Goal: Transaction & Acquisition: Purchase product/service

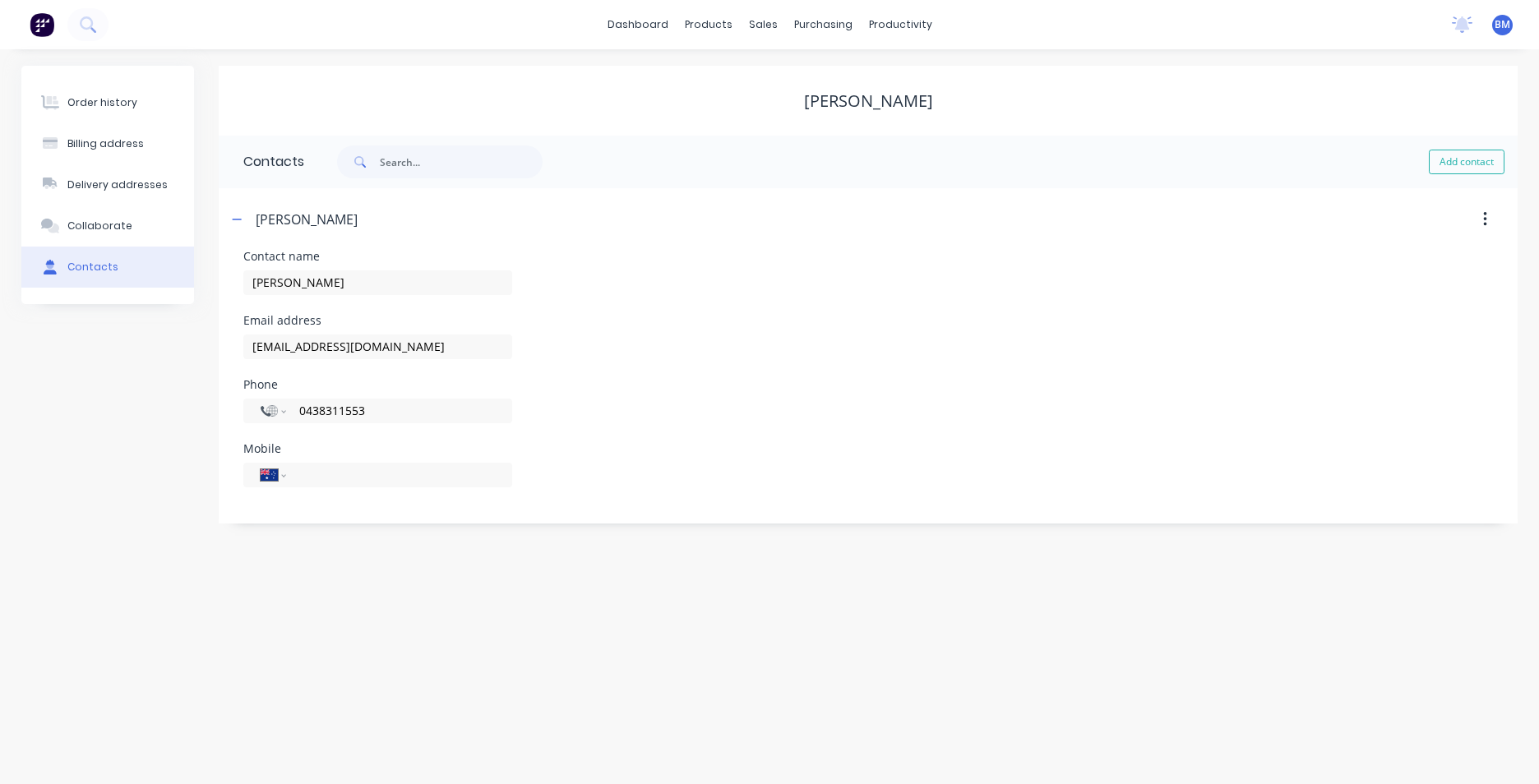
select select "AU"
click at [671, 31] on link "dashboard" at bounding box center [637, 24] width 77 height 24
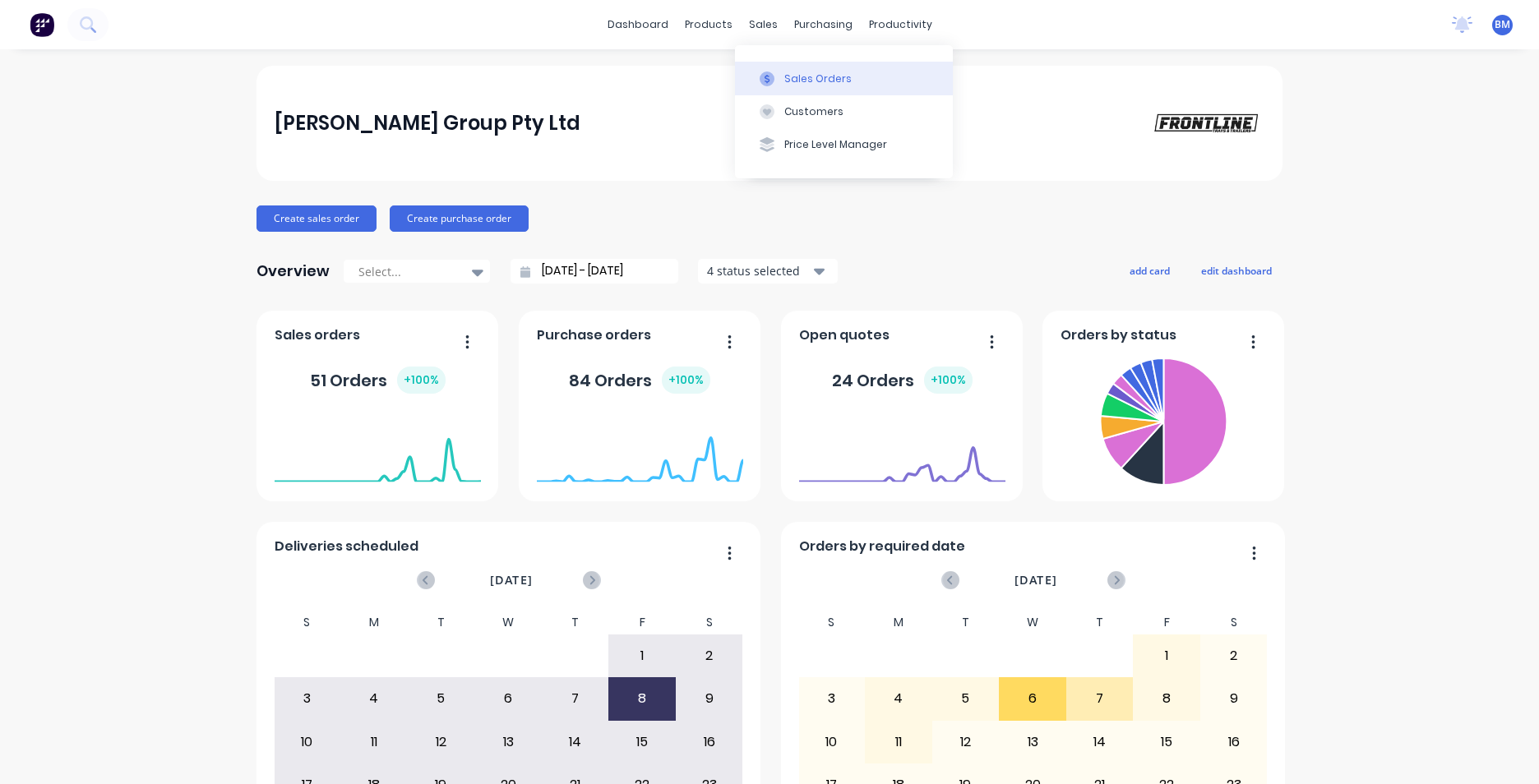
click at [780, 83] on button "Sales Orders" at bounding box center [844, 78] width 217 height 33
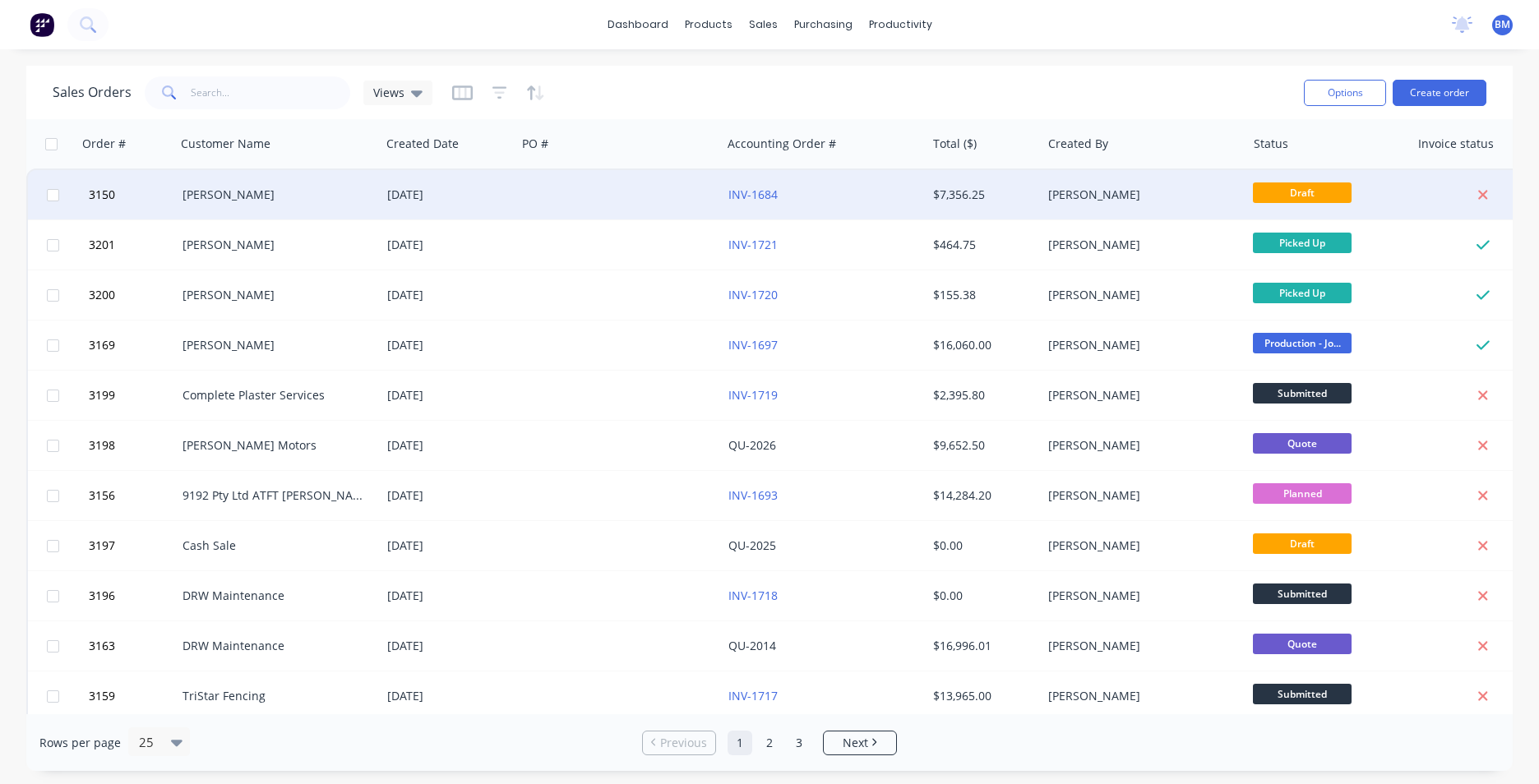
click at [281, 191] on div "Josh Bell" at bounding box center [274, 195] width 183 height 17
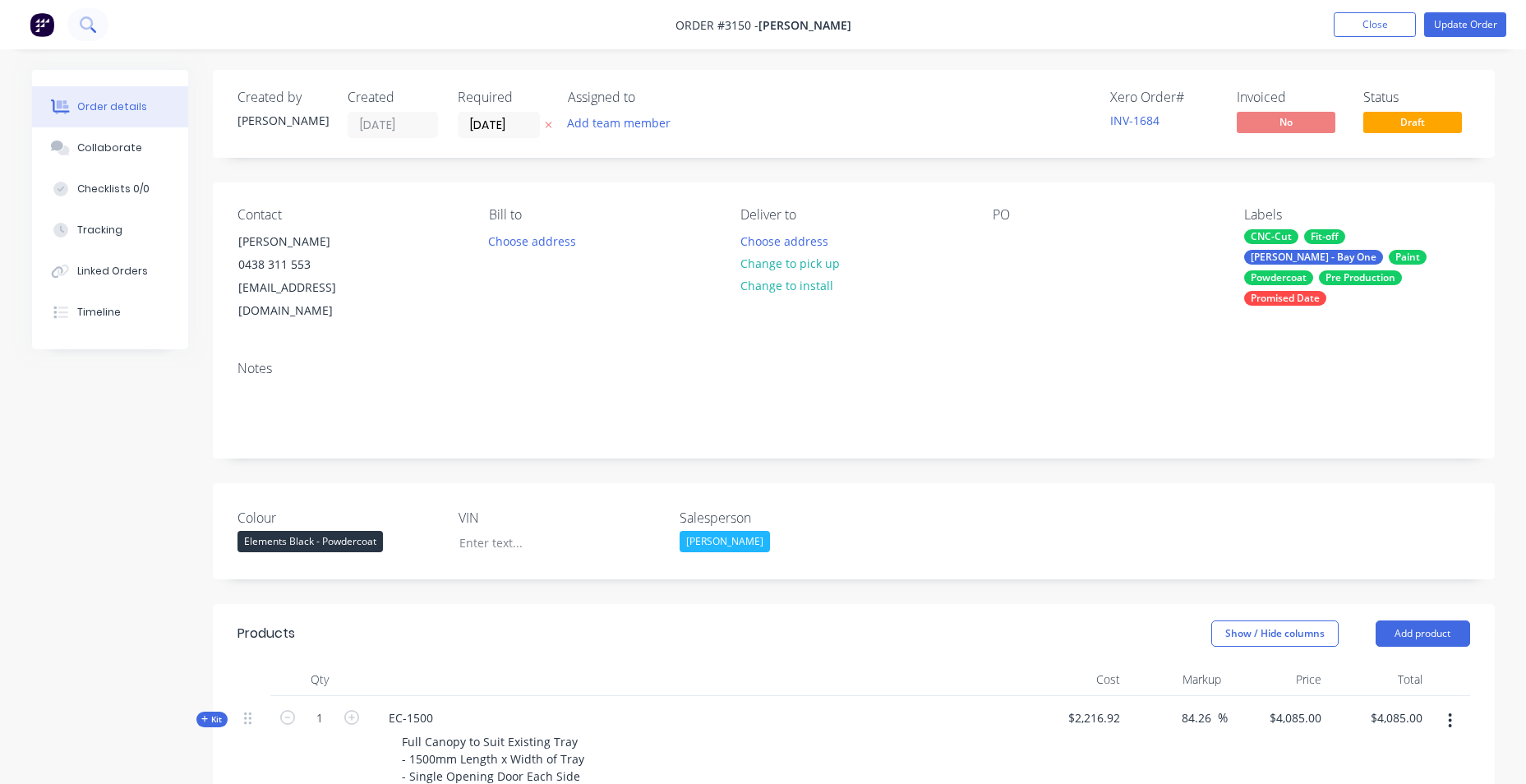
click at [86, 22] on icon at bounding box center [87, 24] width 16 height 16
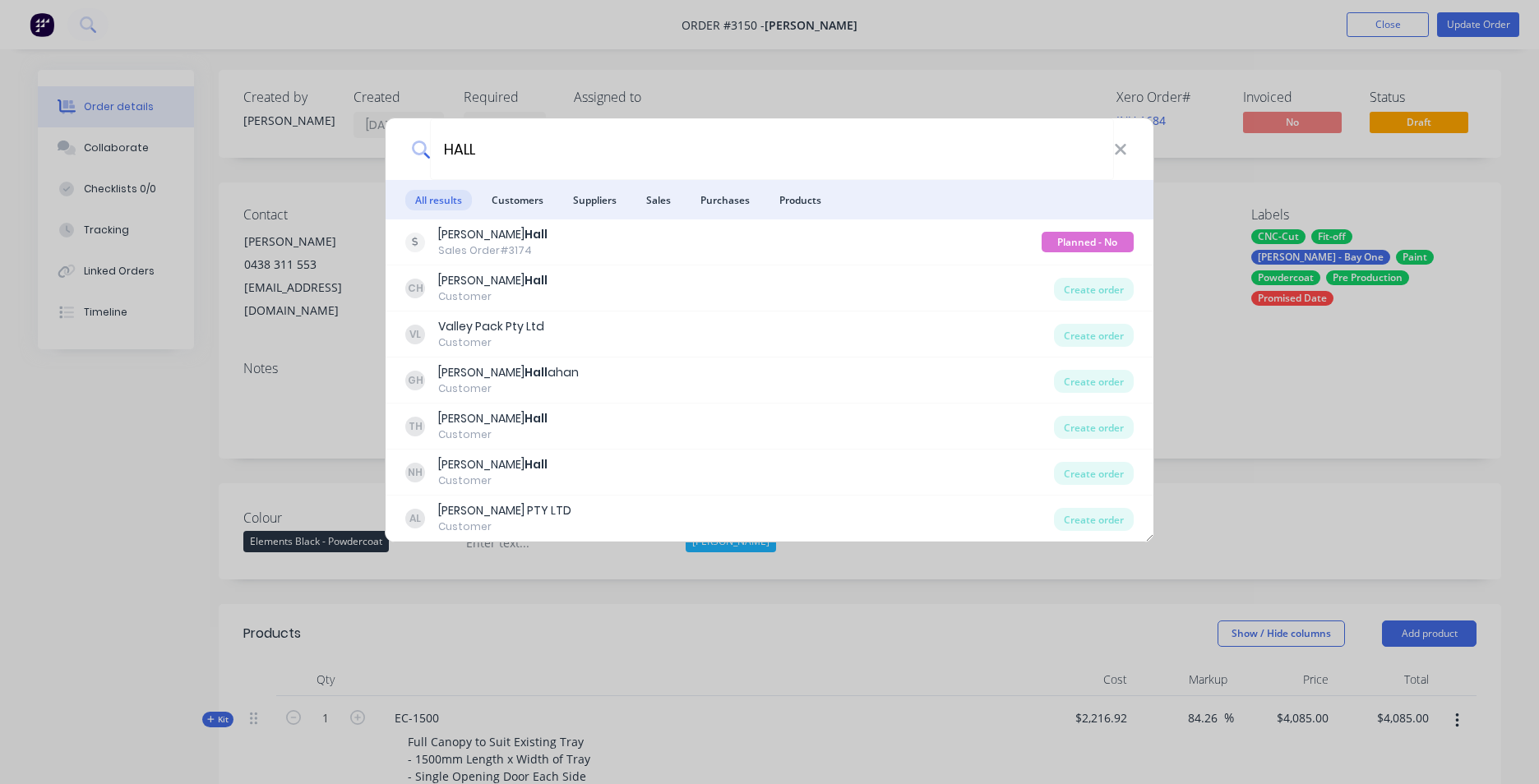
type input "HALL"
click at [1130, 155] on div "HALL" at bounding box center [769, 149] width 768 height 62
click at [1126, 155] on icon at bounding box center [1120, 149] width 10 height 10
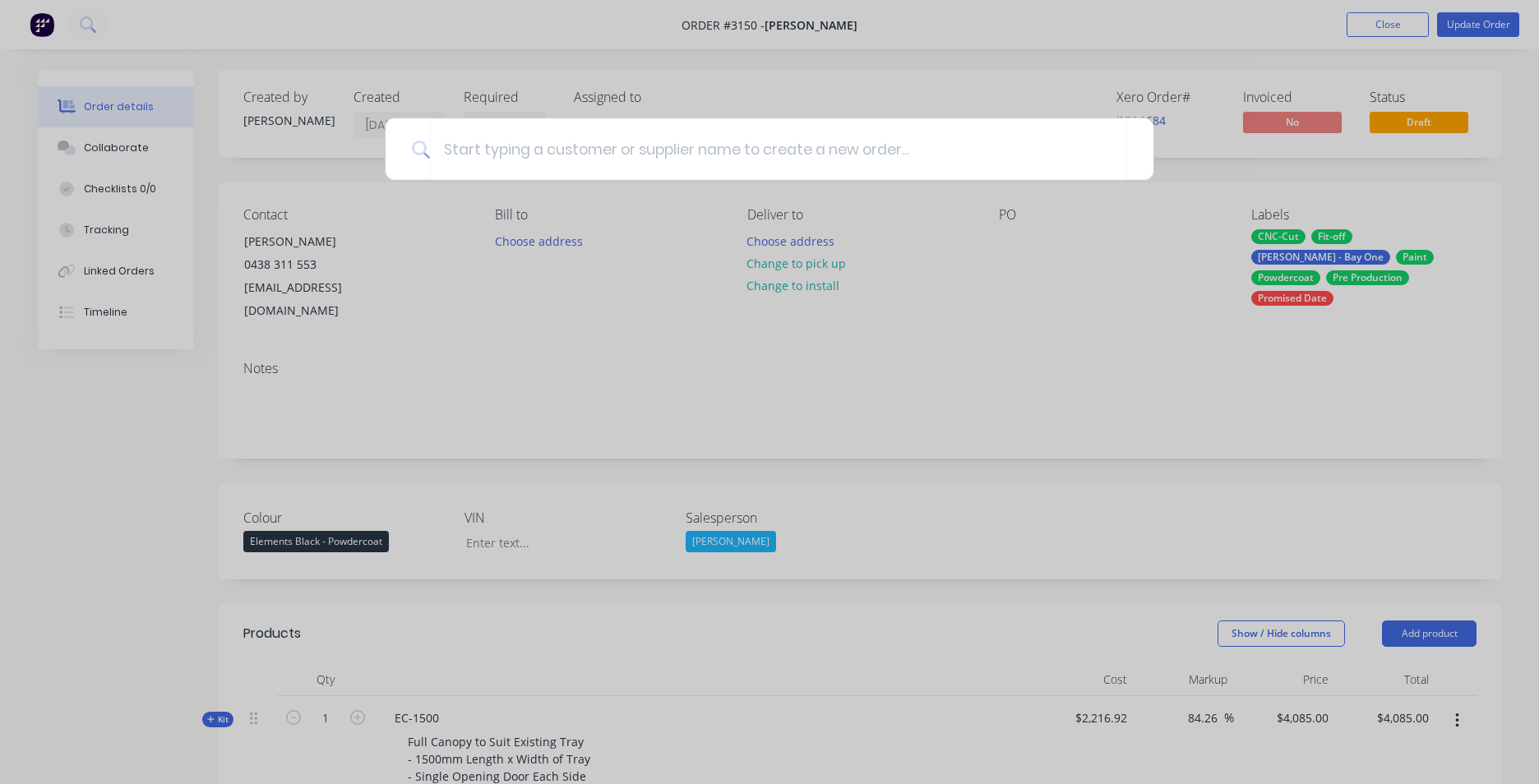
click at [950, 51] on div at bounding box center [770, 392] width 1539 height 784
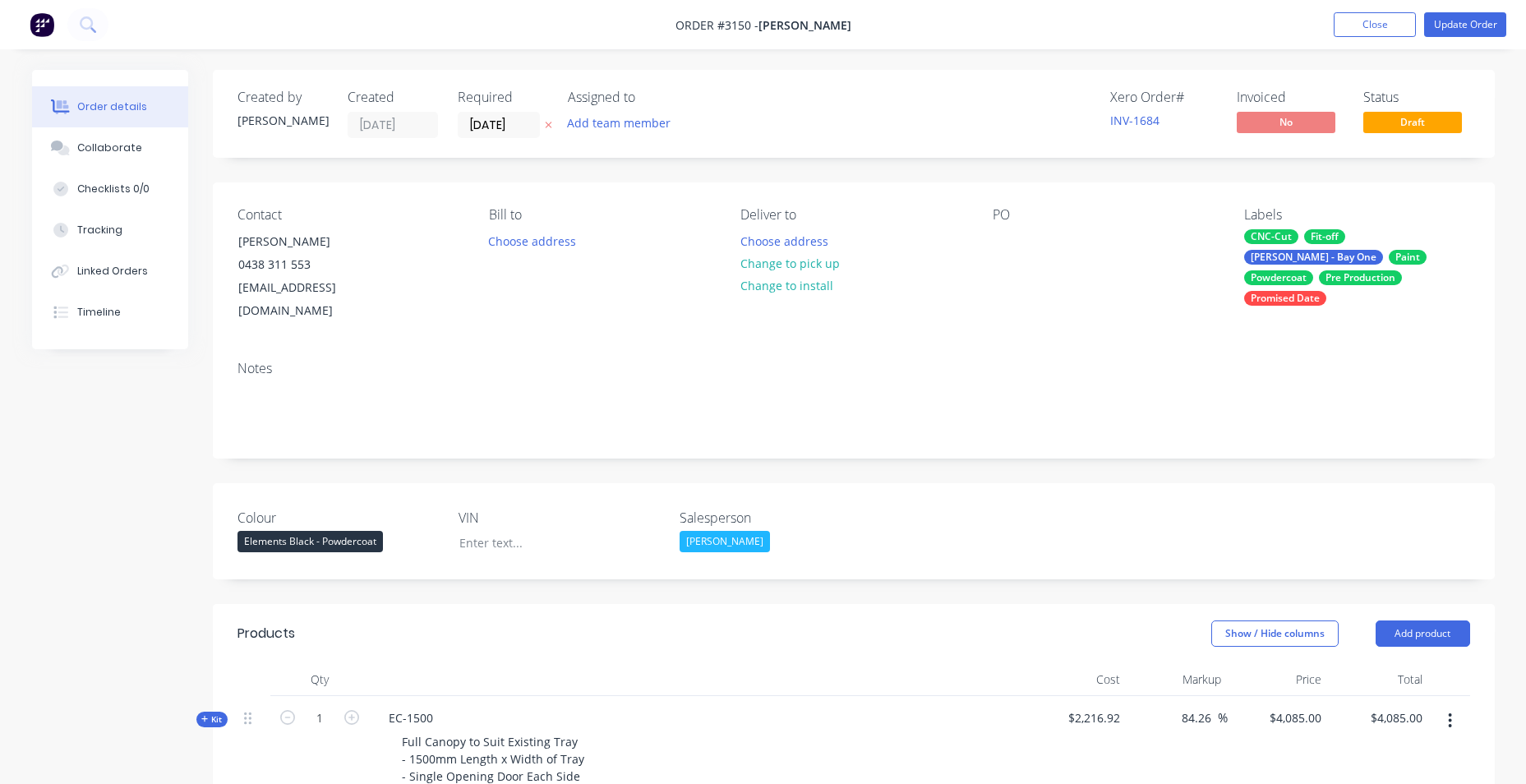
click at [37, 34] on img at bounding box center [42, 24] width 24 height 24
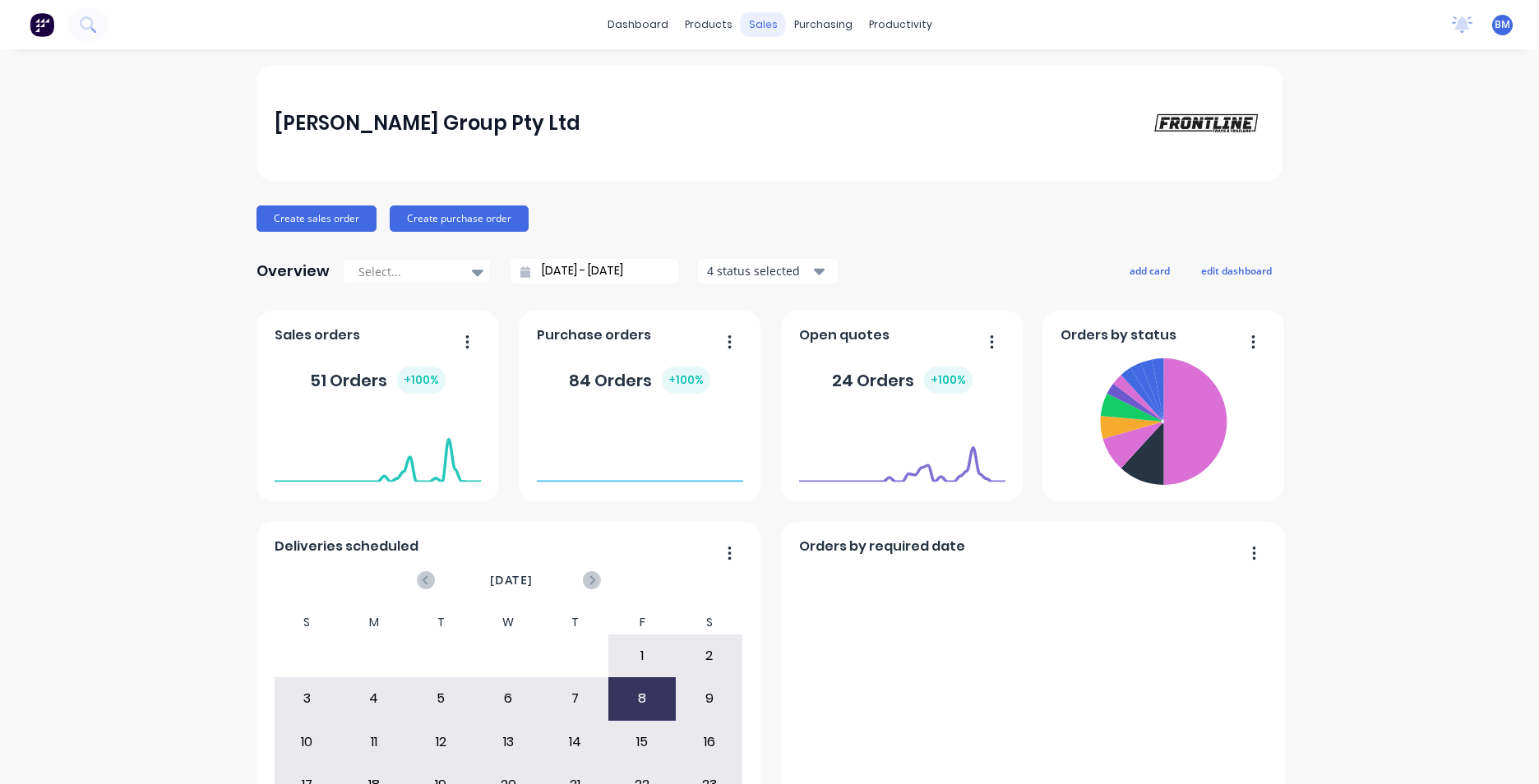
click at [756, 30] on div "sales" at bounding box center [763, 24] width 45 height 24
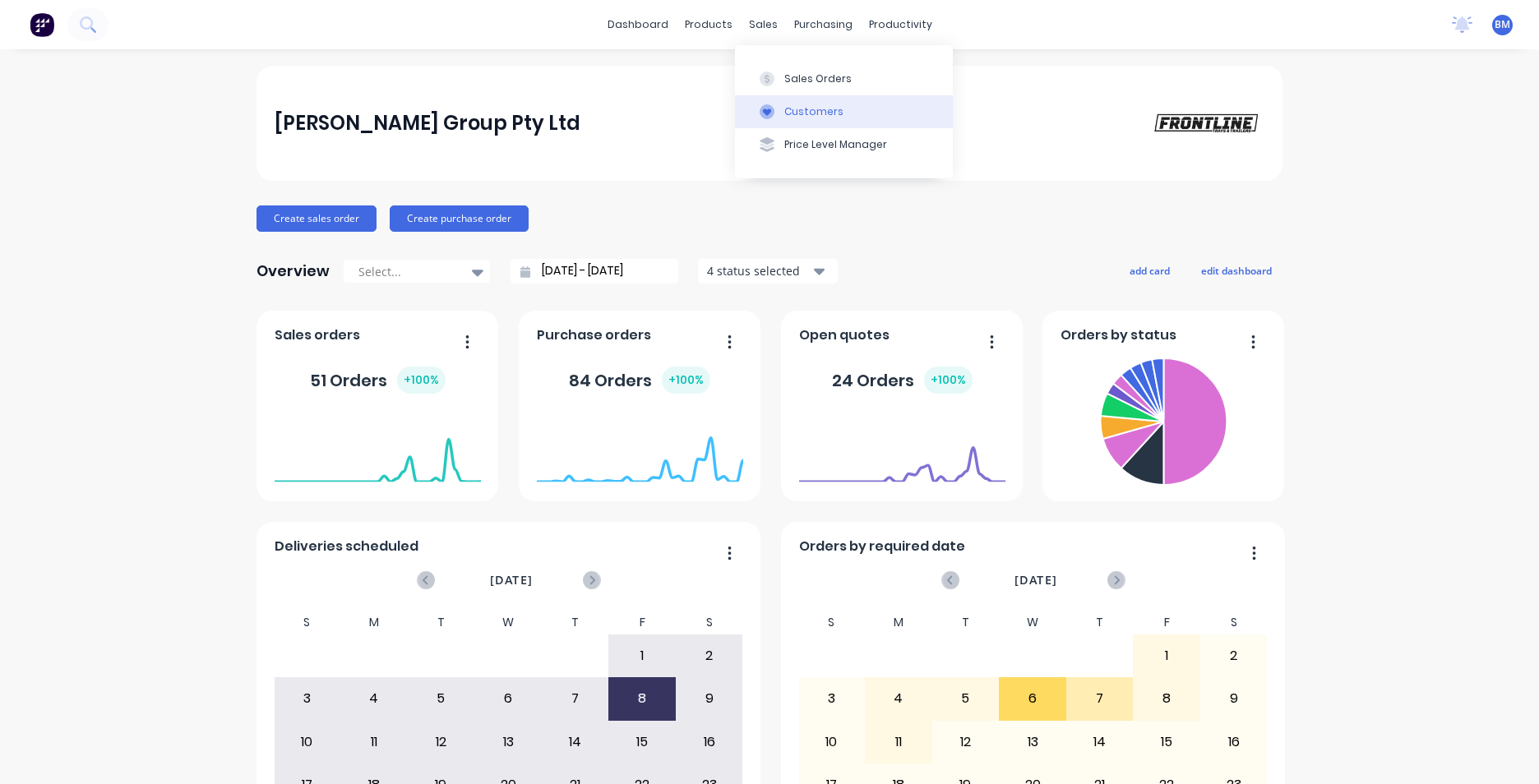
click at [793, 117] on div "Customers" at bounding box center [814, 111] width 59 height 15
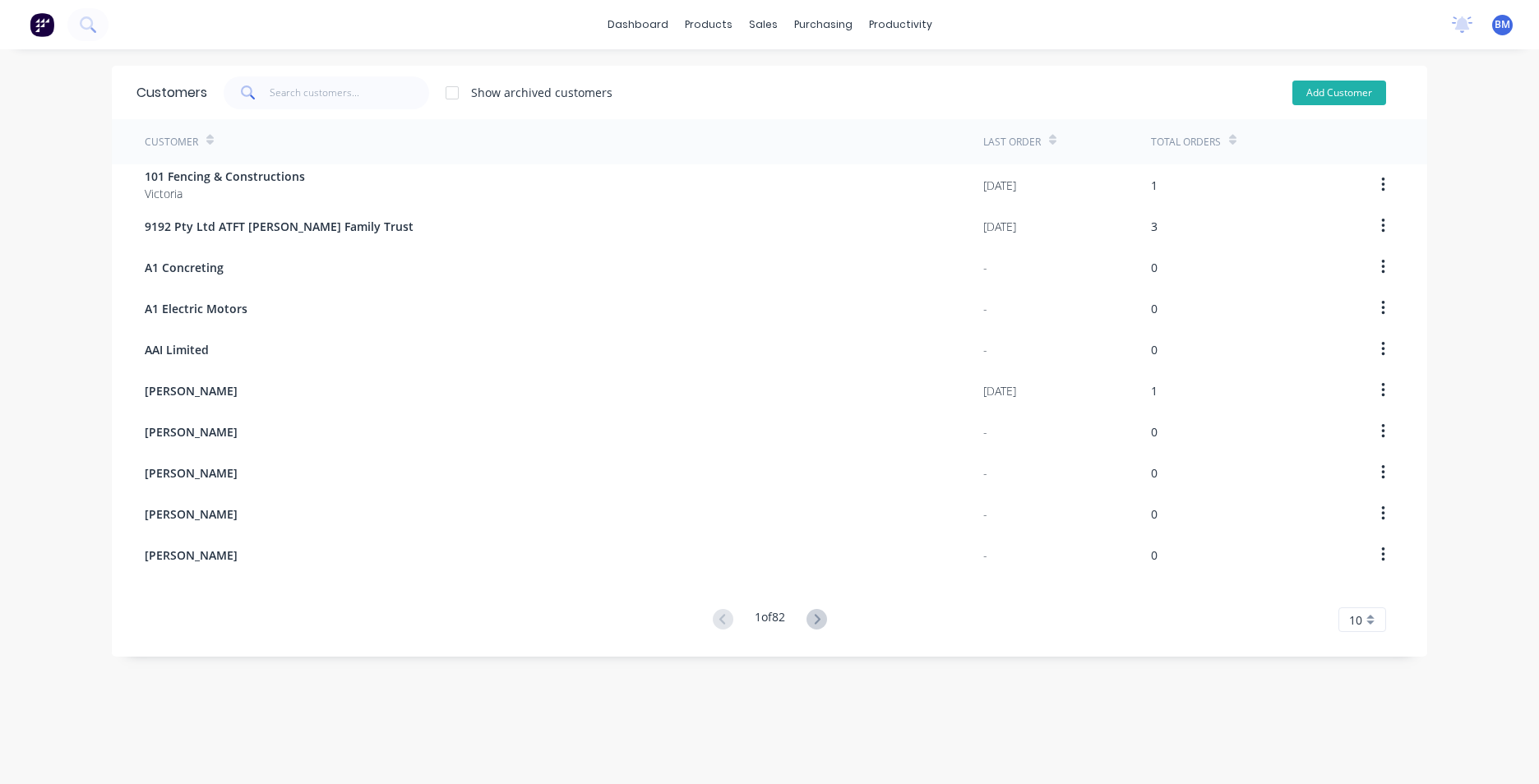
click at [1306, 92] on button "Add Customer" at bounding box center [1339, 93] width 94 height 24
select select "AU"
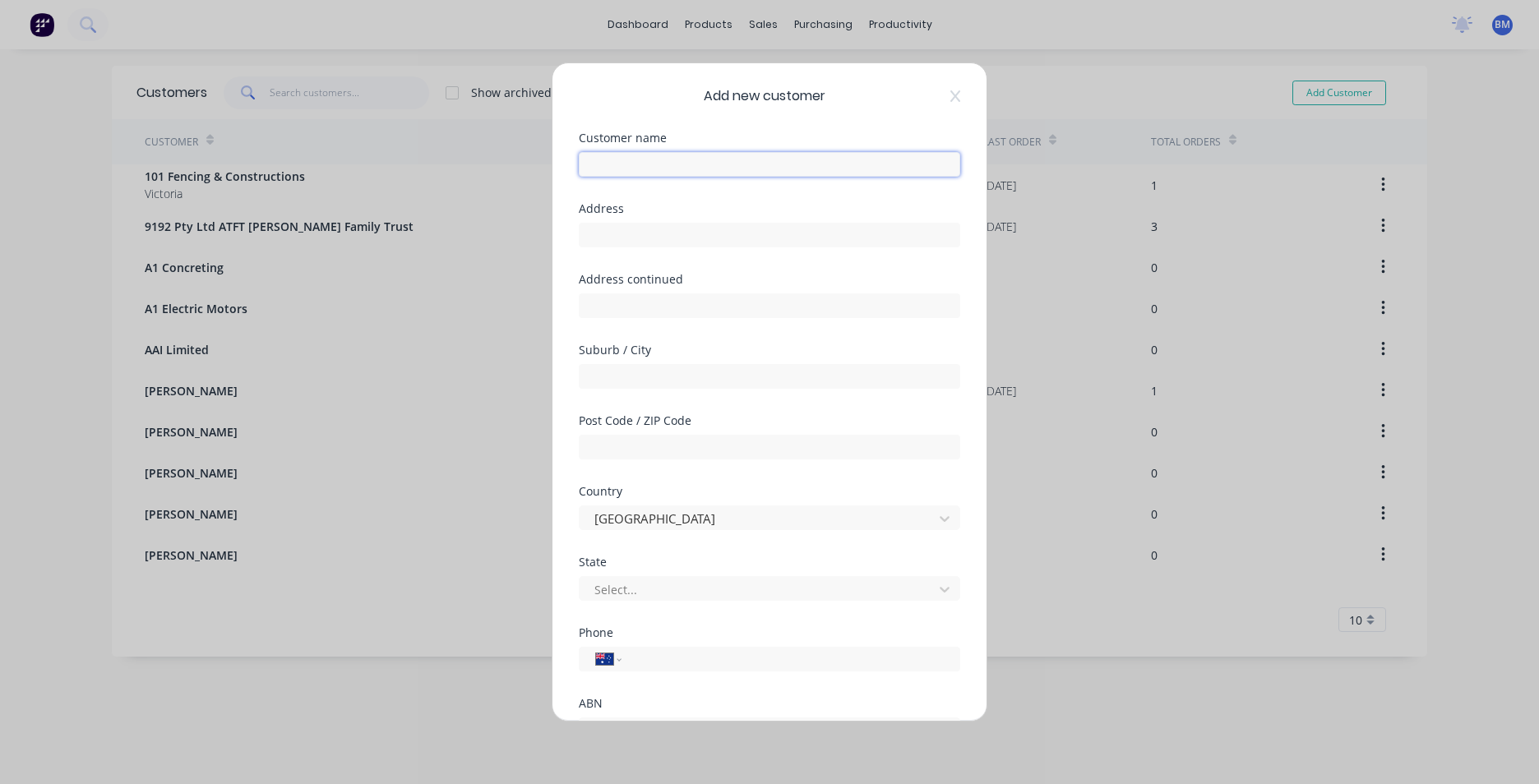
click at [767, 155] on input "text" at bounding box center [770, 164] width 381 height 24
paste input "INVESTMENTS PTY LTD"
type input "NICKA INVESTMENTS PTY LTD"
click at [648, 667] on input "tel" at bounding box center [787, 659] width 310 height 19
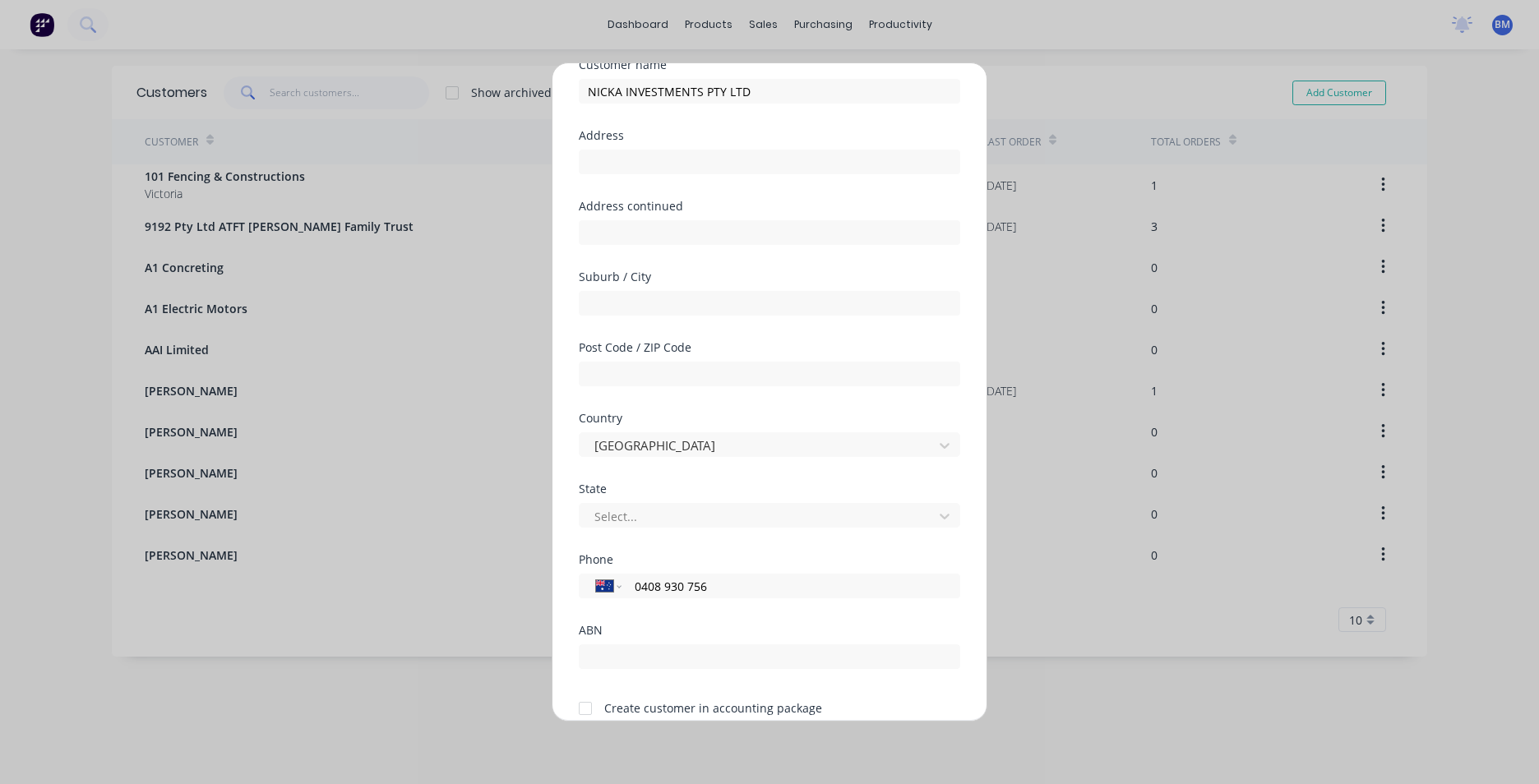
scroll to position [144, 0]
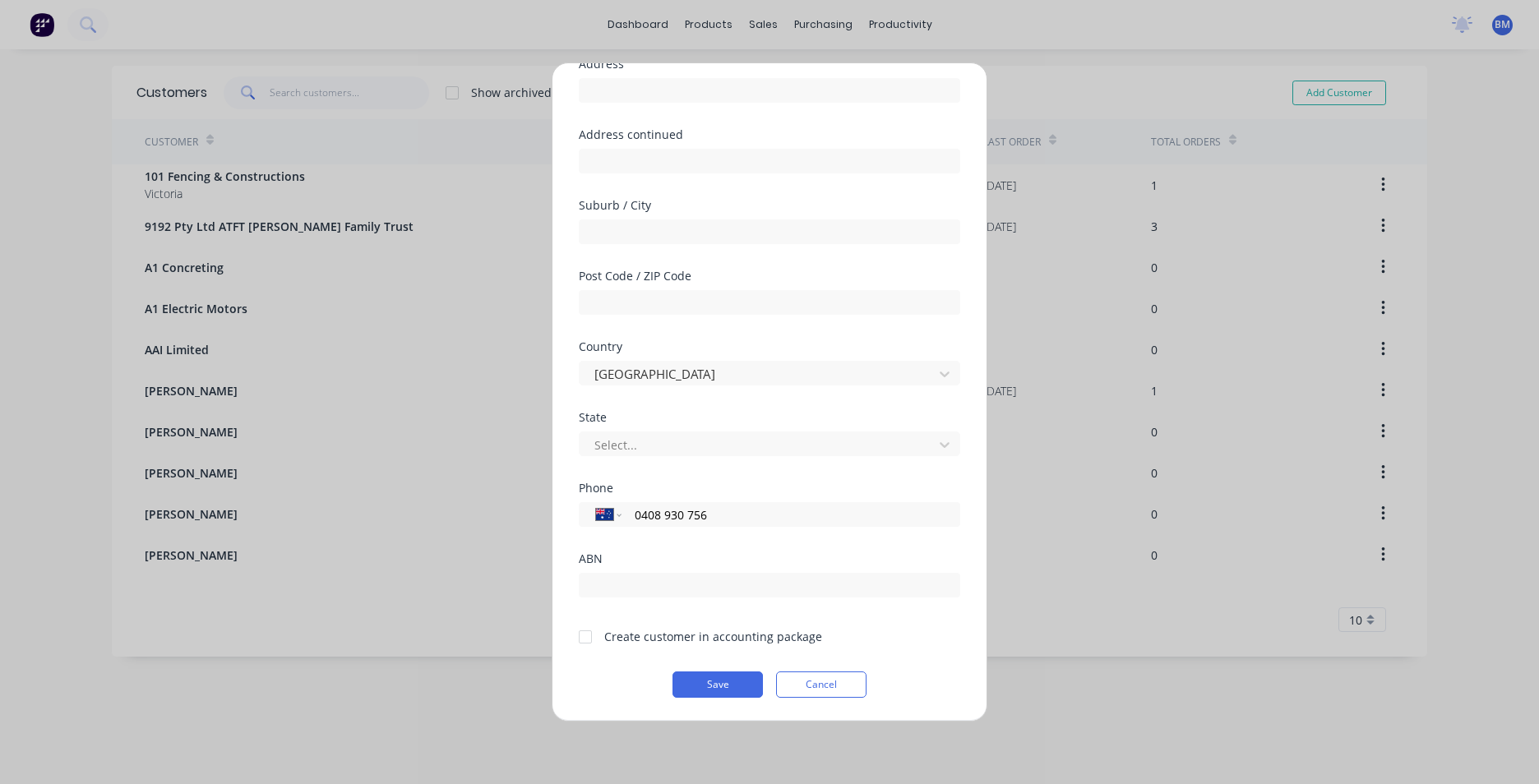
type input "0408 930 756"
click at [586, 641] on div at bounding box center [585, 636] width 33 height 33
click at [742, 676] on button "Save" at bounding box center [718, 685] width 90 height 26
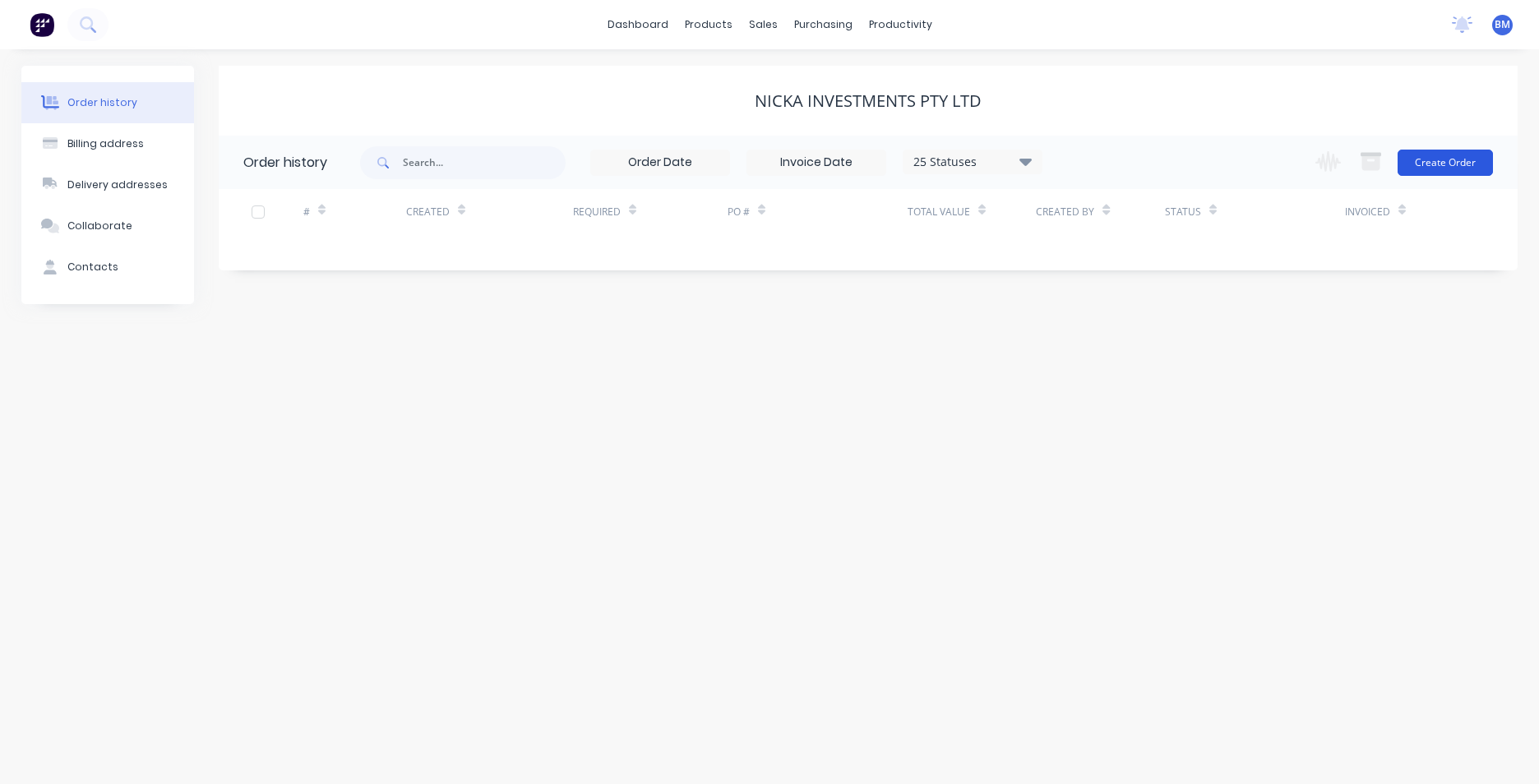
click at [1443, 170] on button "Create Order" at bounding box center [1445, 163] width 96 height 26
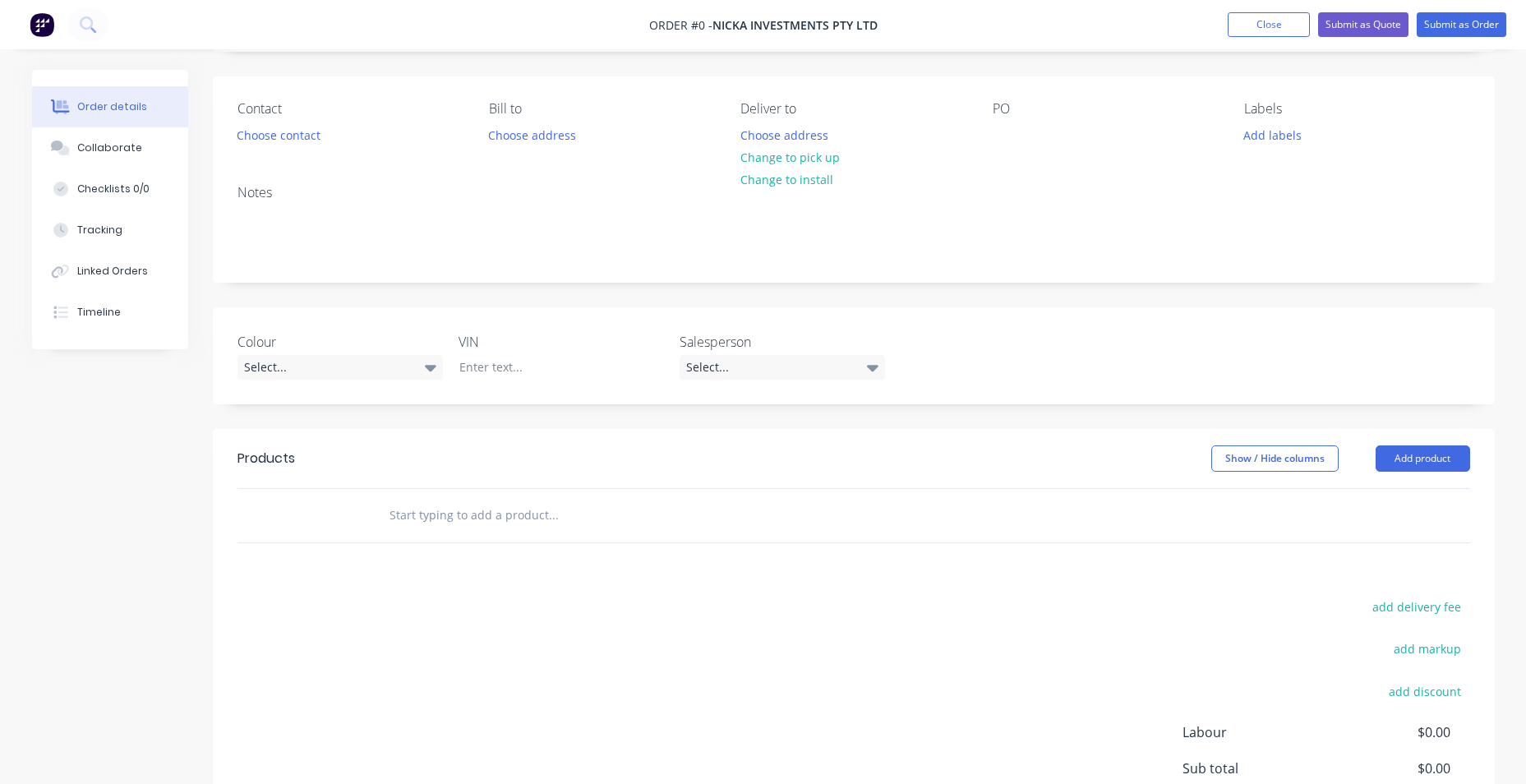
scroll to position [285, 0]
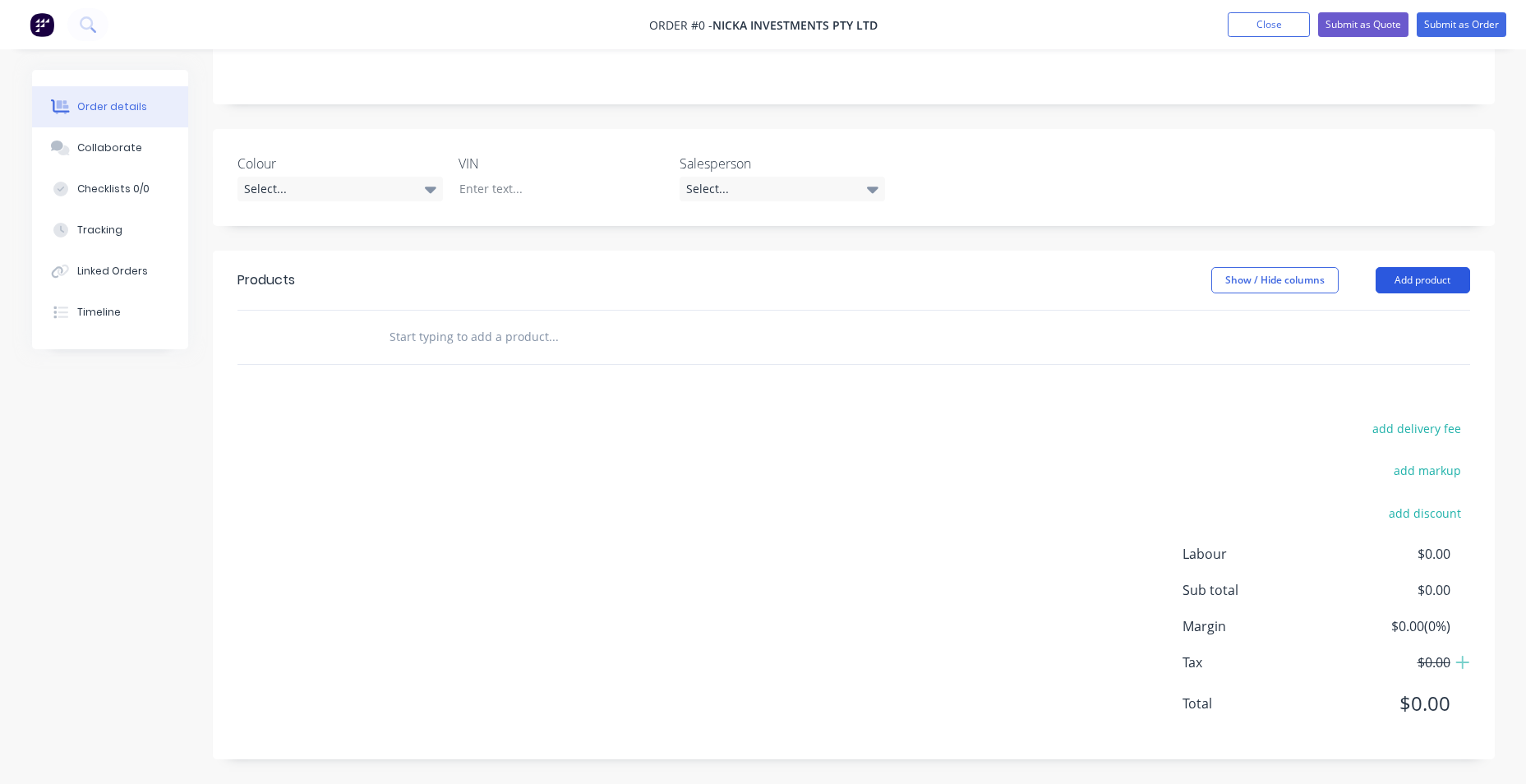
click at [1437, 277] on button "Add product" at bounding box center [1422, 280] width 95 height 26
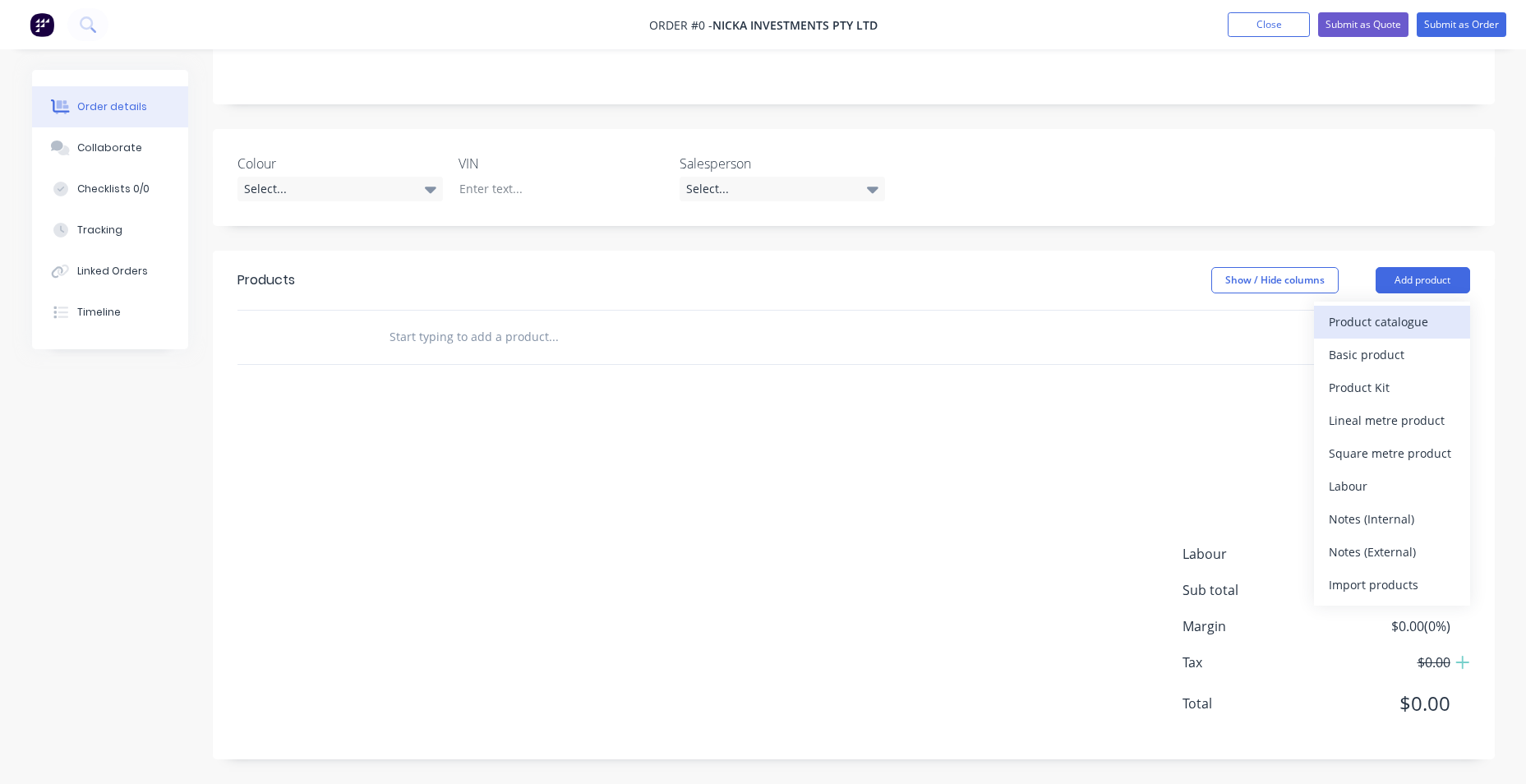
click at [1414, 328] on div "Product catalogue" at bounding box center [1391, 321] width 126 height 23
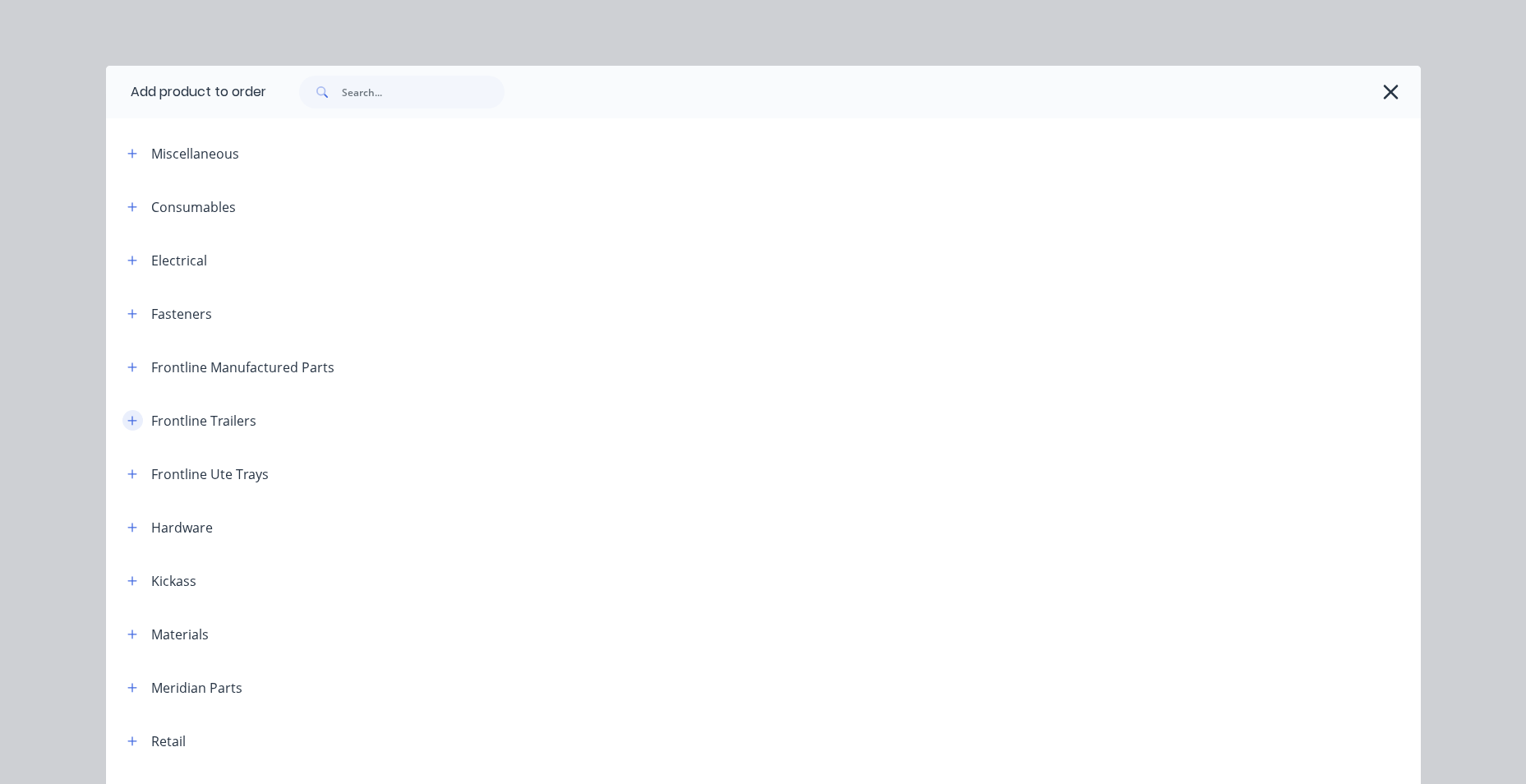
click at [128, 423] on icon "button" at bounding box center [132, 421] width 10 height 11
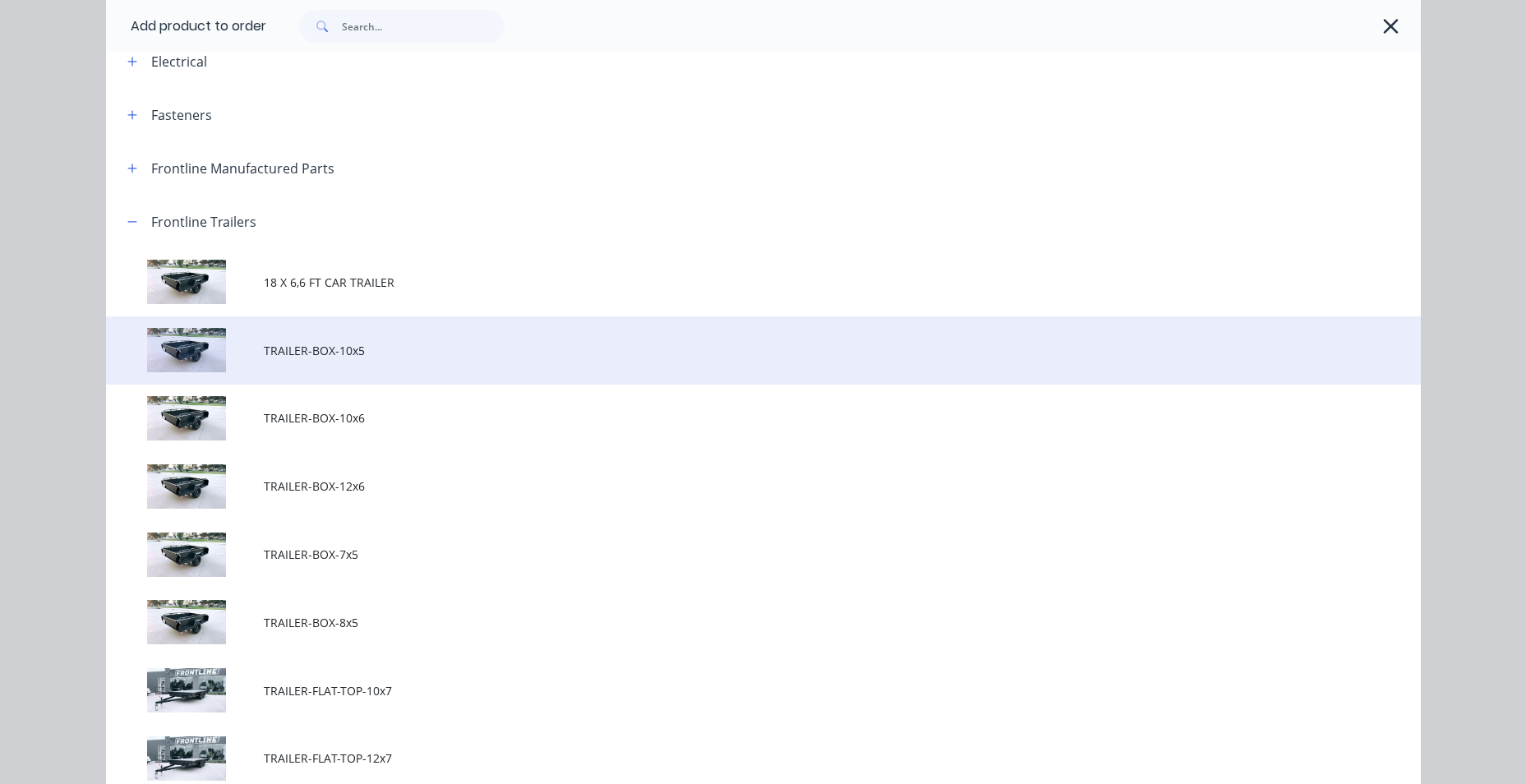
scroll to position [246, 0]
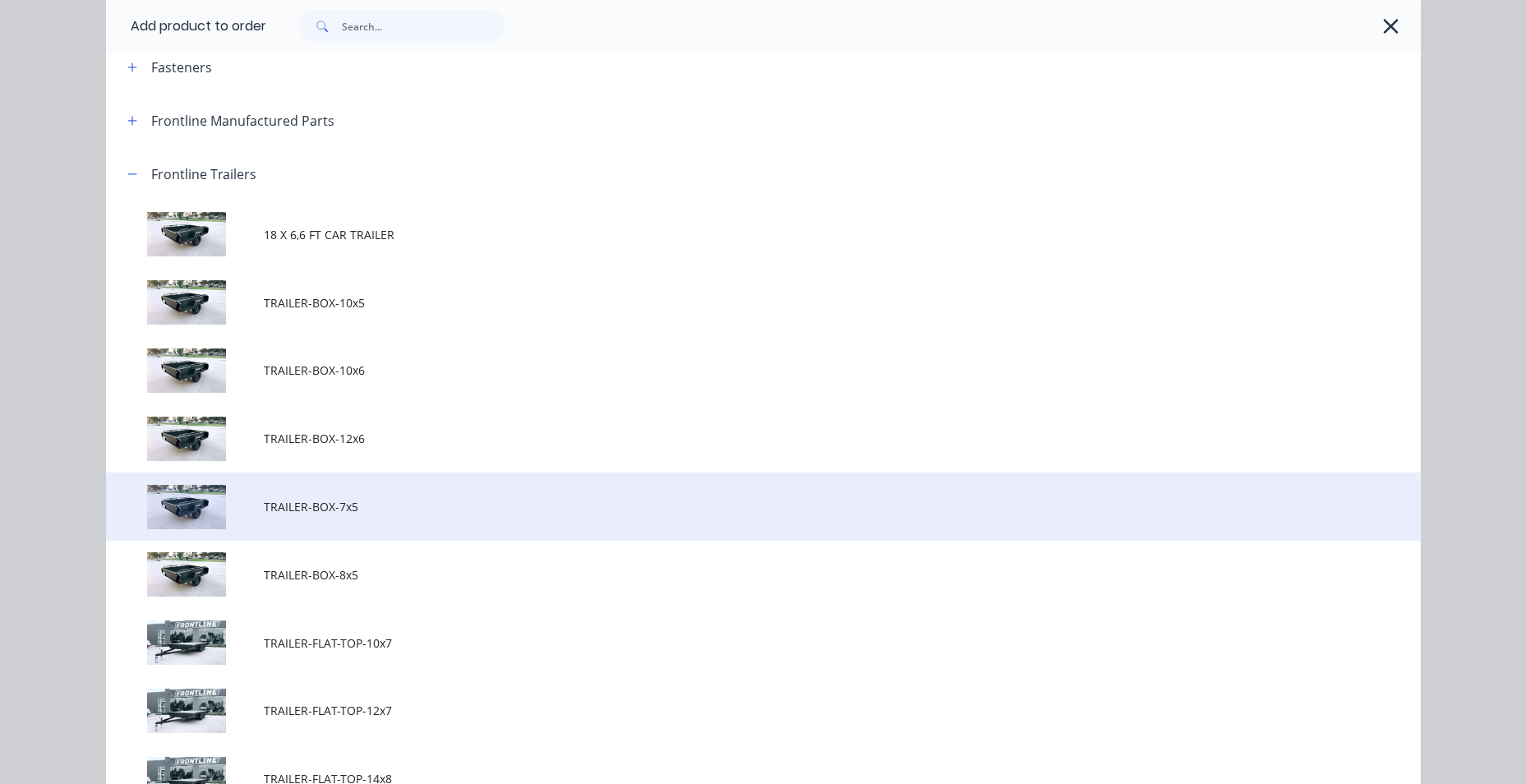
click at [264, 512] on span "TRAILER-BOX-7x5" at bounding box center [727, 507] width 926 height 17
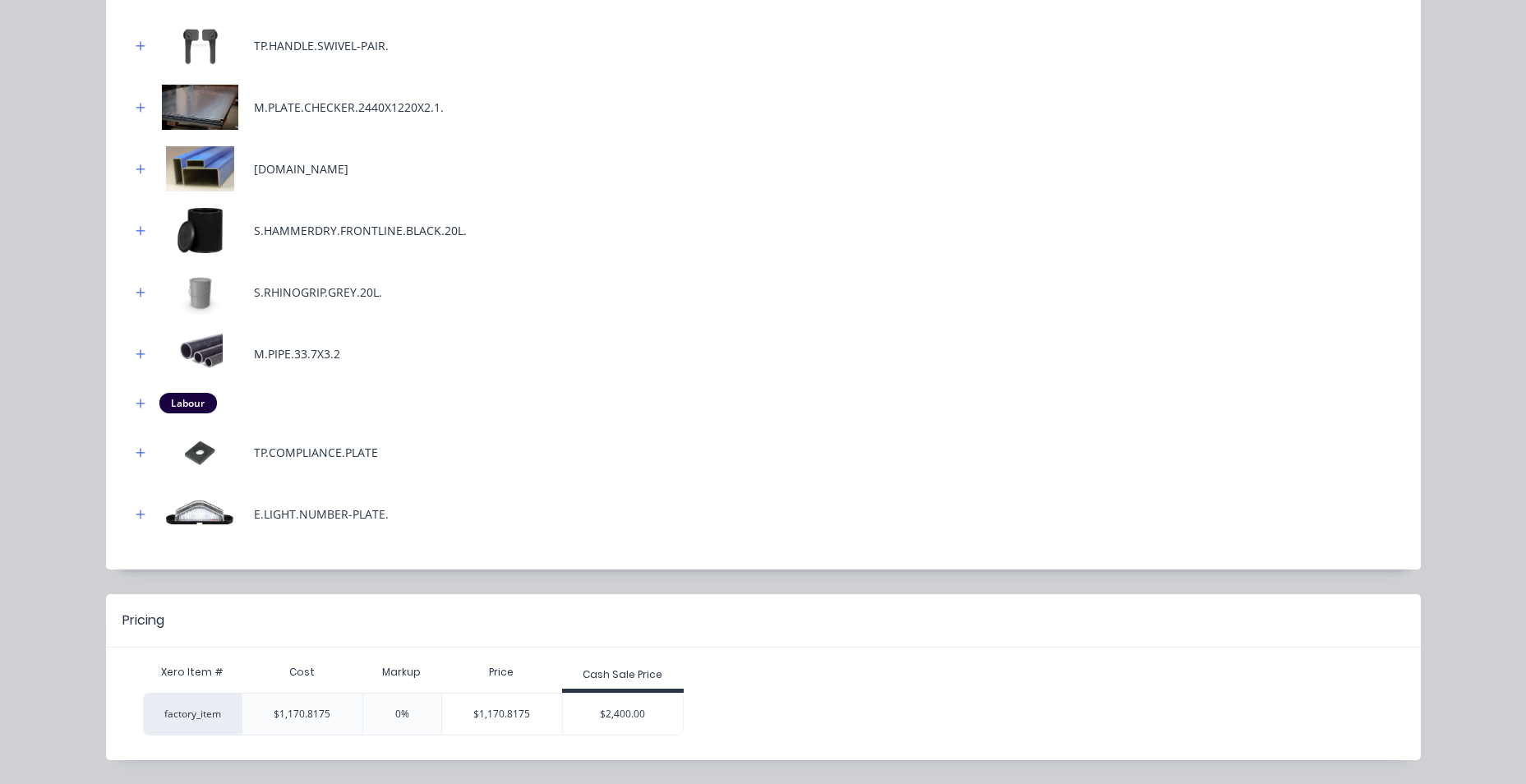
scroll to position [657, 0]
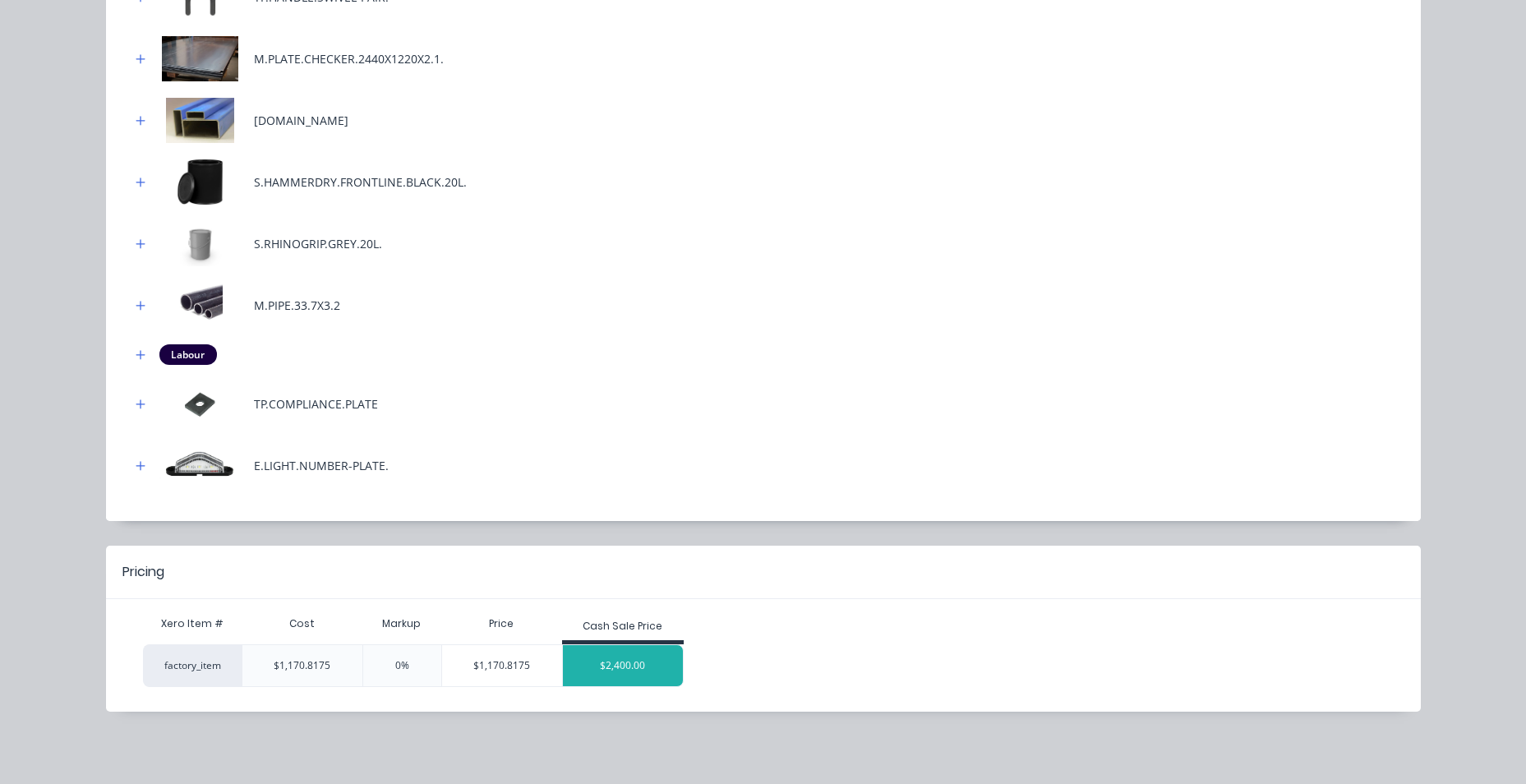
click at [639, 666] on div "$2,400.00" at bounding box center [623, 666] width 120 height 41
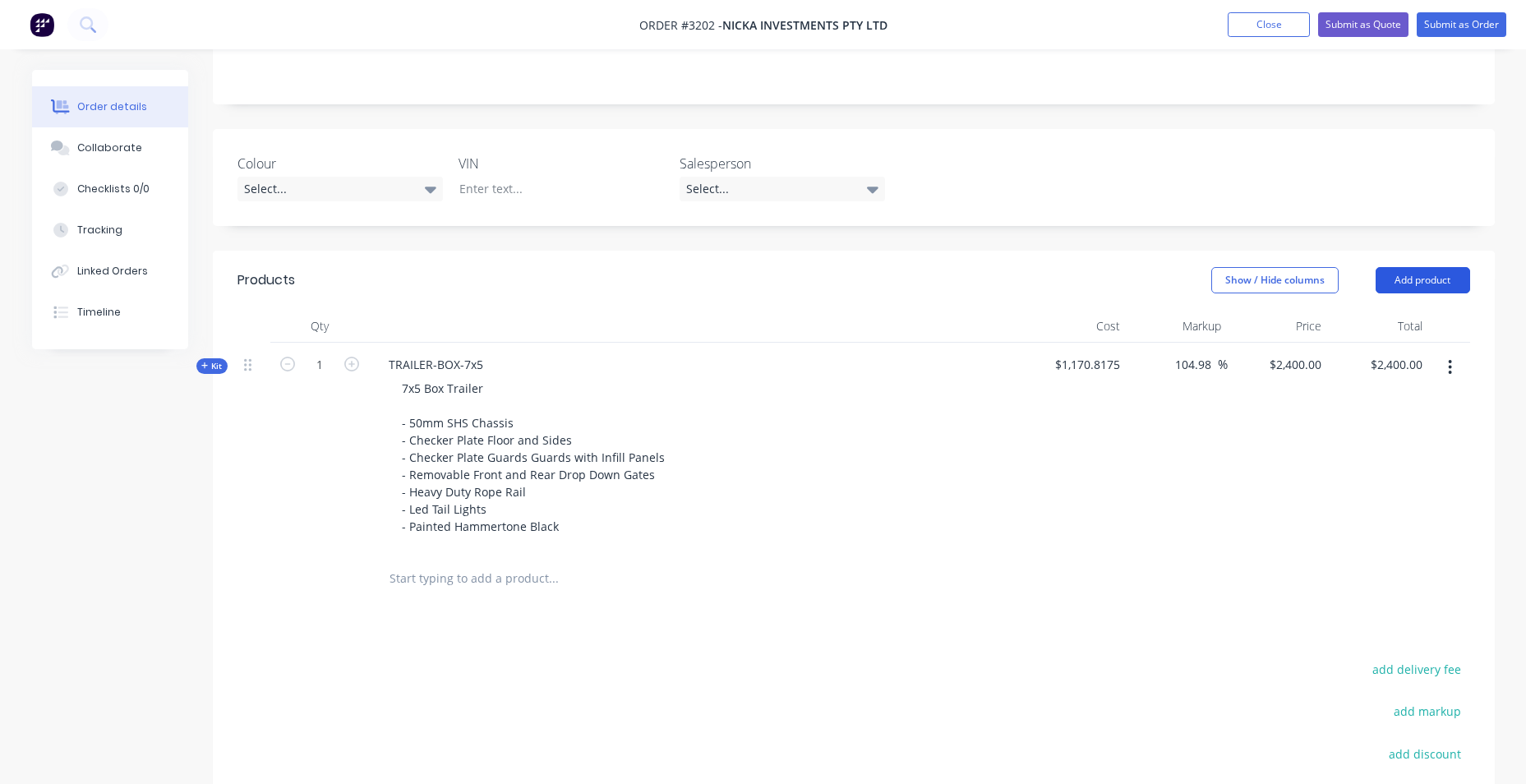
click at [1395, 278] on button "Add product" at bounding box center [1422, 280] width 95 height 26
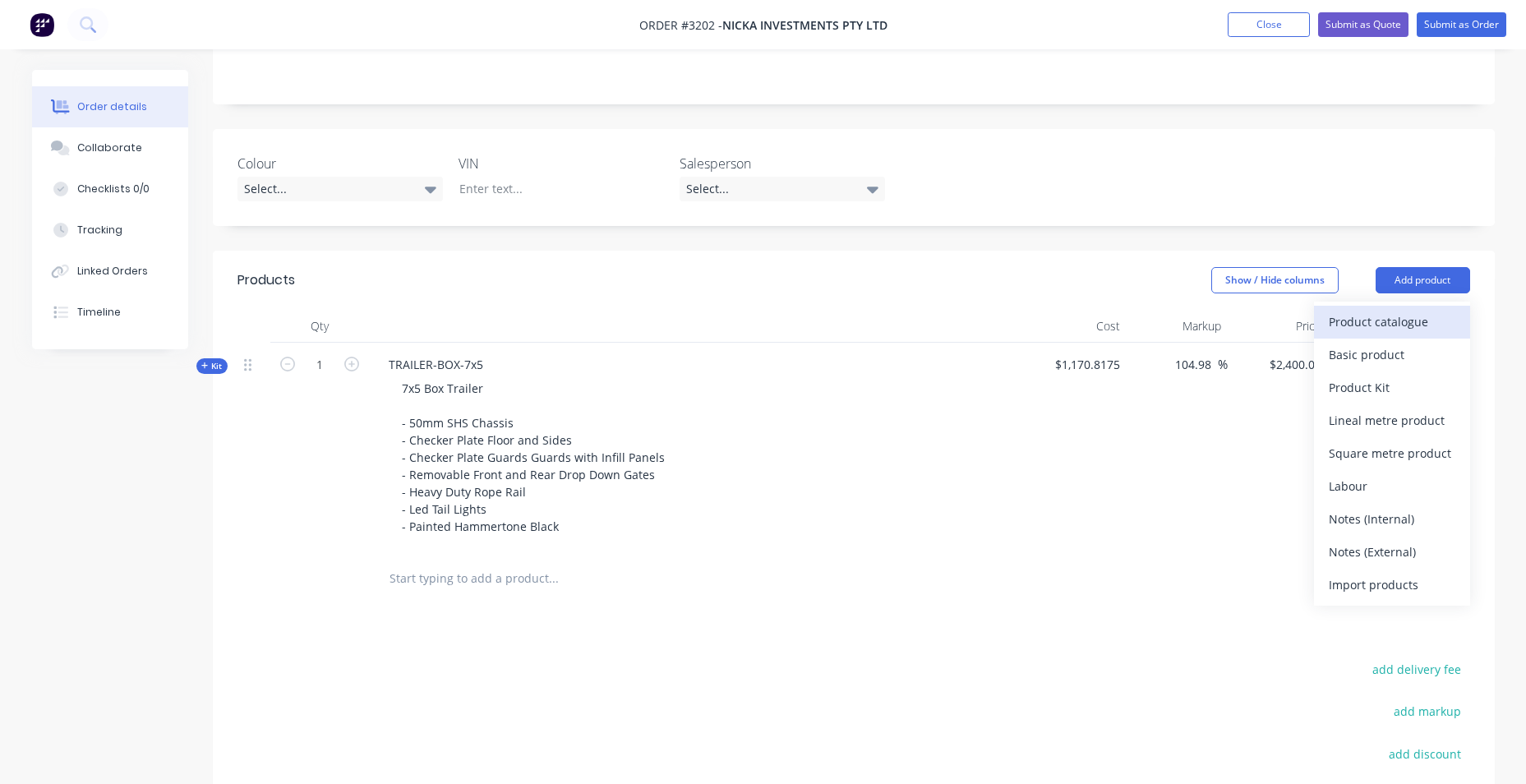
click at [1369, 327] on div "Product catalogue" at bounding box center [1391, 321] width 126 height 23
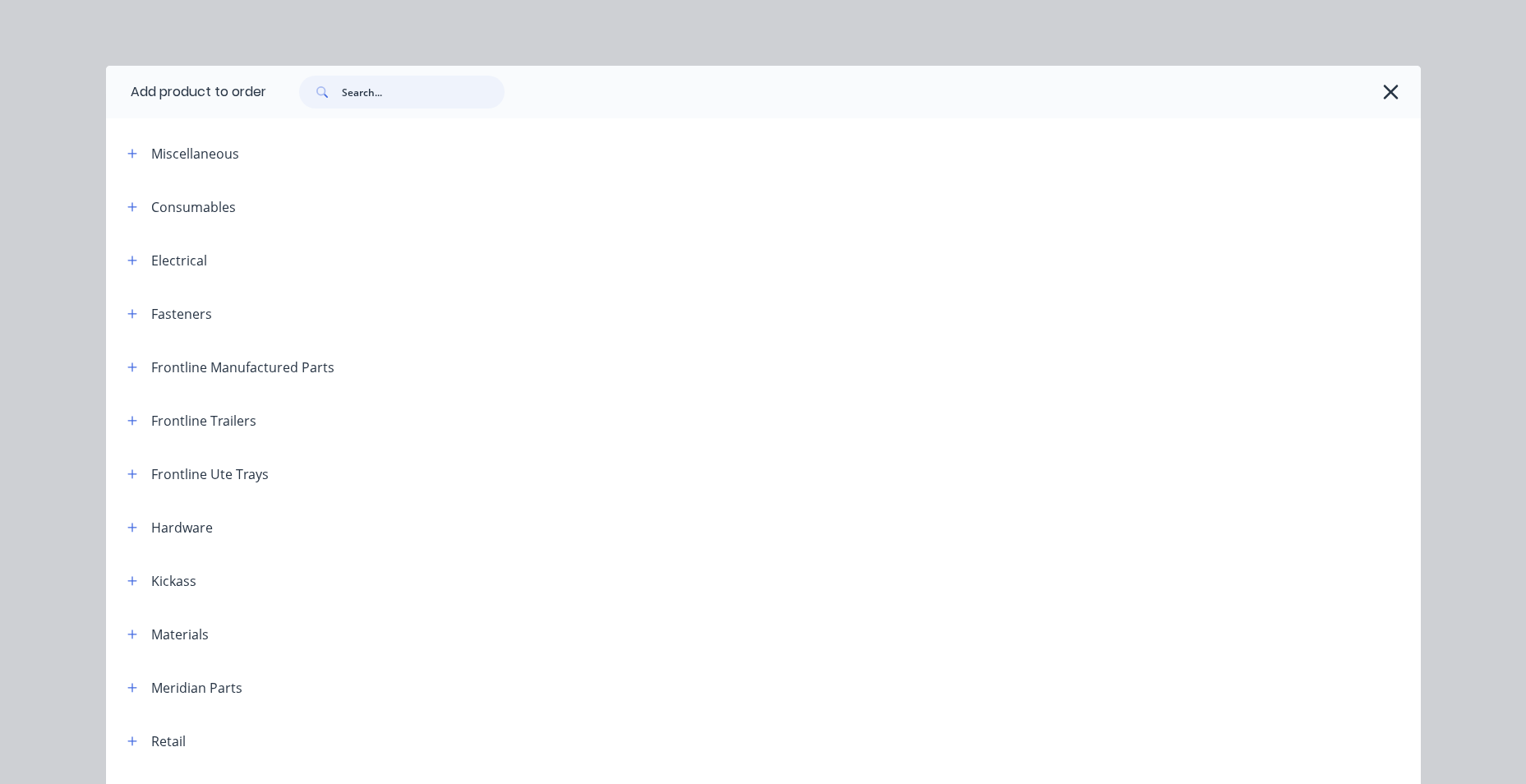
click at [405, 102] on input "text" at bounding box center [423, 92] width 163 height 33
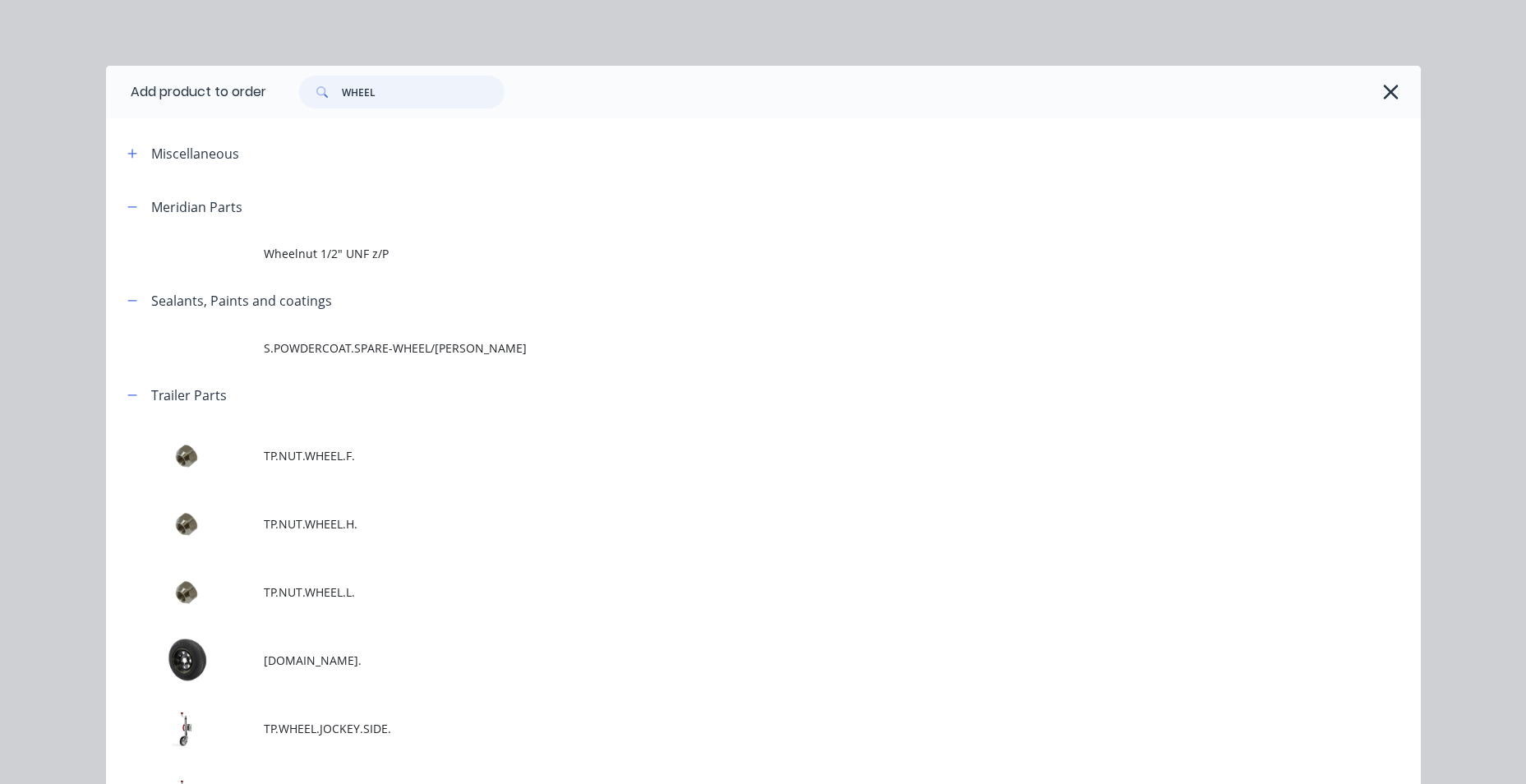
drag, startPoint x: 391, startPoint y: 89, endPoint x: 218, endPoint y: 97, distance: 173.2
click at [220, 97] on header "Add product to order WHEEL" at bounding box center [763, 92] width 1315 height 52
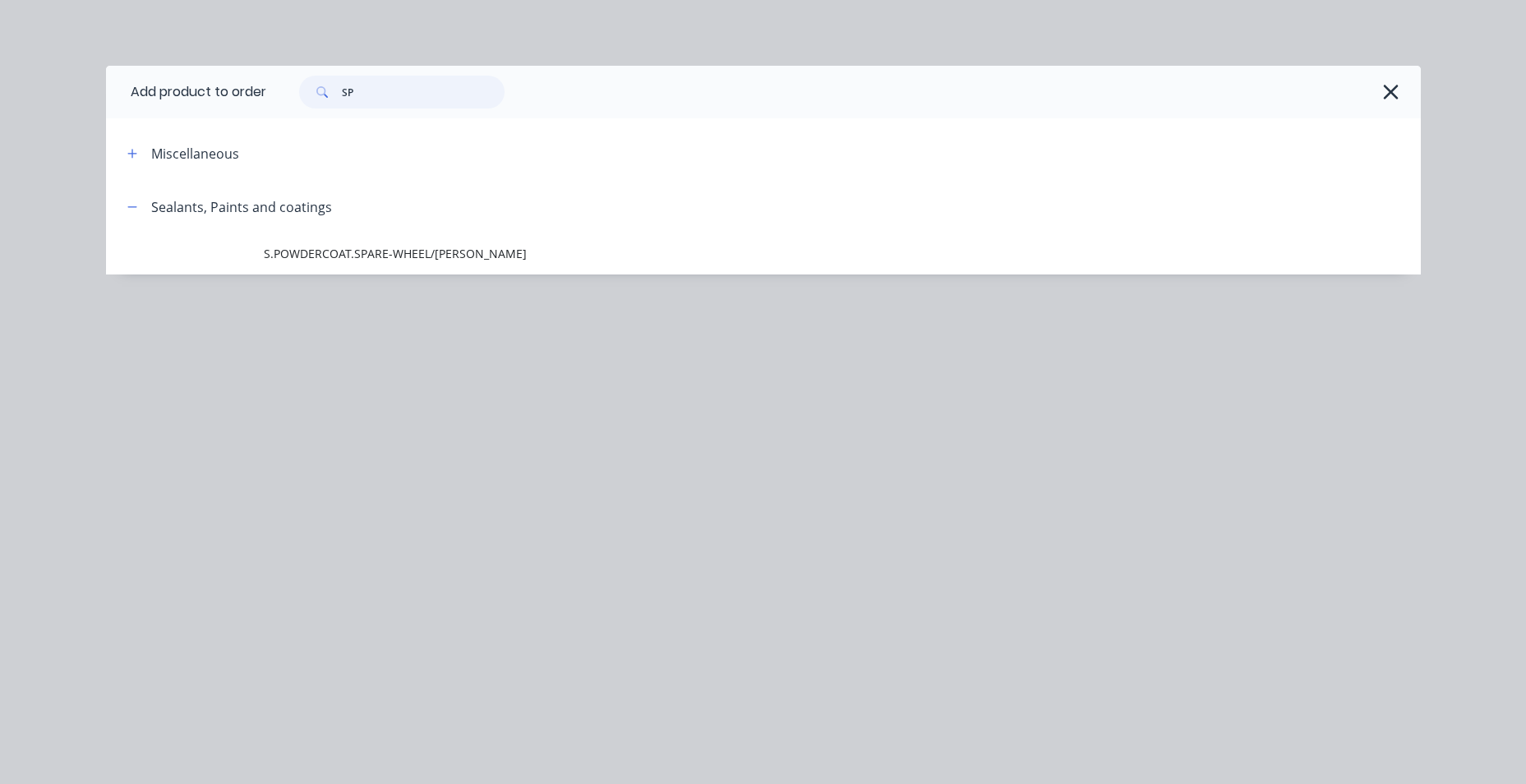
type input "S"
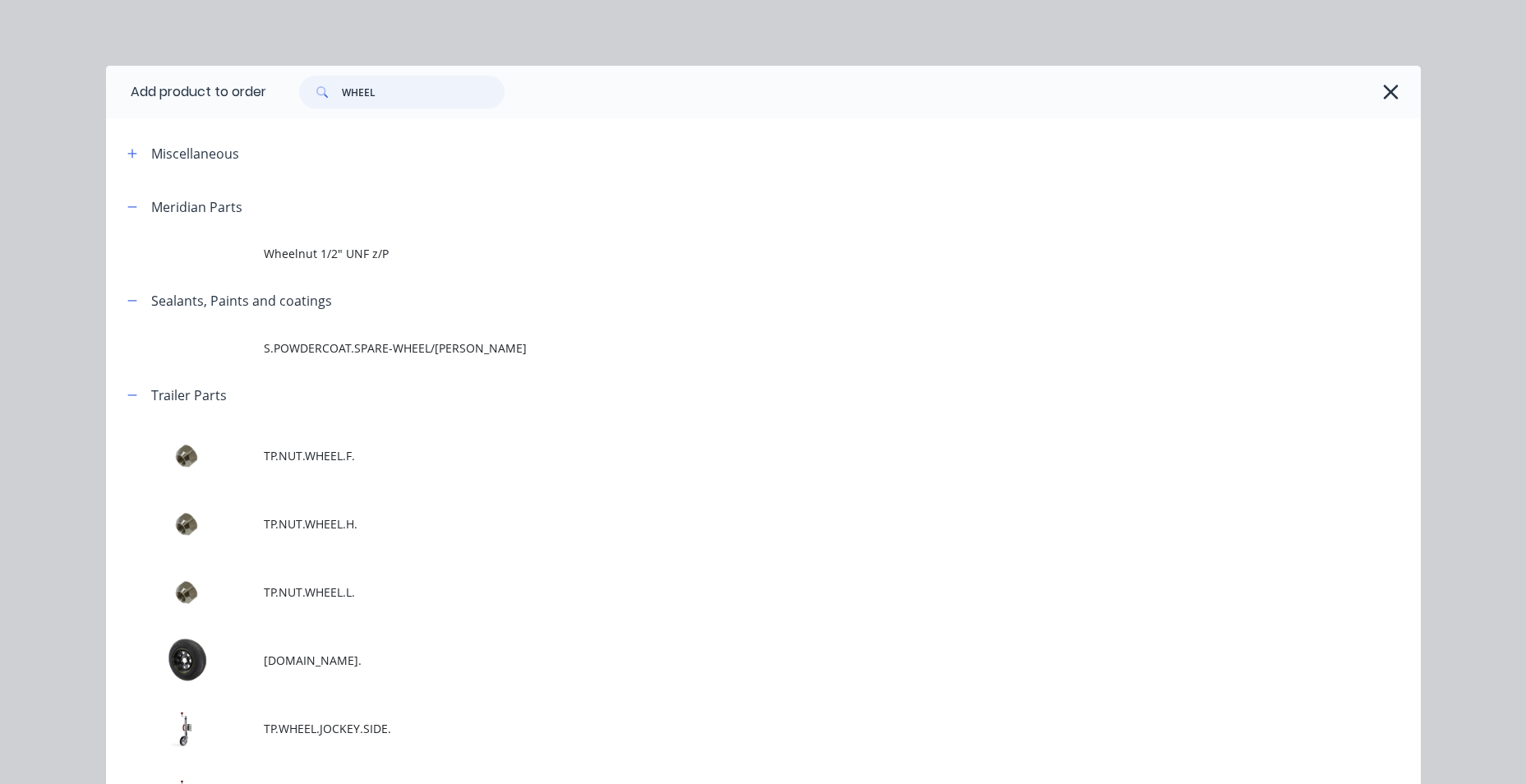
click at [170, 99] on header "Add product to order WHEEL" at bounding box center [763, 92] width 1315 height 52
type input "S"
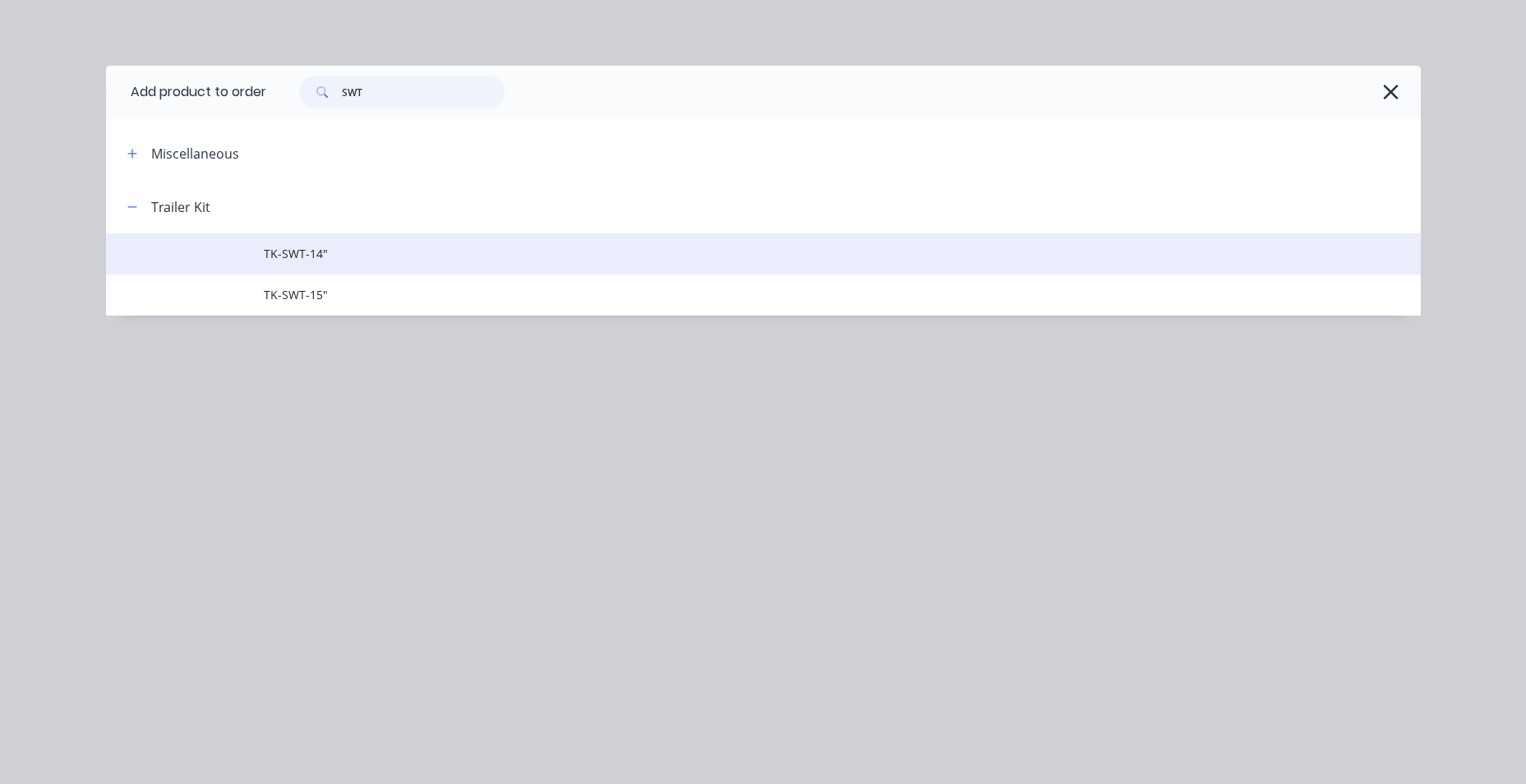
type input "SWT"
click at [289, 258] on span "TK-SWT-14"" at bounding box center [727, 253] width 926 height 17
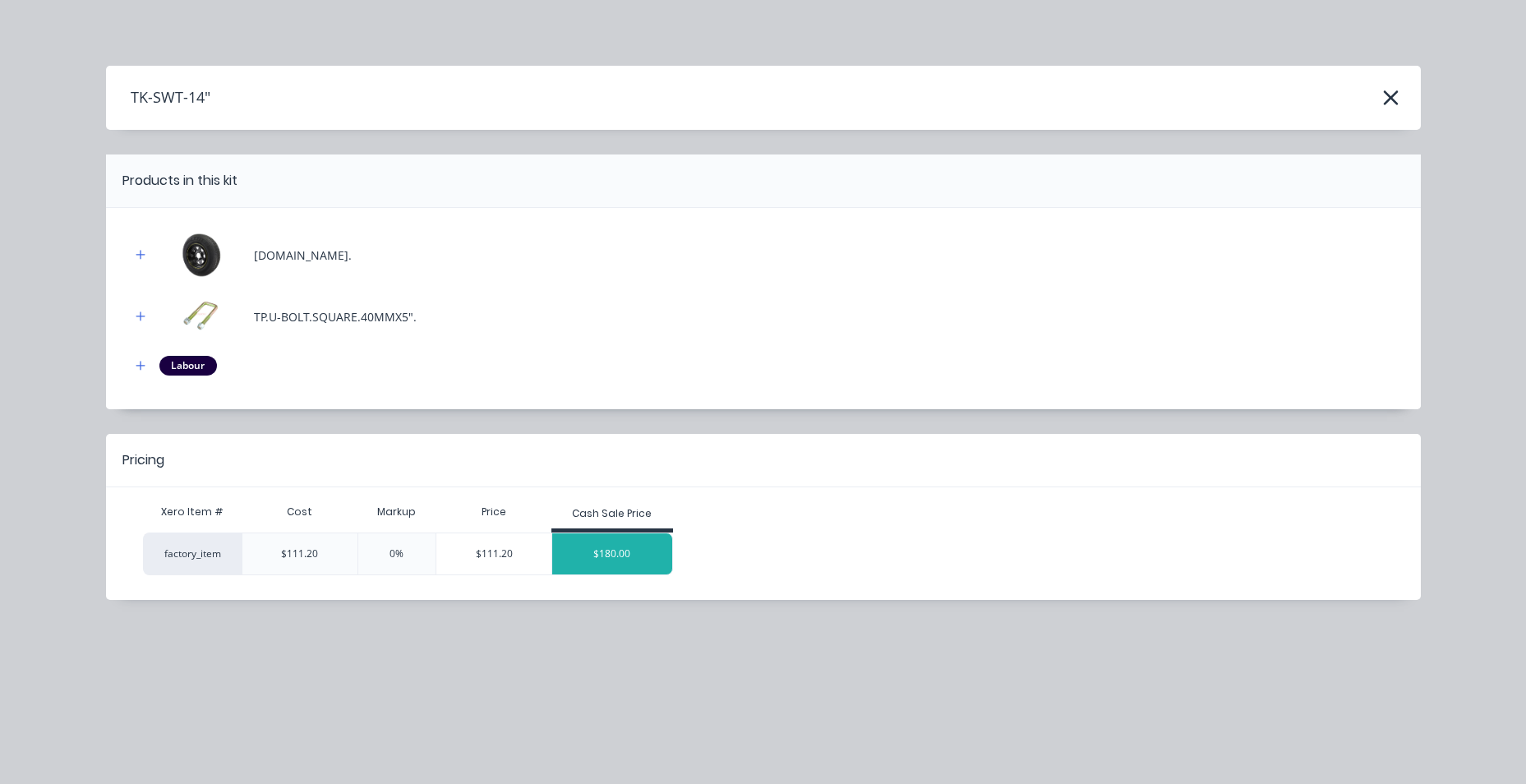
click at [655, 559] on div "$180.00" at bounding box center [612, 554] width 120 height 41
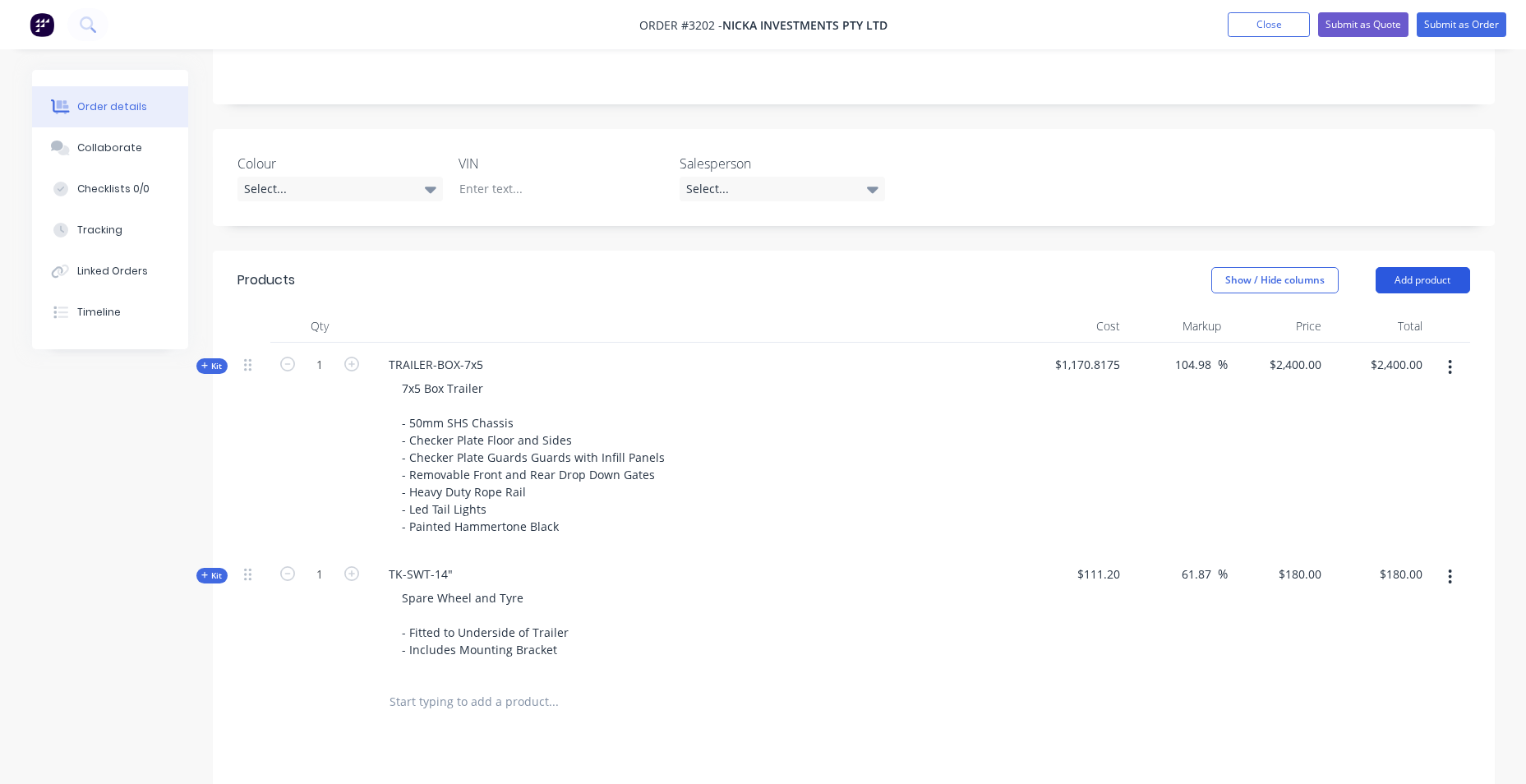
click at [1445, 285] on button "Add product" at bounding box center [1422, 280] width 95 height 26
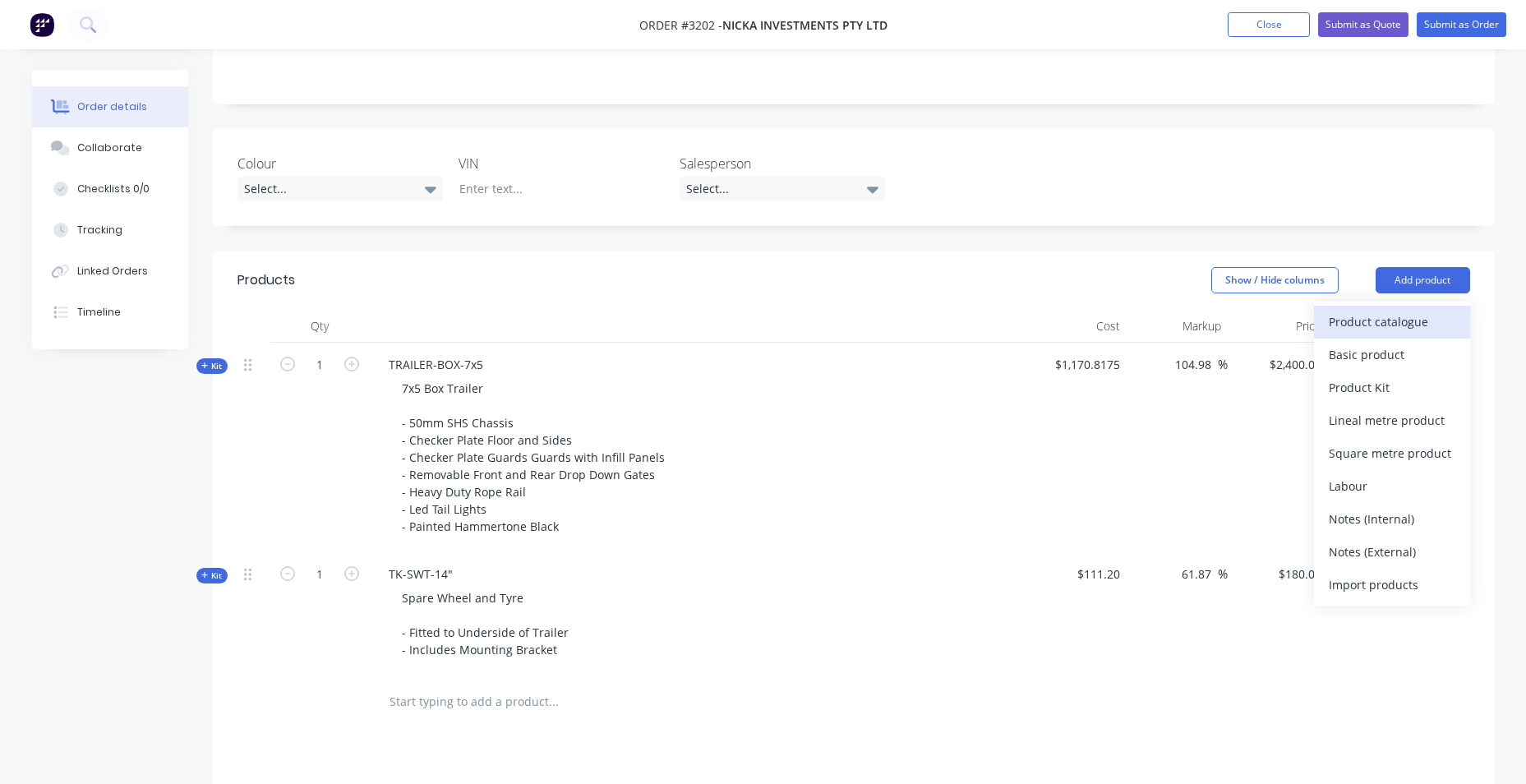
click at [1456, 331] on button "Product catalogue" at bounding box center [1392, 321] width 156 height 33
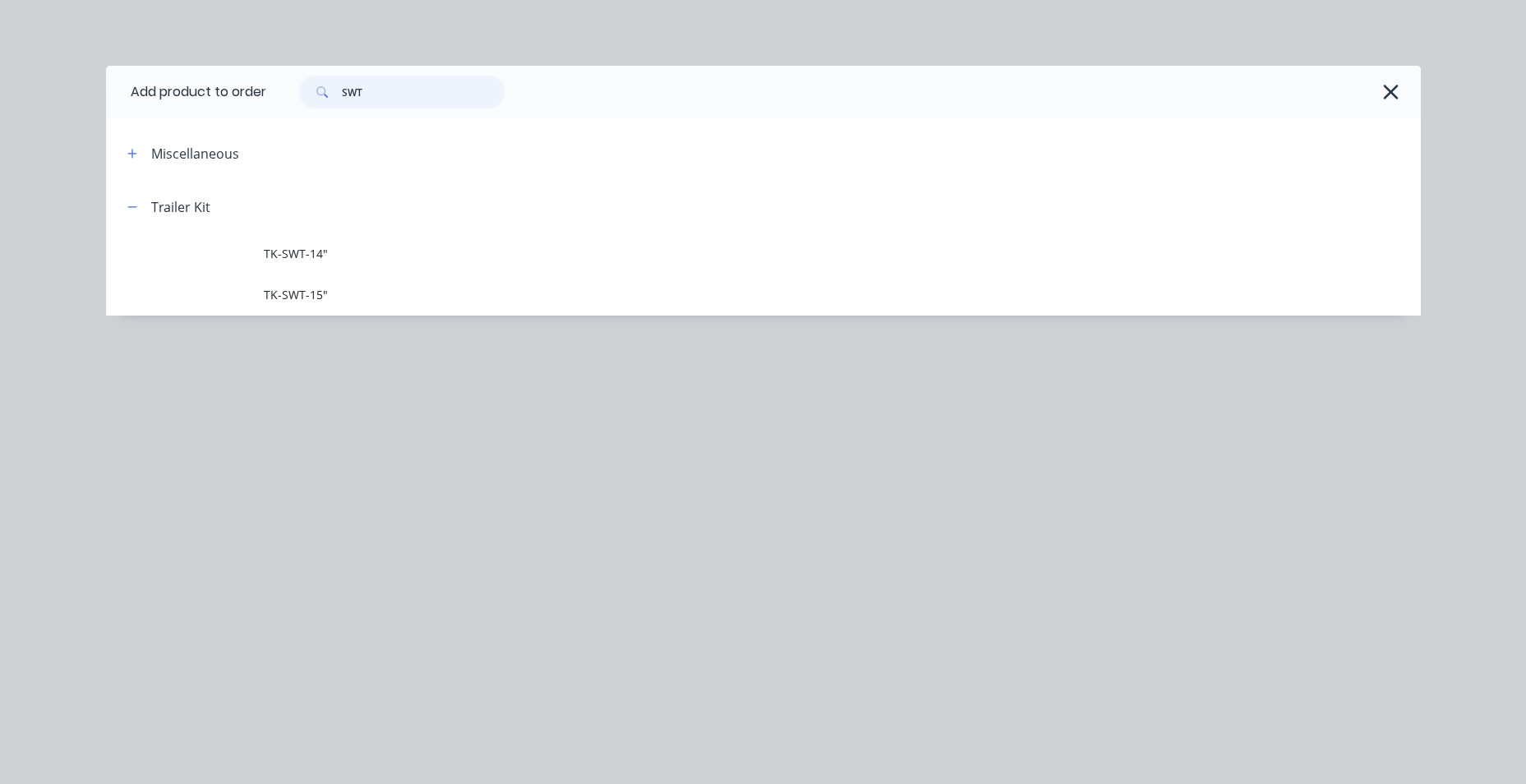
drag, startPoint x: 370, startPoint y: 91, endPoint x: 323, endPoint y: 96, distance: 47.3
click at [323, 96] on div "SWT" at bounding box center [401, 92] width 205 height 33
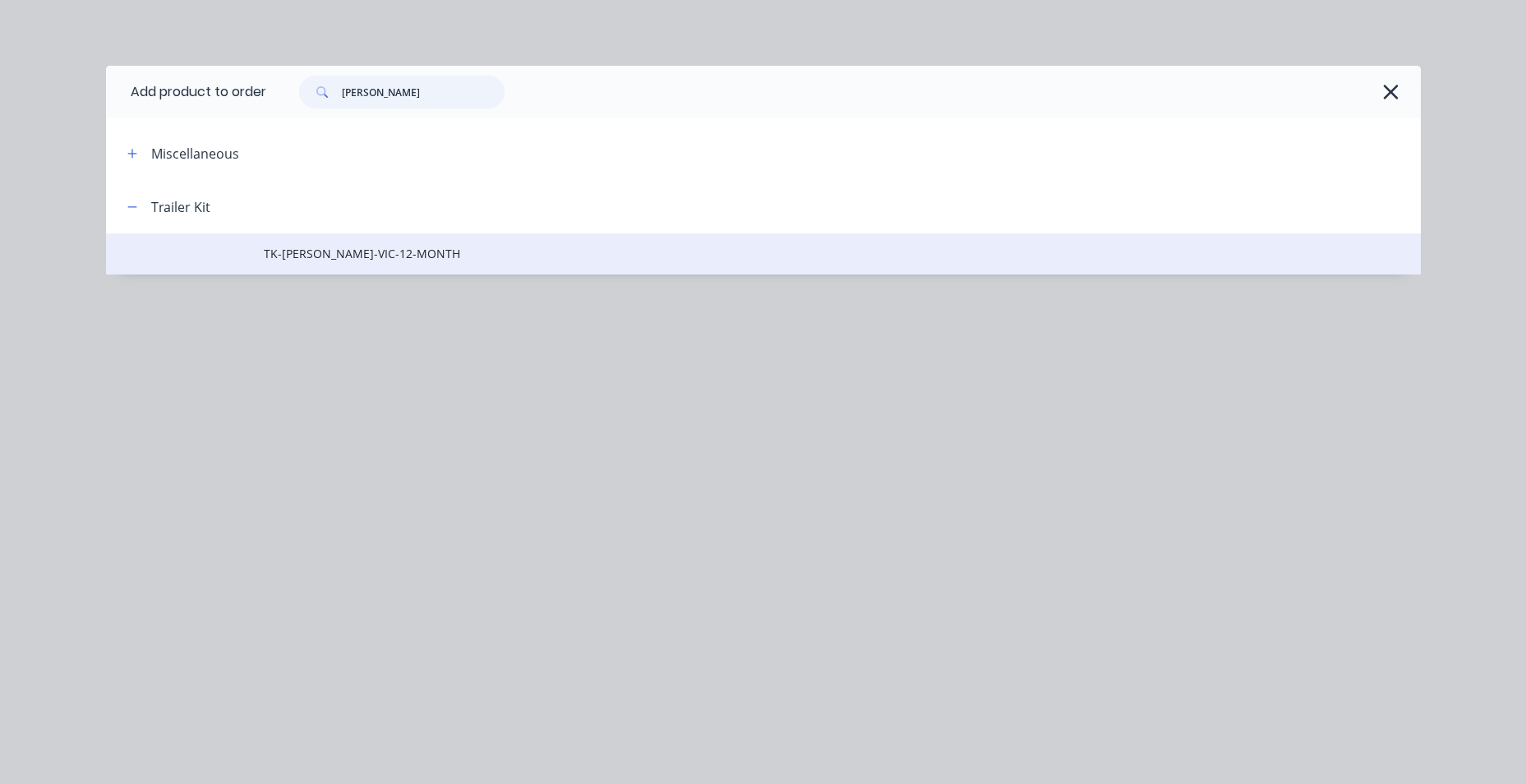
type input "REGO"
click at [344, 259] on span "TK-REGO-VIC-12-MONTH" at bounding box center [727, 253] width 926 height 17
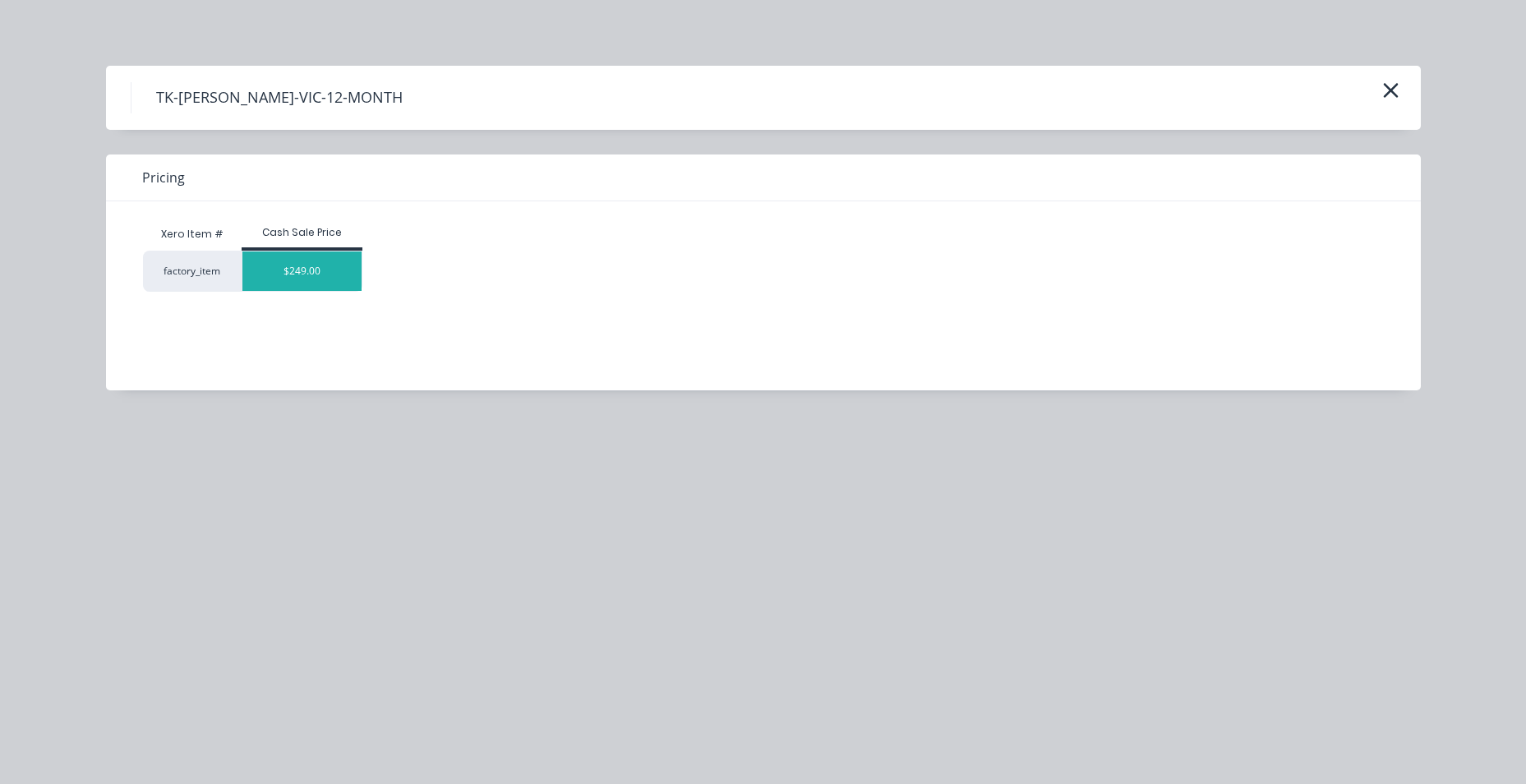
click at [311, 265] on div "$249.00" at bounding box center [303, 271] width 120 height 39
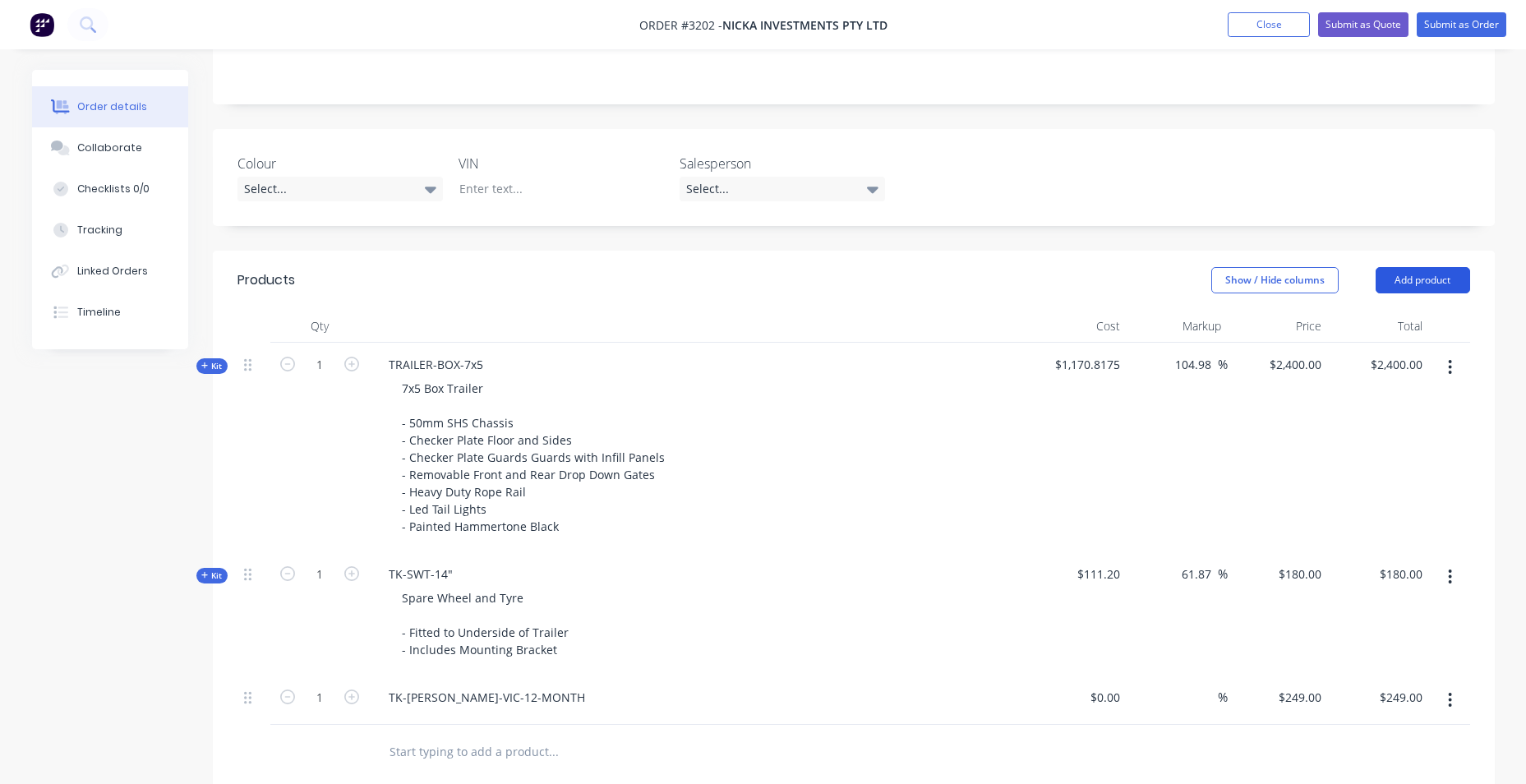
drag, startPoint x: 1440, startPoint y: 286, endPoint x: 1431, endPoint y: 285, distance: 9.1
click at [1440, 286] on button "Add product" at bounding box center [1422, 280] width 95 height 26
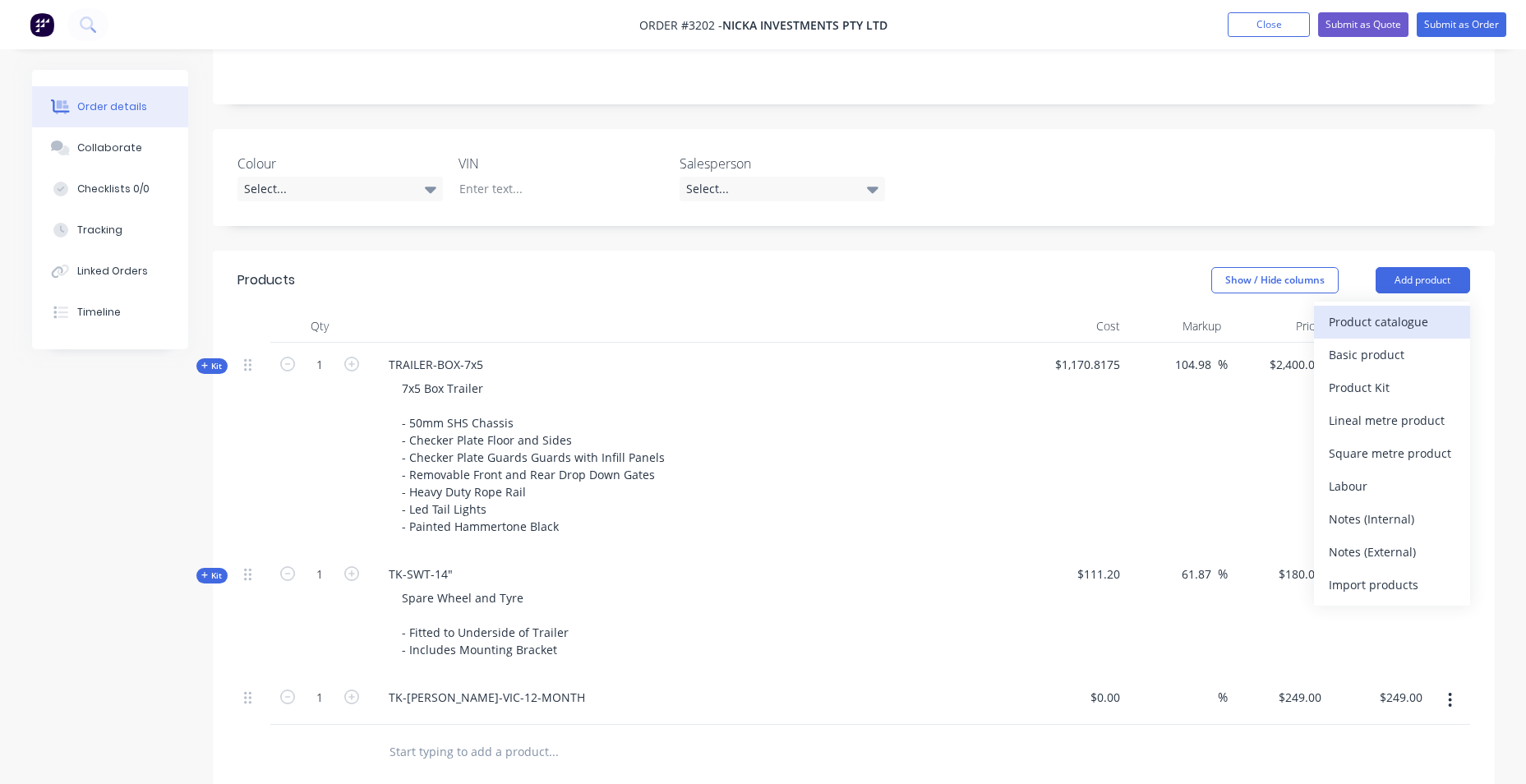
click at [1322, 326] on button "Product catalogue" at bounding box center [1392, 321] width 156 height 33
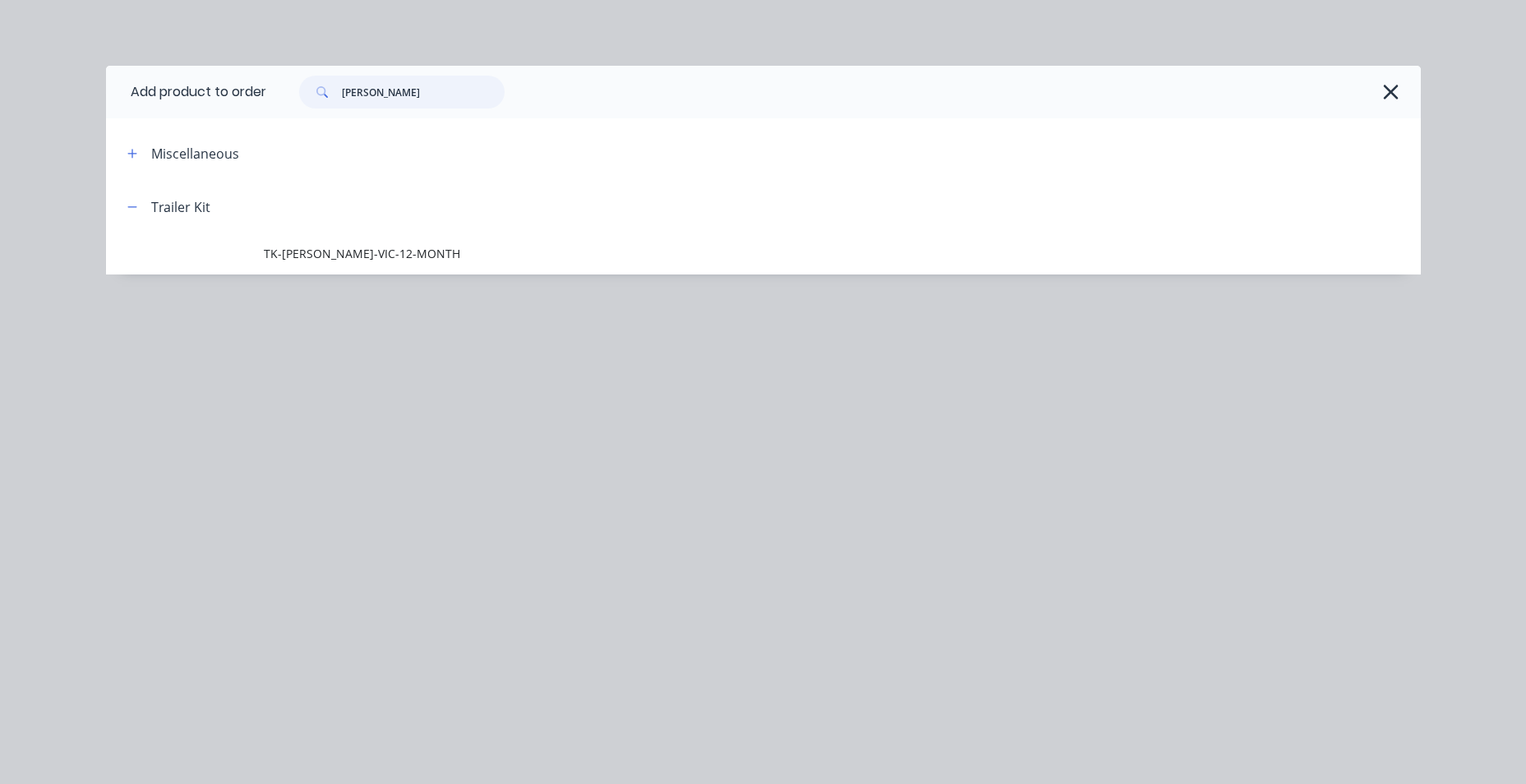
drag, startPoint x: 405, startPoint y: 92, endPoint x: 304, endPoint y: 100, distance: 101.3
click at [304, 100] on div "REGO" at bounding box center [401, 92] width 205 height 33
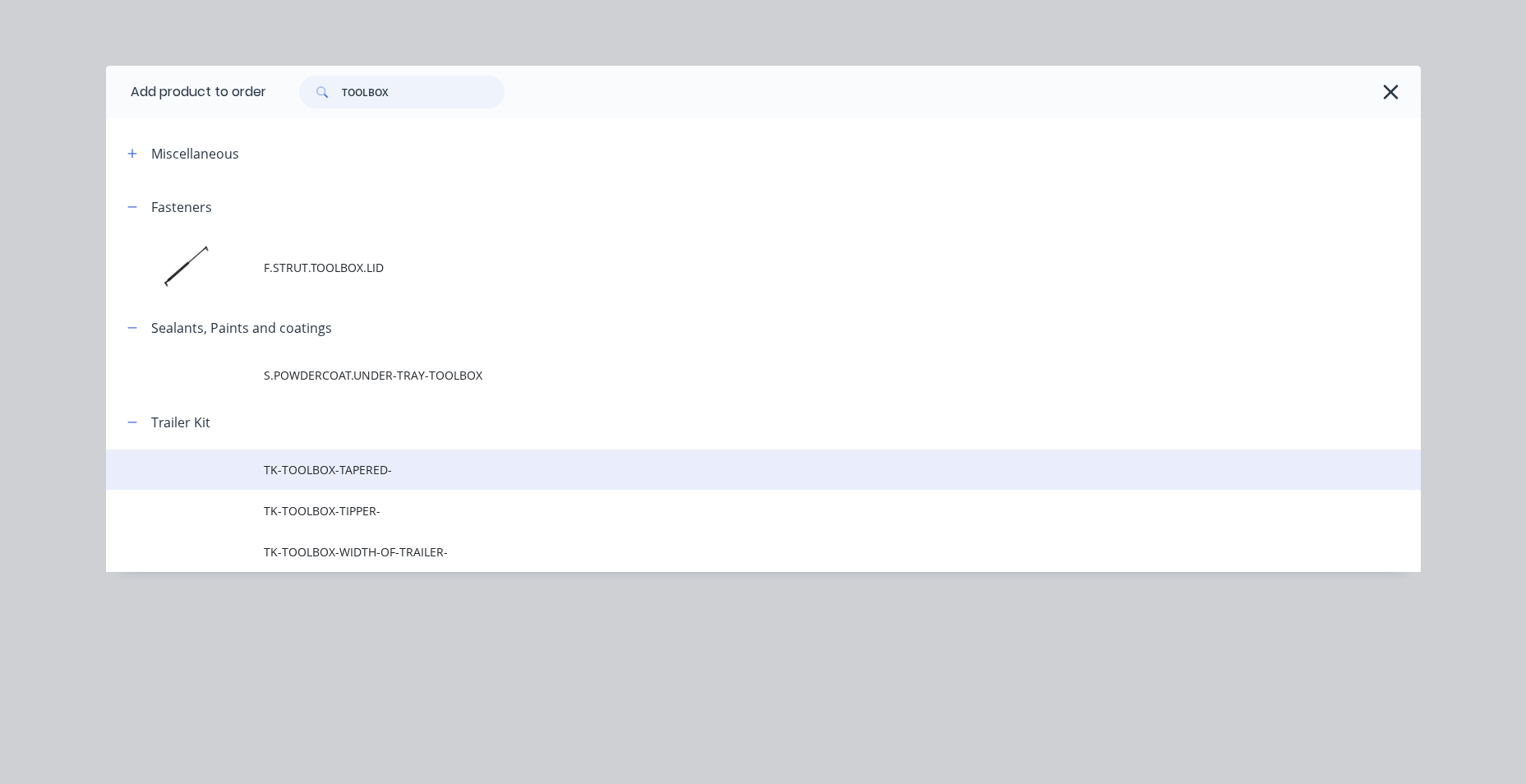
type input "TOOLBOX"
click at [409, 466] on span "TK-TOOLBOX-TAPERED-" at bounding box center [727, 469] width 926 height 17
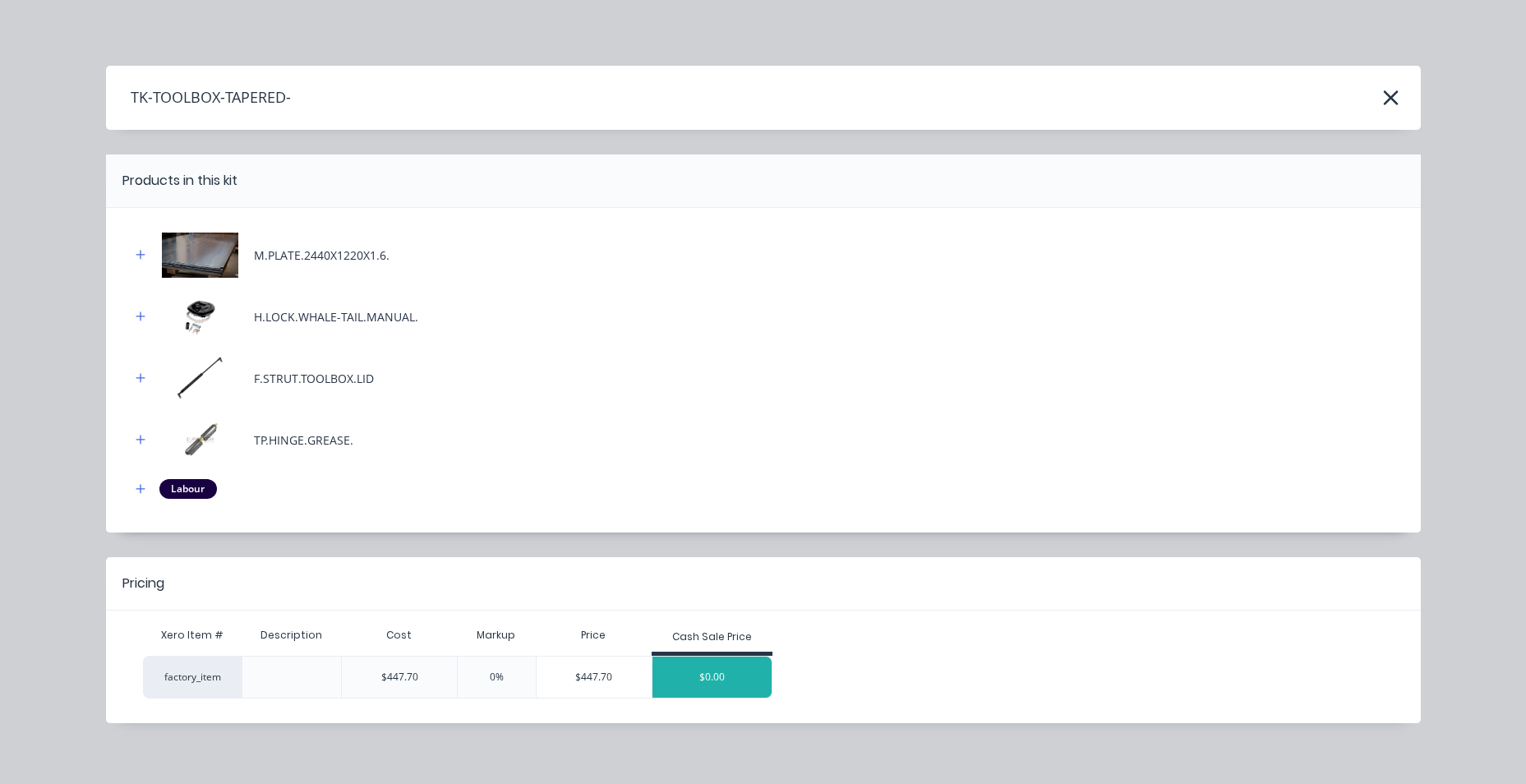
click at [704, 672] on div "$0.00" at bounding box center [713, 677] width 120 height 41
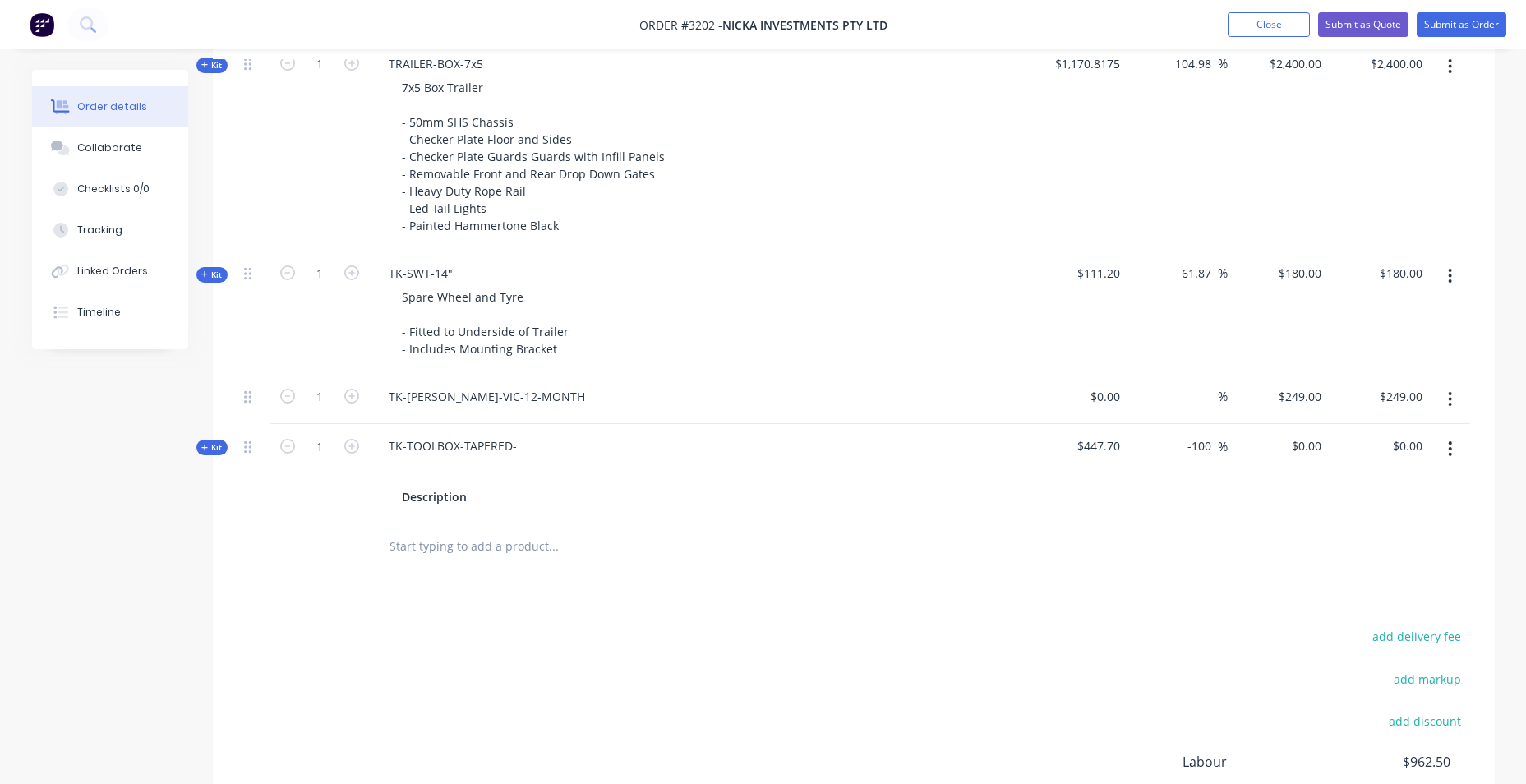
scroll to position [613, 0]
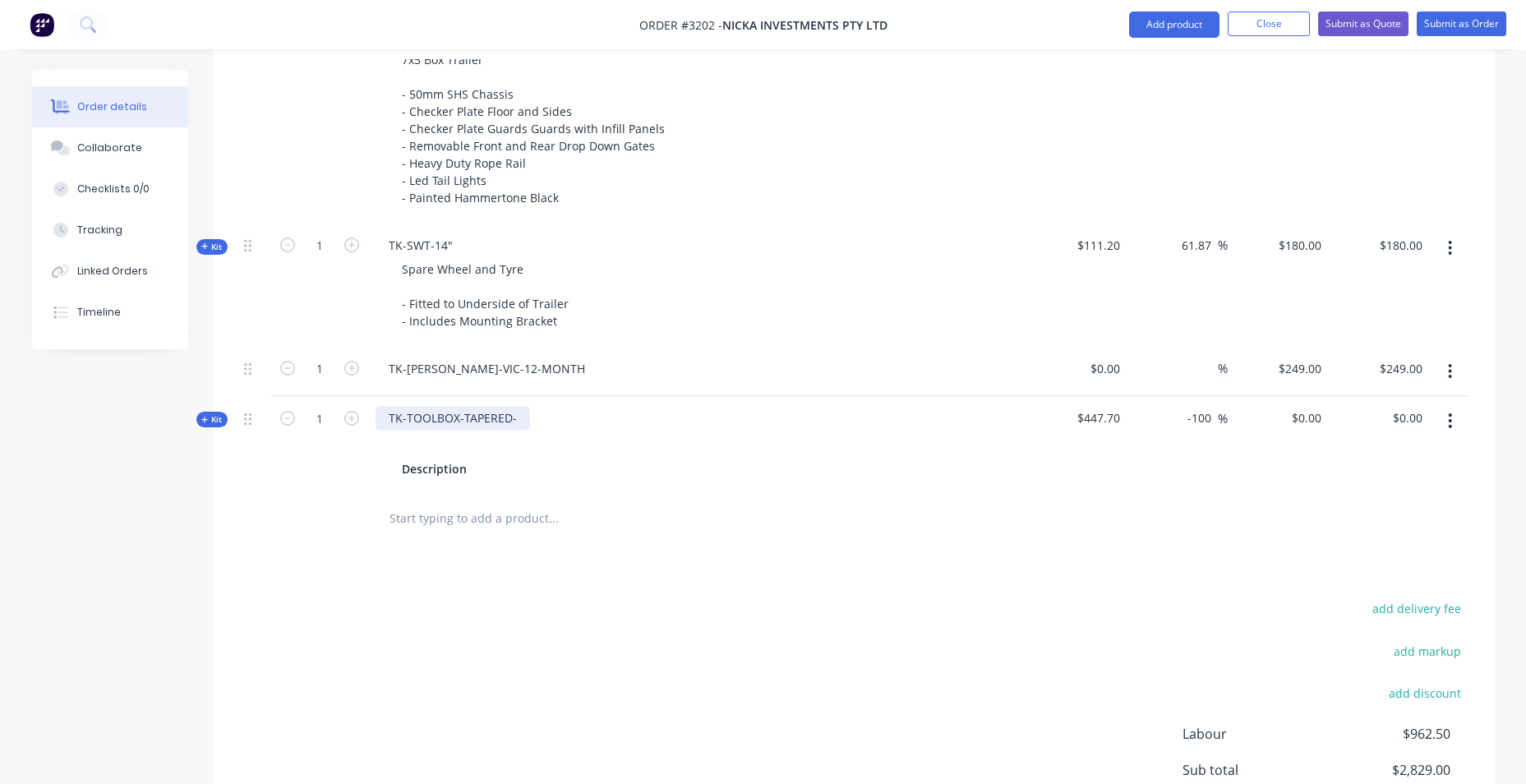
click at [477, 409] on div "TK-TOOLBOX-TAPERED-" at bounding box center [452, 417] width 155 height 23
click at [512, 416] on div "TK-TOOLBOX-TAPERED-" at bounding box center [452, 417] width 155 height 23
click at [451, 476] on div "Description" at bounding box center [434, 468] width 78 height 23
click at [470, 474] on div "Description" at bounding box center [434, 468] width 78 height 23
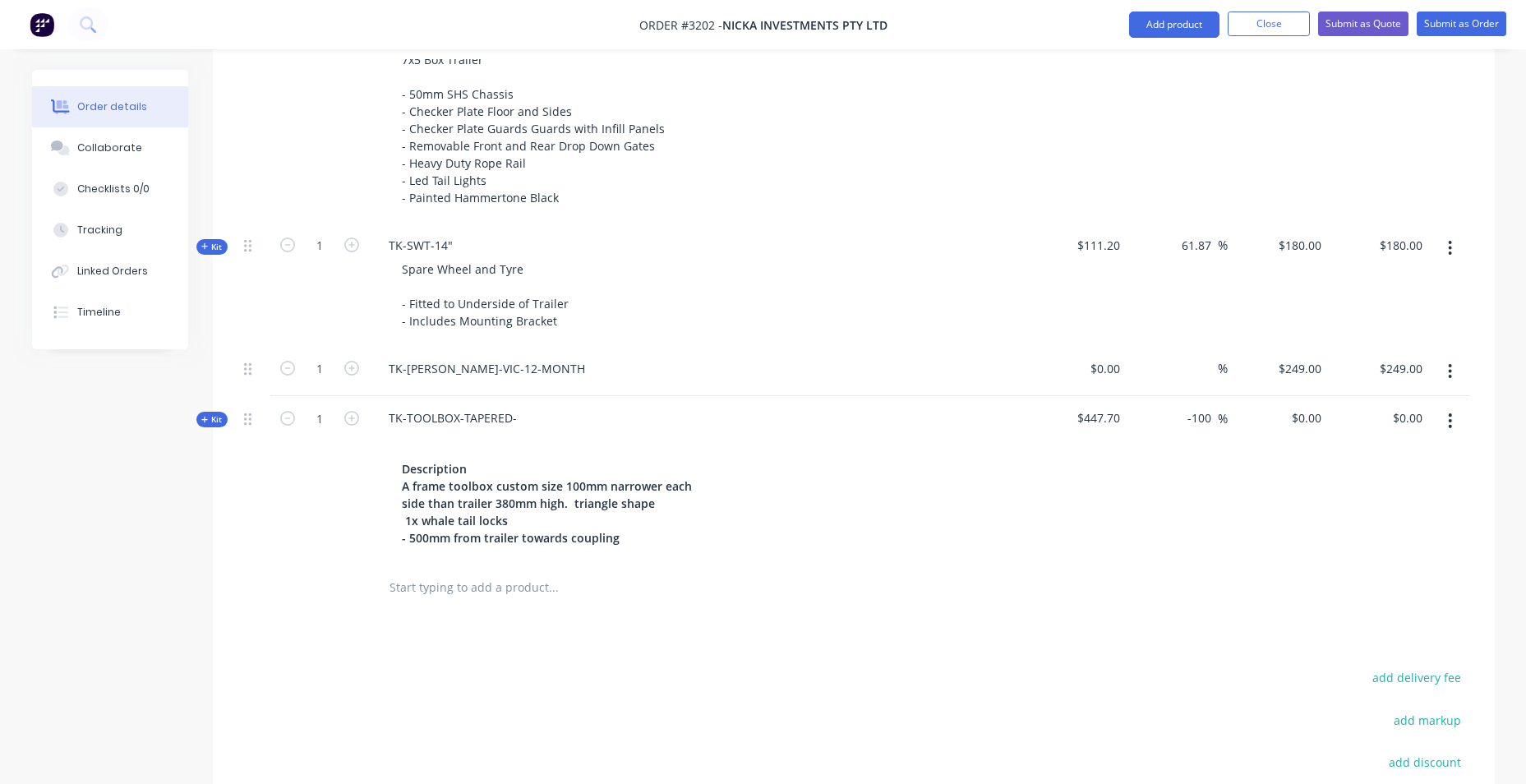
click at [938, 596] on div at bounding box center [665, 586] width 579 height 33
click at [467, 453] on div at bounding box center [698, 441] width 644 height 23
click at [478, 417] on div "TK-TOOLBOX-TAPERED-" at bounding box center [452, 417] width 155 height 23
click at [1394, 411] on div "0.00 $0.00" at bounding box center [1406, 417] width 44 height 23
type input "1220"
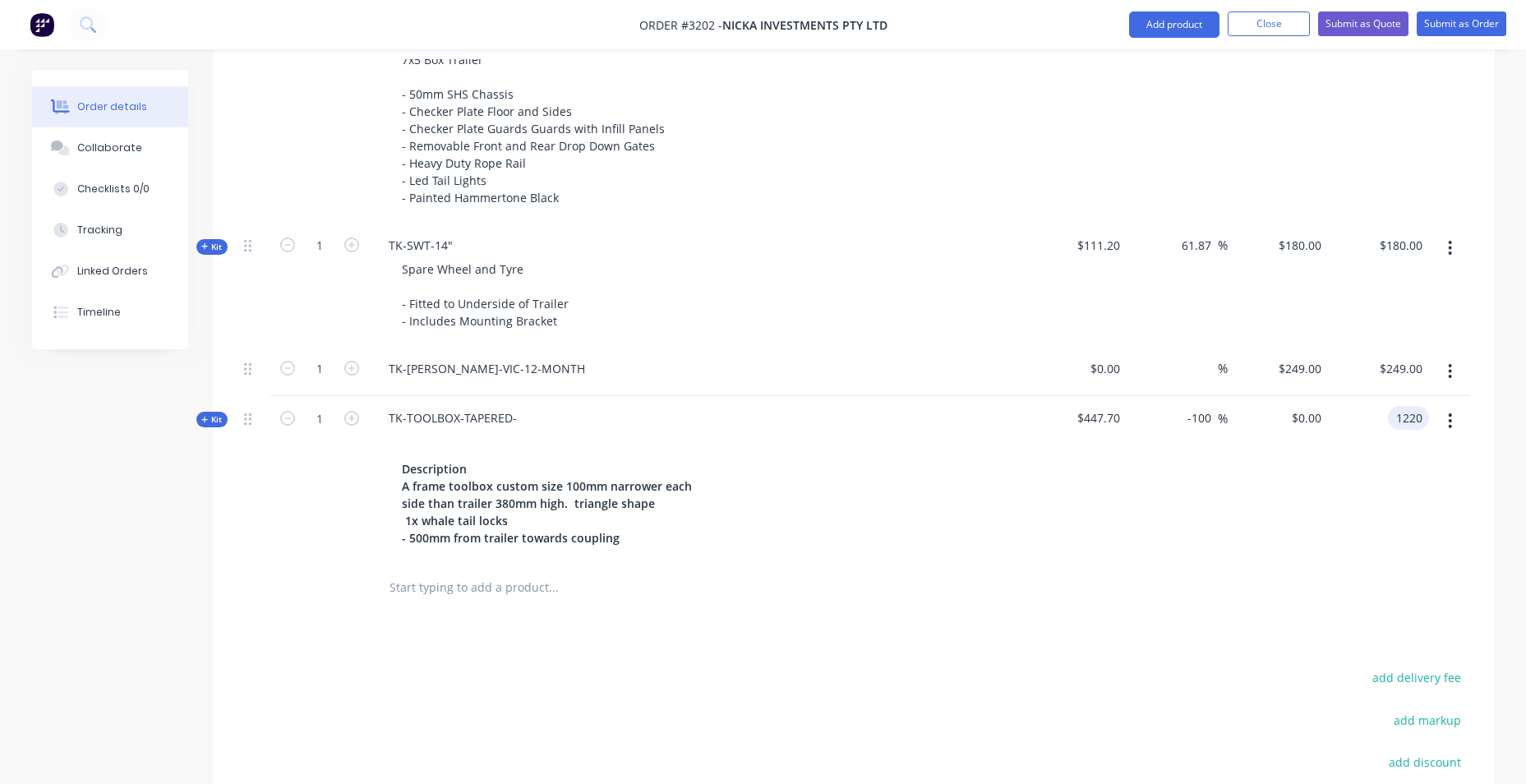
type input "172.5"
type input "$1,220.00"
click at [1378, 361] on div "249.00 249.00" at bounding box center [1379, 372] width 101 height 51
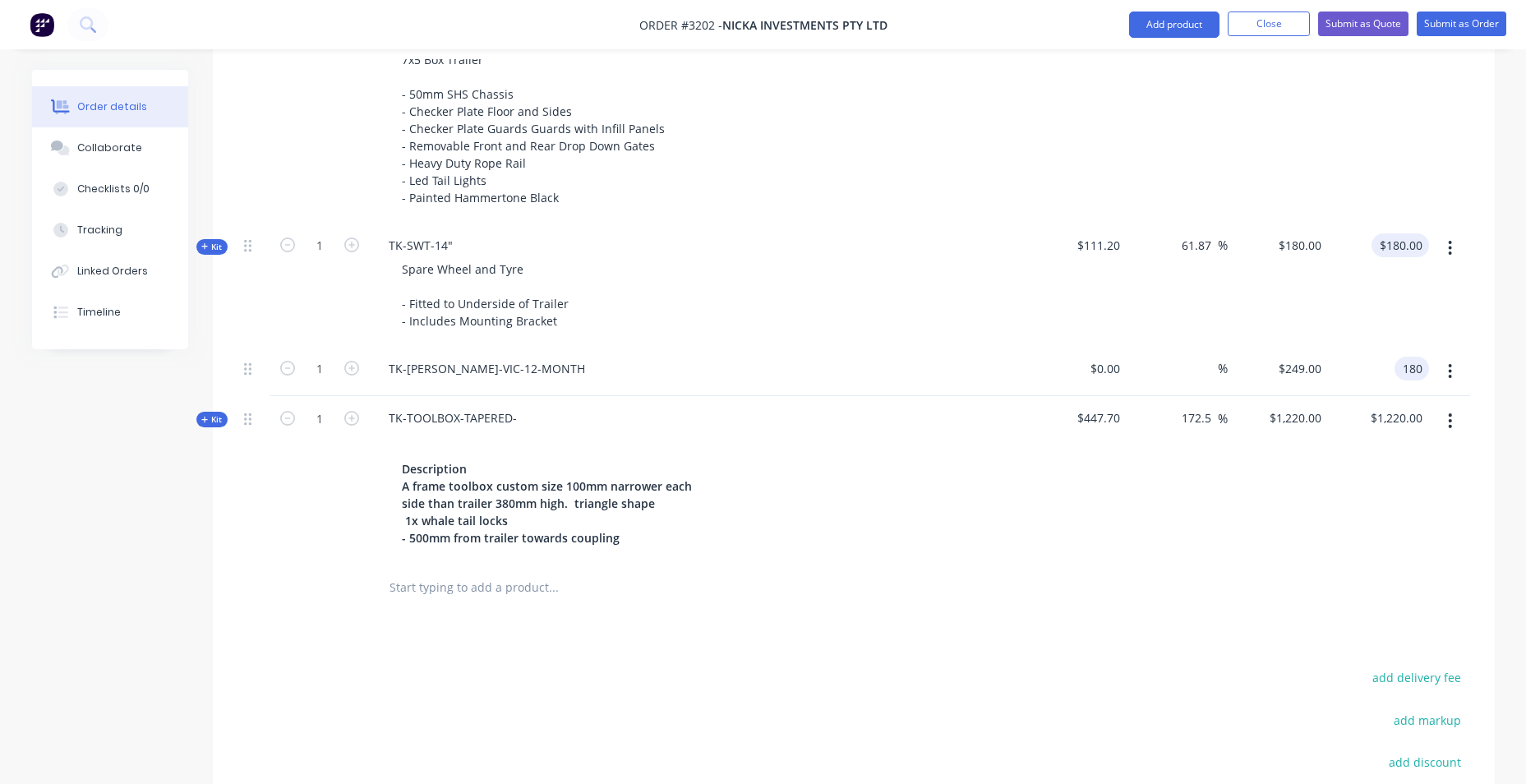
type input "180"
type input "180.00"
type input "$180.00"
click at [1415, 245] on input "180.00" at bounding box center [1403, 244] width 51 height 23
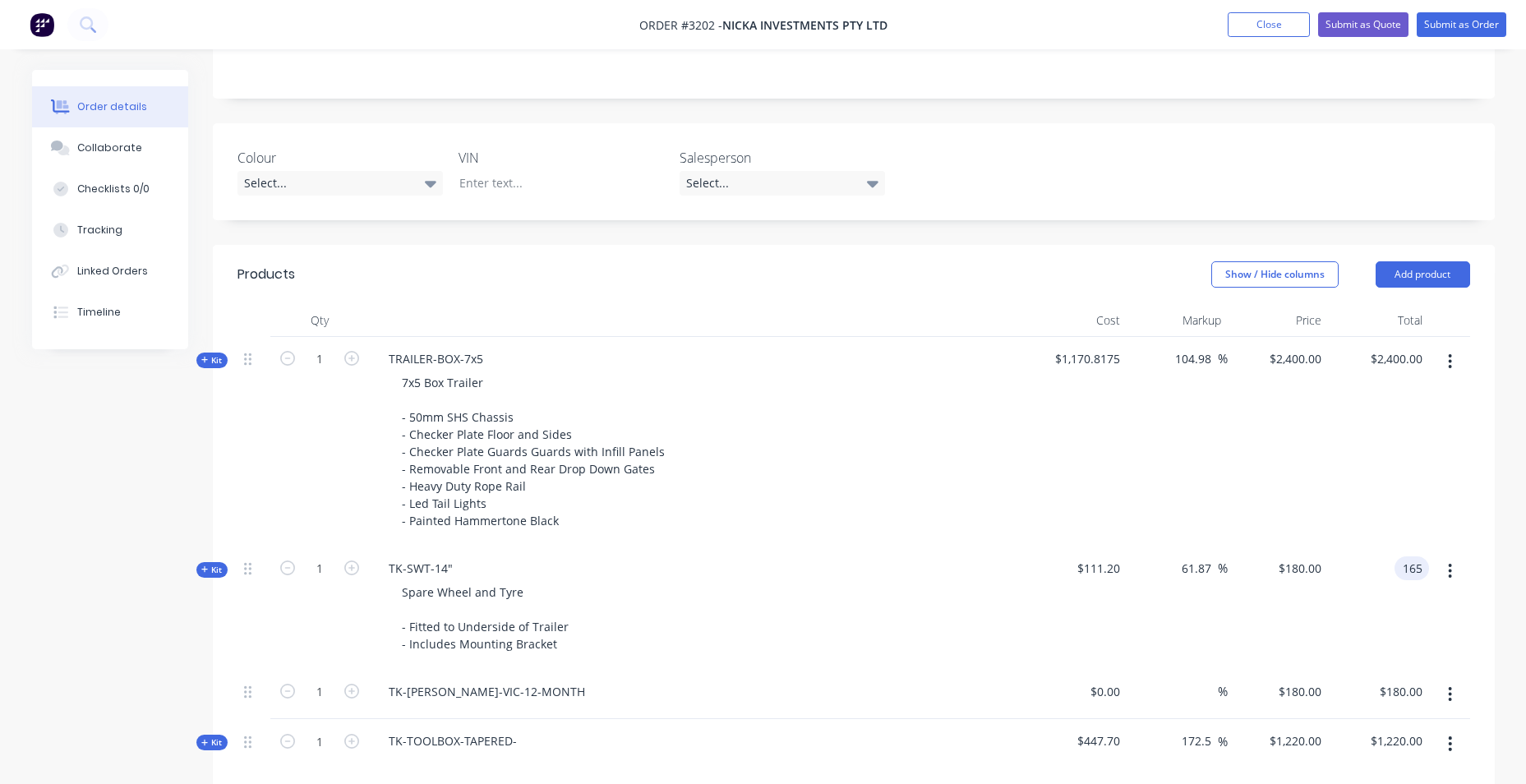
scroll to position [449, 0]
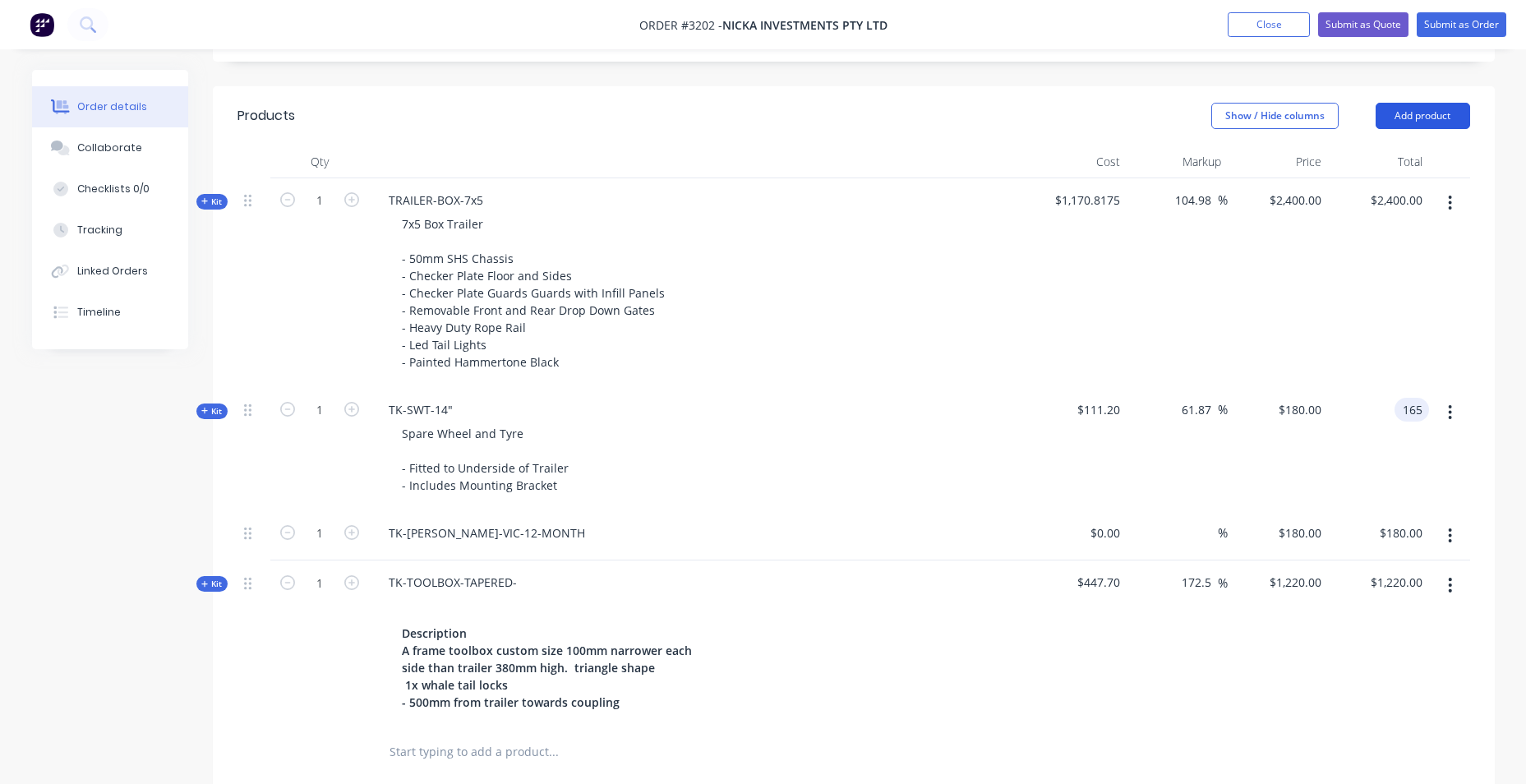
type input "165"
type input "48.38"
type input "$165.00"
click at [1409, 118] on button "Add product" at bounding box center [1422, 116] width 95 height 26
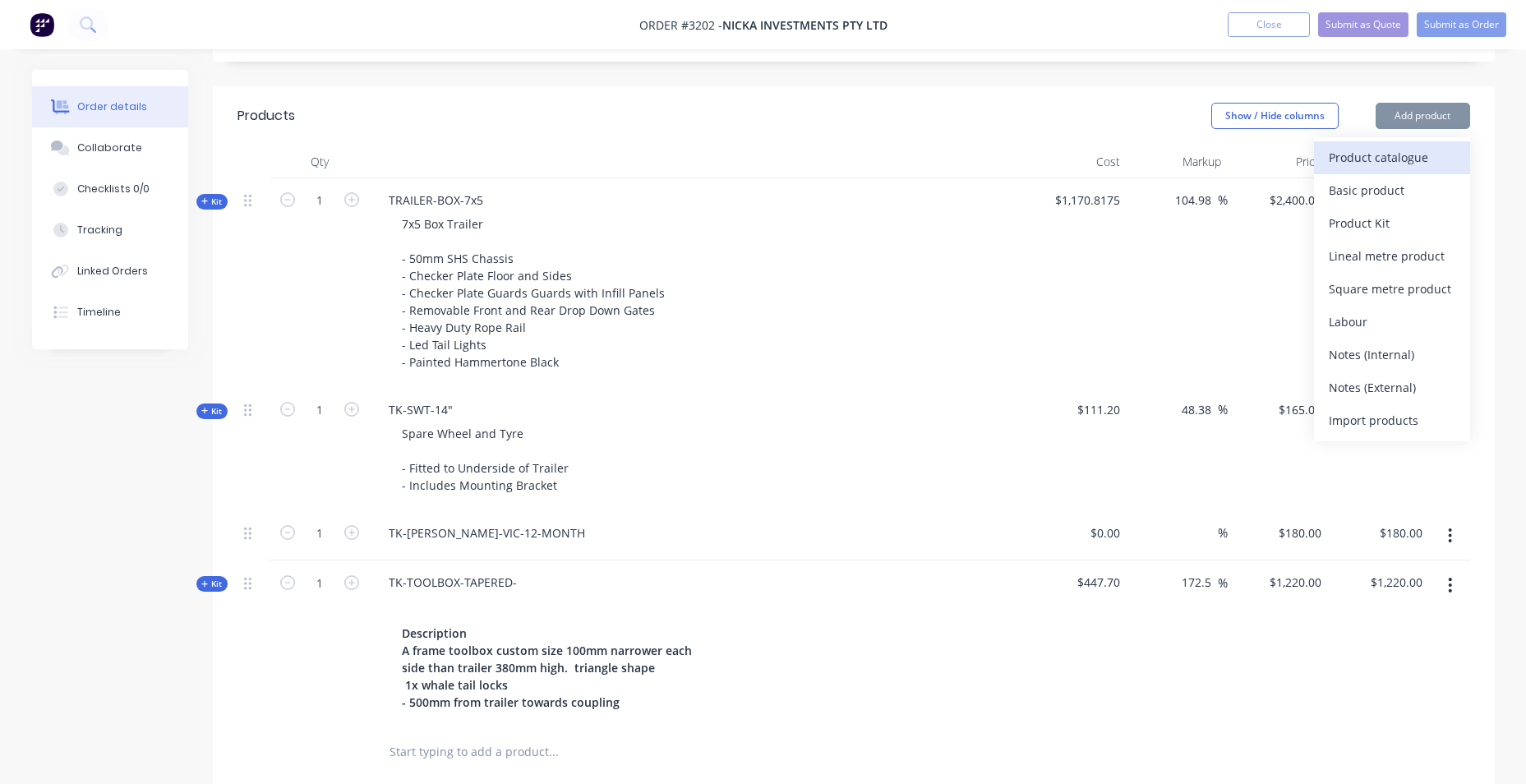
click at [1402, 154] on div "Product catalogue" at bounding box center [1391, 156] width 126 height 23
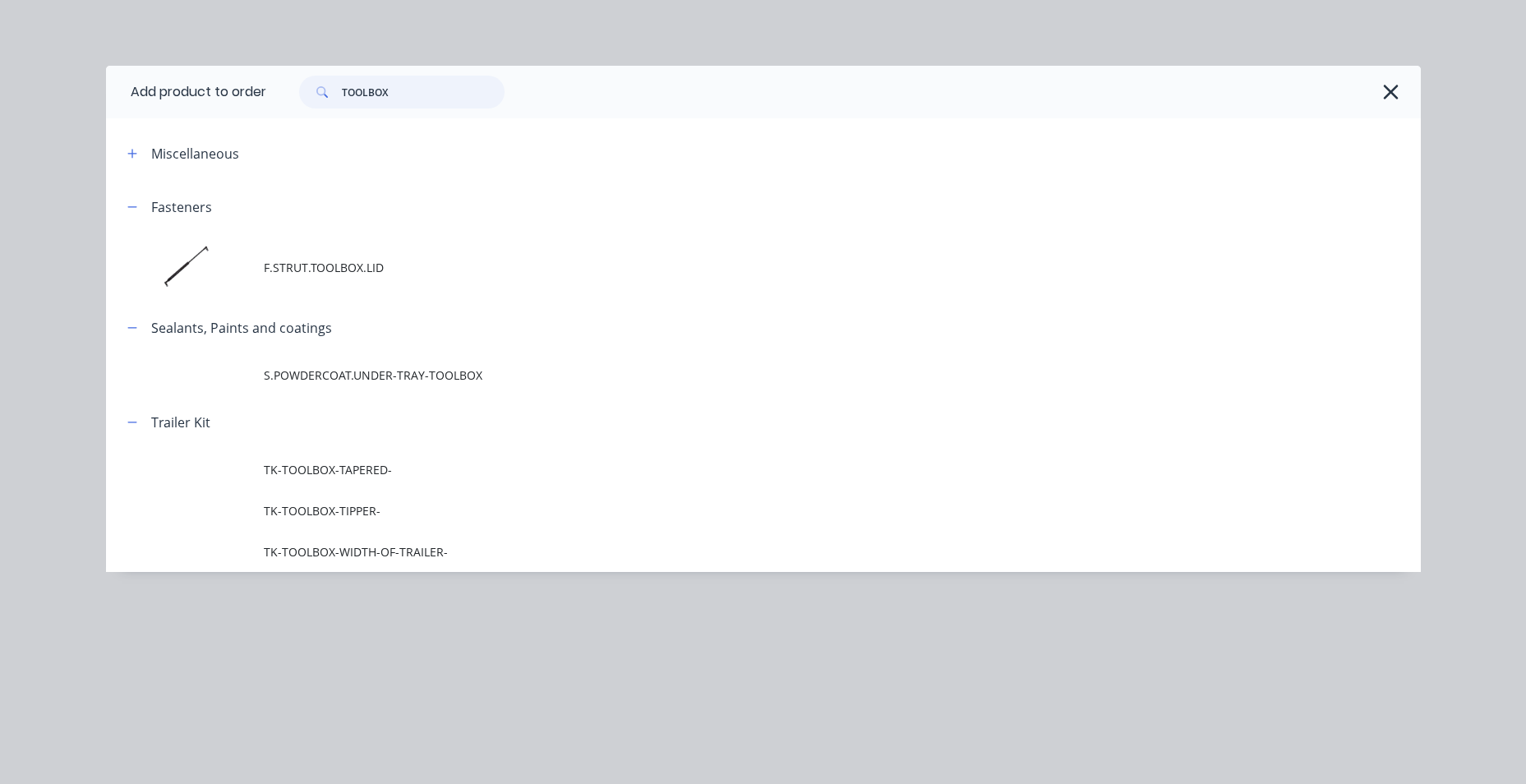
drag, startPoint x: 423, startPoint y: 90, endPoint x: 301, endPoint y: 94, distance: 122.1
click at [304, 94] on div "TOOLBOX" at bounding box center [401, 92] width 205 height 33
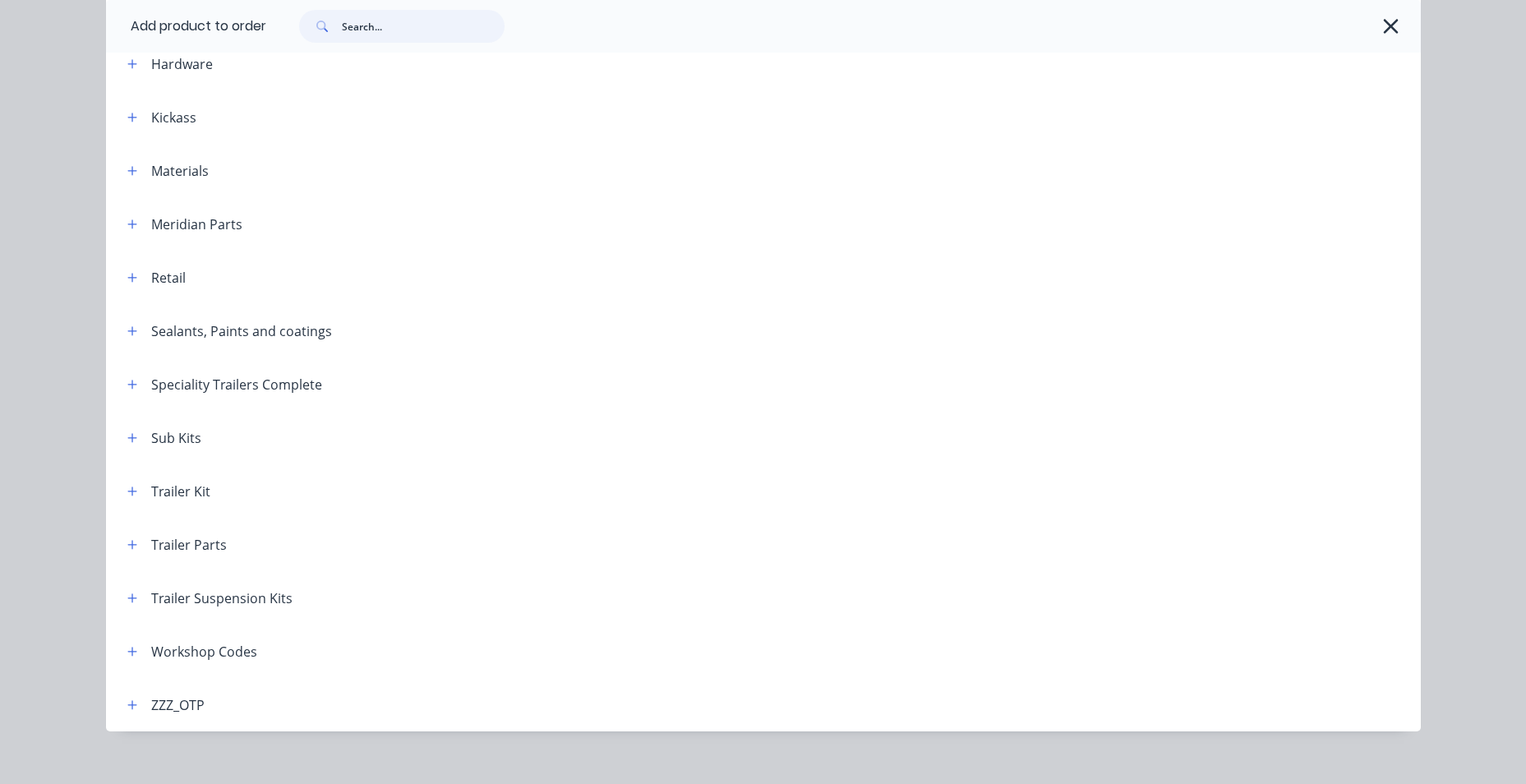
scroll to position [483, 0]
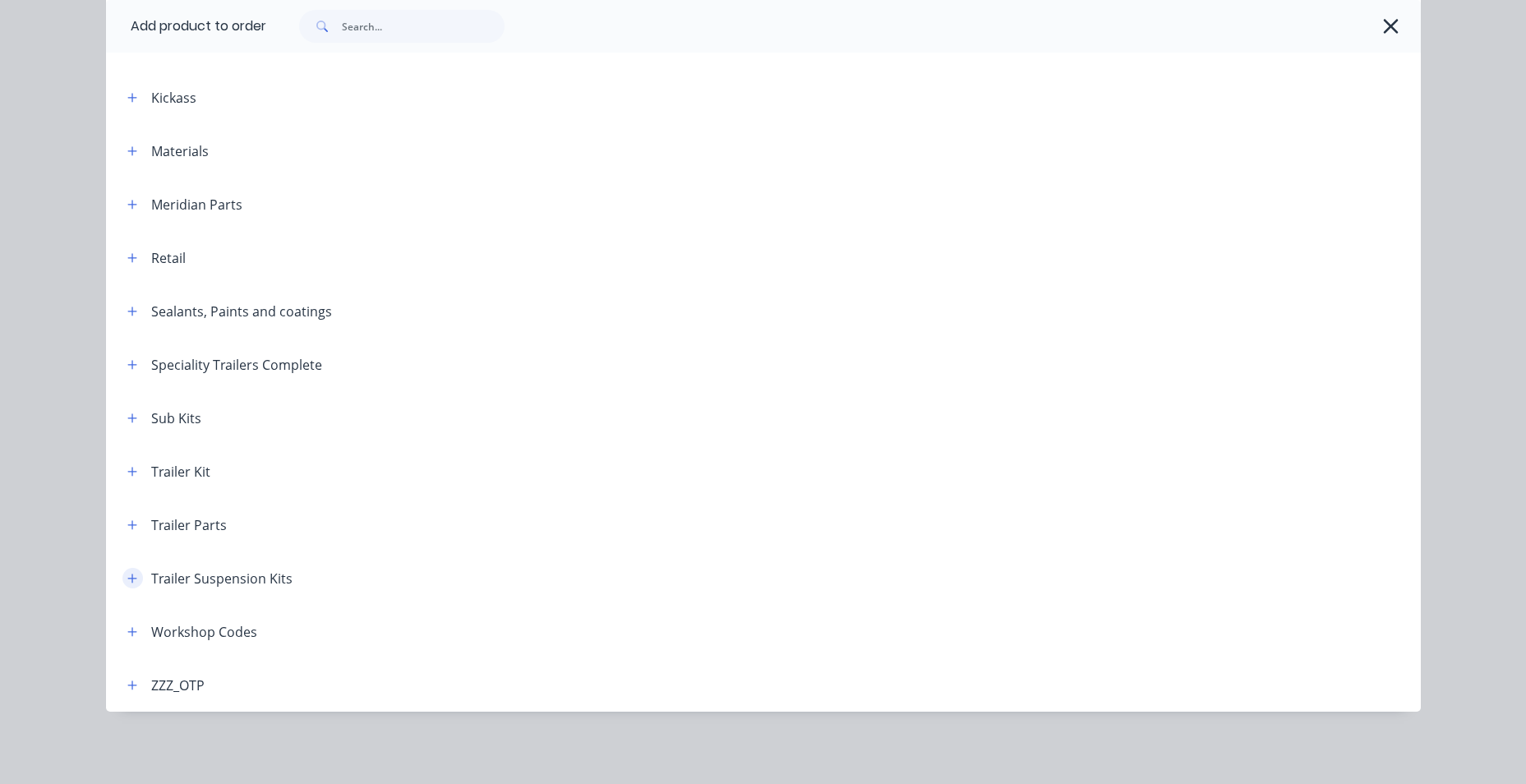
click at [127, 579] on icon "button" at bounding box center [132, 578] width 9 height 9
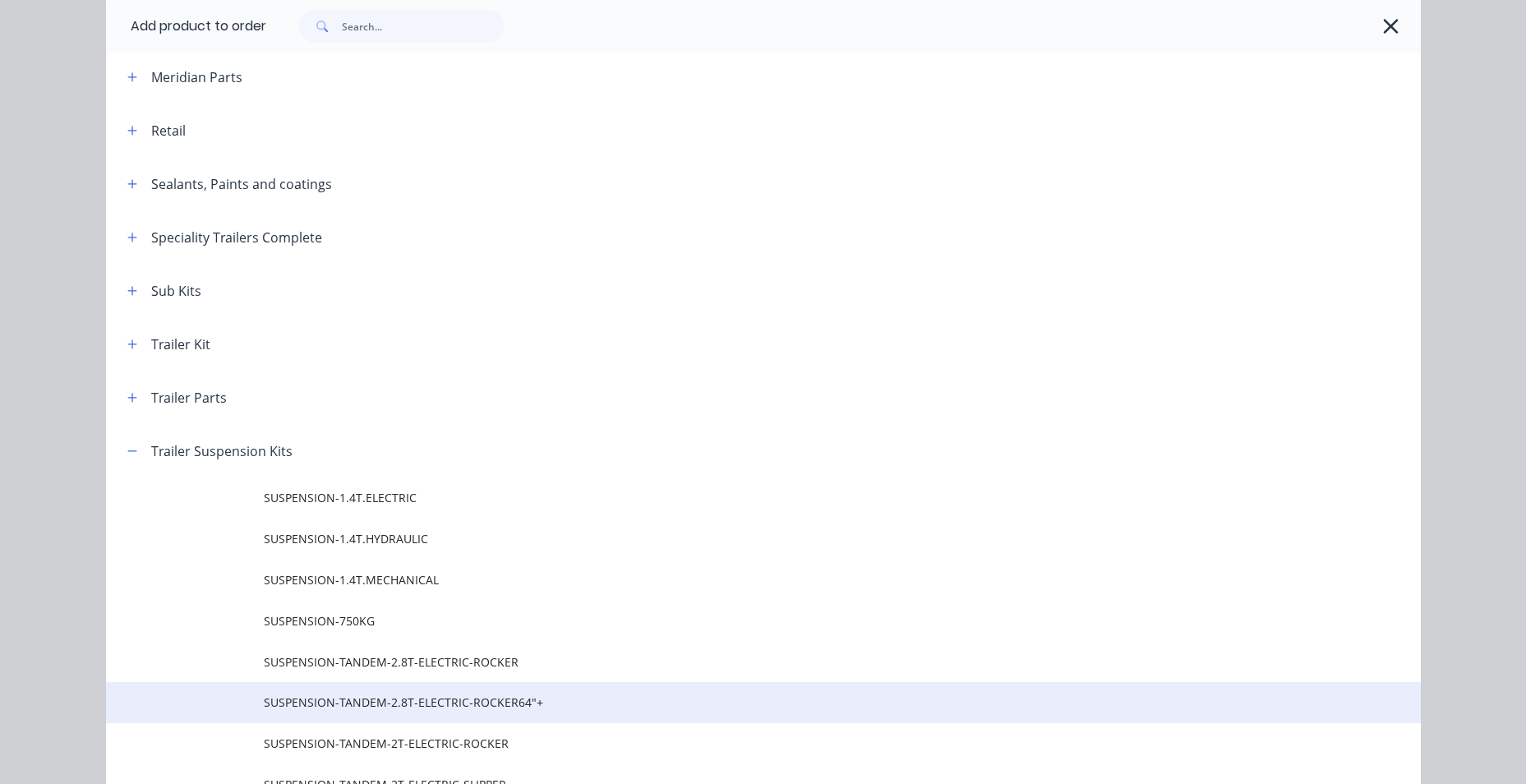
scroll to position [730, 0]
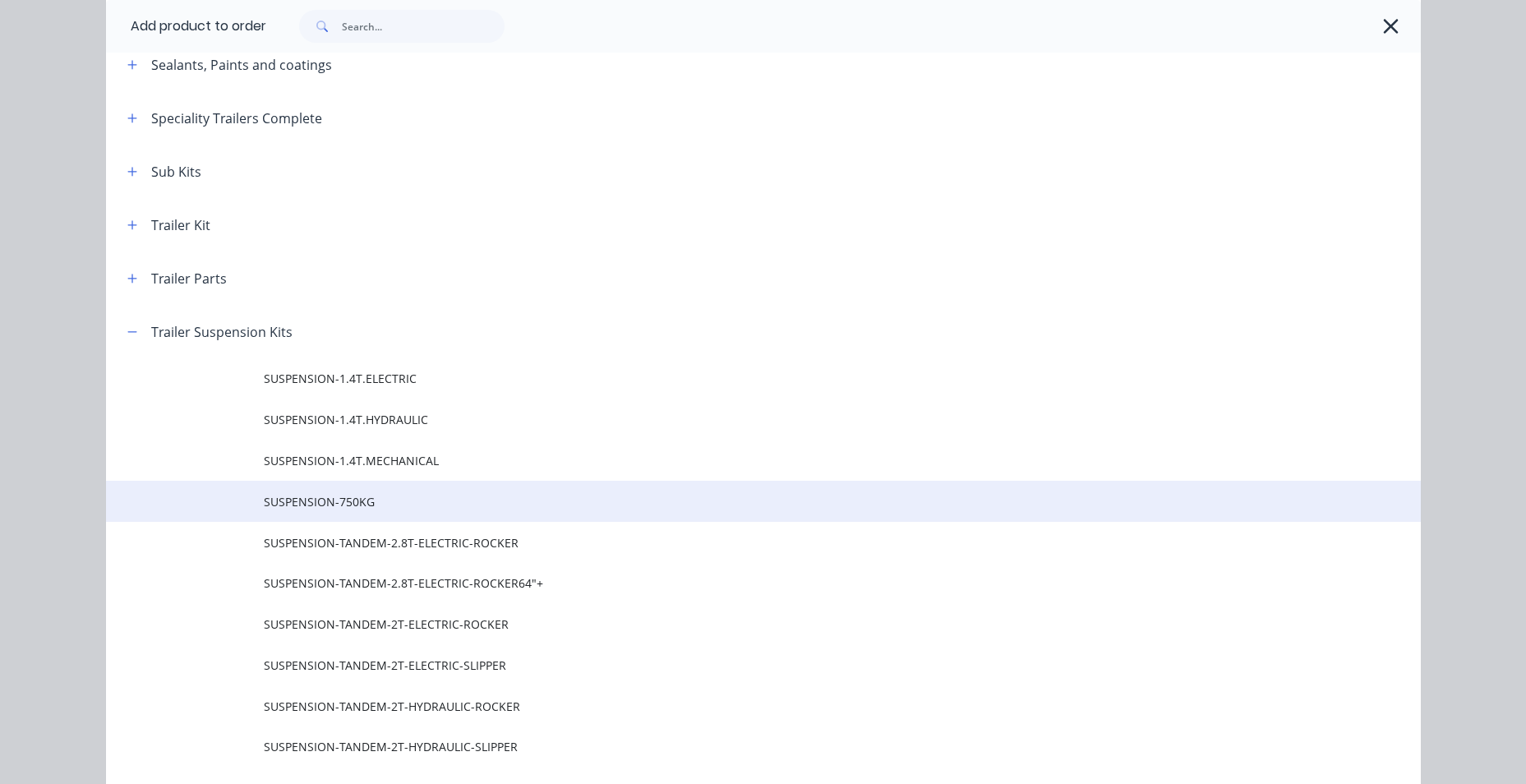
click at [400, 493] on span "SUSPENSION-750KG" at bounding box center [727, 501] width 926 height 17
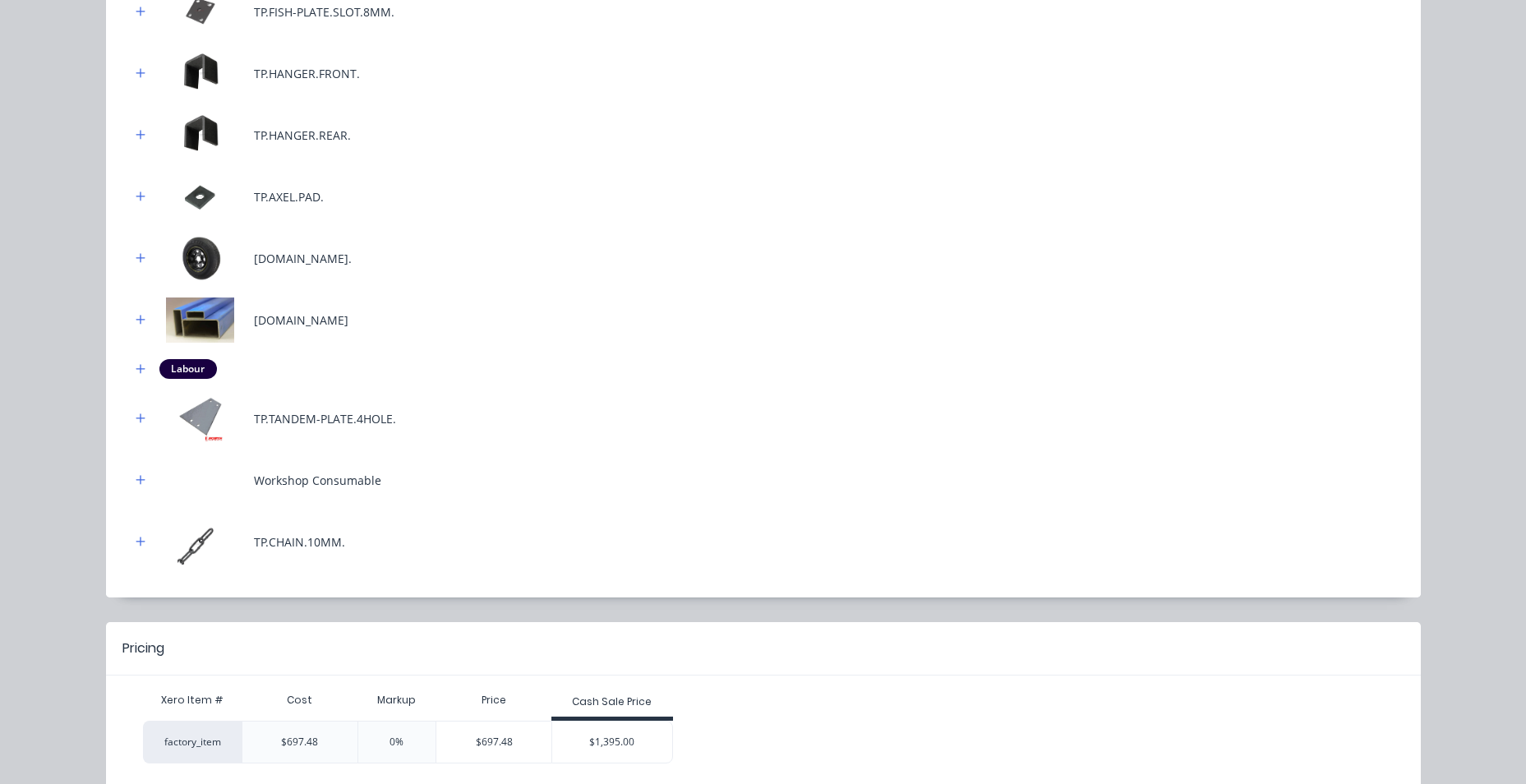
scroll to position [628, 0]
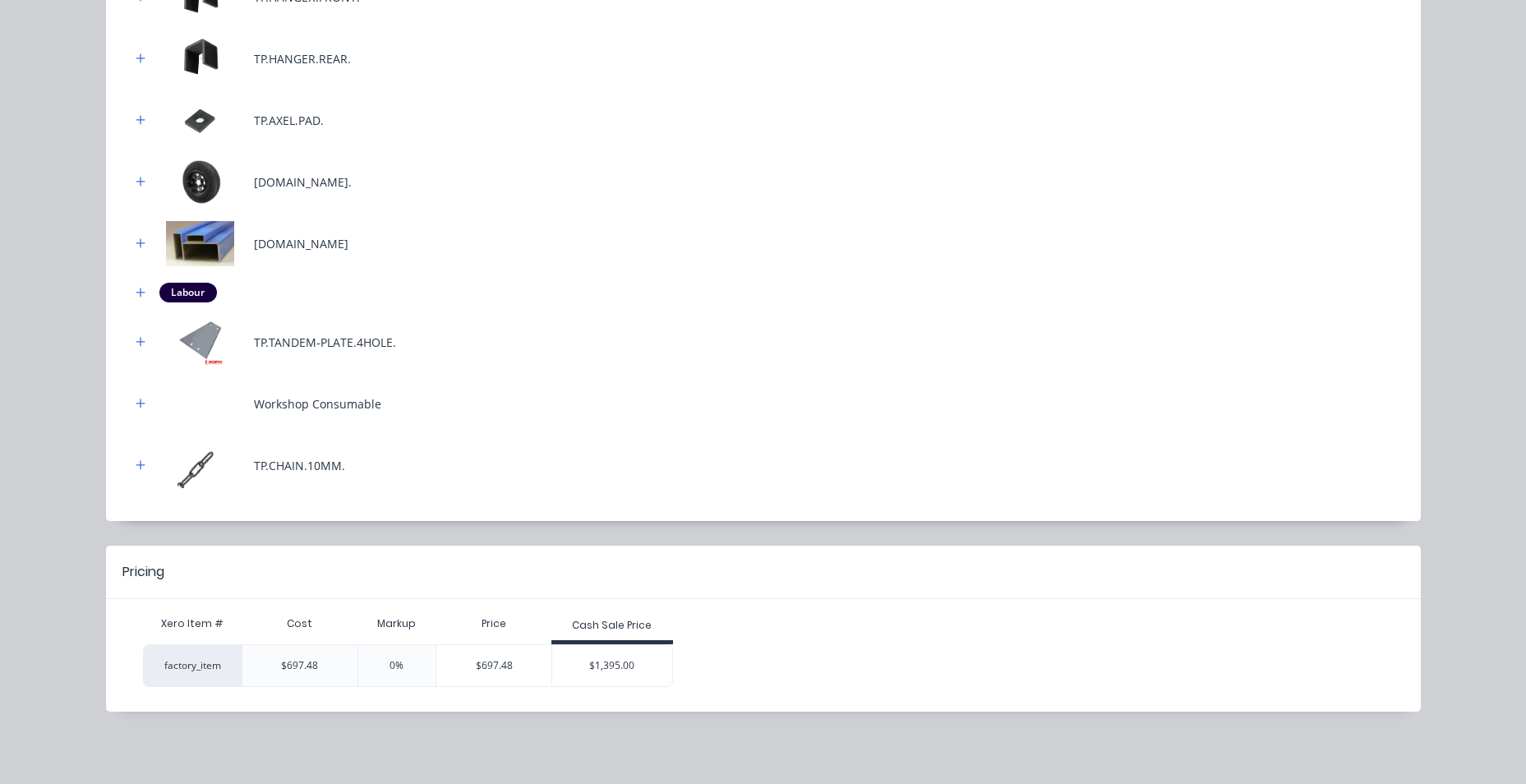
click at [592, 654] on div "$1,395.00" at bounding box center [612, 666] width 120 height 41
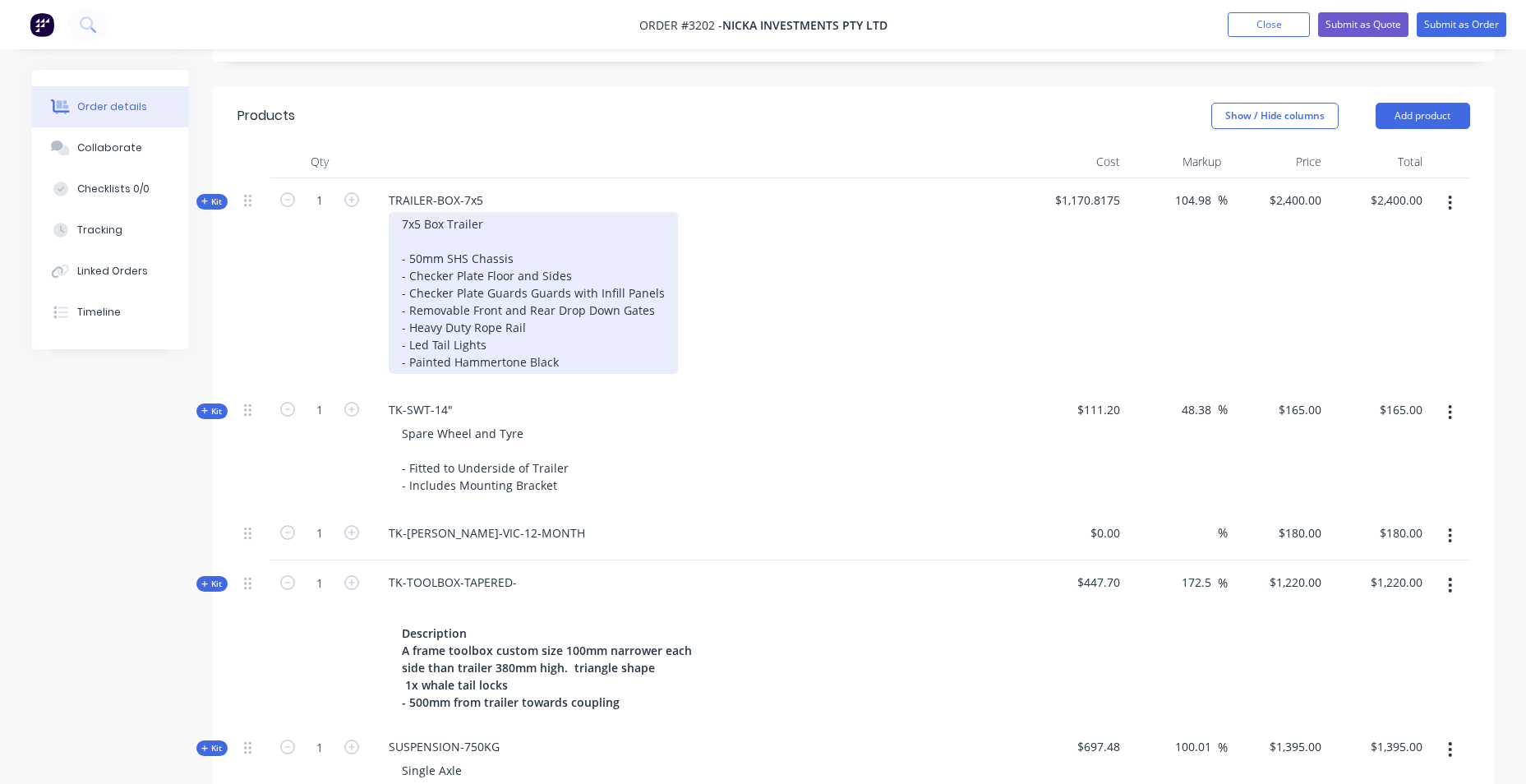
click at [567, 372] on div "7x5 Box Trailer - 50mm SHS Chassis - Checker Plate Floor and Sides - Checker Pl…" at bounding box center [533, 292] width 289 height 162
drag, startPoint x: 562, startPoint y: 359, endPoint x: 387, endPoint y: 222, distance: 222.2
click at [387, 222] on div "7x5 Box Trailer - 50mm SHS Chassis - Checker Plate Floor and Sides - Checker Pl…" at bounding box center [698, 292] width 644 height 162
paste div
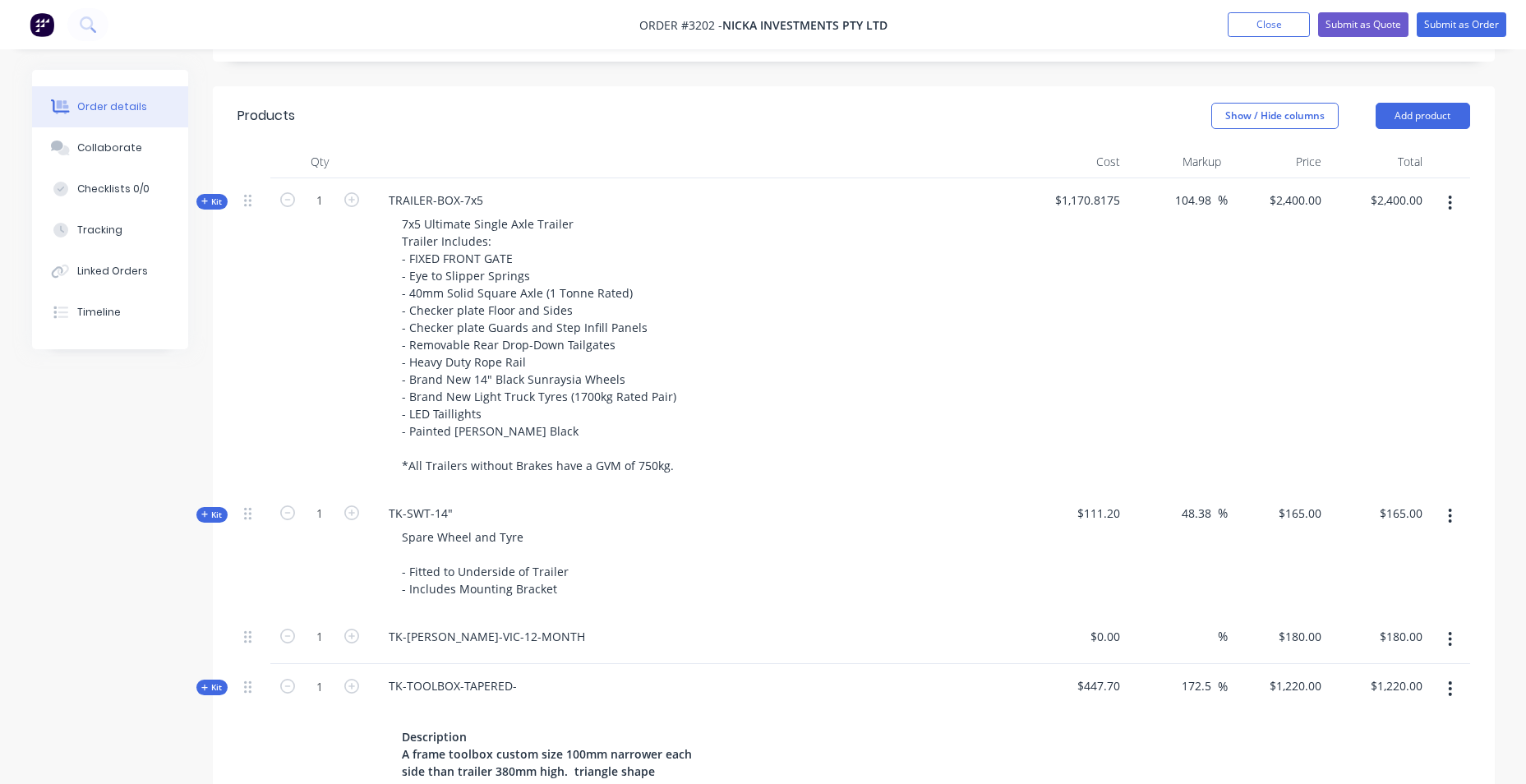
click at [865, 401] on div "7x5 Ultimate Single Axle Trailer Trailer Includes: - FIXED FRONT GATE - Eye to …" at bounding box center [698, 344] width 644 height 265
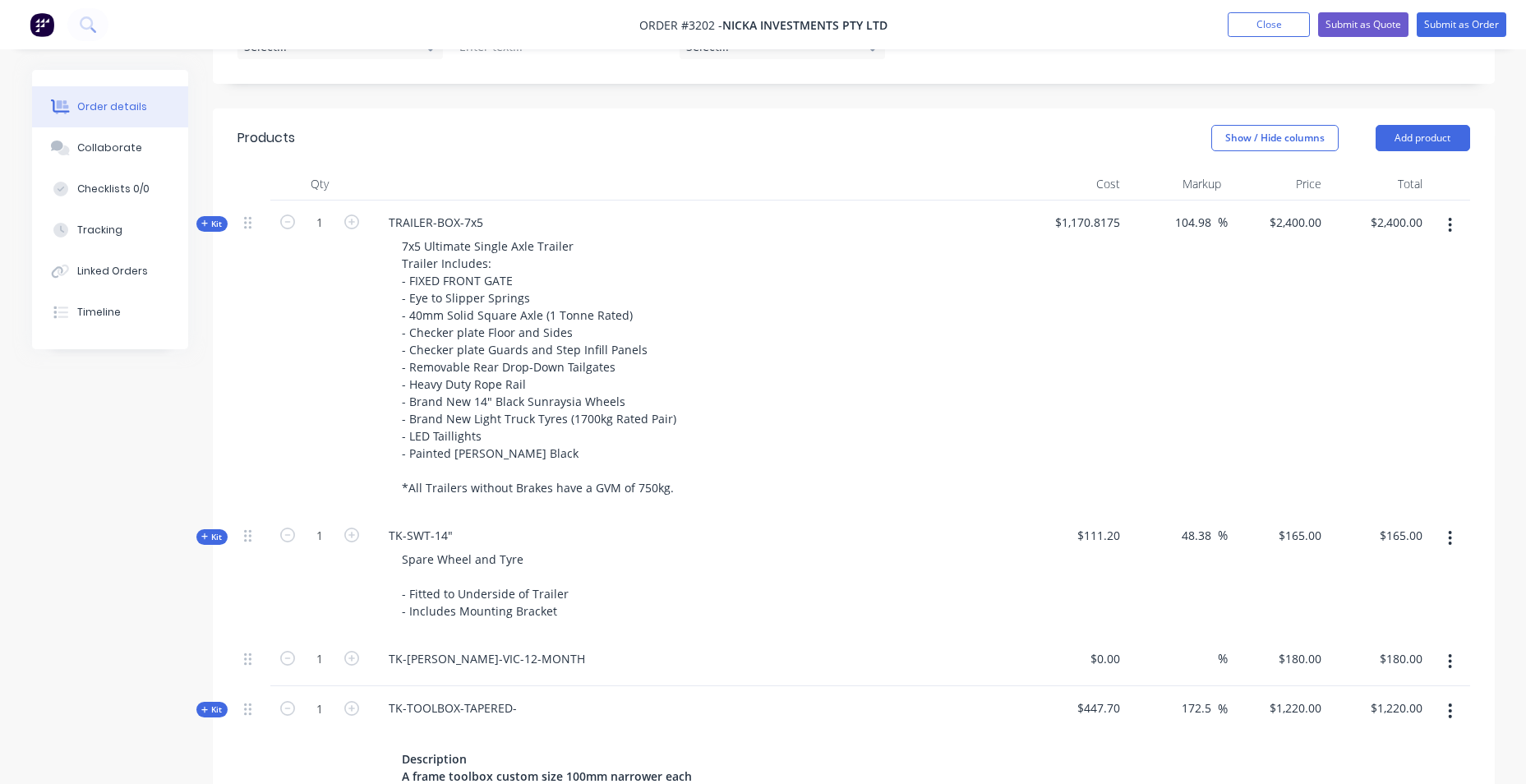
scroll to position [336, 0]
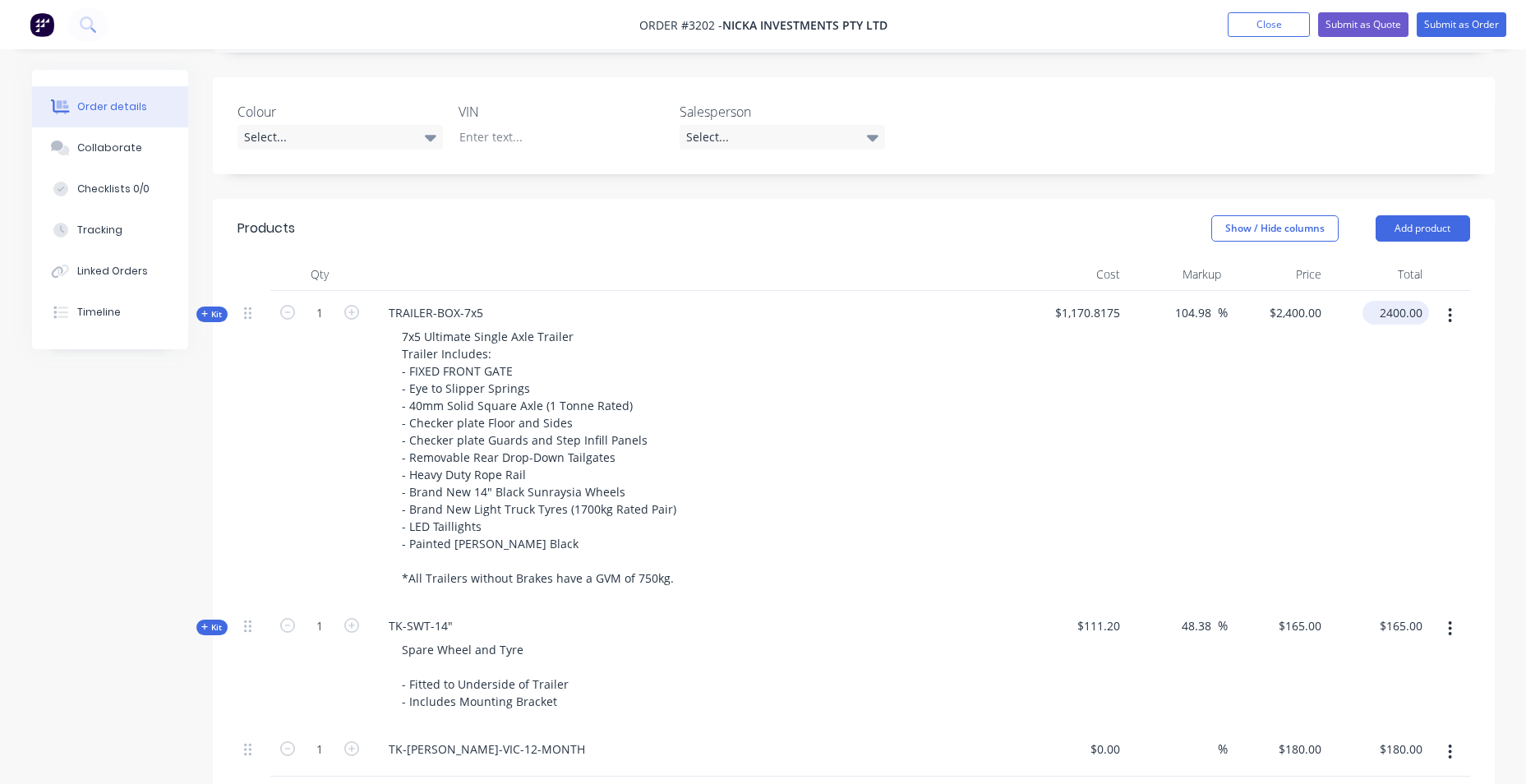
click at [1422, 304] on input "2400.00" at bounding box center [1399, 312] width 60 height 23
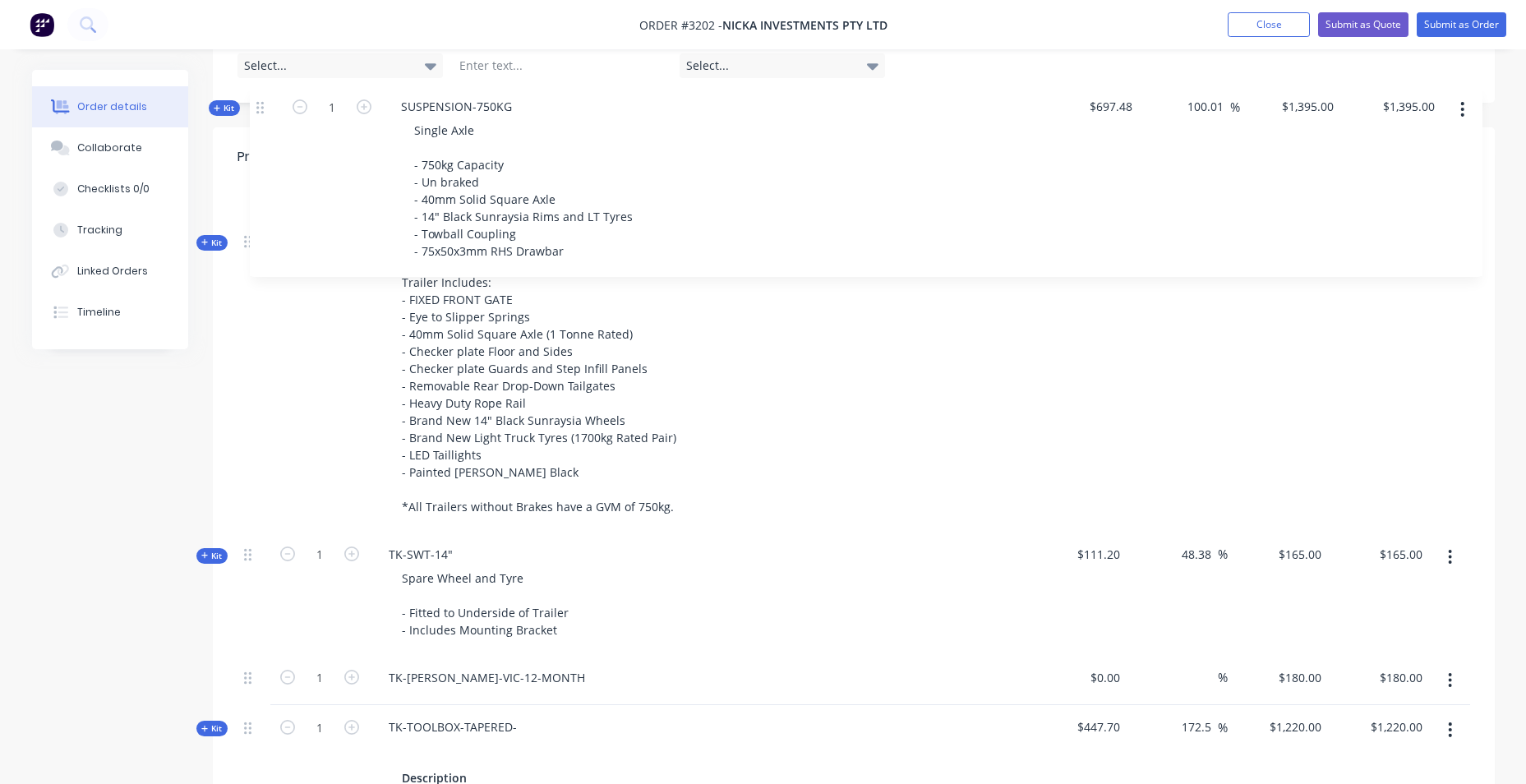
scroll to position [295, 0]
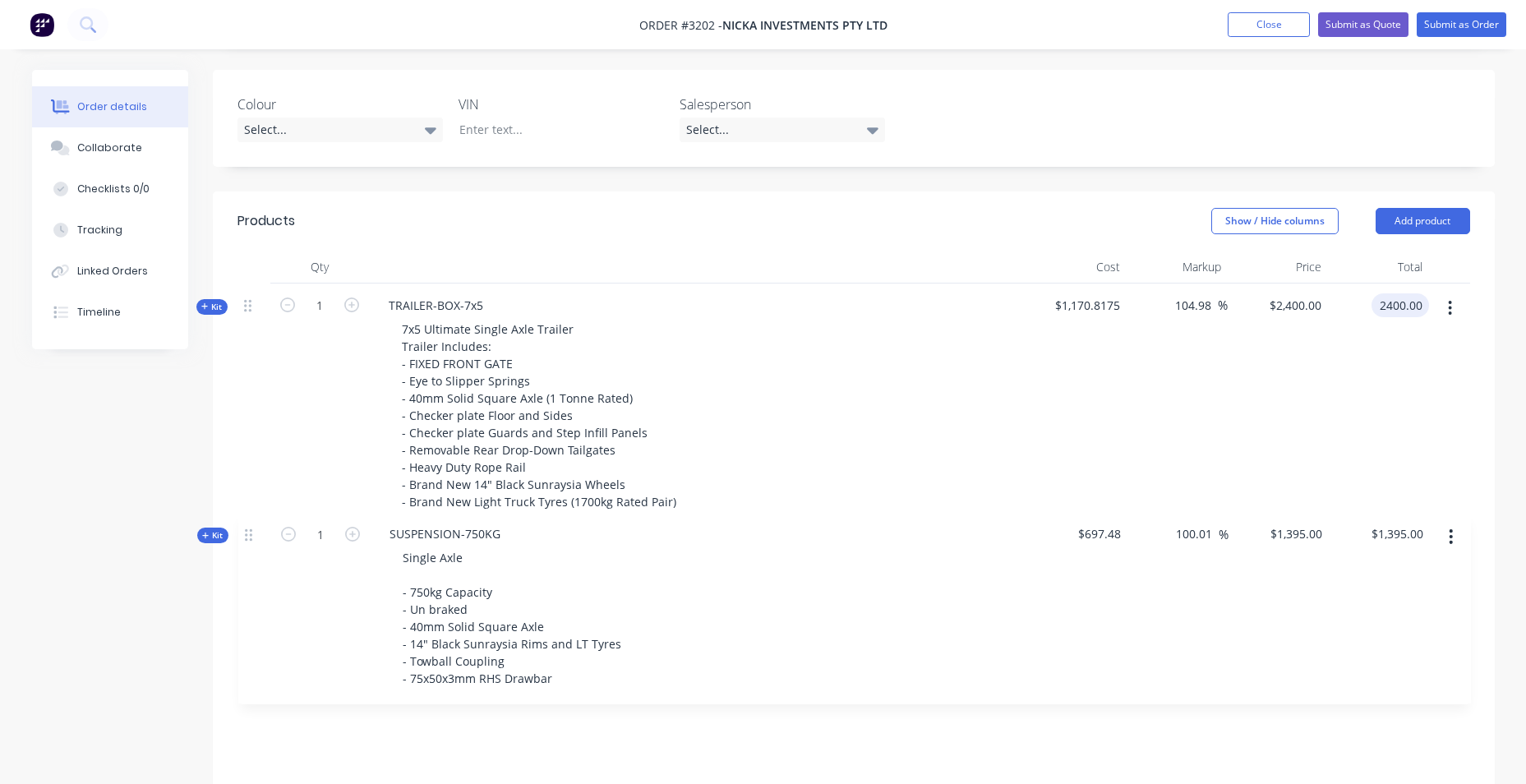
drag, startPoint x: 246, startPoint y: 312, endPoint x: 246, endPoint y: 532, distance: 220.0
click at [246, 532] on div "Kit 1 TRAILER-BOX-7x5 7x5 Ultimate Single Axle Trailer Trailer Includes: - FIXE…" at bounding box center [854, 705] width 1233 height 843
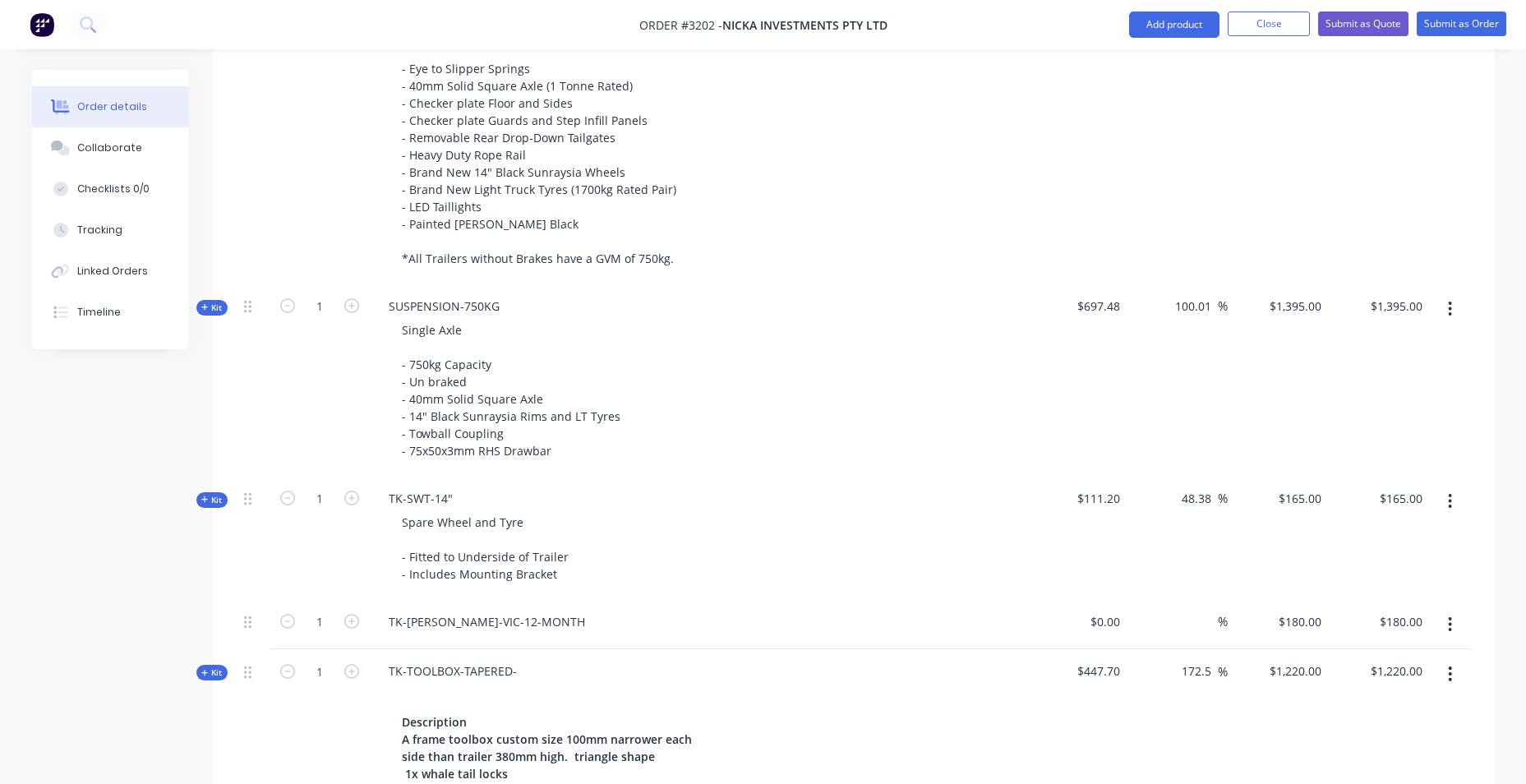
scroll to position [508, 0]
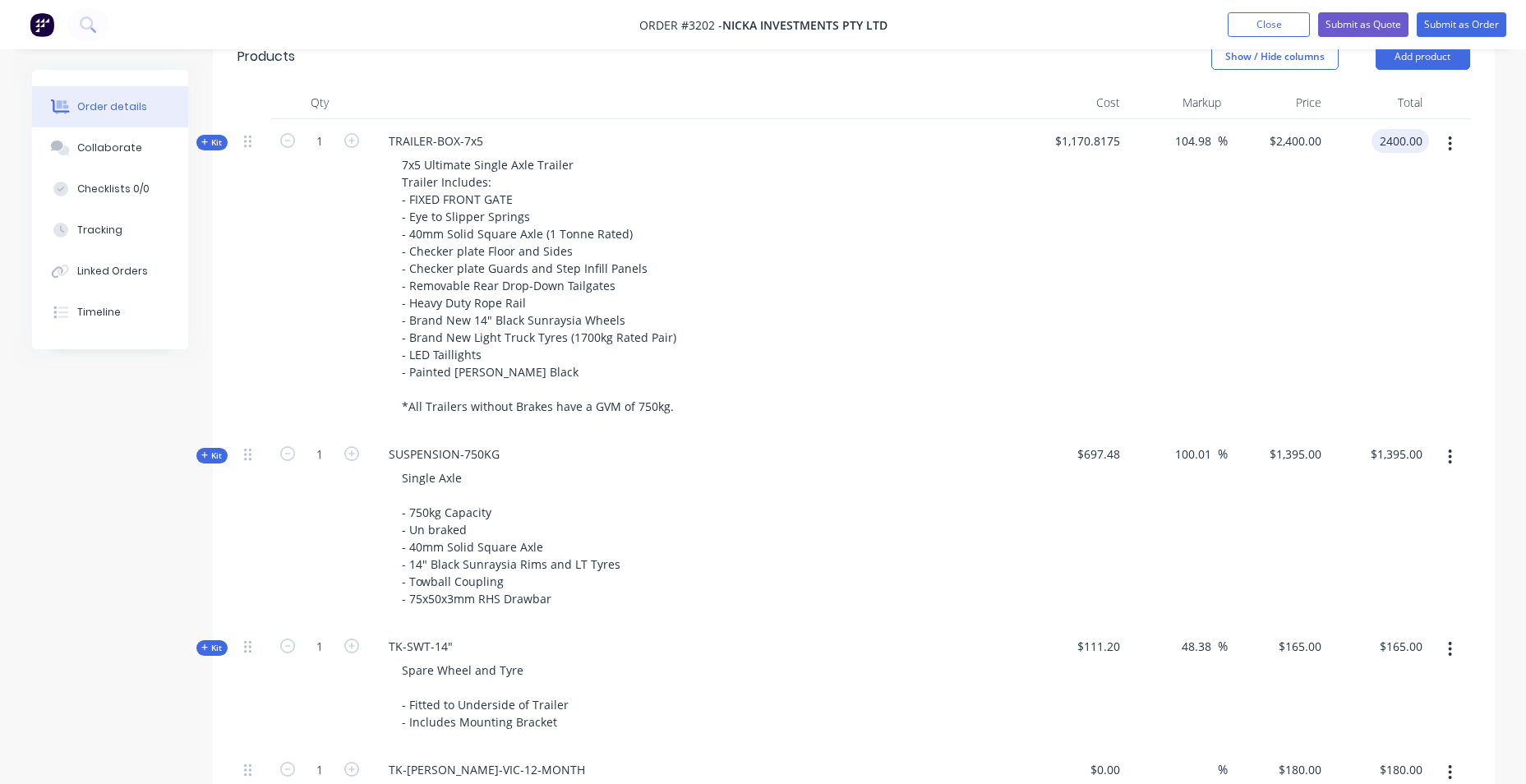
click at [1385, 279] on div "2400.00 2400.00" at bounding box center [1379, 275] width 101 height 313
type input "$2,400.00"
drag, startPoint x: 1177, startPoint y: 451, endPoint x: 1226, endPoint y: 447, distance: 49.2
click at [1226, 447] on div "100.01 100.01 %" at bounding box center [1197, 453] width 61 height 23
type input "50"
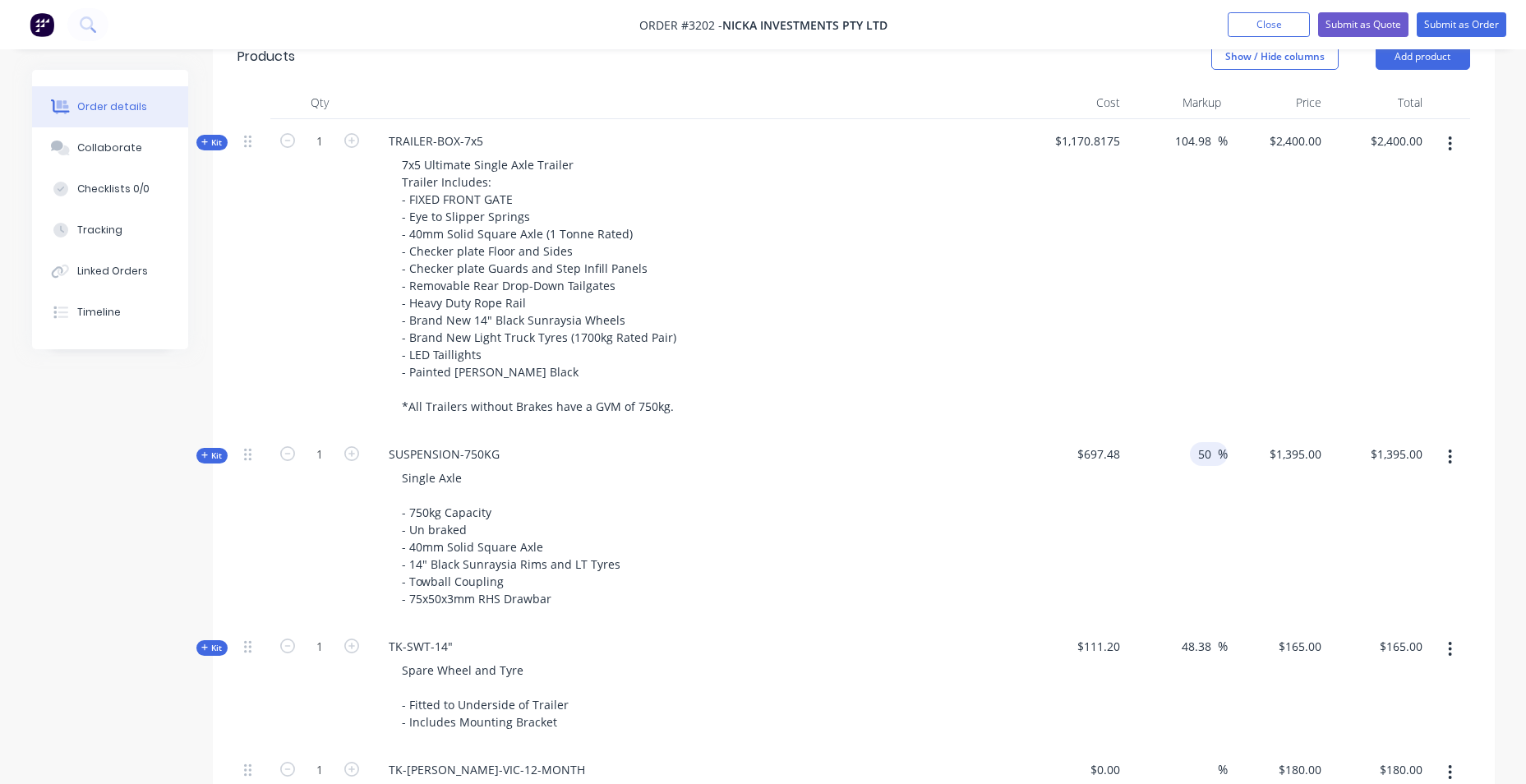
click at [1268, 385] on div "$2,400.00 $2,400.00" at bounding box center [1279, 275] width 101 height 313
type input "$1,046.22"
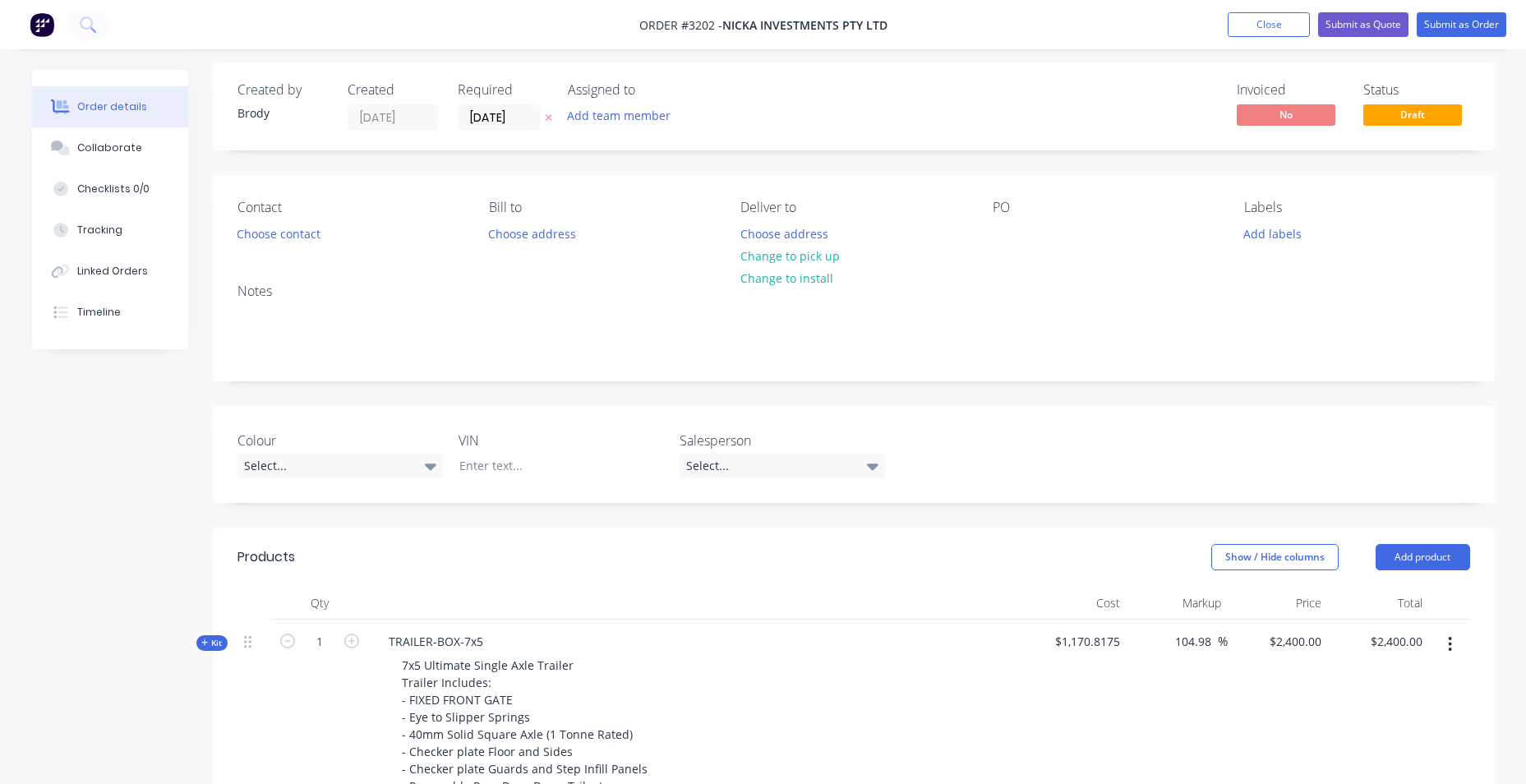
scroll to position [419, 0]
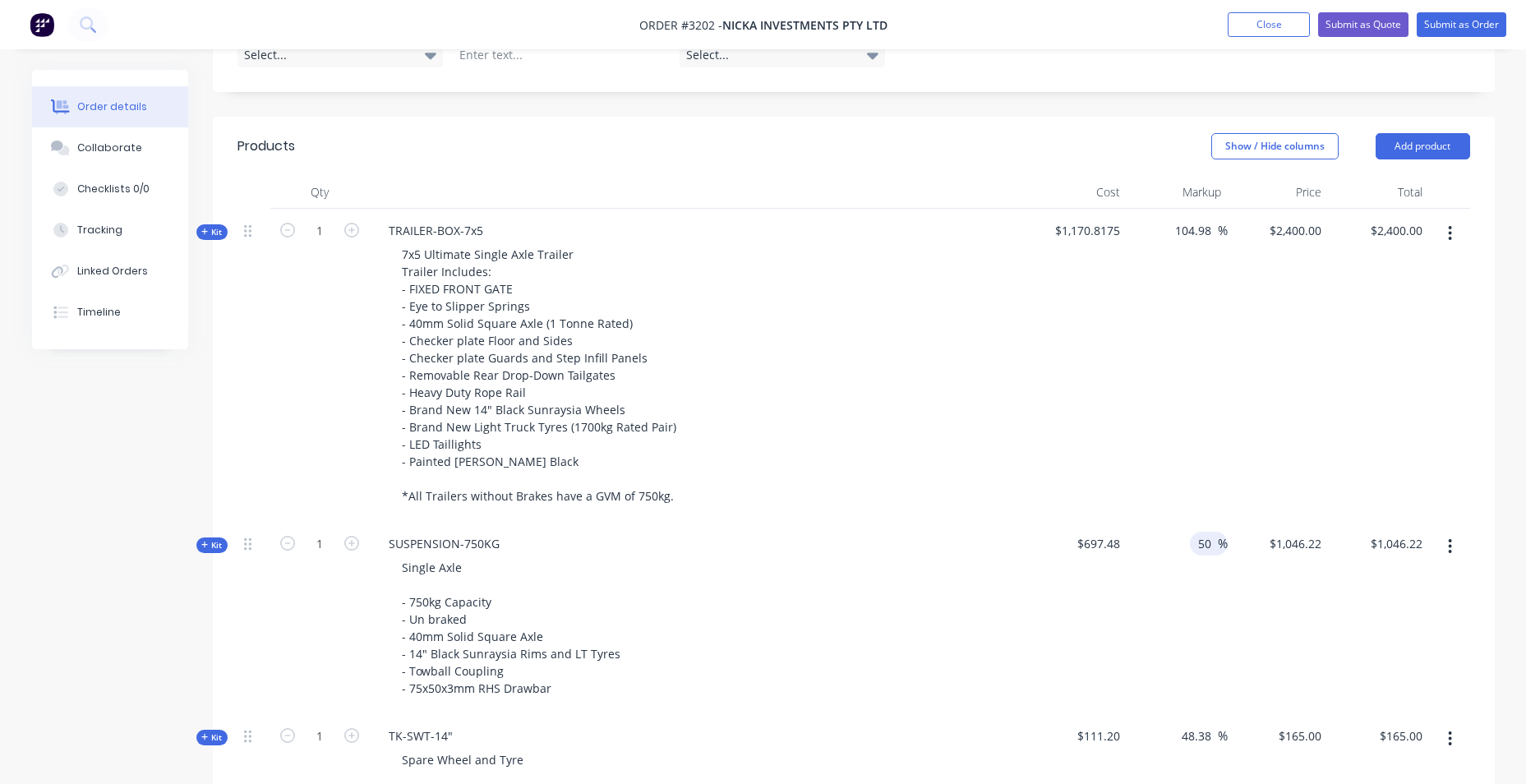
click at [1201, 533] on input "50" at bounding box center [1207, 543] width 22 height 23
drag, startPoint x: 1208, startPoint y: 538, endPoint x: 1191, endPoint y: 541, distance: 17.3
click at [1191, 541] on div "50 50 %" at bounding box center [1208, 543] width 37 height 23
type input "100"
click at [1335, 374] on div "$2,400.00 $2,400.00" at bounding box center [1379, 365] width 101 height 313
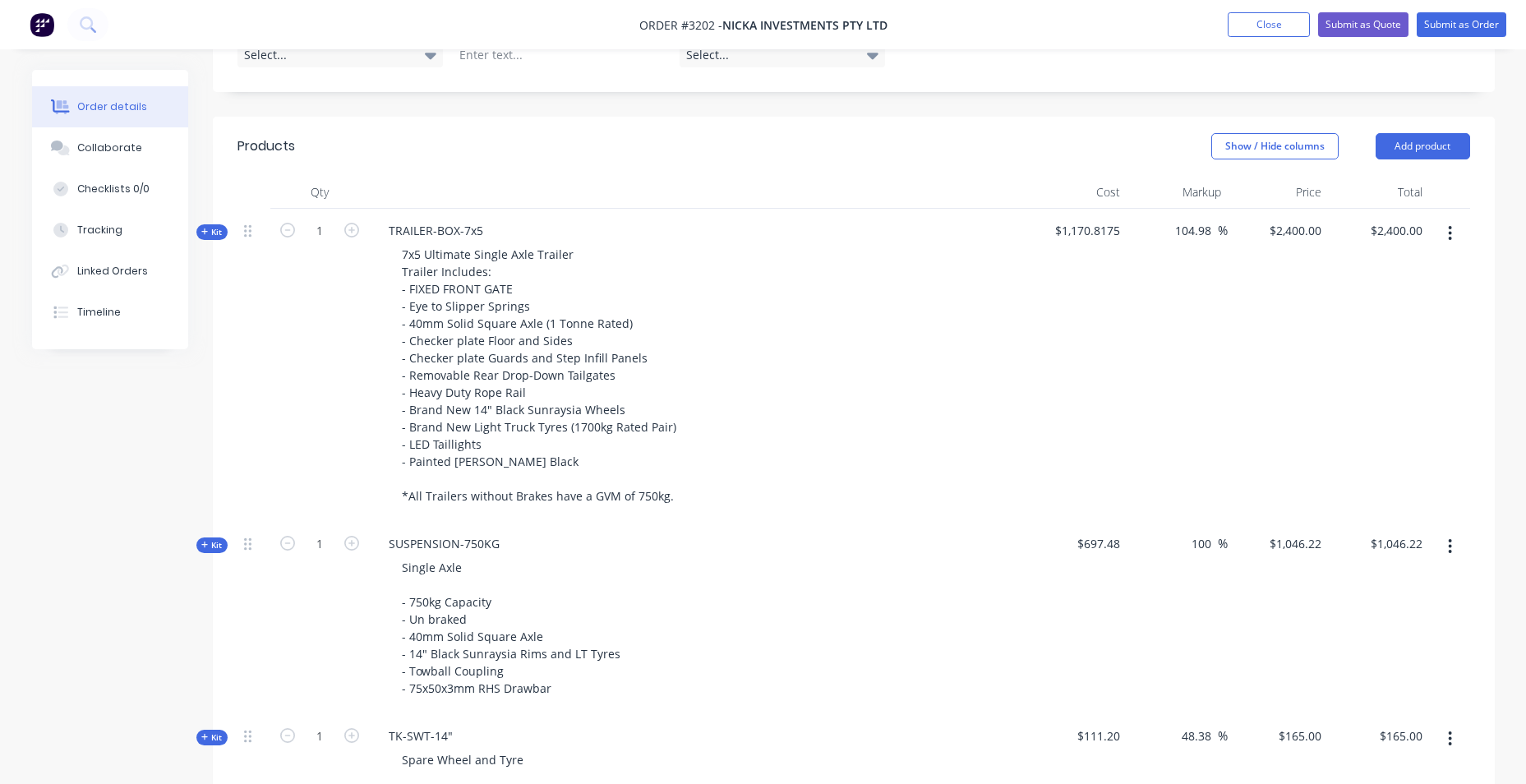
type input "$1,394.96"
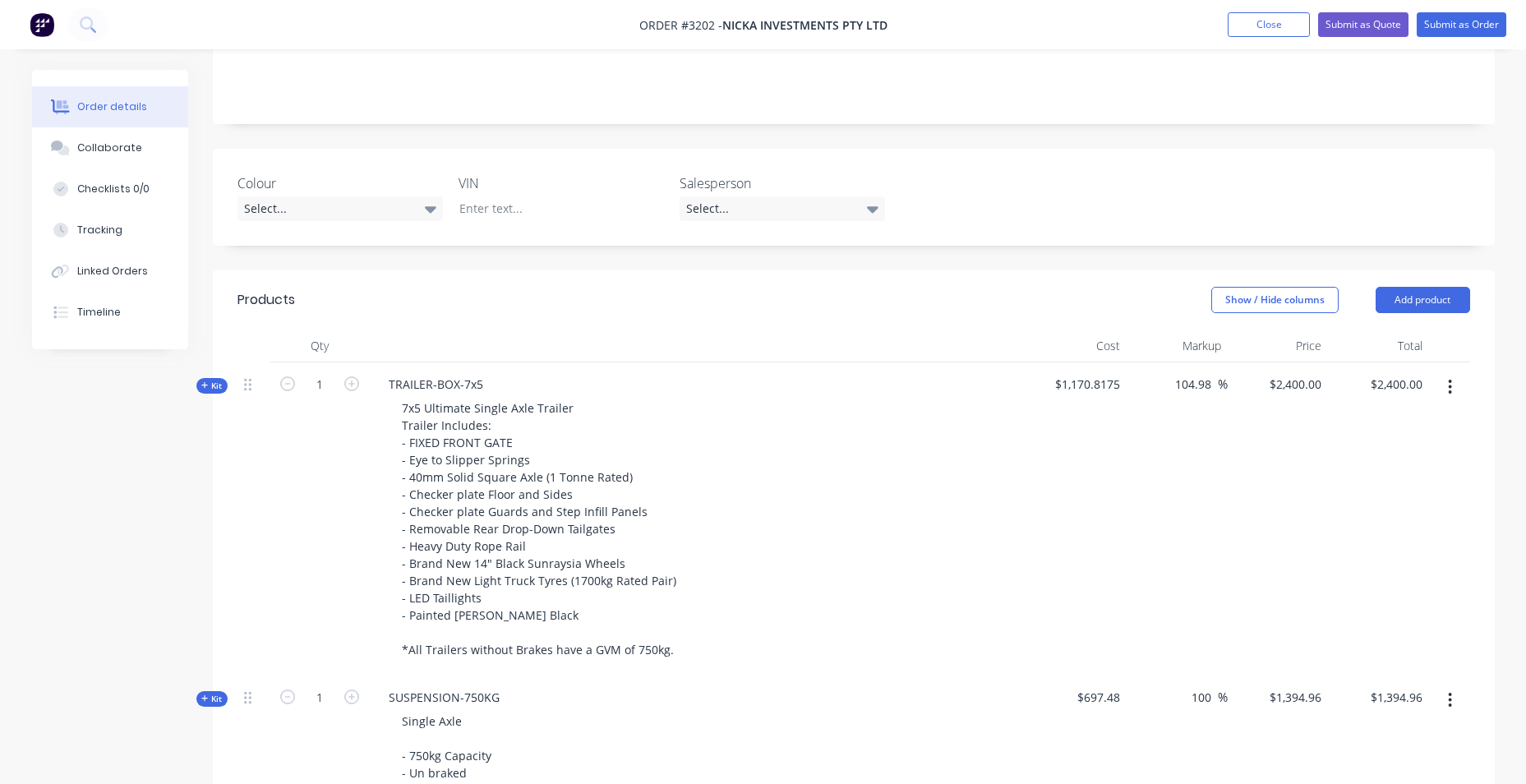
scroll to position [254, 0]
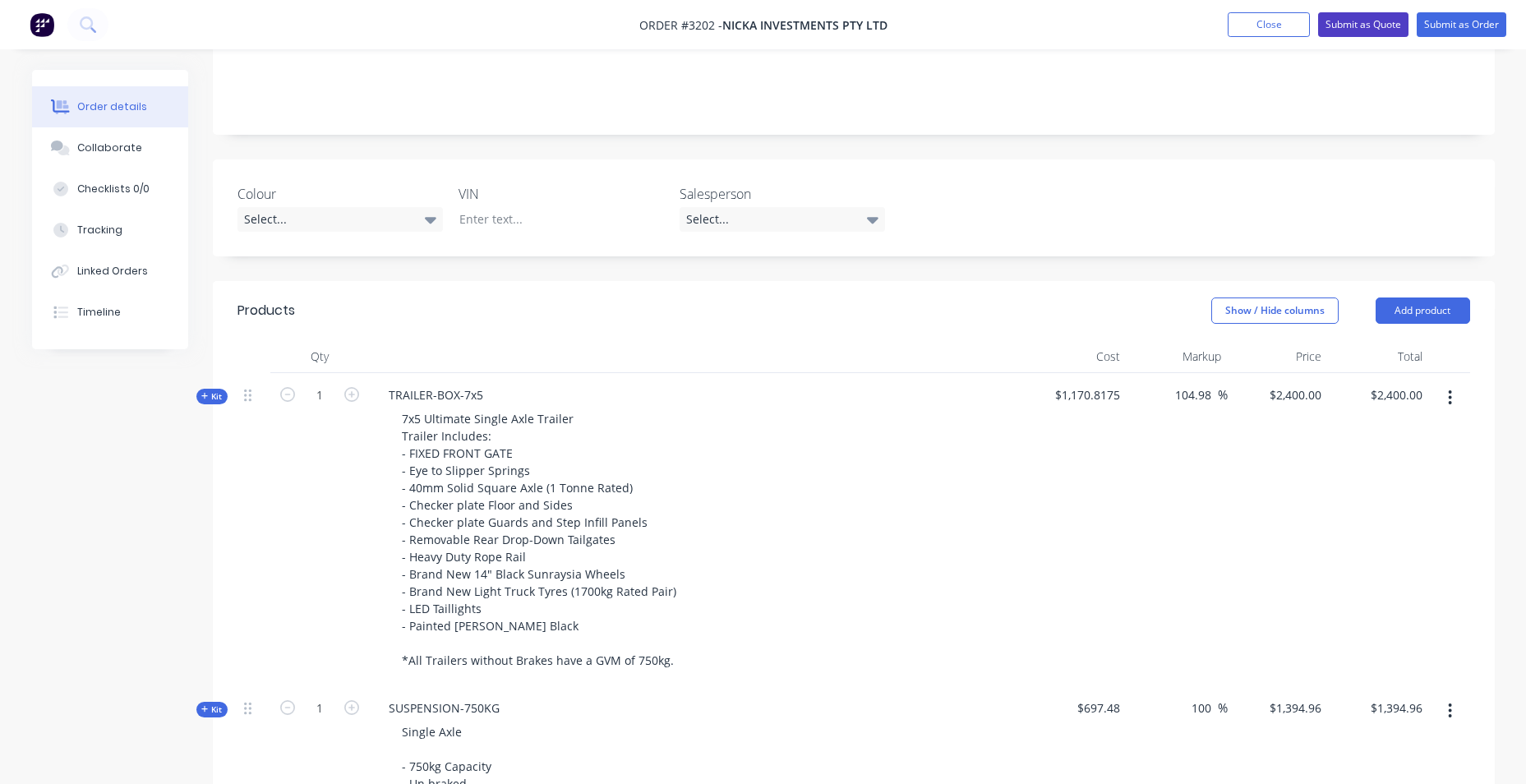
click at [1357, 21] on button "Submit as Quote" at bounding box center [1363, 24] width 90 height 24
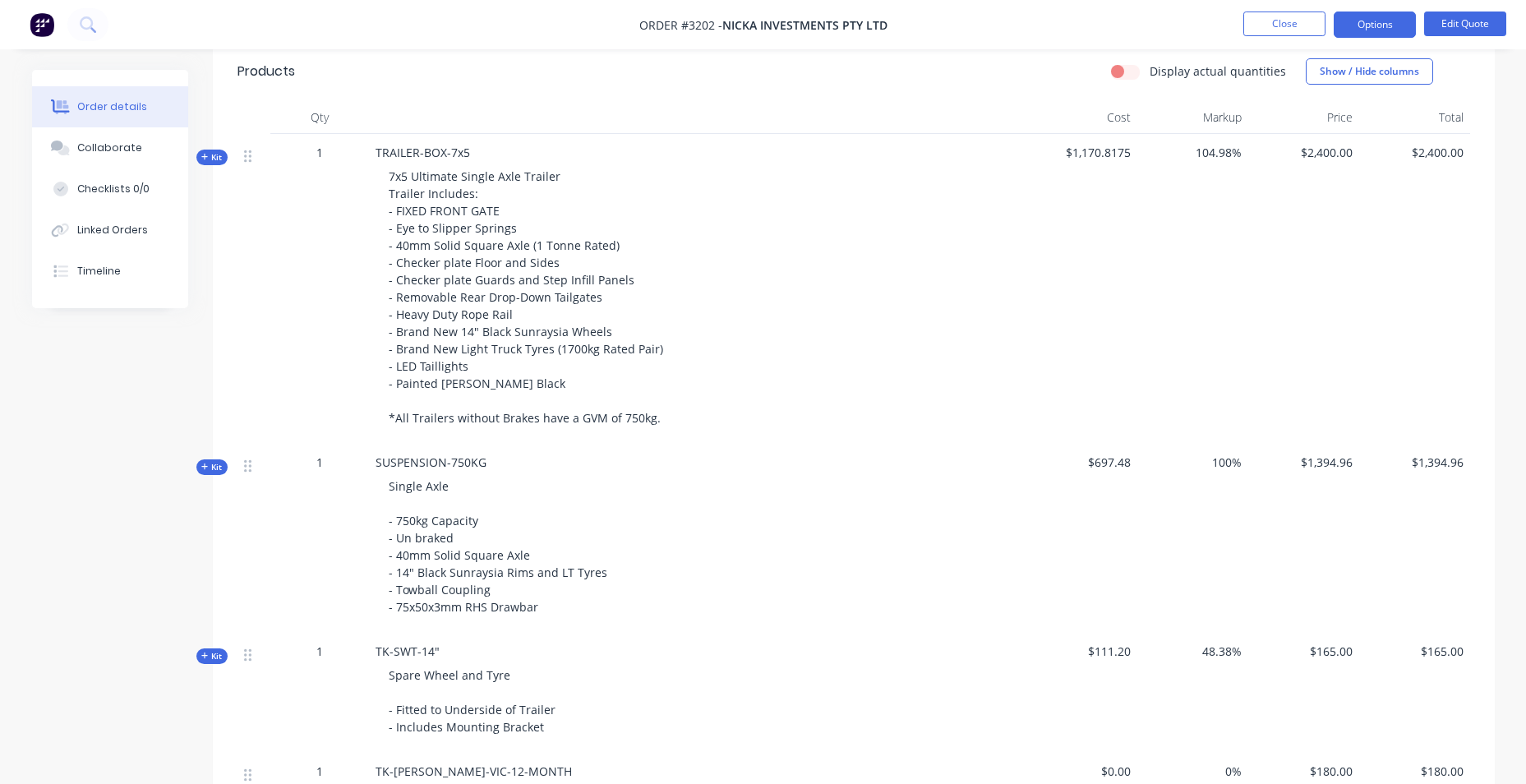
scroll to position [493, 0]
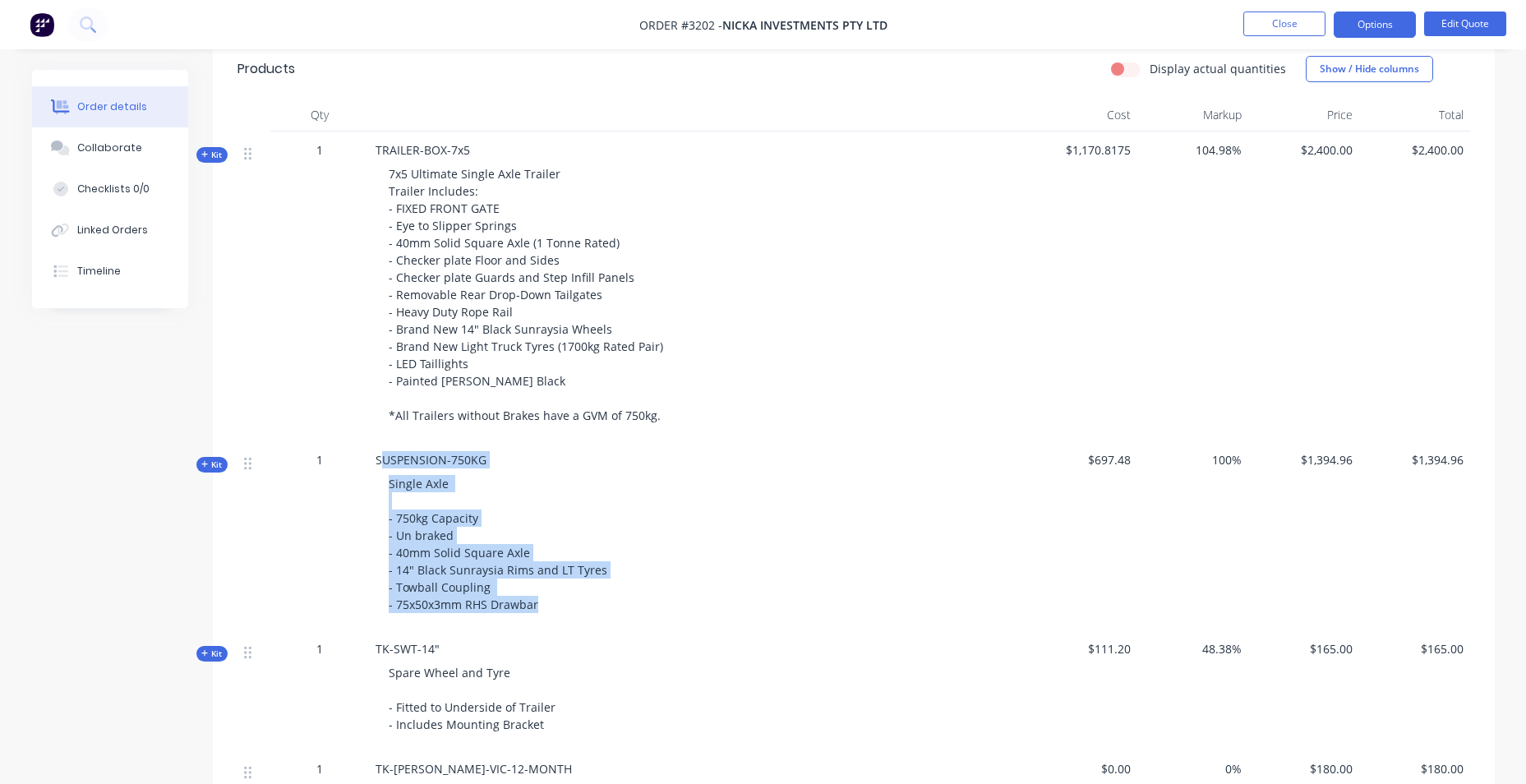
drag, startPoint x: 381, startPoint y: 458, endPoint x: 557, endPoint y: 602, distance: 227.4
click at [557, 602] on div "SUSPENSION-750KG Single Axle - 750kg Capacity - Un braked - 40mm Solid Square A…" at bounding box center [698, 536] width 658 height 189
drag, startPoint x: 557, startPoint y: 602, endPoint x: 466, endPoint y: 570, distance: 96.5
copy div "USPENSION-750KG Single Axle - 750kg Capacity - Un braked - 40mm Solid Square Ax…"
click at [386, 444] on div "SUSPENSION-750KG Single Axle - 750kg Capacity - Un braked - 40mm Solid Square A…" at bounding box center [698, 536] width 658 height 189
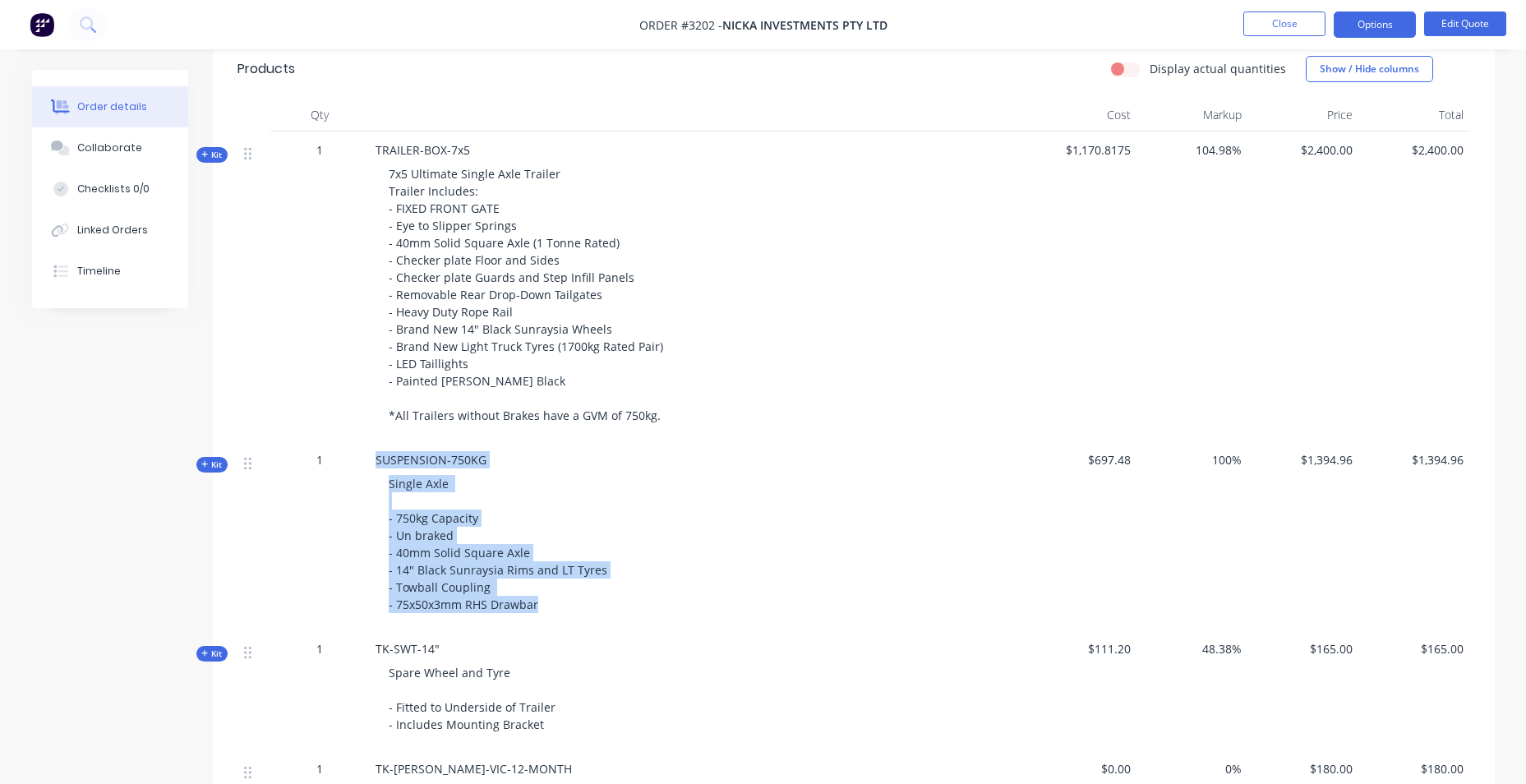
drag, startPoint x: 373, startPoint y: 451, endPoint x: 551, endPoint y: 616, distance: 242.7
click at [551, 616] on div "SUSPENSION-750KG Single Axle - 750kg Capacity - Un braked - 40mm Solid Square A…" at bounding box center [698, 536] width 658 height 189
drag, startPoint x: 551, startPoint y: 616, endPoint x: 474, endPoint y: 581, distance: 84.6
copy div "SUSPENSION-750KG Single Axle - 750kg Capacity - Un braked - 40mm Solid Square A…"
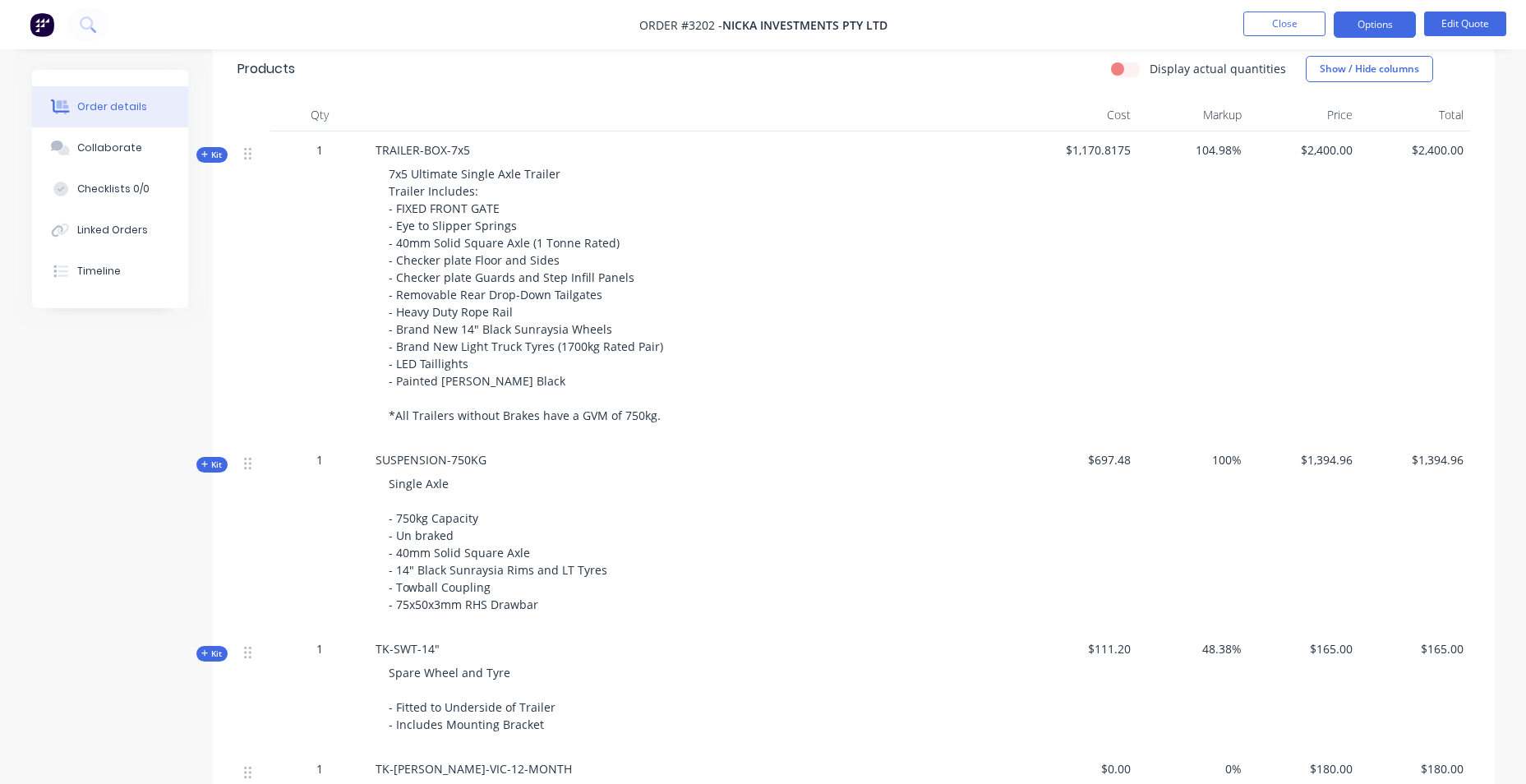
click at [319, 320] on div "1" at bounding box center [319, 286] width 98 height 310
click at [1129, 463] on span "$697.48" at bounding box center [1082, 460] width 97 height 17
click at [1418, 451] on span "$1,394.96" at bounding box center [1415, 460] width 97 height 17
click at [1421, 451] on span "$1,394.96" at bounding box center [1415, 460] width 97 height 17
drag, startPoint x: 1408, startPoint y: 460, endPoint x: 1424, endPoint y: 460, distance: 16.0
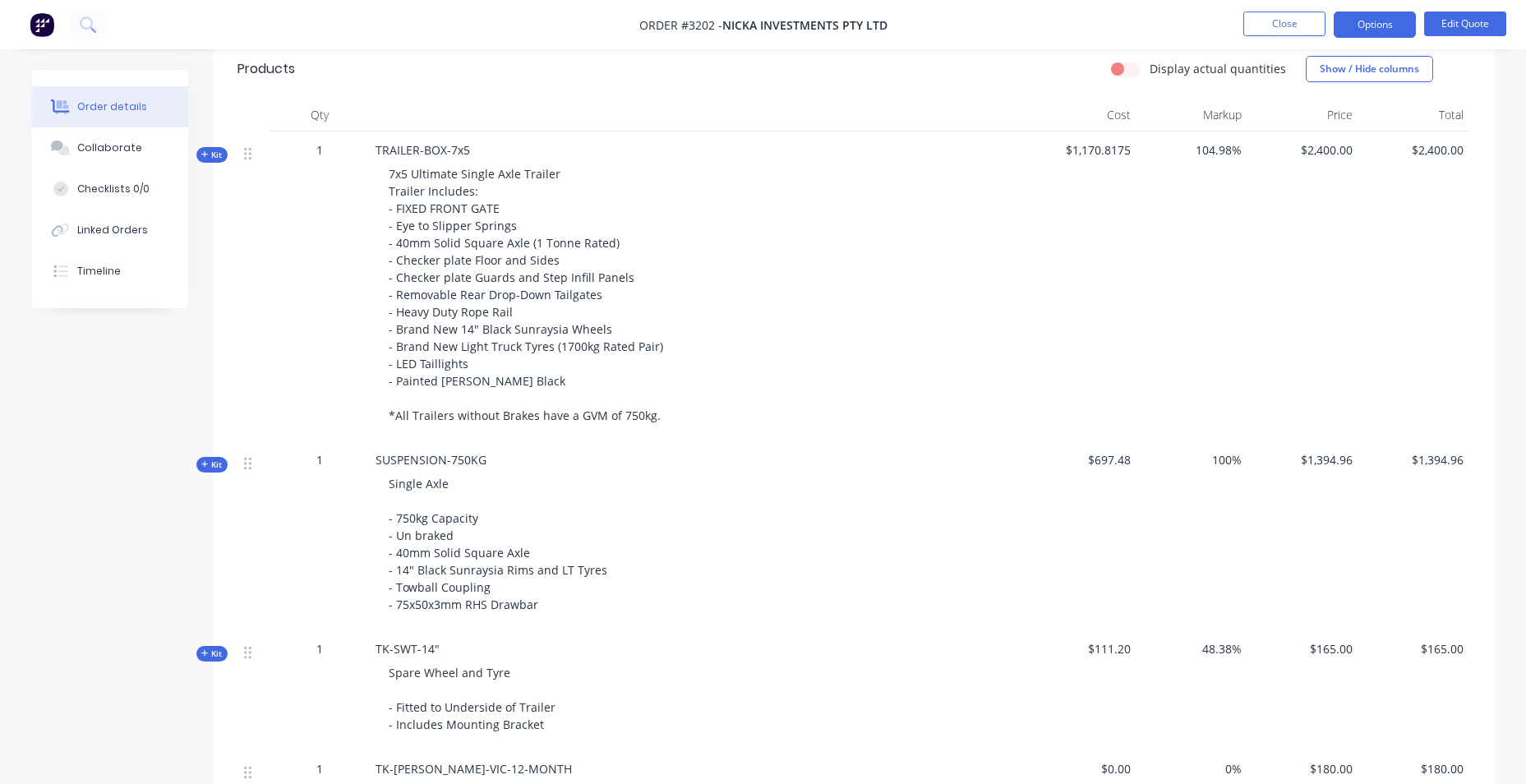
click at [1424, 460] on span "$1,394.96" at bounding box center [1415, 460] width 97 height 17
drag, startPoint x: 1424, startPoint y: 460, endPoint x: 1444, endPoint y: 453, distance: 21.2
click at [1444, 453] on span "$1,394.96" at bounding box center [1415, 460] width 97 height 17
click at [1457, 454] on span "$1,394.96" at bounding box center [1415, 460] width 97 height 17
click at [1488, 18] on button "Edit Quote" at bounding box center [1465, 23] width 82 height 24
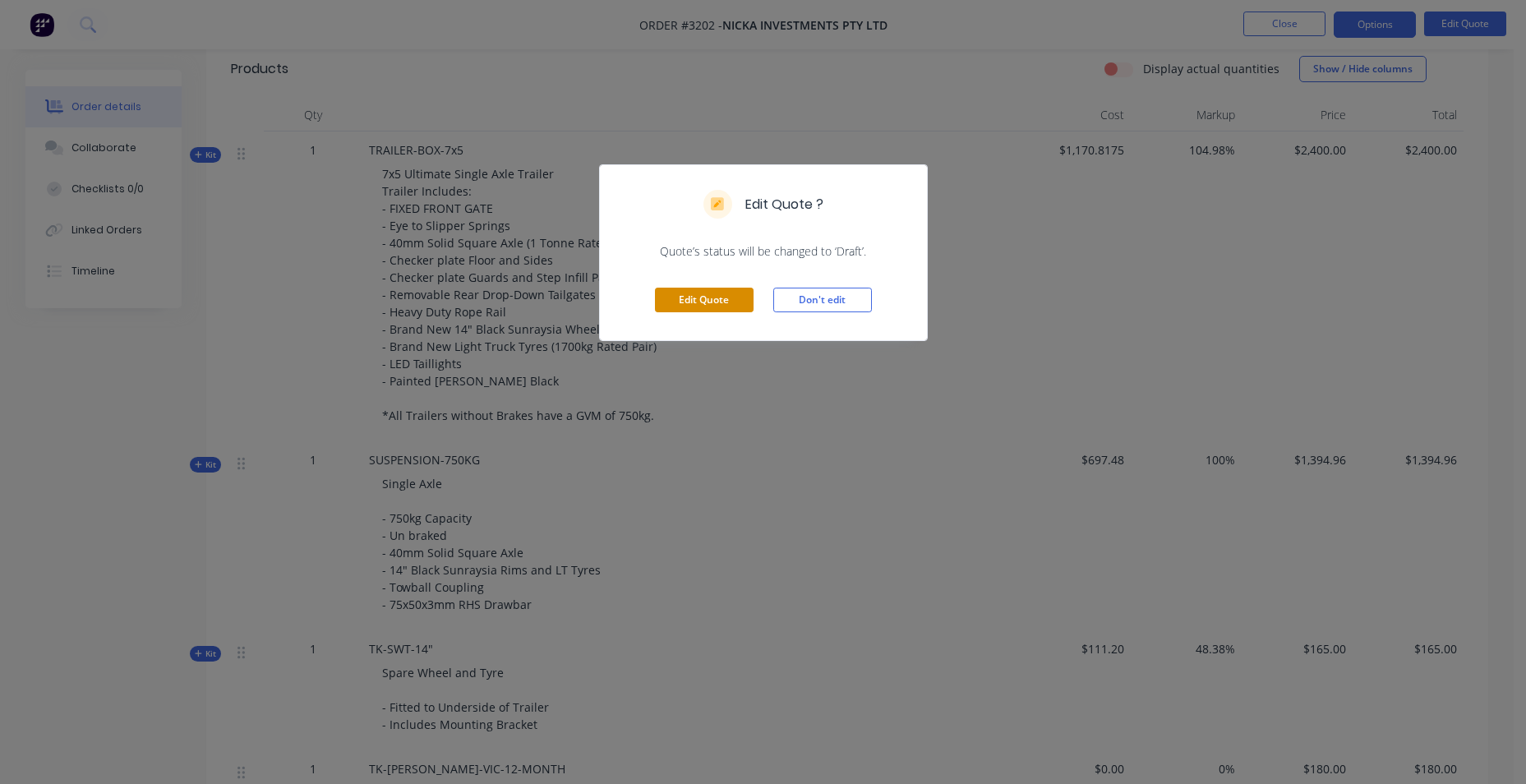
click at [733, 298] on button "Edit Quote" at bounding box center [704, 300] width 98 height 24
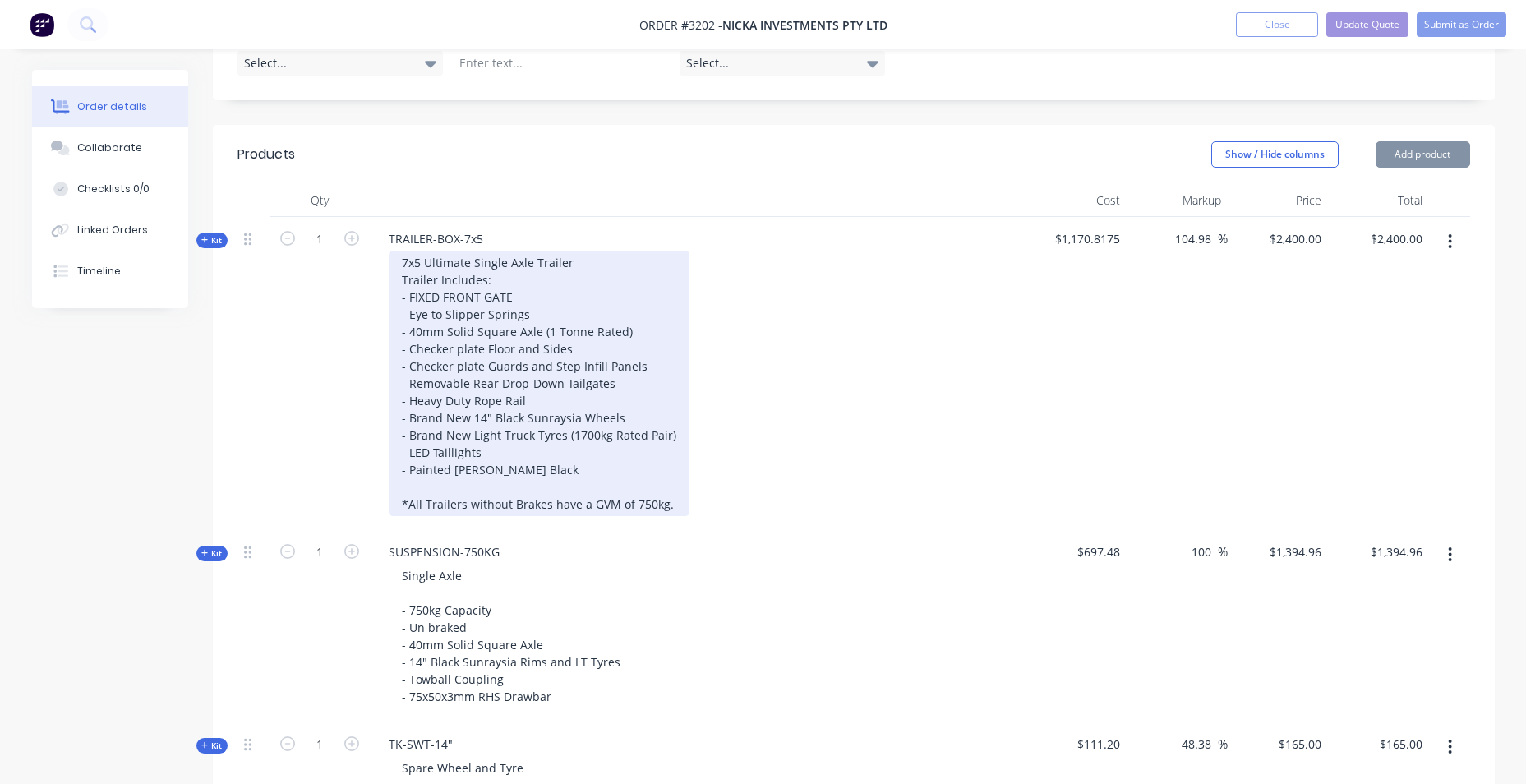
scroll to position [411, 0]
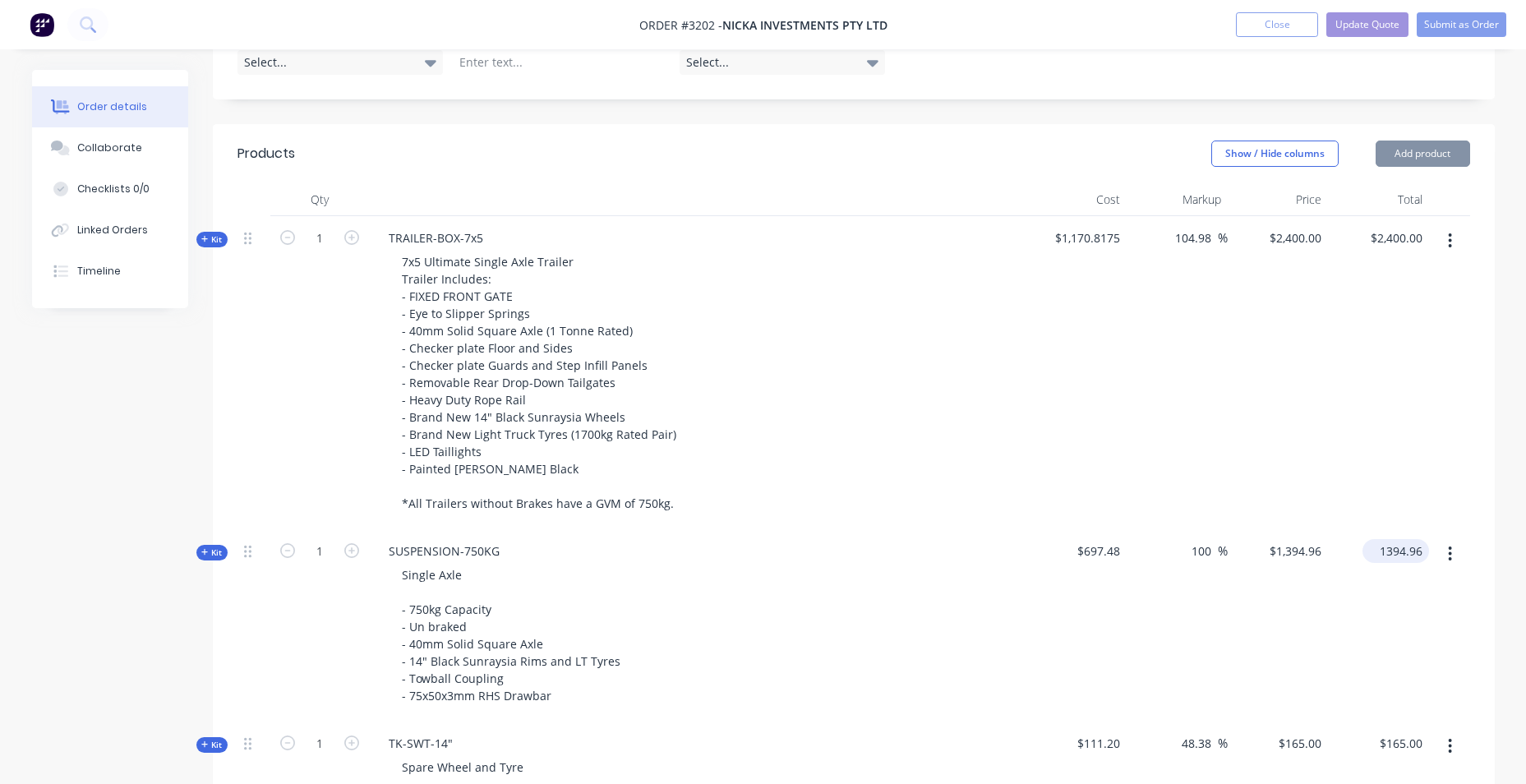
click at [1402, 551] on input "1394.96" at bounding box center [1399, 550] width 60 height 23
type input "0"
click at [1094, 412] on div "$1,170.8175" at bounding box center [1077, 373] width 101 height 313
type input "-100"
type input "$0.00"
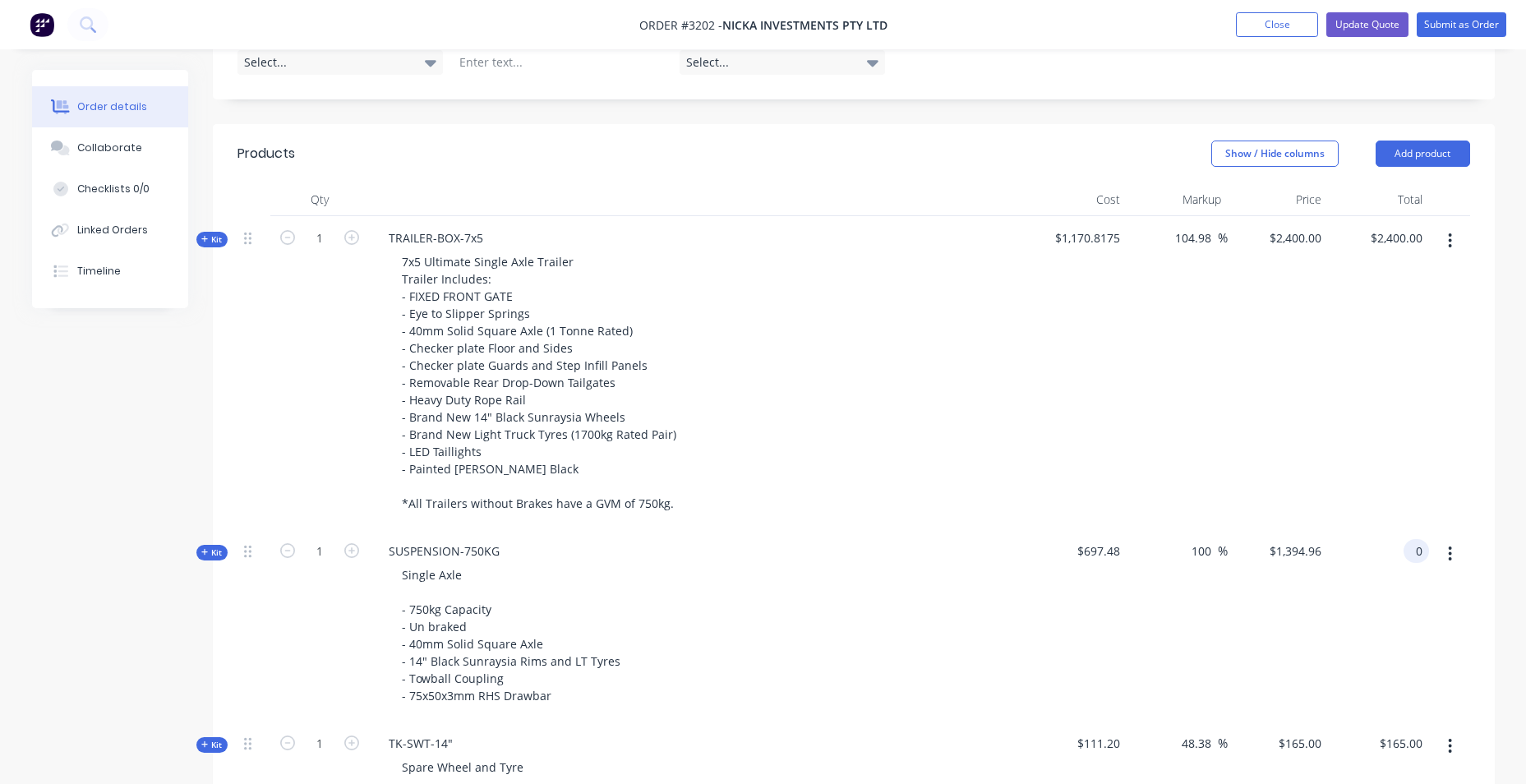
type input "$0.00"
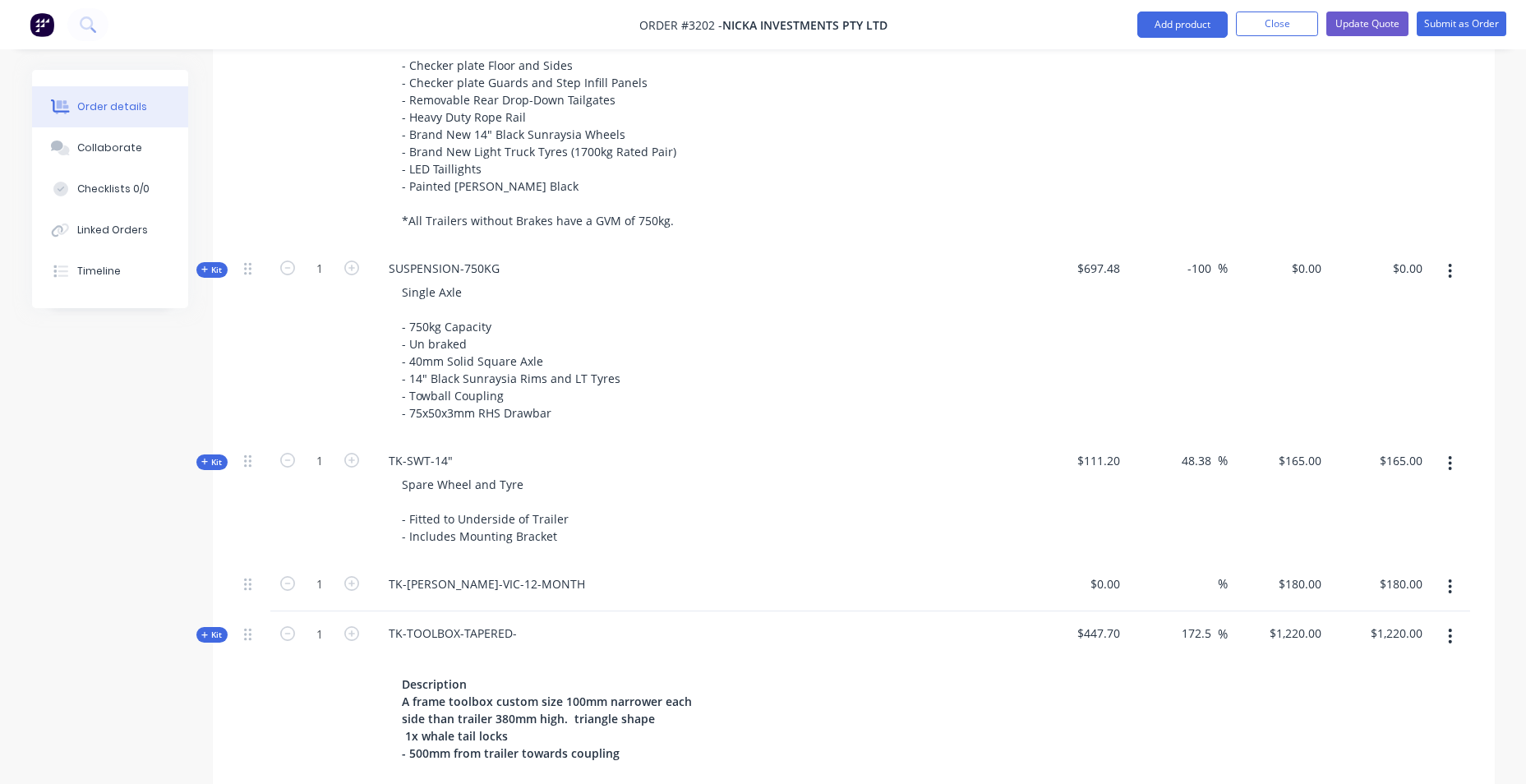
scroll to position [665, 0]
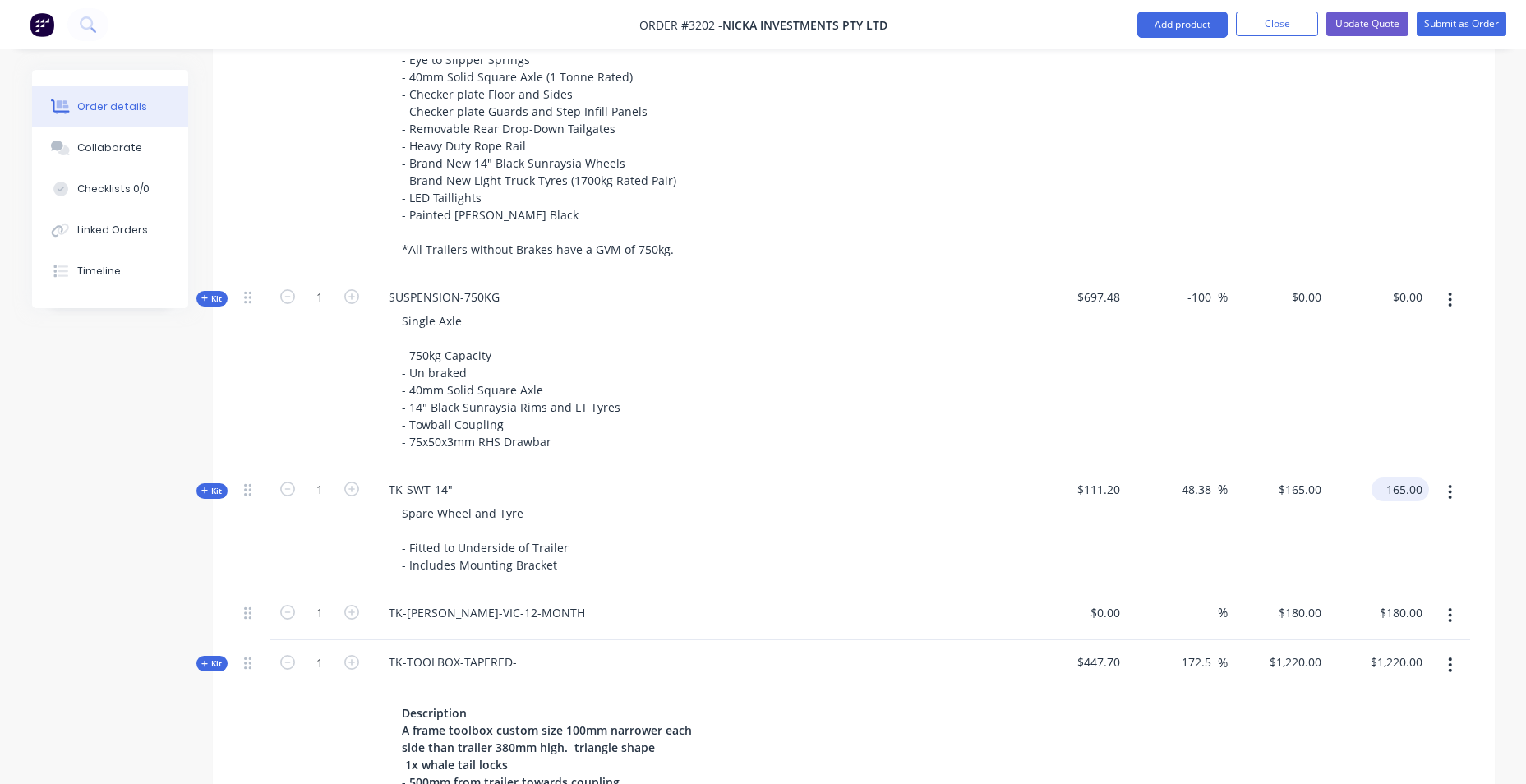
click at [1402, 487] on input "165.00" at bounding box center [1403, 489] width 51 height 23
type input "111.20"
click at [1253, 391] on div "$0.00 $0.00" at bounding box center [1279, 371] width 101 height 192
type input "$111.20"
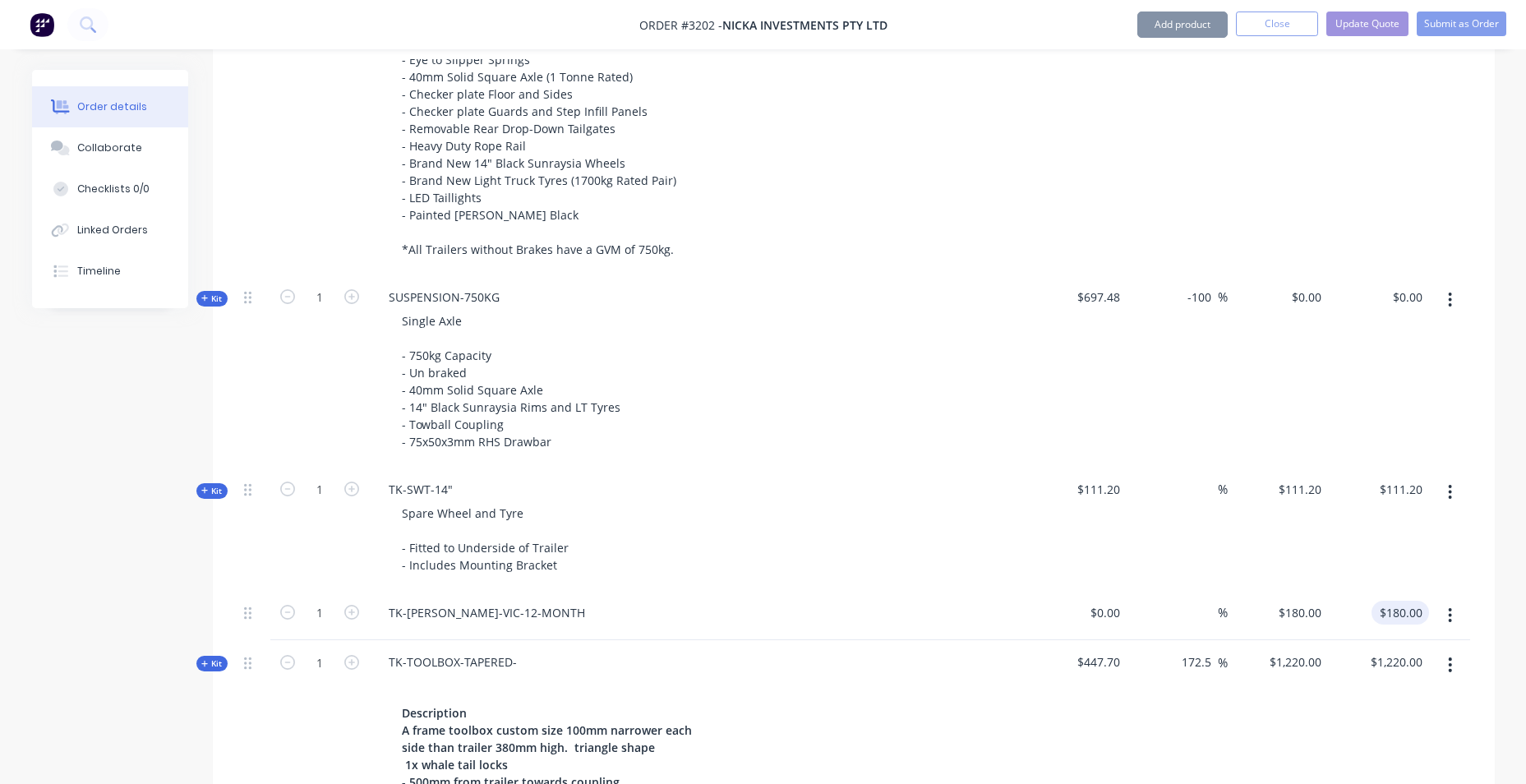
type input "180.00"
click at [1404, 612] on input "180.00" at bounding box center [1406, 612] width 44 height 23
type input "0"
type input "$180.00"
click at [1116, 606] on input "0" at bounding box center [1107, 612] width 37 height 23
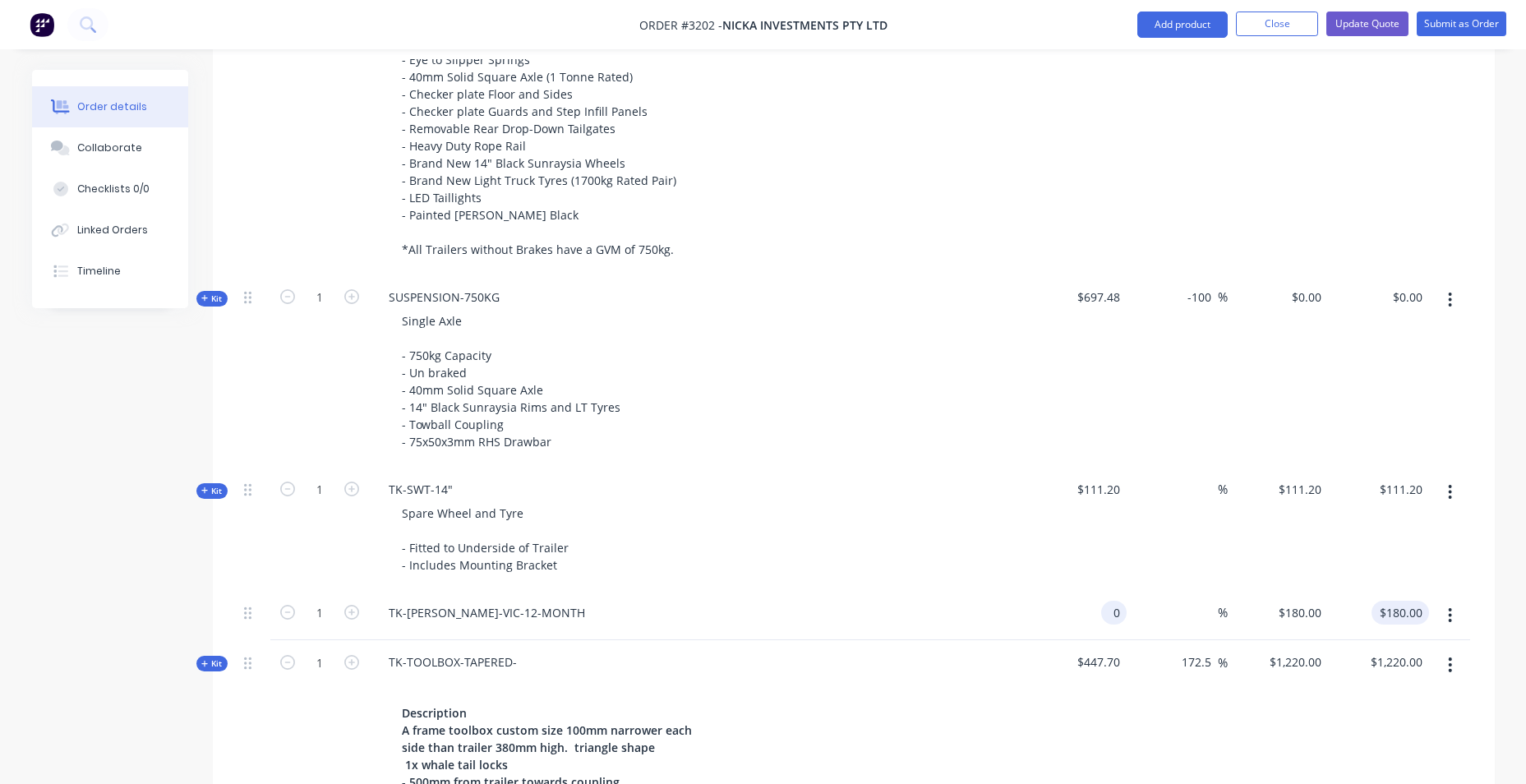
type input "$0.00"
click at [1409, 605] on input "0.00" at bounding box center [1403, 612] width 51 height 23
type input "$0.00"
click at [1418, 485] on input "$111.20" at bounding box center [1403, 489] width 51 height 23
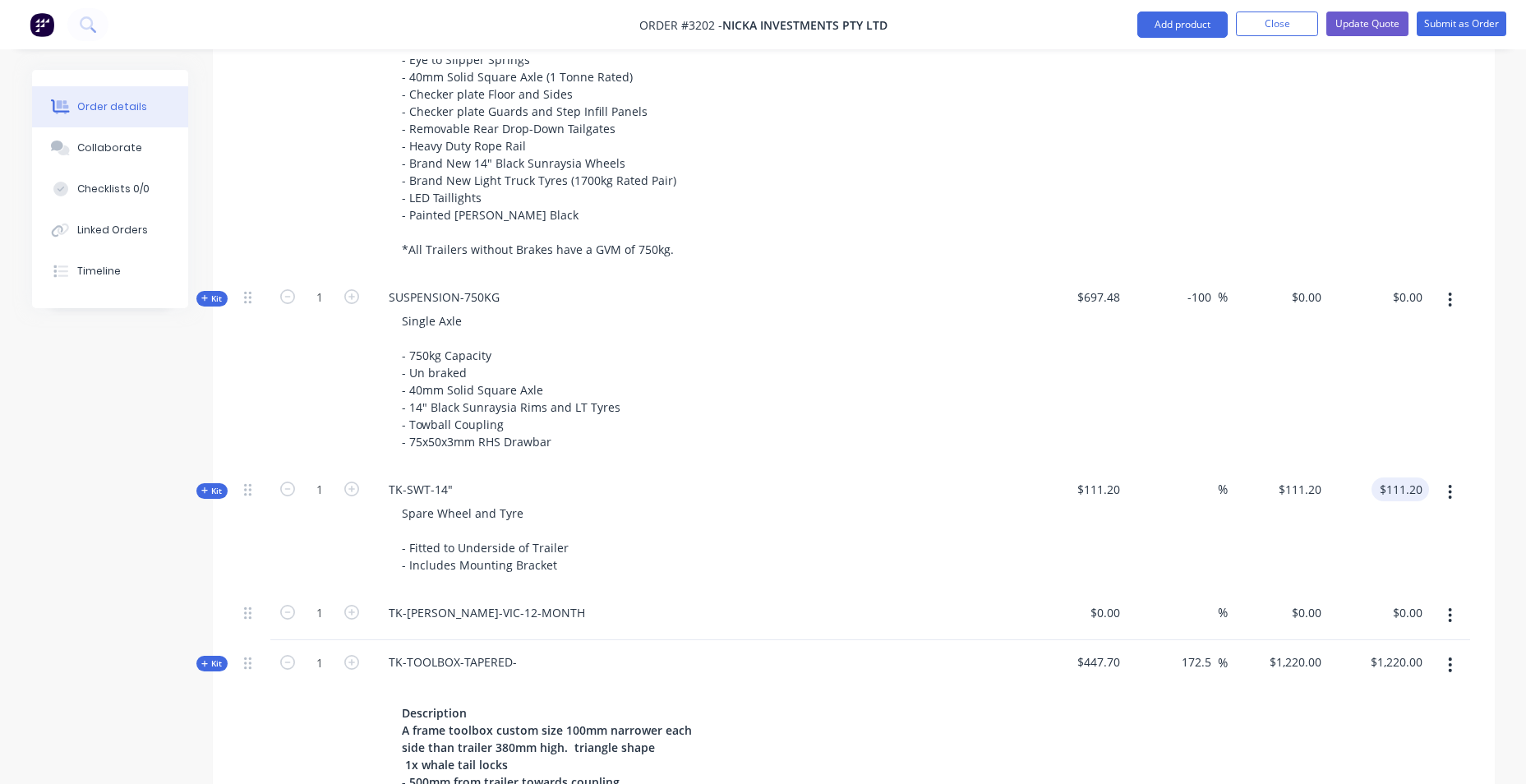
type input "$111.20"
type input "0.00"
type input "111.20"
type input "$0.00"
type input "$111.20"
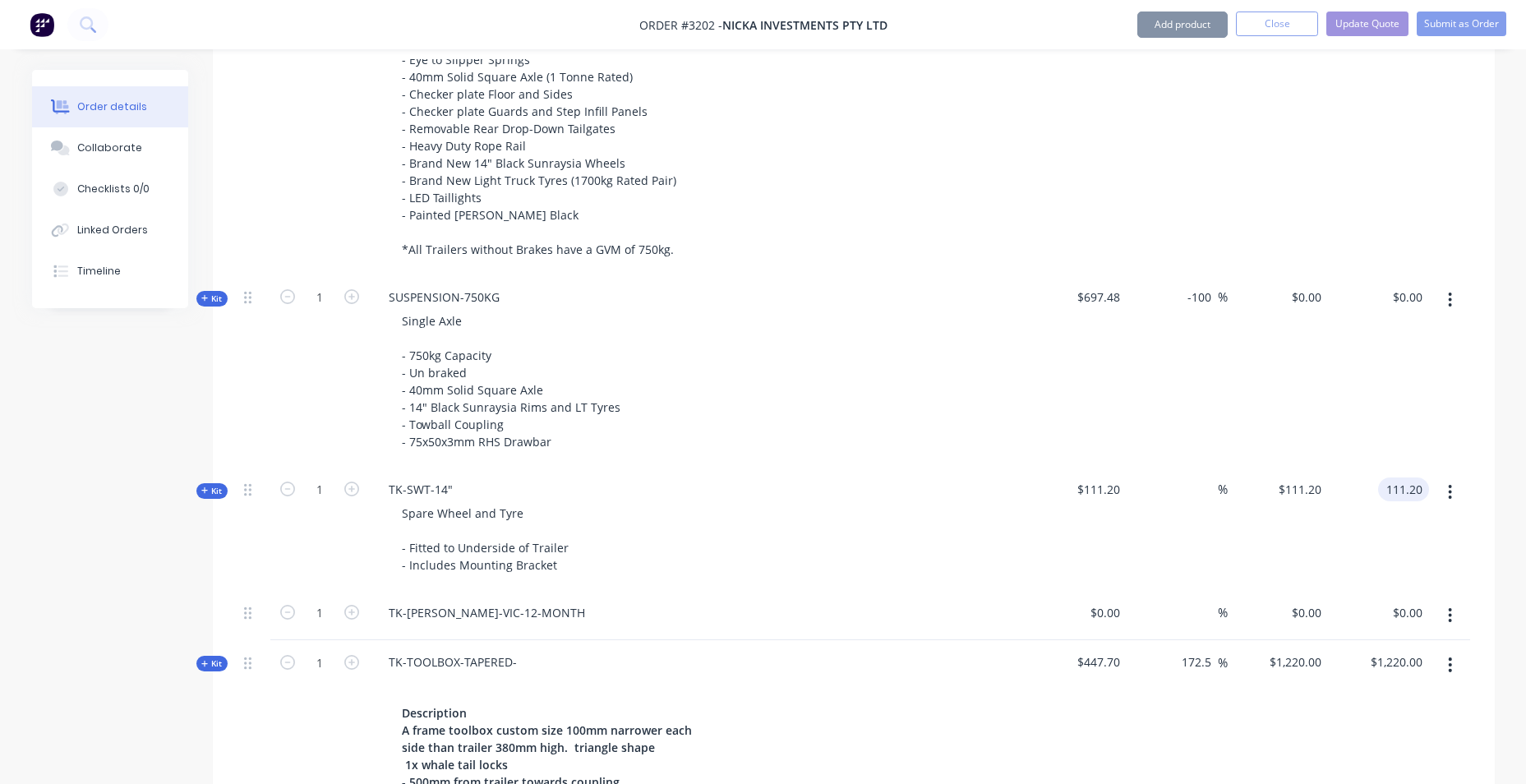
type input "0.00"
type input "111.20"
type input "$0.00"
type input "$111.20"
type input "0.00"
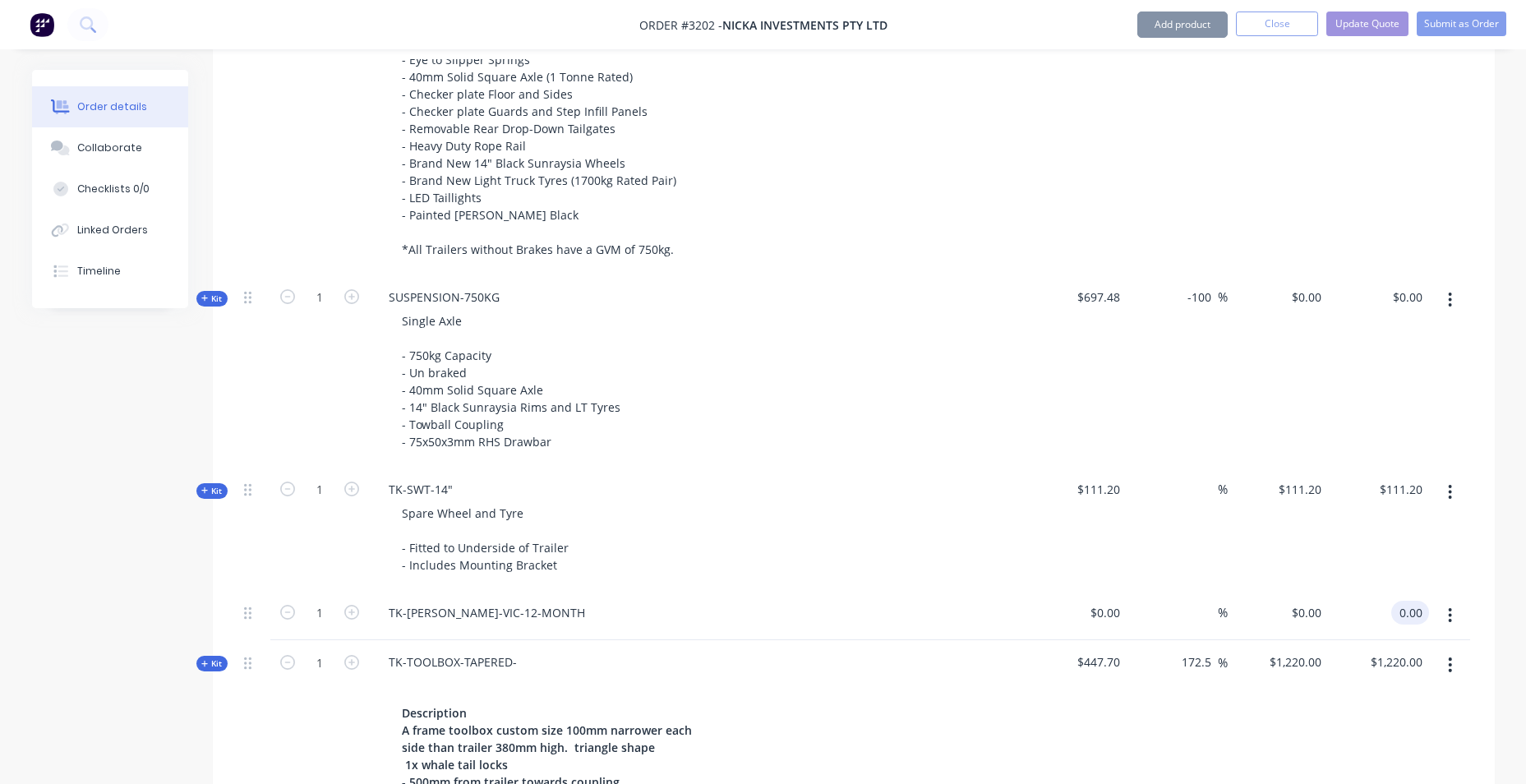
click at [1412, 607] on input "0.00" at bounding box center [1413, 612] width 31 height 23
type input "111.20"
type input "$0.00"
type input "$111.20"
type input "0.00"
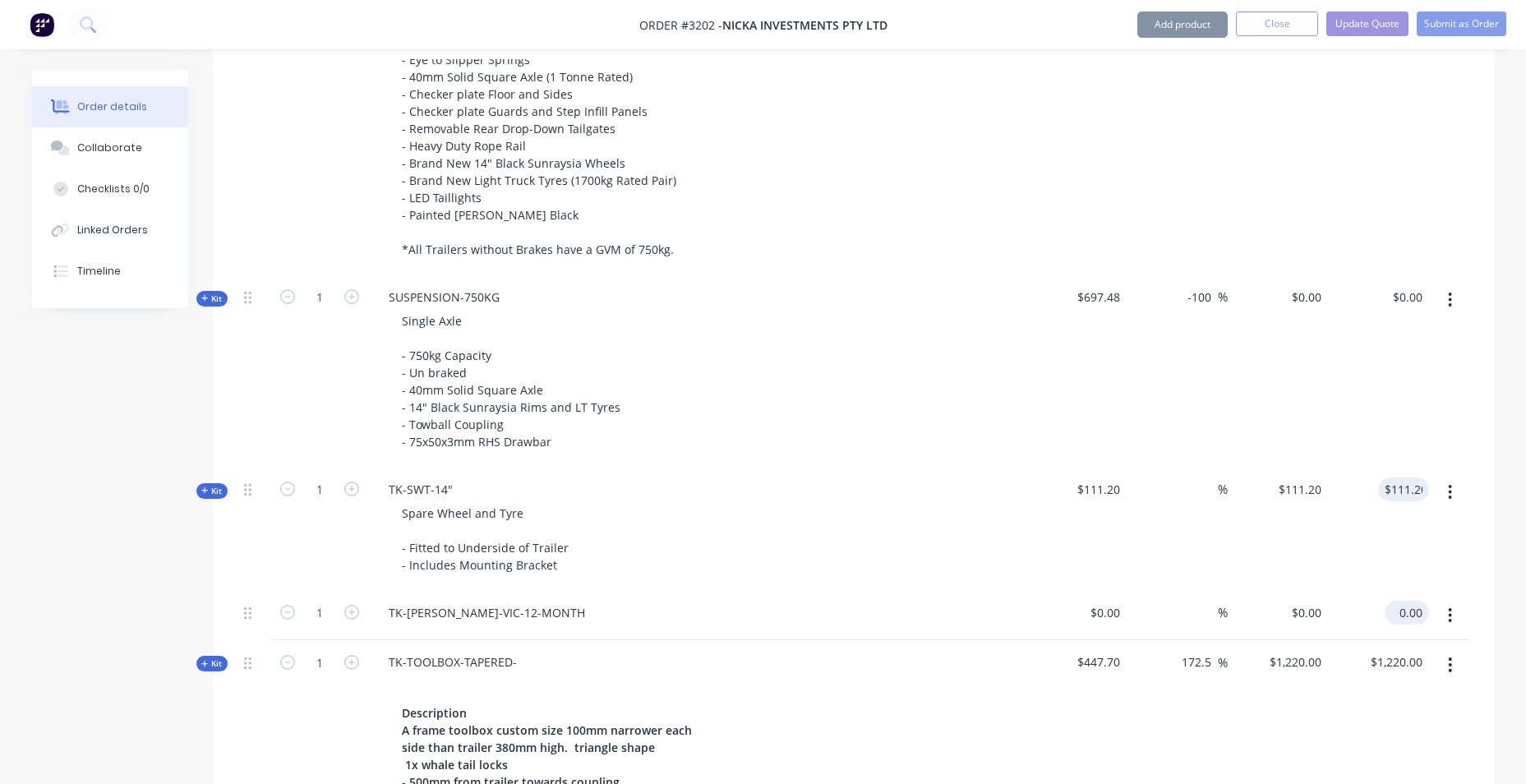
type input "111.20"
type input "$0.00"
type input "111.20"
type input "$0.00"
type input "$111.20"
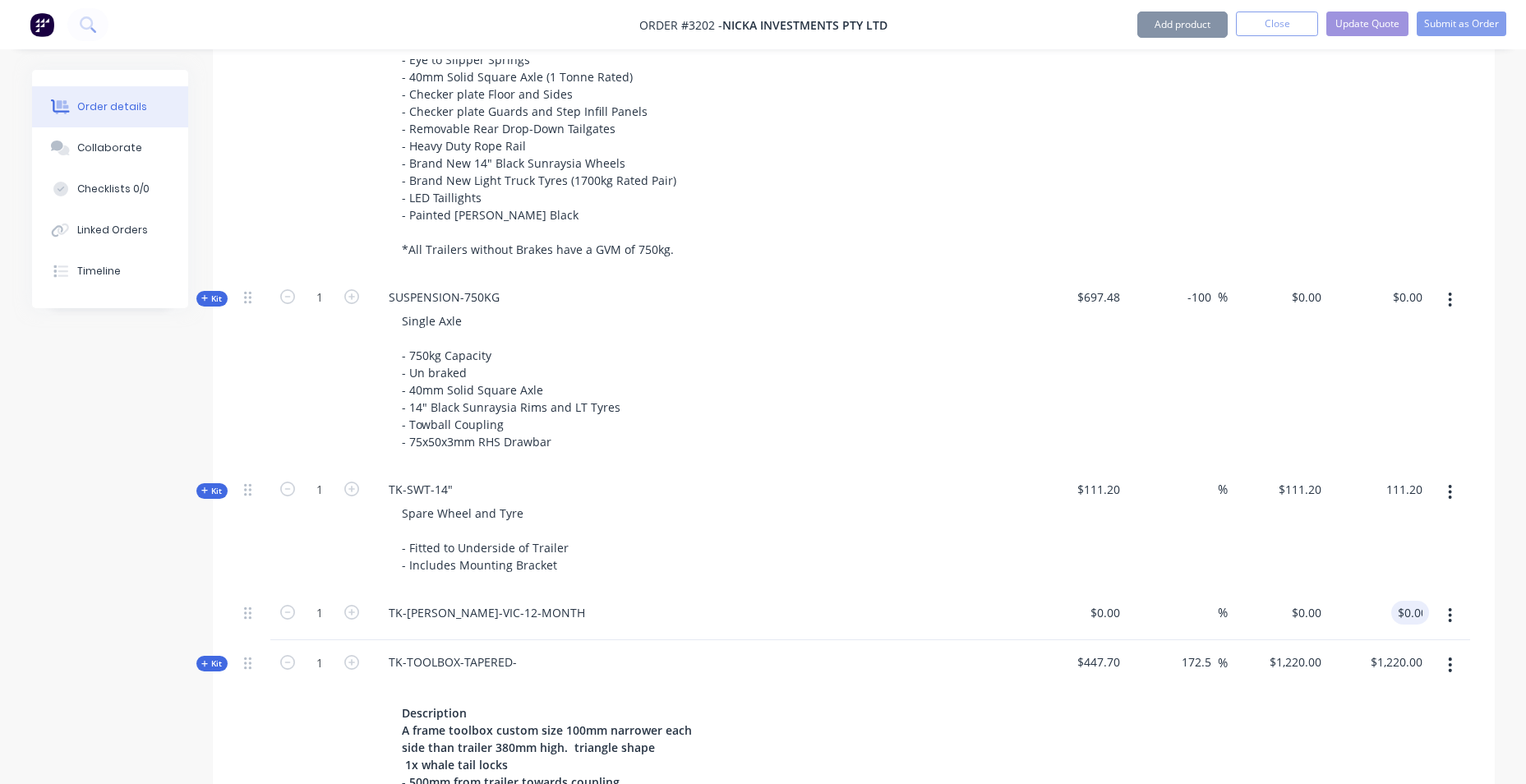
type input "0.00"
type input "111.20"
type input "0.001"
type input "$111.20"
type input "0.001"
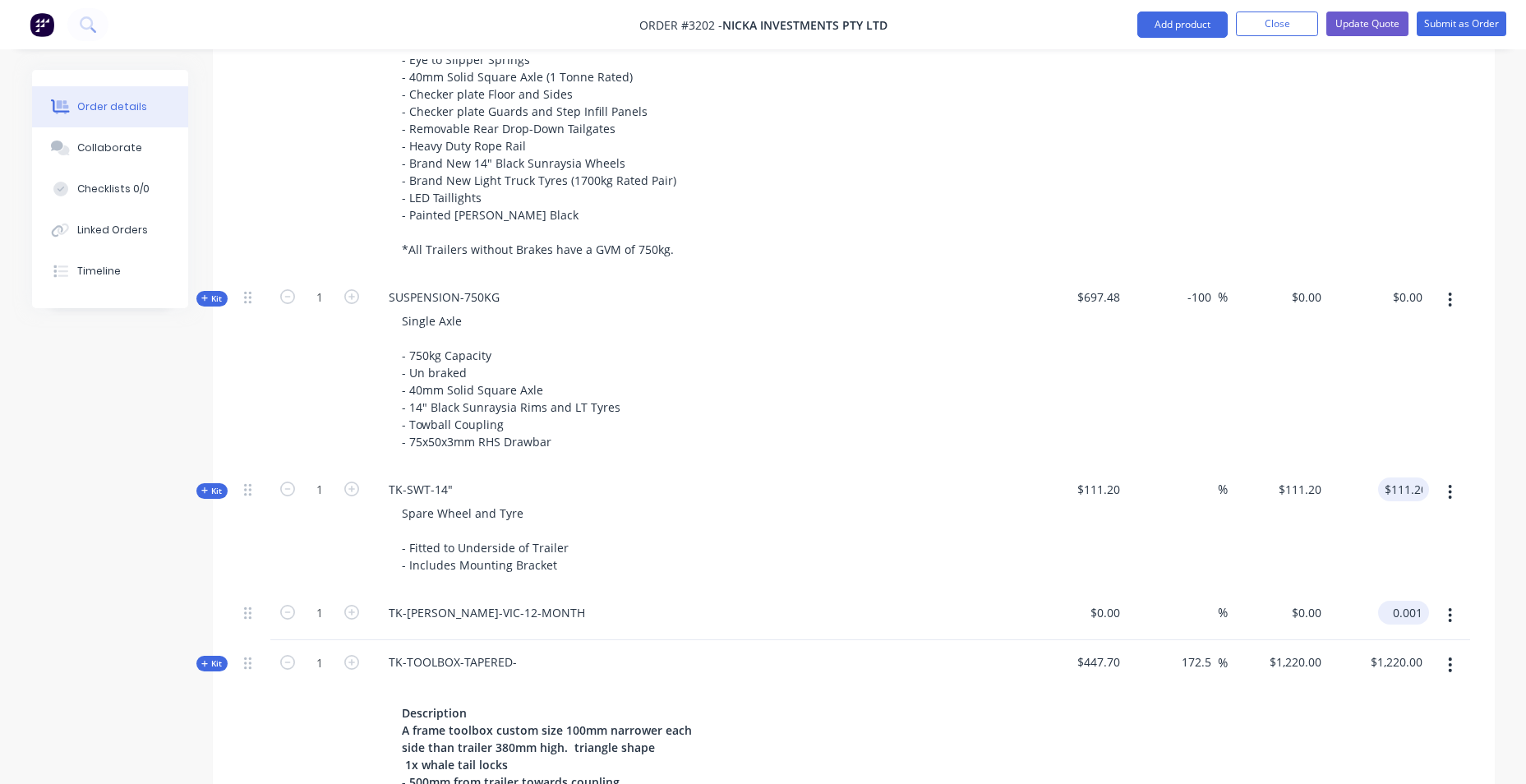
type input "111.20"
type input "$0.001"
type input "111.206"
type input "0.001"
type input "0.01"
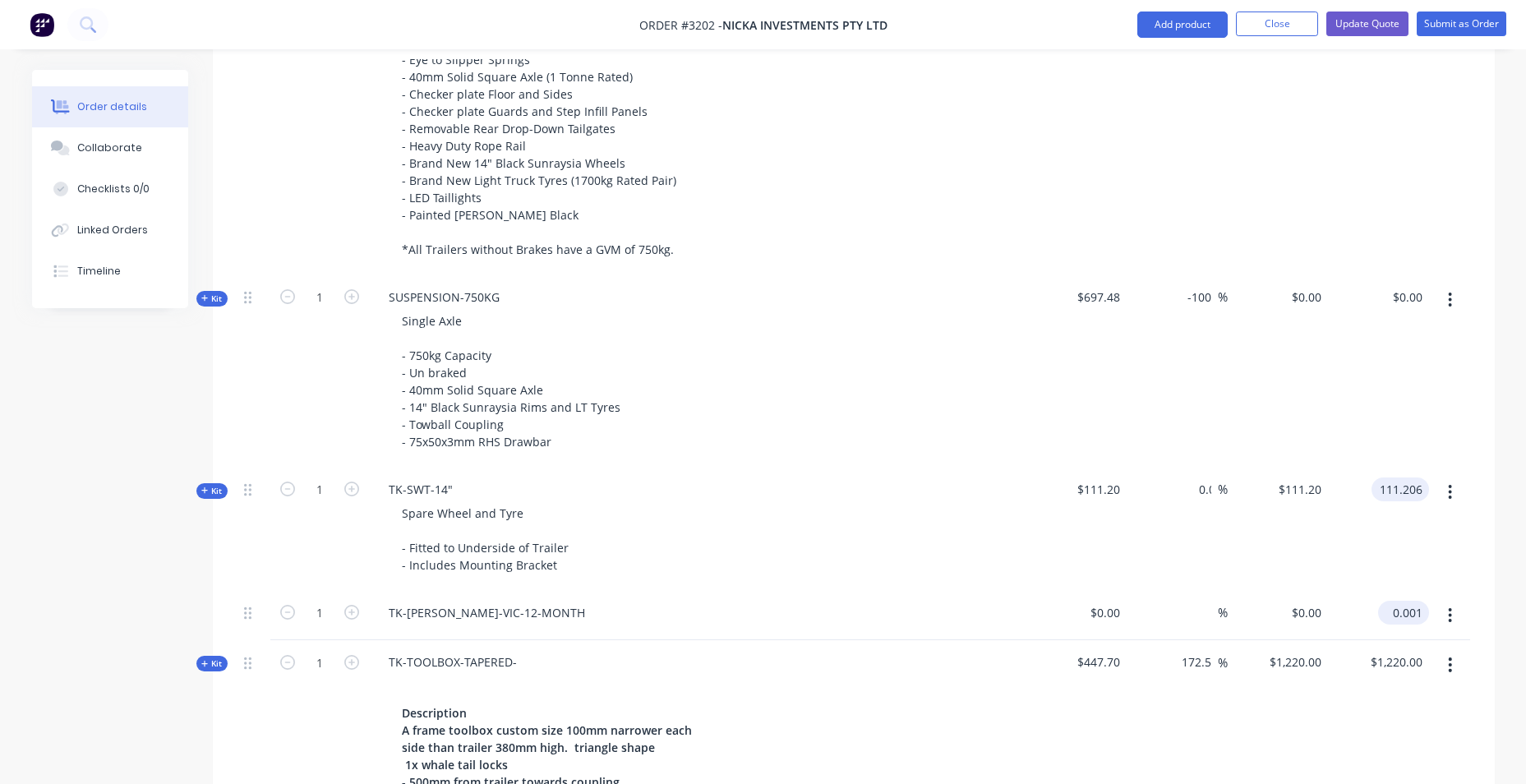
type input "$111.21"
type input "0.001"
type input "111.213"
type input "0.001."
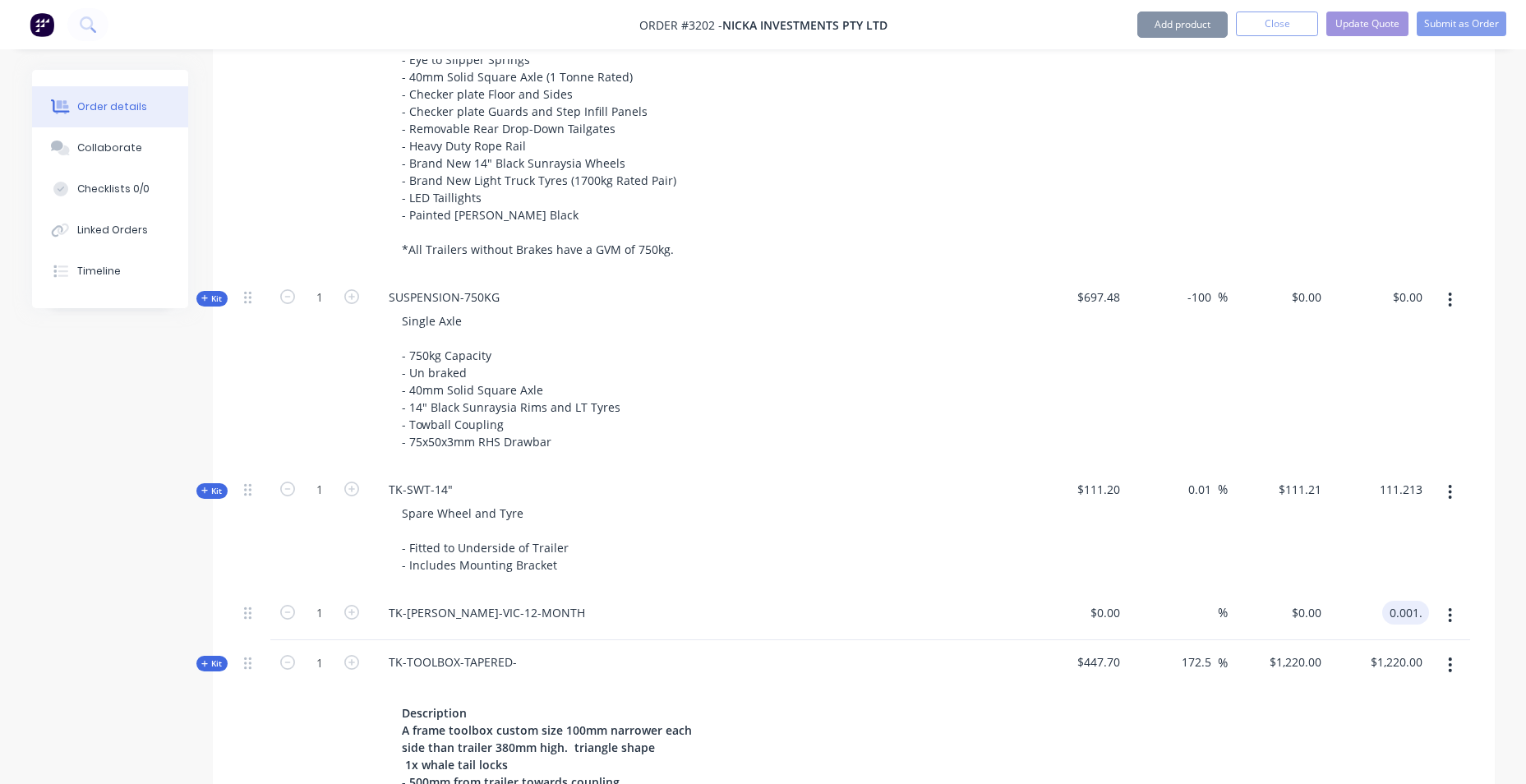
type input "$111.213"
type input "0.001."
type input "111.213"
type input "$0.00"
type input "6"
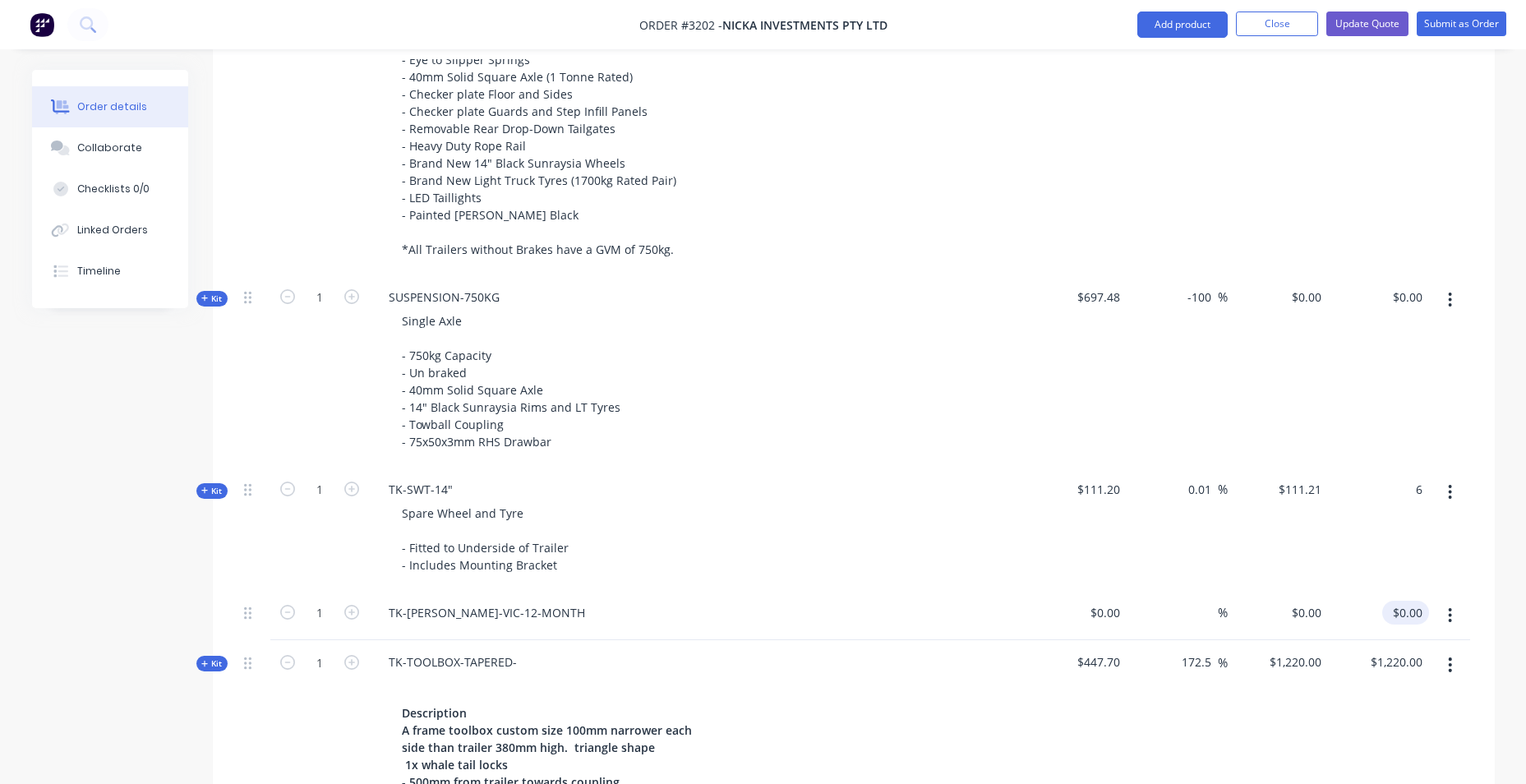
type input "0.001."
type input "-94.6"
type input "$6.00"
type input "6.00"
type input "$0.00"
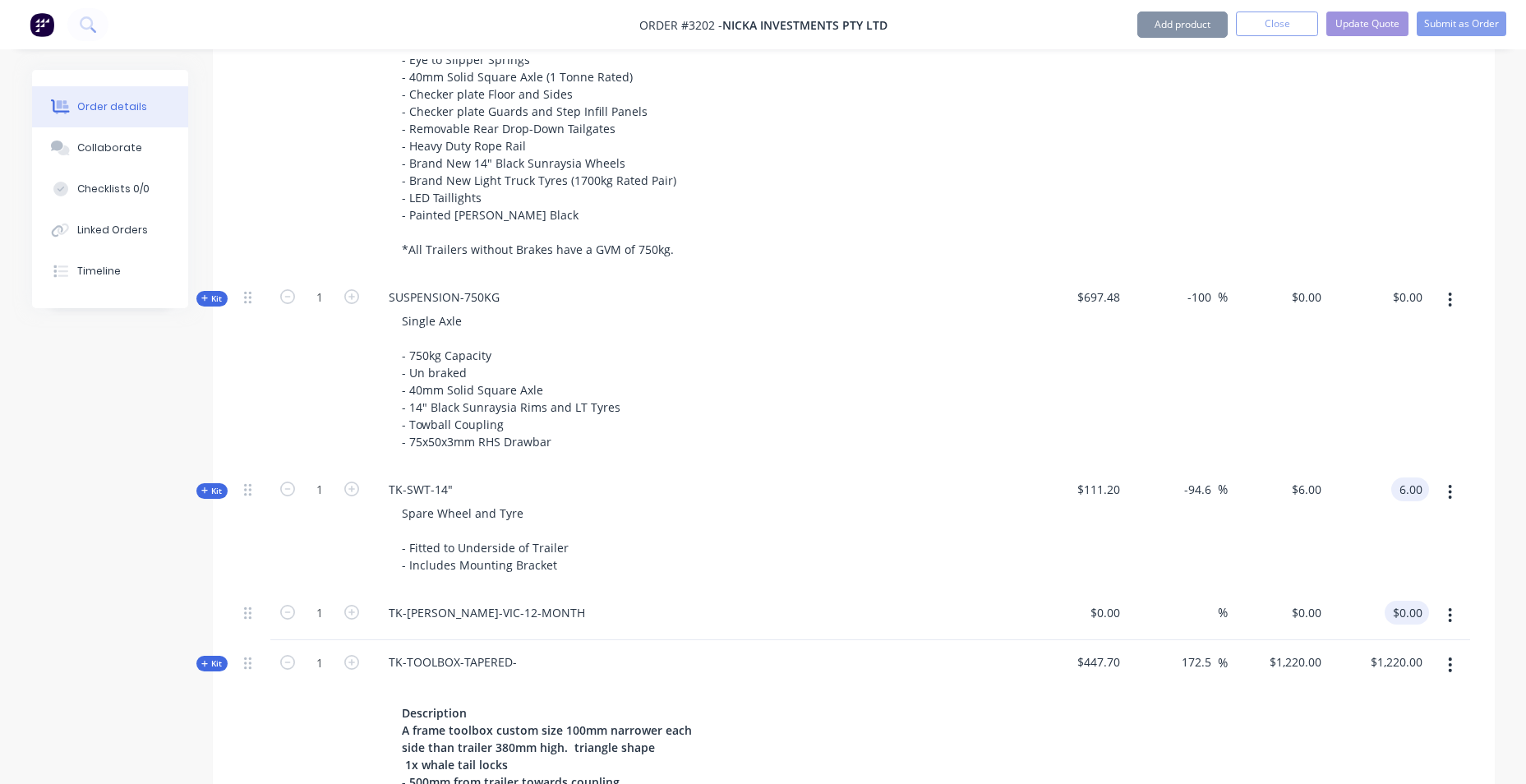
type input "$6.00"
type input "0.001."
type input "$6.004"
type input "0.001."
type input "6.004"
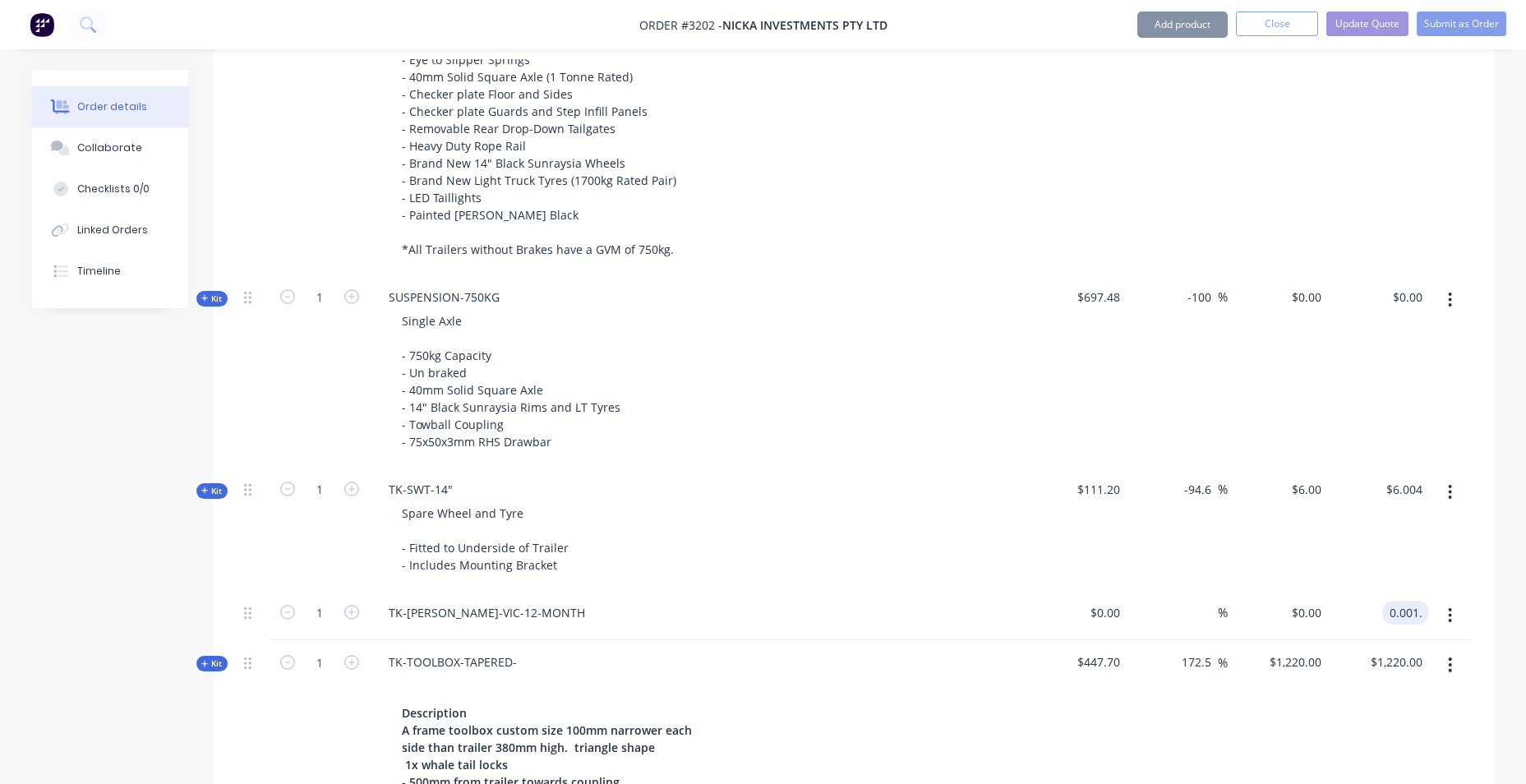
type input "$0.00"
type input "$6.004"
type input "0.001."
type input "6.004"
type input "$0.00"
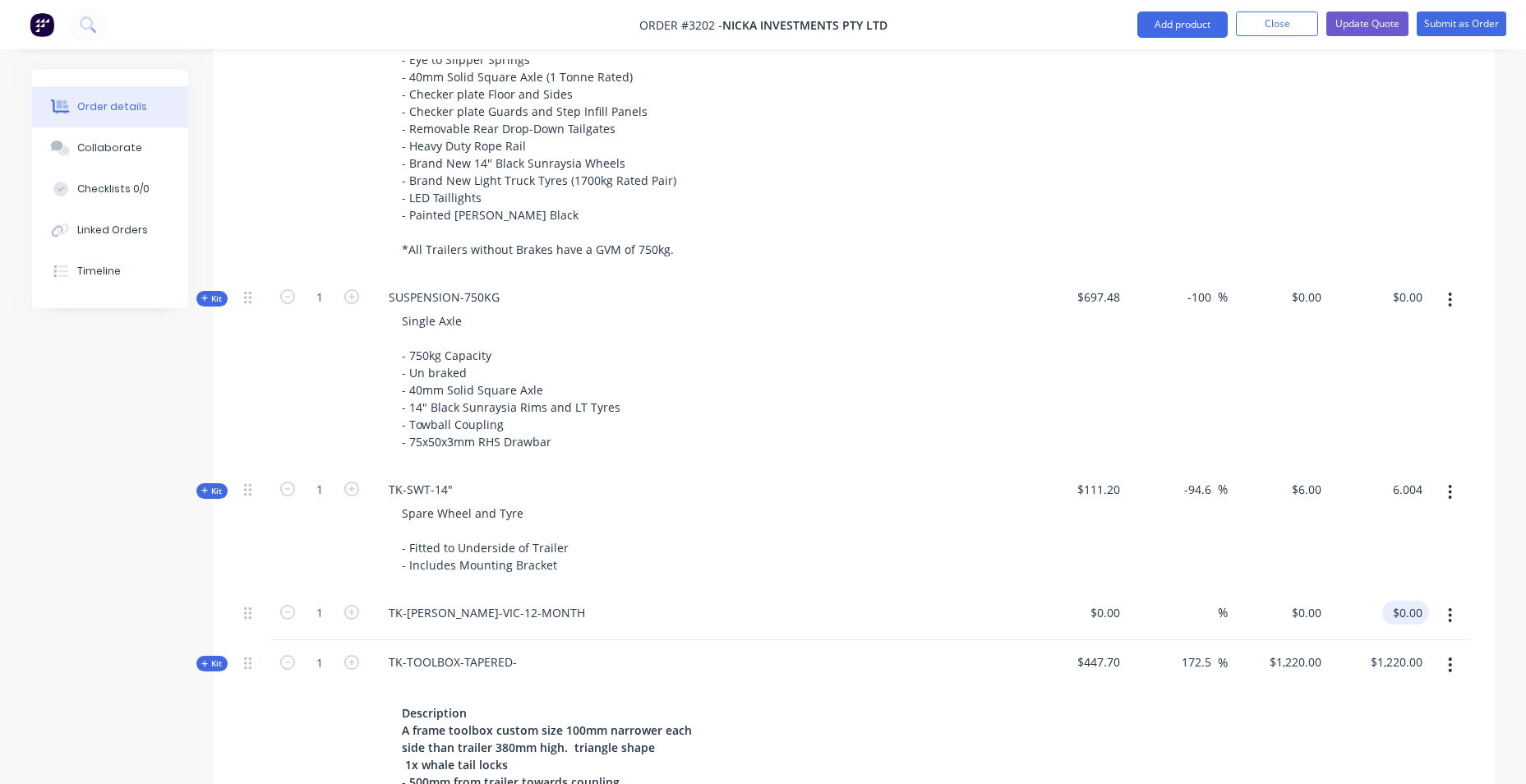
type input "$6.004"
type input "0.001."
type input "6.004"
type input "$0.00"
click at [1348, 410] on div "$0.00 $0.00" at bounding box center [1379, 371] width 101 height 192
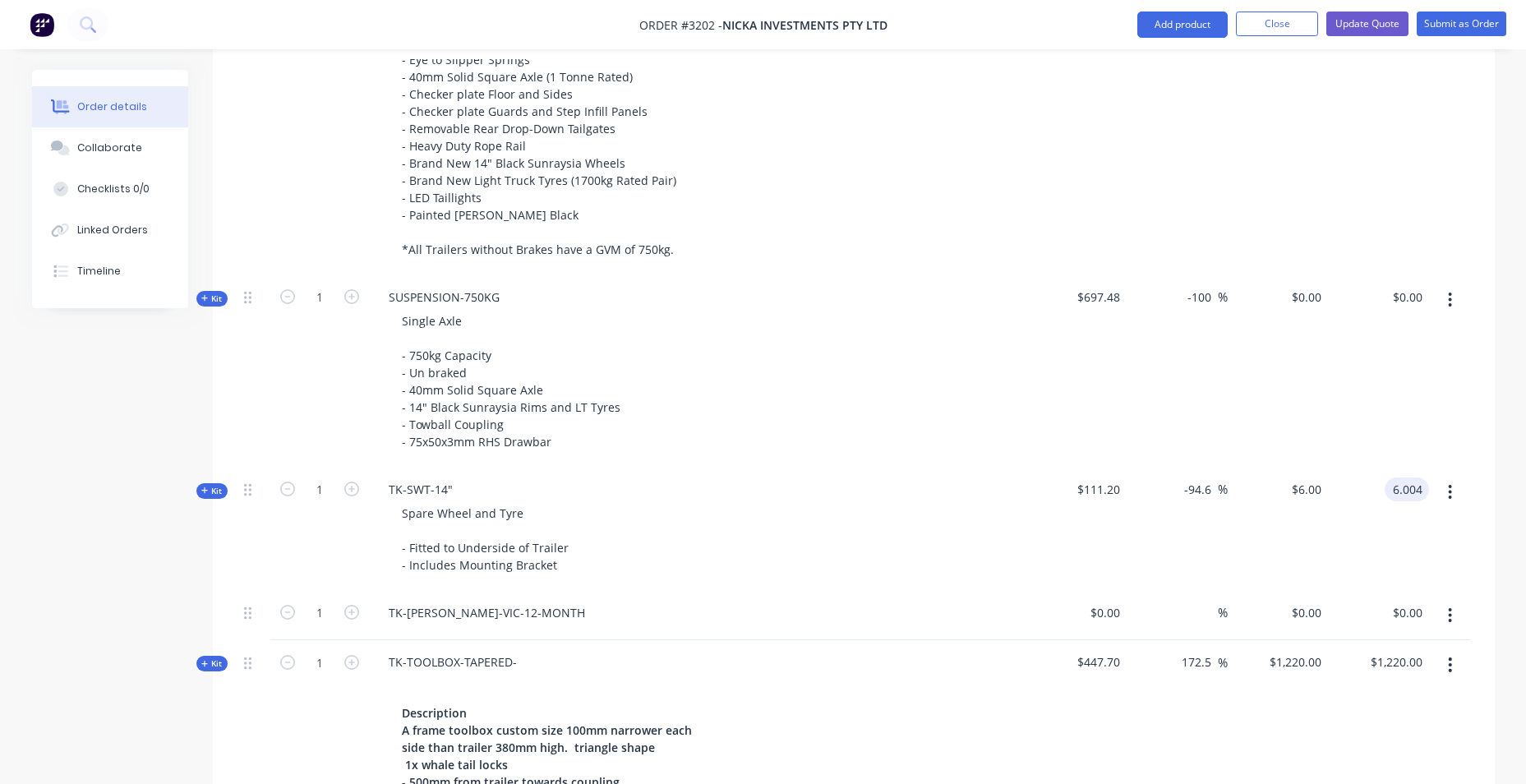
type input "$6.004"
type input "0.001."
type input "6.004"
type input "$0.00"
type input "$6.004"
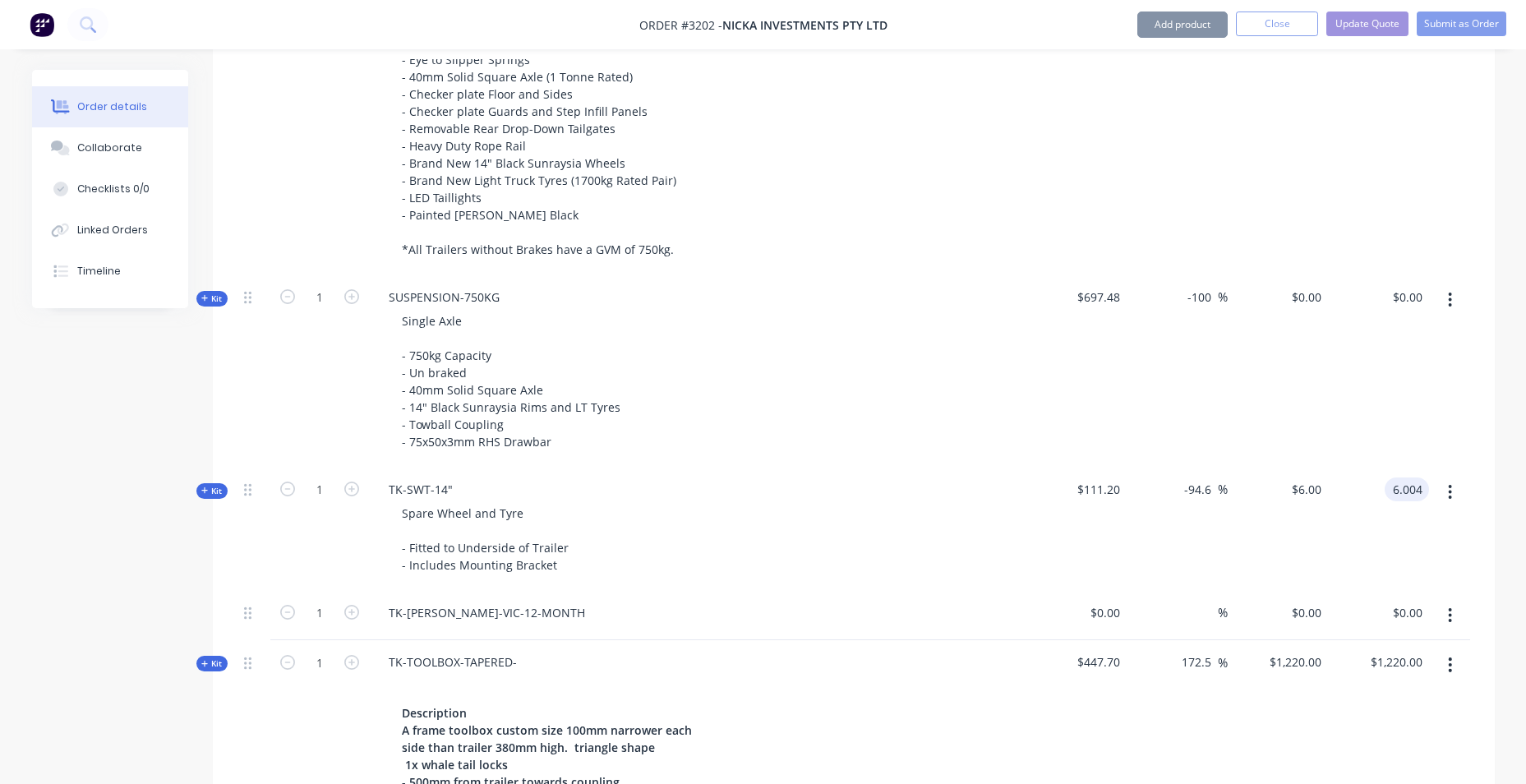
type input "0.001."
type input "6.004"
type input "$0.00"
type input "$6.004"
type input "0.001."
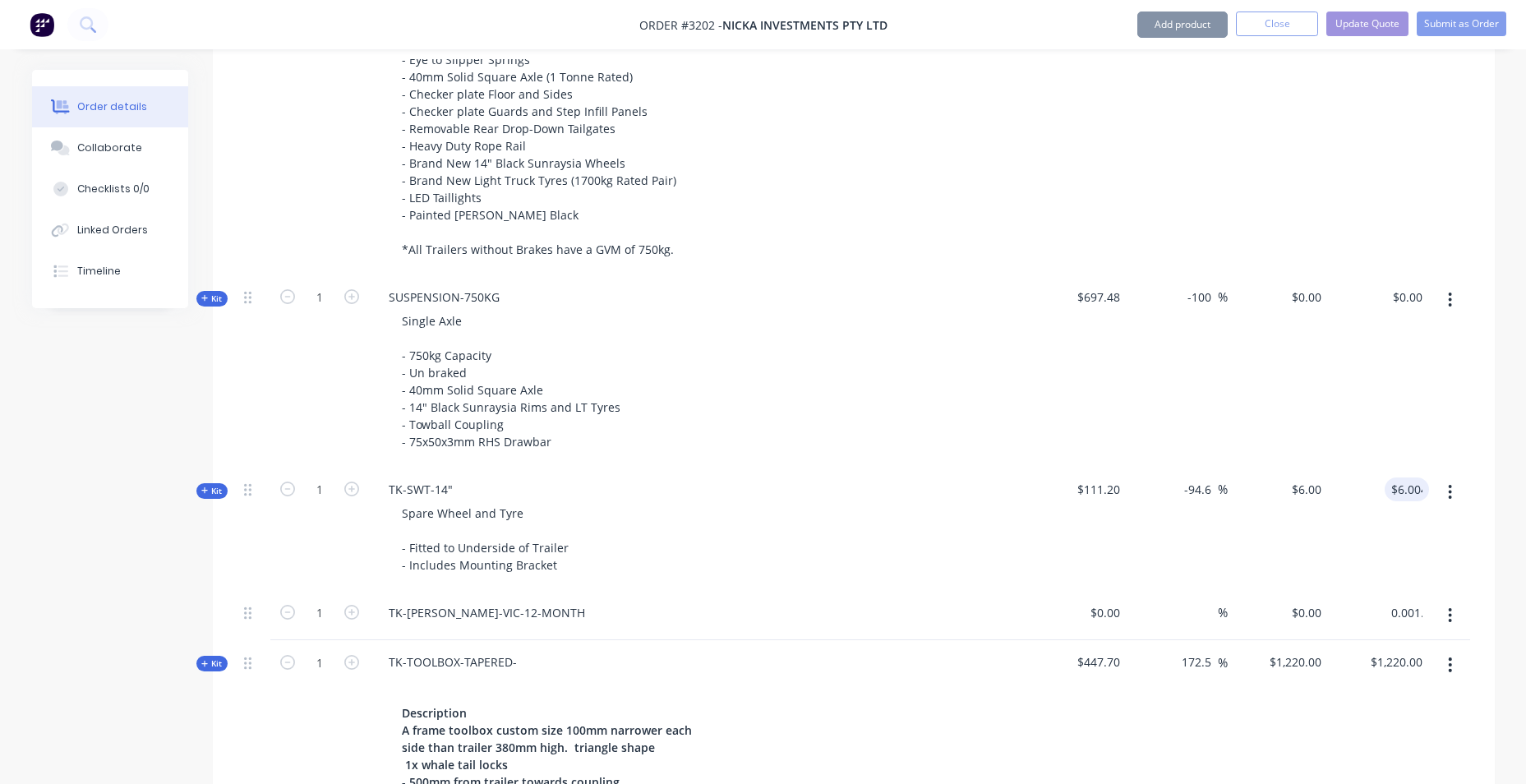
type input "6.004"
type input "$0.00"
drag, startPoint x: 1375, startPoint y: 498, endPoint x: 1341, endPoint y: 505, distance: 34.7
click at [1341, 505] on div "6.004 6.004" at bounding box center [1379, 529] width 101 height 124
type input "$6.004"
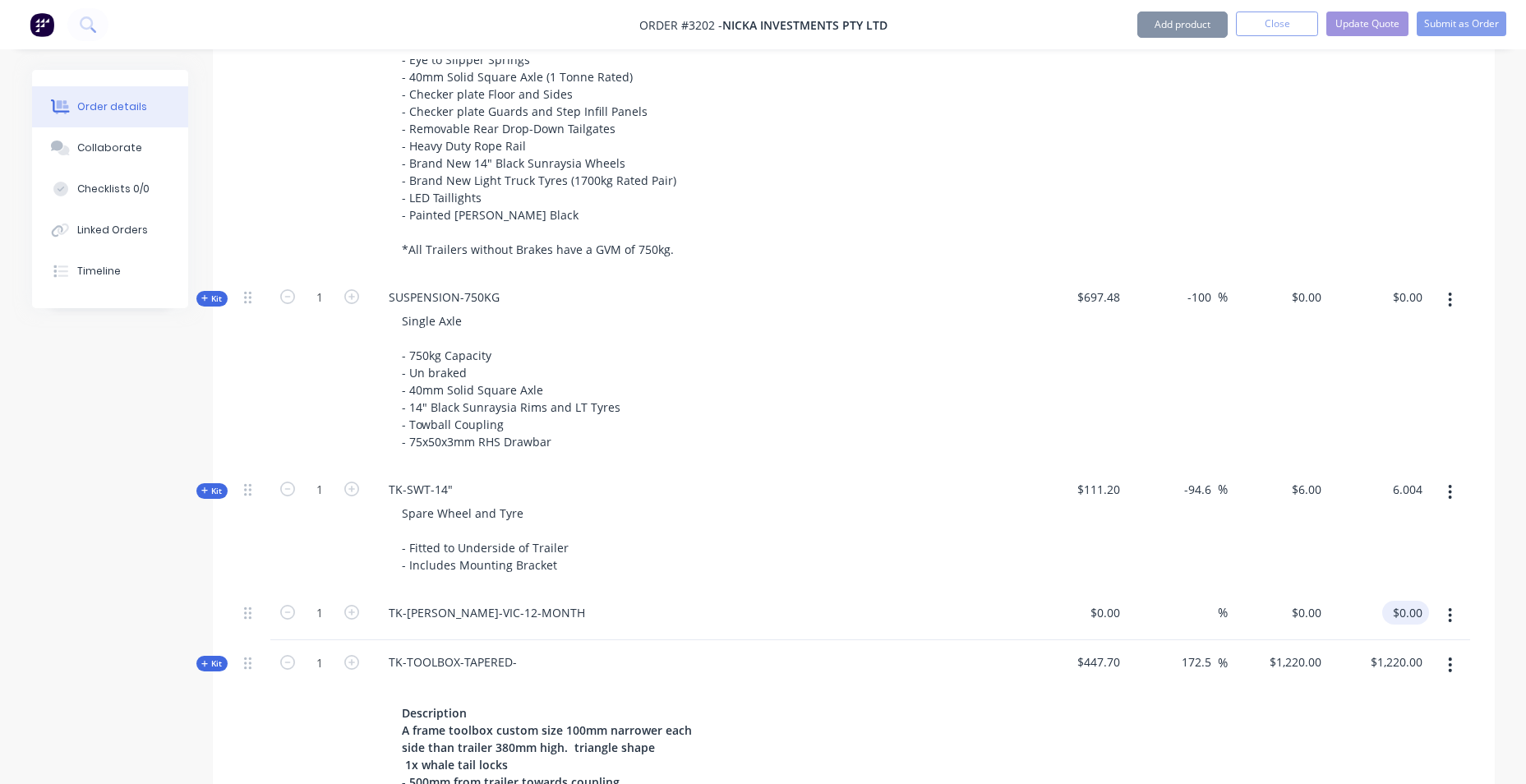
type input "0.001."
type input "6.004"
type input "$0.00"
type input "$6.004"
type input "0.001."
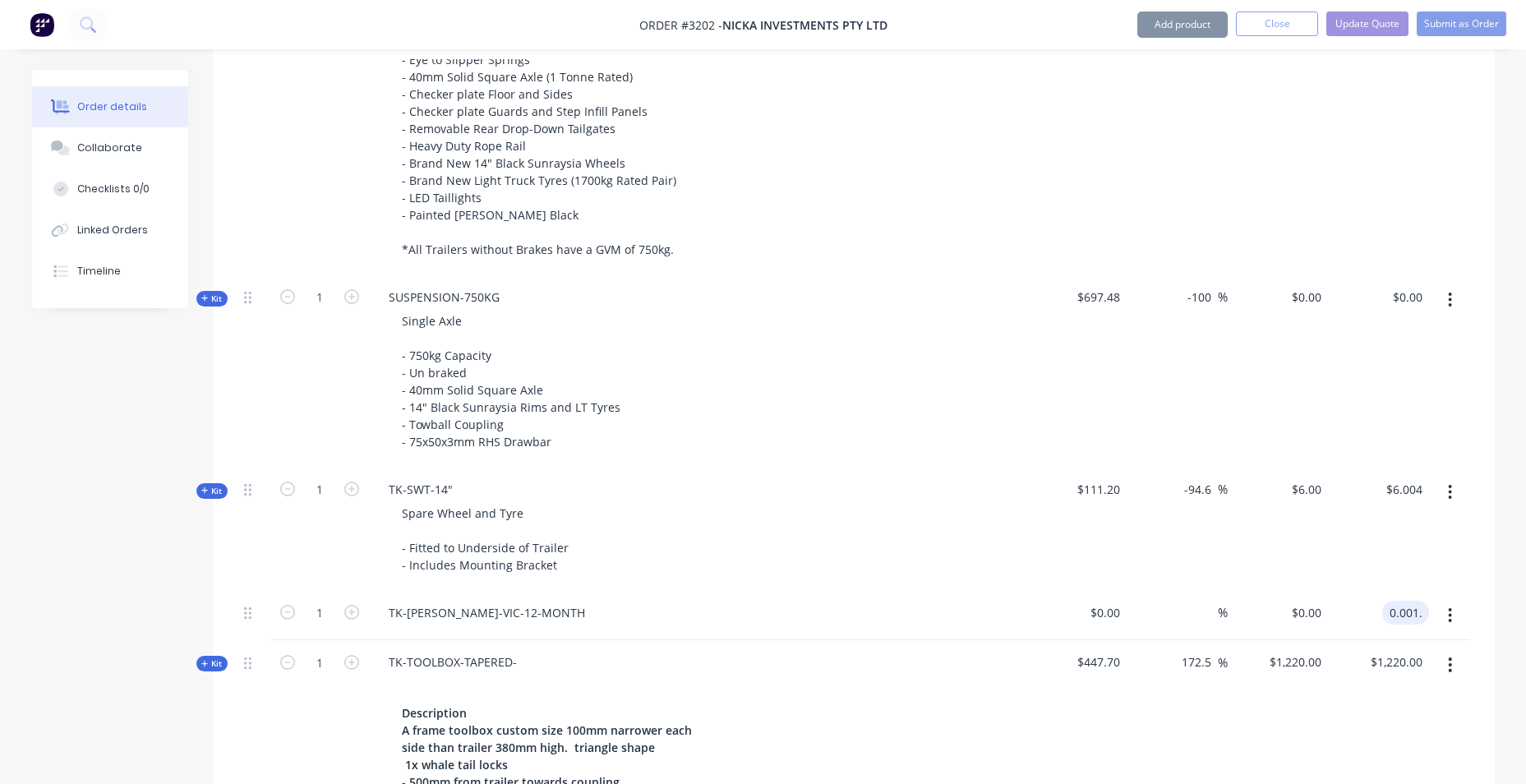
type input "6.004"
type input "$0.00"
type input "$6.004"
type input "0.001."
type input "6.004"
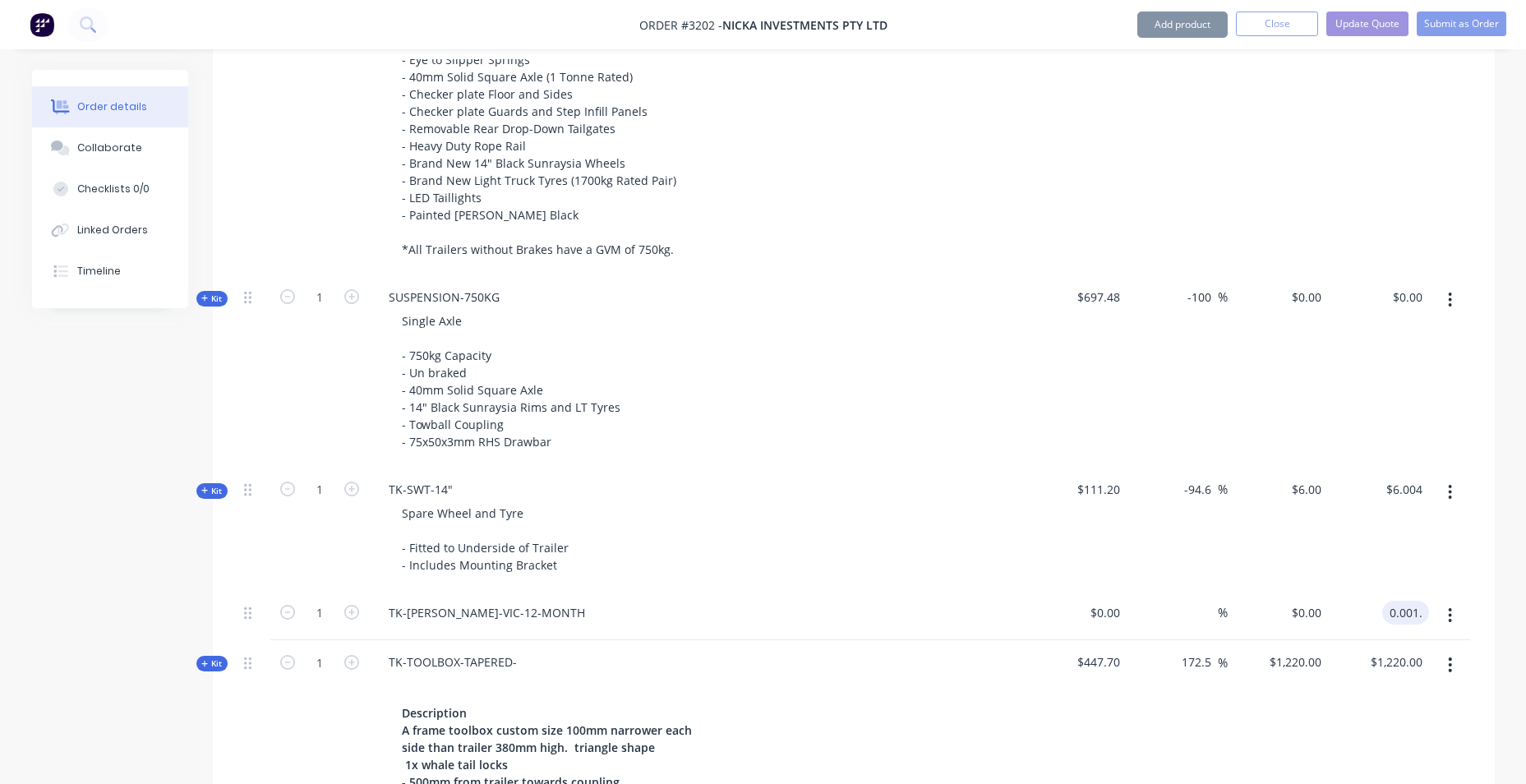
type input "$0.00"
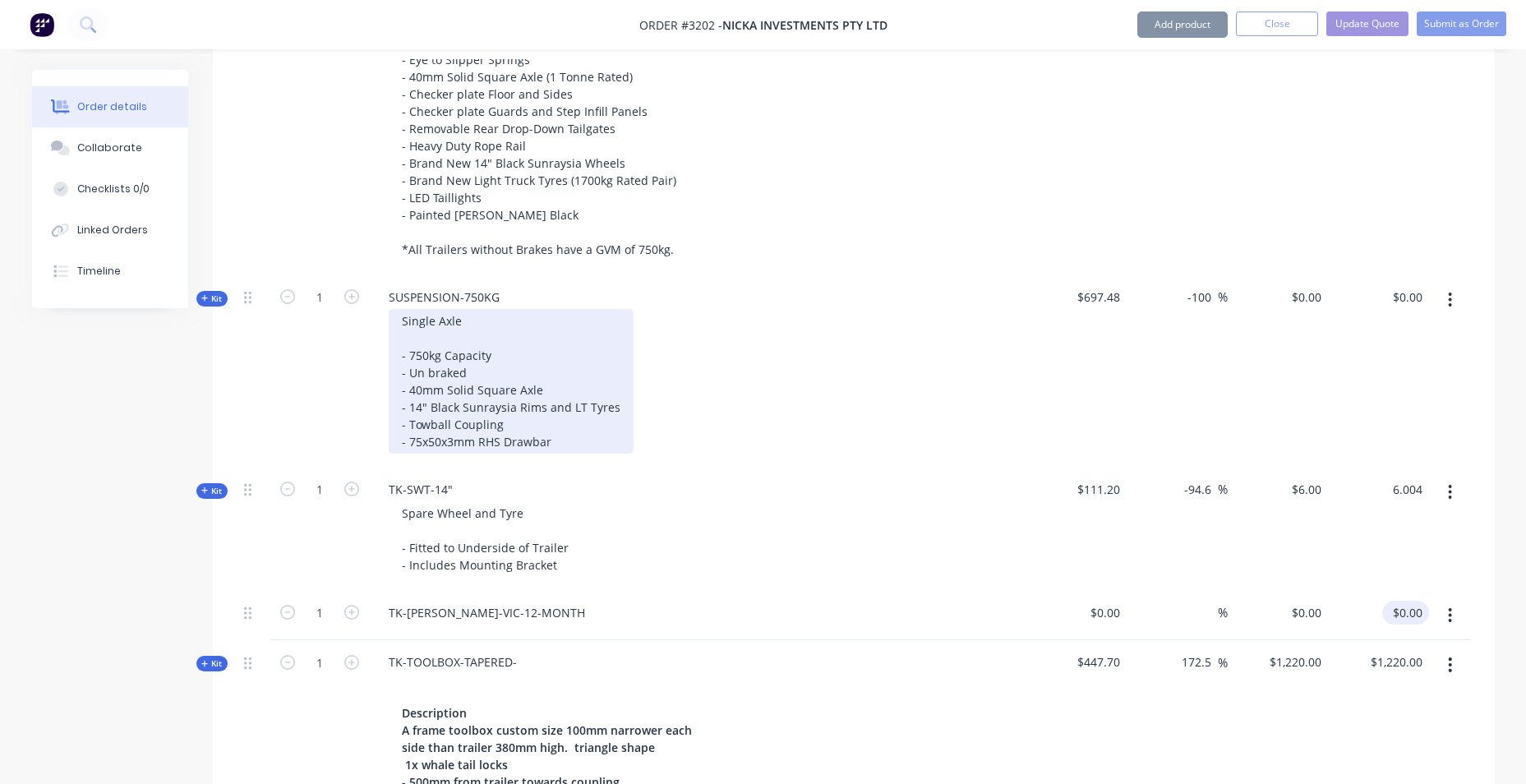
type input "$6.004"
type input "0.001."
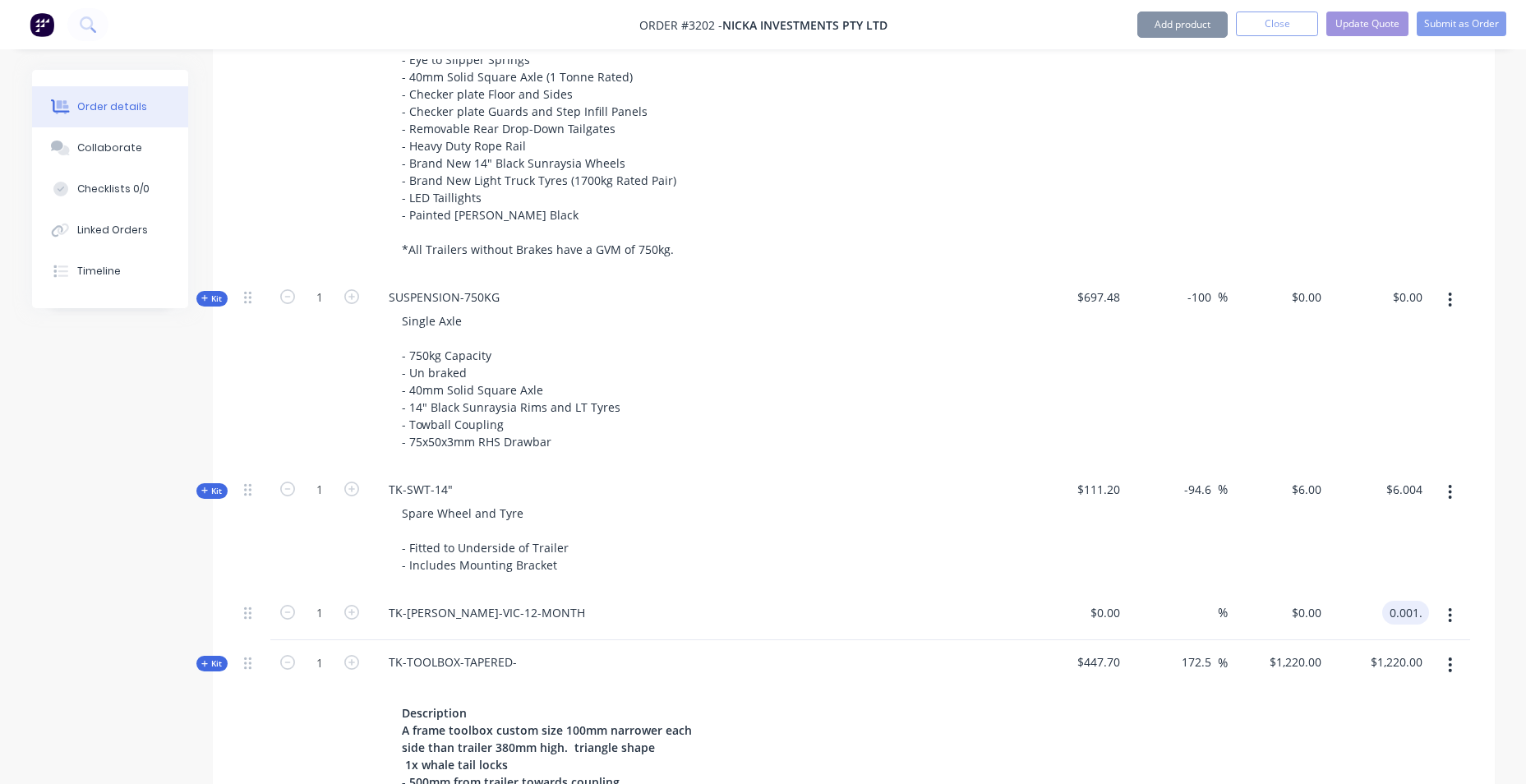
type input "$6.004"
type input "0.001."
type input "$6.004"
type input "0.001."
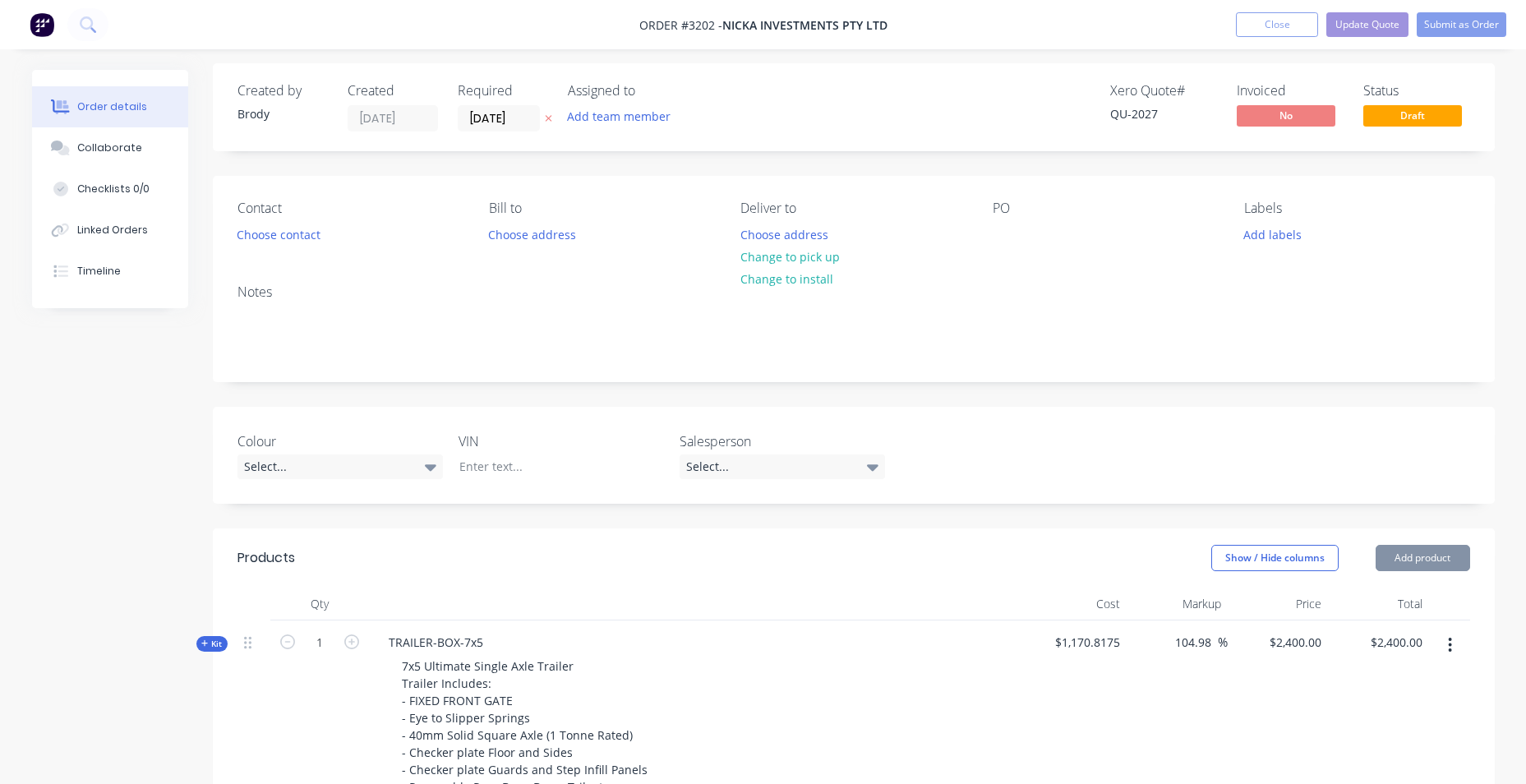
type input "6.004"
type input "$0.00"
type input "$6.004"
type input "0.001."
type input "$6.004"
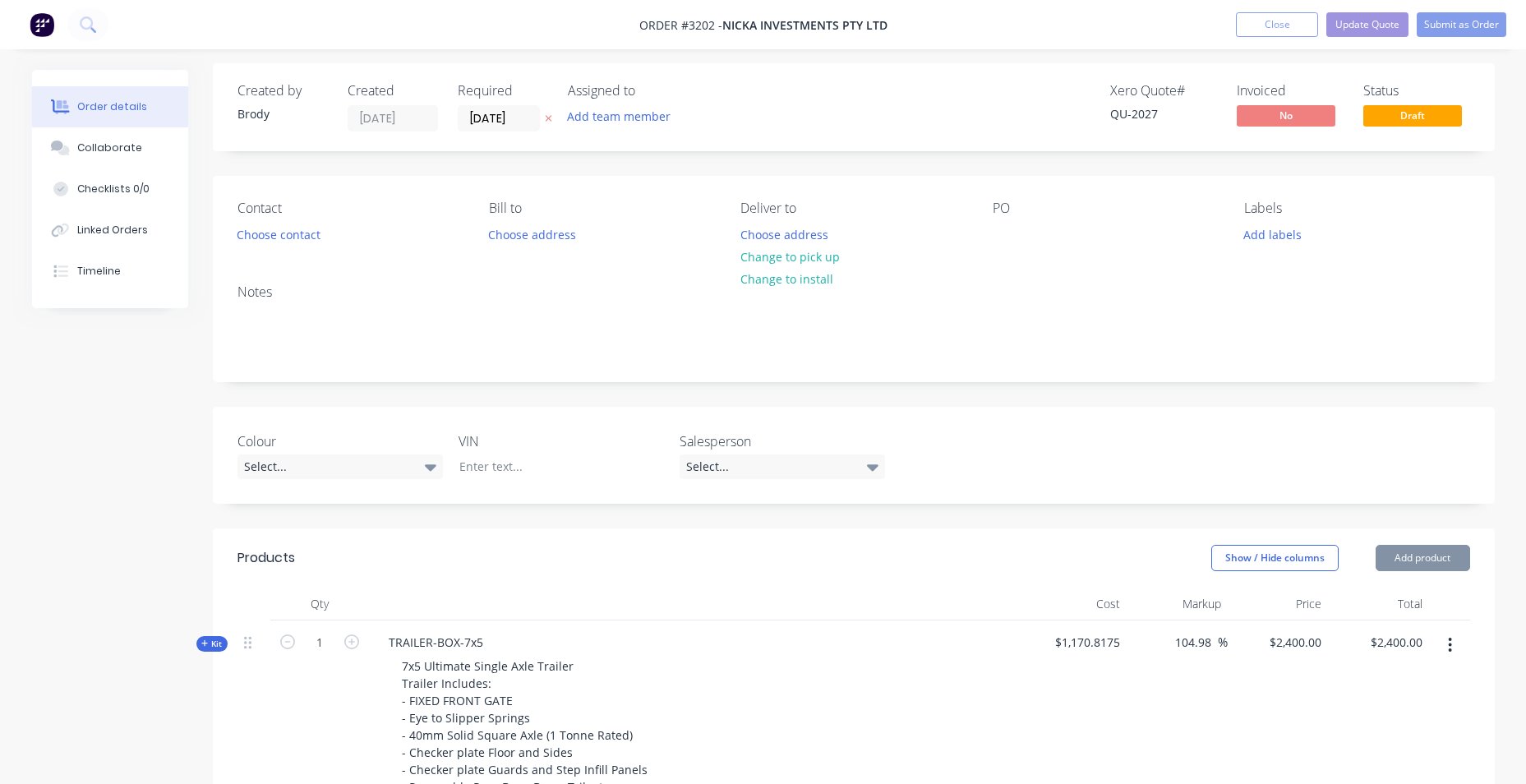
type input "0.001."
type input "6.004"
type input "$0.00"
type input "$6.004"
type input "0.001."
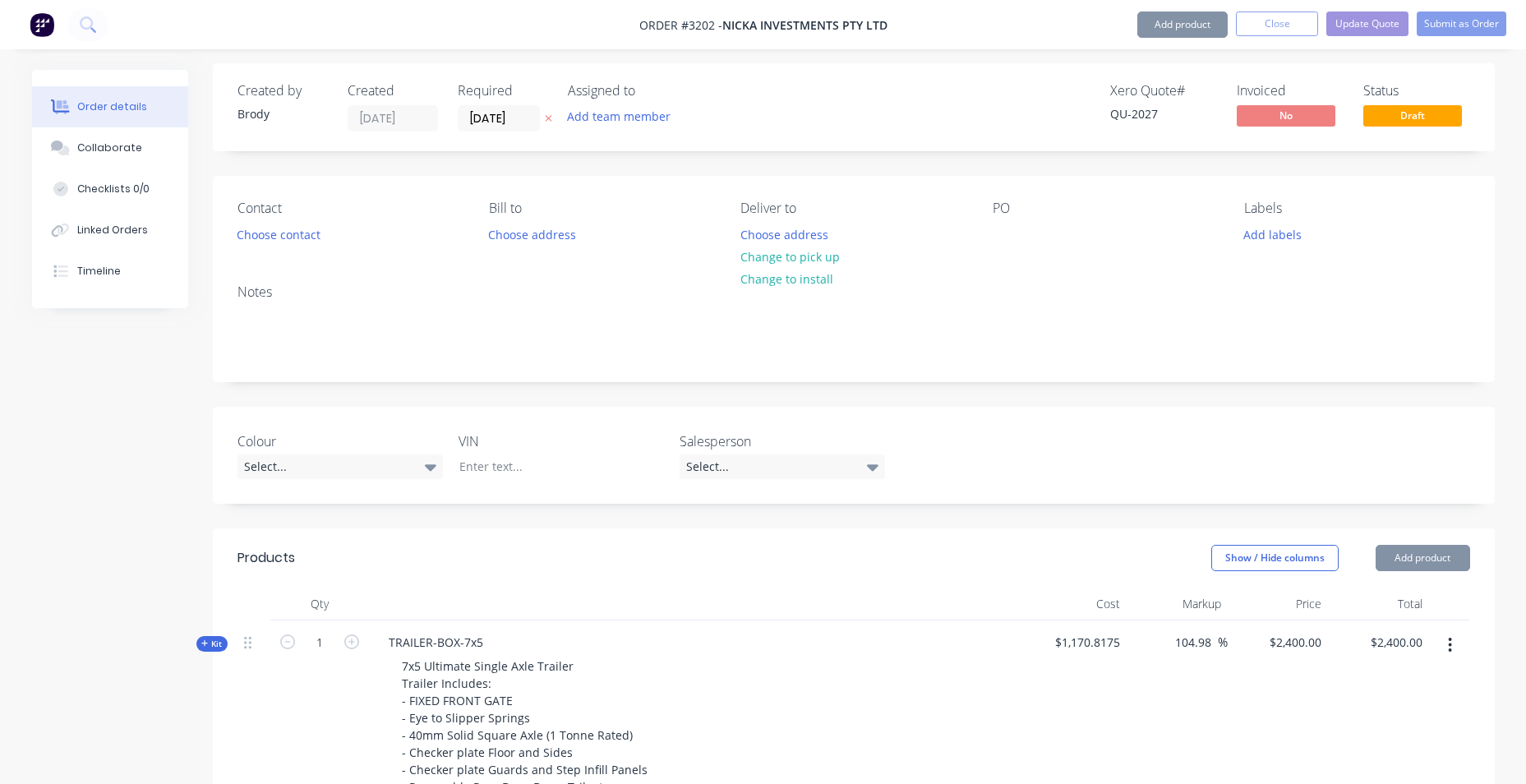
type input "0.00"
type input "$6.004"
type input "$0.00"
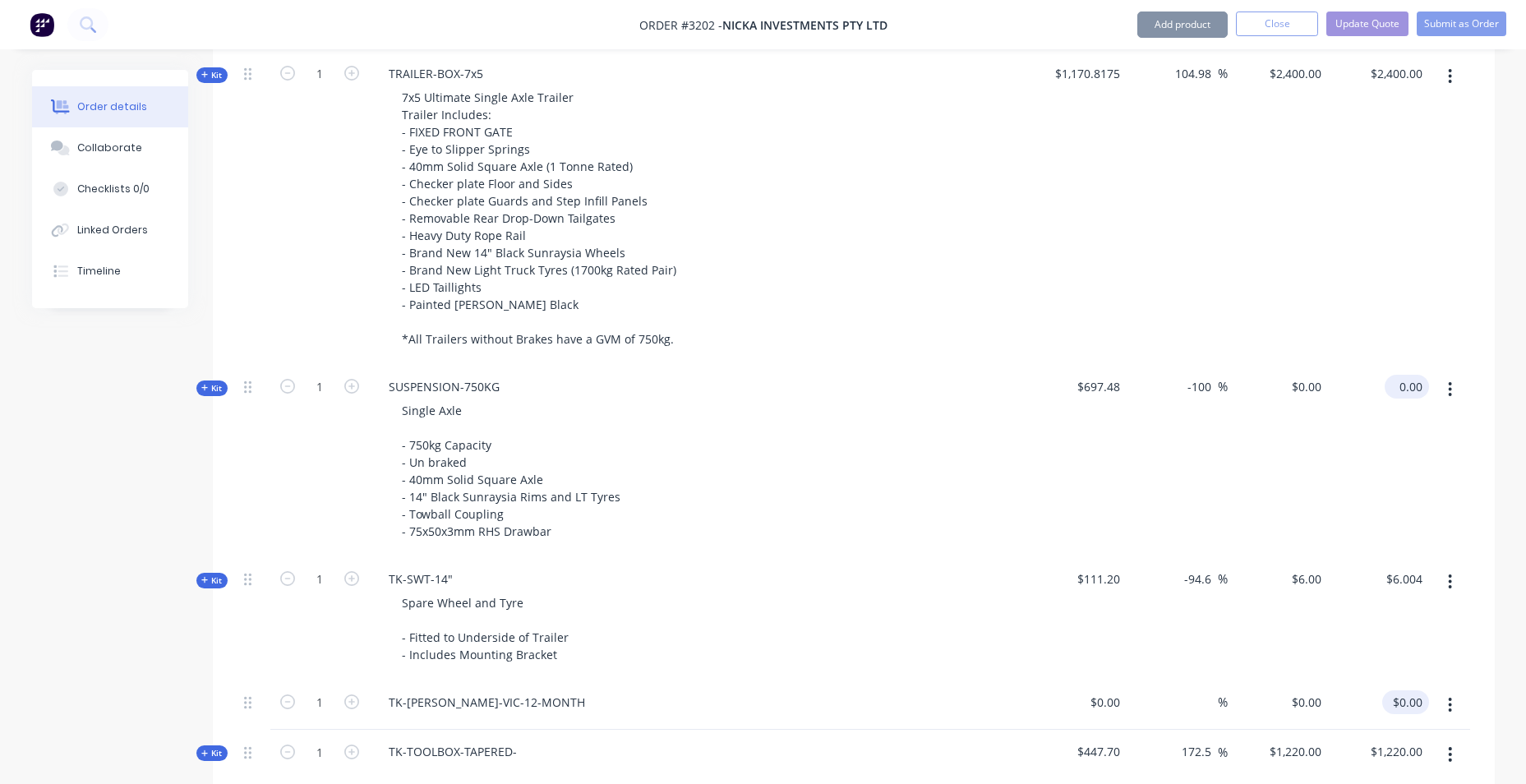
type input "$0.00"
type input "6.004"
type input "$0.00"
type input "6.004"
type input "$0.00"
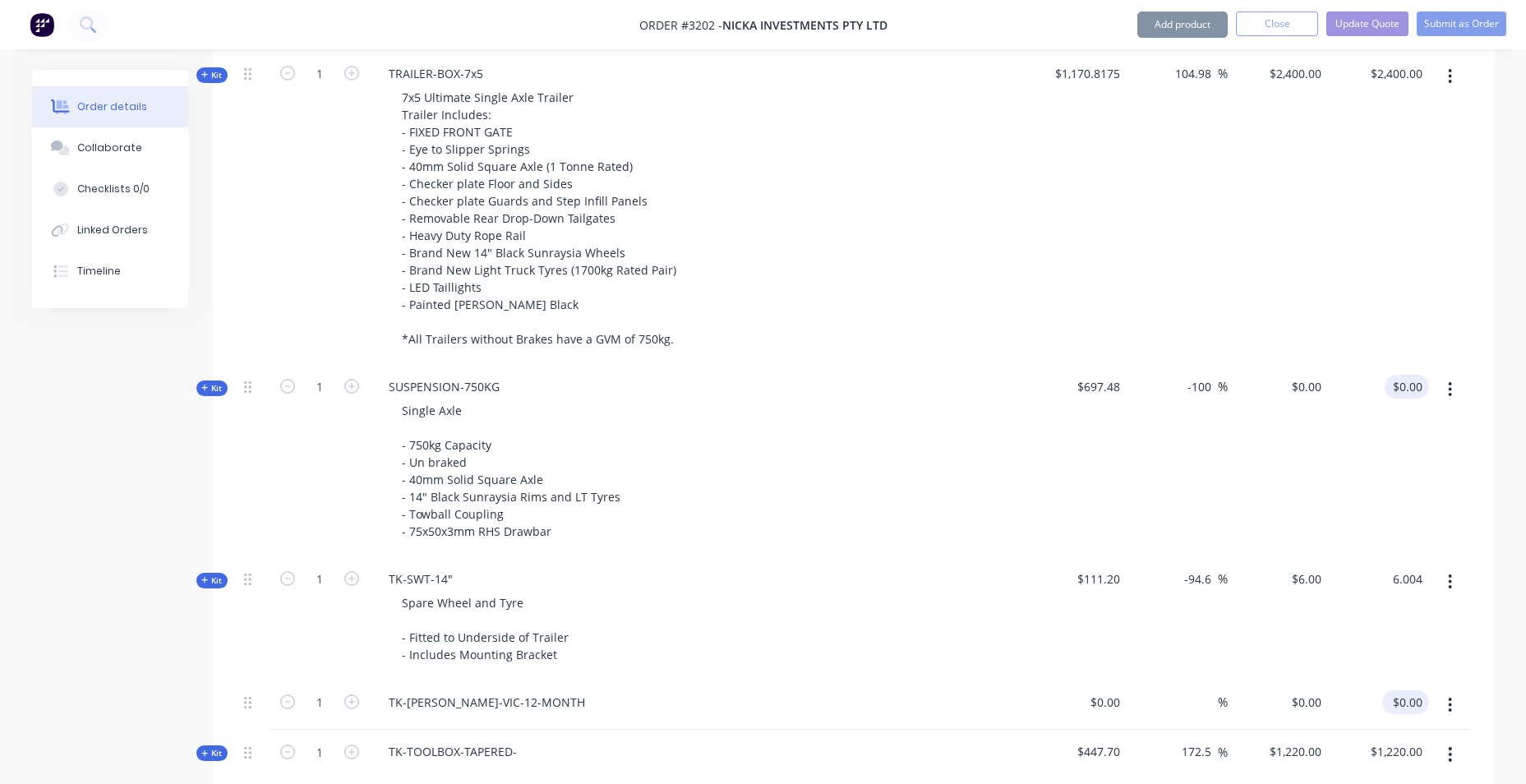
type input "$0.00"
type input "$6.004"
type input "0.001."
type input "$0.00"
type input "6.004"
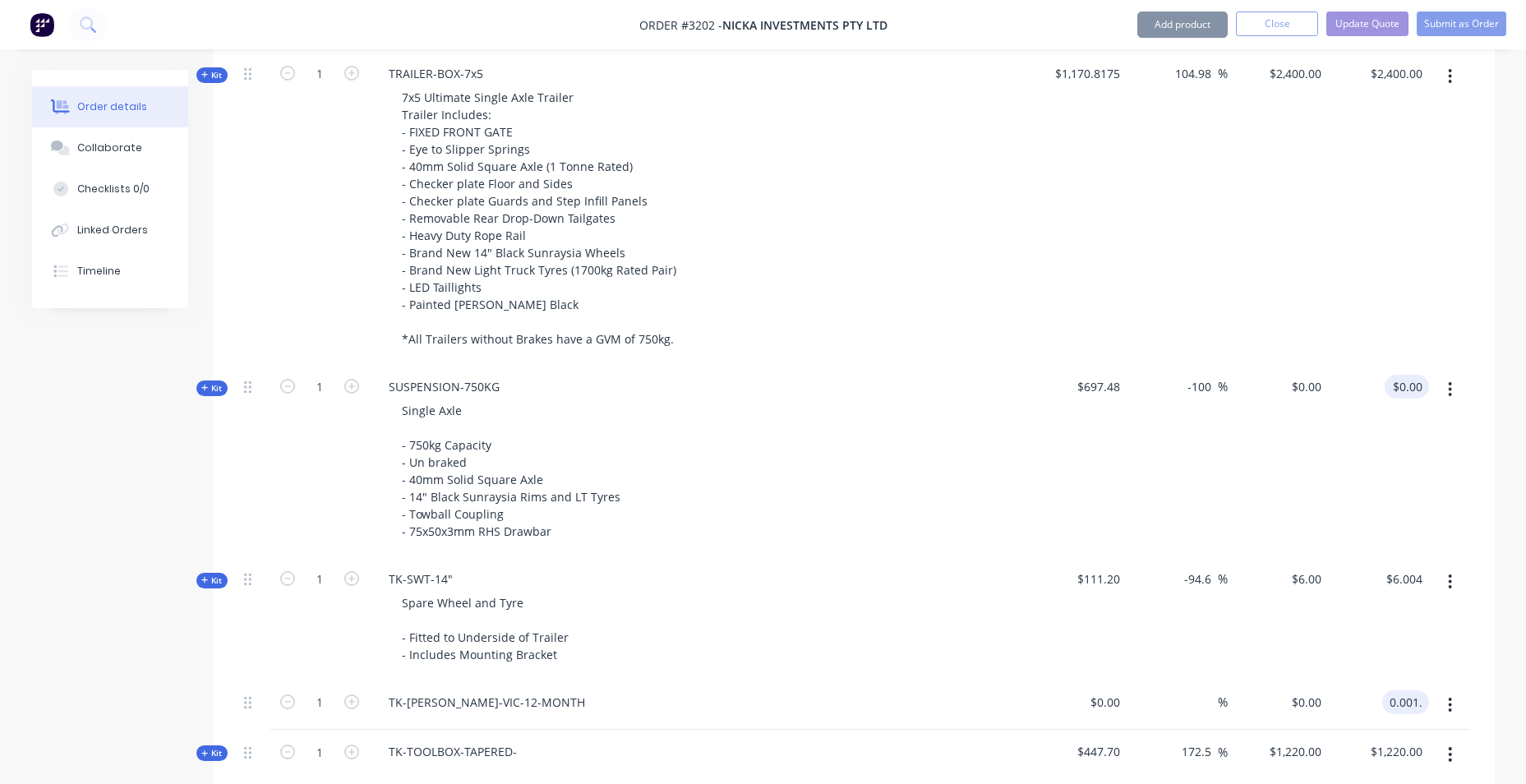
type input "$0.00"
type input "0.00"
type input "$6.004"
type input "$0.00"
type input "0.00"
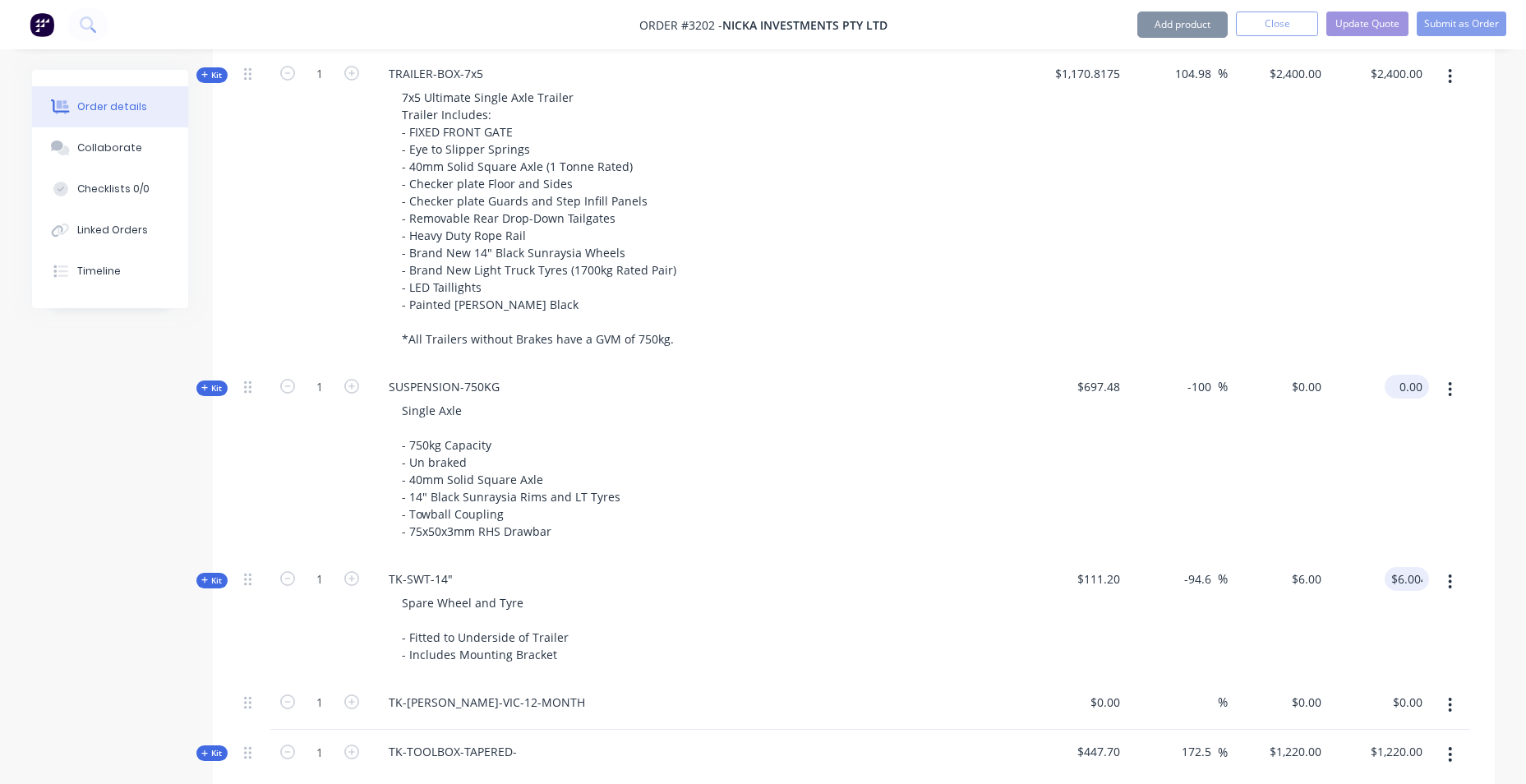
type input "$6.004"
type input "$0.00"
type input "$6.004"
type input "0.001."
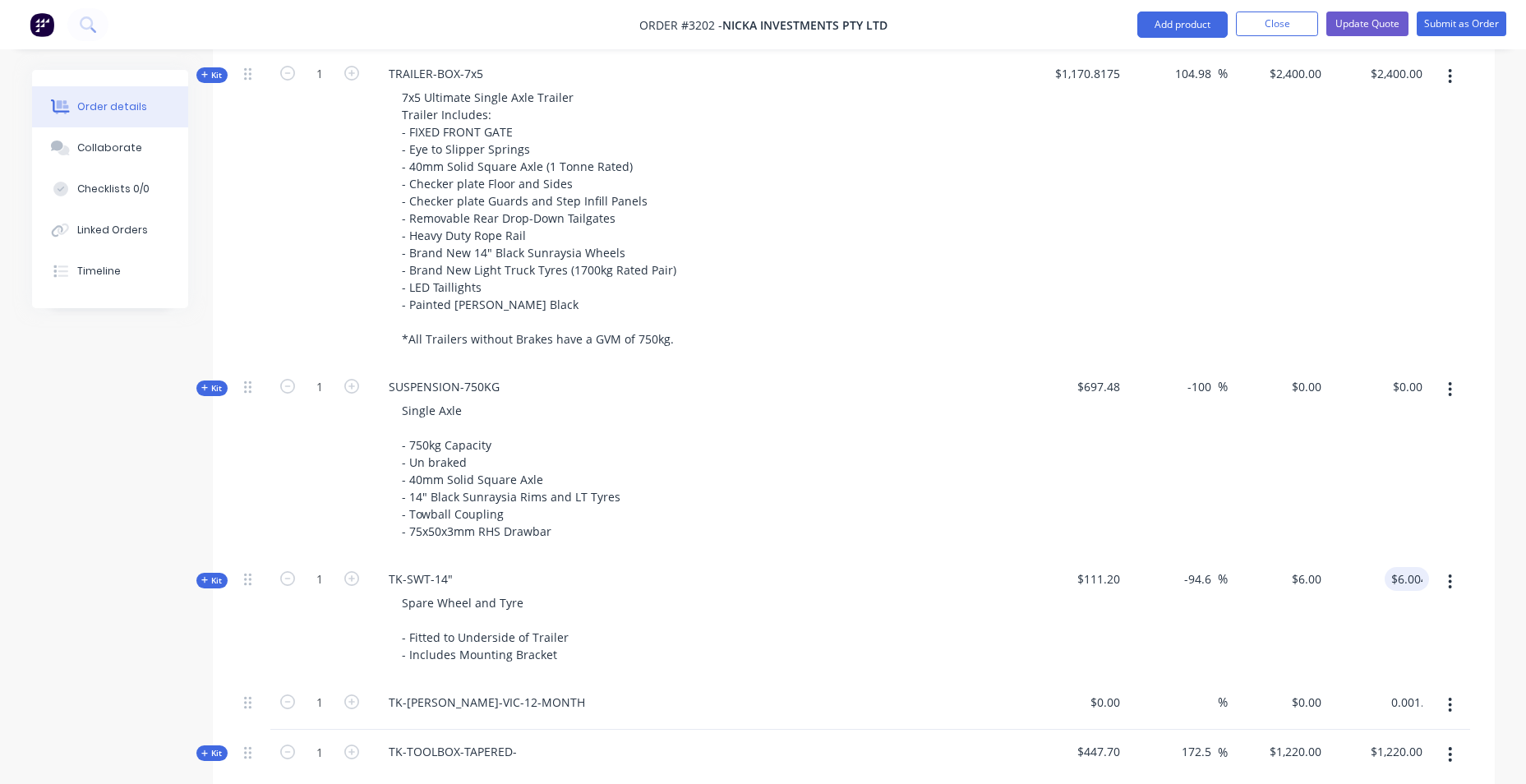
type input "$0.00"
type input "$6.004"
type input "0.001."
type input "0.00"
type input "$6.004"
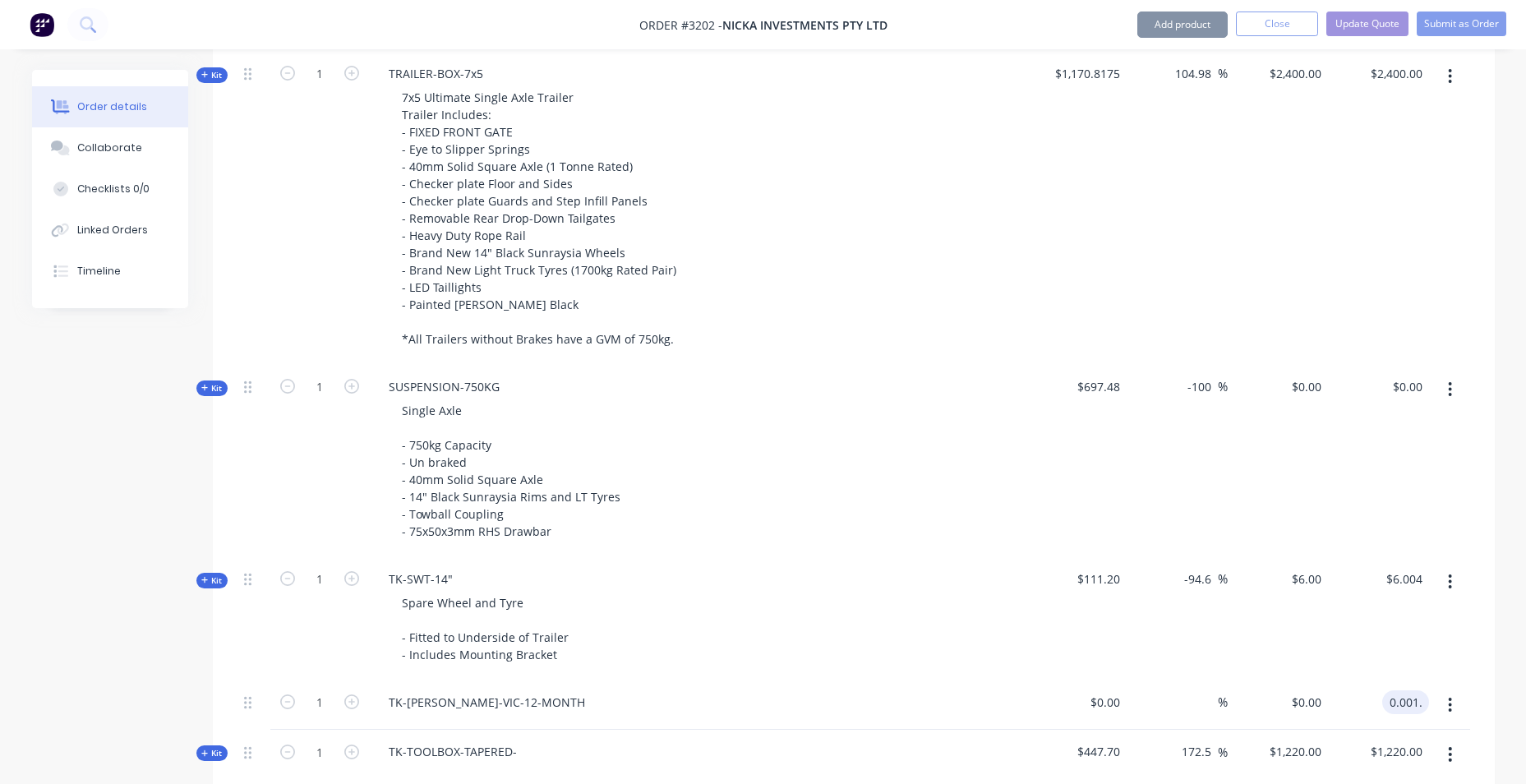
type input "$0.00"
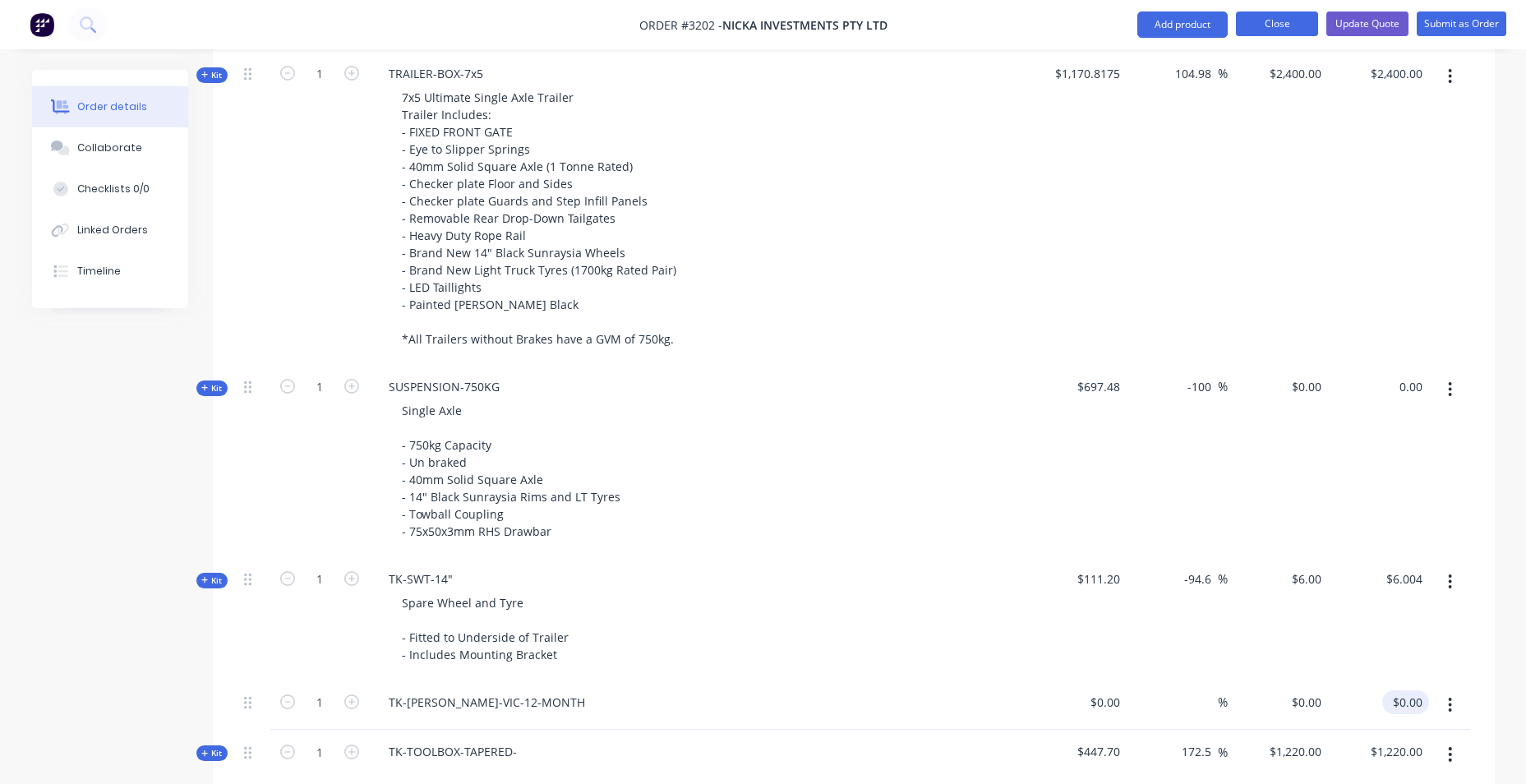
type input "$0.00"
type input "6.004"
type input "$0.00"
type input "0.00"
type input "$6.004"
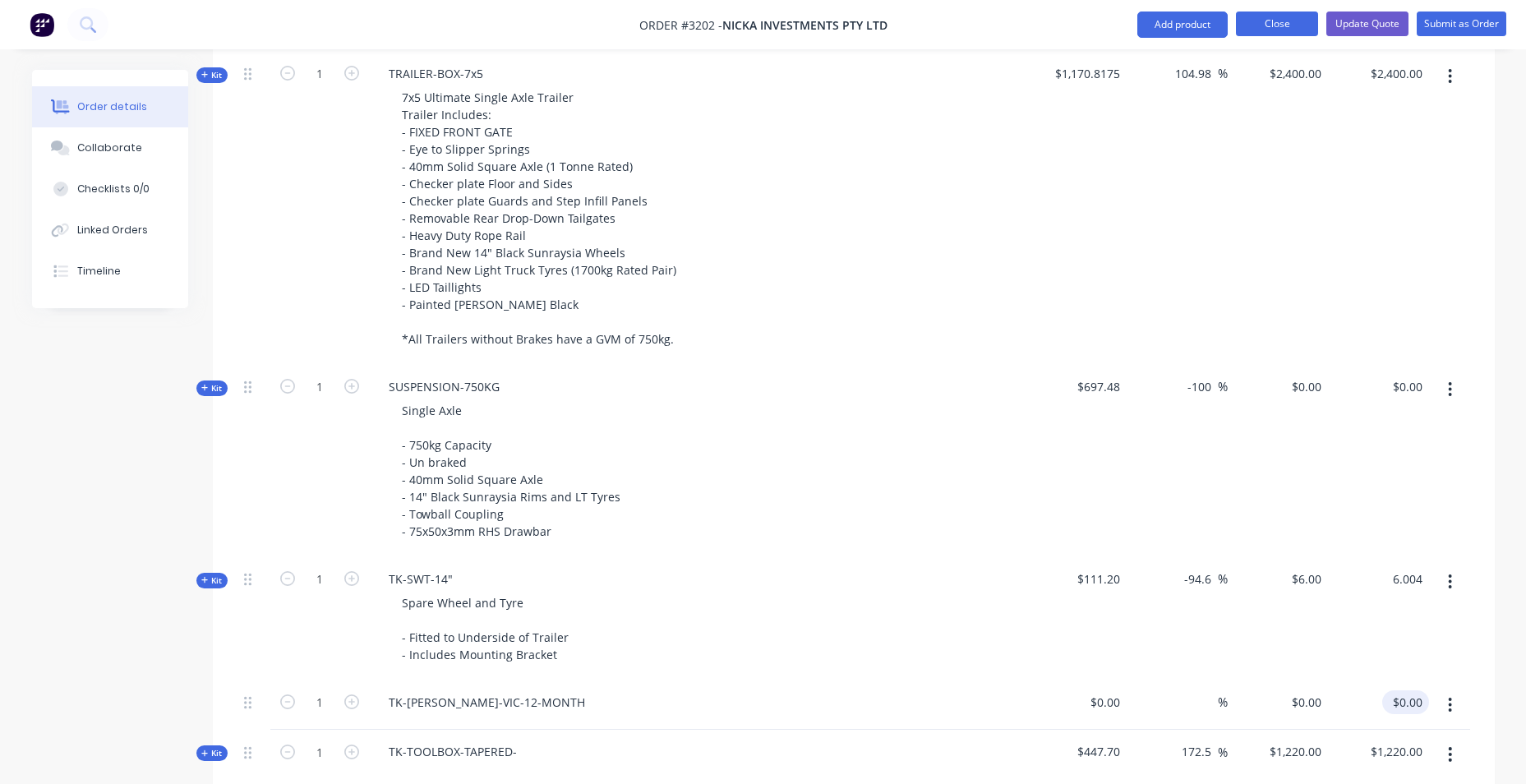
type input "$0.00"
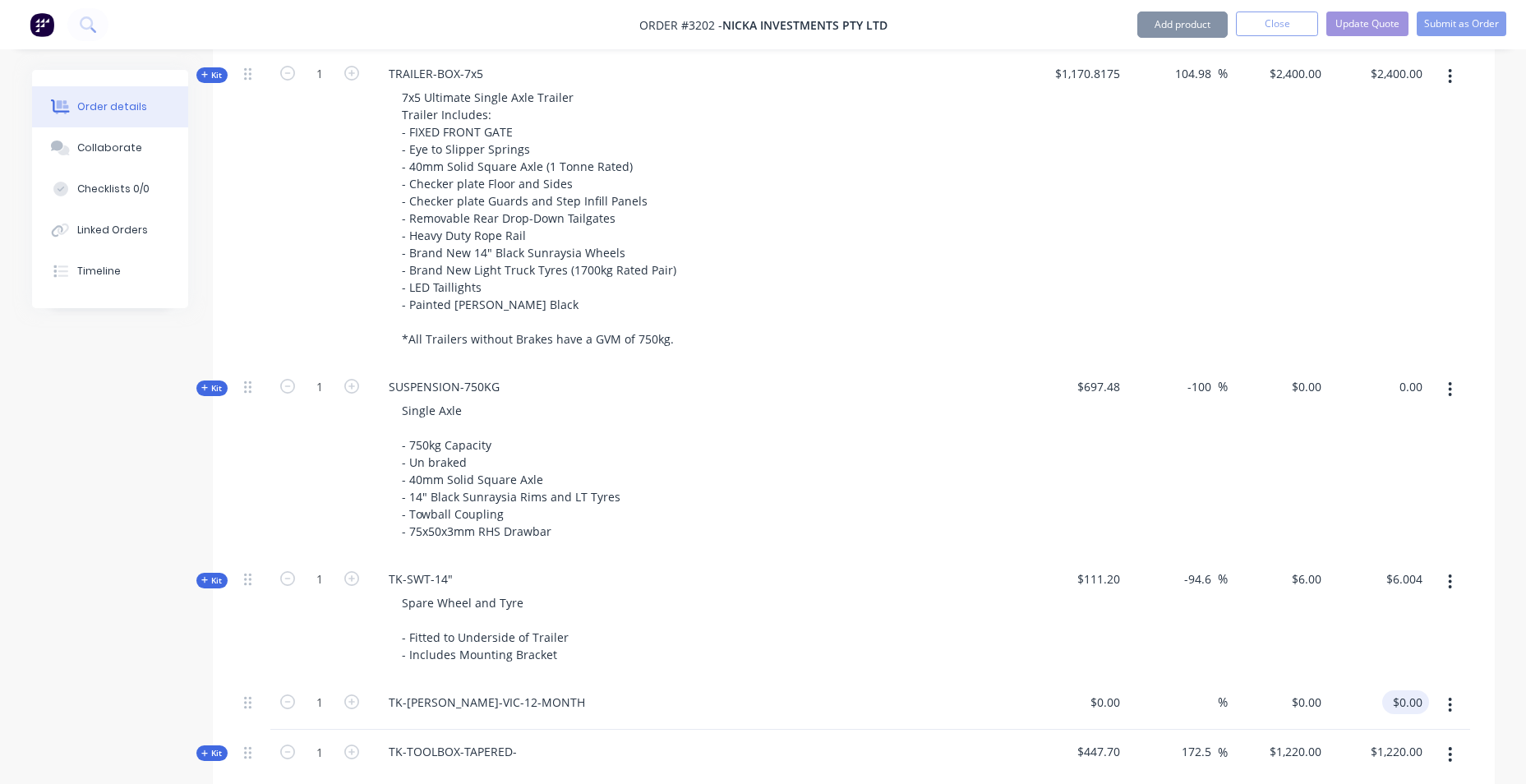
type input "$0.00"
type input "6.004"
type input "$0.00"
type input "$6.004"
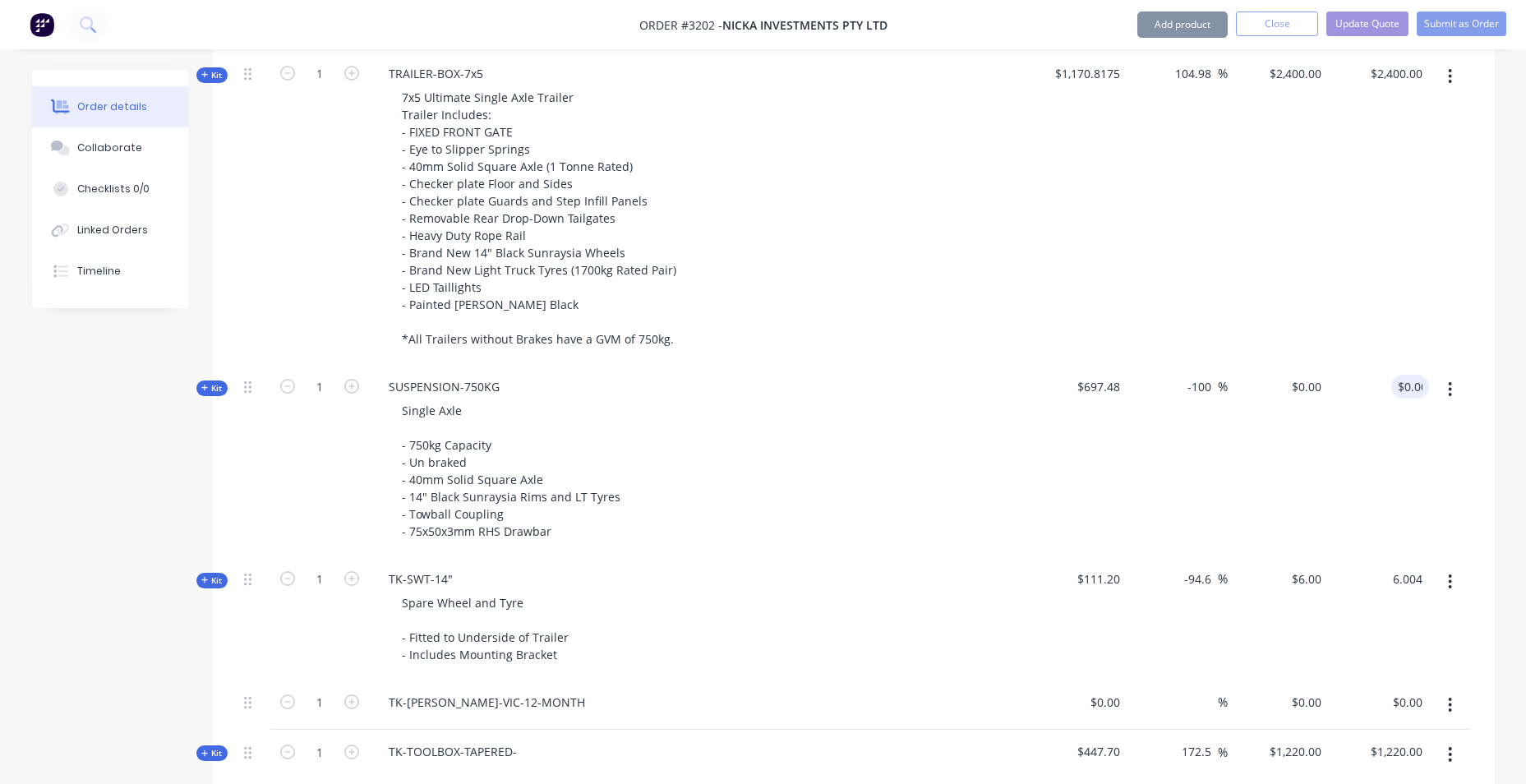
type input "0.001."
type input "$0.00"
type input "6.004"
type input "$0.00"
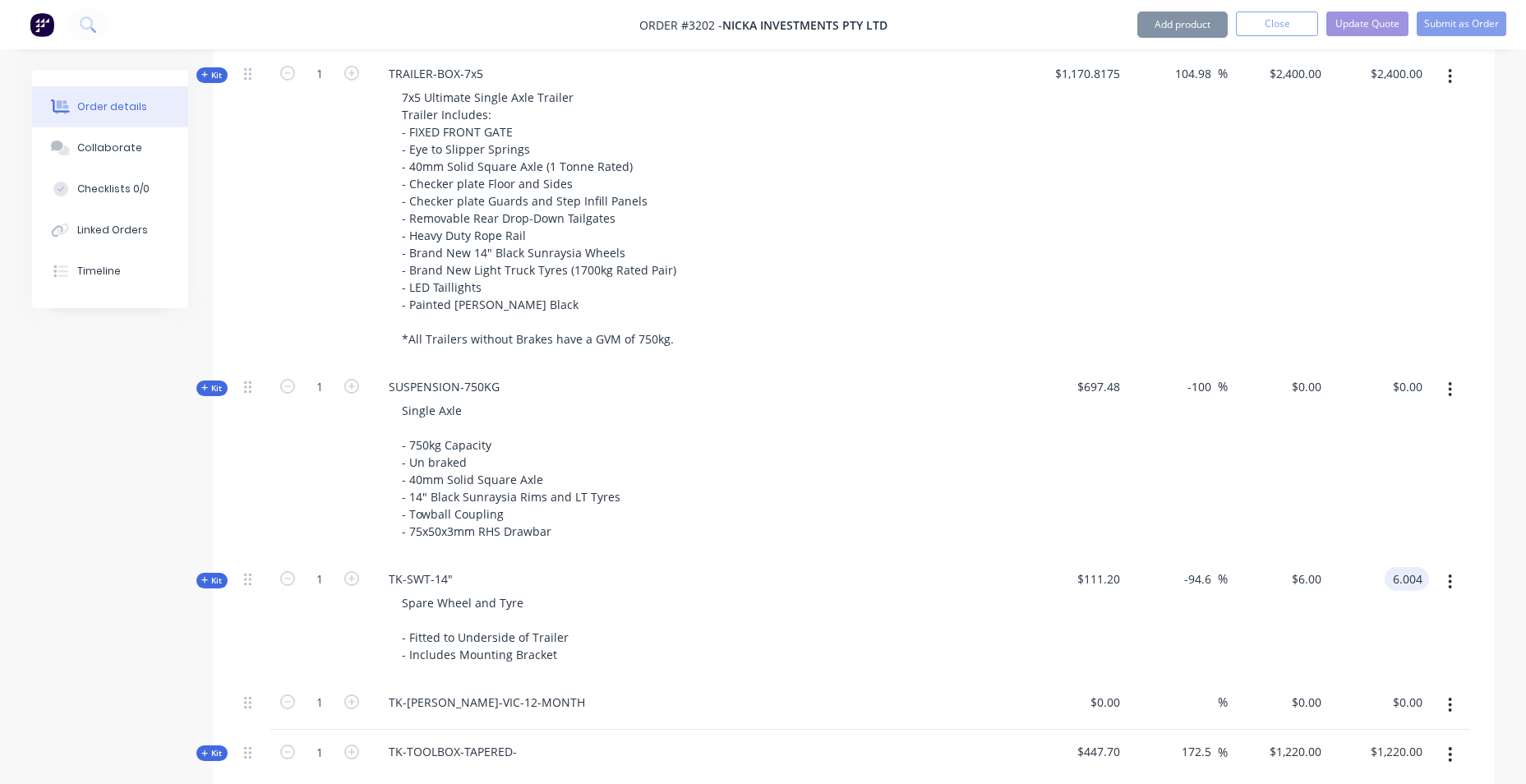
type input "$6.004"
type input "0.001."
type input "0.00"
type input "$0.00"
type input "0.00"
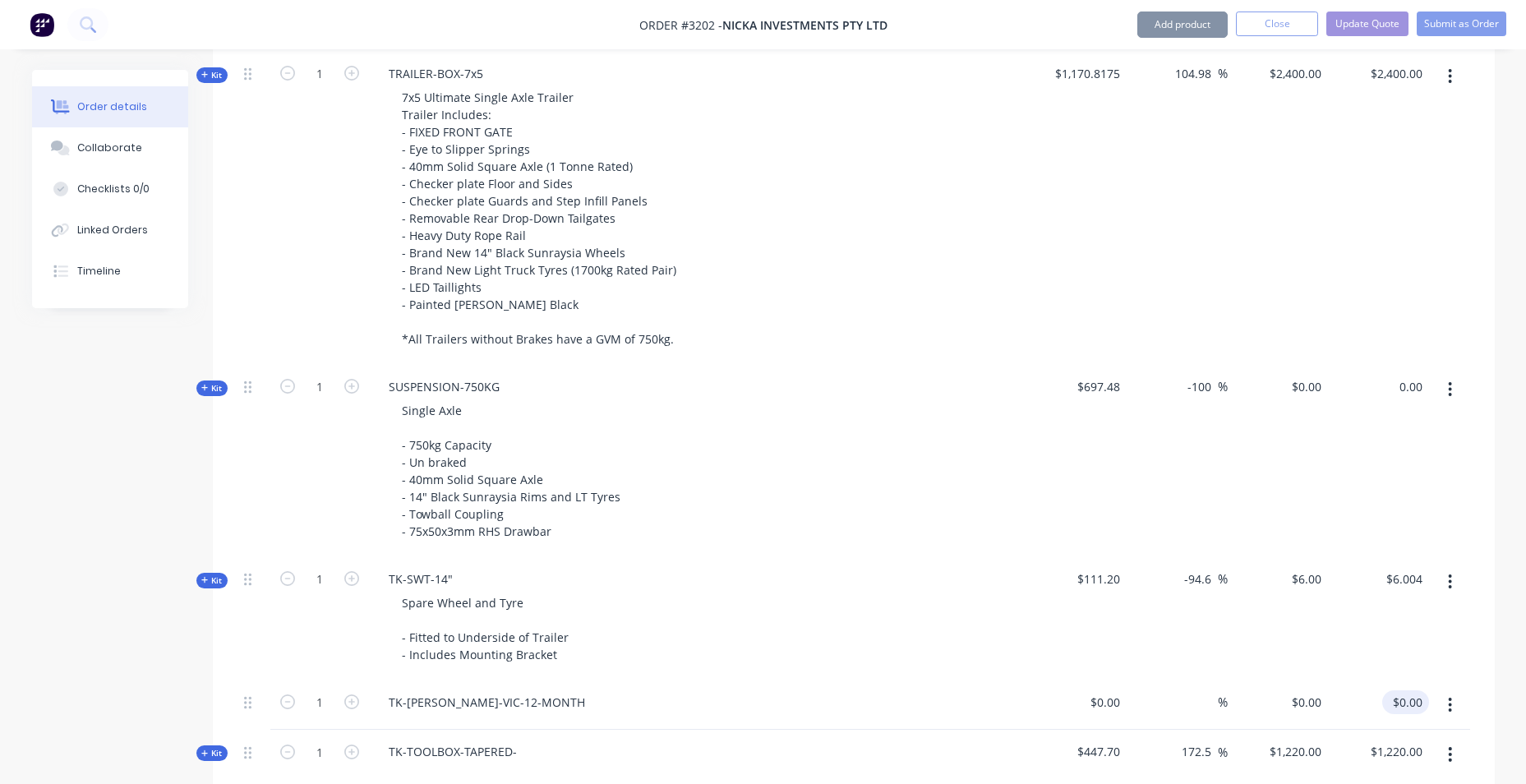
type input "$6.004"
type input "$0.00"
type input "0.00"
type input "$6.004"
type input "$0.00"
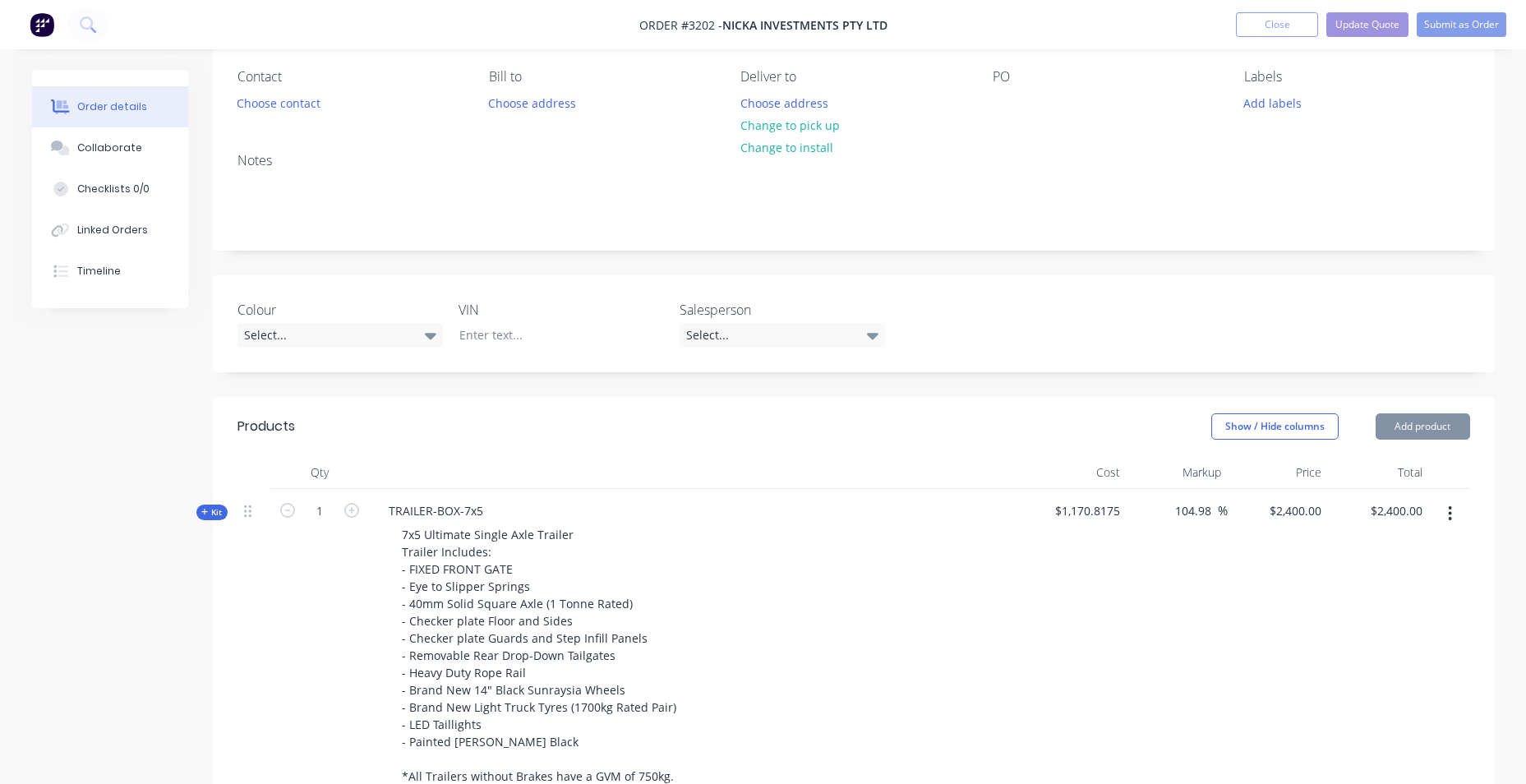
scroll to position [0, 0]
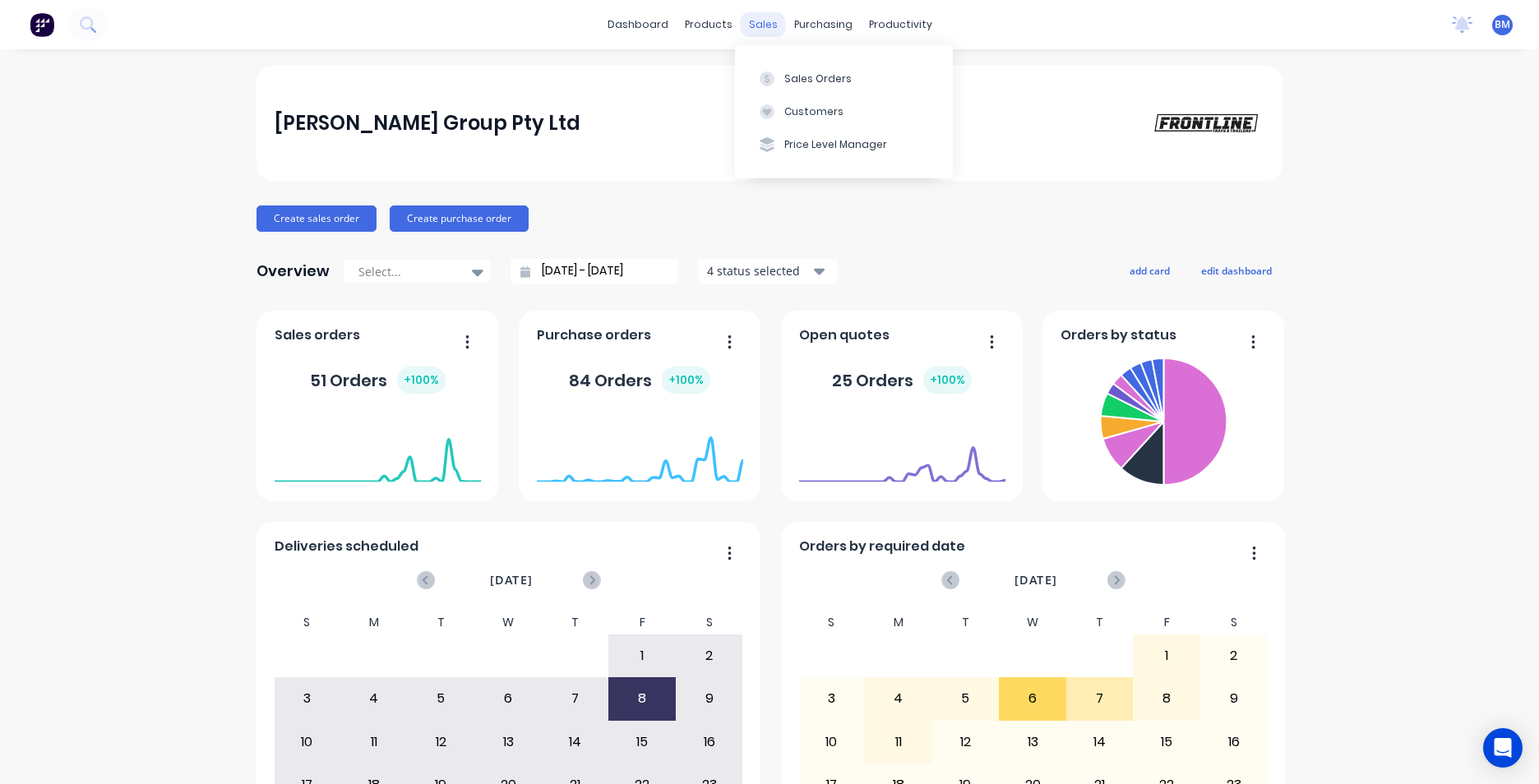
click at [740, 22] on div "sales" at bounding box center [763, 24] width 45 height 24
click at [754, 23] on div "sales" at bounding box center [763, 24] width 45 height 24
click at [768, 74] on icon at bounding box center [768, 79] width 15 height 15
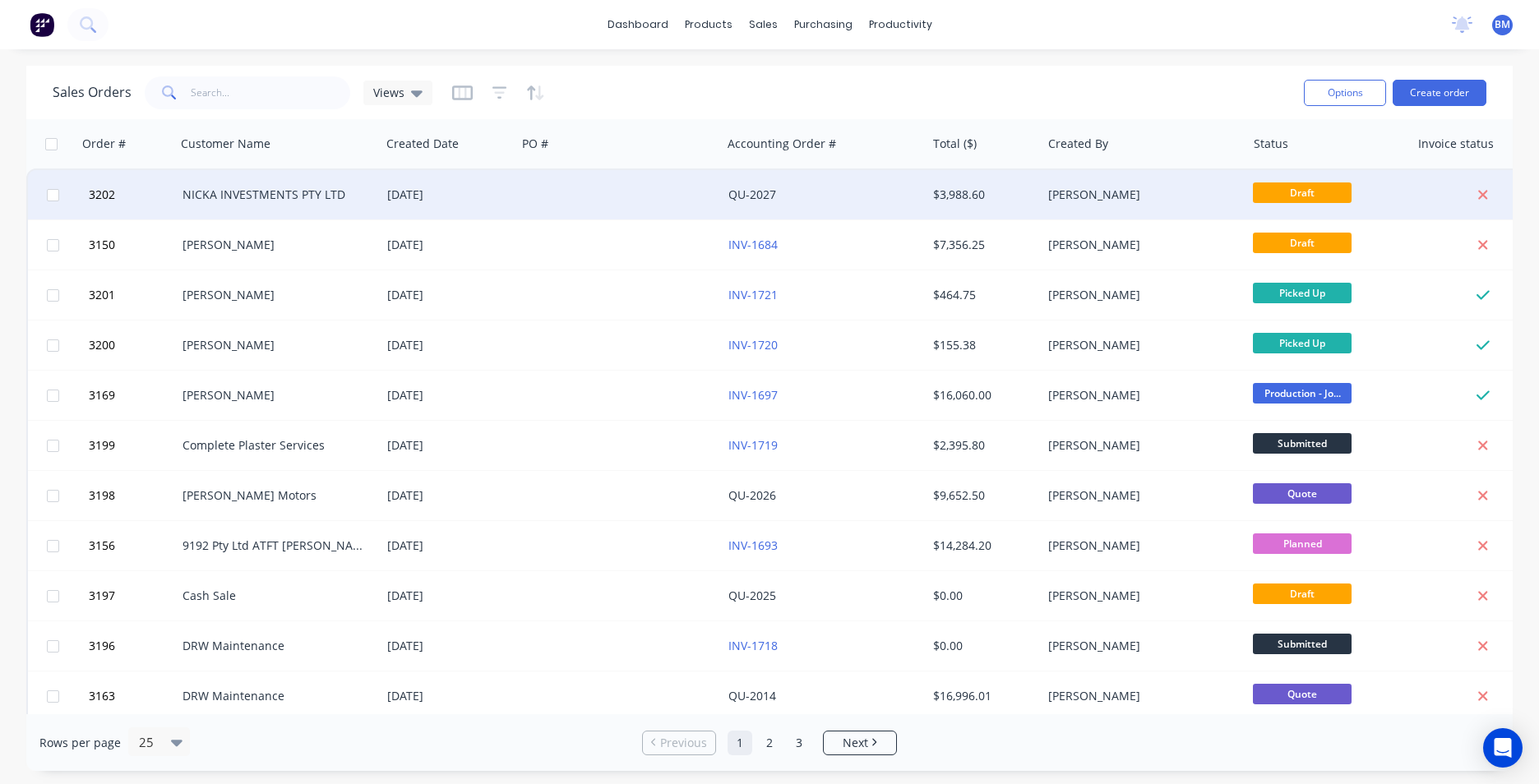
click at [579, 191] on div at bounding box center [619, 195] width 204 height 50
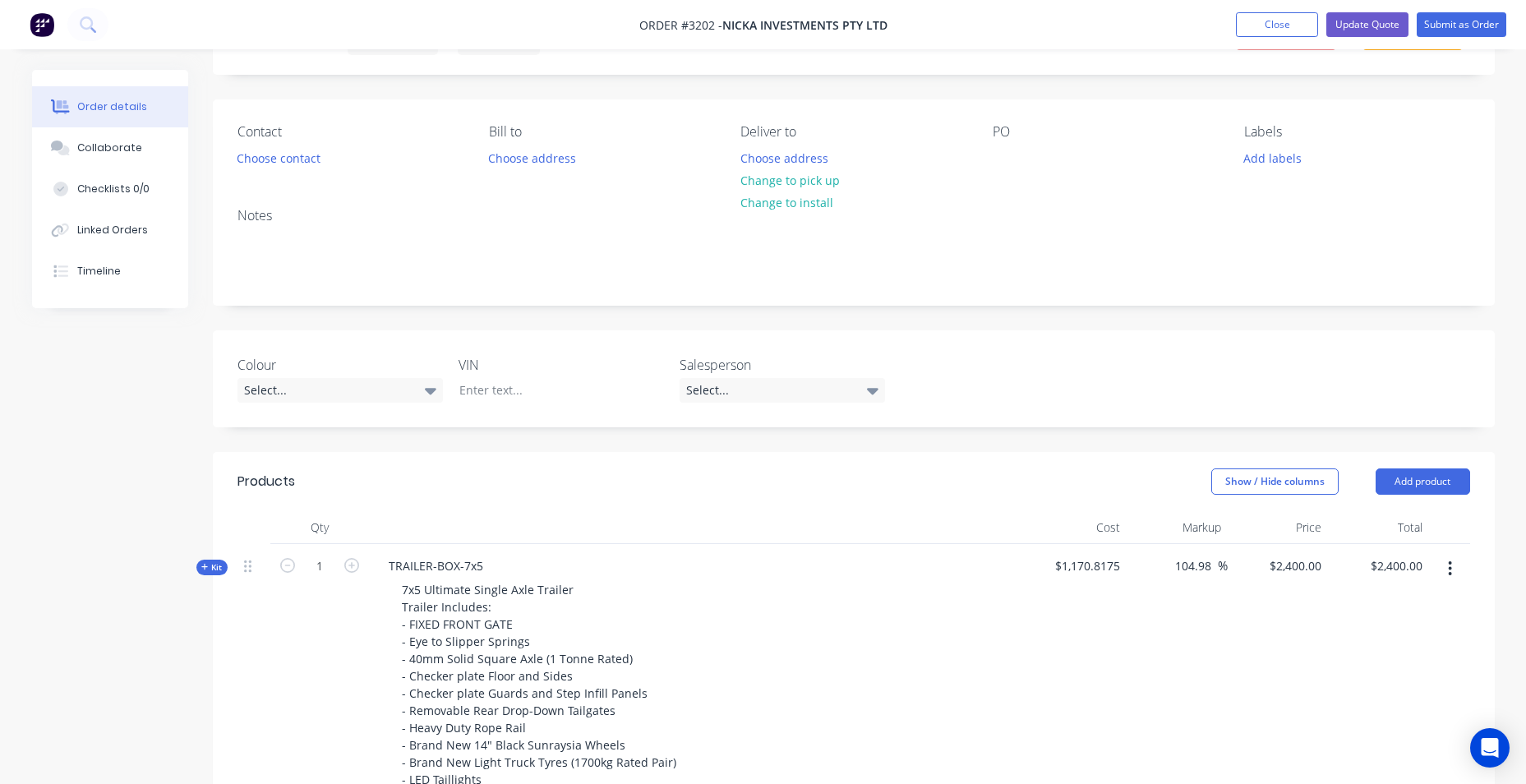
scroll to position [82, 0]
click at [1391, 22] on button "Update Quote" at bounding box center [1368, 24] width 82 height 24
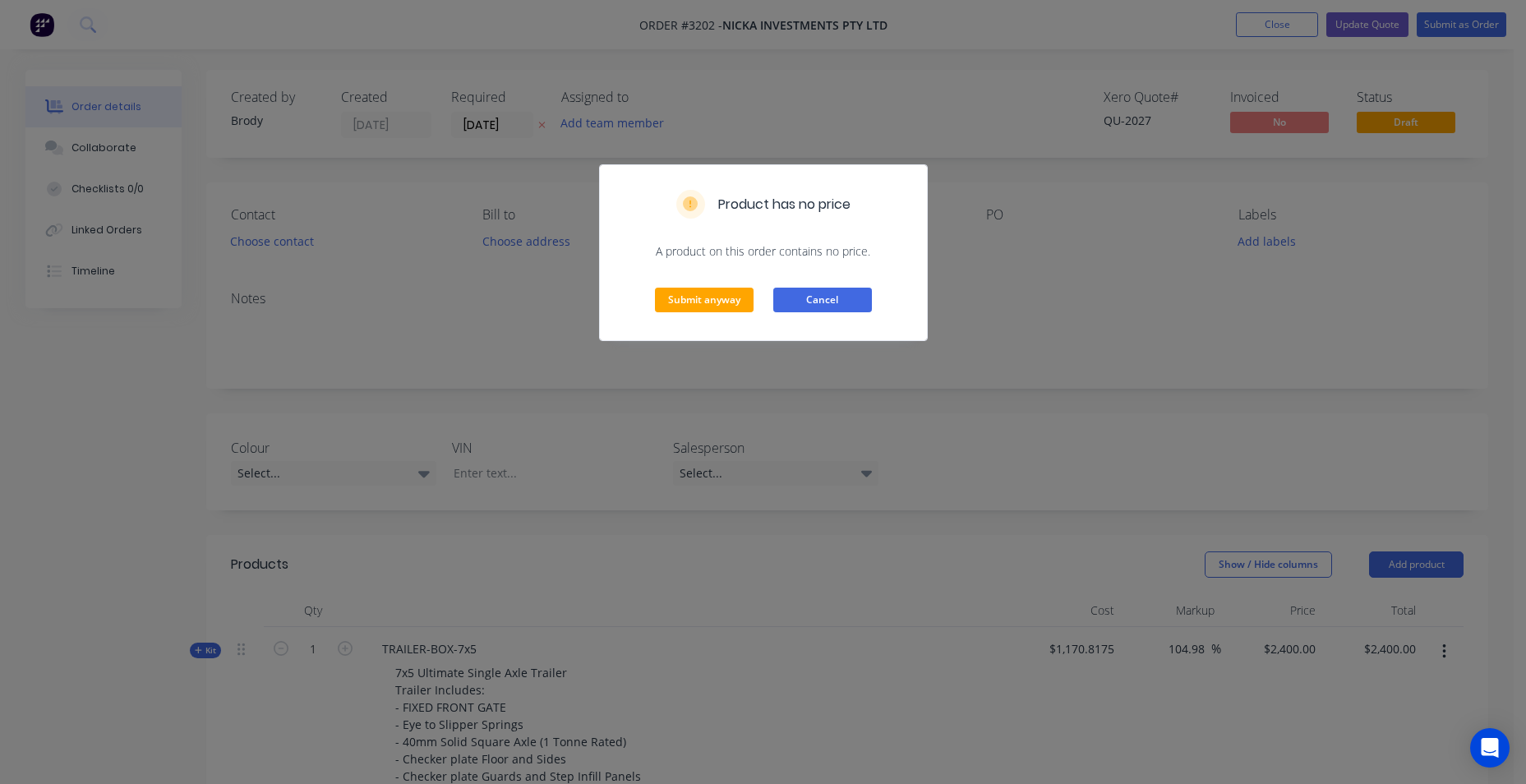
click at [793, 300] on button "Cancel" at bounding box center [822, 300] width 98 height 24
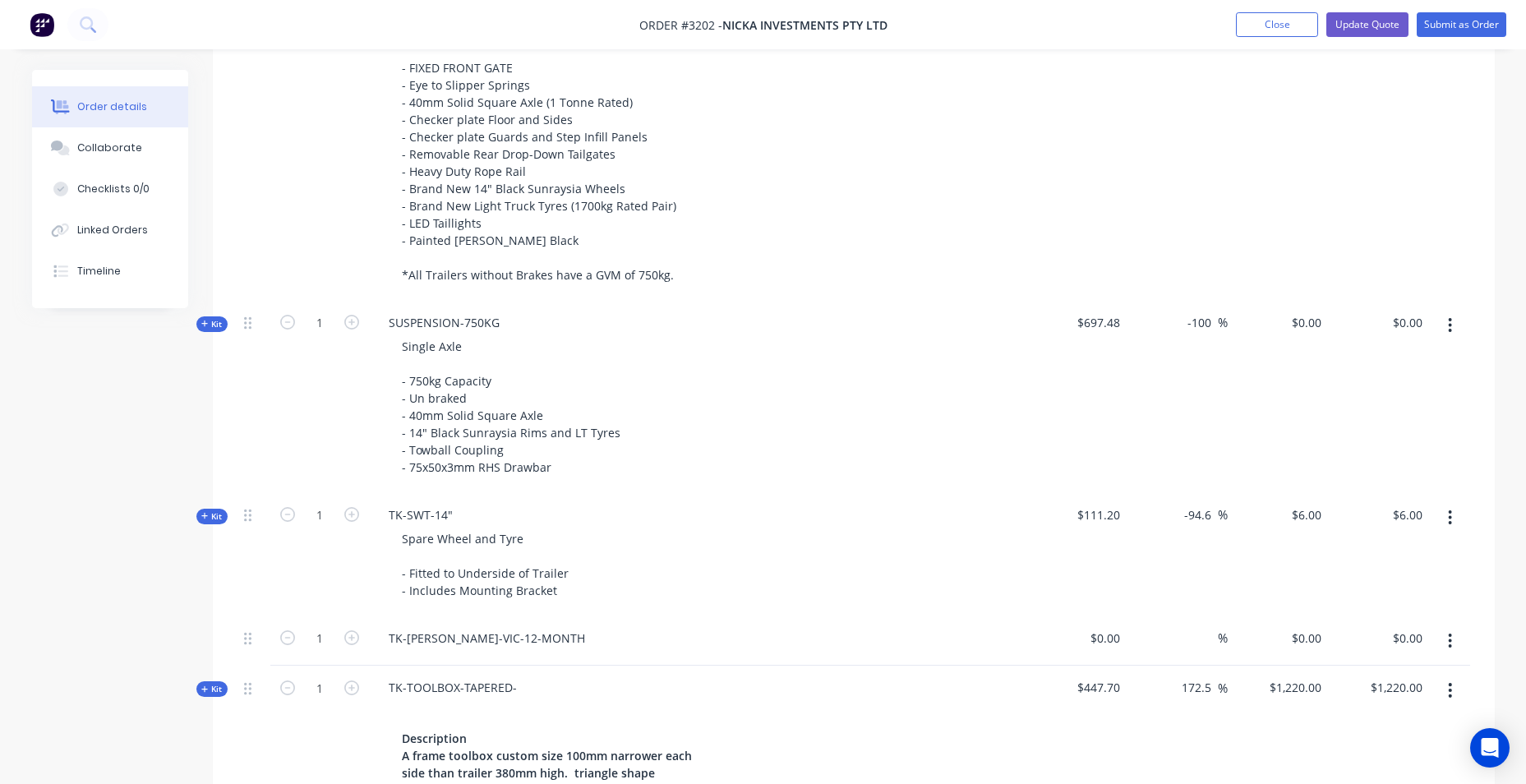
scroll to position [658, 0]
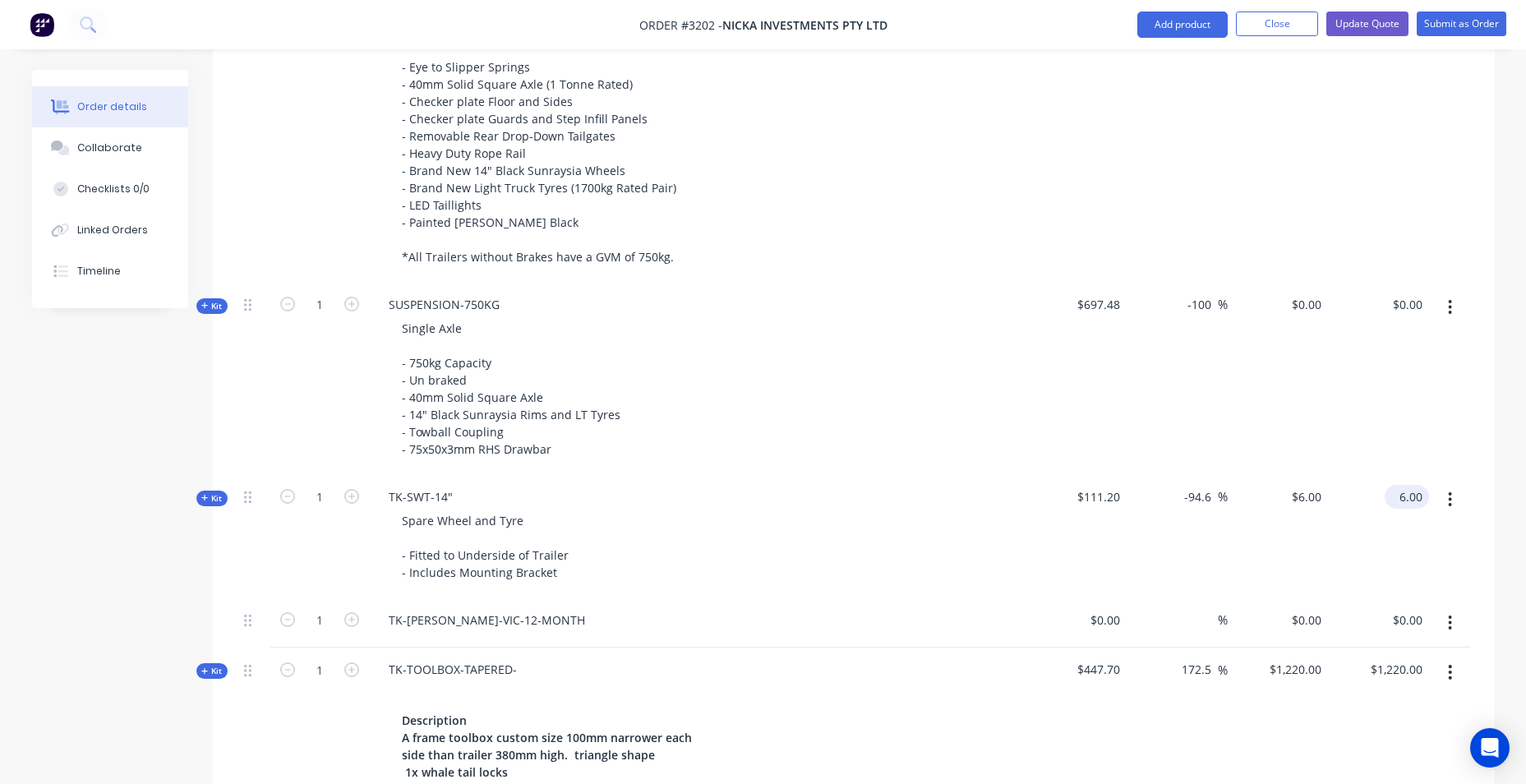
click at [1406, 499] on input "6.00" at bounding box center [1410, 496] width 37 height 23
type input "150"
type input "34.89"
type input "$150.00"
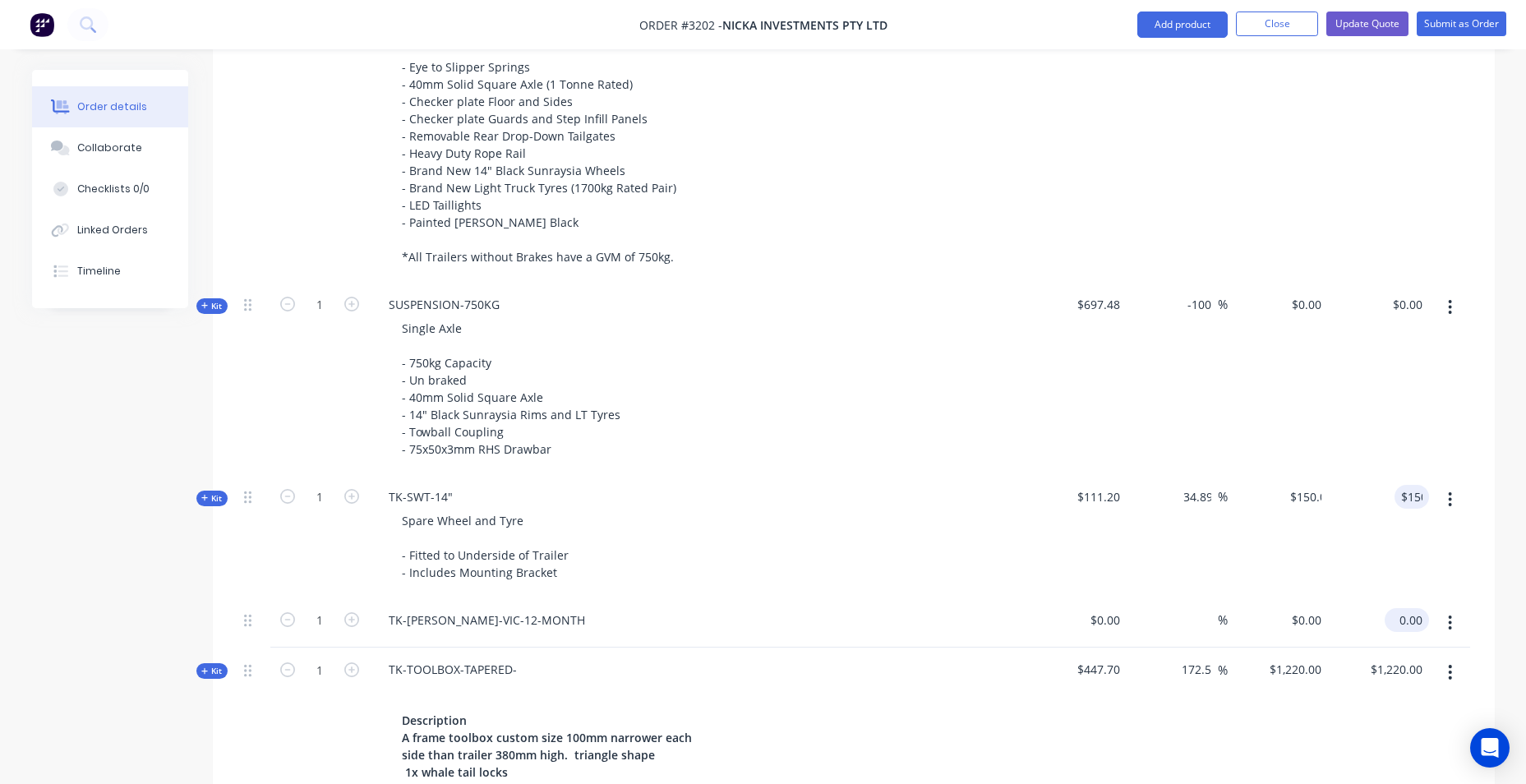
click at [1403, 618] on input "0.00" at bounding box center [1410, 619] width 37 height 23
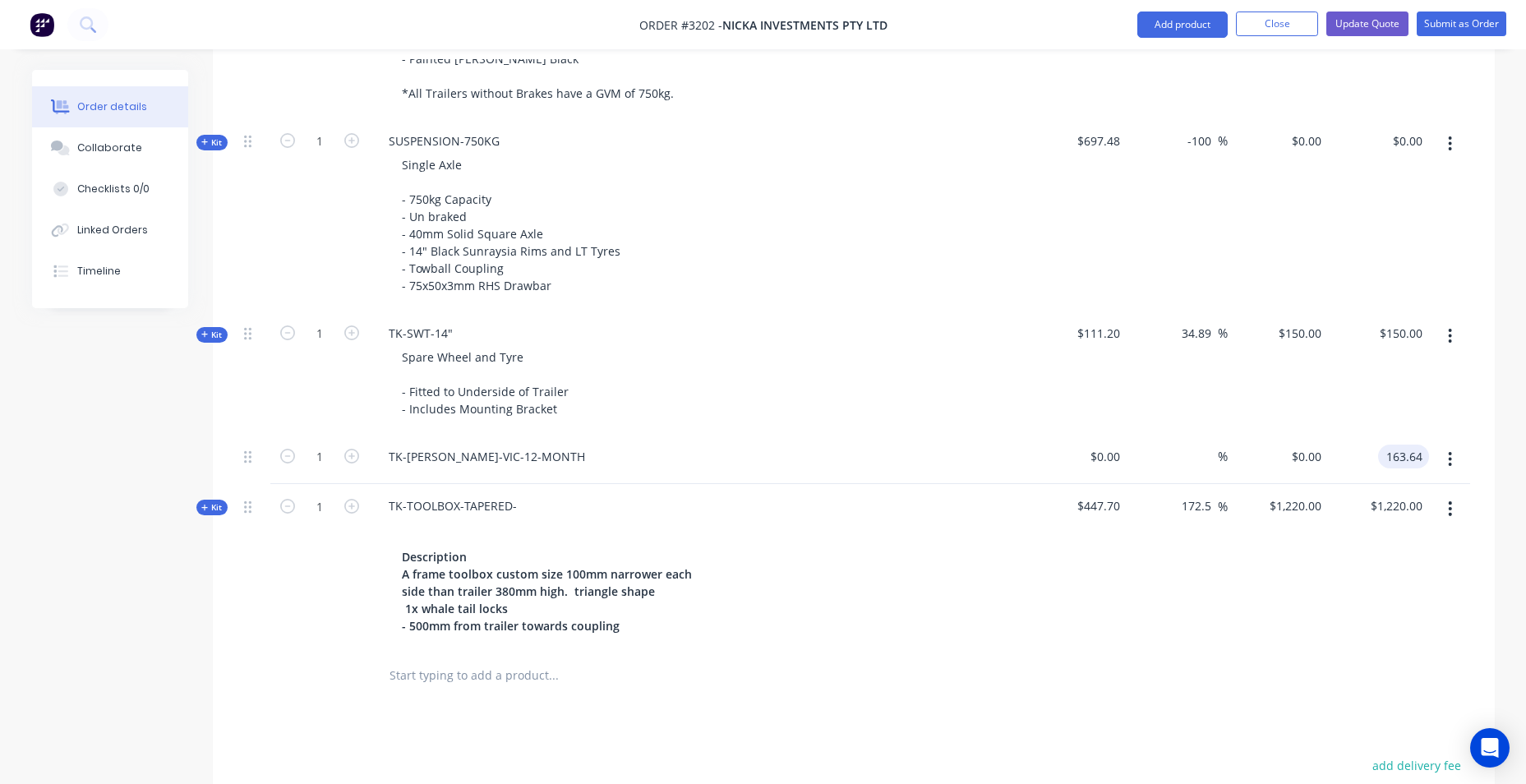
scroll to position [821, 0]
type input "163.64"
click at [1430, 505] on button "button" at bounding box center [1449, 508] width 38 height 30
type input "$163.64"
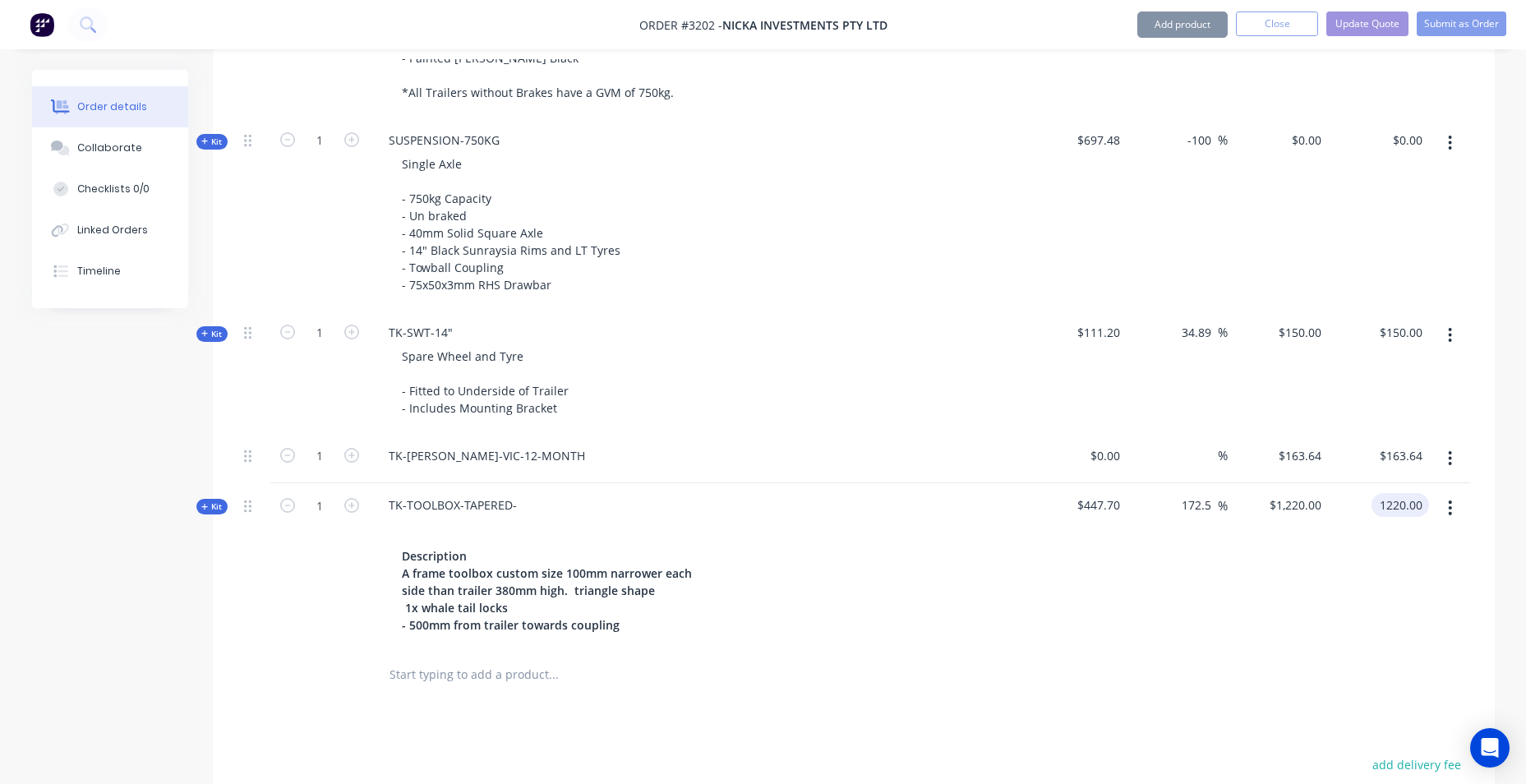
click at [1415, 505] on input "1220.00" at bounding box center [1403, 504] width 51 height 23
type input "1109.09"
click at [1062, 606] on div "$447.70" at bounding box center [1077, 565] width 101 height 164
type input "147.73"
type input "$1,109.09"
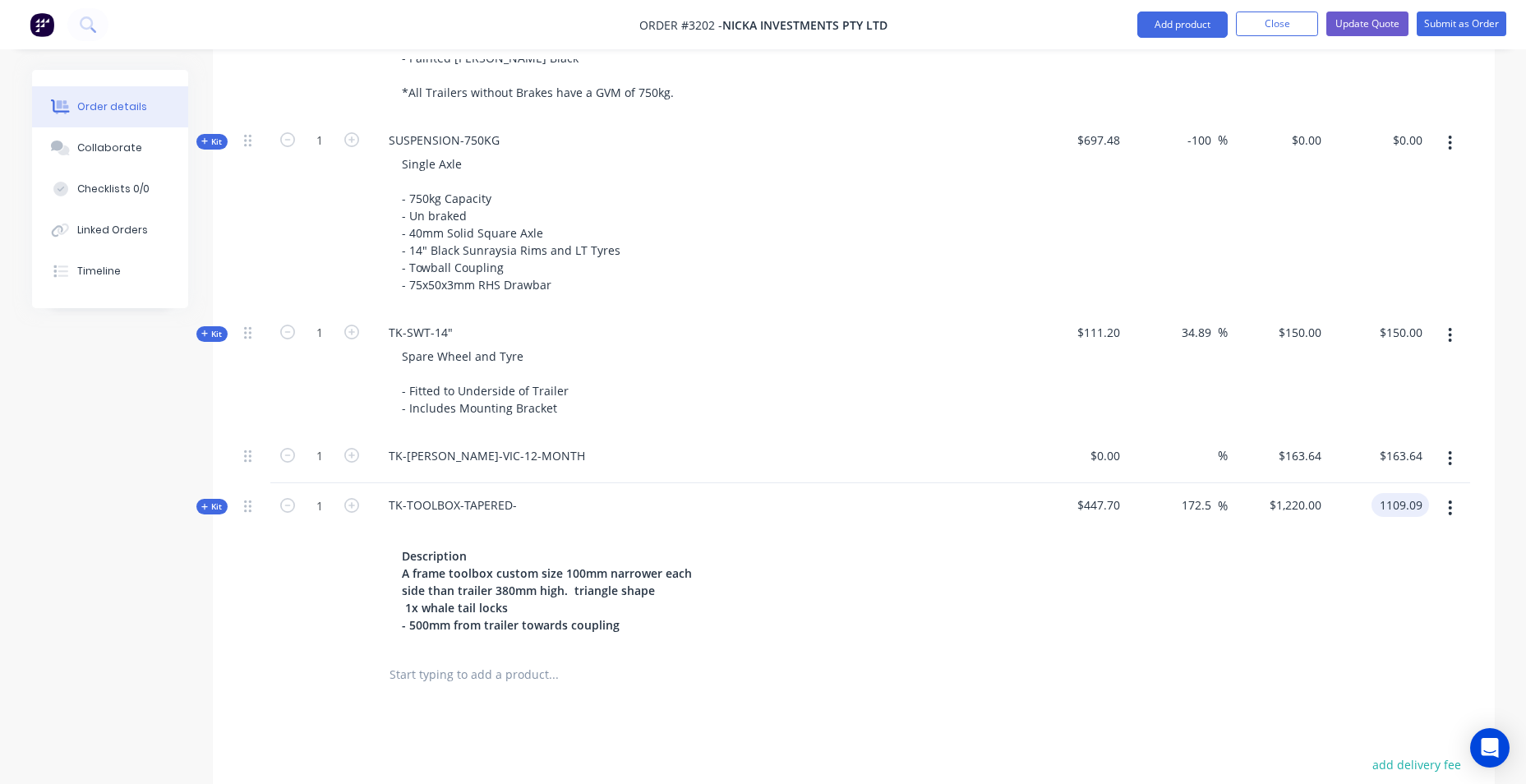
type input "$1,109.09"
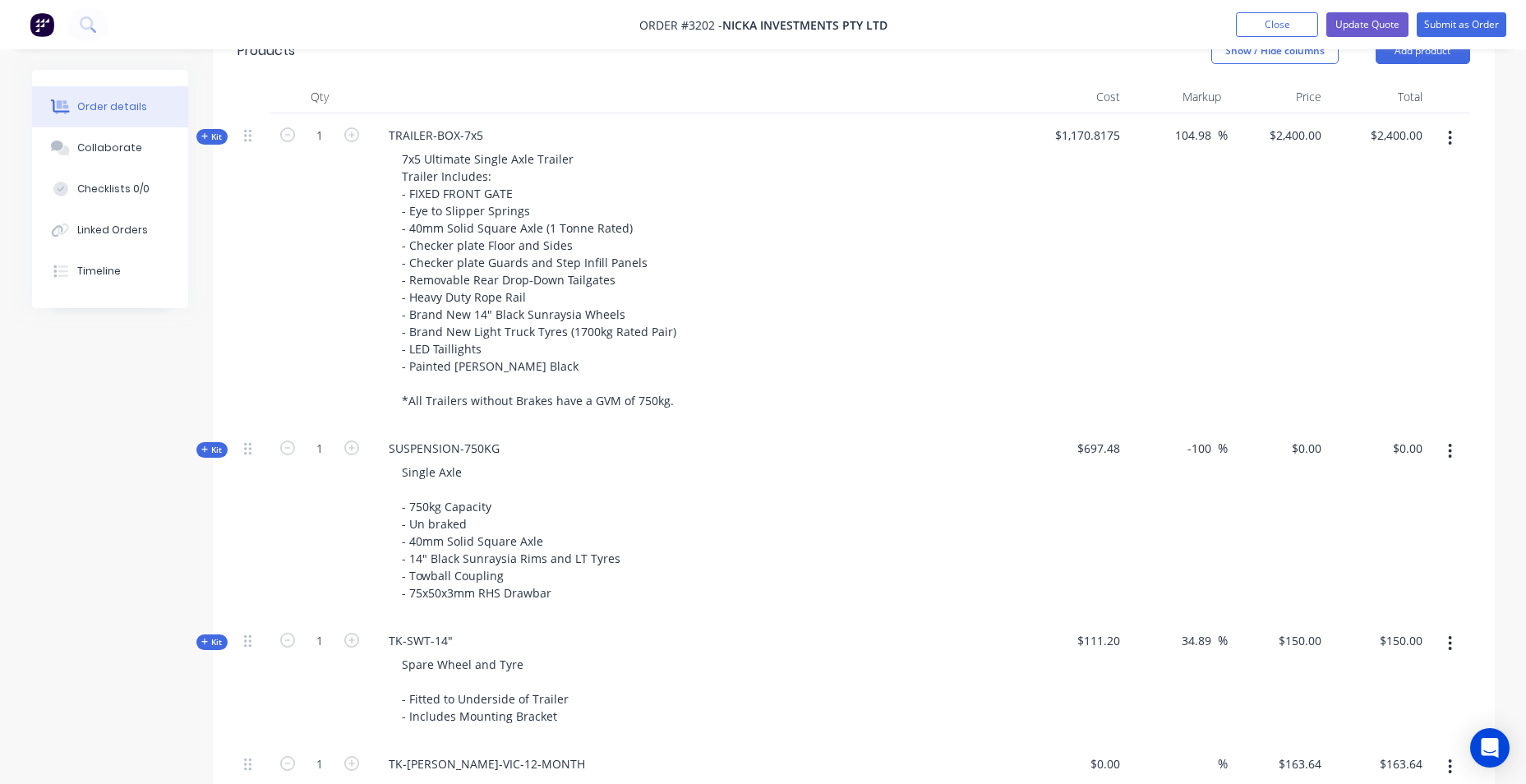
scroll to position [336, 0]
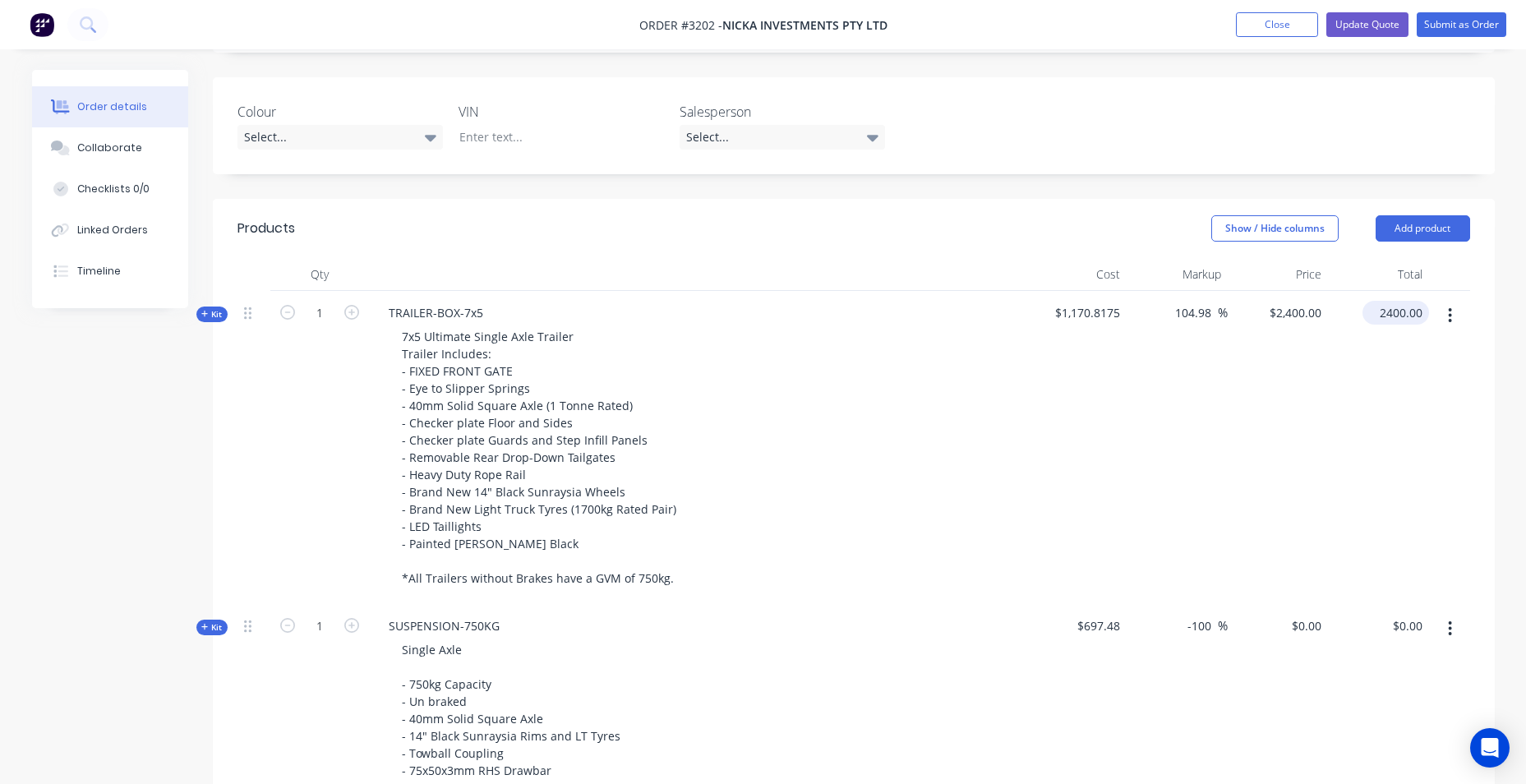
click at [1407, 318] on input "2400.00" at bounding box center [1399, 312] width 60 height 23
type input "2090.91"
click at [926, 499] on div "7x5 Ultimate Single Axle Trailer Trailer Includes: - FIXED FRONT GATE - Eye to …" at bounding box center [698, 457] width 644 height 265
type input "78.59"
type input "$2,090.91"
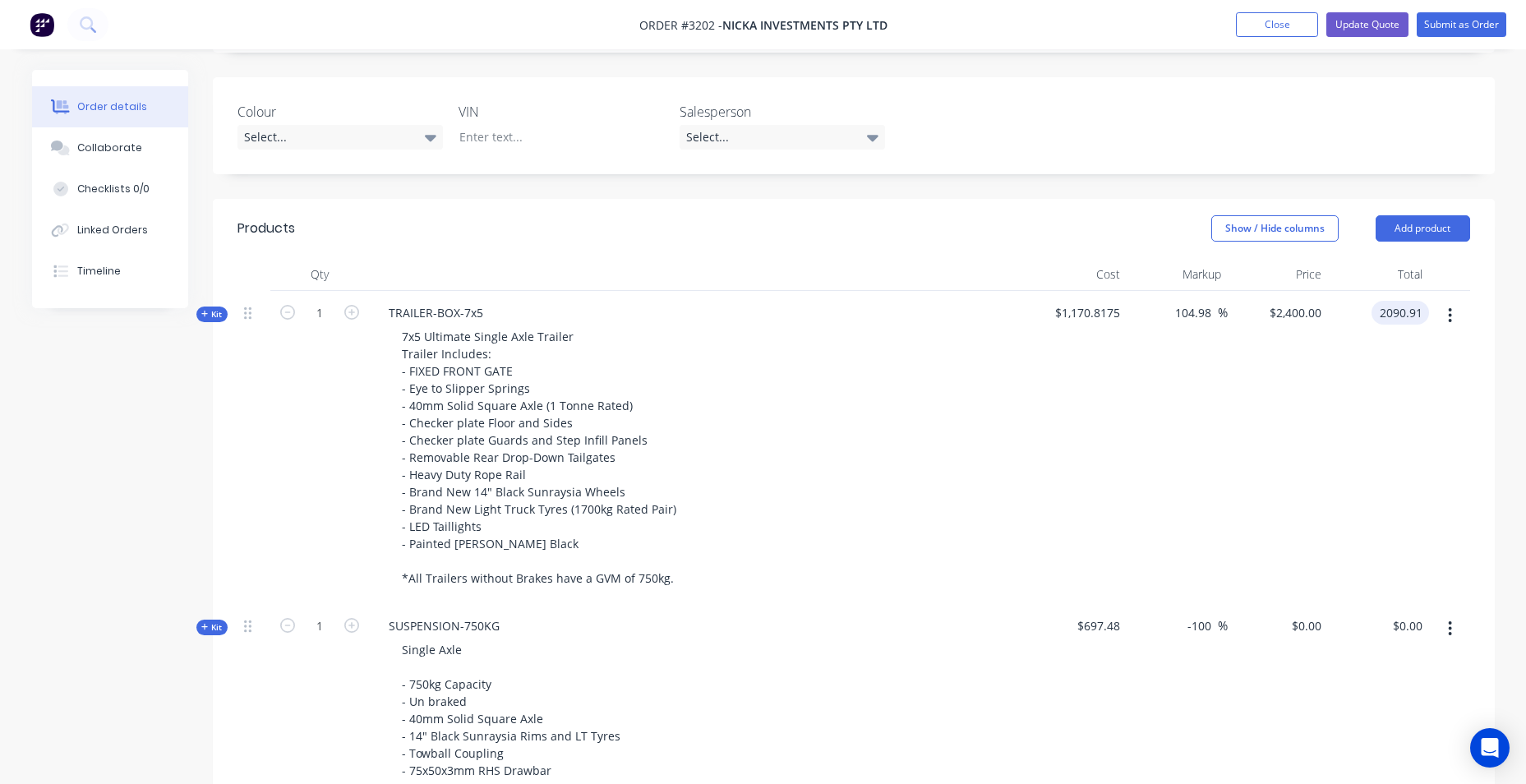
type input "$2,090.91"
click at [1403, 228] on button "Add product" at bounding box center [1422, 229] width 95 height 26
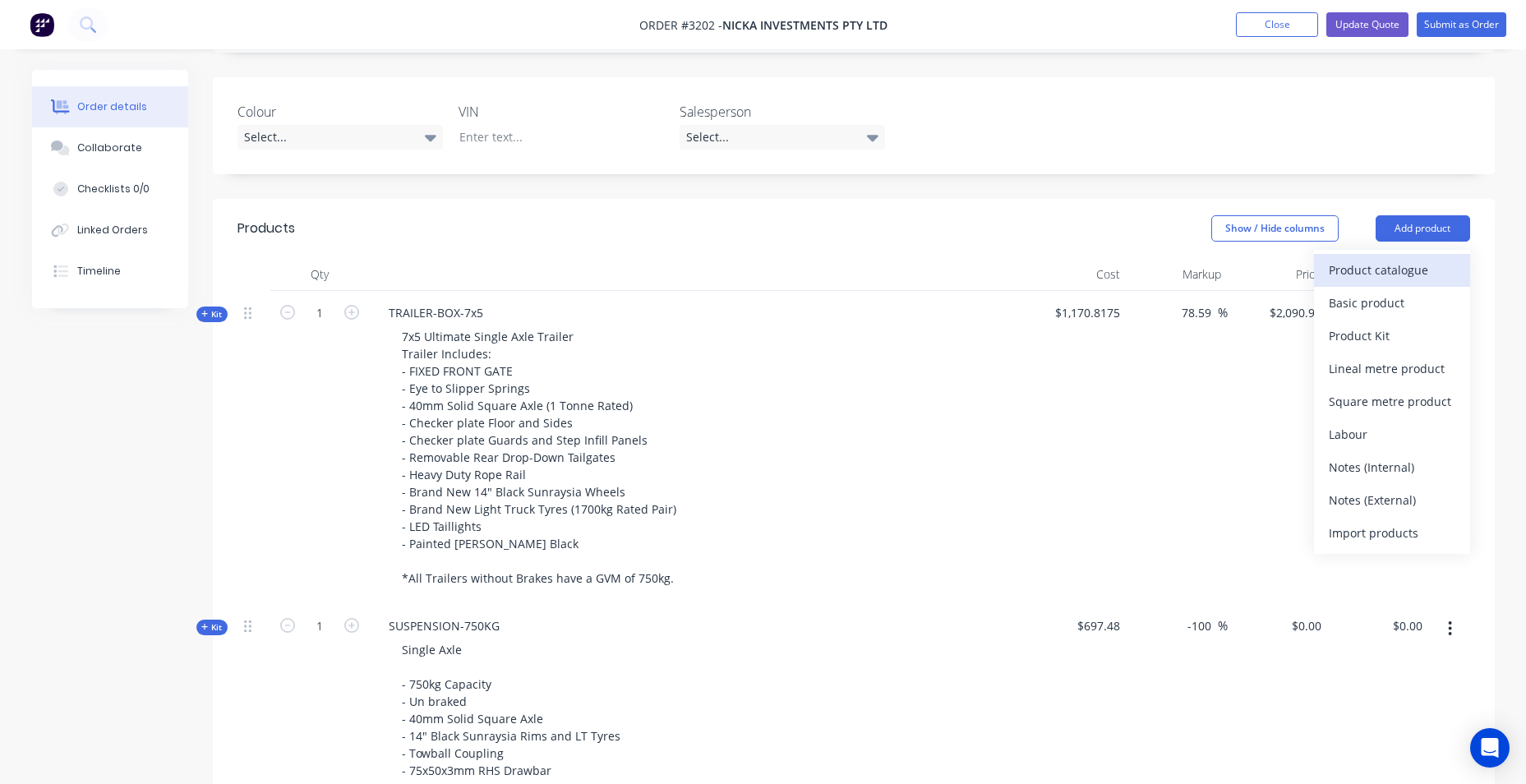
click at [1388, 276] on div "Product catalogue" at bounding box center [1391, 269] width 126 height 23
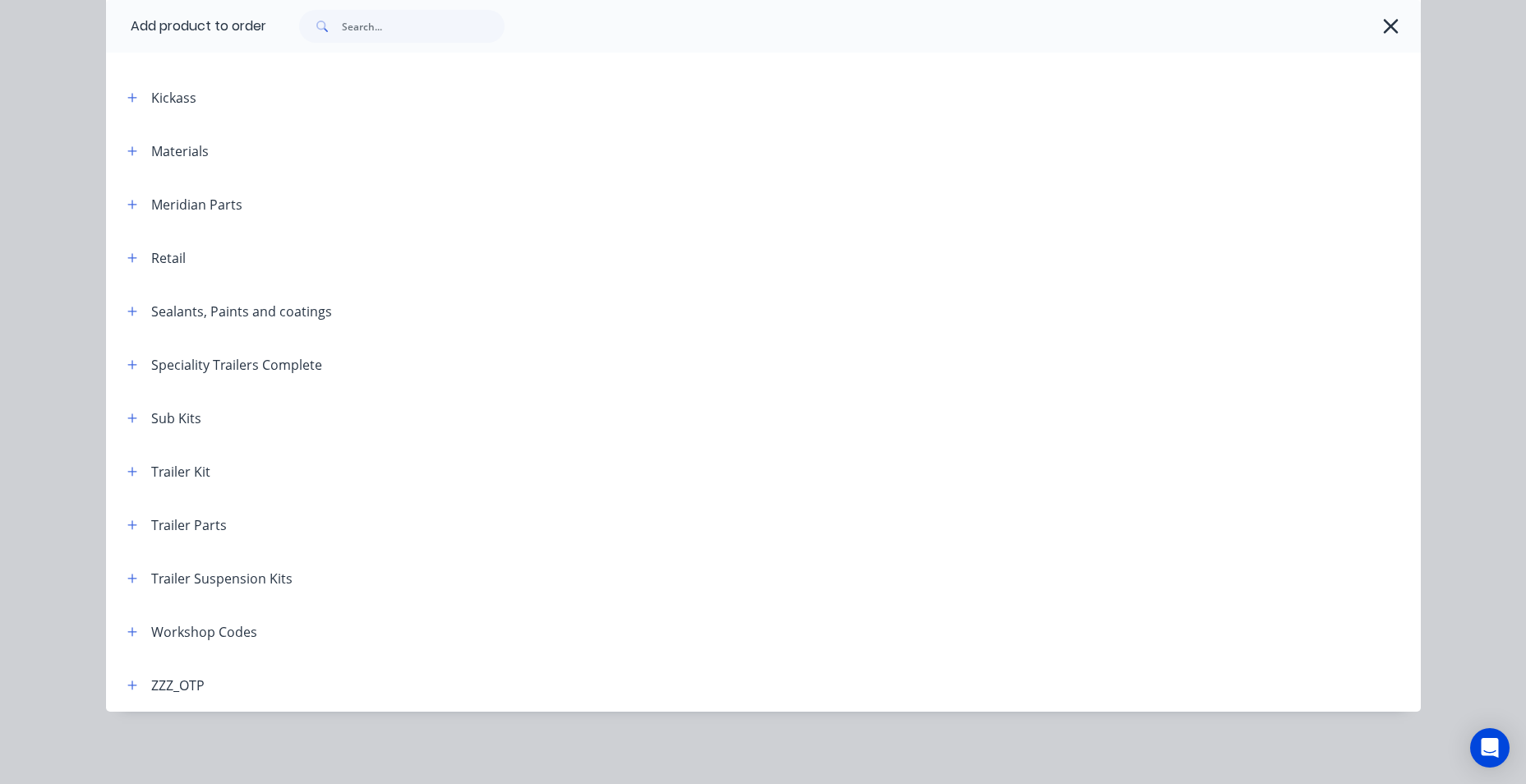
scroll to position [911, 0]
click at [130, 626] on icon "button" at bounding box center [132, 631] width 10 height 11
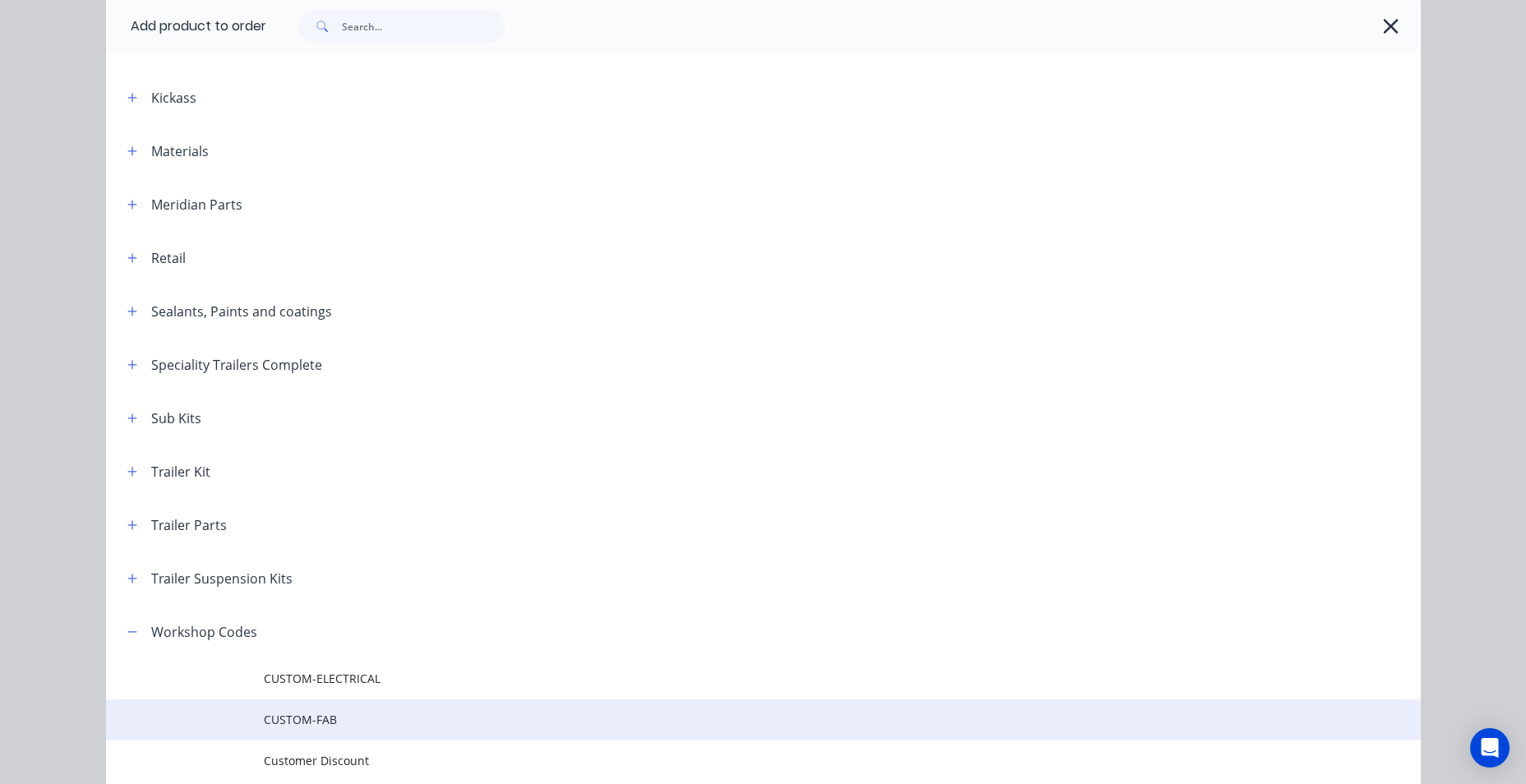
click at [248, 713] on td at bounding box center [185, 720] width 157 height 41
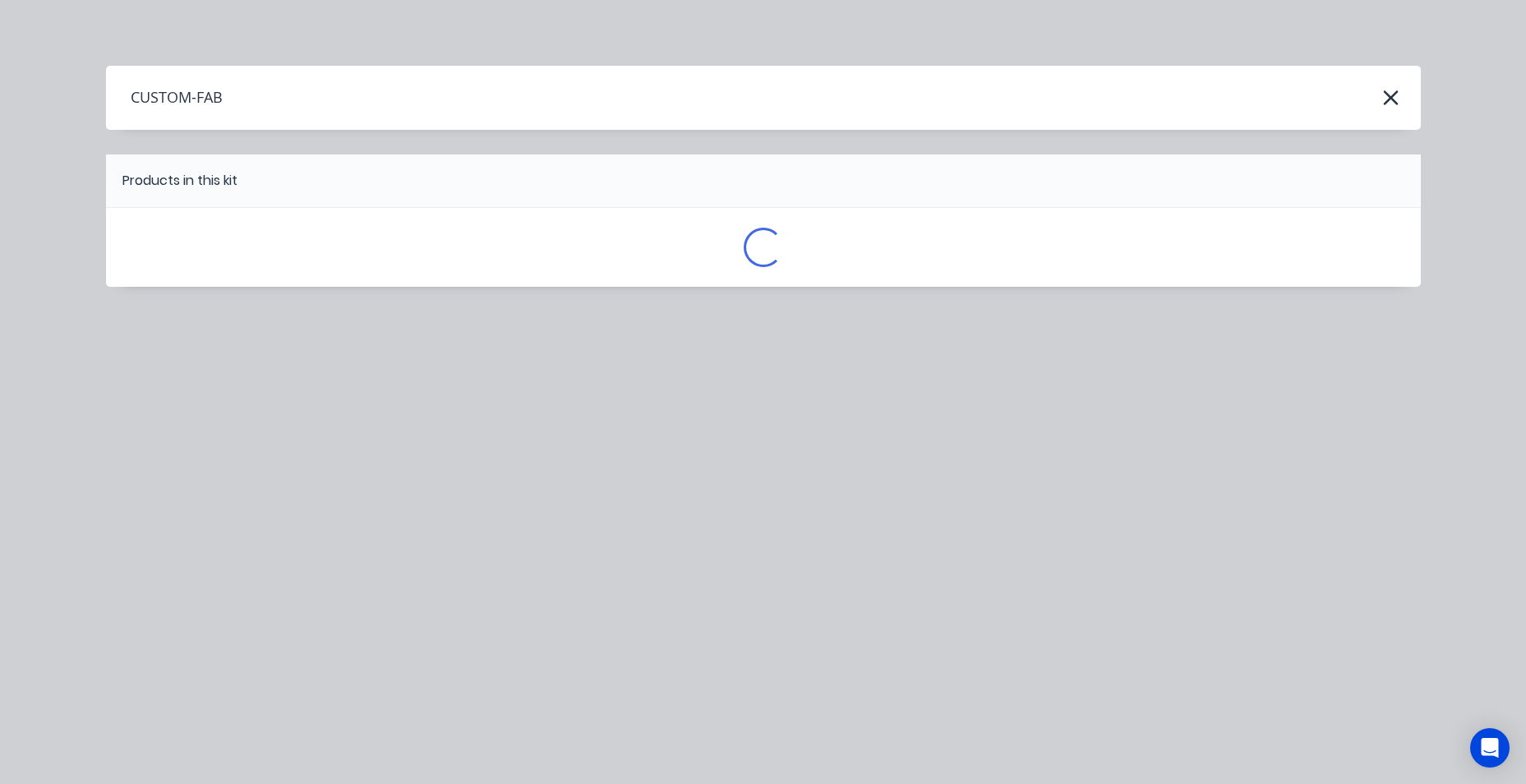
scroll to position [0, 0]
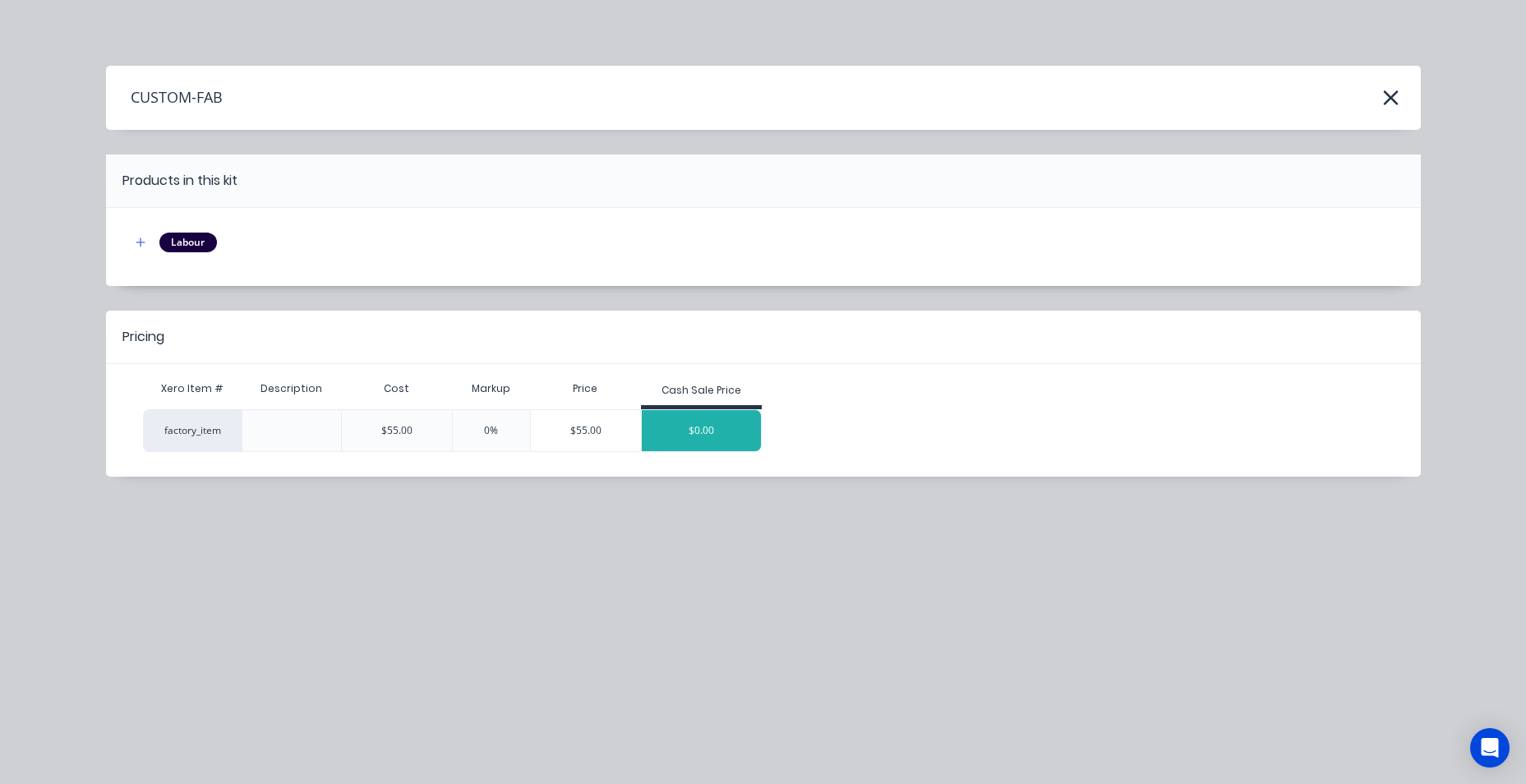
click at [719, 423] on div "$0.00" at bounding box center [702, 431] width 120 height 41
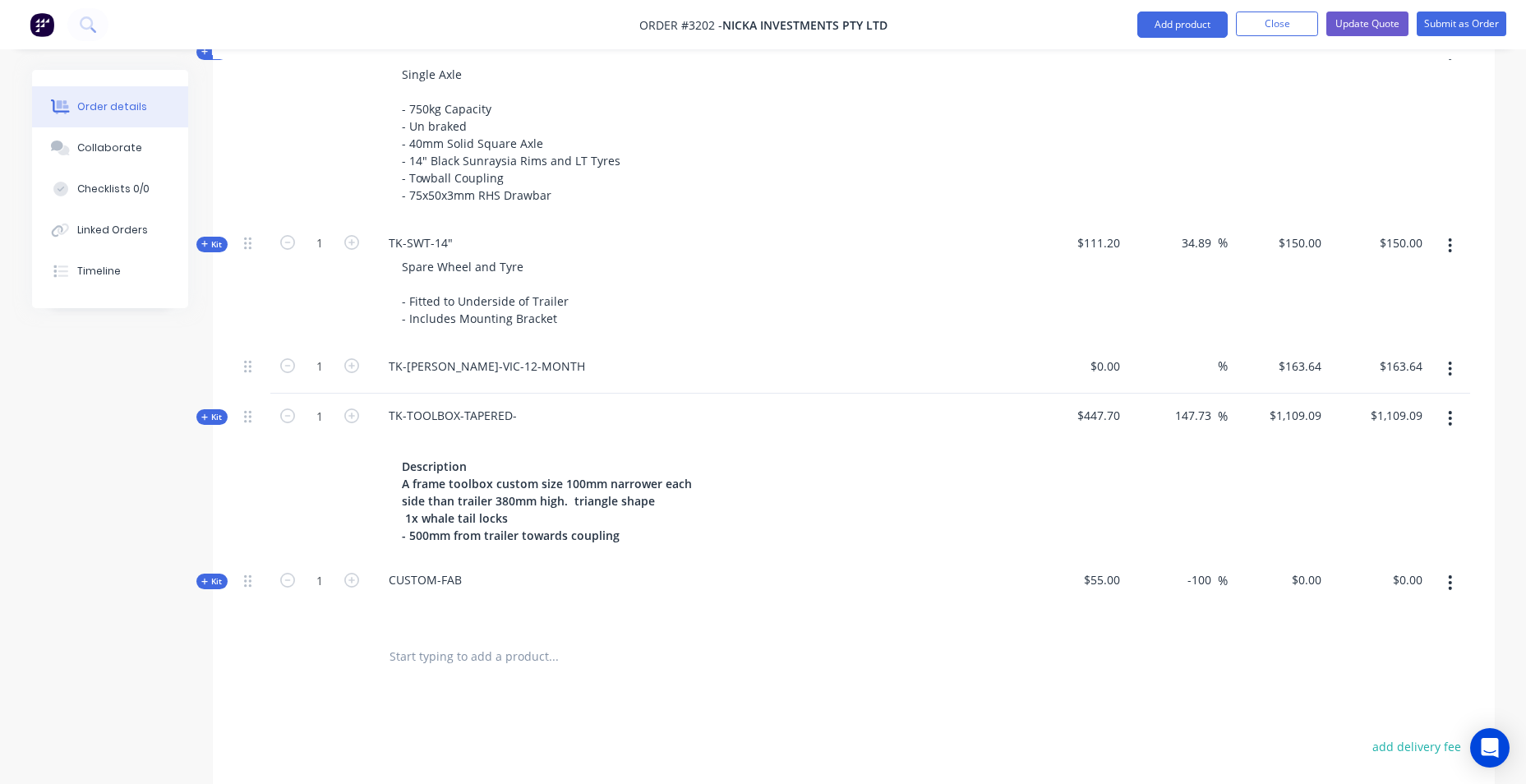
click at [407, 662] on input "text" at bounding box center [553, 655] width 329 height 33
paste input "T-PARTS Aframetoolboxcustomsize100mmnarrower eachsidethantrailer380mmhigh.trian…"
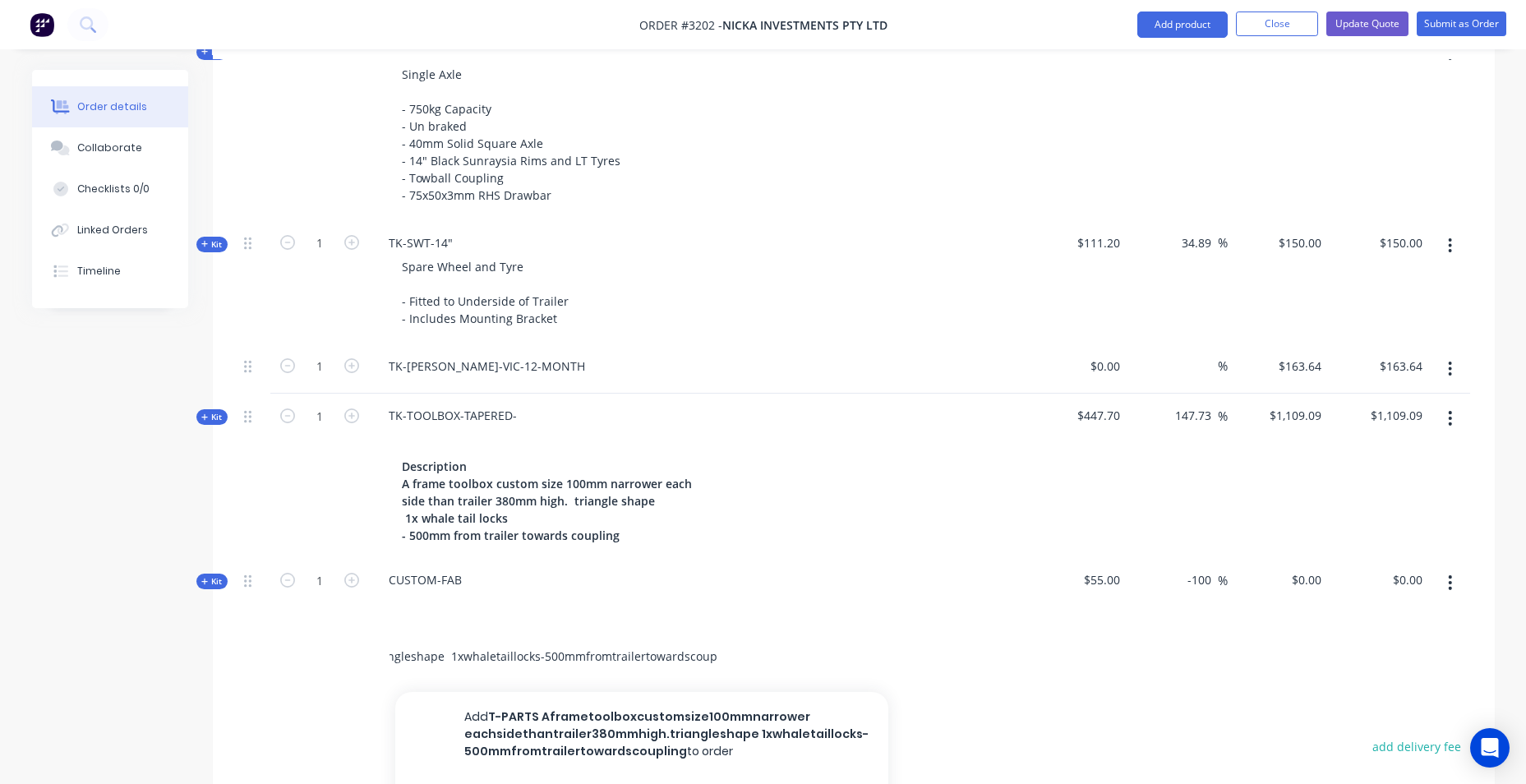
click at [713, 652] on input "T-PARTS Aframetoolboxcustomsize100mmnarrower eachsidethantrailer380mmhigh.trian…" at bounding box center [553, 655] width 329 height 33
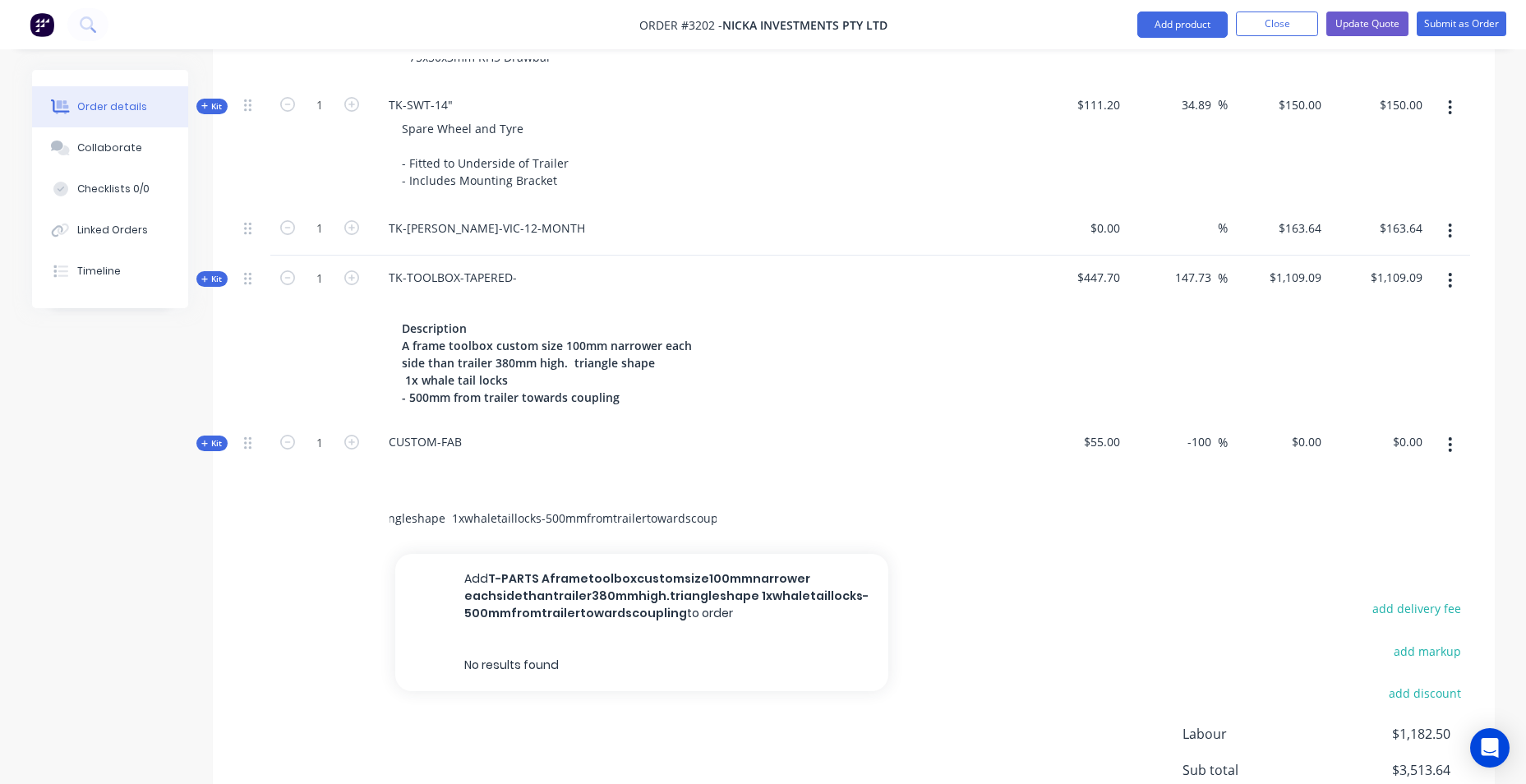
scroll to position [1229, 0]
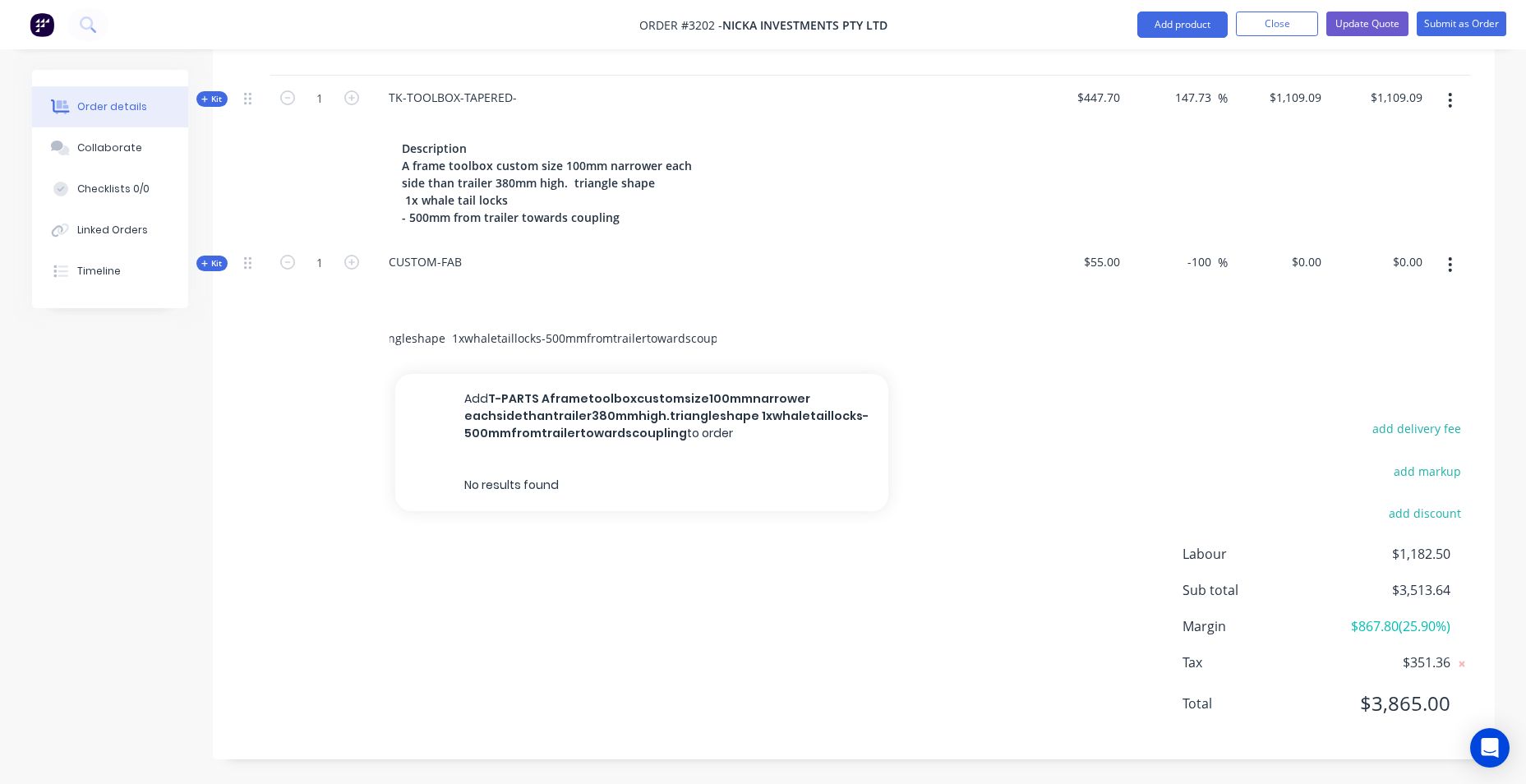
type input "T-PARTS Aframetoolboxcustomsize100mmnarrower eachsidethantrailer380mmhigh.trian…"
drag, startPoint x: 733, startPoint y: 335, endPoint x: 369, endPoint y: 322, distance: 364.2
click at [369, 322] on div "T-PARTS Aframetoolboxcustomsize100mmnarrower eachsidethantrailer380mmhigh.trian…" at bounding box center [665, 337] width 592 height 53
drag, startPoint x: 644, startPoint y: 451, endPoint x: 653, endPoint y: 445, distance: 10.8
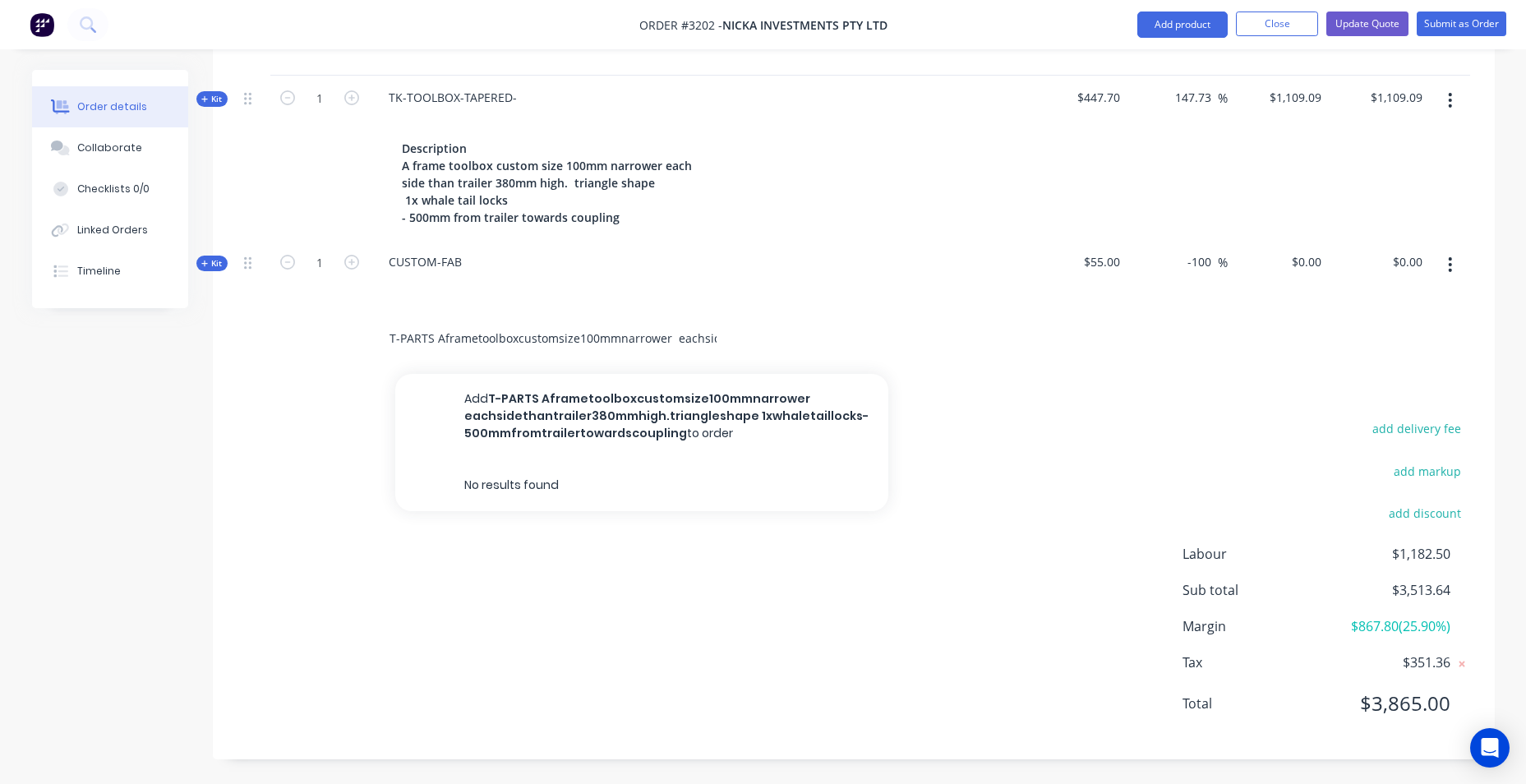
click at [648, 451] on button "Add T-PARTS Aframetoolboxcustomsize100mmnarrower eachsidethantrailer380mmhigh.t…" at bounding box center [642, 416] width 493 height 84
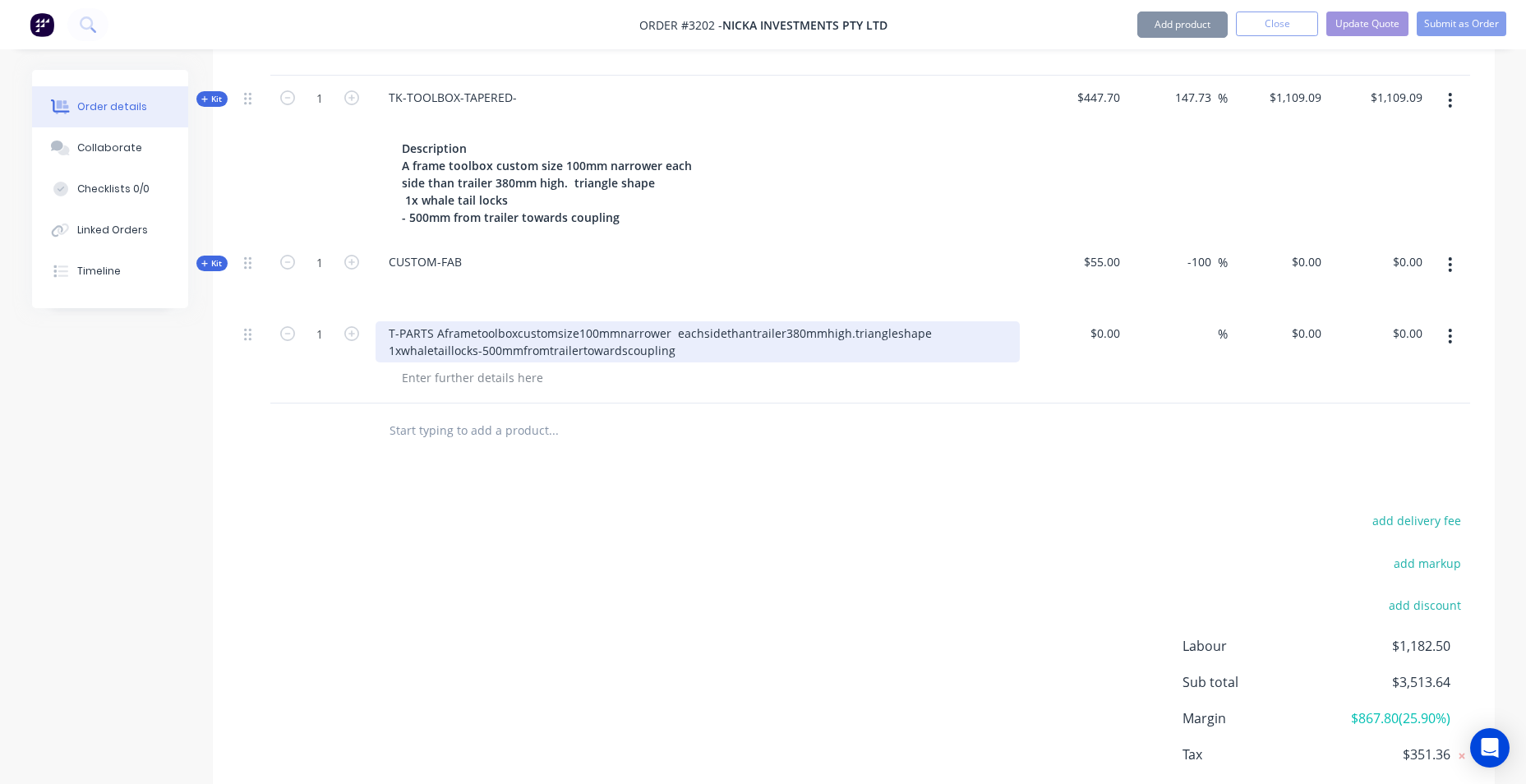
drag, startPoint x: 755, startPoint y: 351, endPoint x: 741, endPoint y: 348, distance: 14.3
click at [754, 351] on div "T-PARTS Aframetoolboxcustomsize100mmnarrower eachsidethantrailer380mmhigh.trian…" at bounding box center [698, 342] width 644 height 41
drag, startPoint x: 706, startPoint y: 346, endPoint x: 392, endPoint y: 317, distance: 315.3
click at [393, 318] on div "T-PARTS Aframetoolboxcustomsize100mmnarrower eachsidethantrailer380mmhigh.trian…" at bounding box center [698, 357] width 658 height 92
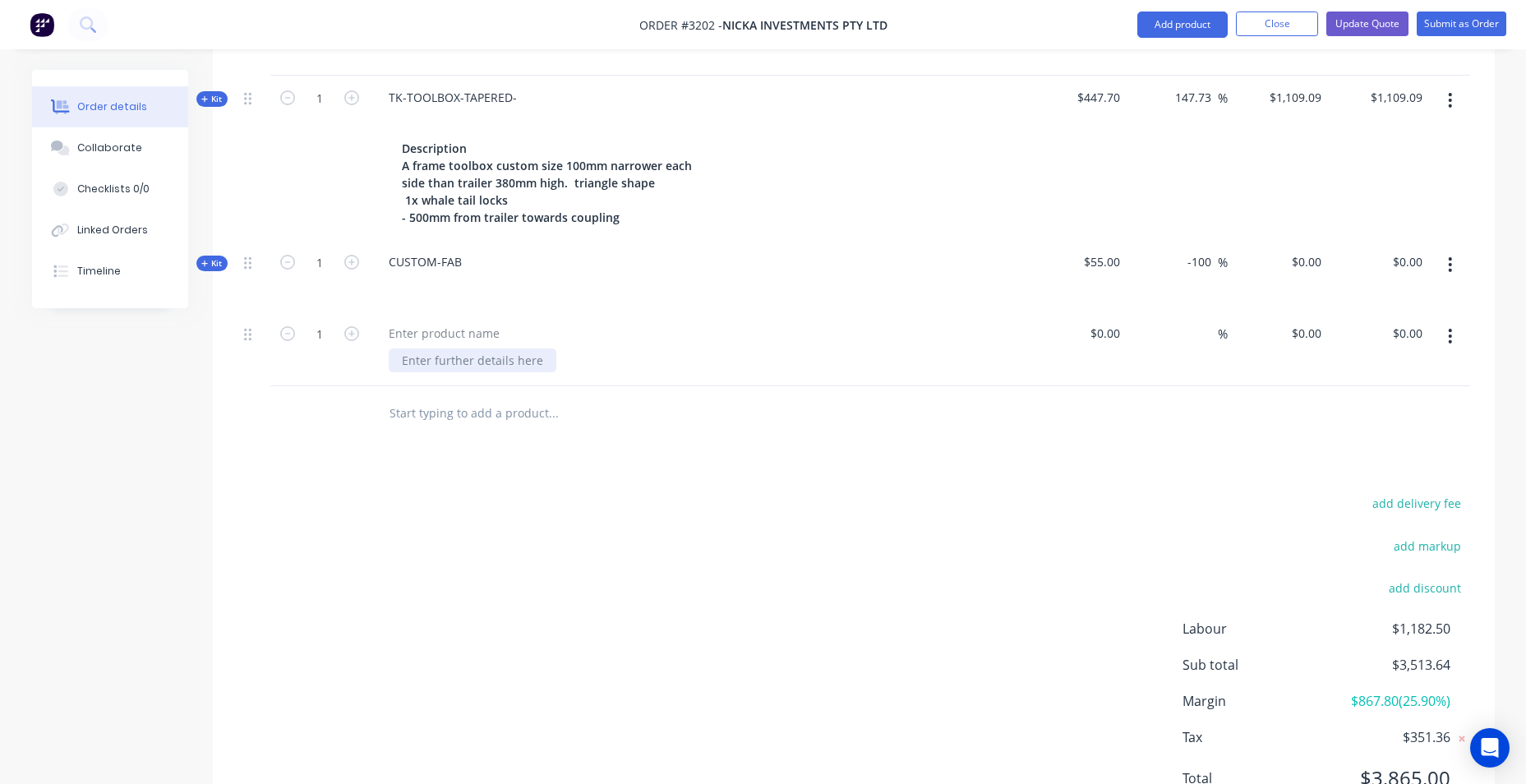
click at [453, 364] on div at bounding box center [472, 360] width 168 height 23
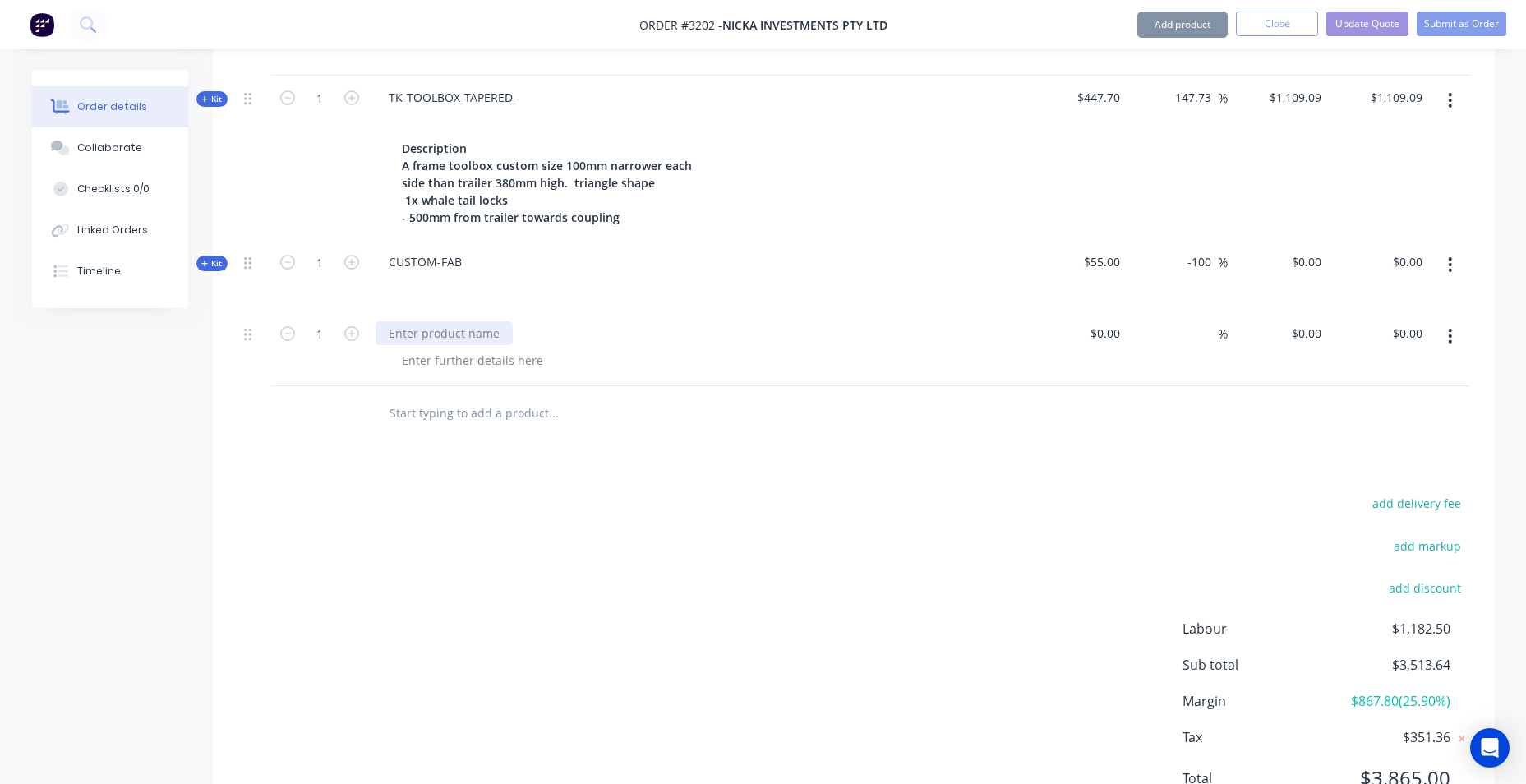
click at [450, 333] on div at bounding box center [444, 333] width 137 height 23
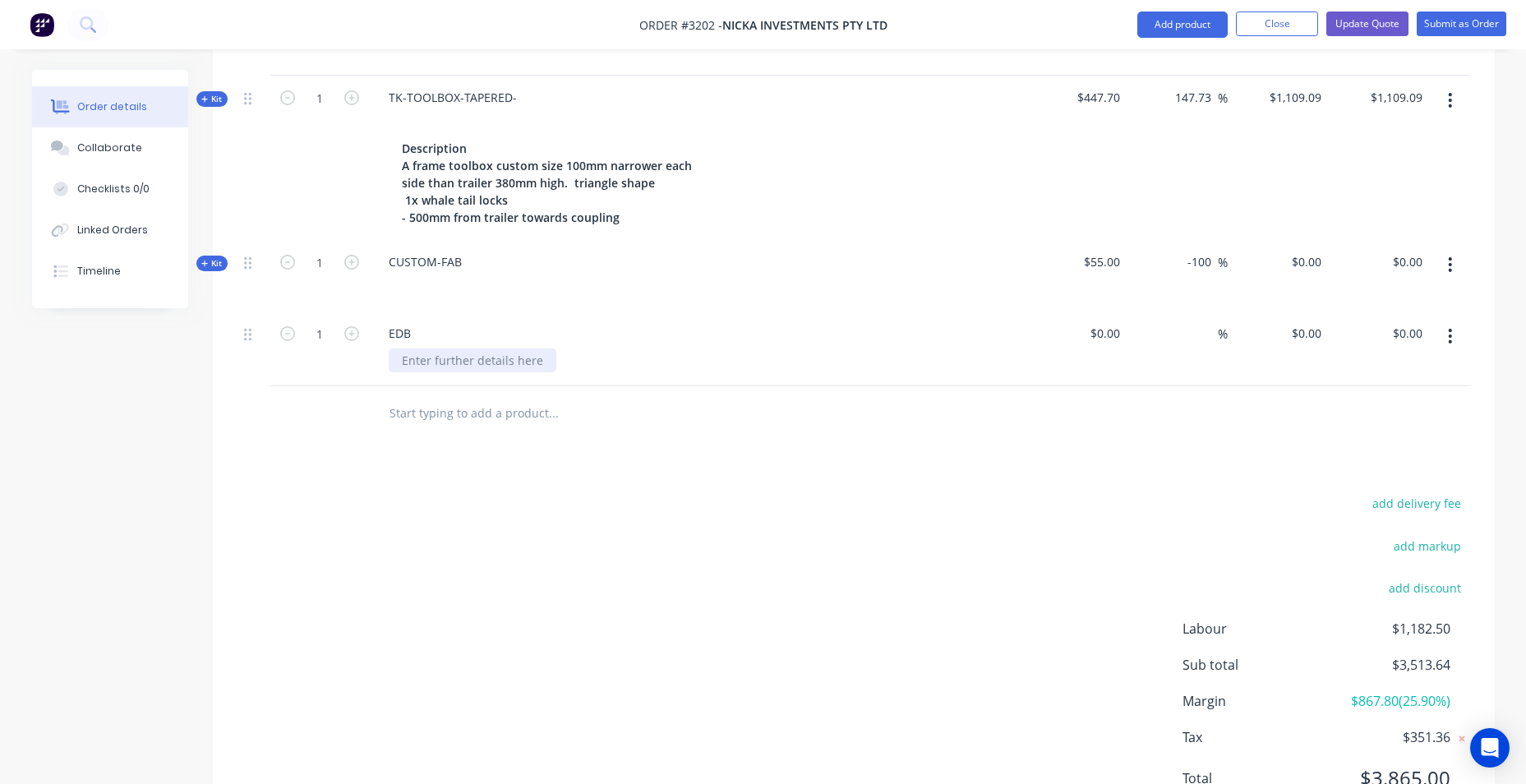
click at [452, 361] on div at bounding box center [472, 360] width 168 height 23
paste div
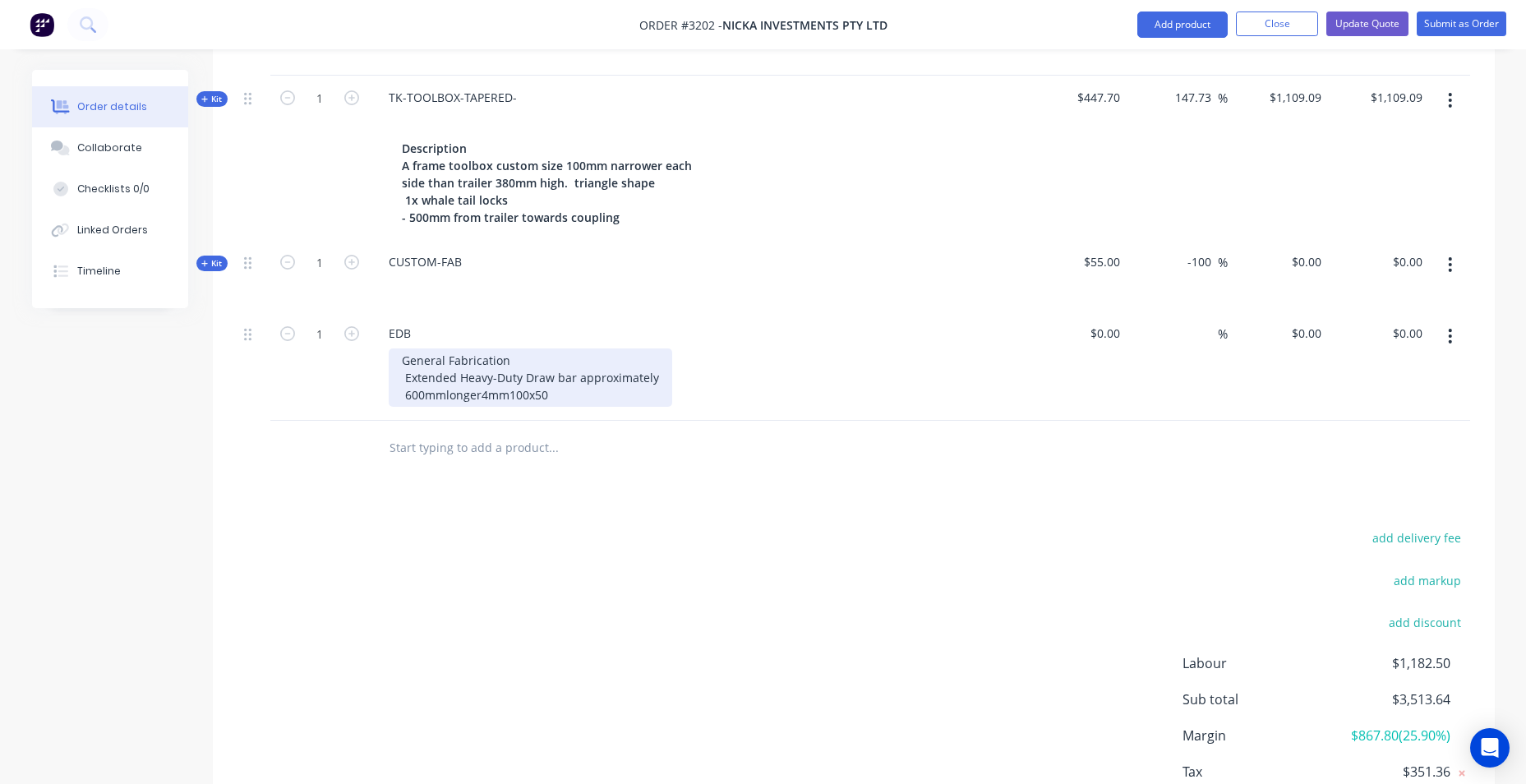
click at [588, 395] on div "General Fabrication Extended Heavy-Duty Draw bar approximately 600mmlonger4mm10…" at bounding box center [530, 377] width 284 height 58
click at [1415, 330] on input "0.00" at bounding box center [1410, 333] width 37 height 23
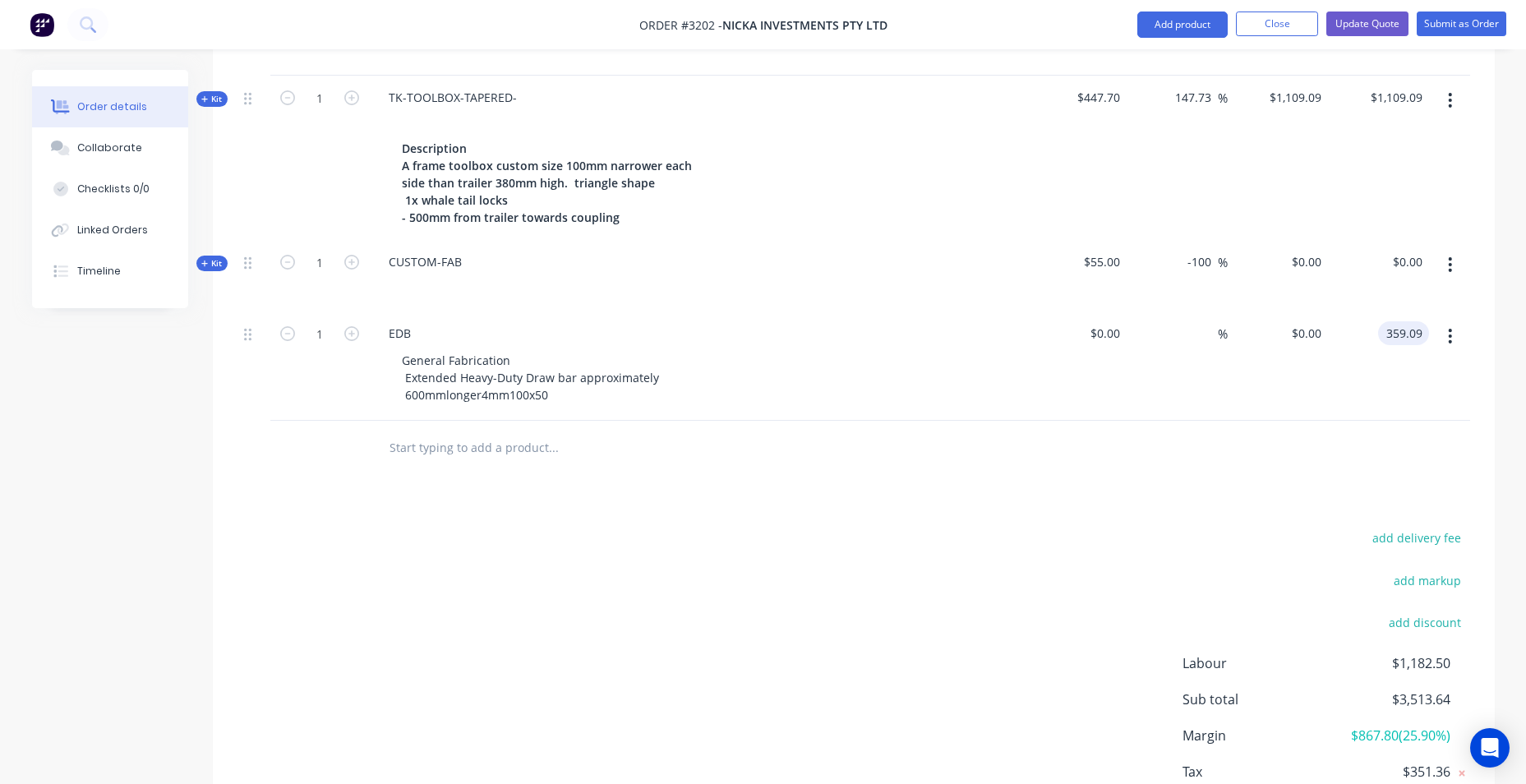
type input "359.09"
click at [878, 466] on div at bounding box center [665, 447] width 592 height 53
type input "$359.09"
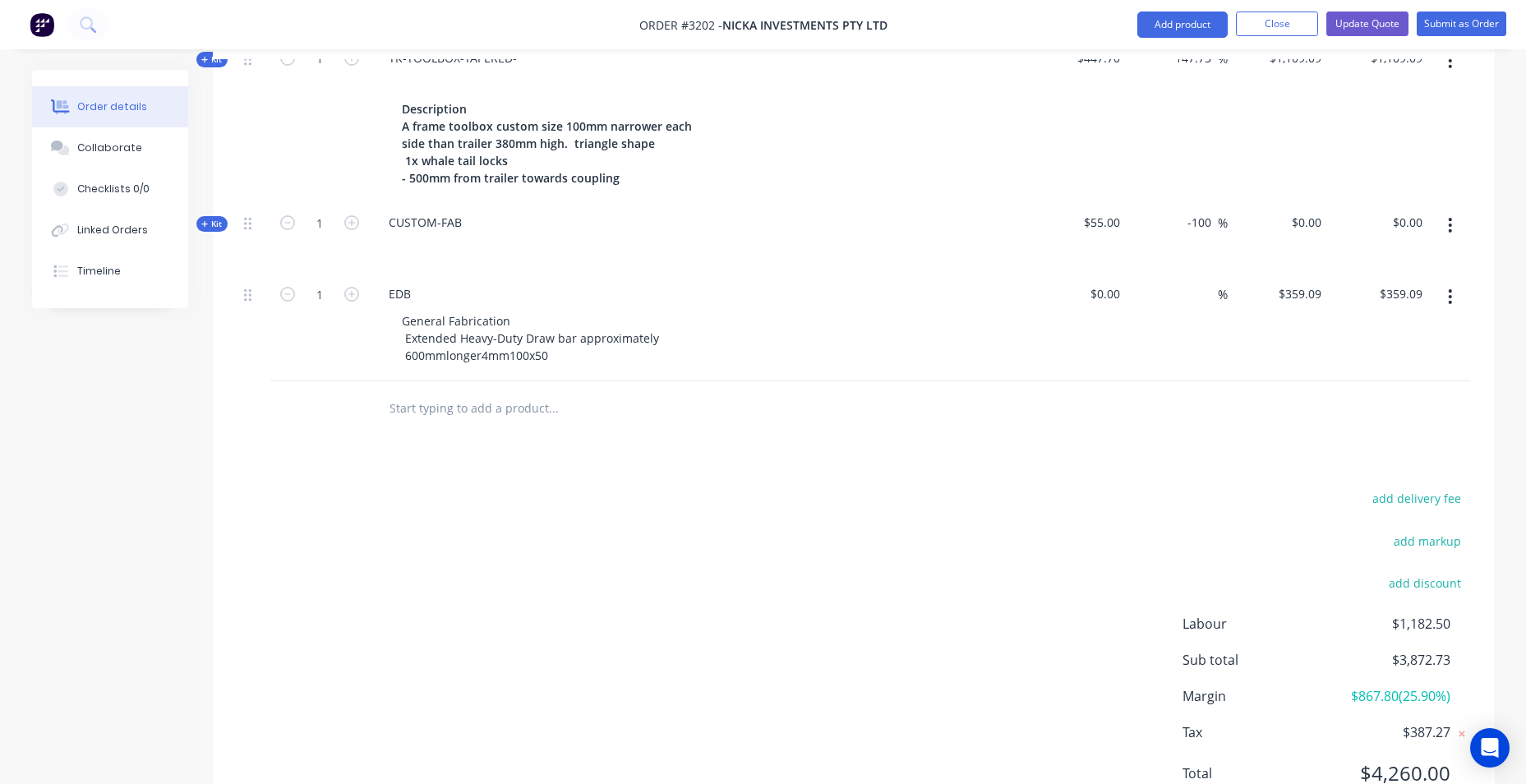
scroll to position [1339, 0]
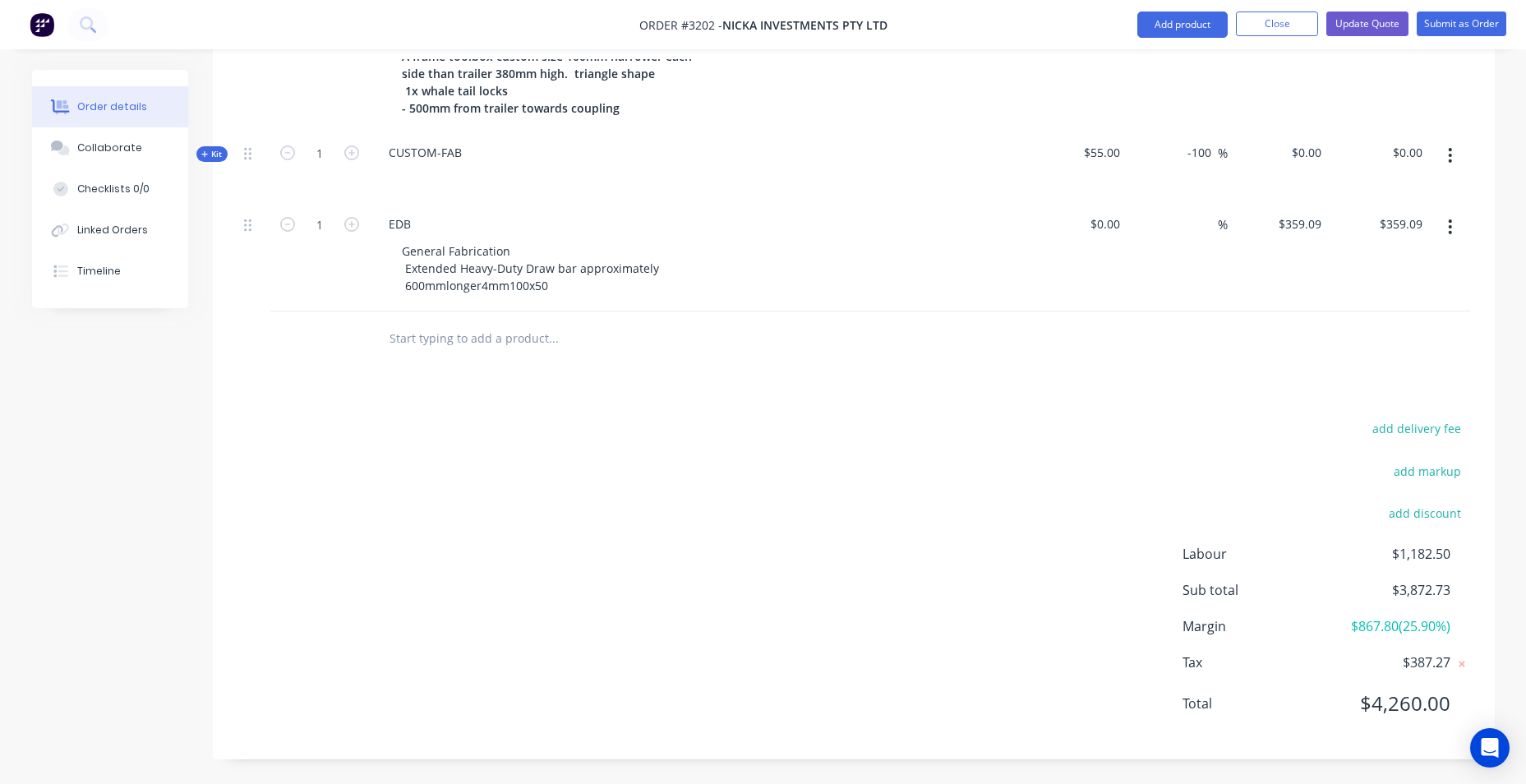
click at [842, 562] on div "add delivery fee add markup add discount Labour $1,182.50 Sub total $3,872.73 M…" at bounding box center [854, 576] width 1233 height 318
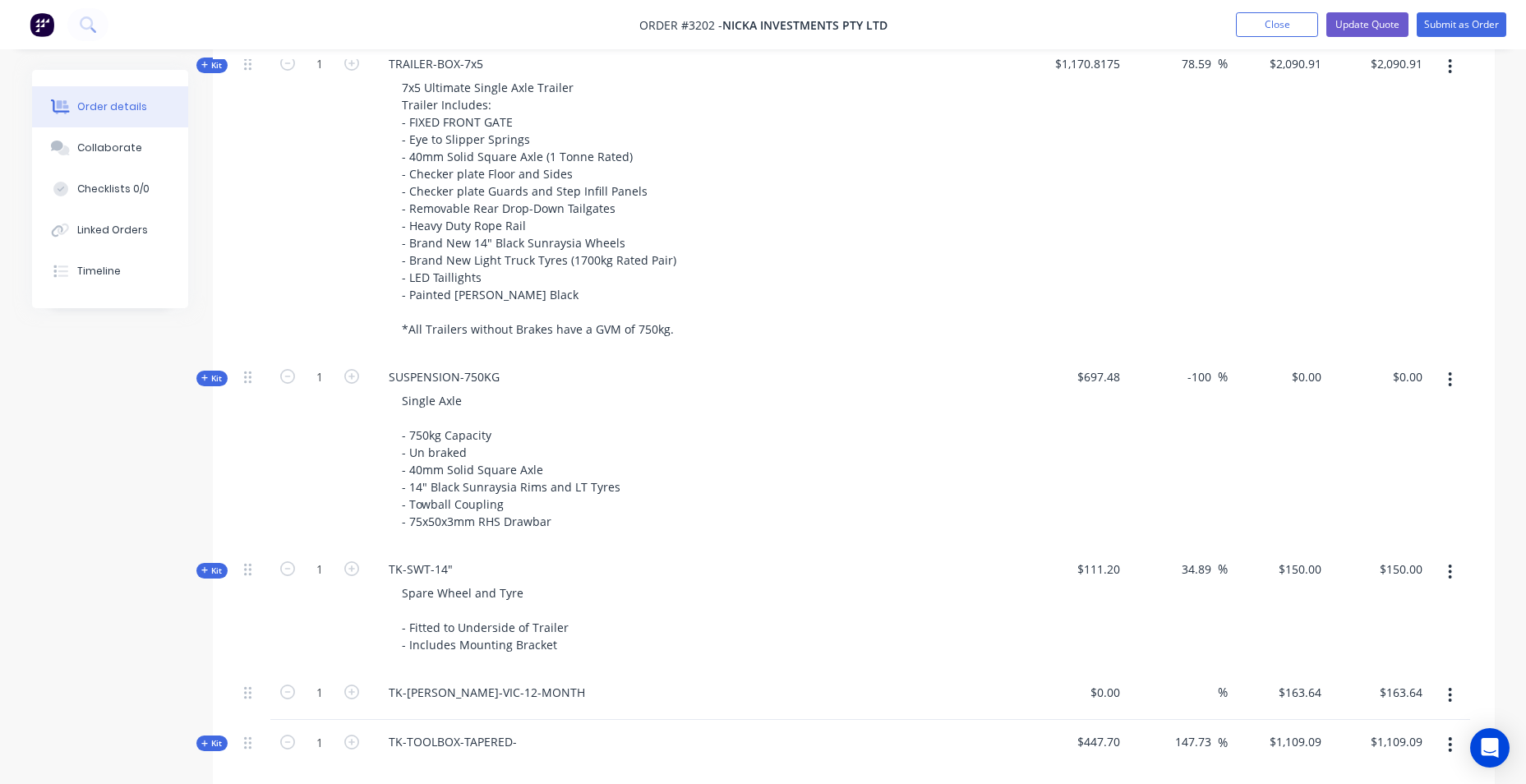
scroll to position [435, 0]
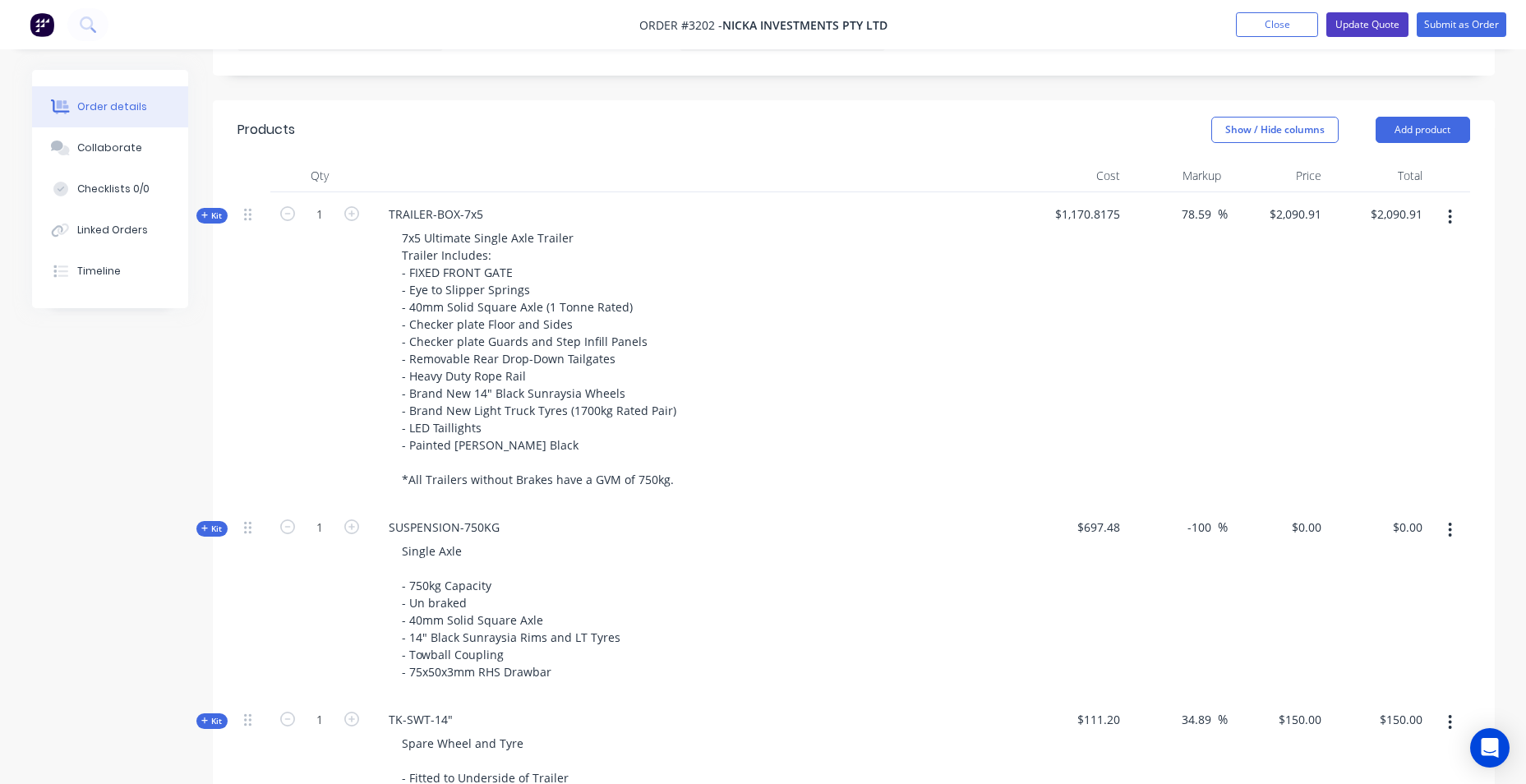
click at [1383, 21] on button "Update Quote" at bounding box center [1368, 24] width 82 height 24
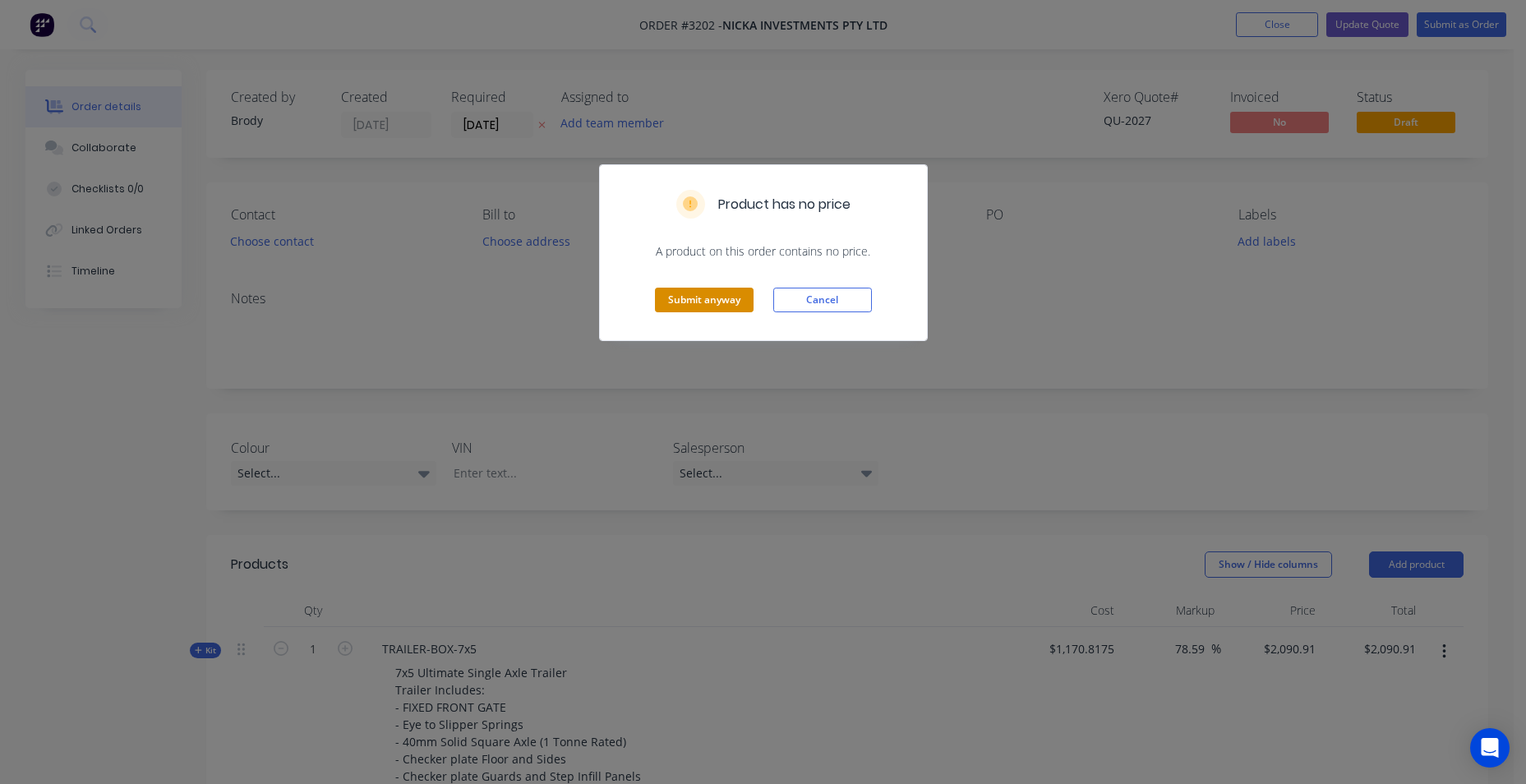
click at [700, 301] on button "Submit anyway" at bounding box center [704, 300] width 98 height 24
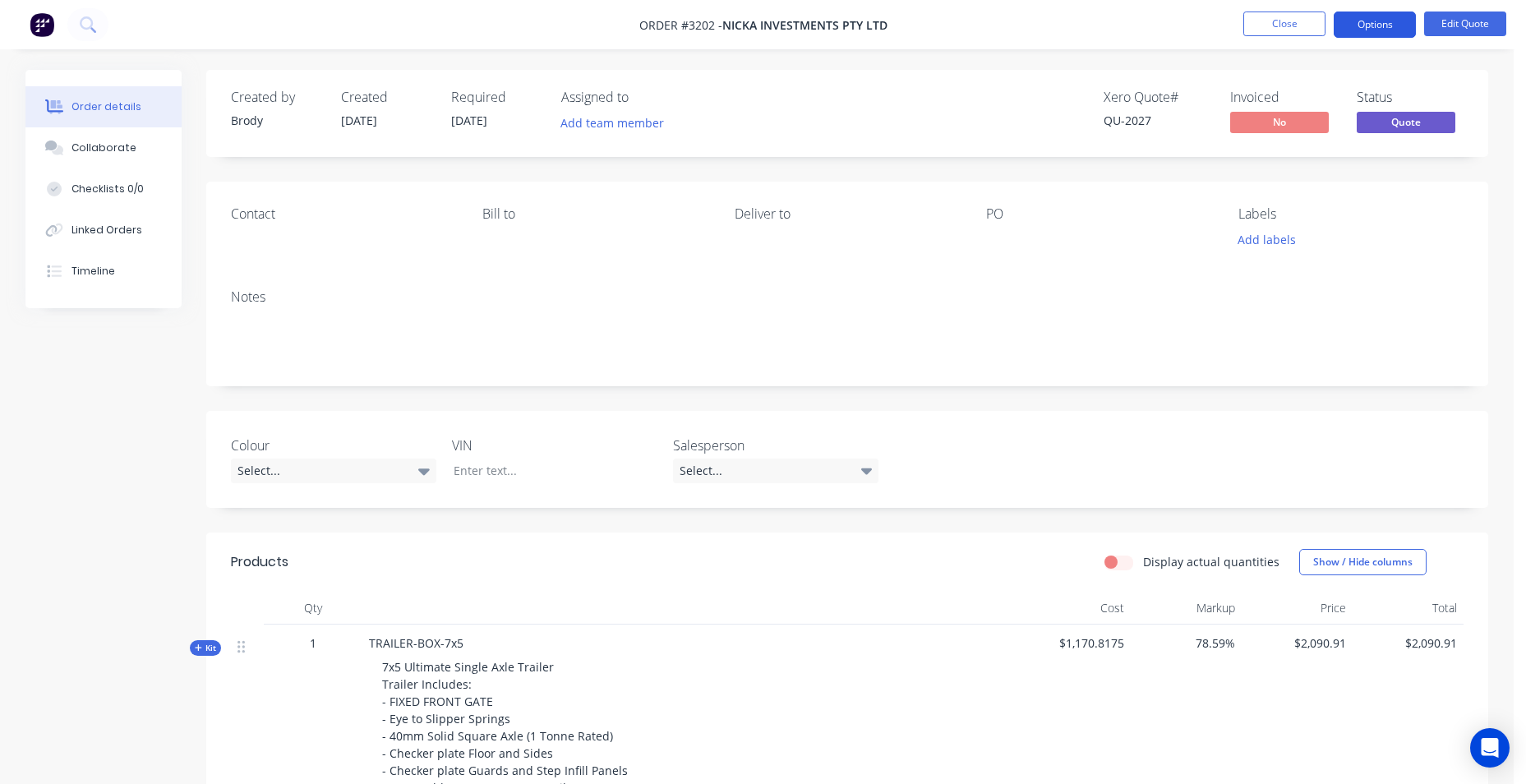
click at [1410, 23] on button "Options" at bounding box center [1375, 24] width 82 height 26
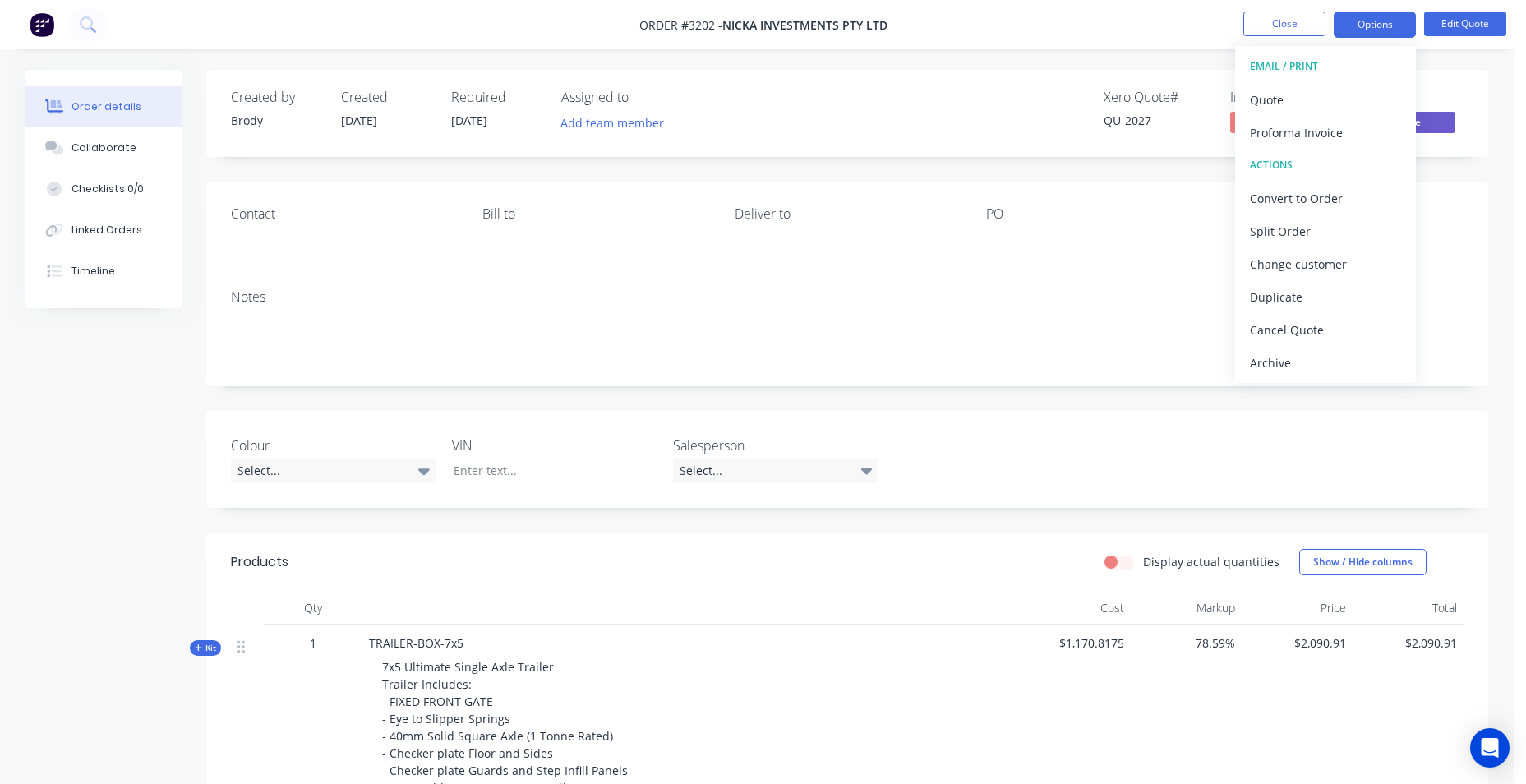
click at [1055, 17] on nav "Order #3202 - NICKA INVESTMENTS PTY LTD Close Options EMAIL / PRINT Quote Profo…" at bounding box center [763, 24] width 1526 height 50
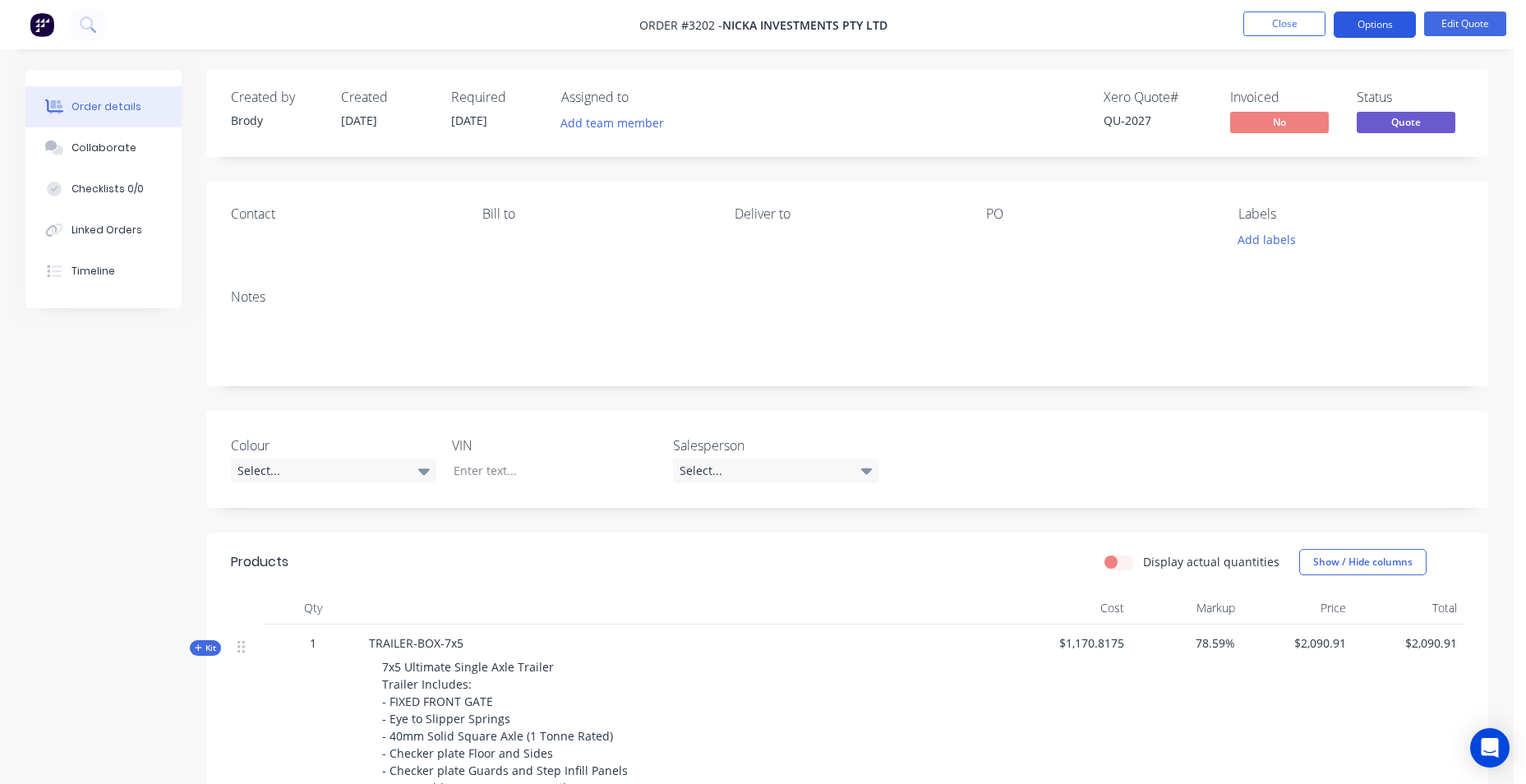
click at [1358, 14] on button "Options" at bounding box center [1375, 24] width 82 height 26
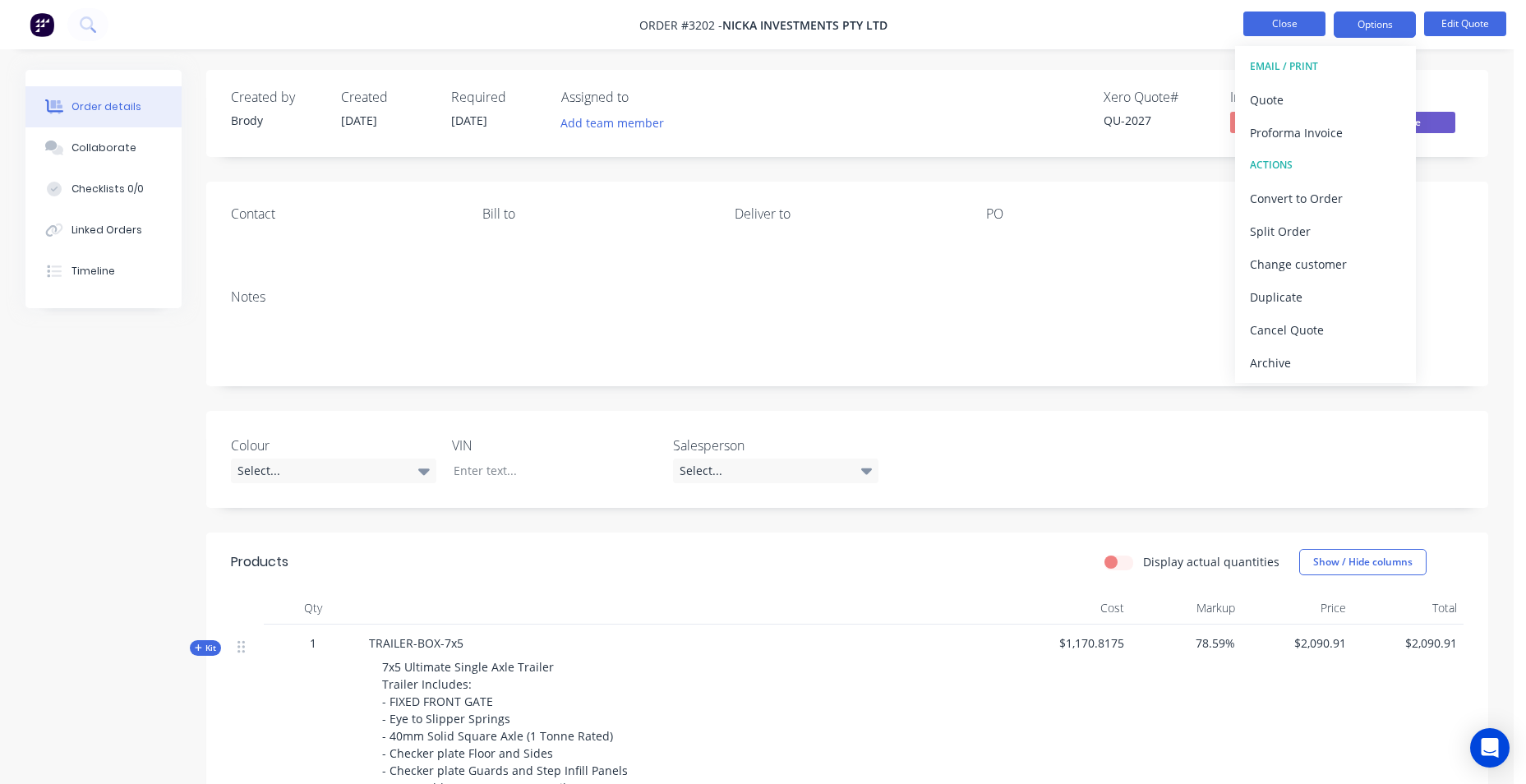
click at [1283, 30] on button "Close" at bounding box center [1284, 23] width 82 height 24
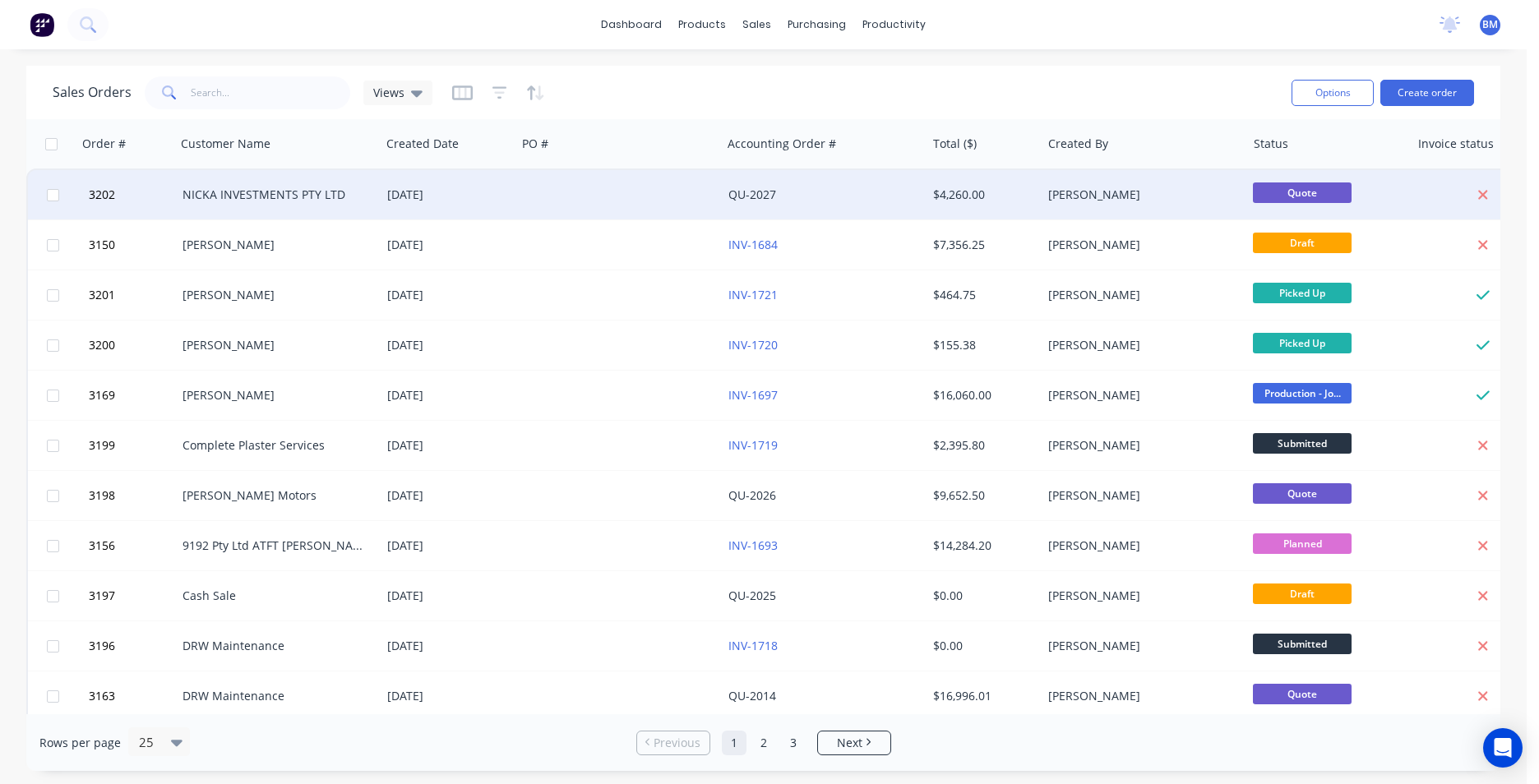
click at [294, 198] on div "NICKA INVESTMENTS PTY LTD" at bounding box center [274, 195] width 183 height 17
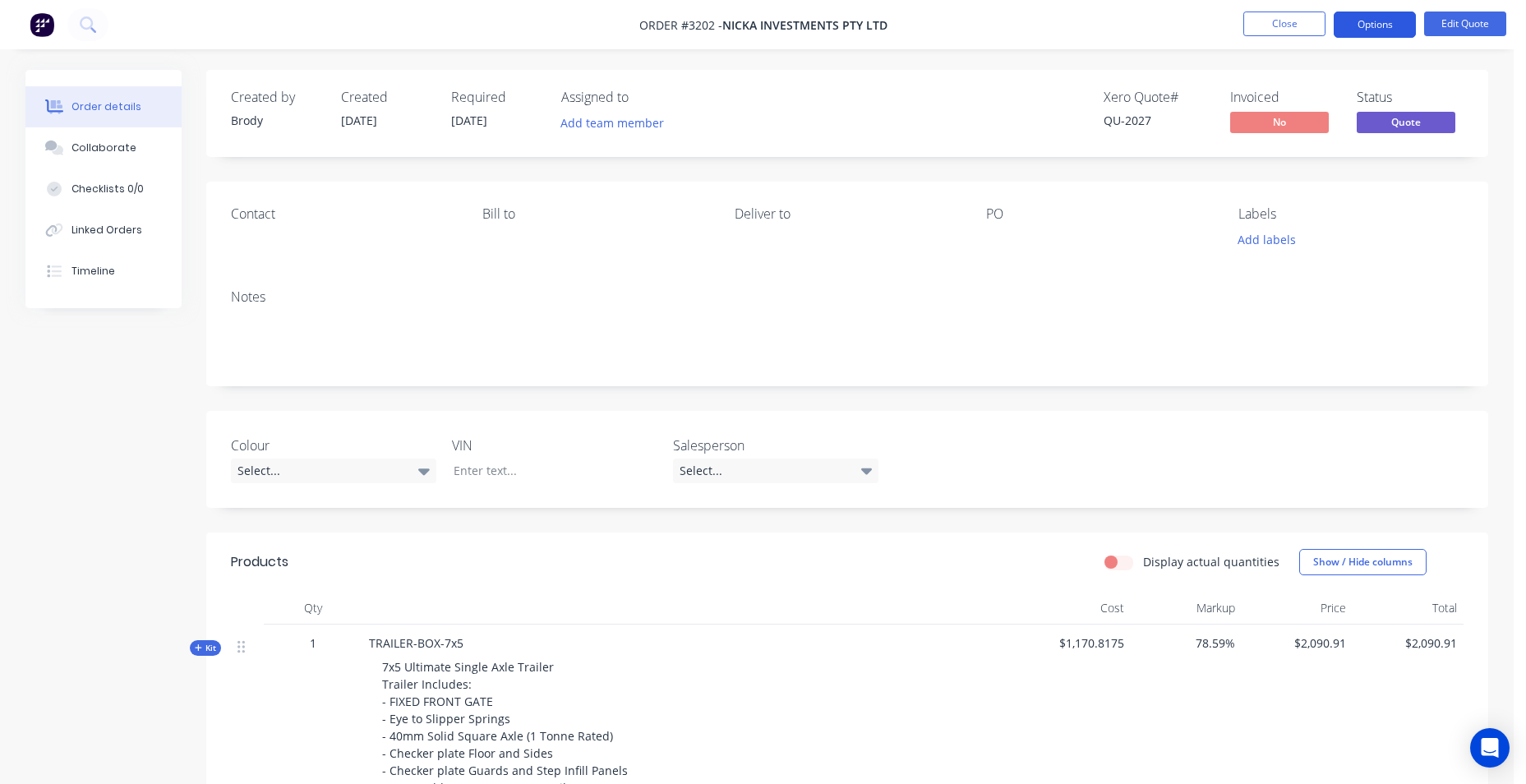
click at [1378, 22] on button "Options" at bounding box center [1375, 24] width 82 height 26
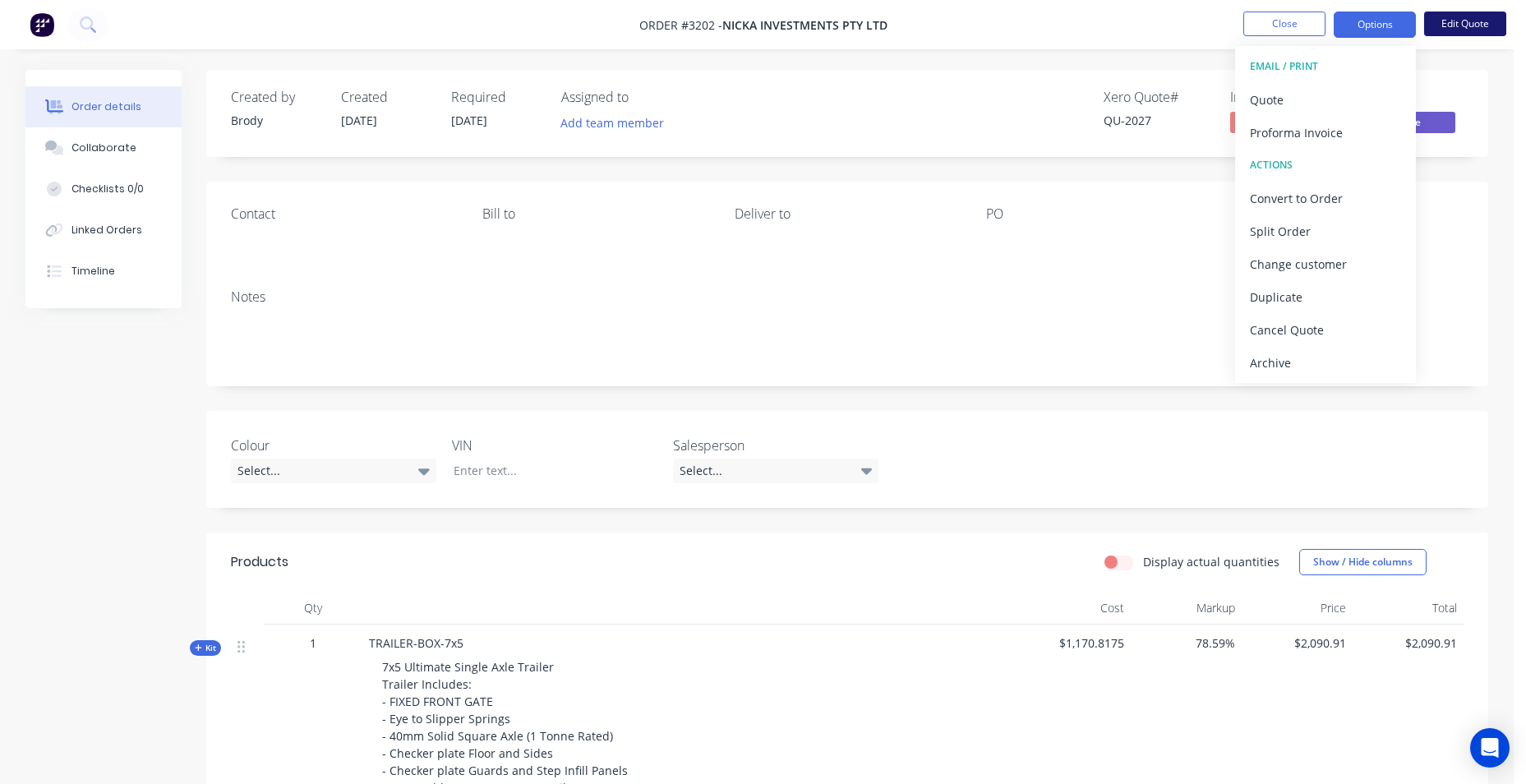
click at [1464, 22] on button "Edit Quote" at bounding box center [1465, 23] width 82 height 24
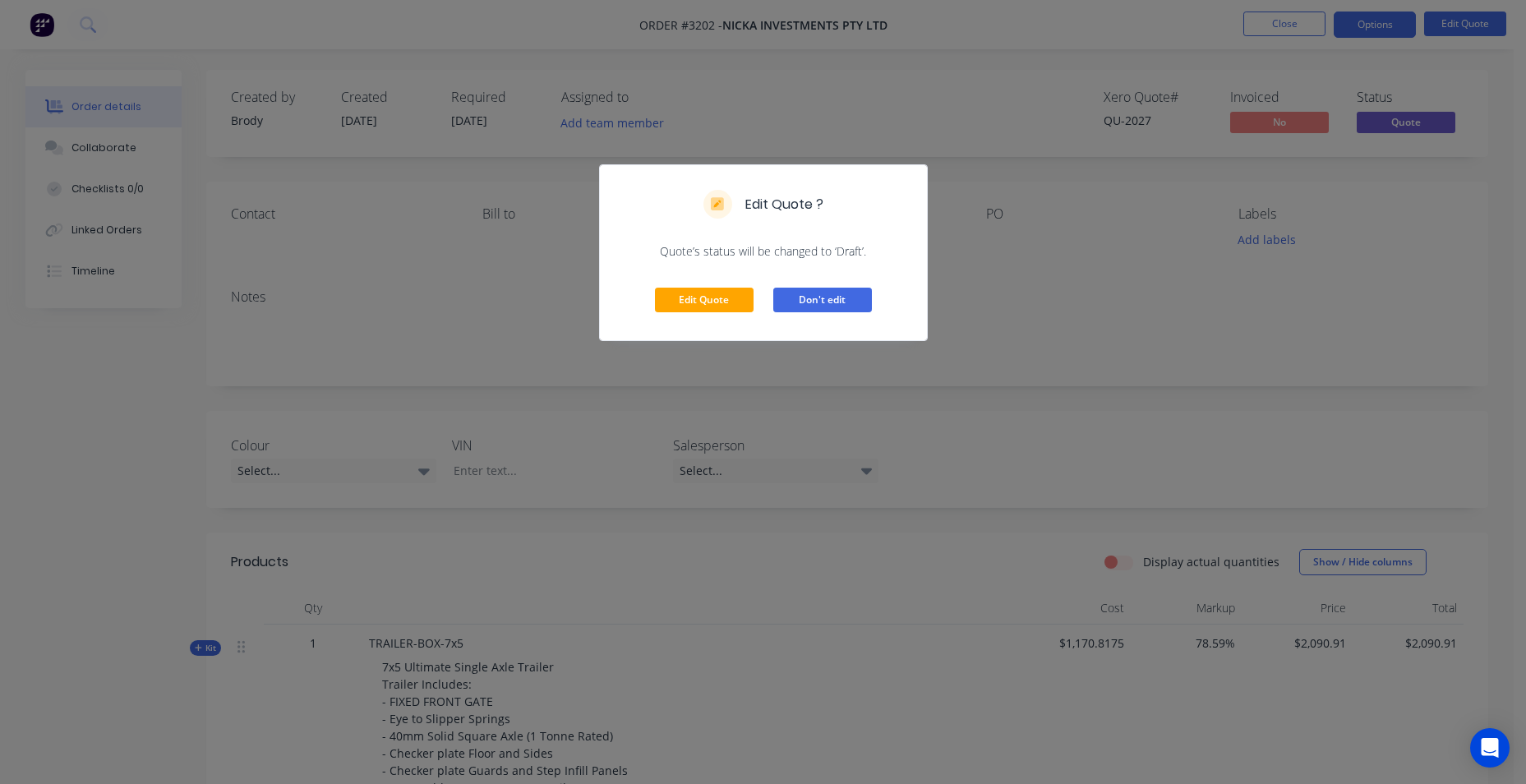
drag, startPoint x: 791, startPoint y: 298, endPoint x: 806, endPoint y: 287, distance: 18.6
click at [792, 298] on button "Don't edit" at bounding box center [822, 300] width 98 height 24
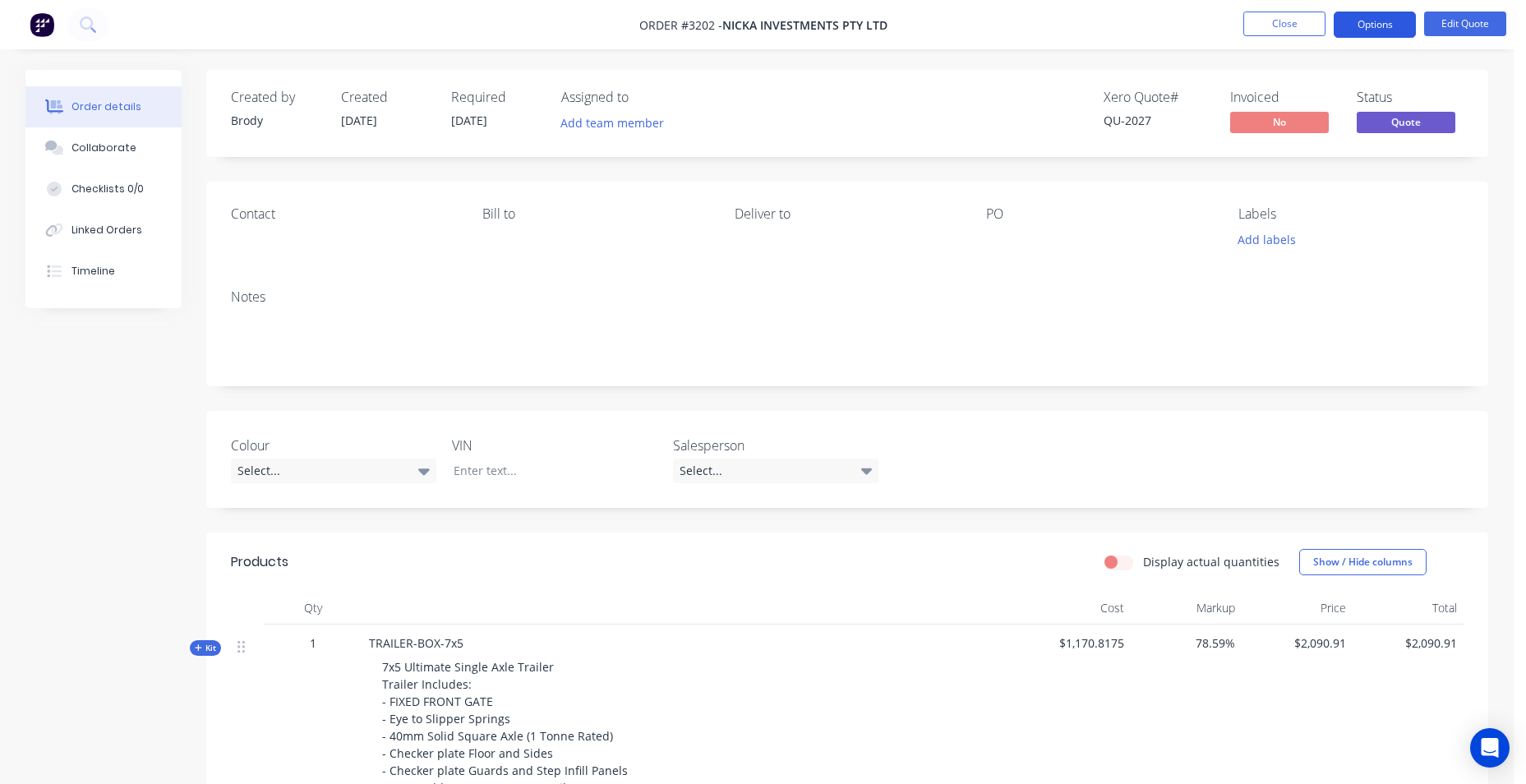
click at [1361, 30] on button "Options" at bounding box center [1375, 24] width 82 height 26
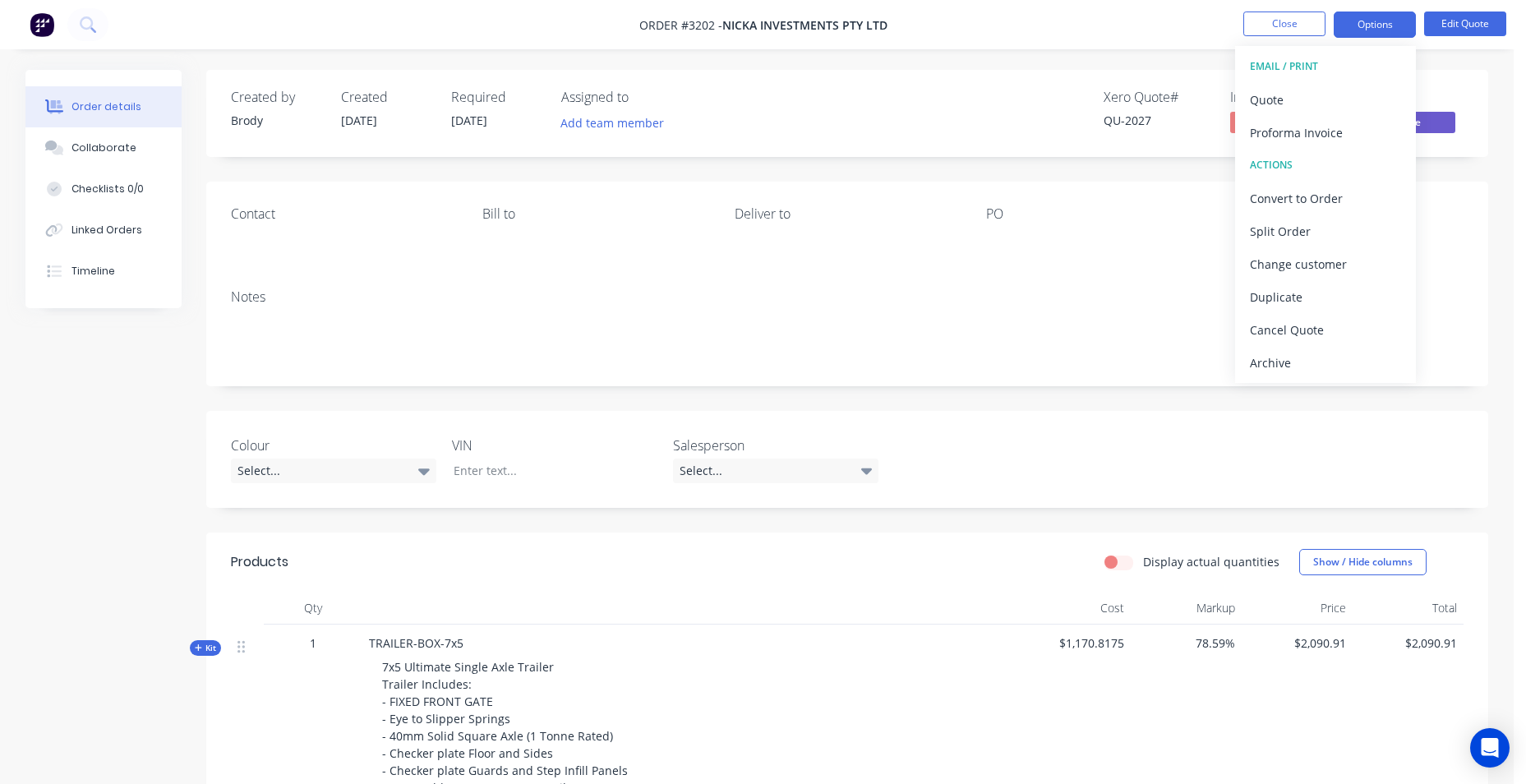
click at [998, 26] on nav "Order #3202 - NICKA INVESTMENTS PTY LTD Close Options EMAIL / PRINT Quote Profo…" at bounding box center [763, 24] width 1526 height 50
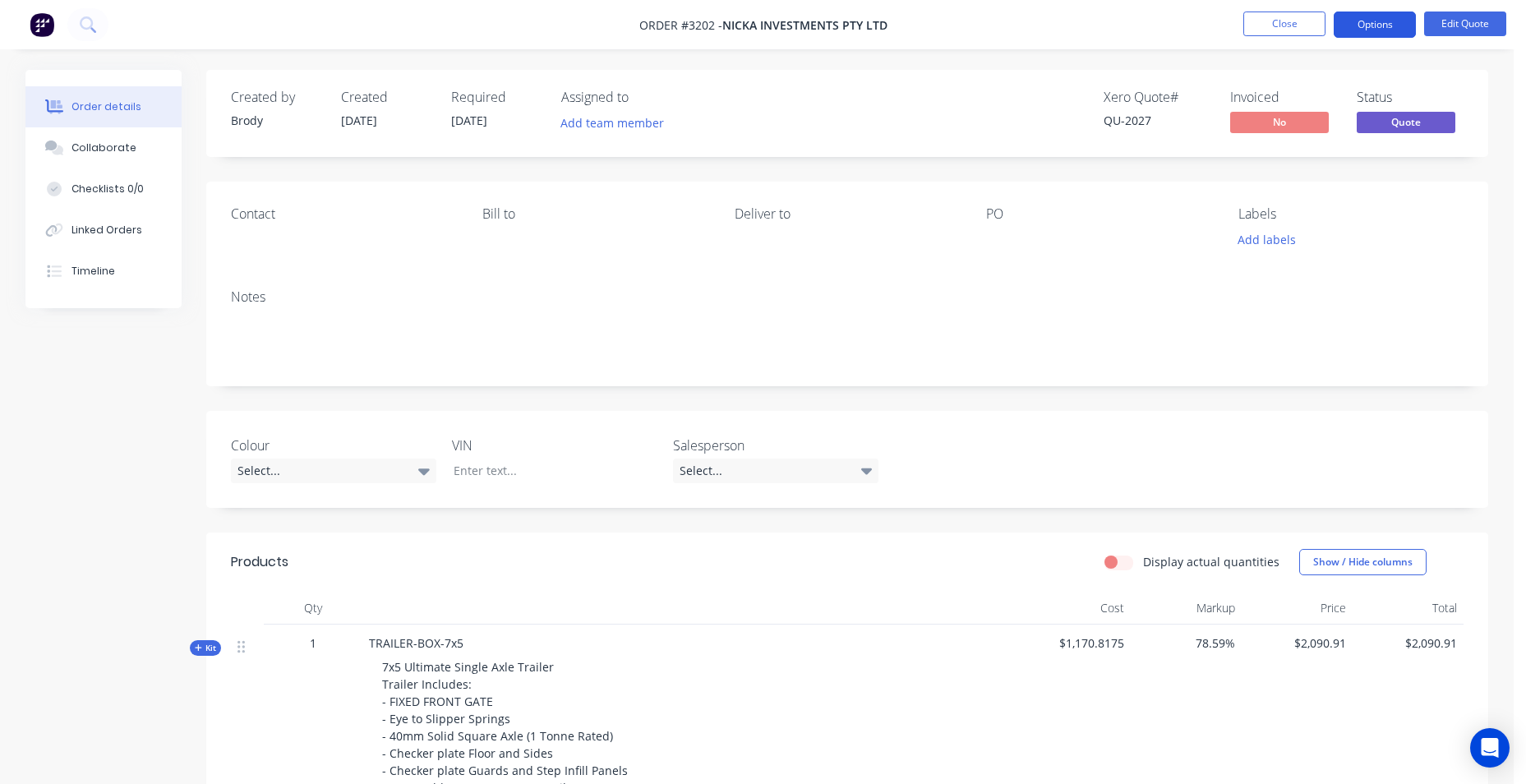
click at [1381, 32] on button "Options" at bounding box center [1375, 24] width 82 height 26
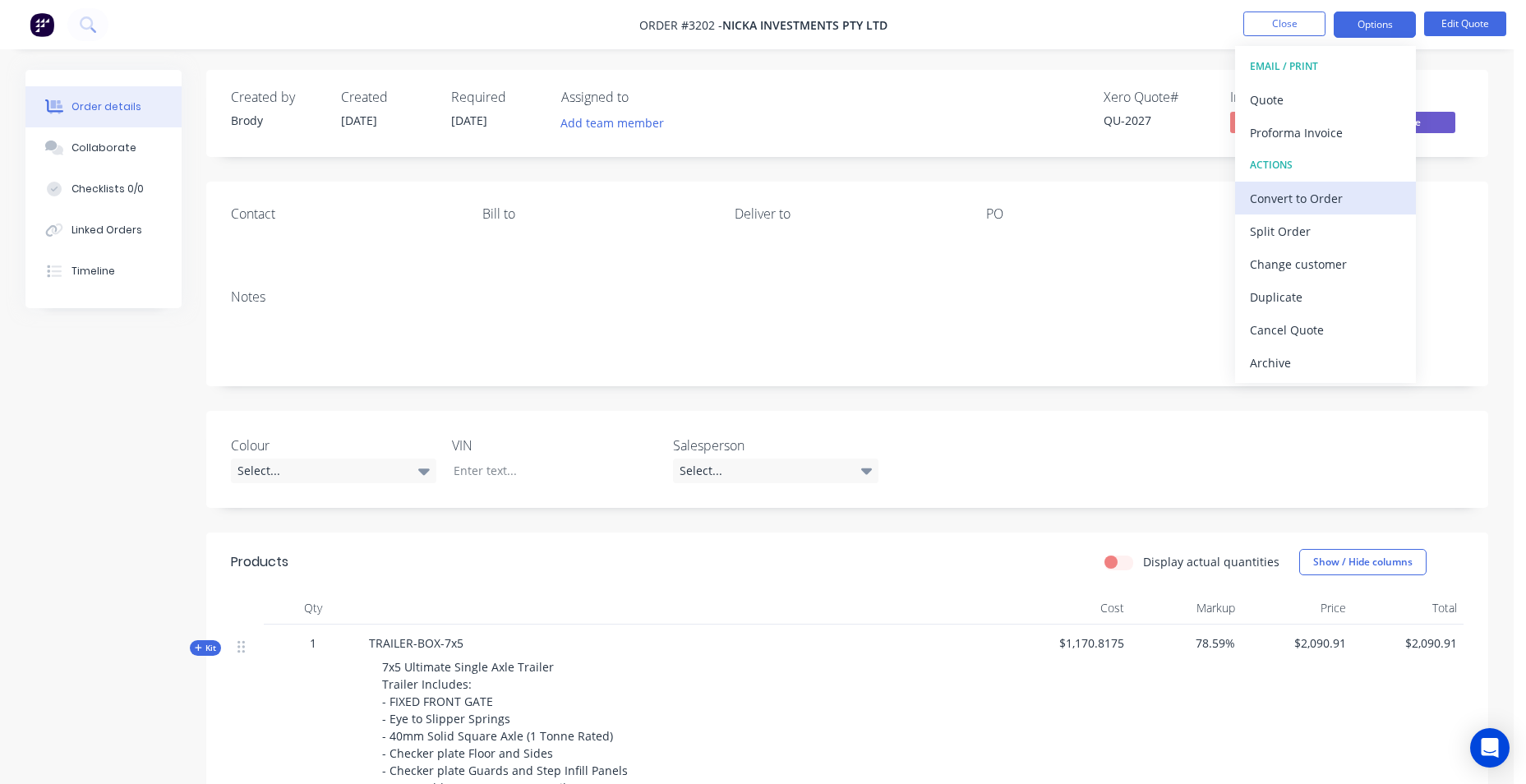
click at [1367, 205] on div "Convert to Order" at bounding box center [1325, 198] width 151 height 23
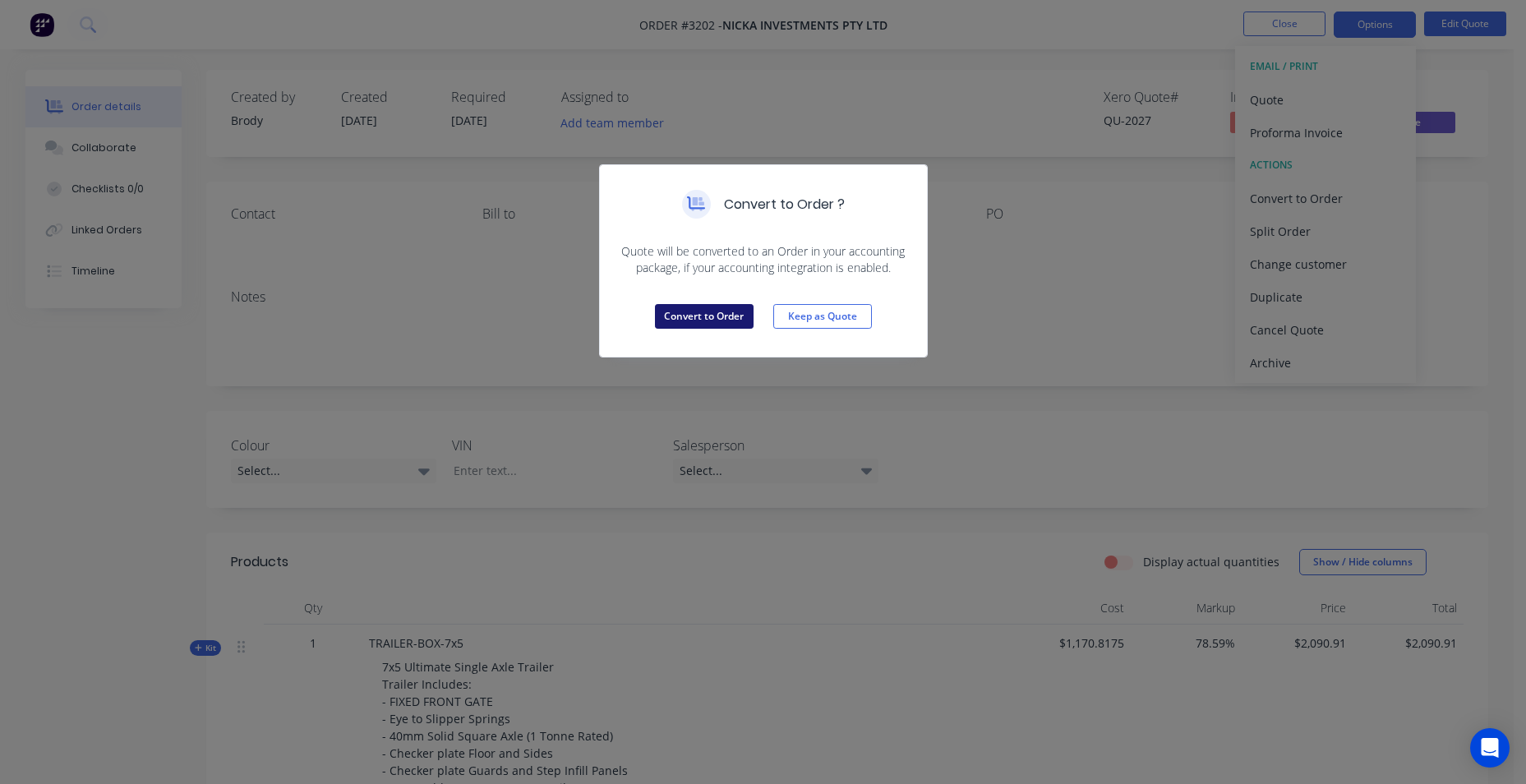
click at [722, 316] on button "Convert to Order" at bounding box center [704, 317] width 98 height 24
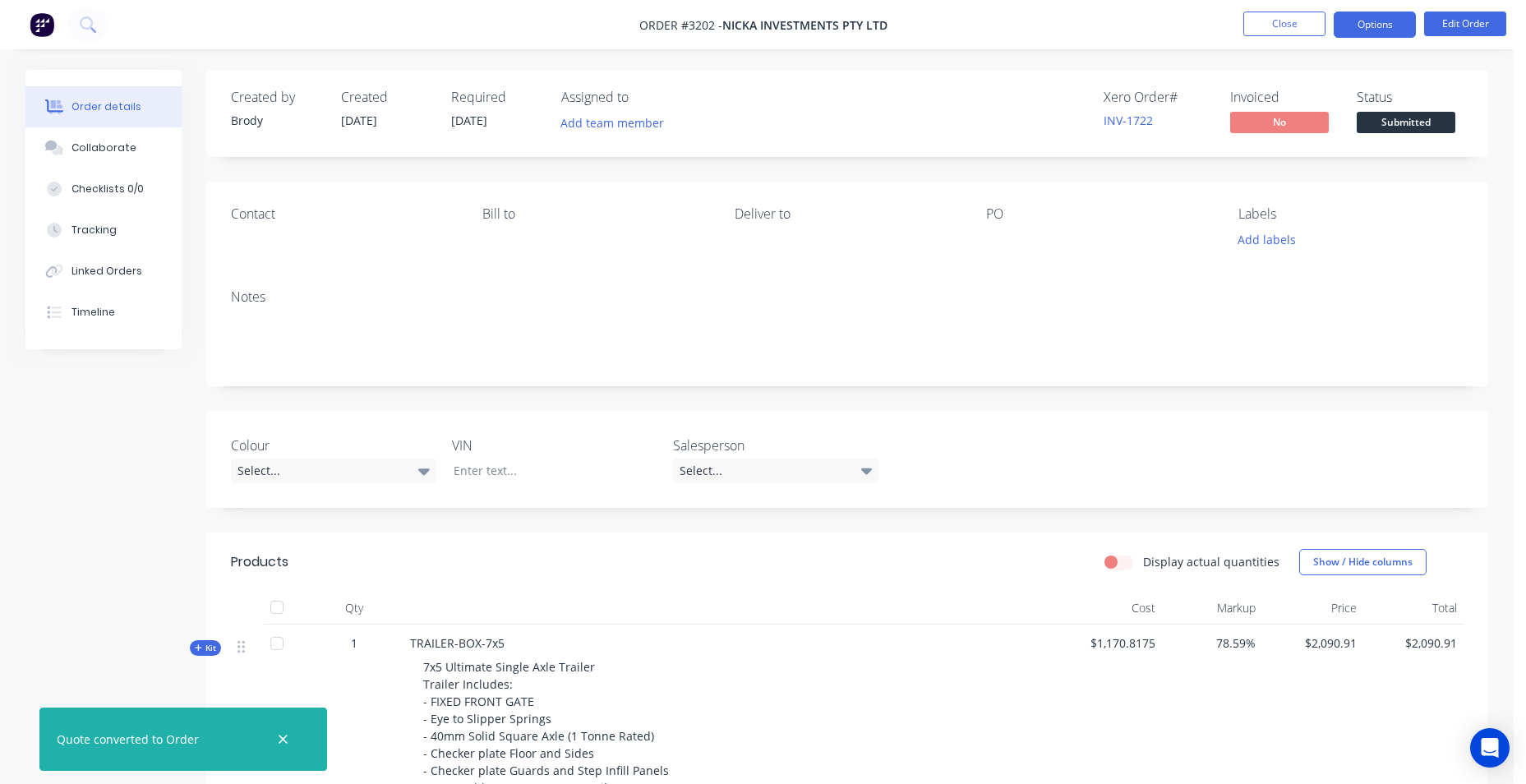
click at [1377, 18] on button "Options" at bounding box center [1375, 24] width 82 height 26
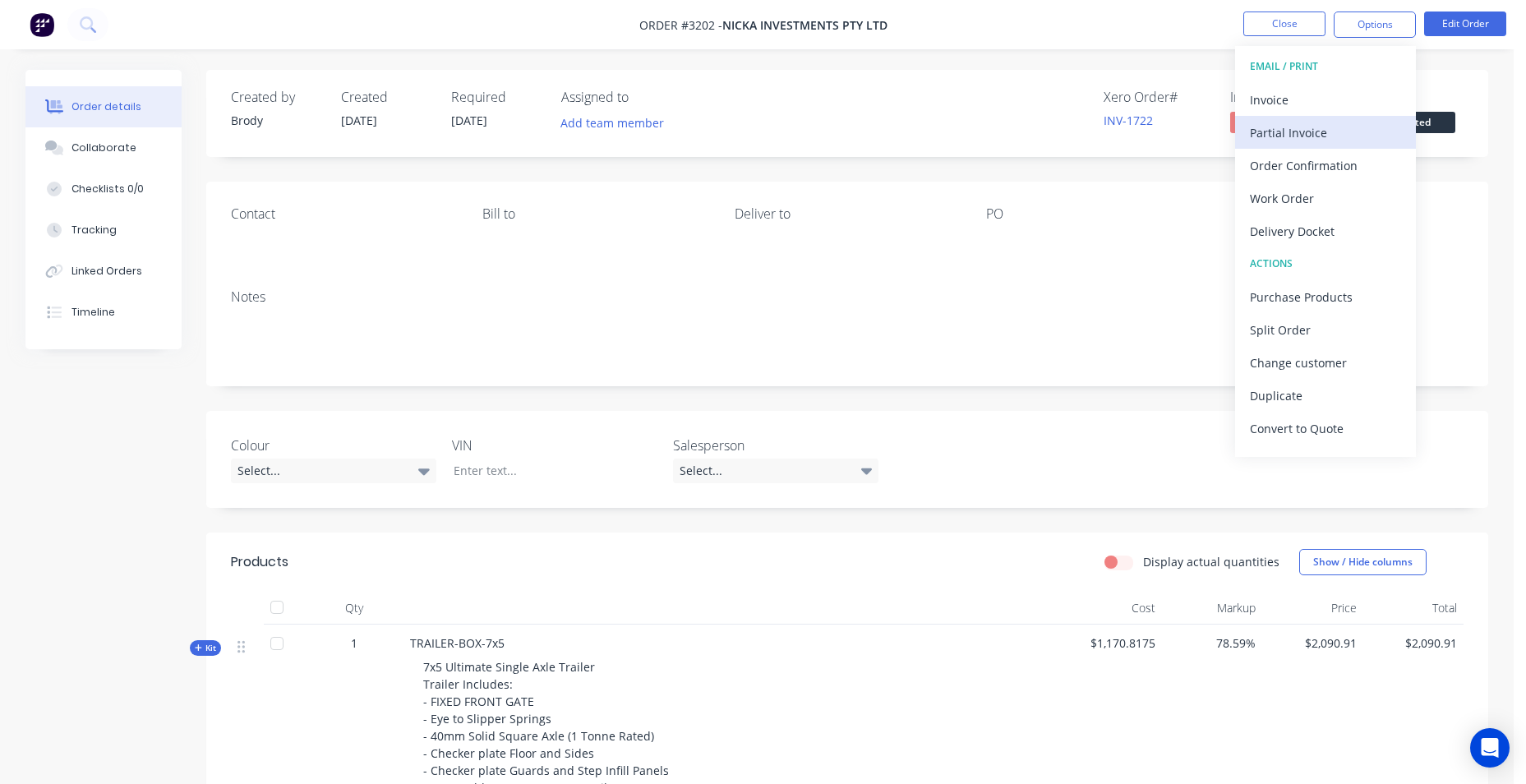
click at [1341, 126] on div "Partial Invoice" at bounding box center [1325, 132] width 151 height 23
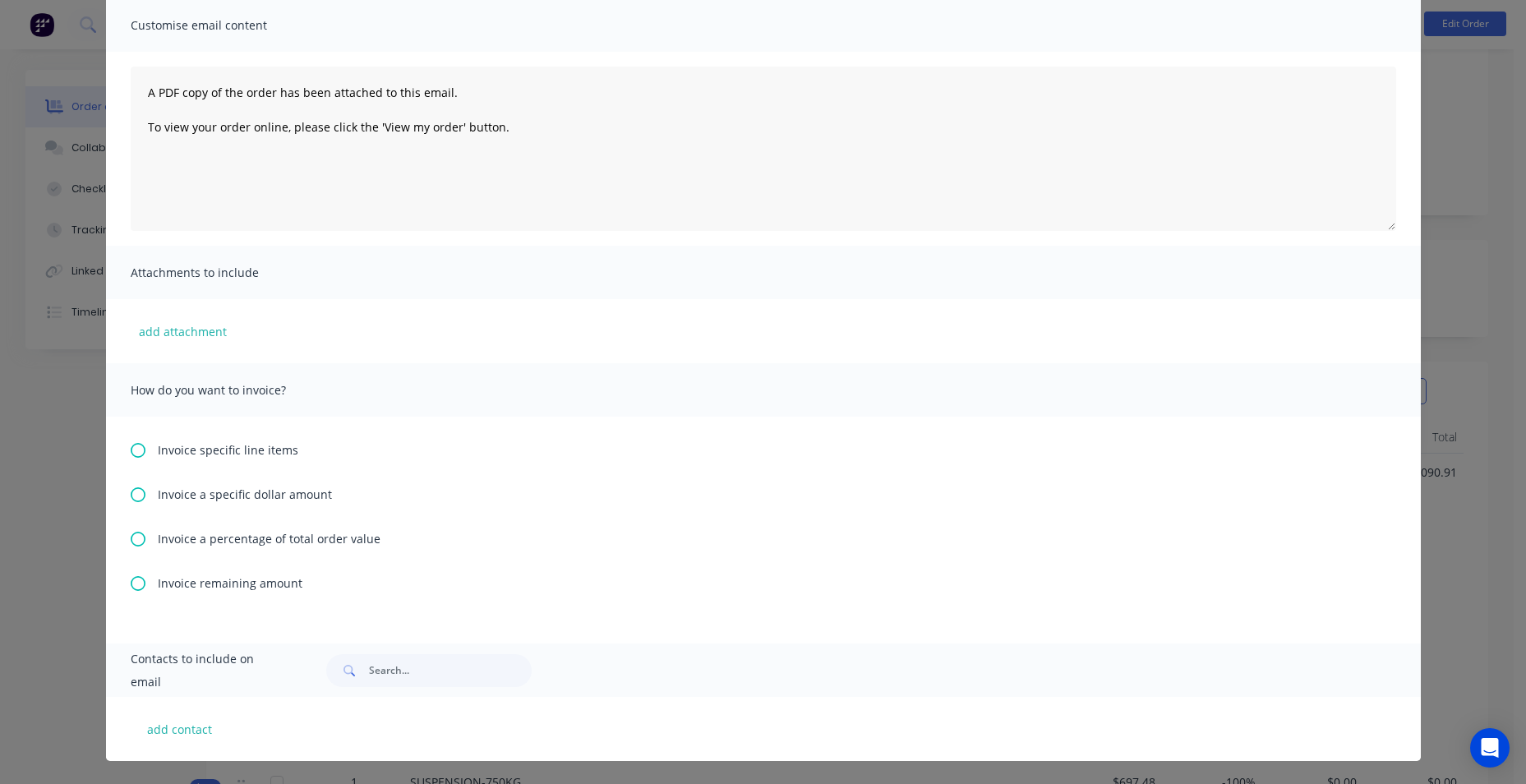
scroll to position [246, 0]
click at [130, 494] on icon at bounding box center [138, 495] width 15 height 15
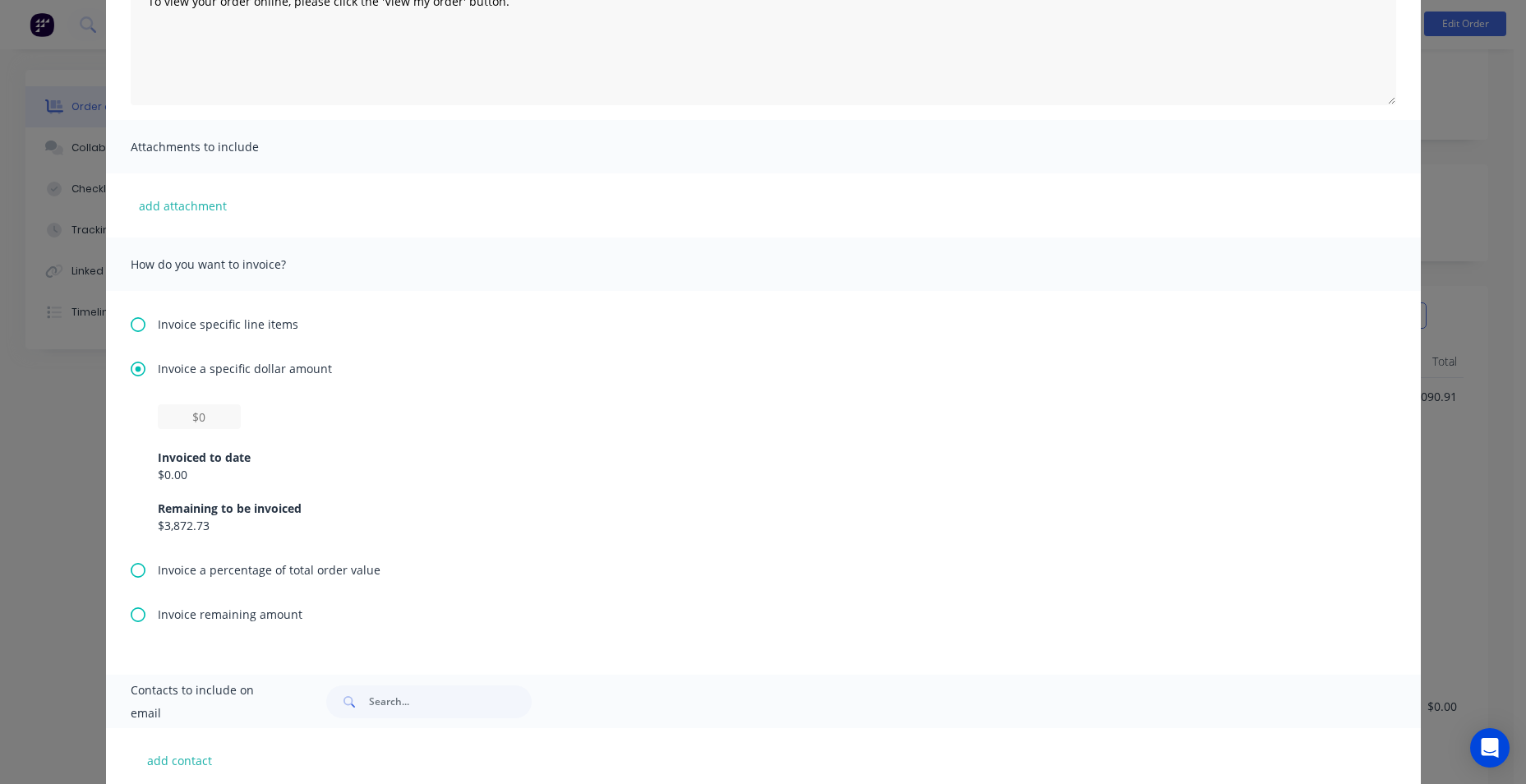
click at [130, 367] on icon at bounding box center [138, 369] width 15 height 15
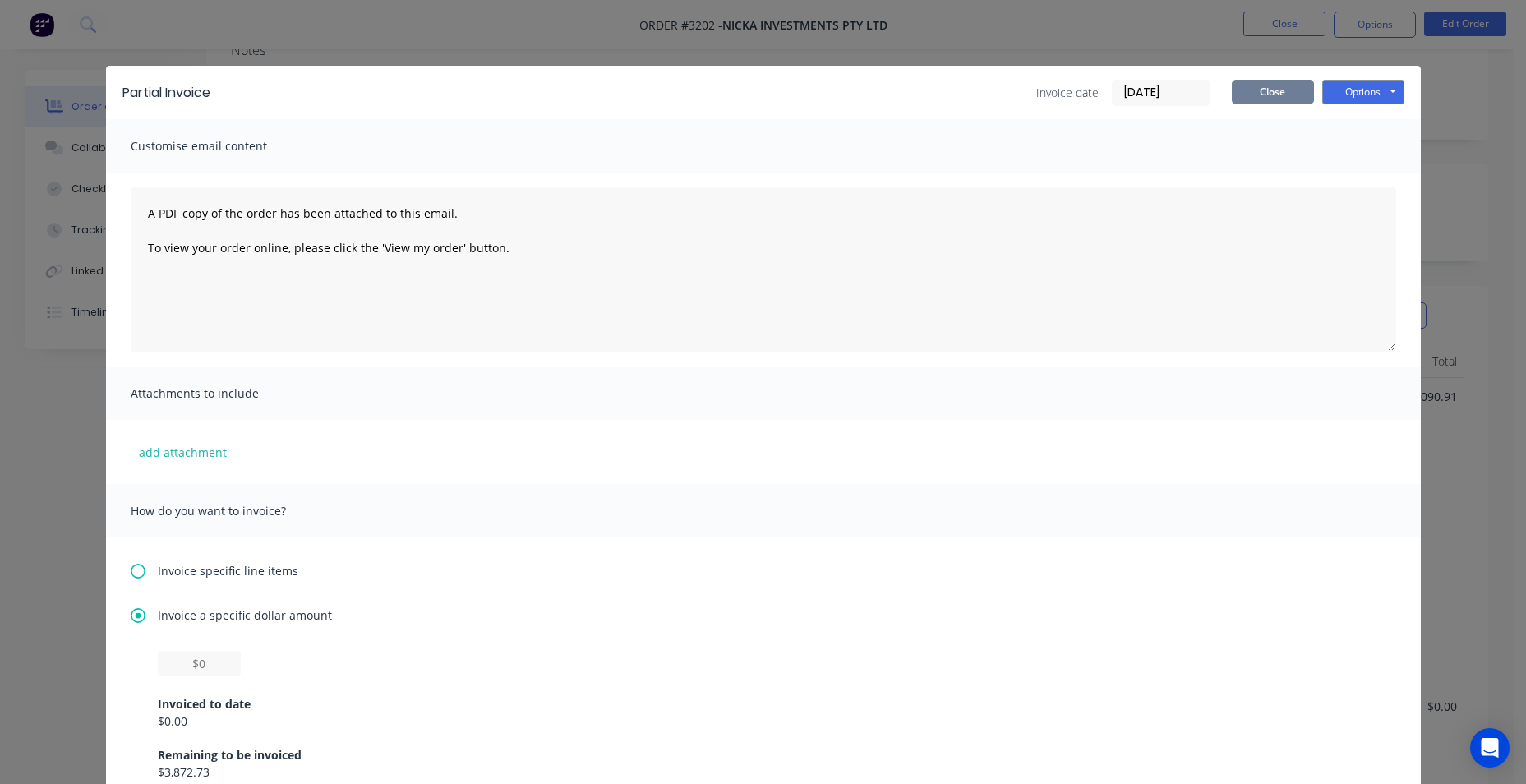
click at [1248, 95] on button "Close" at bounding box center [1273, 92] width 82 height 24
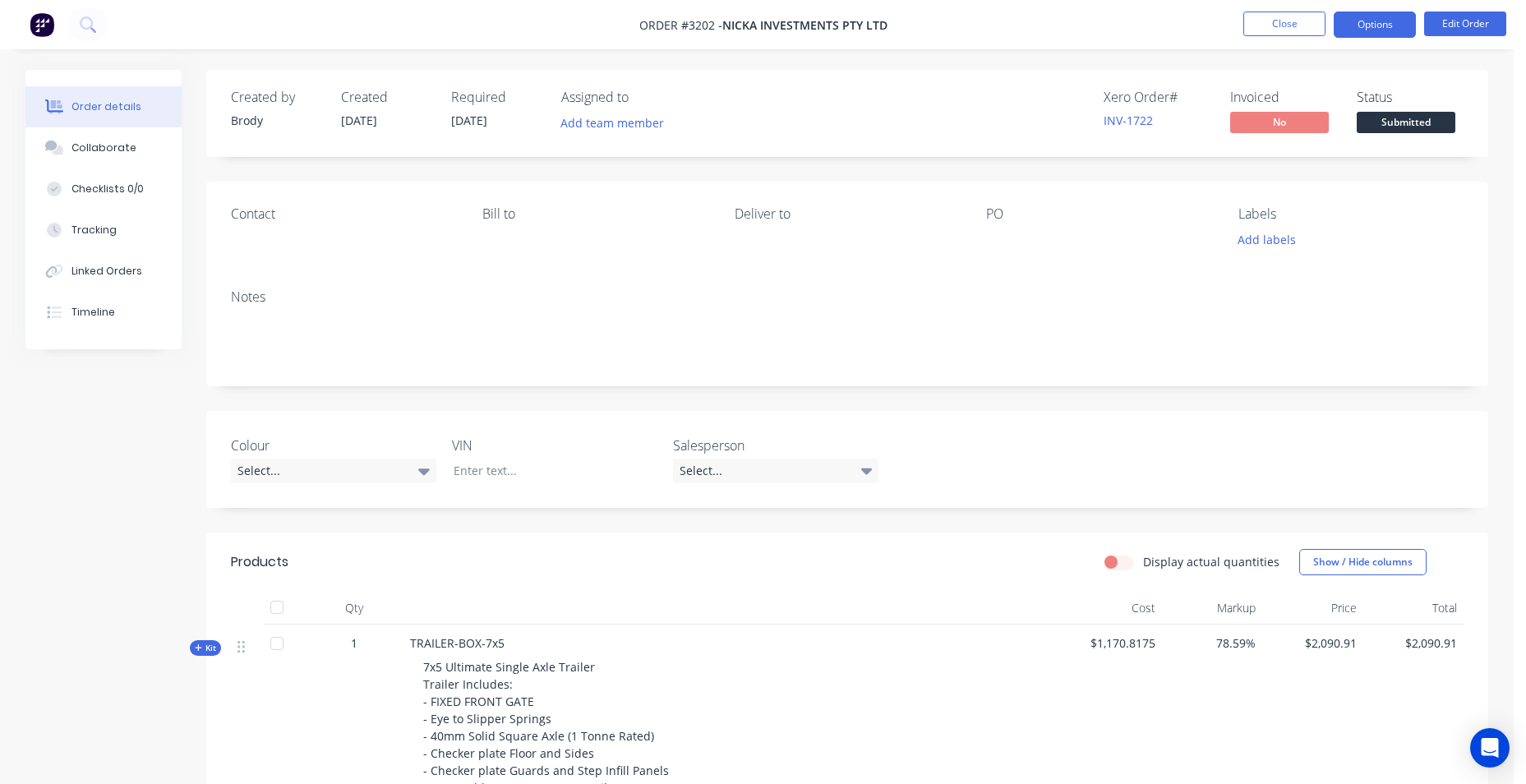
click at [1394, 14] on button "Options" at bounding box center [1375, 24] width 82 height 26
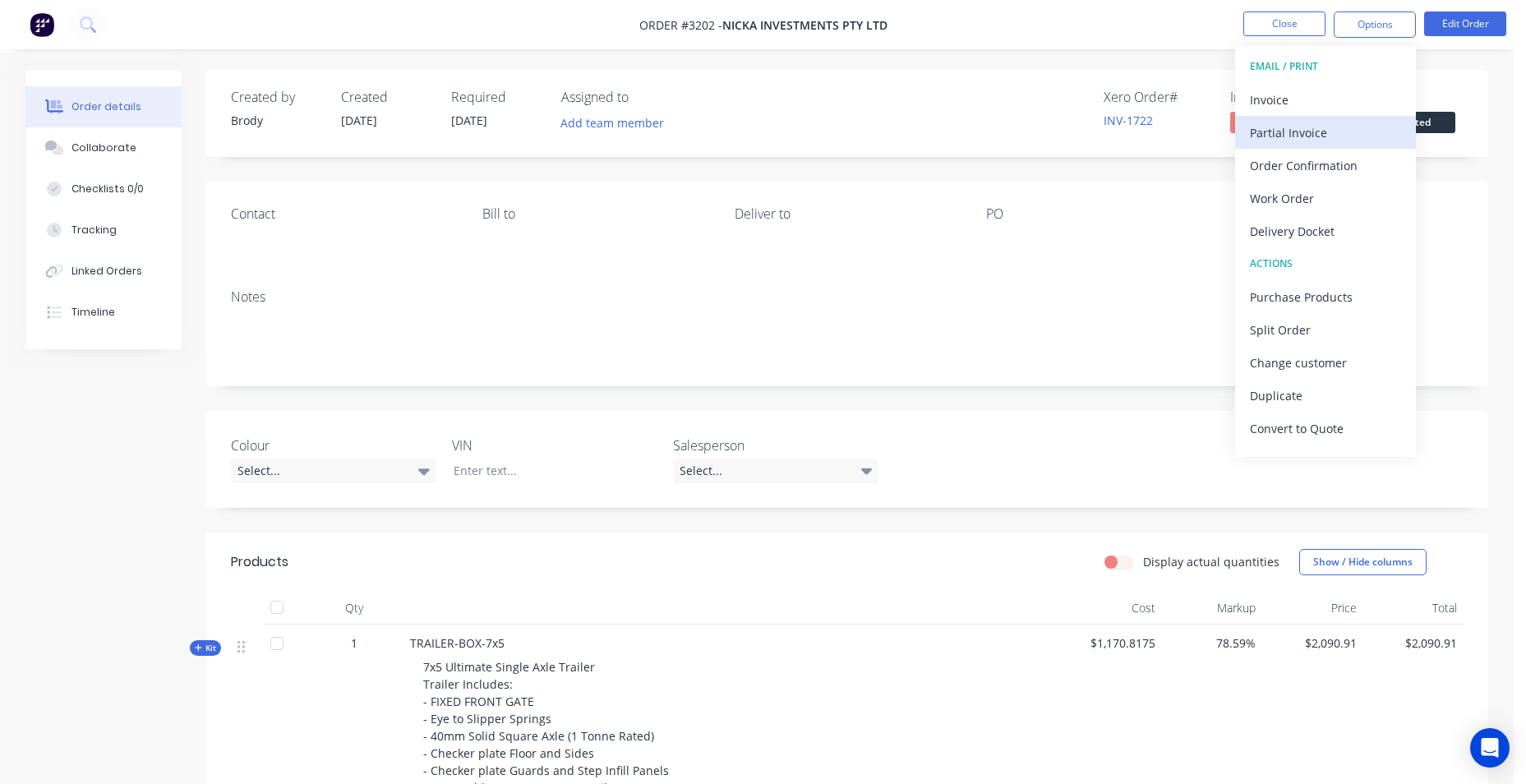
click at [1333, 130] on div "Partial Invoice" at bounding box center [1325, 132] width 151 height 23
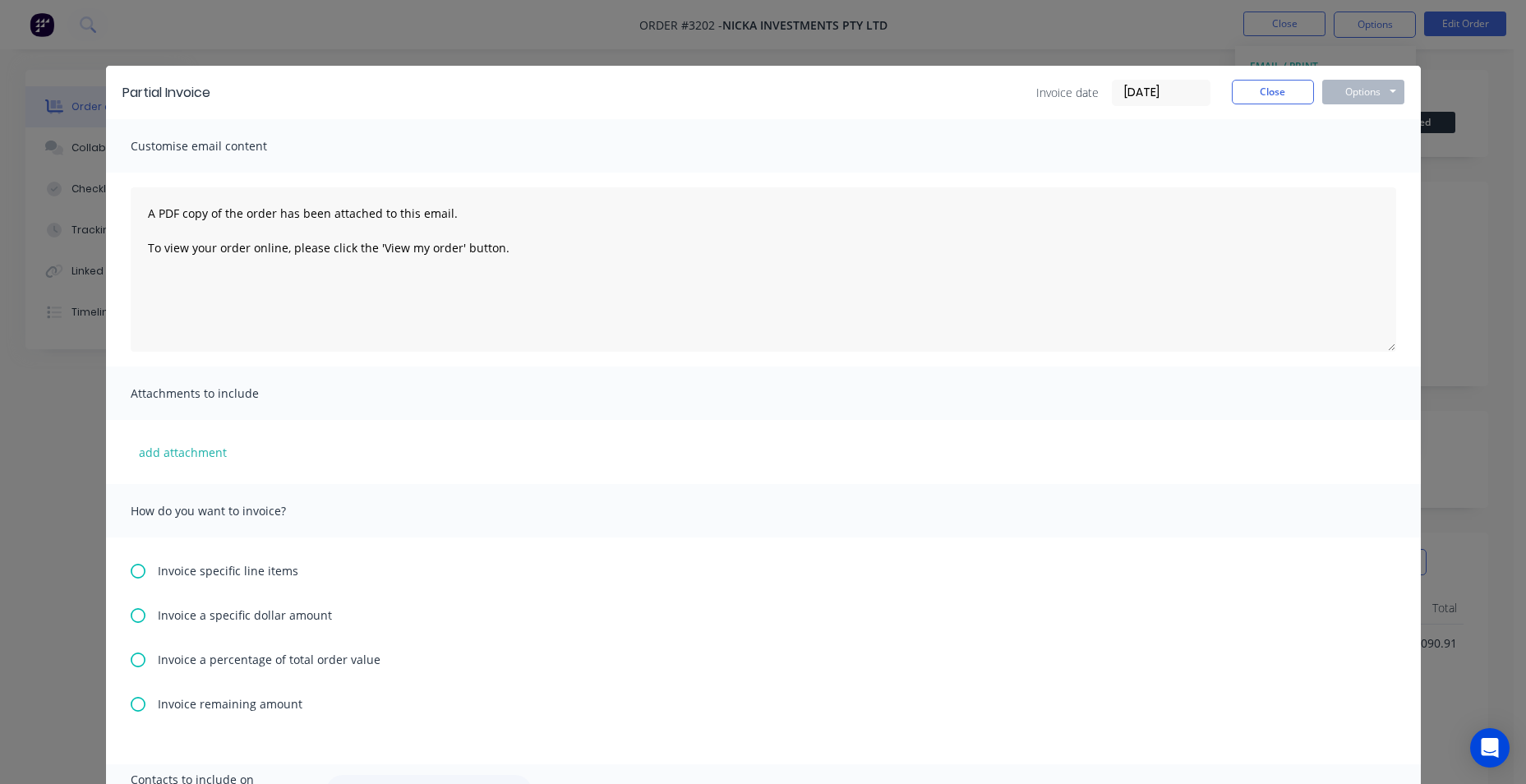
click at [130, 614] on icon at bounding box center [138, 615] width 15 height 15
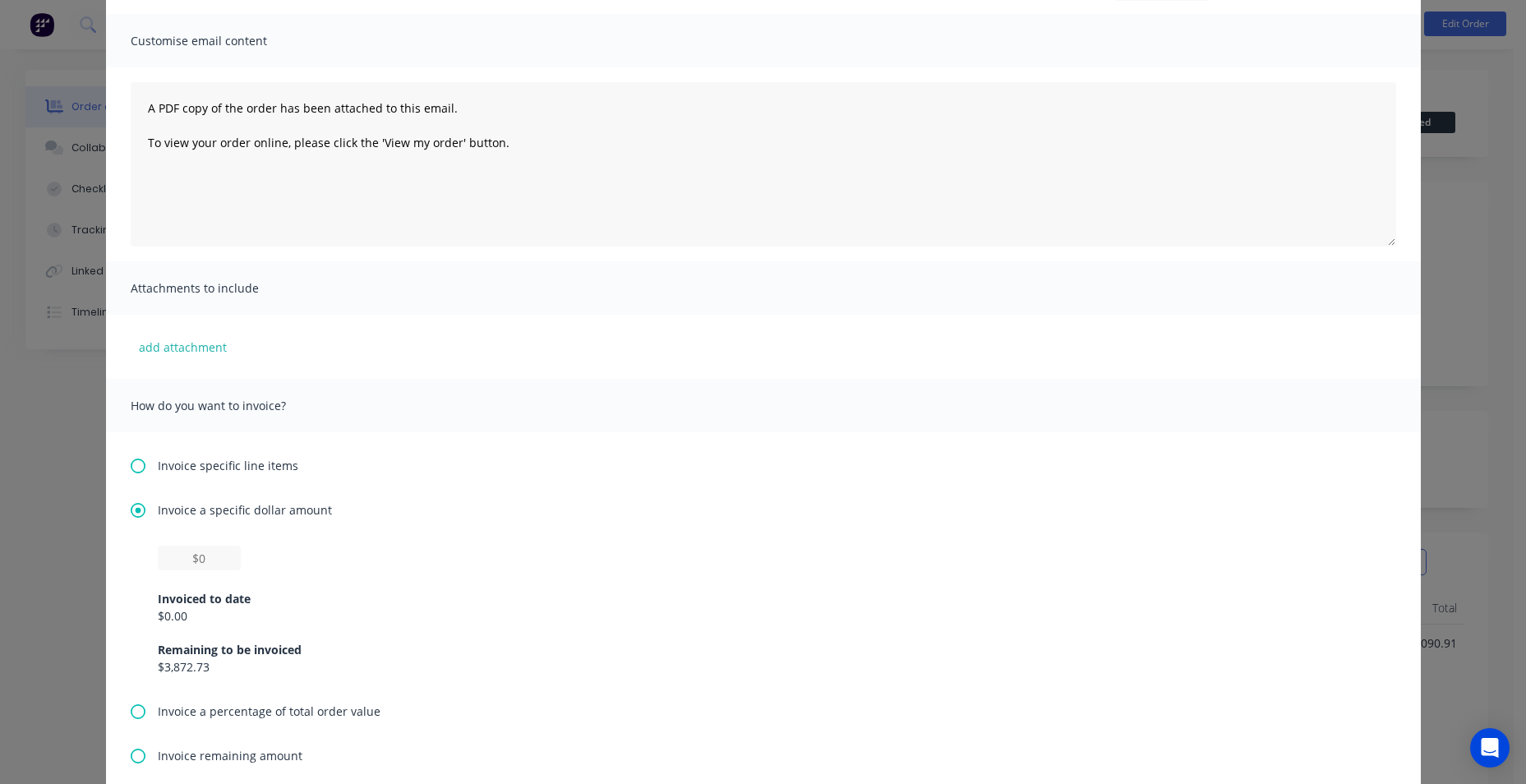
scroll to position [246, 0]
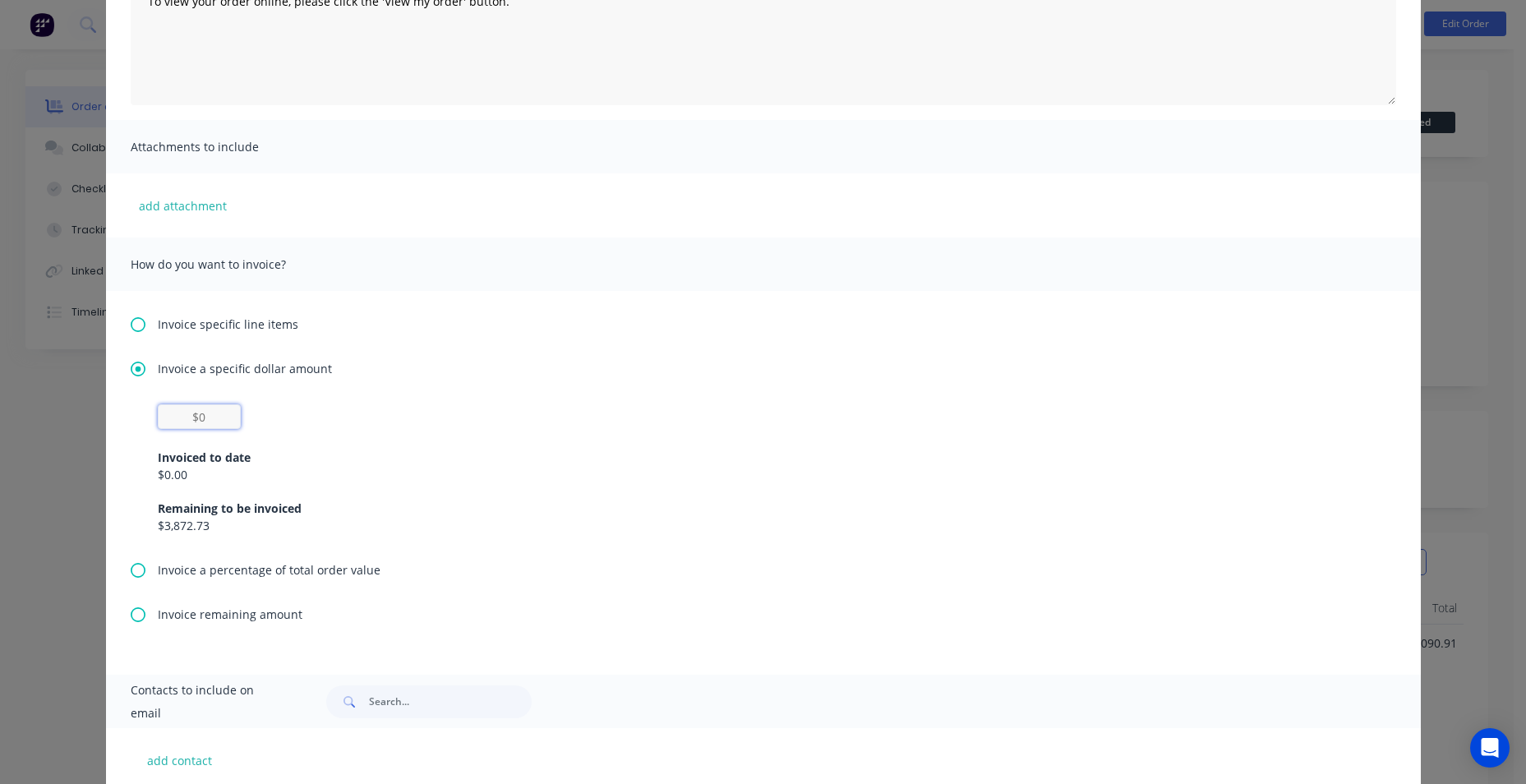
click at [214, 414] on input "text" at bounding box center [199, 417] width 83 height 24
type input "$0"
click at [1455, 99] on div "Partial Invoice Invoice date 11/08/25 Close Options Preview Print Email Customi…" at bounding box center [763, 392] width 1526 height 784
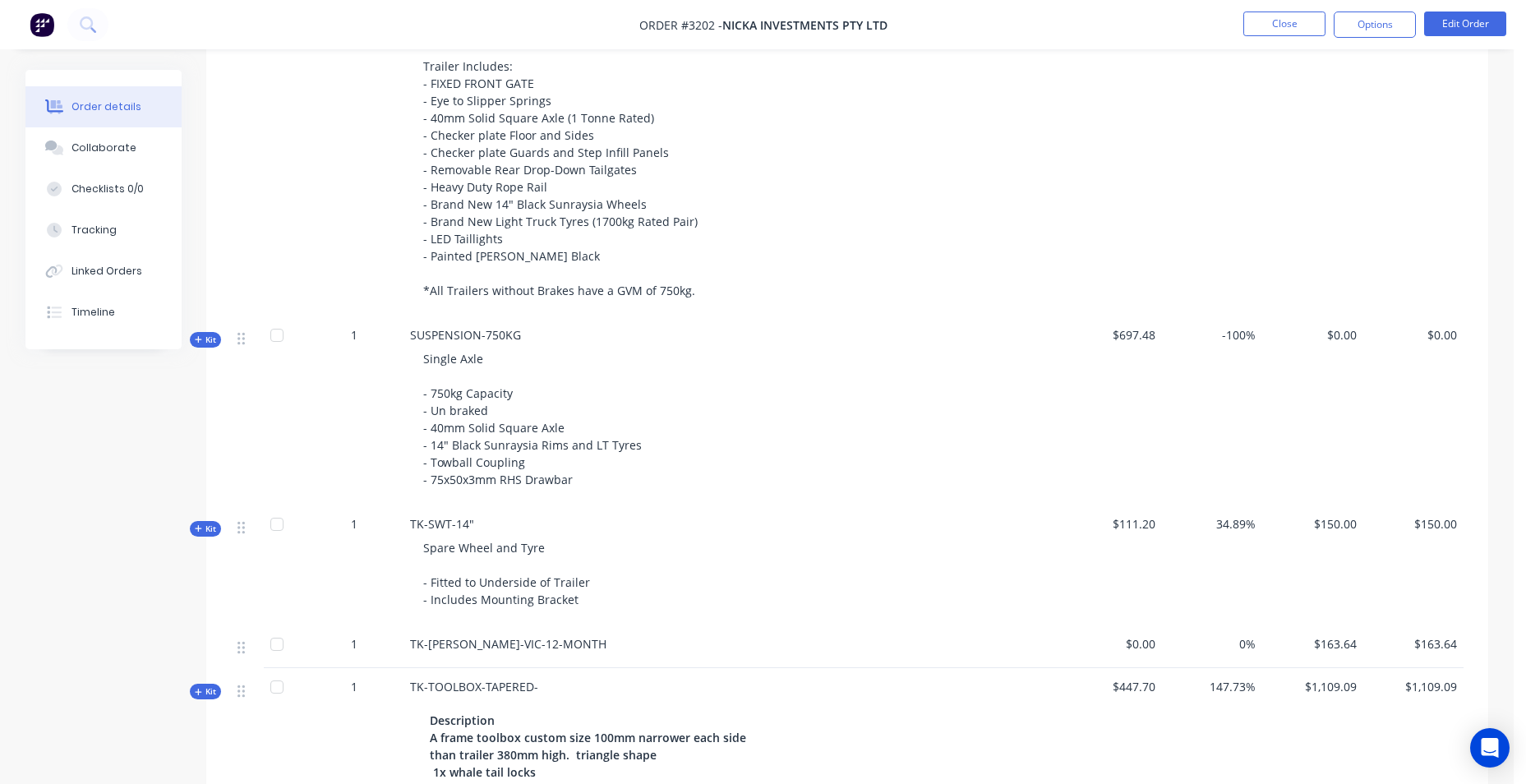
scroll to position [1086, 0]
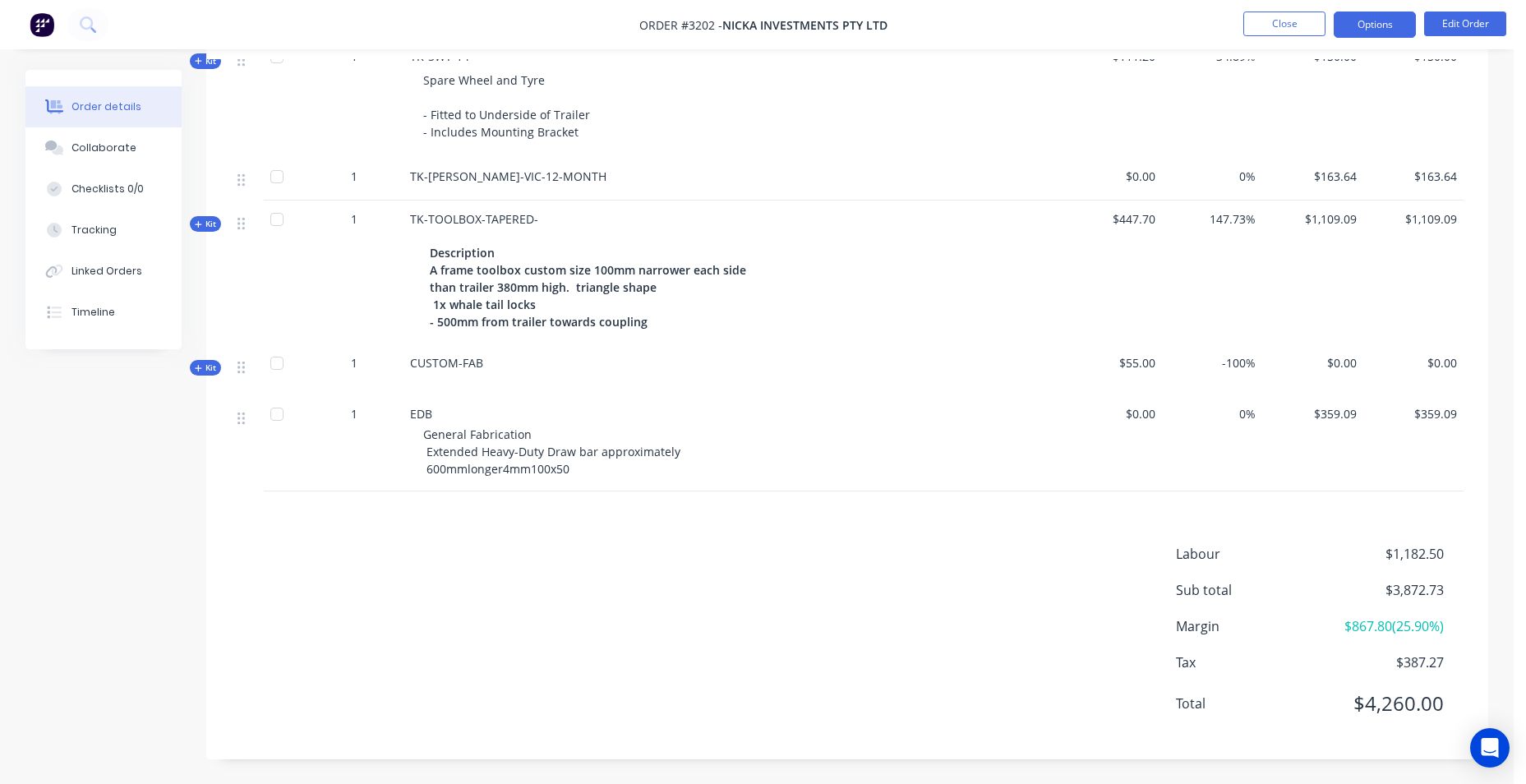
click at [1397, 29] on button "Options" at bounding box center [1375, 24] width 82 height 26
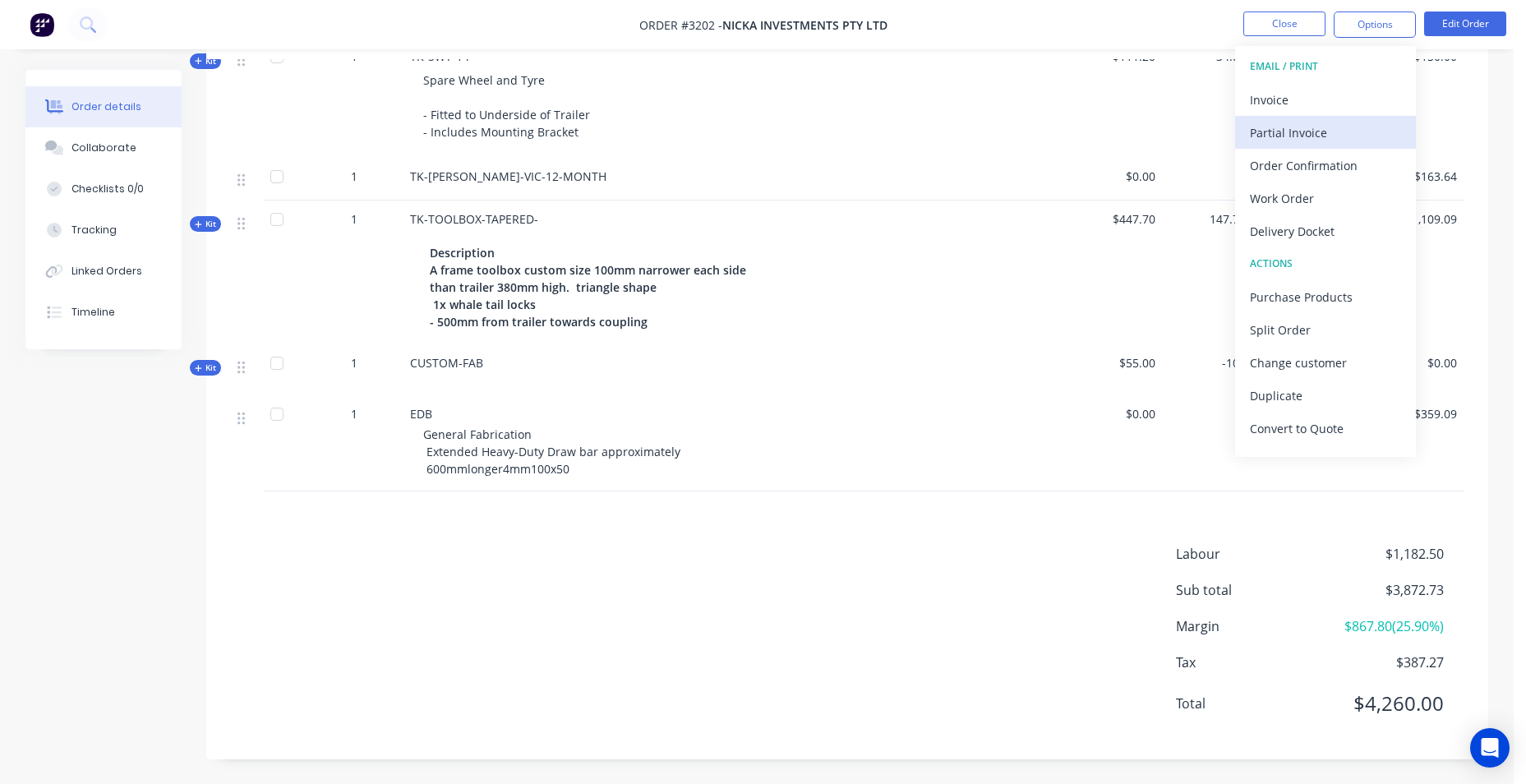
click at [1341, 134] on div "Partial Invoice" at bounding box center [1325, 132] width 151 height 23
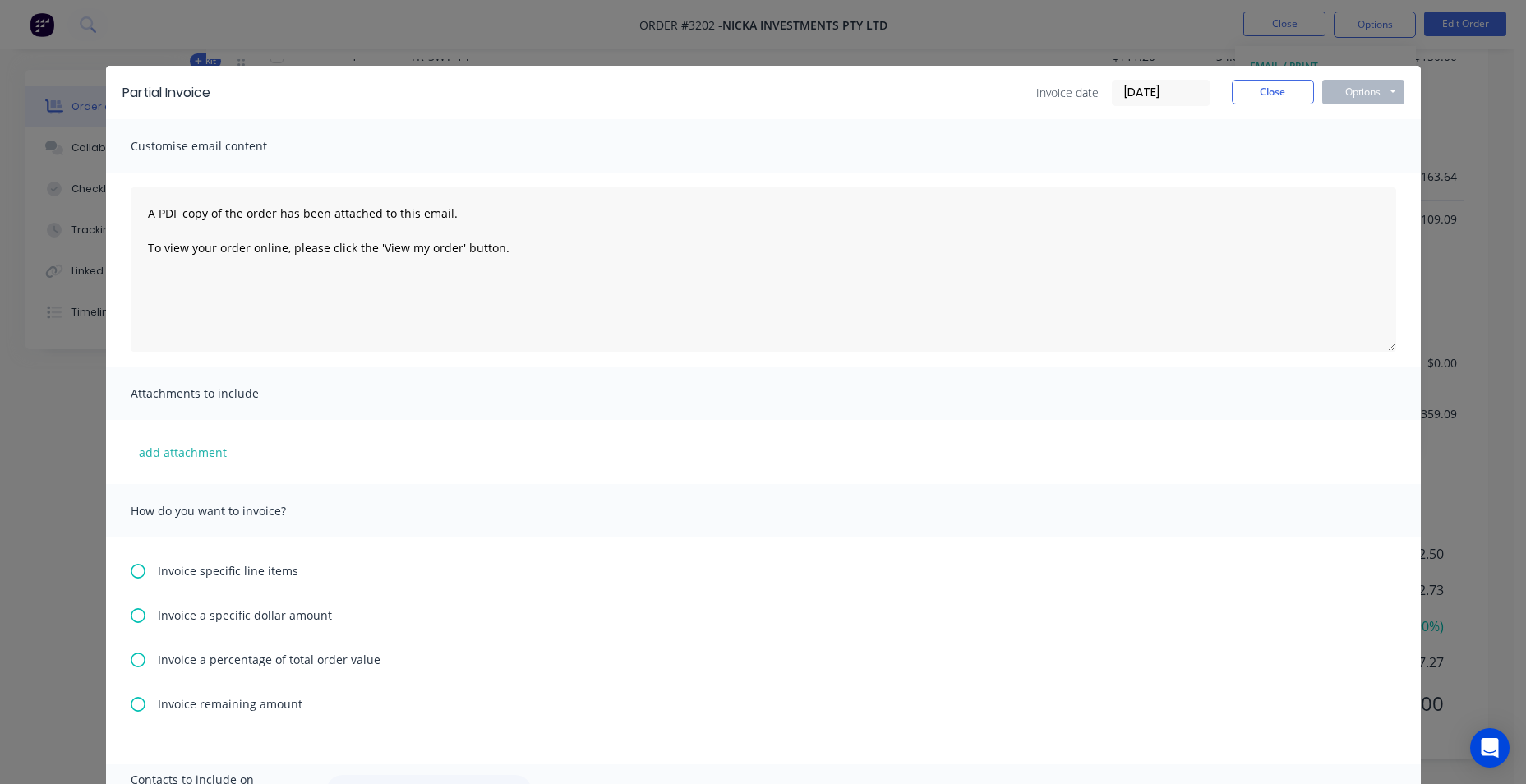
click at [131, 619] on icon at bounding box center [138, 615] width 15 height 15
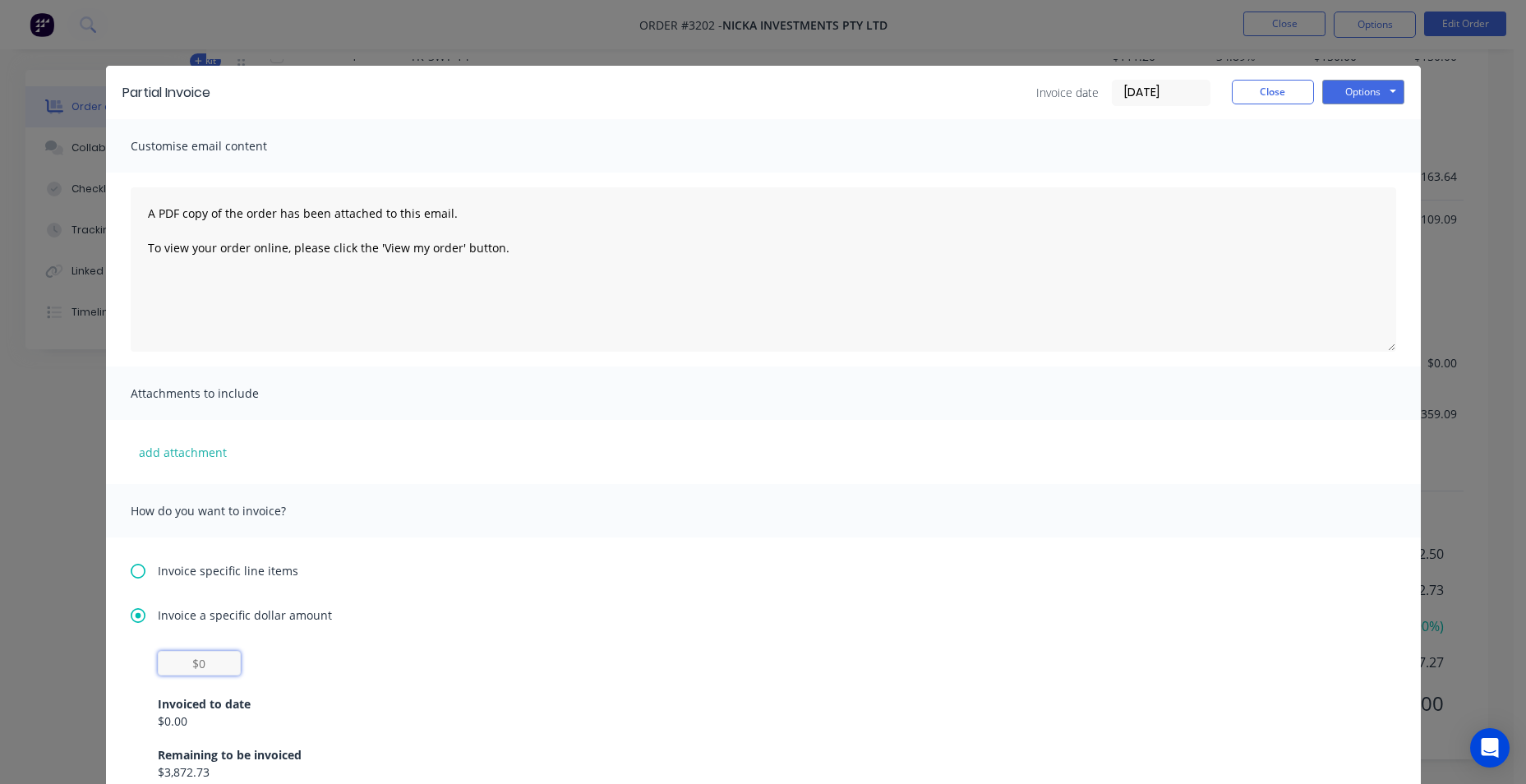
click at [200, 657] on input "text" at bounding box center [199, 663] width 83 height 24
type input "$2,260"
click at [338, 643] on div "Invoice a specific dollar amount $2,260 Invoiced to date $0.00 Remaining to be …" at bounding box center [763, 706] width 1266 height 201
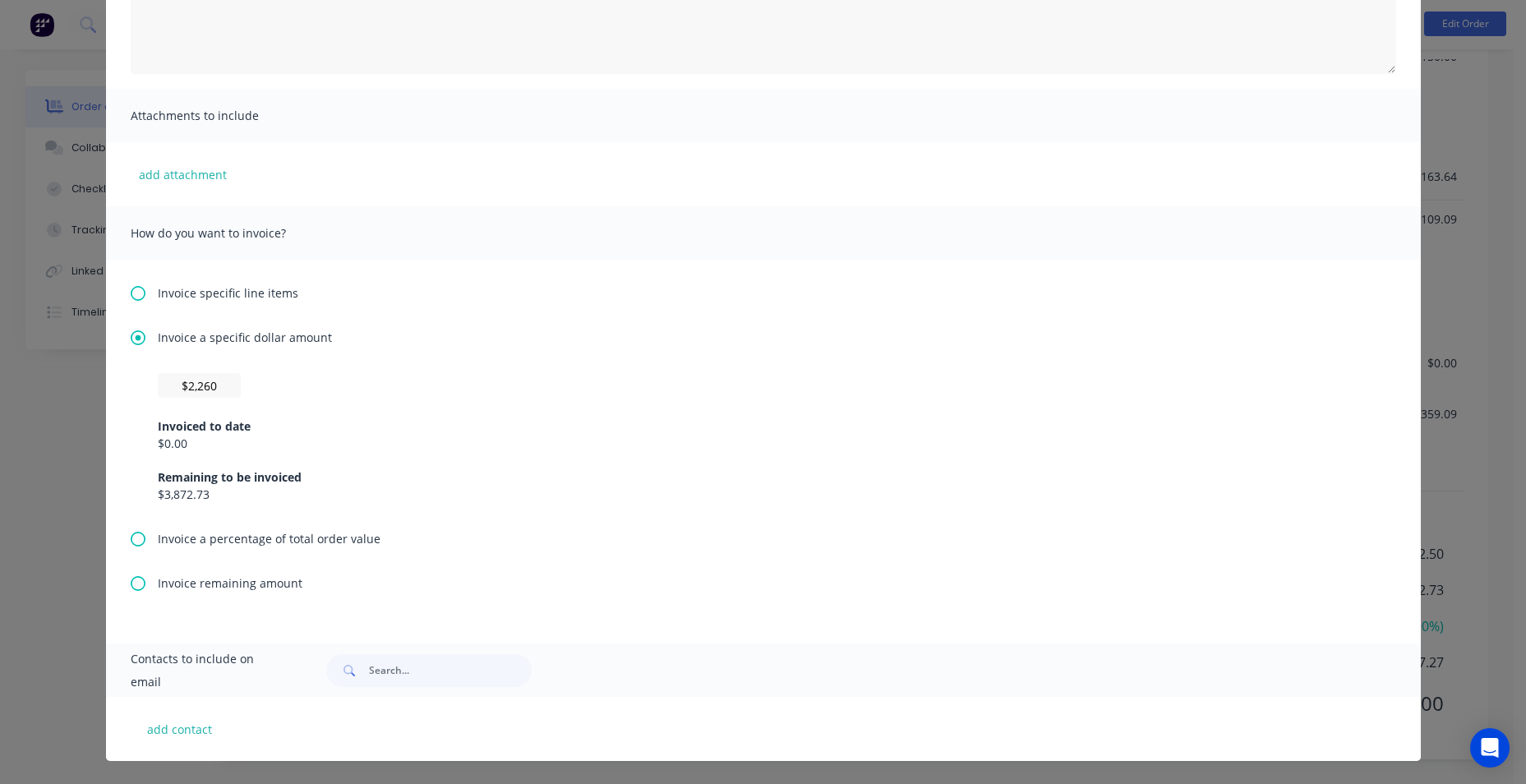
scroll to position [0, 0]
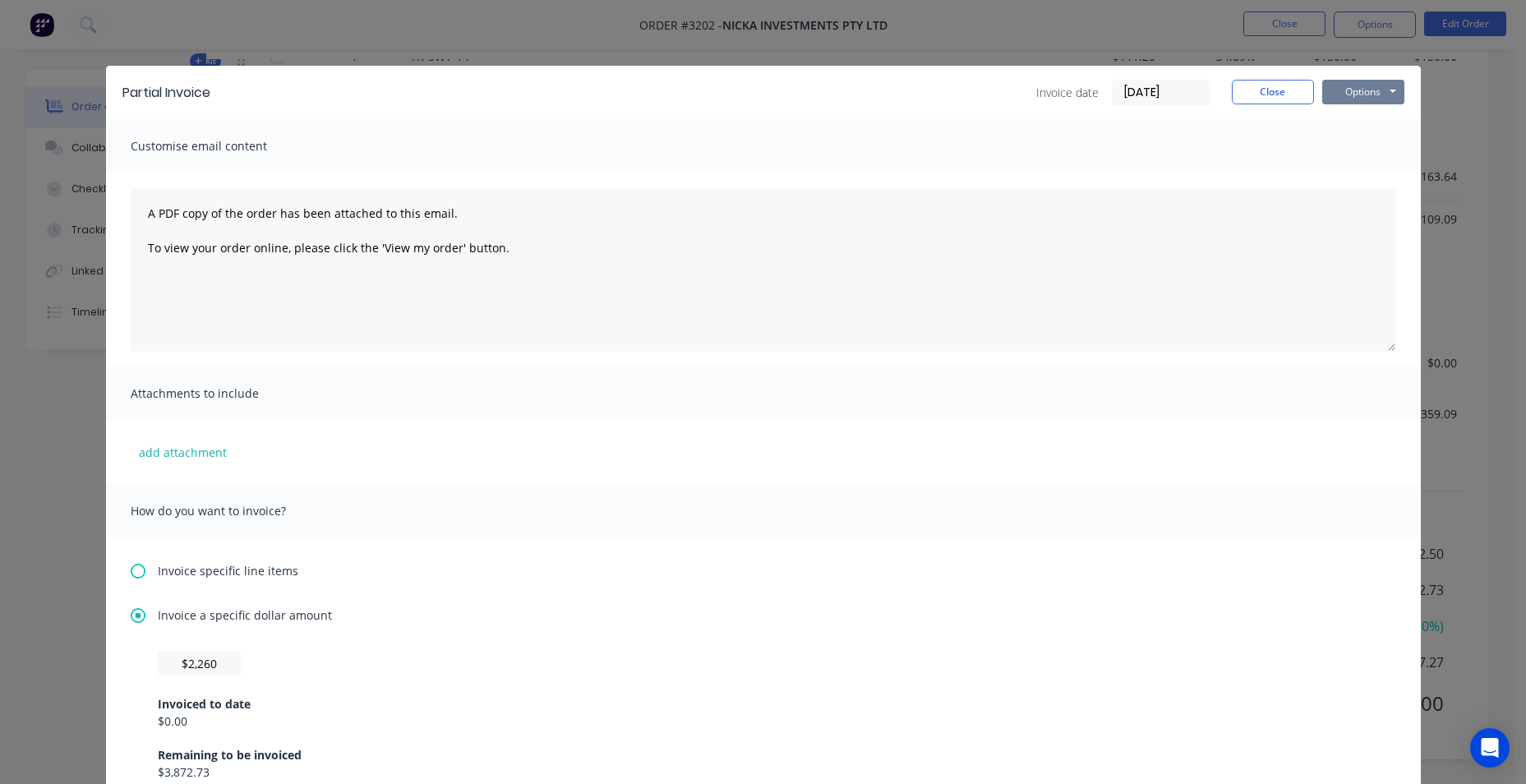
click at [1380, 87] on button "Options" at bounding box center [1363, 92] width 82 height 24
click at [1388, 126] on button "Preview" at bounding box center [1374, 121] width 105 height 27
drag, startPoint x: 1266, startPoint y: 77, endPoint x: 1266, endPoint y: 91, distance: 14.0
click at [1266, 78] on div "Partial Invoice Invoice date 11/08/25 Close Options Preview Print Email" at bounding box center [763, 92] width 1315 height 53
click at [1267, 94] on button "Close" at bounding box center [1273, 92] width 82 height 24
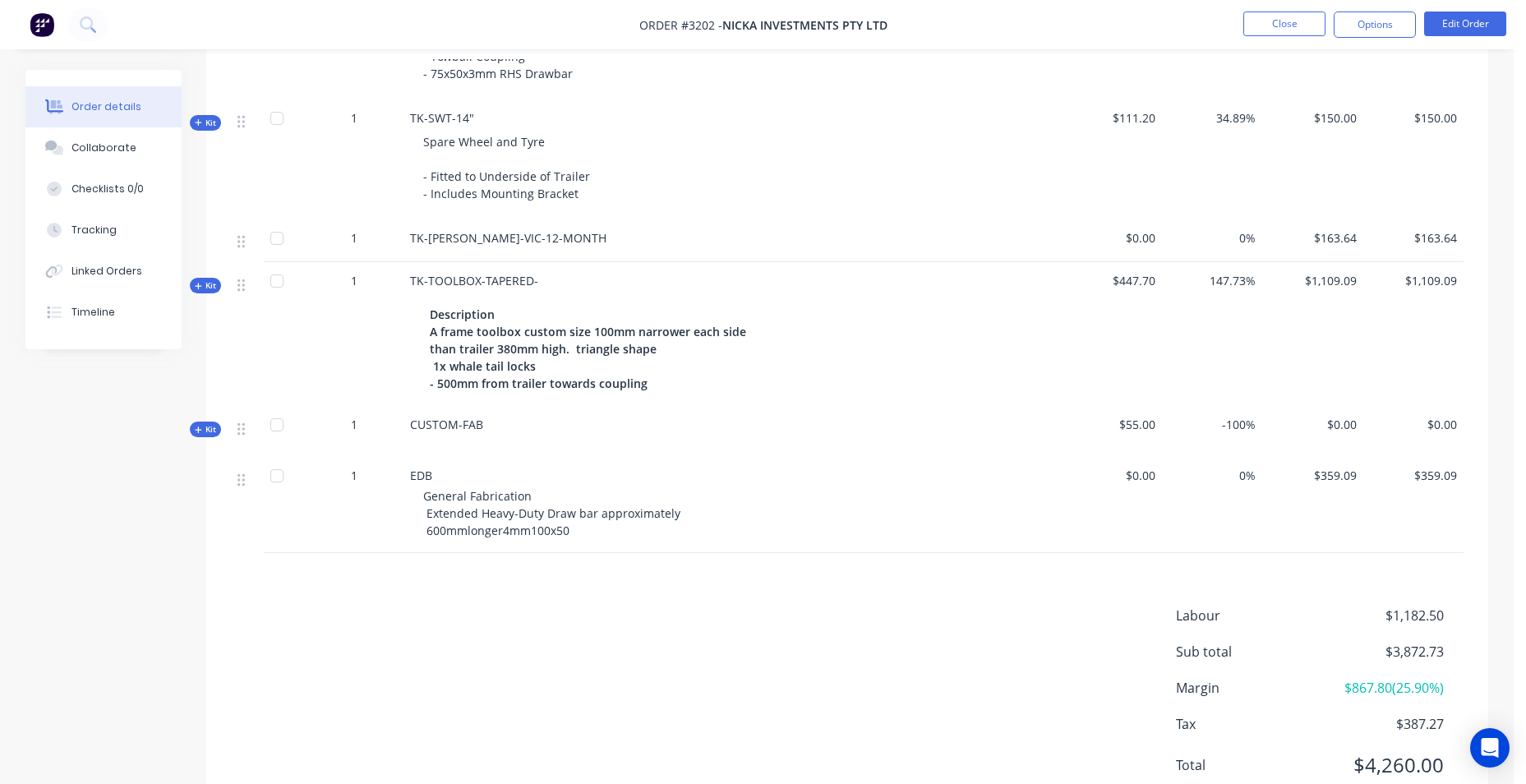
scroll to position [1086, 0]
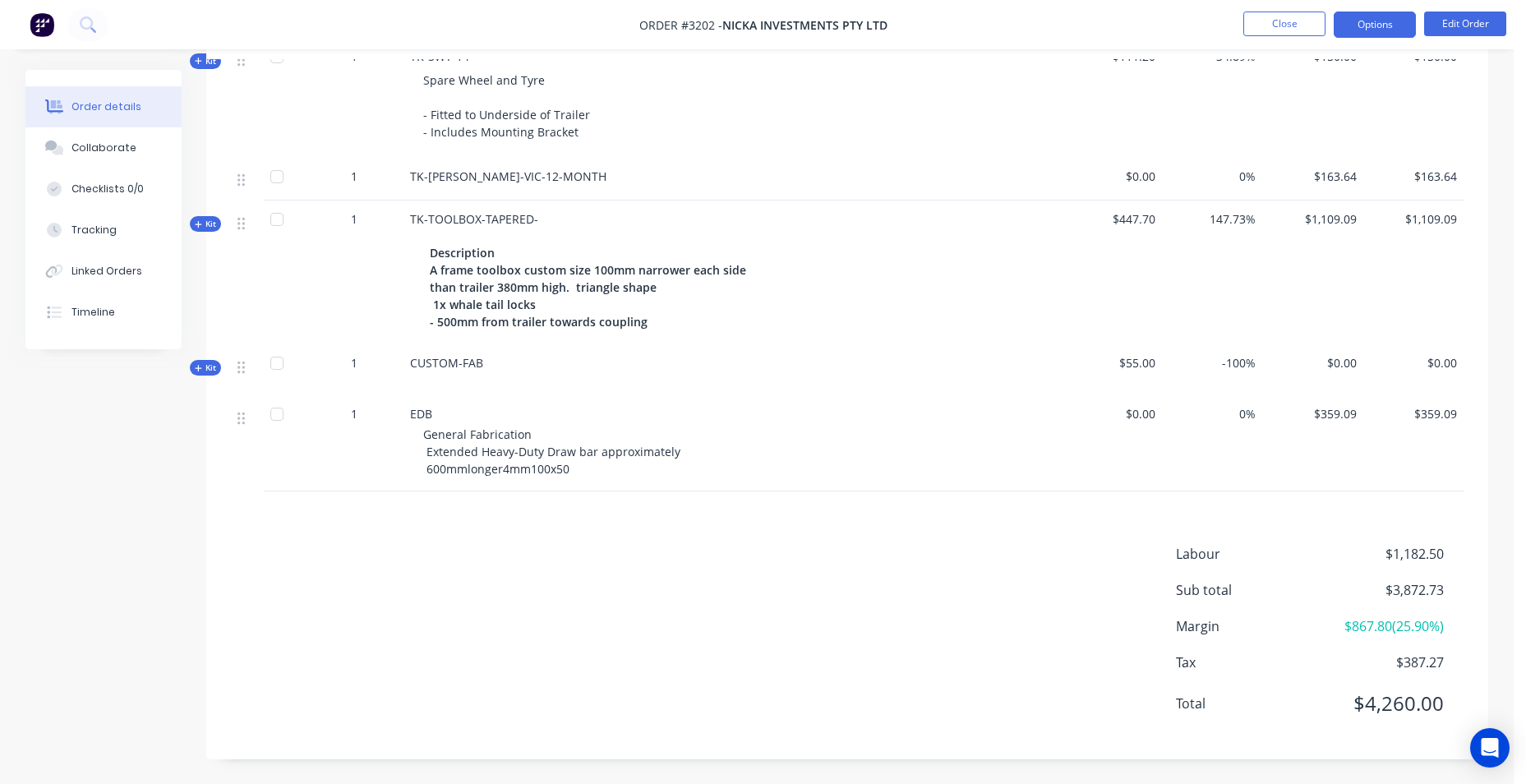
click at [1385, 29] on button "Options" at bounding box center [1375, 24] width 82 height 26
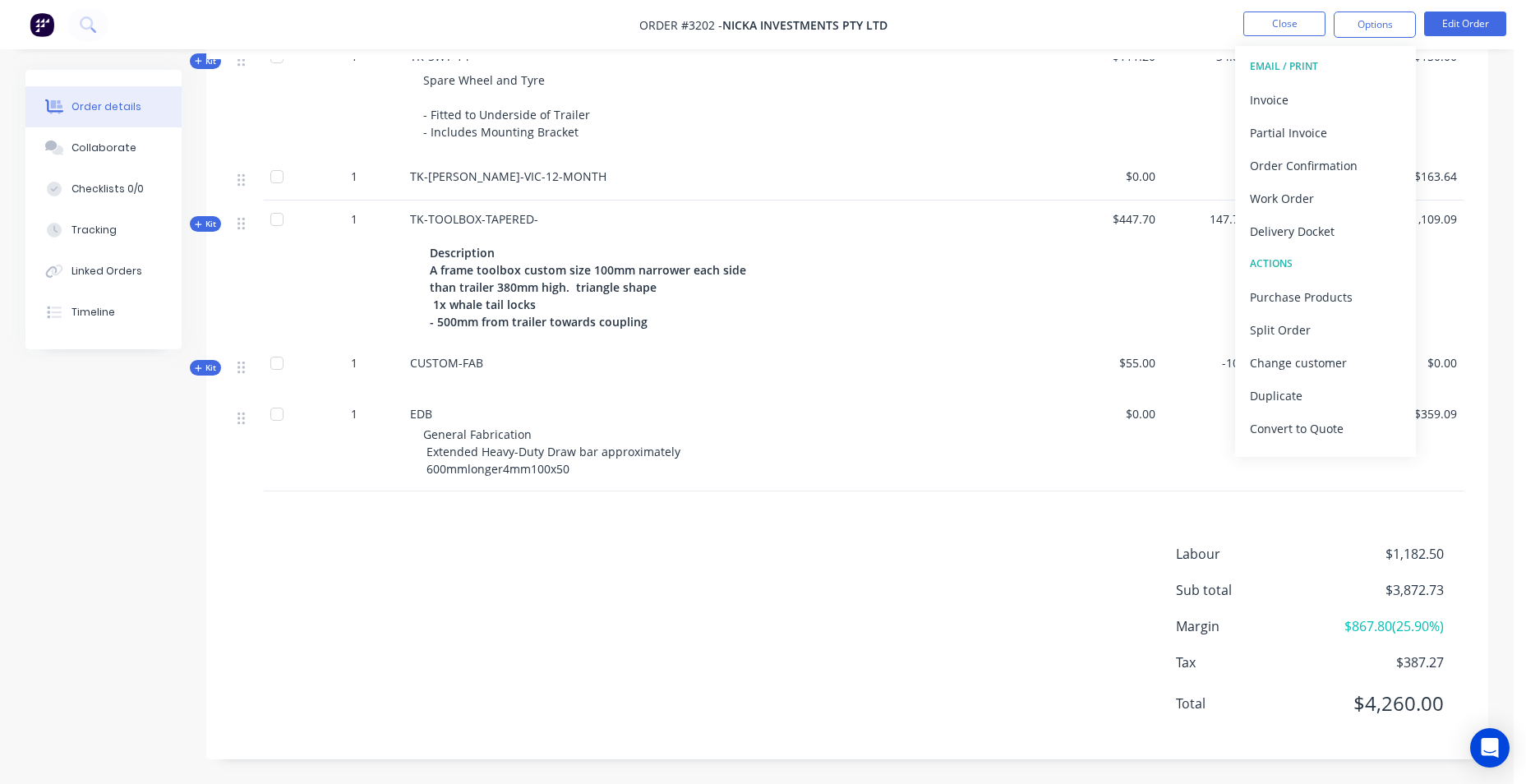
click at [1041, 621] on div "Labour $1,182.50 Sub total $3,872.73 Margin $867.80 ( 25.90 %) Tax $387.27 Tota…" at bounding box center [847, 640] width 1233 height 191
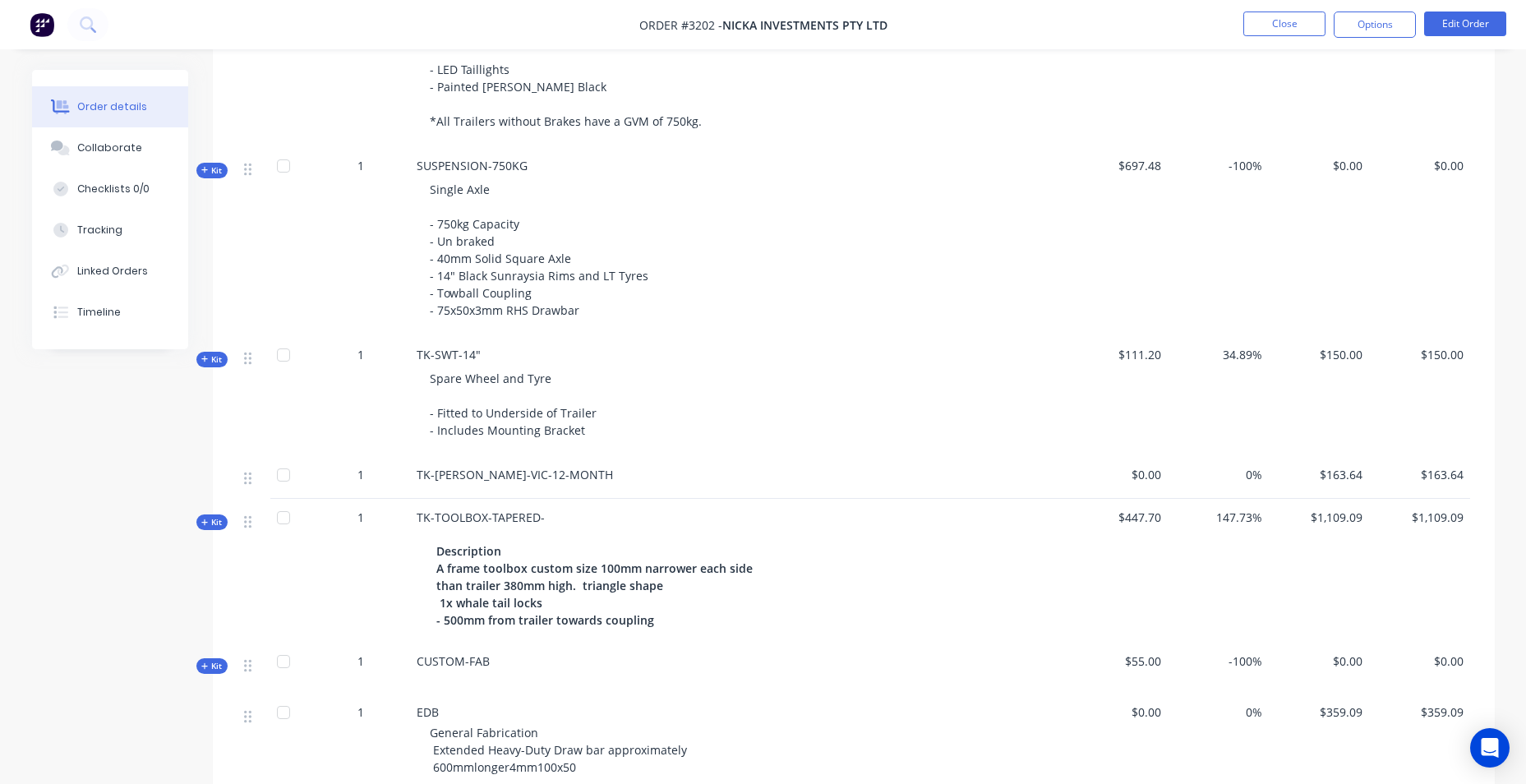
scroll to position [1086, 0]
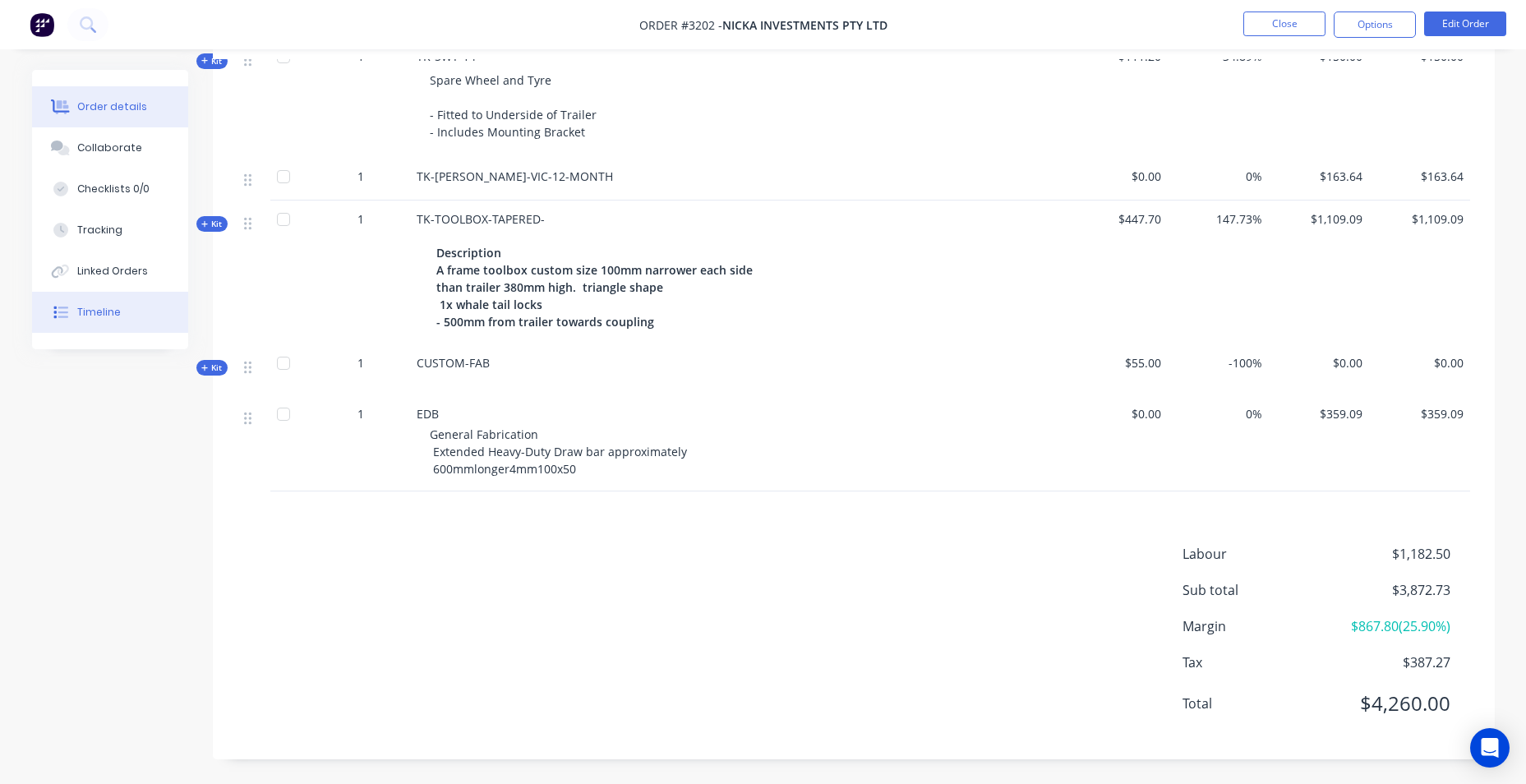
click at [81, 304] on button "Timeline" at bounding box center [110, 312] width 156 height 41
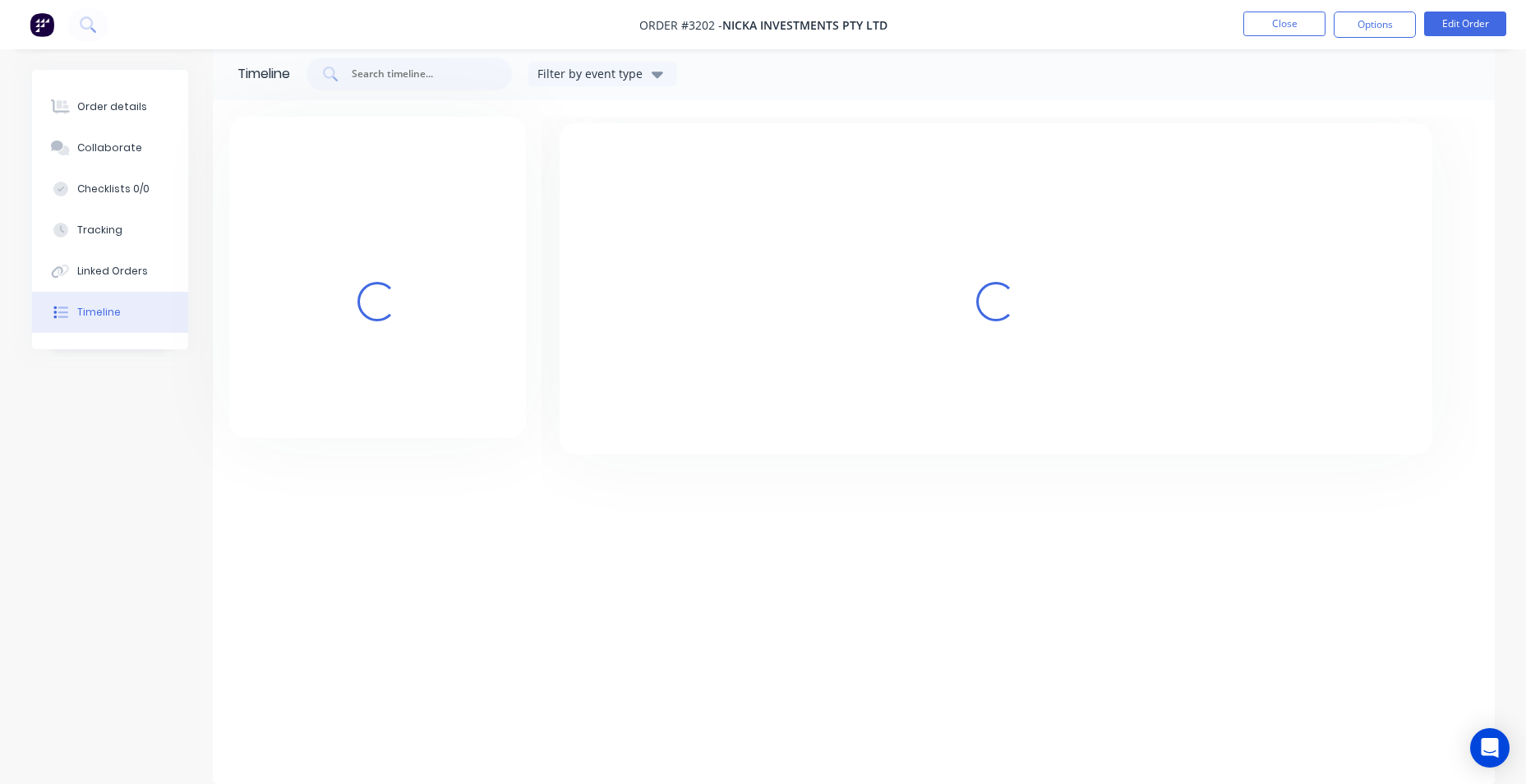
scroll to position [23, 0]
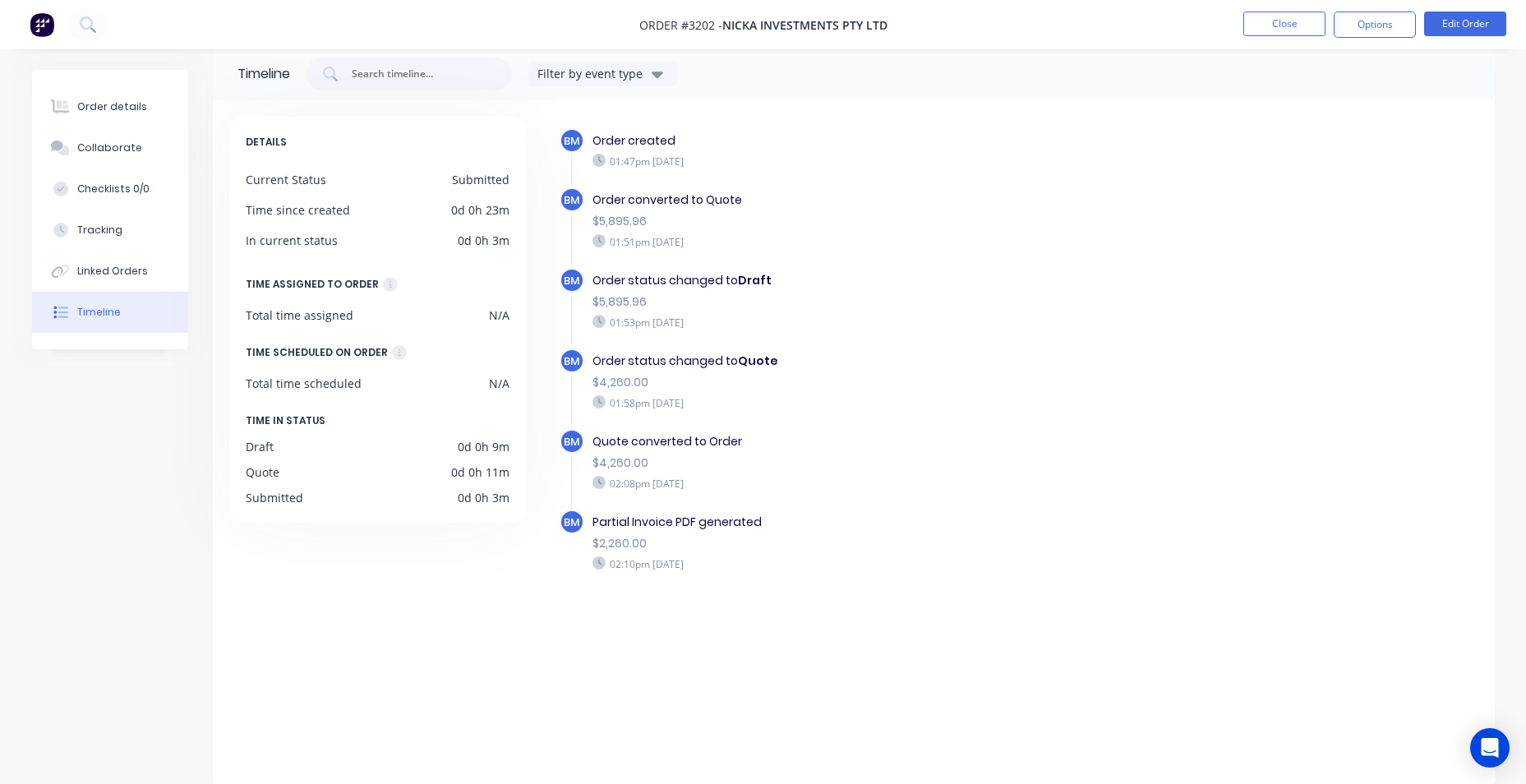
click at [646, 527] on div "Partial Invoice PDF generated" at bounding box center [876, 522] width 569 height 17
click at [644, 514] on div "Partial Invoice PDF generated" at bounding box center [876, 522] width 569 height 17
click at [567, 518] on span "BM" at bounding box center [571, 522] width 16 height 16
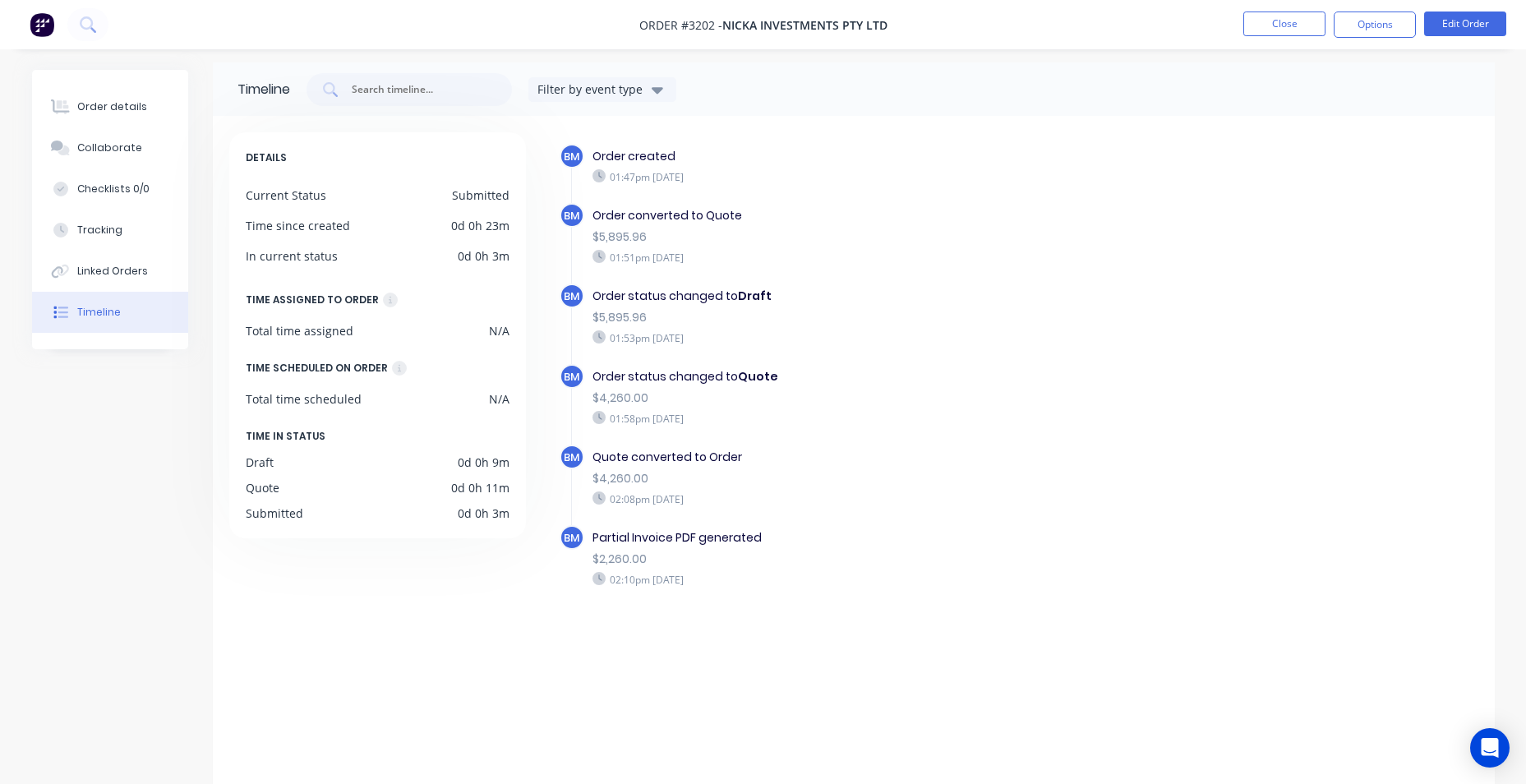
scroll to position [0, 0]
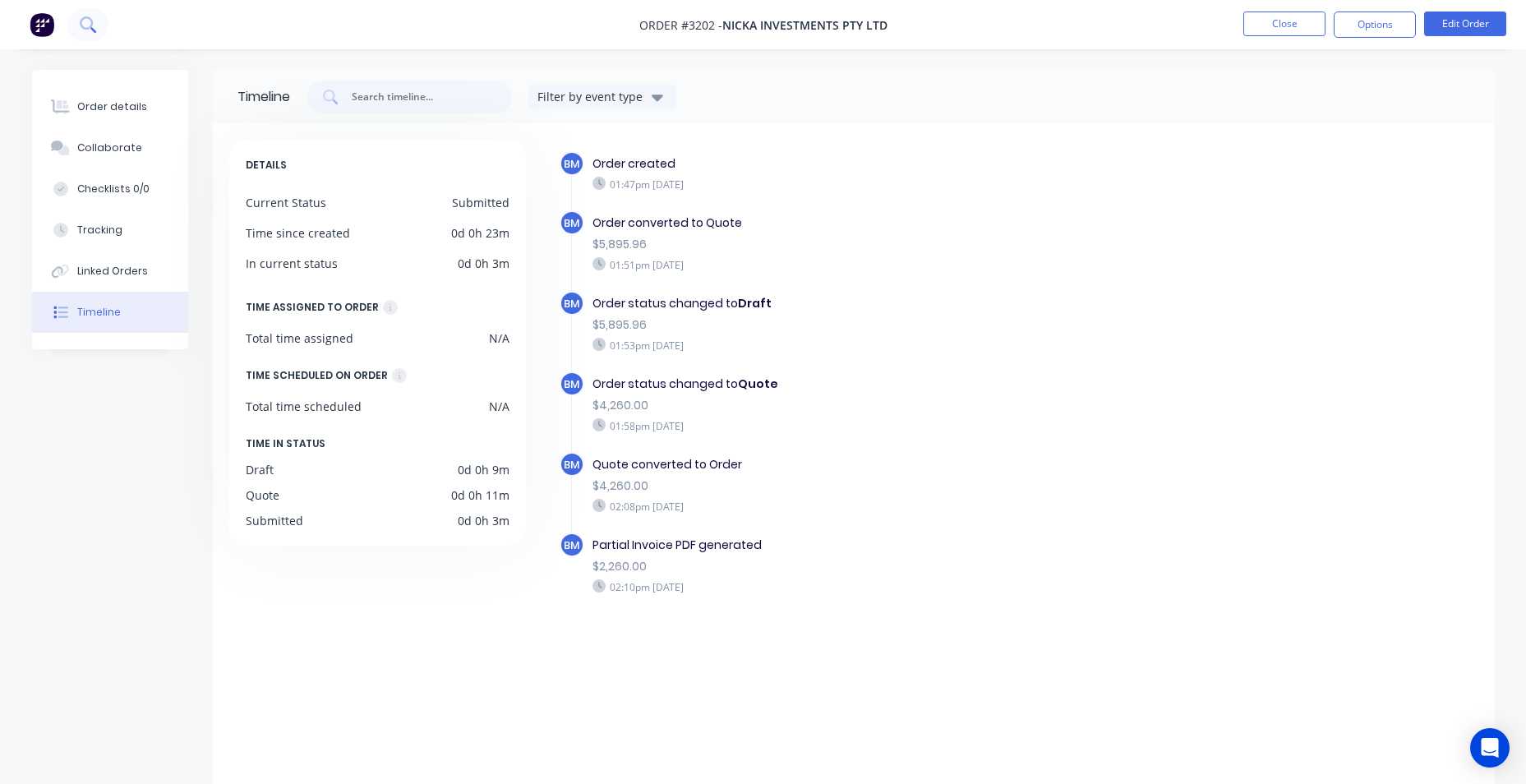
click at [89, 24] on icon at bounding box center [87, 24] width 16 height 16
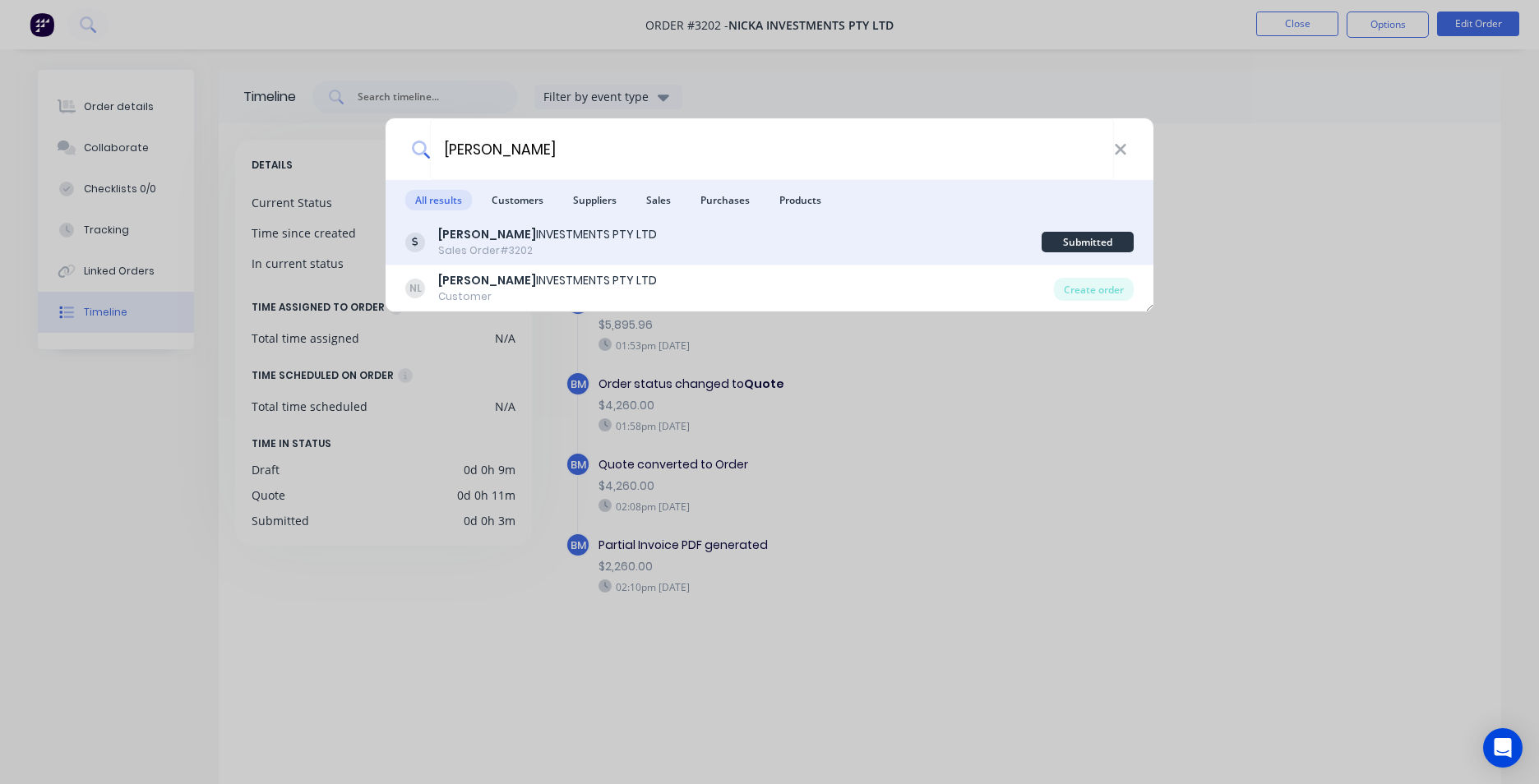
type input "NICKA"
click at [620, 248] on div "NICKA INVESTMENTS PTY LTD Sales Order #3202" at bounding box center [723, 242] width 636 height 32
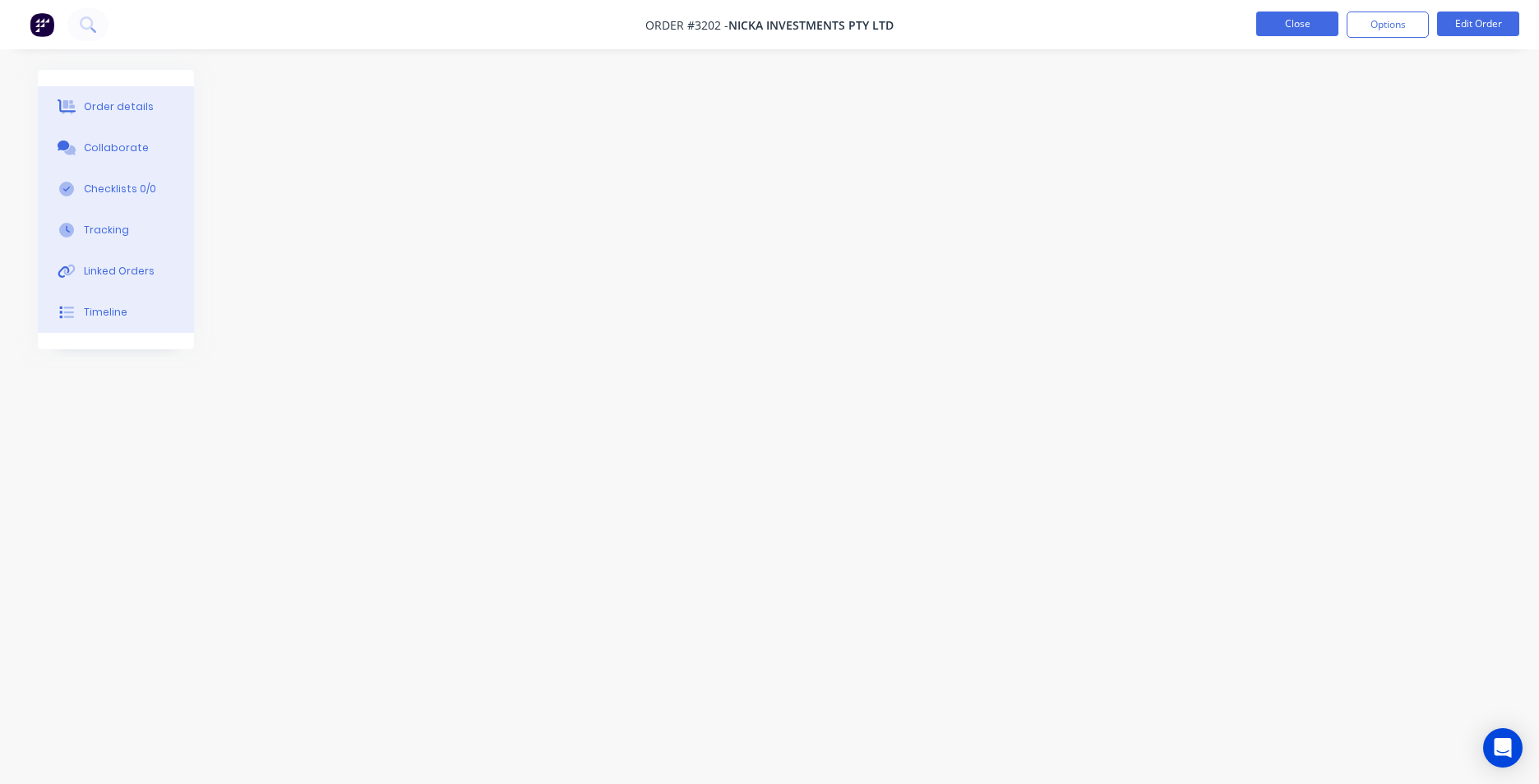
click at [1267, 25] on button "Close" at bounding box center [1297, 23] width 82 height 24
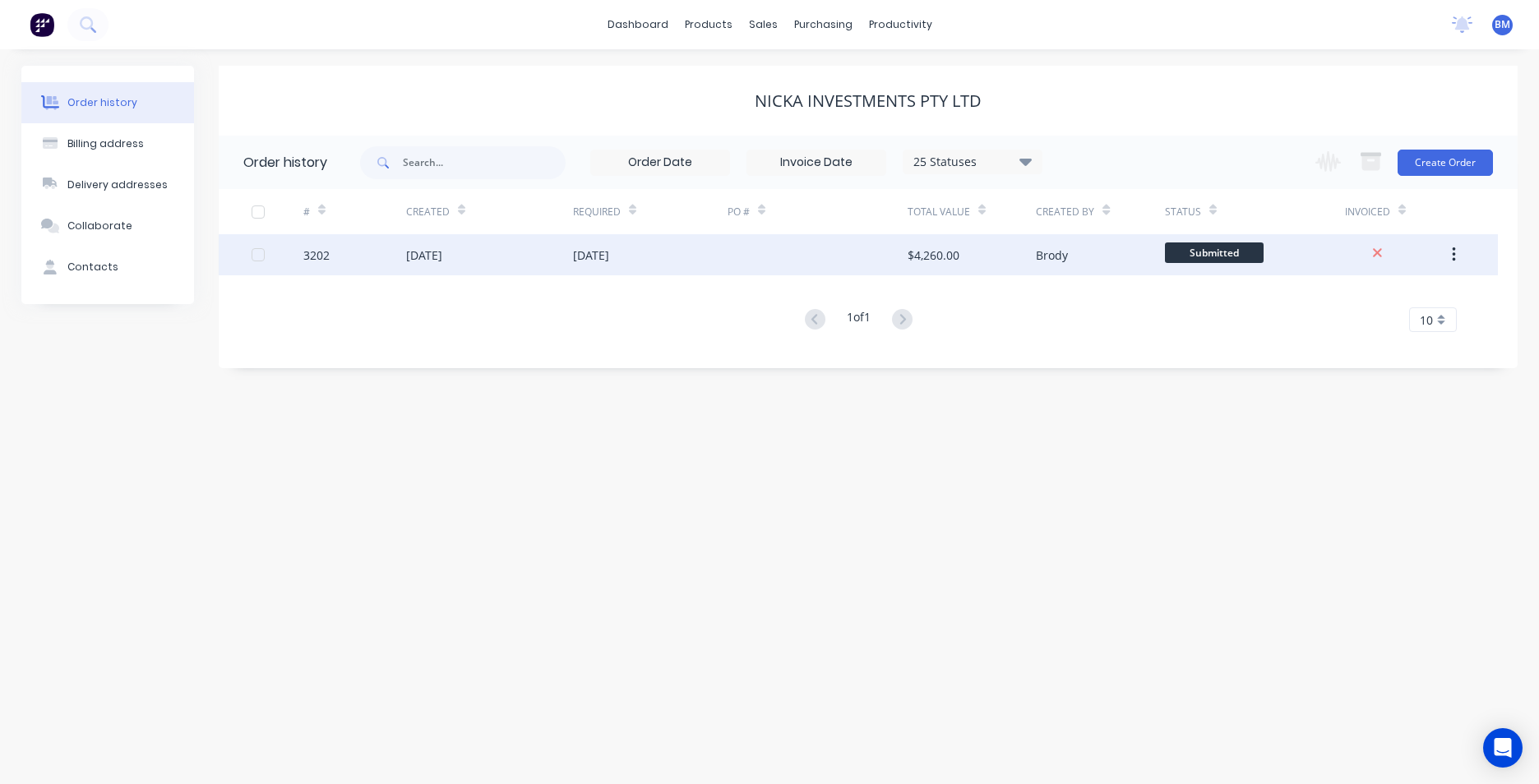
click at [1457, 252] on button "button" at bounding box center [1454, 255] width 38 height 30
click at [420, 260] on div "11 Aug 2025" at bounding box center [424, 255] width 37 height 17
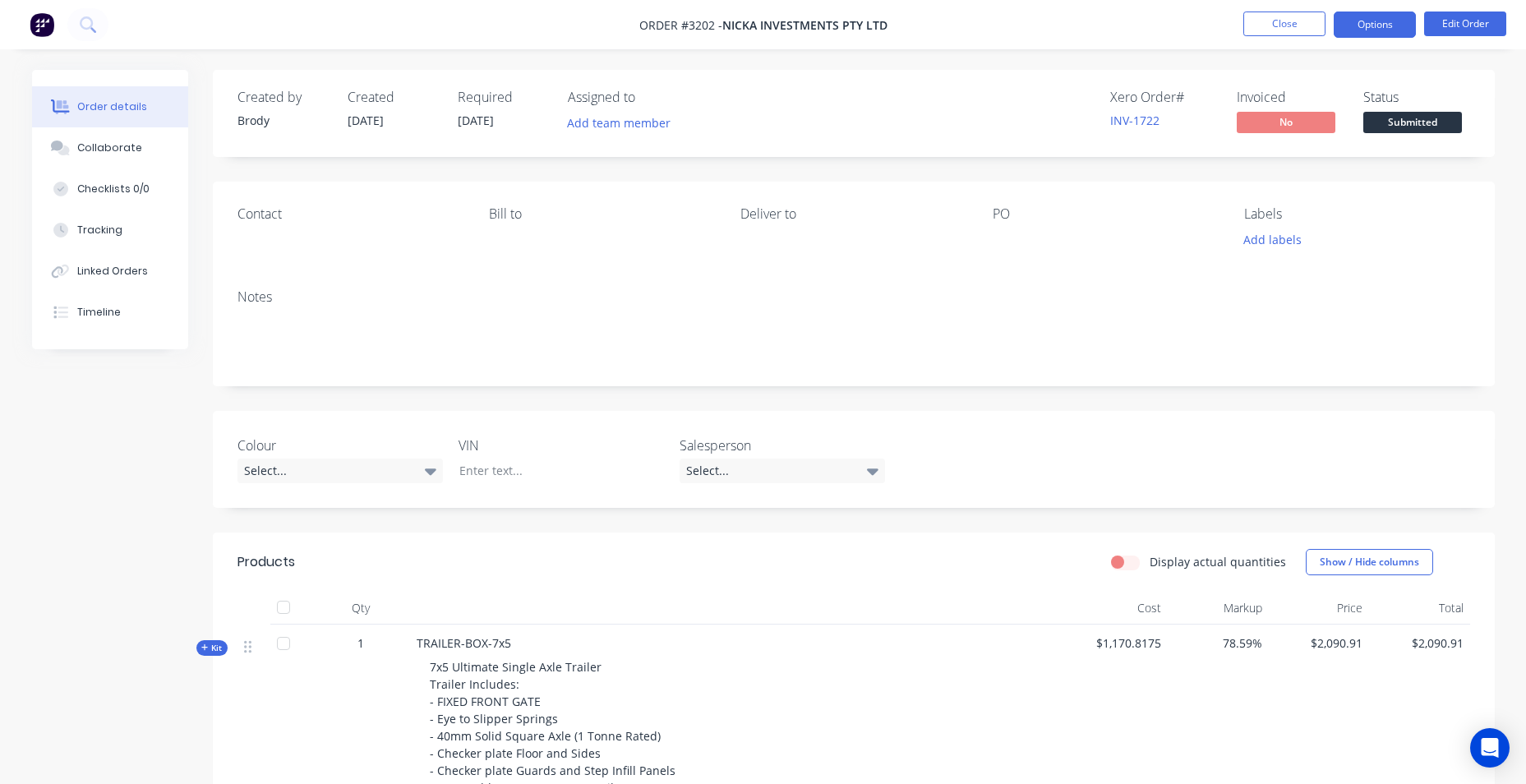
click at [1372, 23] on button "Options" at bounding box center [1375, 24] width 82 height 26
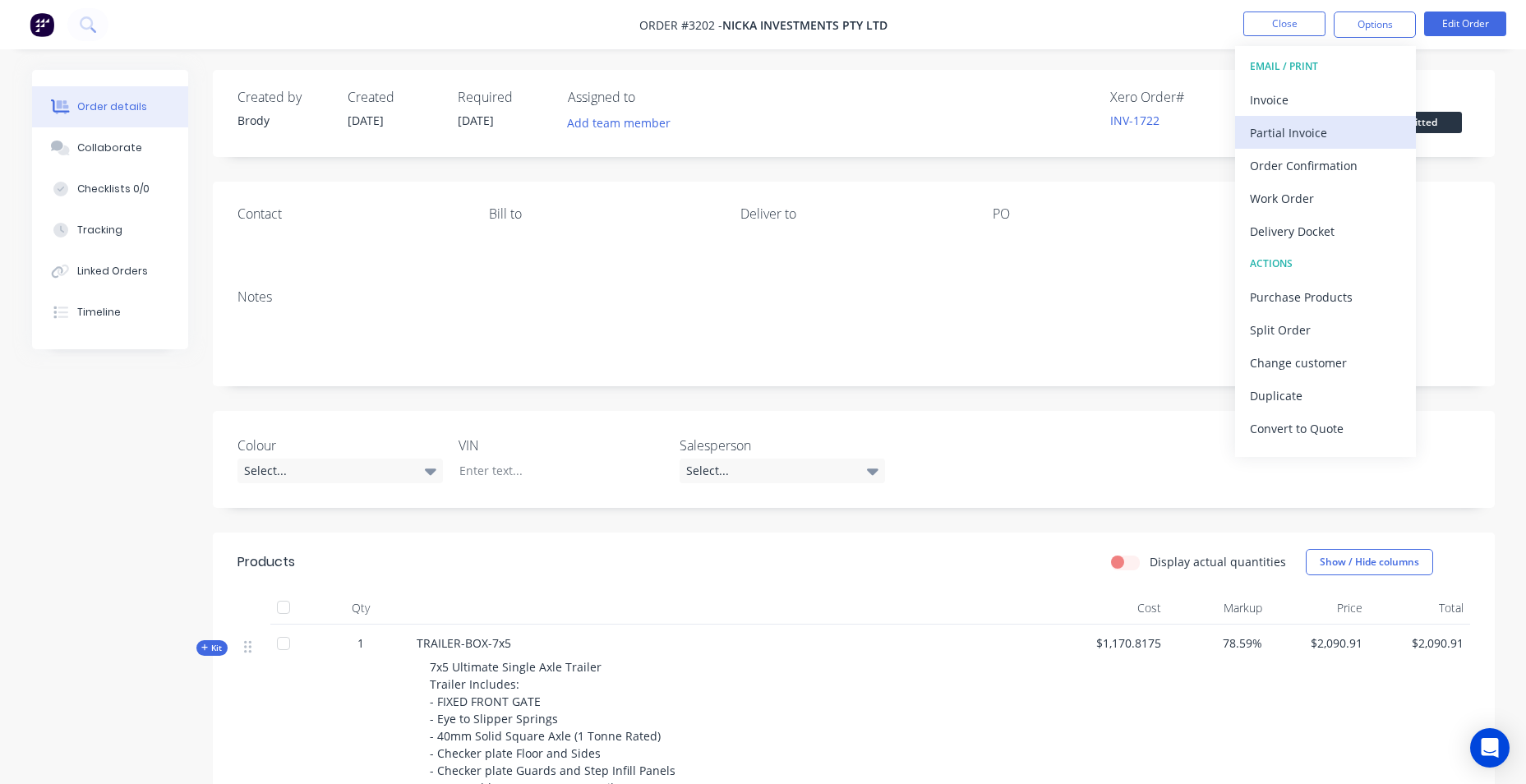
click at [1304, 130] on div "Partial Invoice" at bounding box center [1325, 132] width 151 height 23
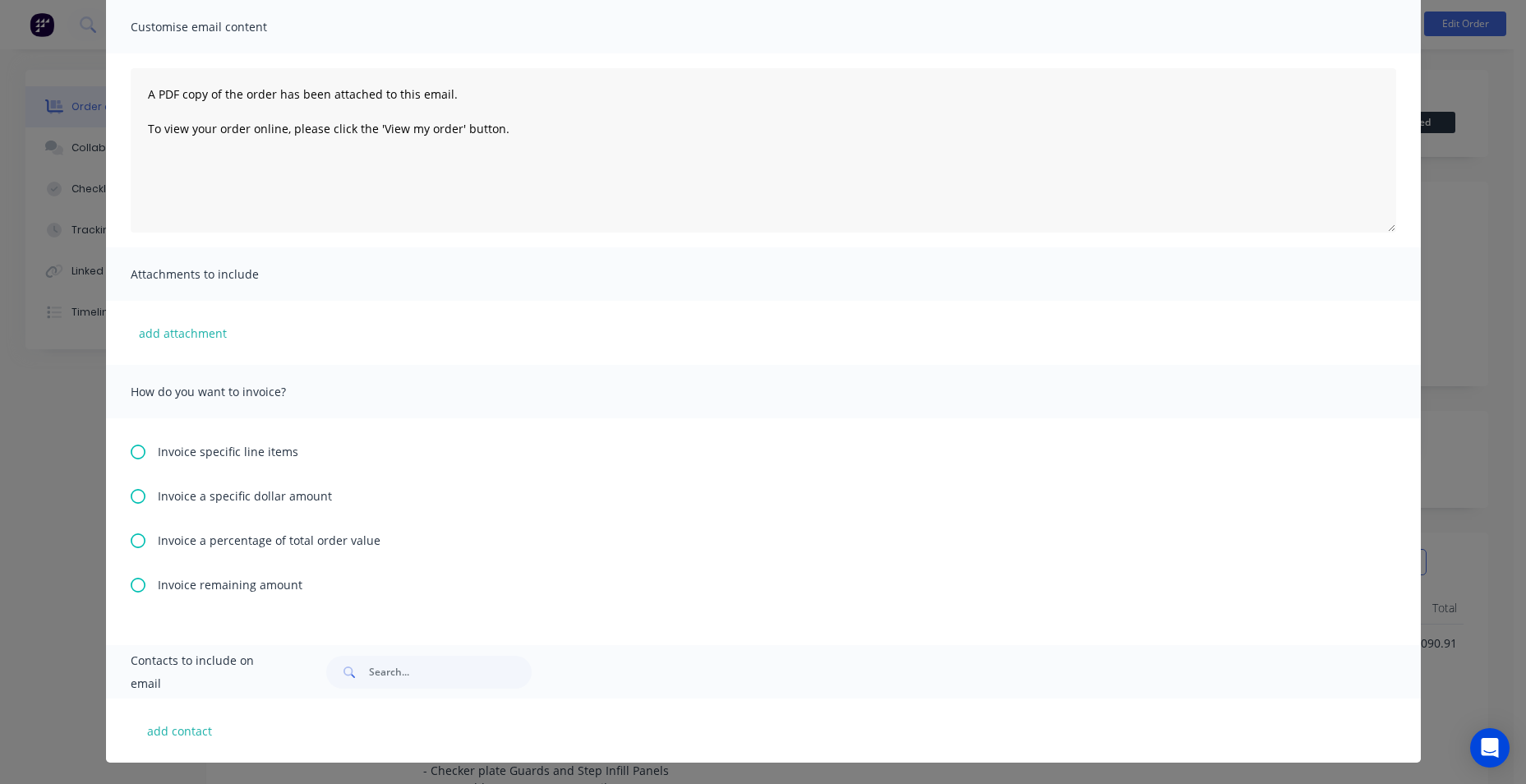
scroll to position [121, 0]
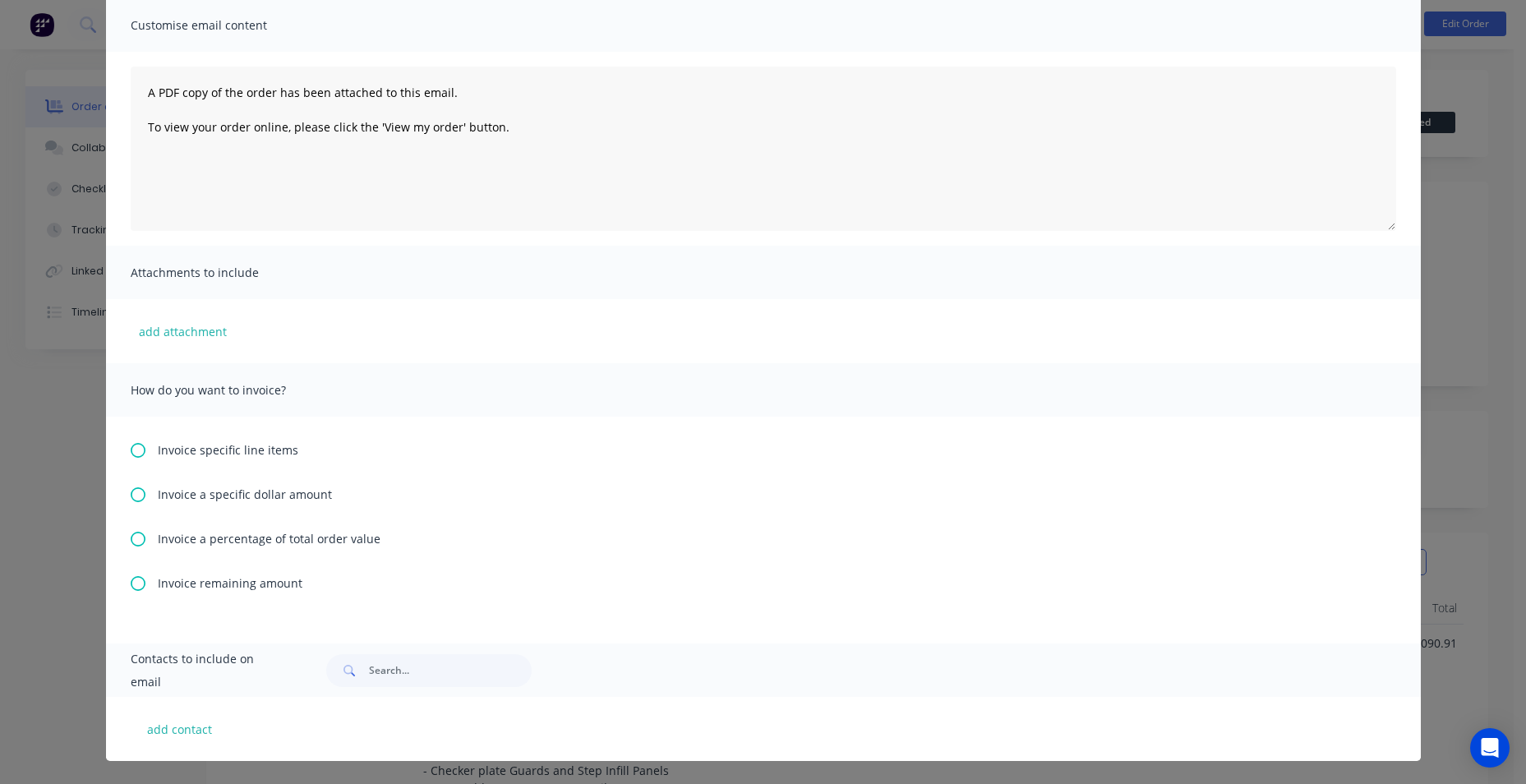
click at [135, 495] on icon at bounding box center [138, 495] width 15 height 15
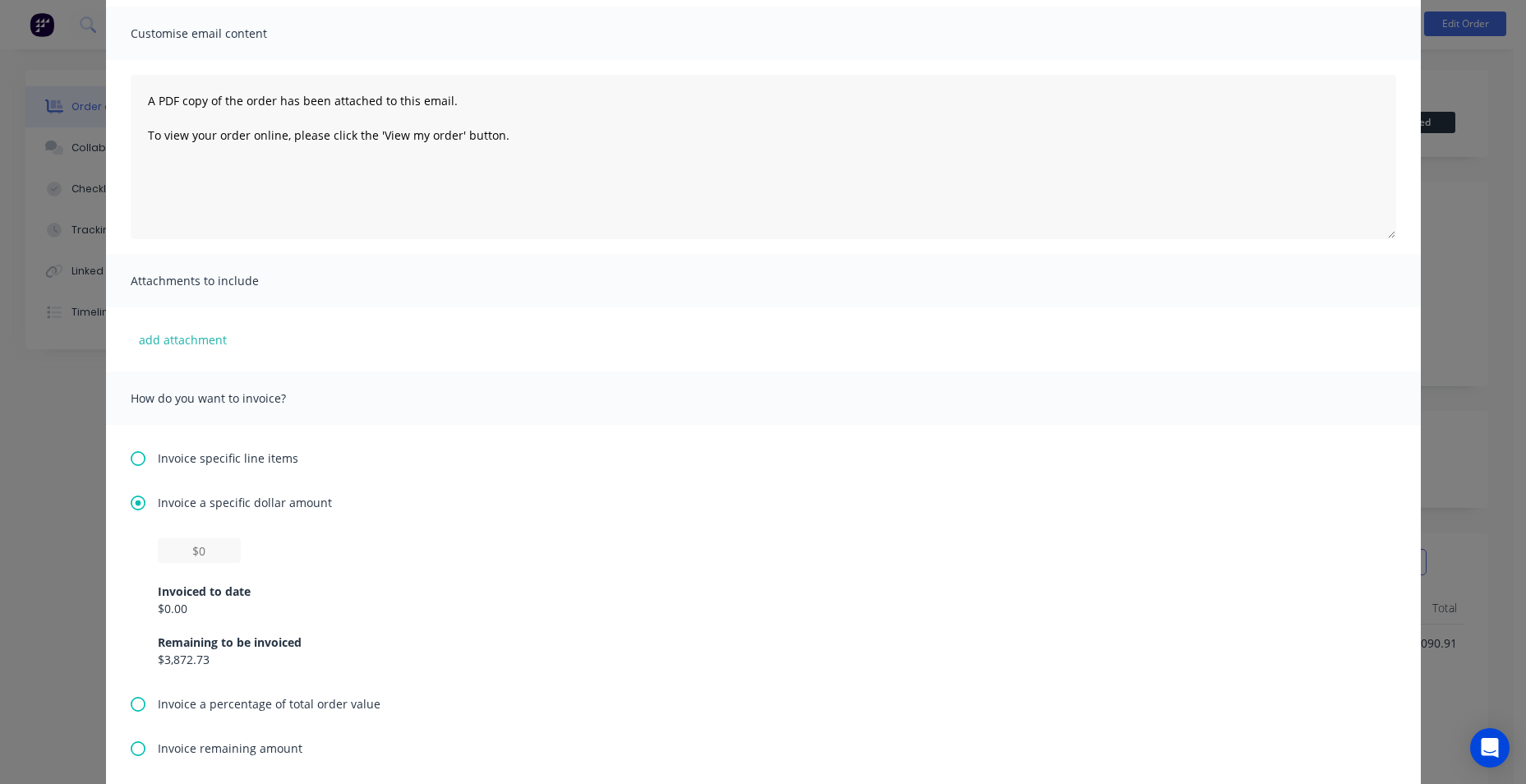
scroll to position [277, 0]
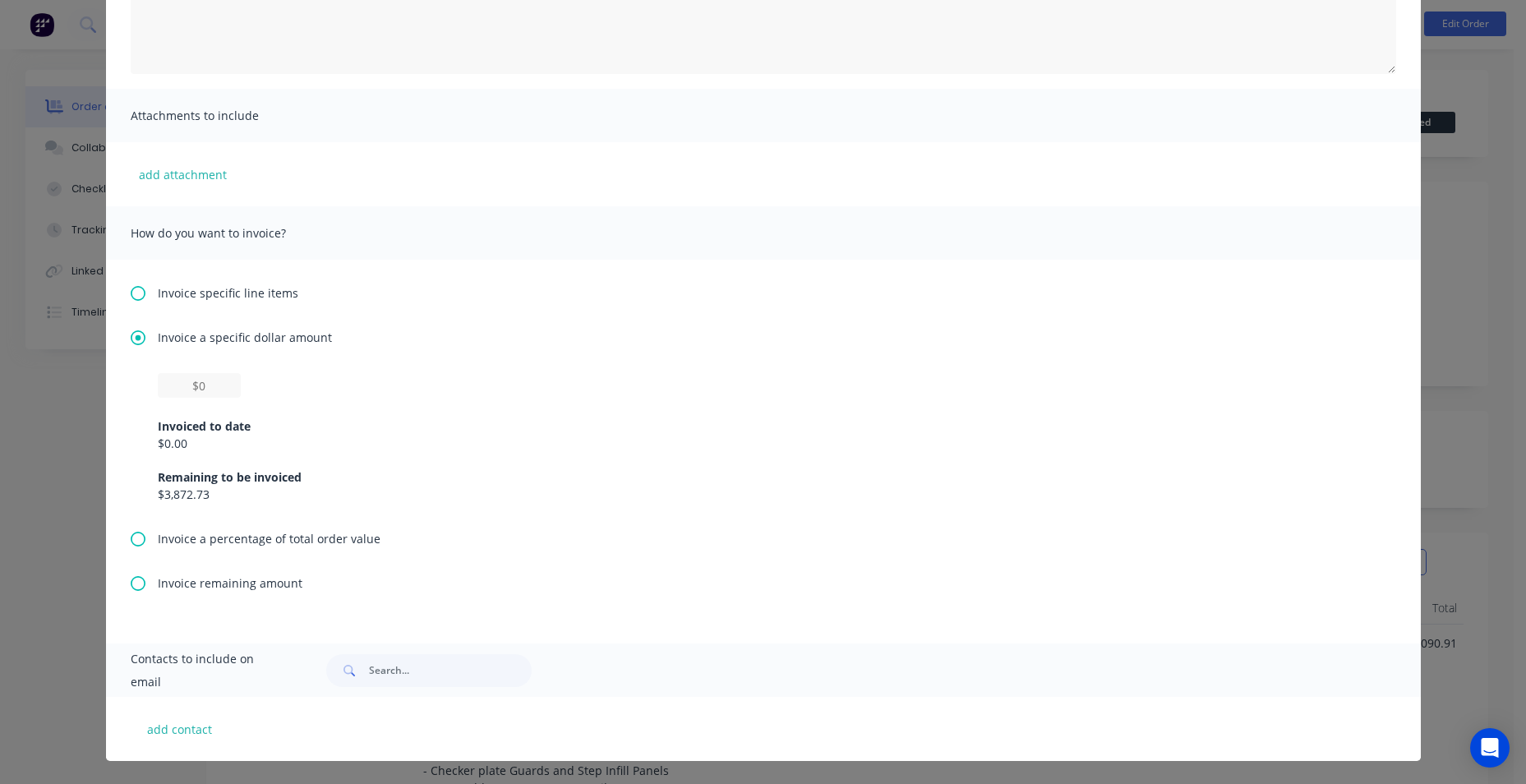
drag, startPoint x: 129, startPoint y: 333, endPoint x: 124, endPoint y: 408, distance: 75.2
click at [132, 333] on icon at bounding box center [138, 338] width 15 height 15
click at [137, 338] on icon at bounding box center [138, 338] width 15 height 15
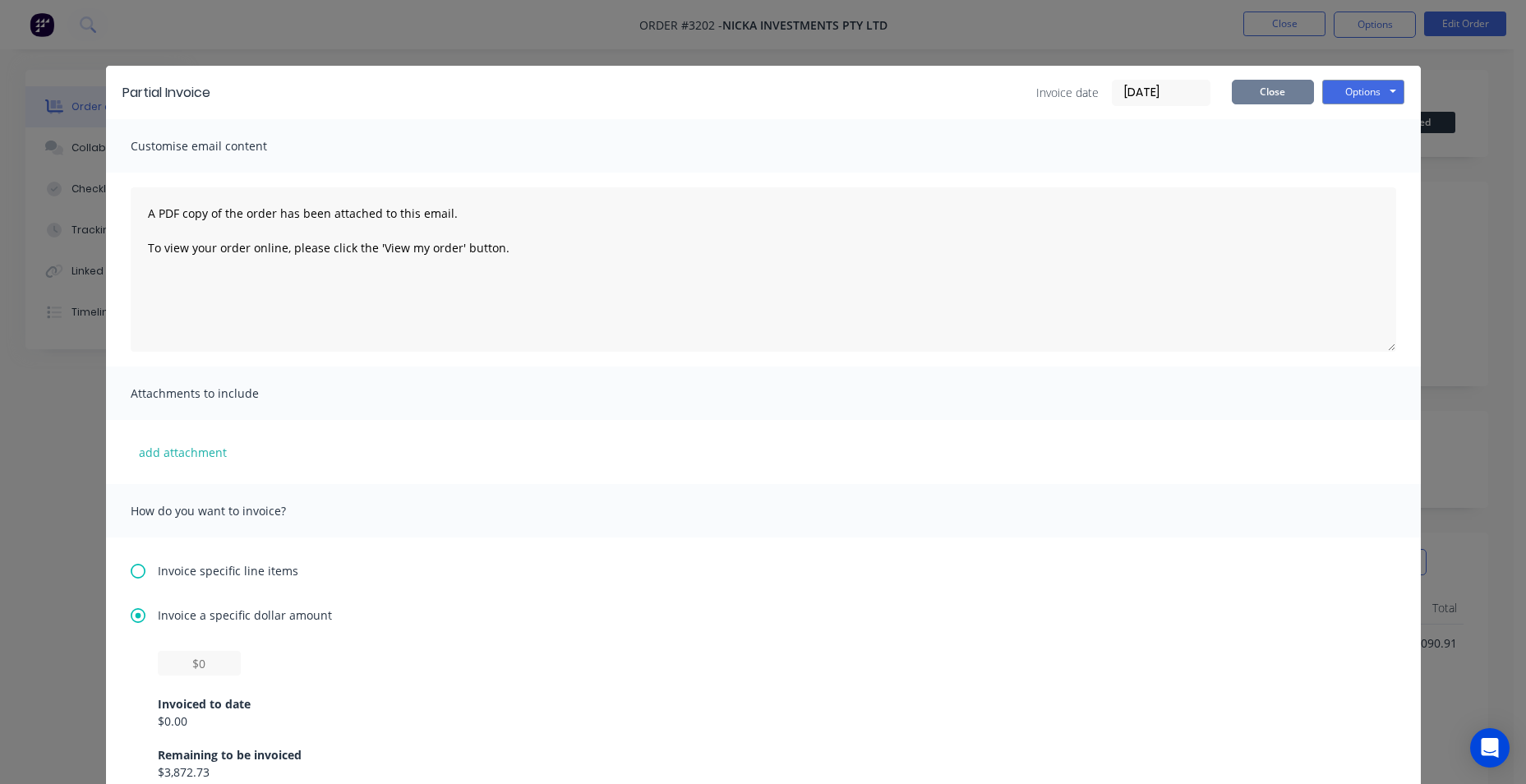
click at [1267, 90] on button "Close" at bounding box center [1273, 92] width 82 height 24
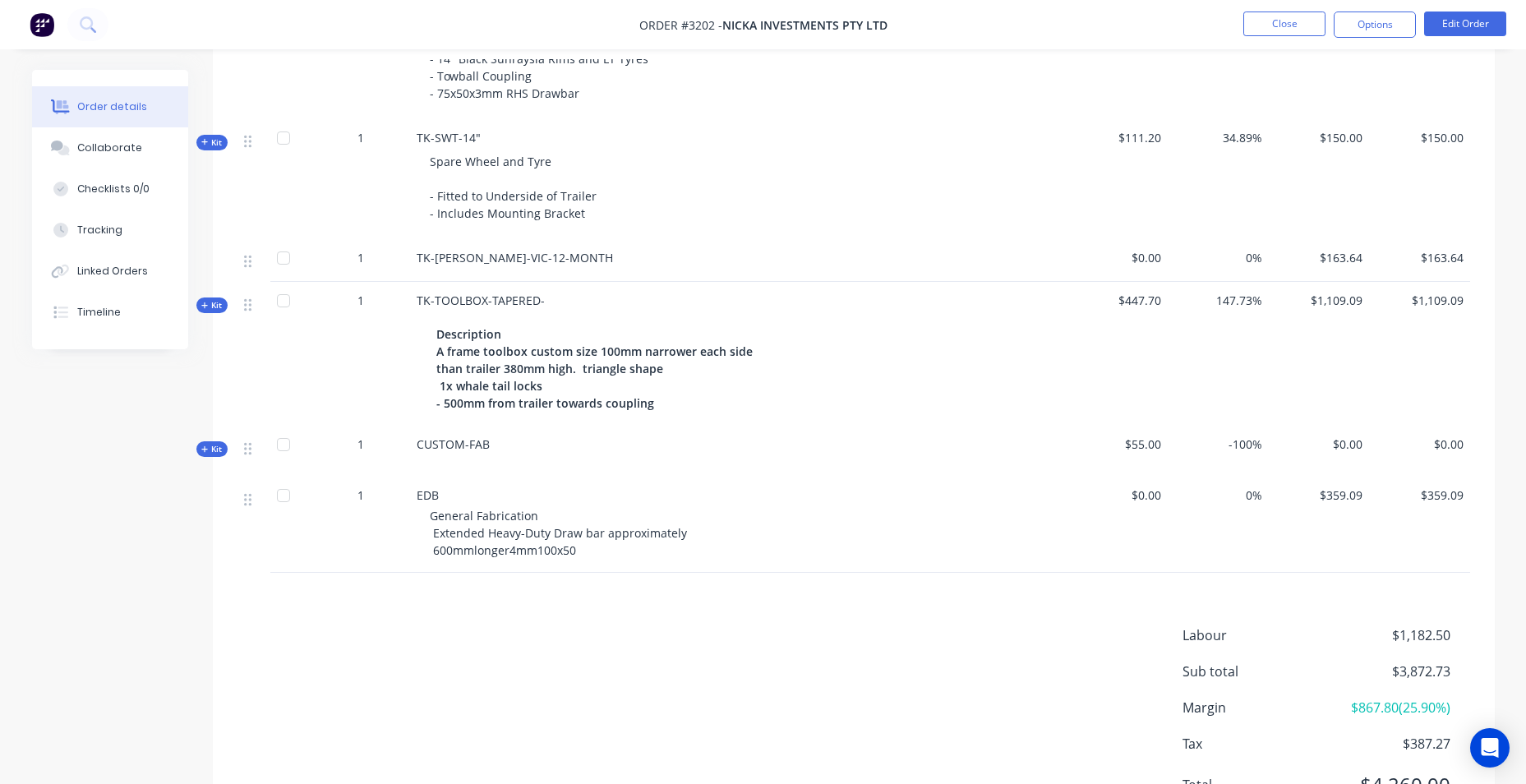
scroll to position [1086, 0]
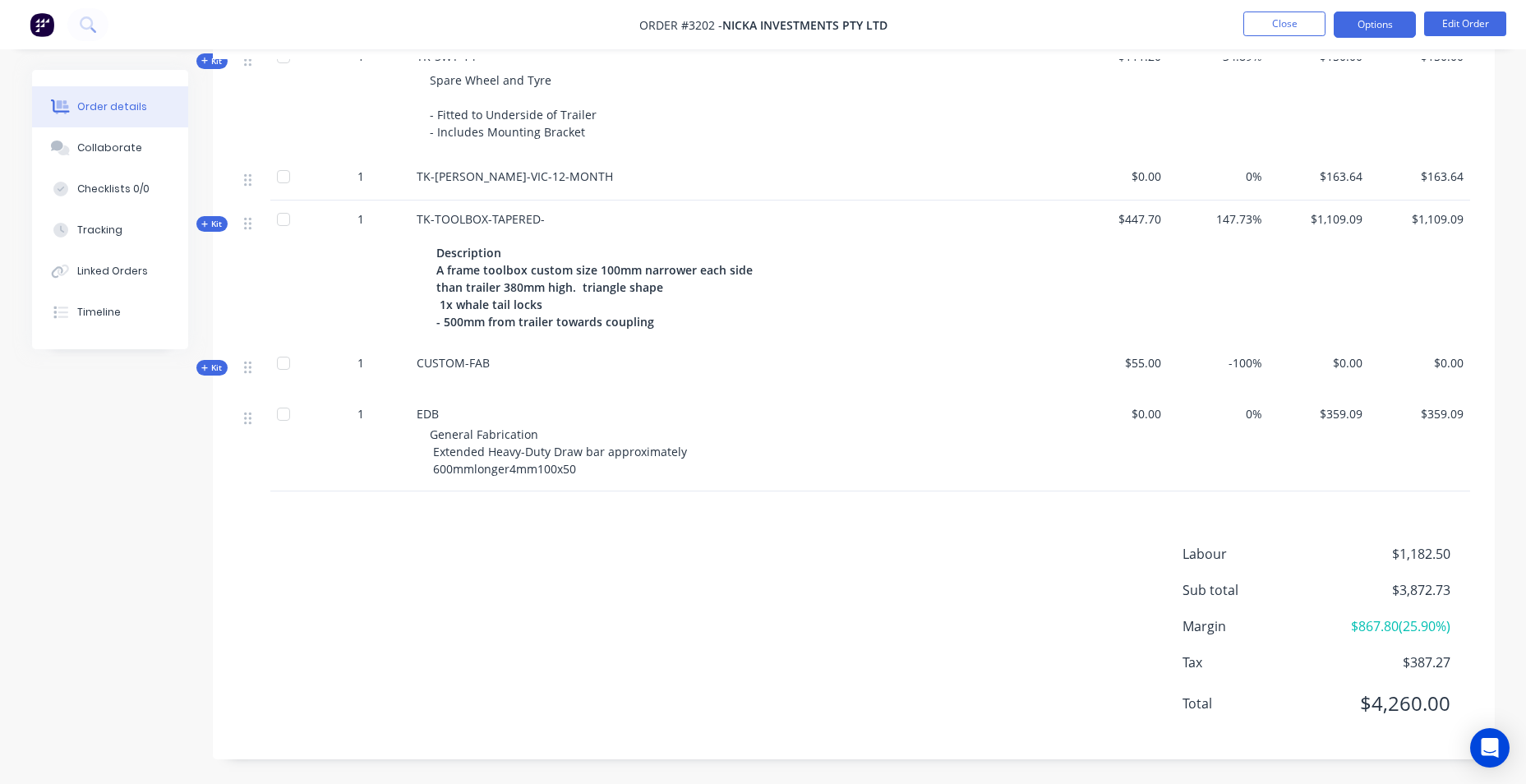
click at [1397, 20] on button "Options" at bounding box center [1375, 24] width 82 height 26
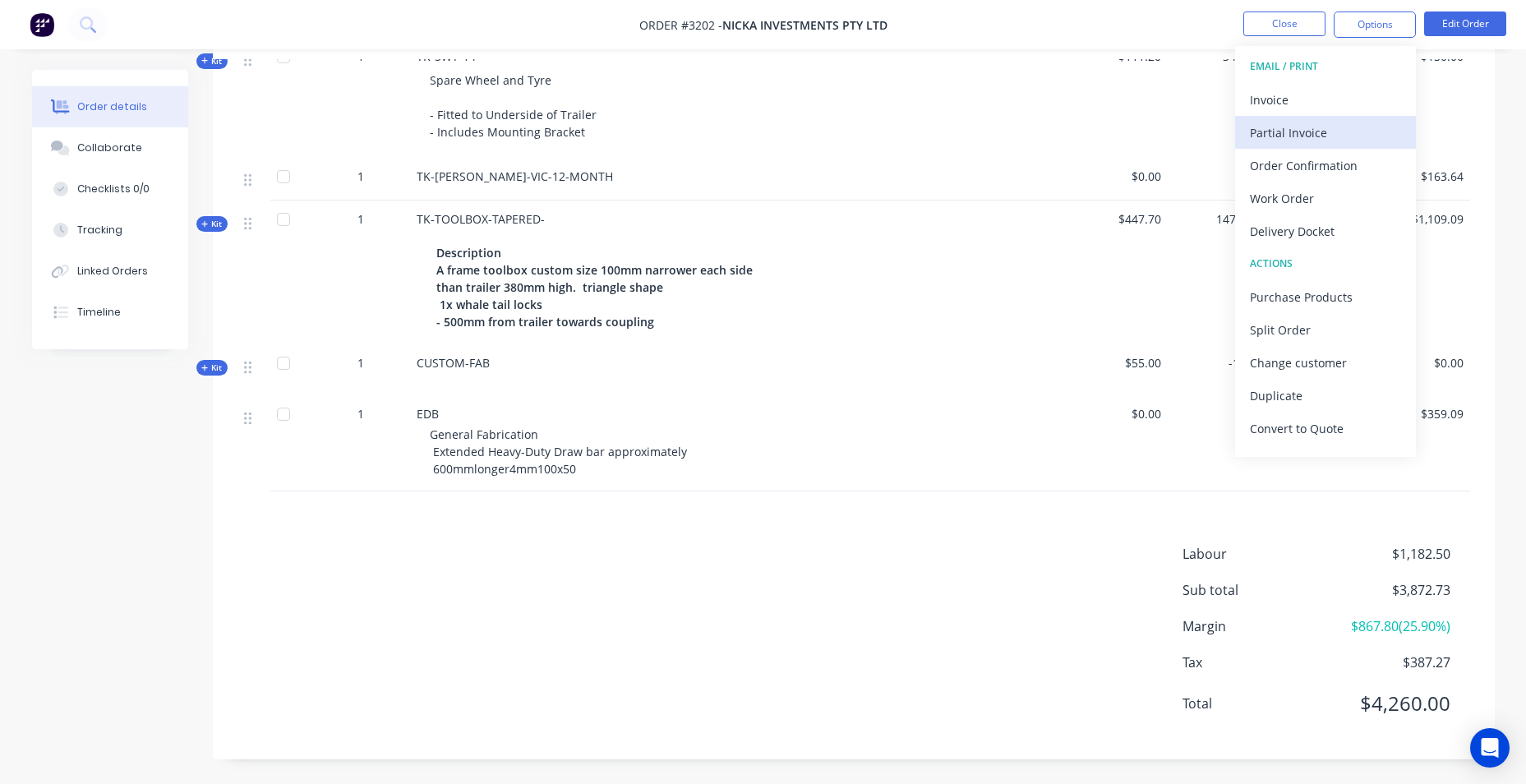
click at [1306, 136] on div "Partial Invoice" at bounding box center [1325, 132] width 151 height 23
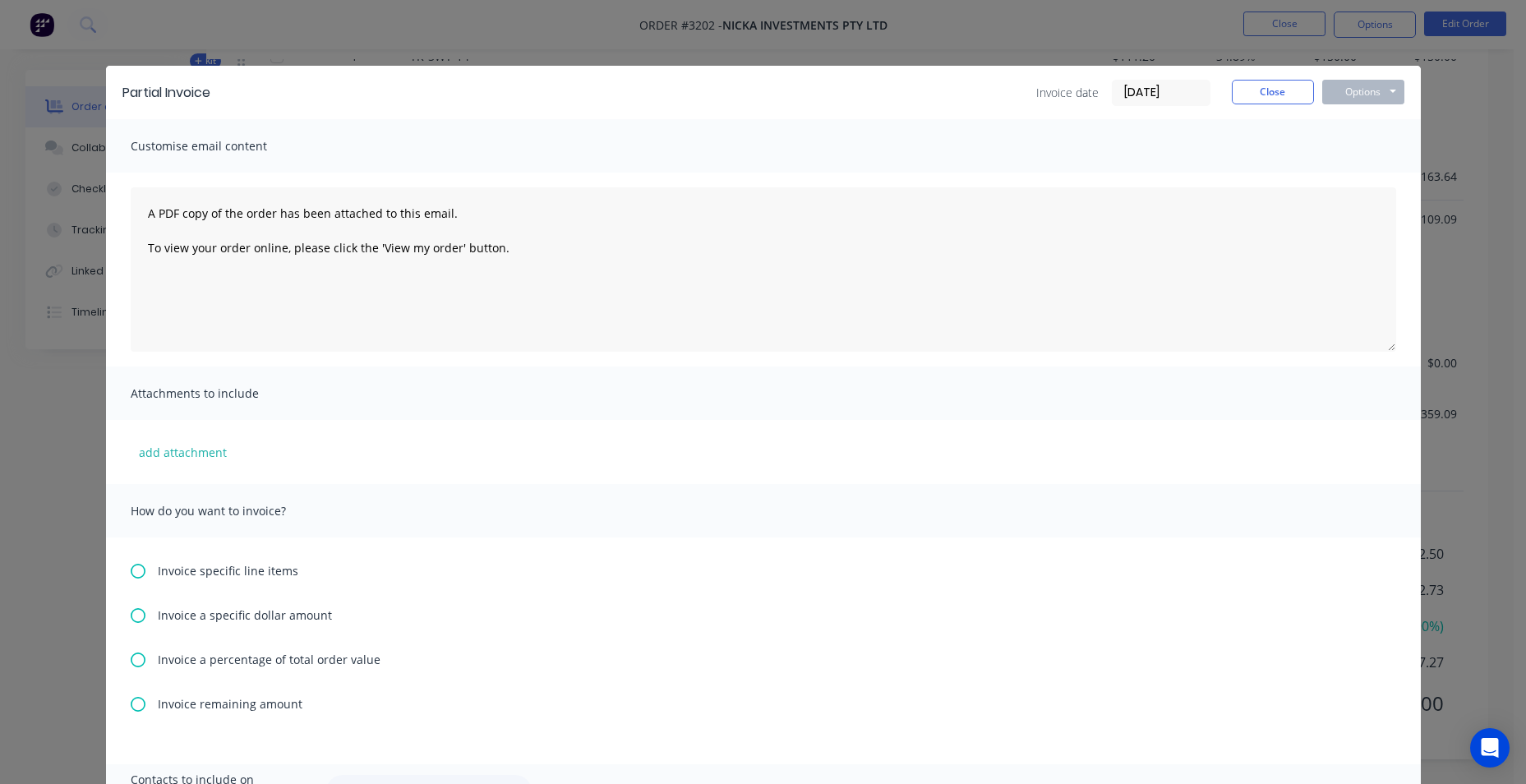
click at [135, 618] on icon at bounding box center [138, 615] width 15 height 15
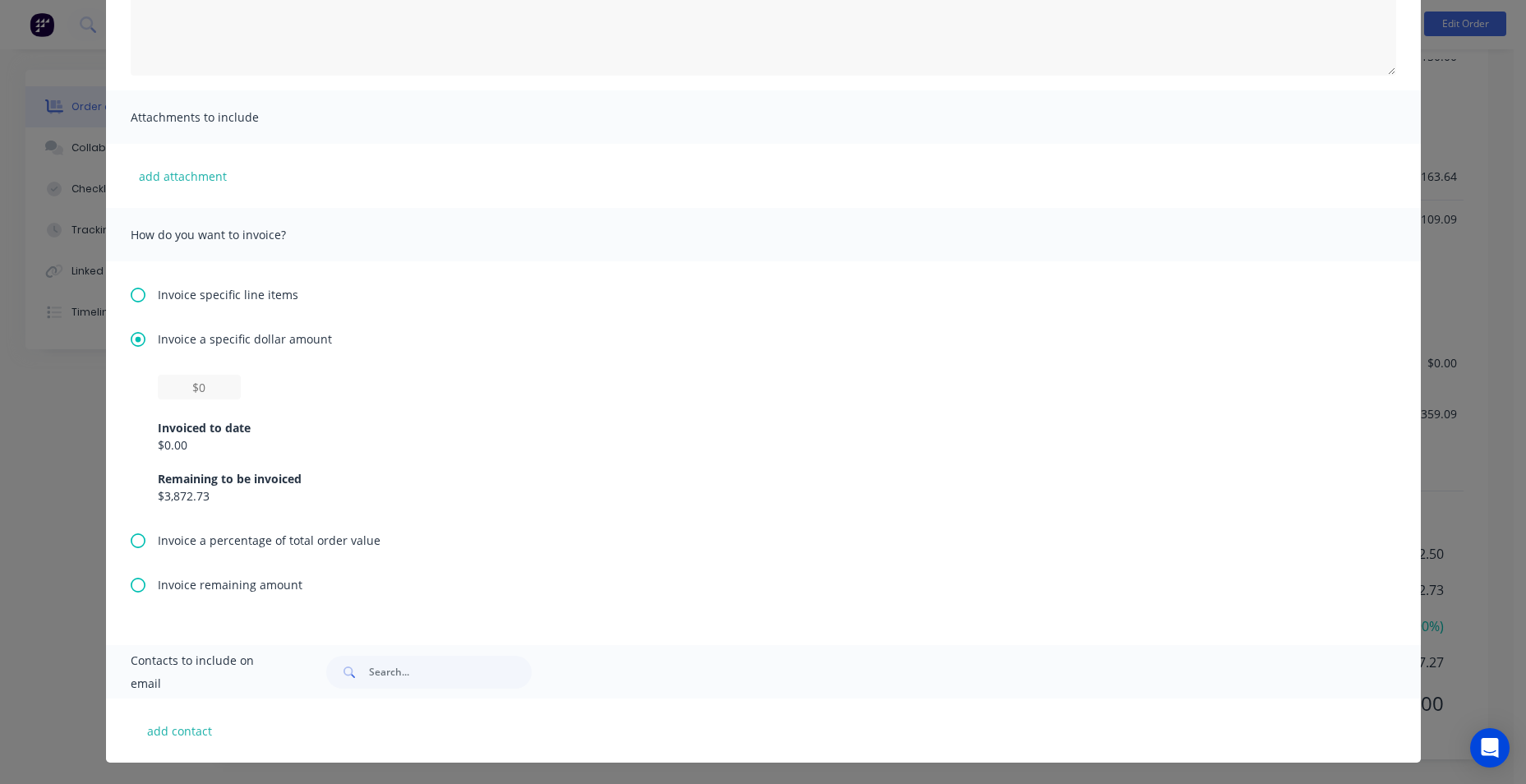
scroll to position [277, 0]
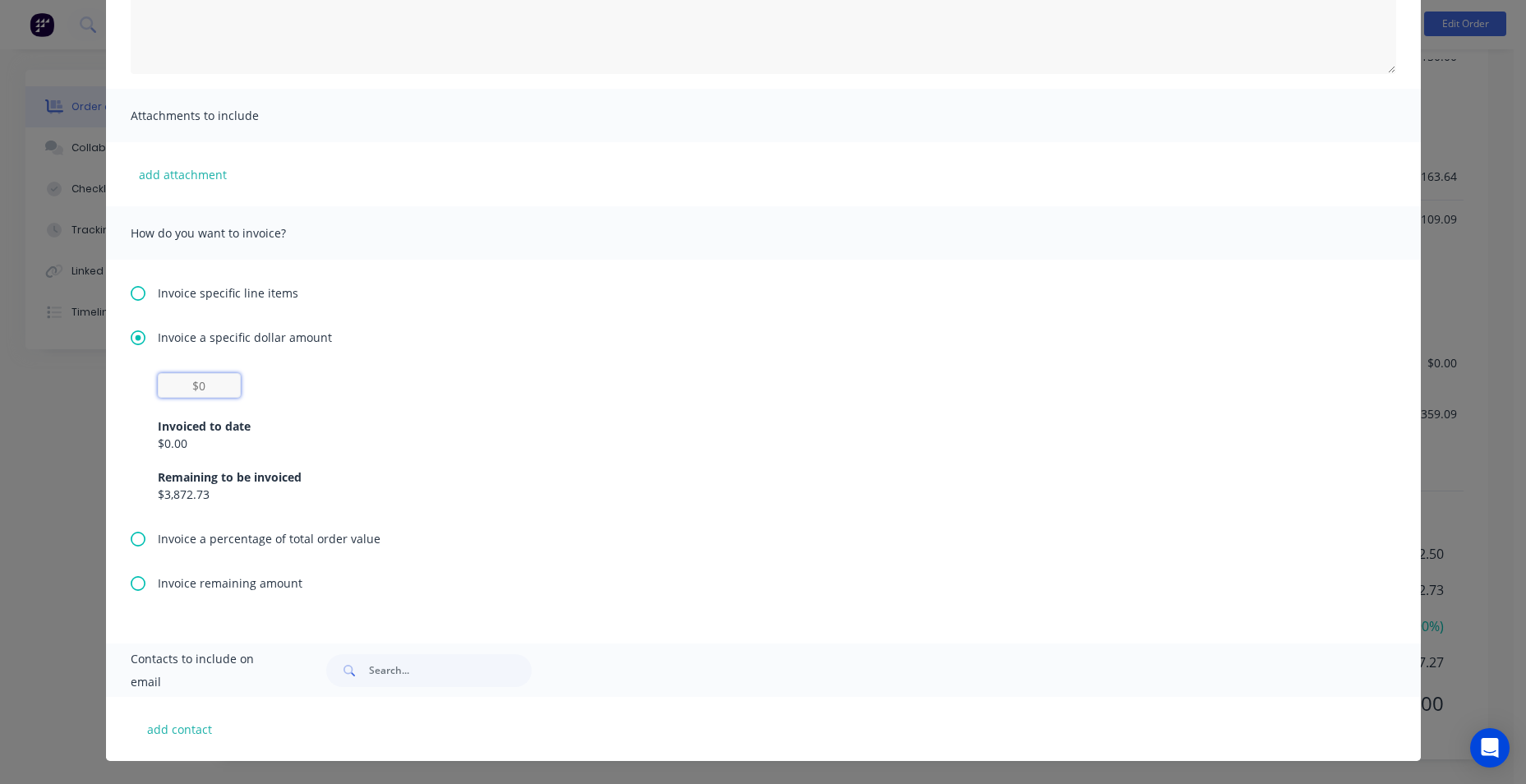
click at [210, 389] on input "text" at bounding box center [199, 385] width 83 height 24
type input "$2,260"
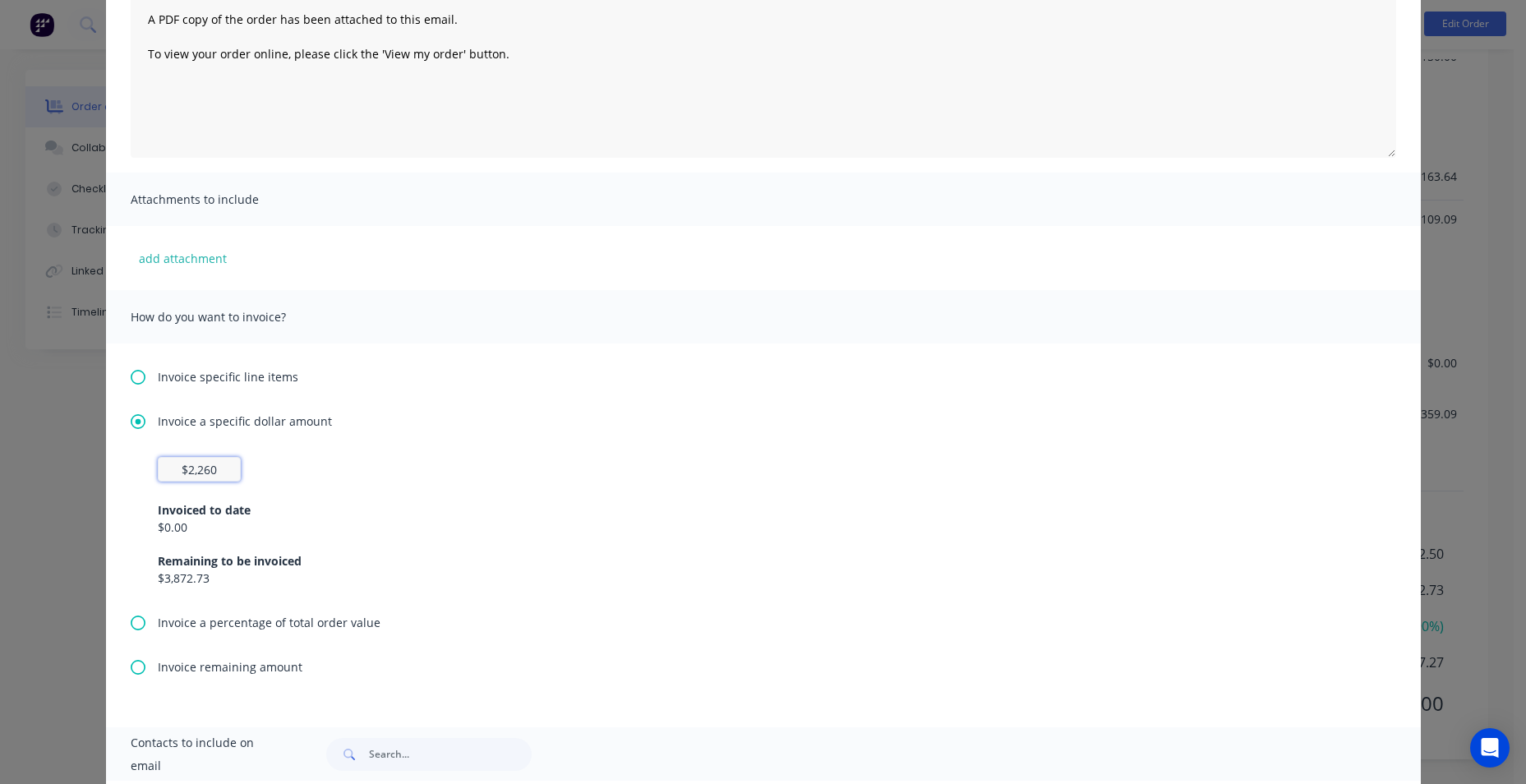
scroll to position [0, 0]
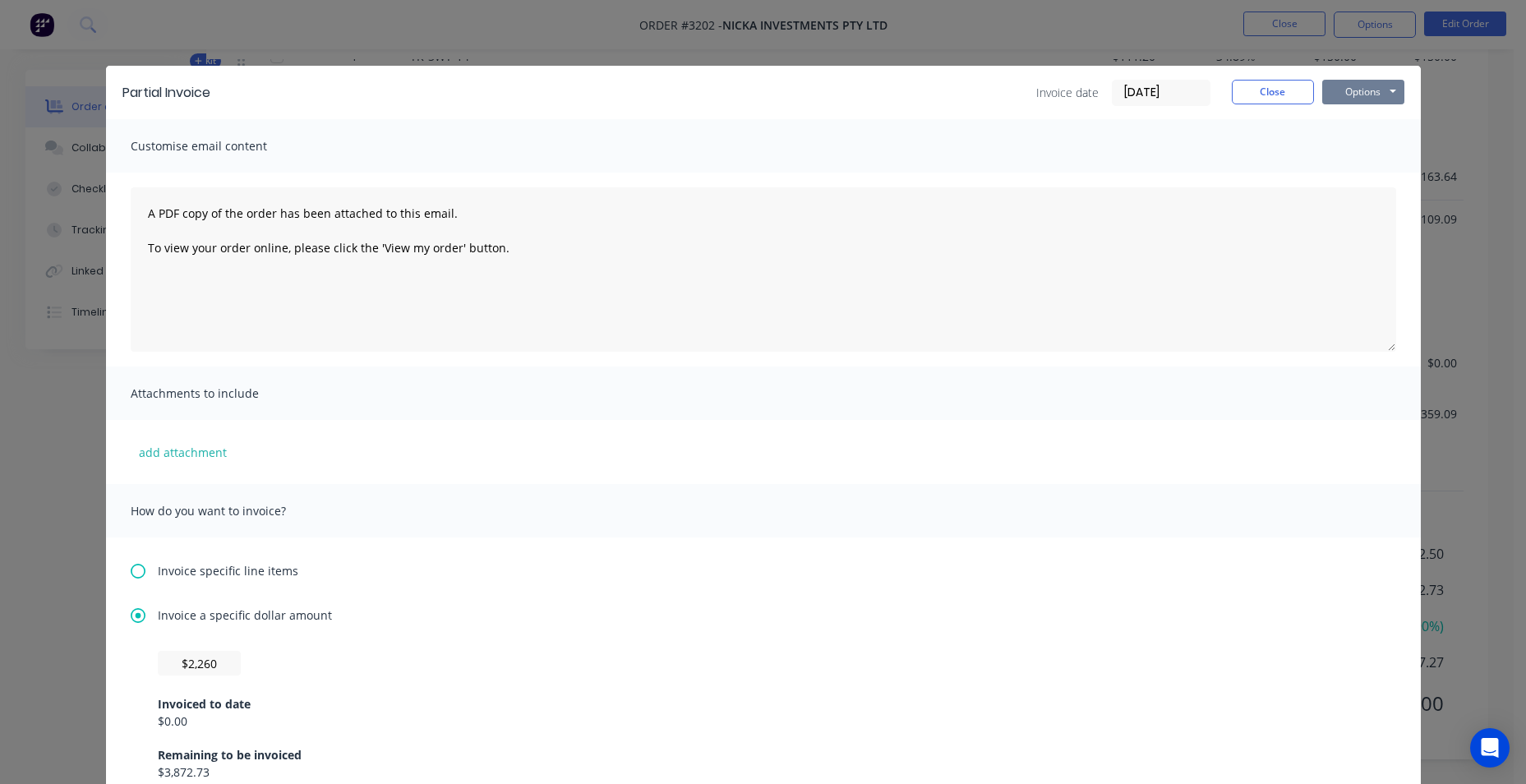
click at [1348, 91] on button "Options" at bounding box center [1363, 92] width 82 height 24
click at [1345, 143] on button "Print" at bounding box center [1374, 148] width 105 height 27
click at [1251, 92] on button "Close" at bounding box center [1273, 92] width 82 height 24
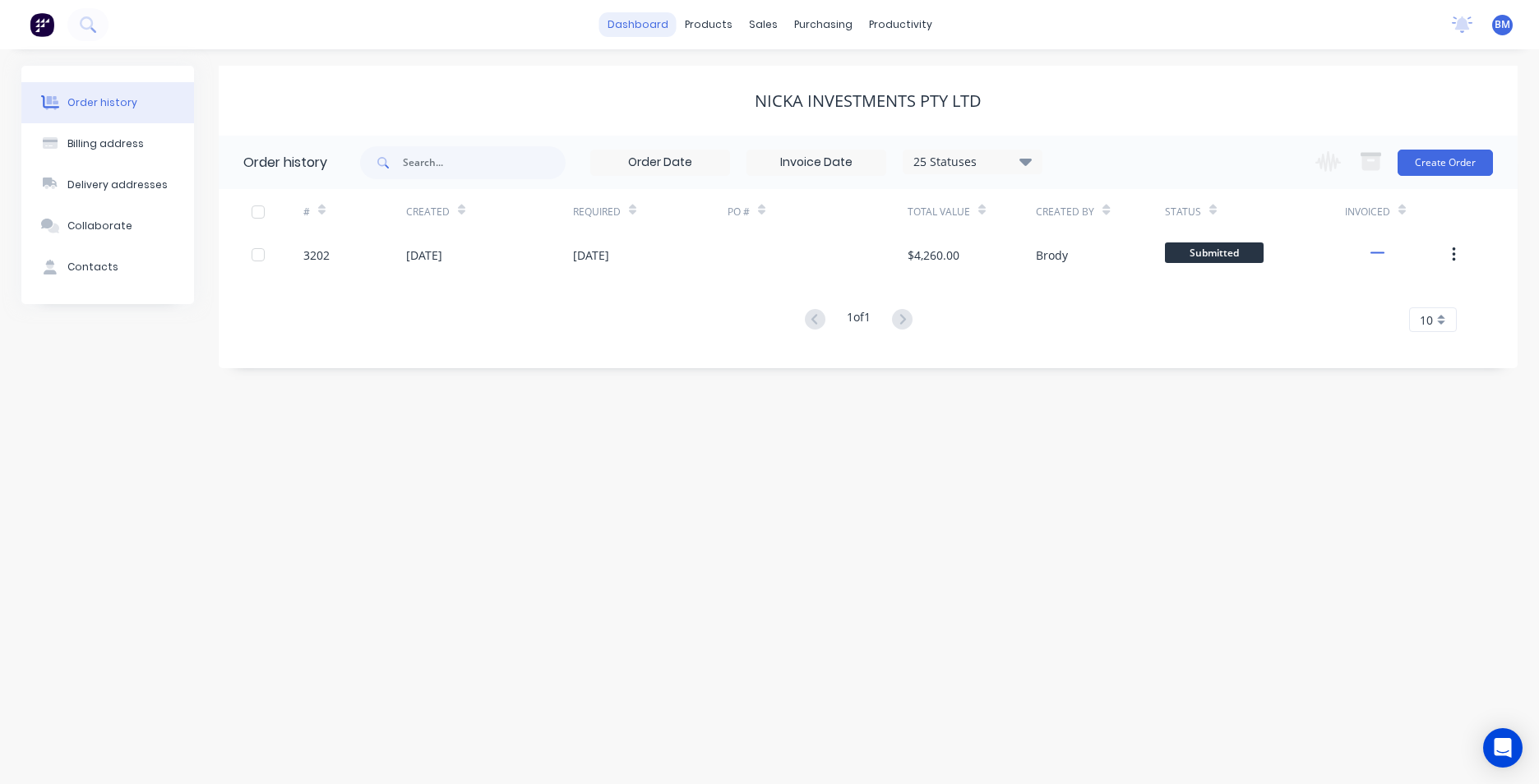
click at [623, 17] on link "dashboard" at bounding box center [637, 24] width 77 height 24
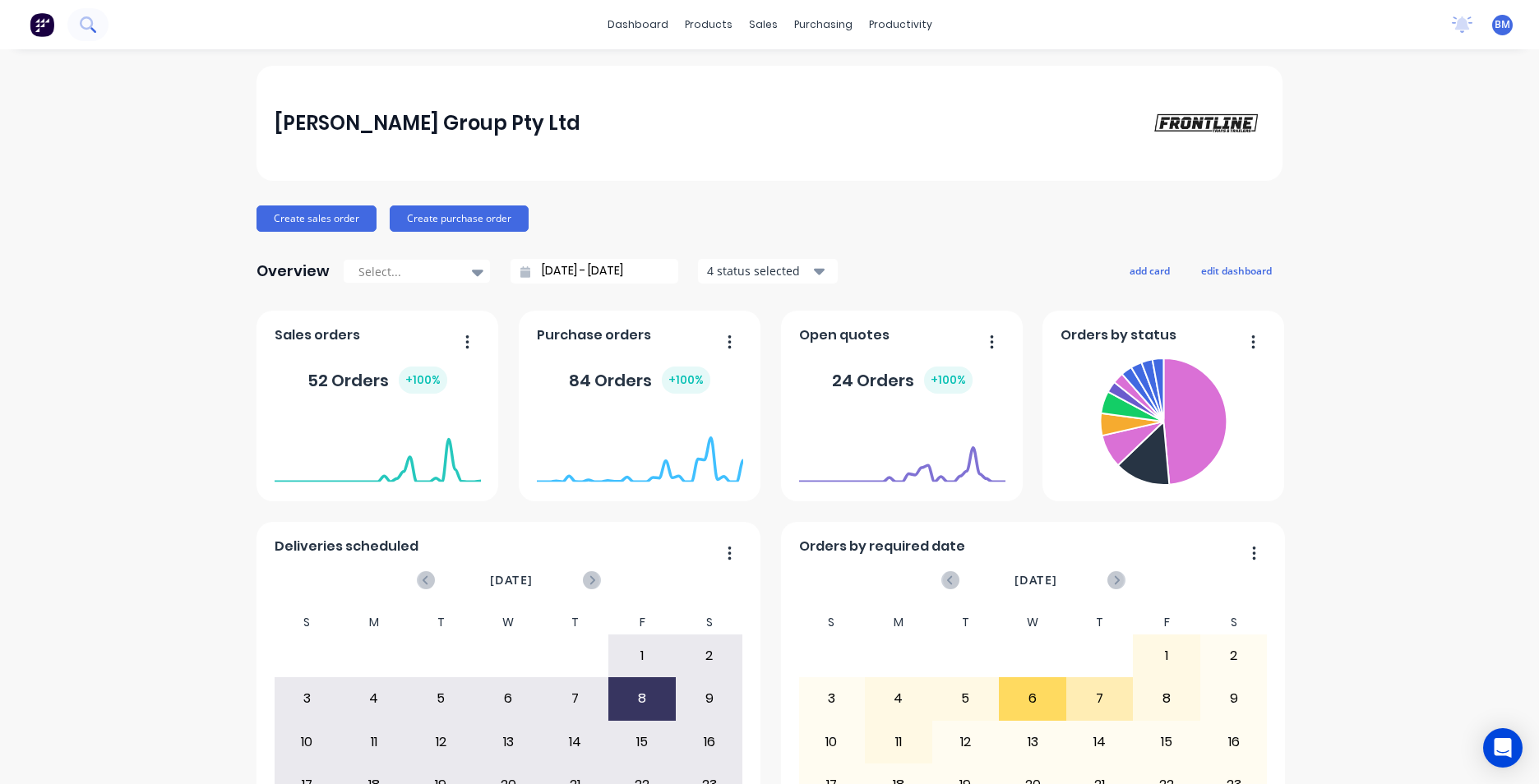
click at [93, 25] on icon at bounding box center [87, 24] width 16 height 16
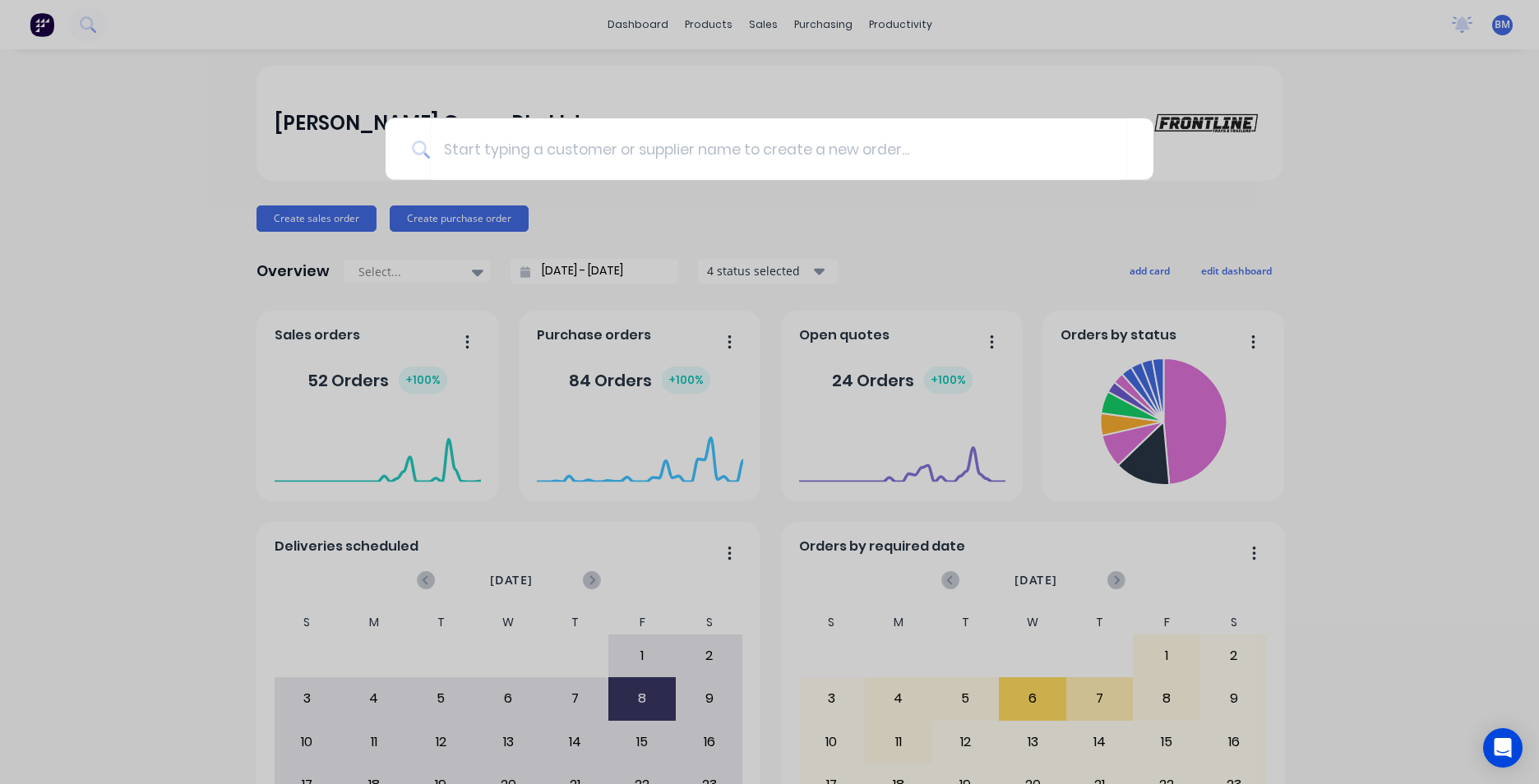
click at [807, 34] on div at bounding box center [770, 392] width 1539 height 784
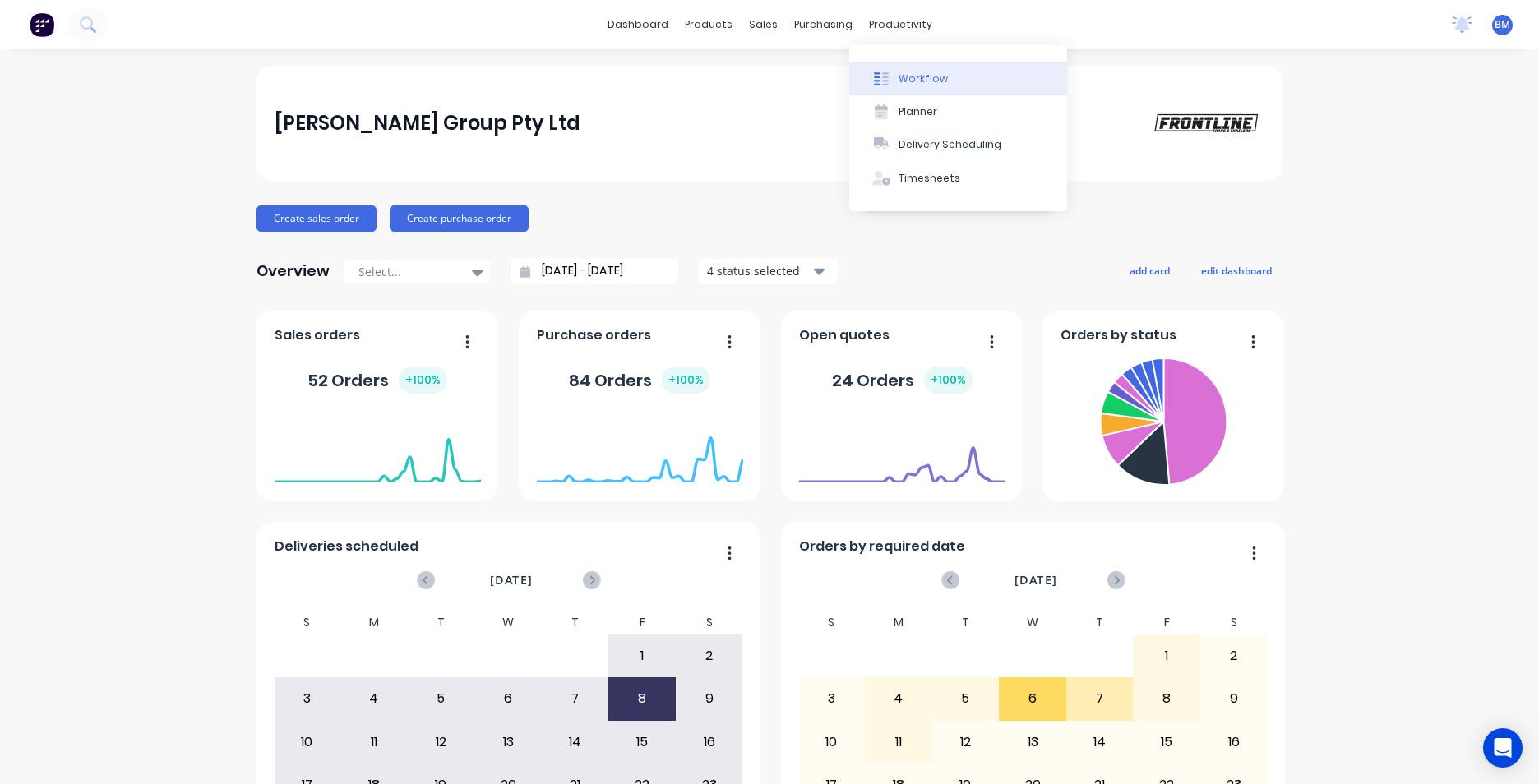
click at [893, 90] on button "Workflow" at bounding box center [958, 78] width 217 height 33
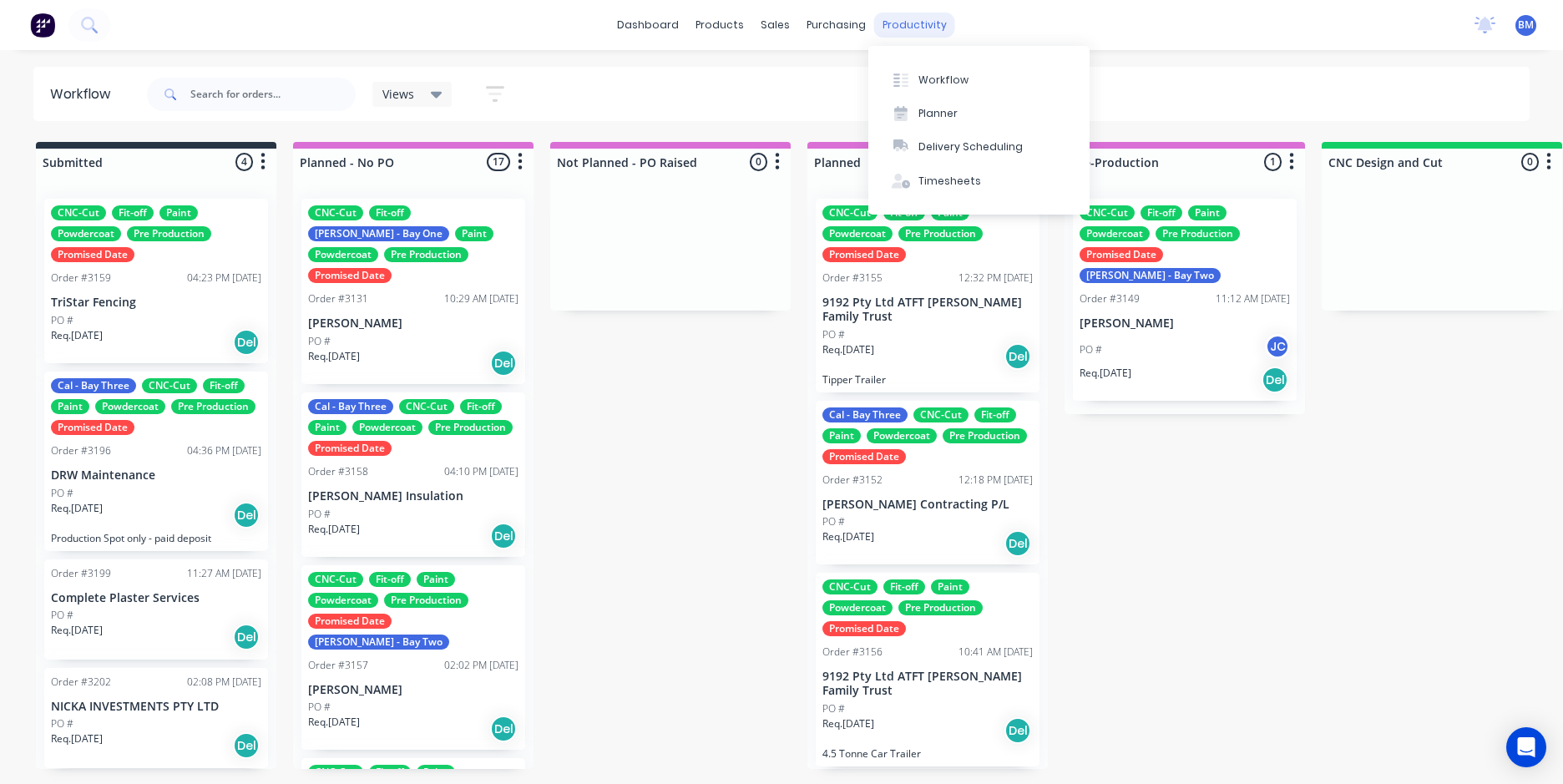
click at [887, 13] on div "productivity" at bounding box center [914, 25] width 81 height 25
click at [935, 109] on div "Planner" at bounding box center [938, 113] width 39 height 15
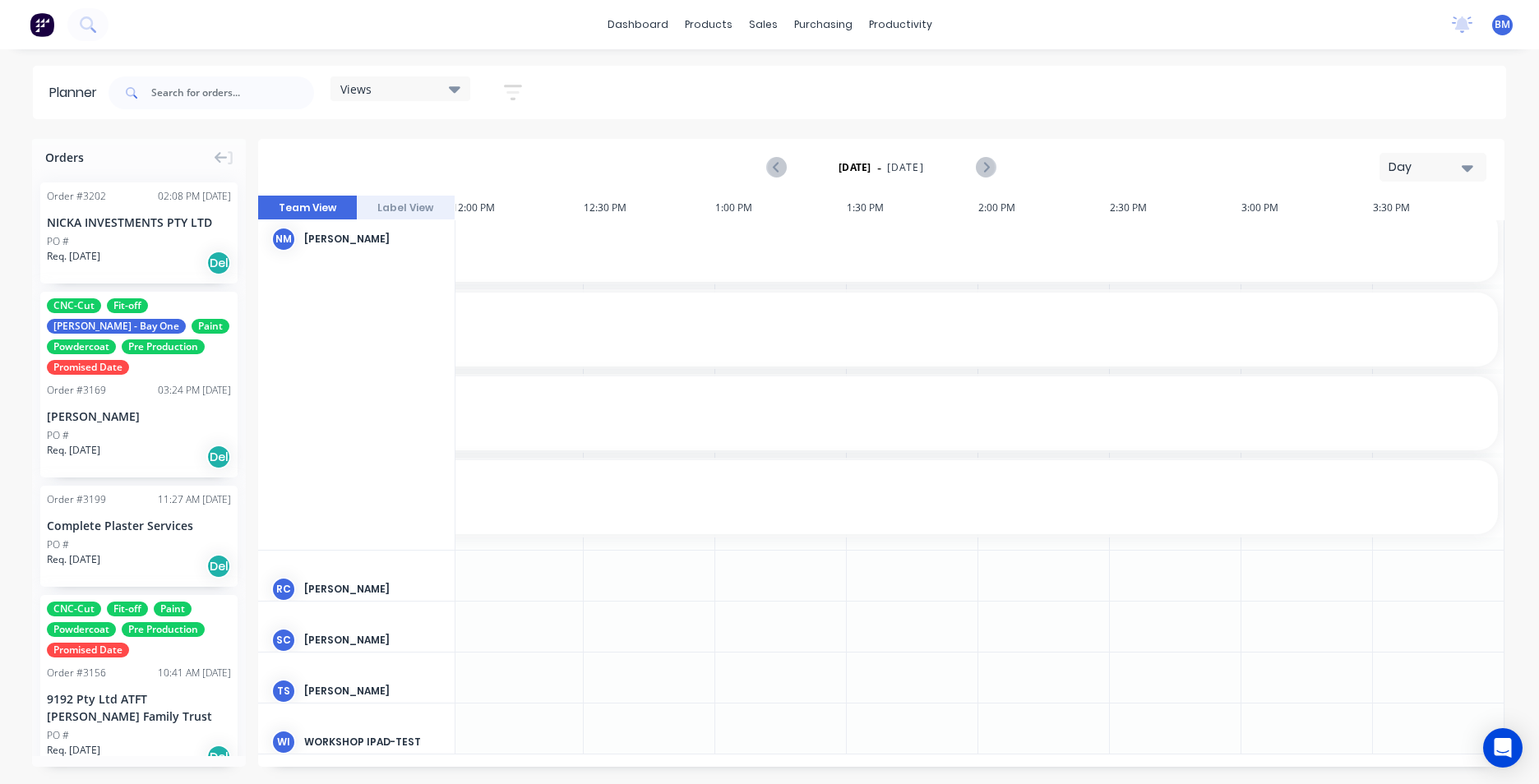
scroll to position [0, 1325]
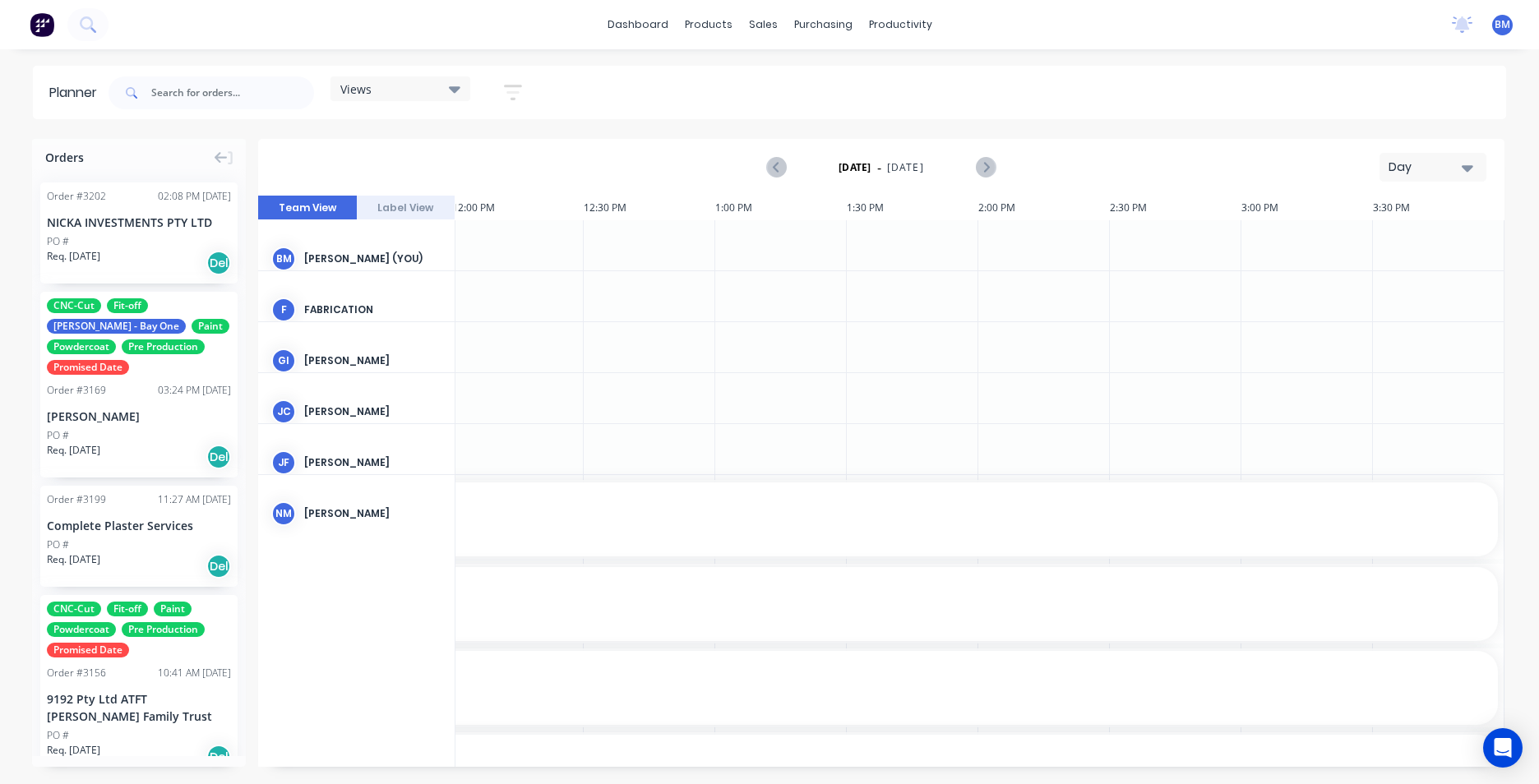
click at [418, 212] on button "Label View" at bounding box center [406, 208] width 98 height 24
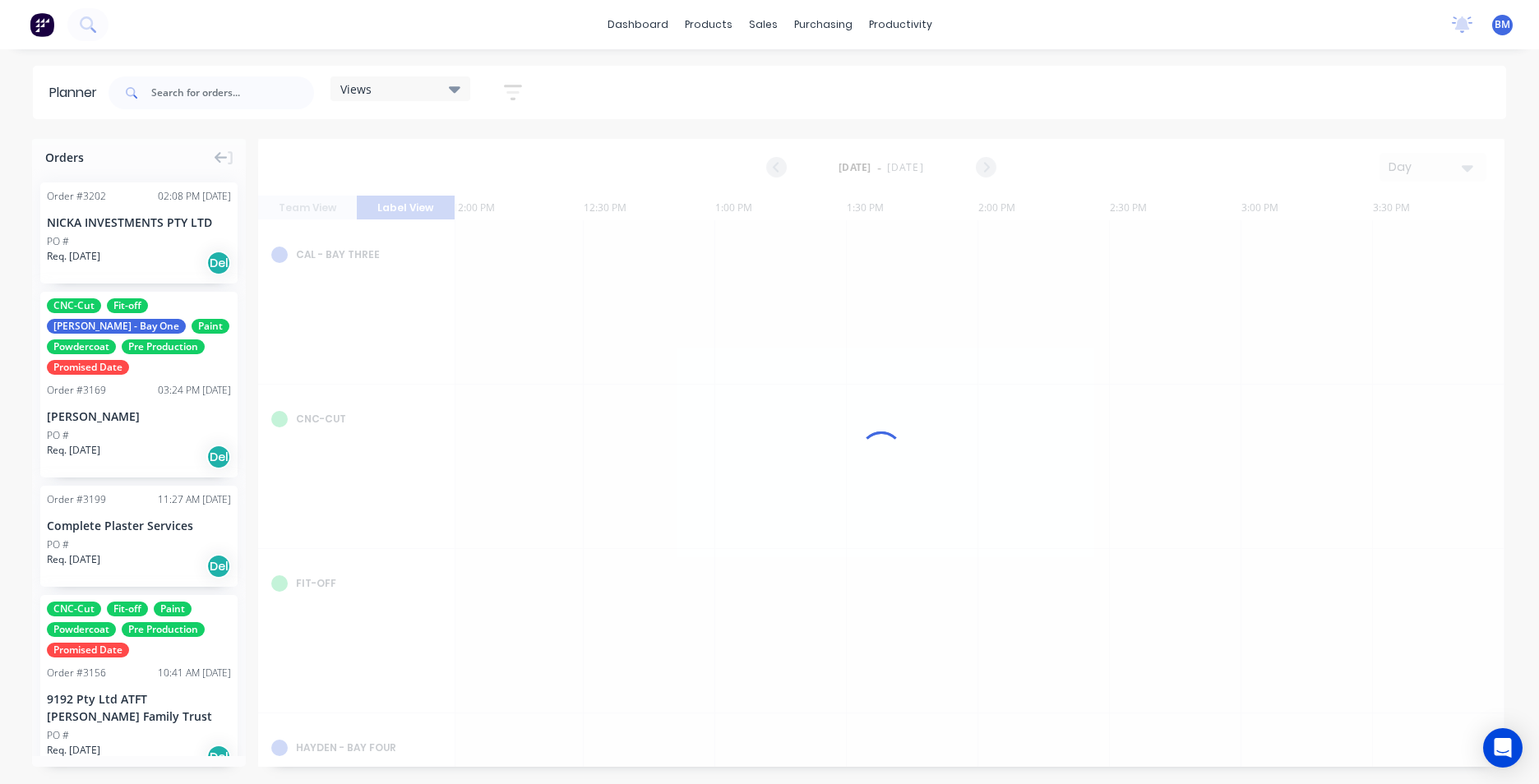
click at [301, 205] on div at bounding box center [881, 452] width 1247 height 628
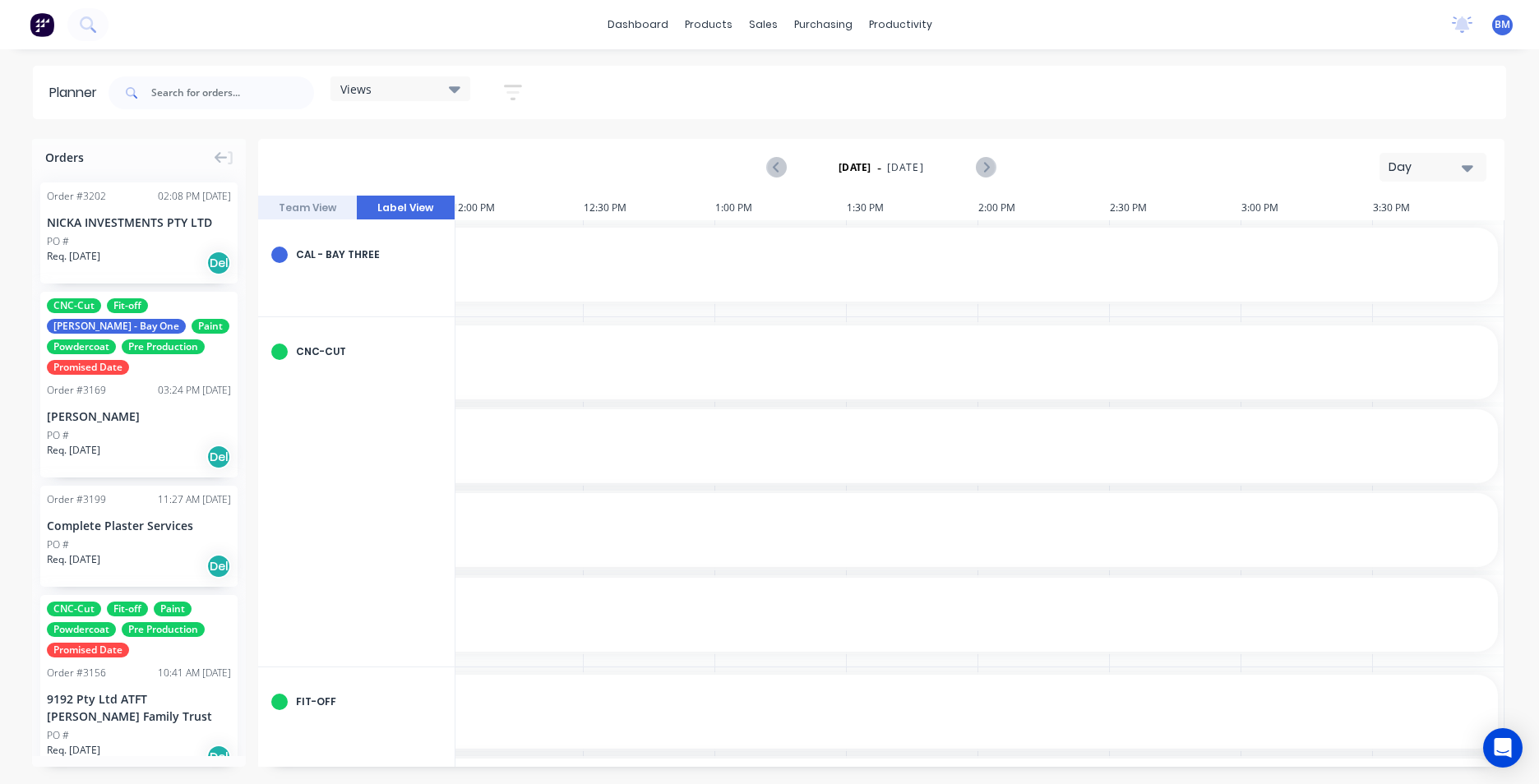
click at [315, 208] on button "Team View" at bounding box center [306, 208] width 98 height 24
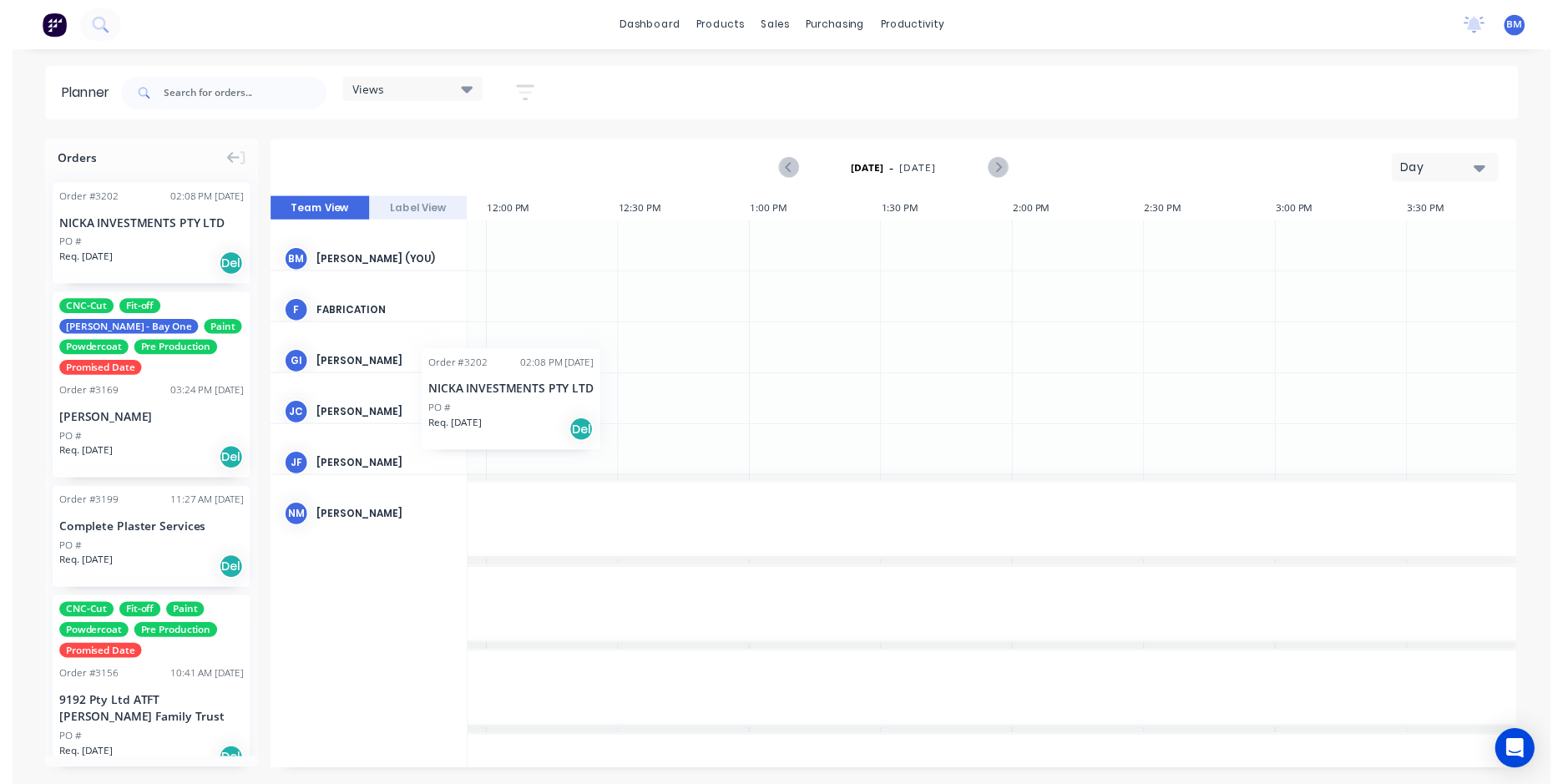
scroll to position [0, 1313]
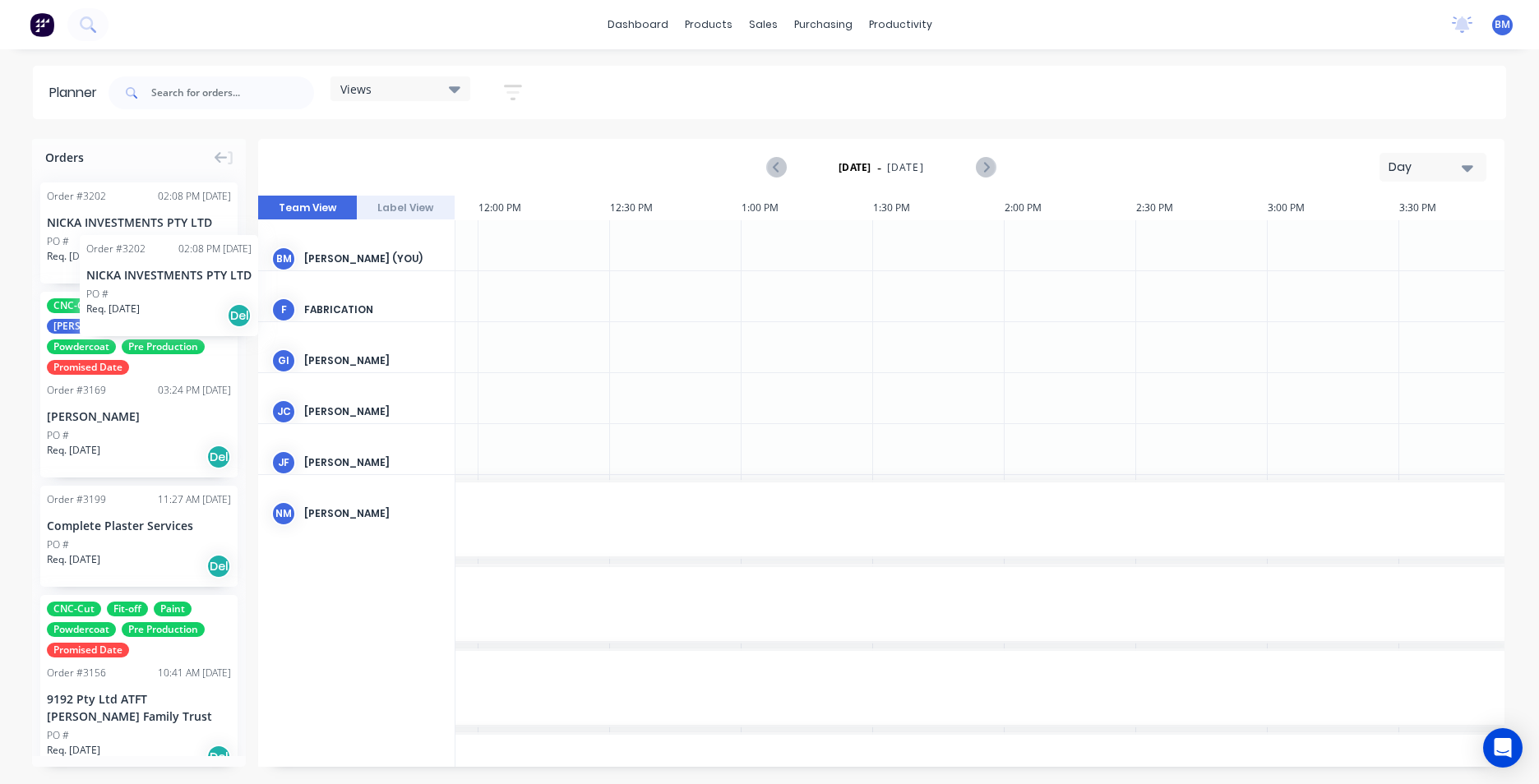
drag, startPoint x: 117, startPoint y: 238, endPoint x: 79, endPoint y: 214, distance: 44.9
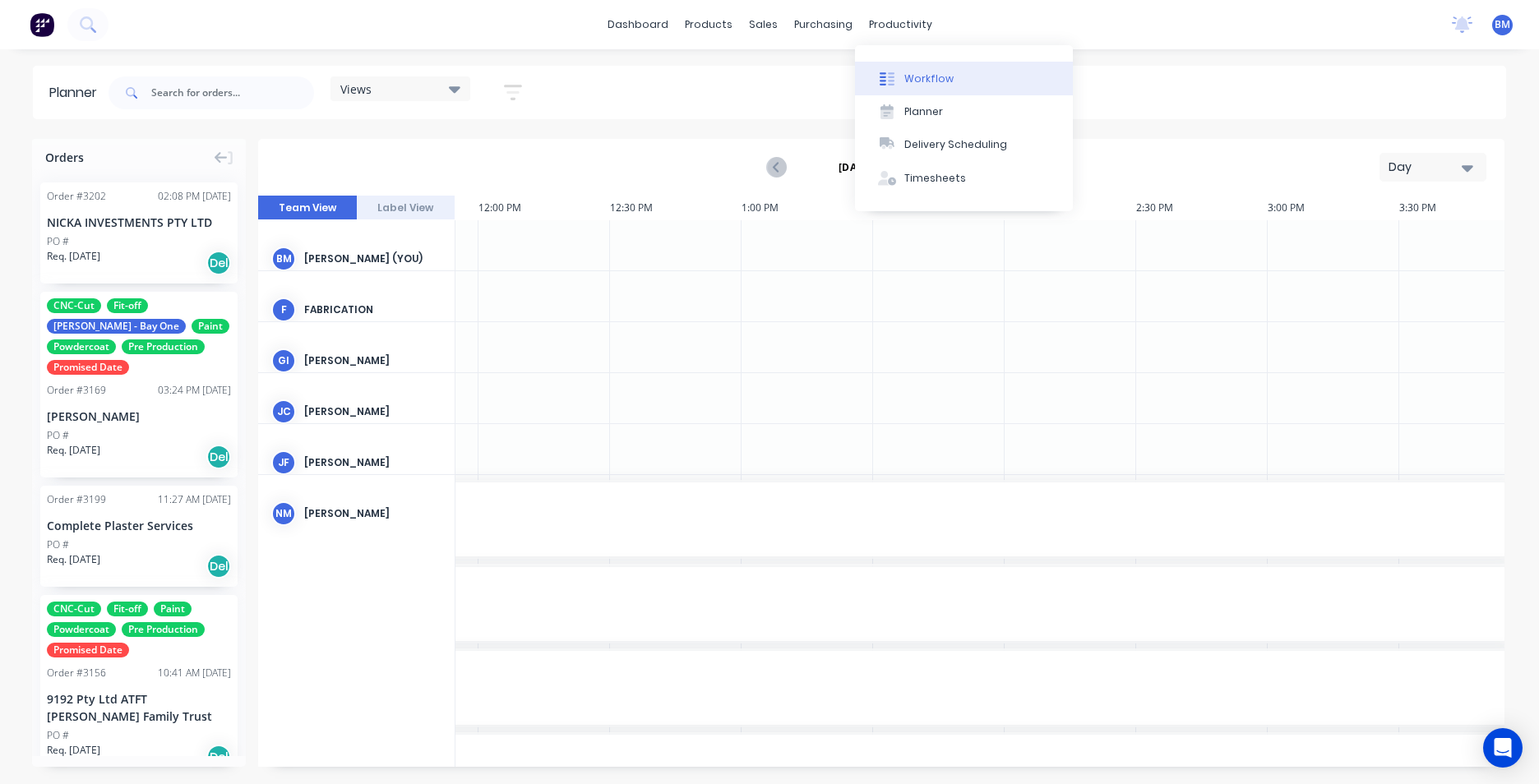
click at [906, 89] on button "Workflow" at bounding box center [964, 78] width 217 height 33
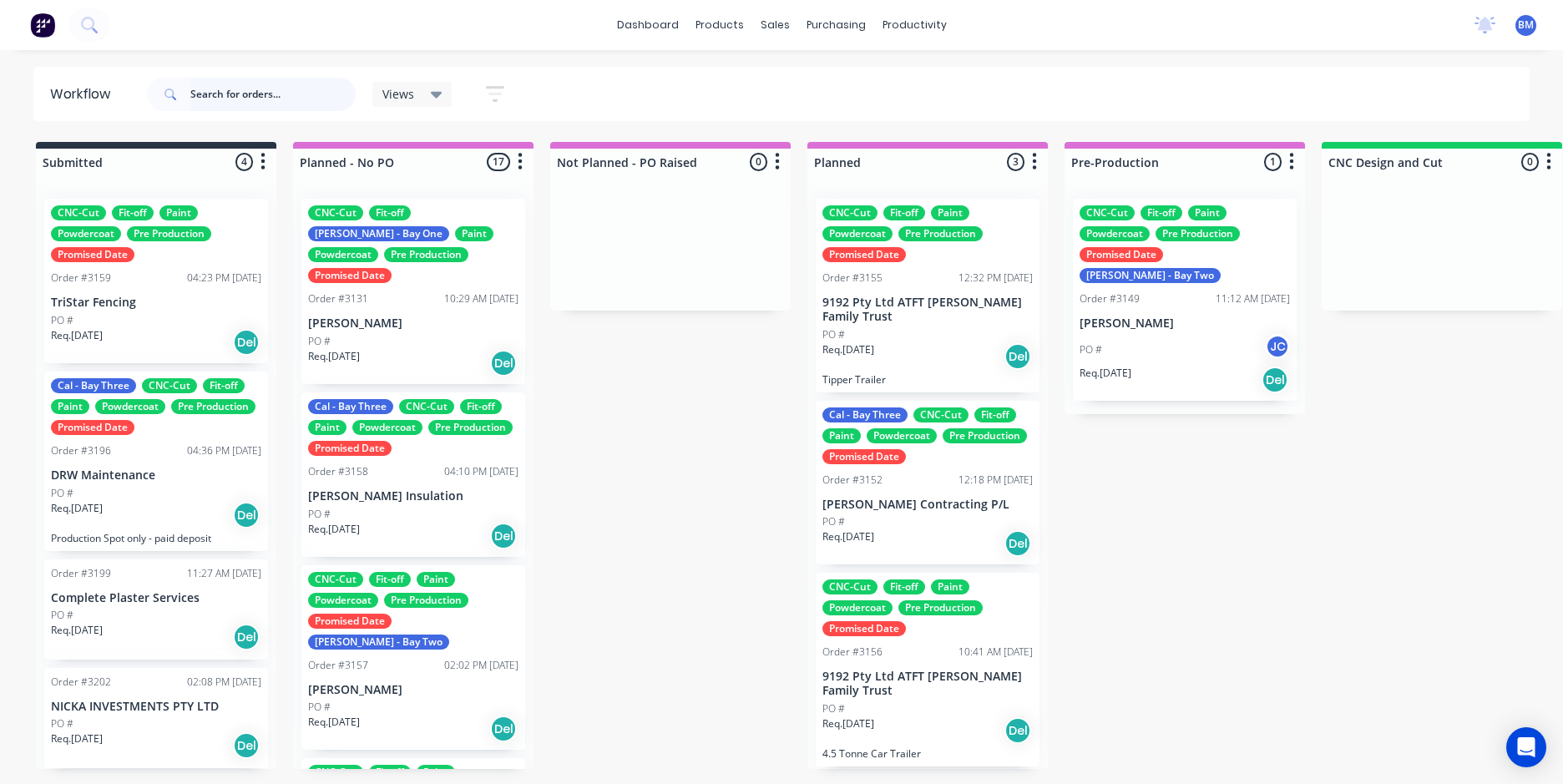
click at [214, 101] on input "text" at bounding box center [273, 94] width 166 height 33
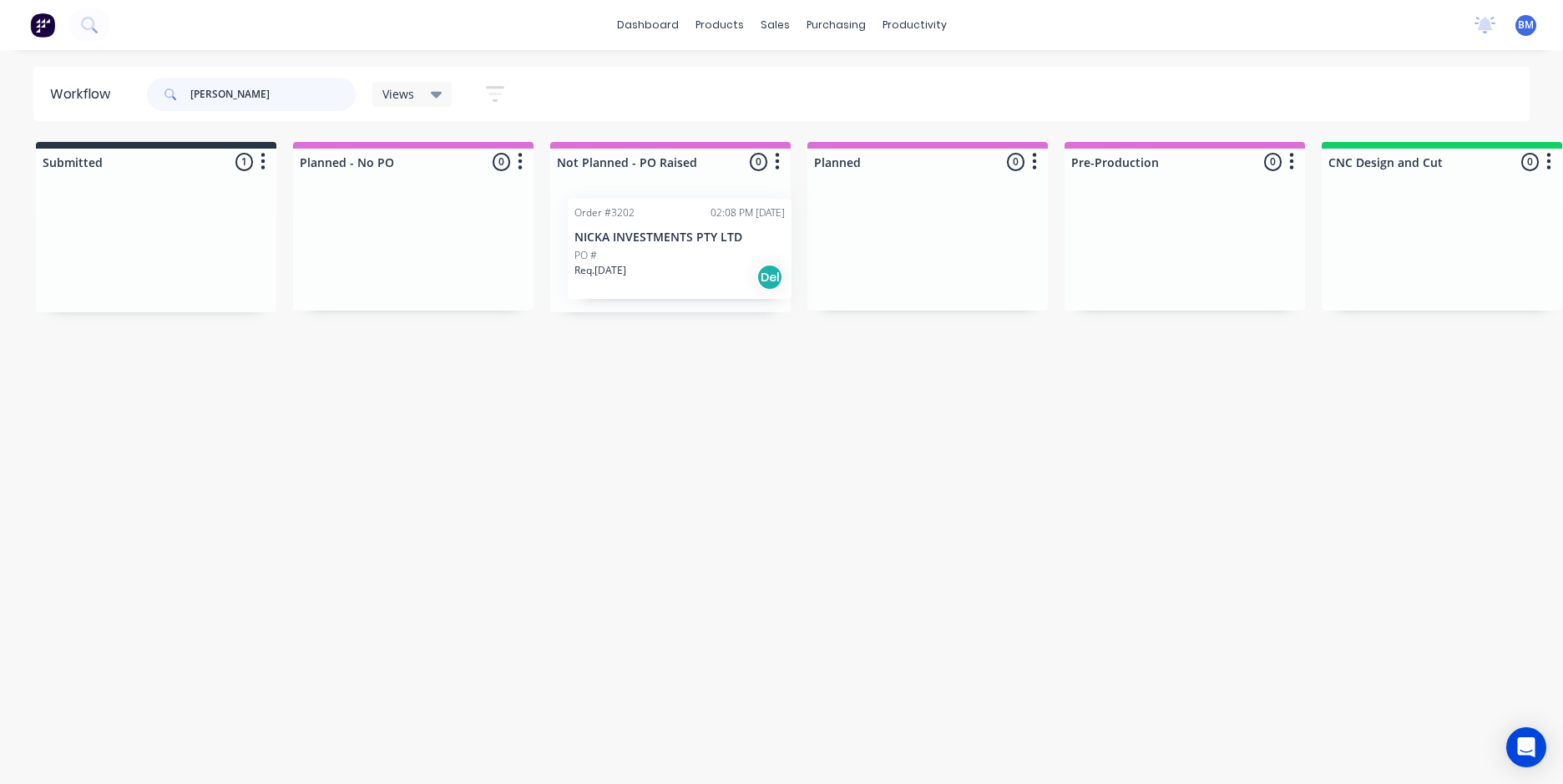
drag, startPoint x: 161, startPoint y: 242, endPoint x: 688, endPoint y: 248, distance: 527.0
type input "NICKA"
click at [712, 365] on div "Workflow NICKA Views Save new view None (Default) edit FRONTLINE WORKFLOW edit …" at bounding box center [782, 408] width 1563 height 683
drag, startPoint x: 616, startPoint y: 250, endPoint x: 350, endPoint y: 251, distance: 266.0
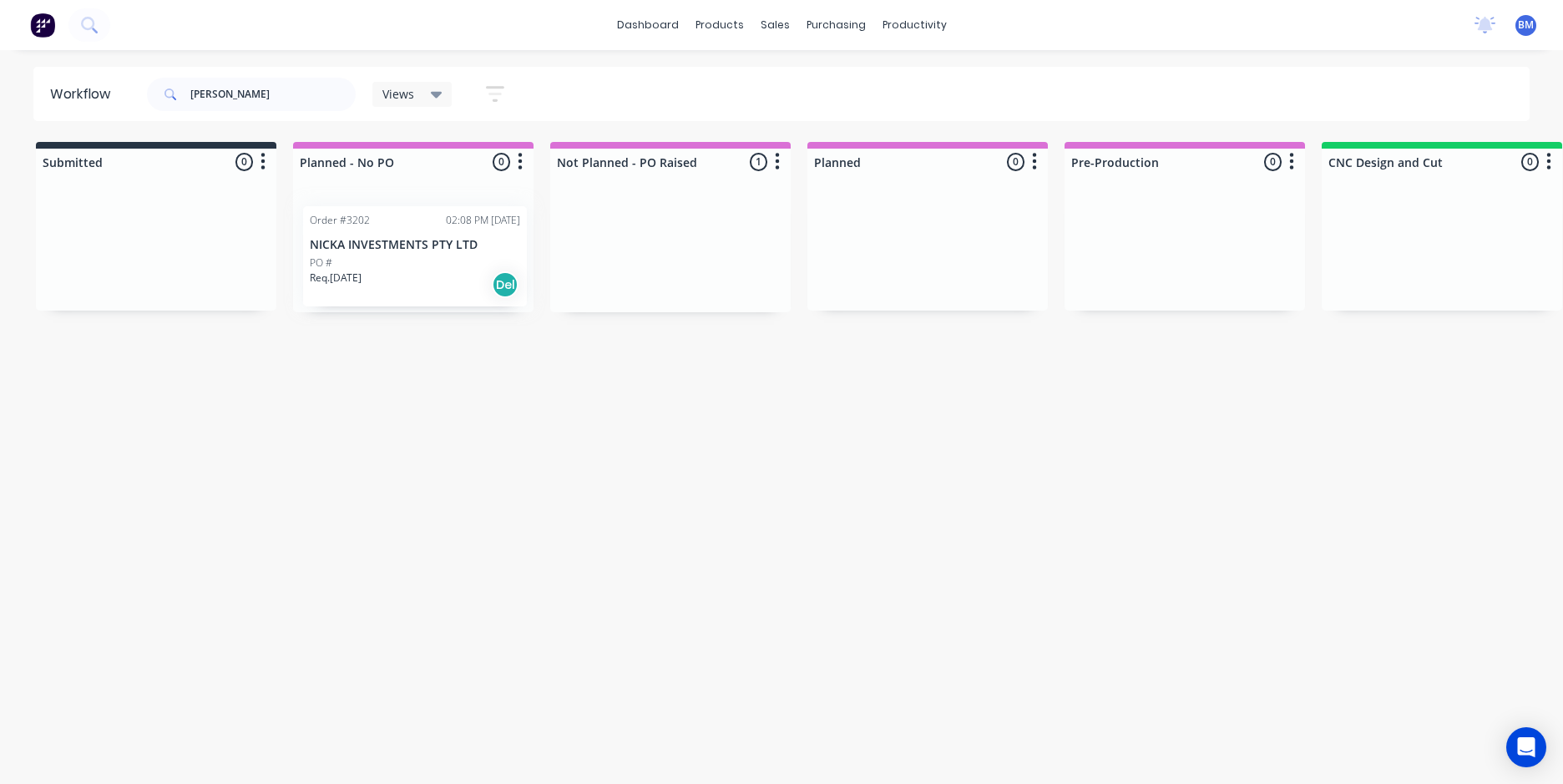
drag, startPoint x: 282, startPoint y: 85, endPoint x: 112, endPoint y: 96, distance: 170.4
click at [112, 96] on header "Workflow NICKA Views Save new view None (Default) edit FRONTLINE WORKFLOW edit …" at bounding box center [782, 93] width 1497 height 54
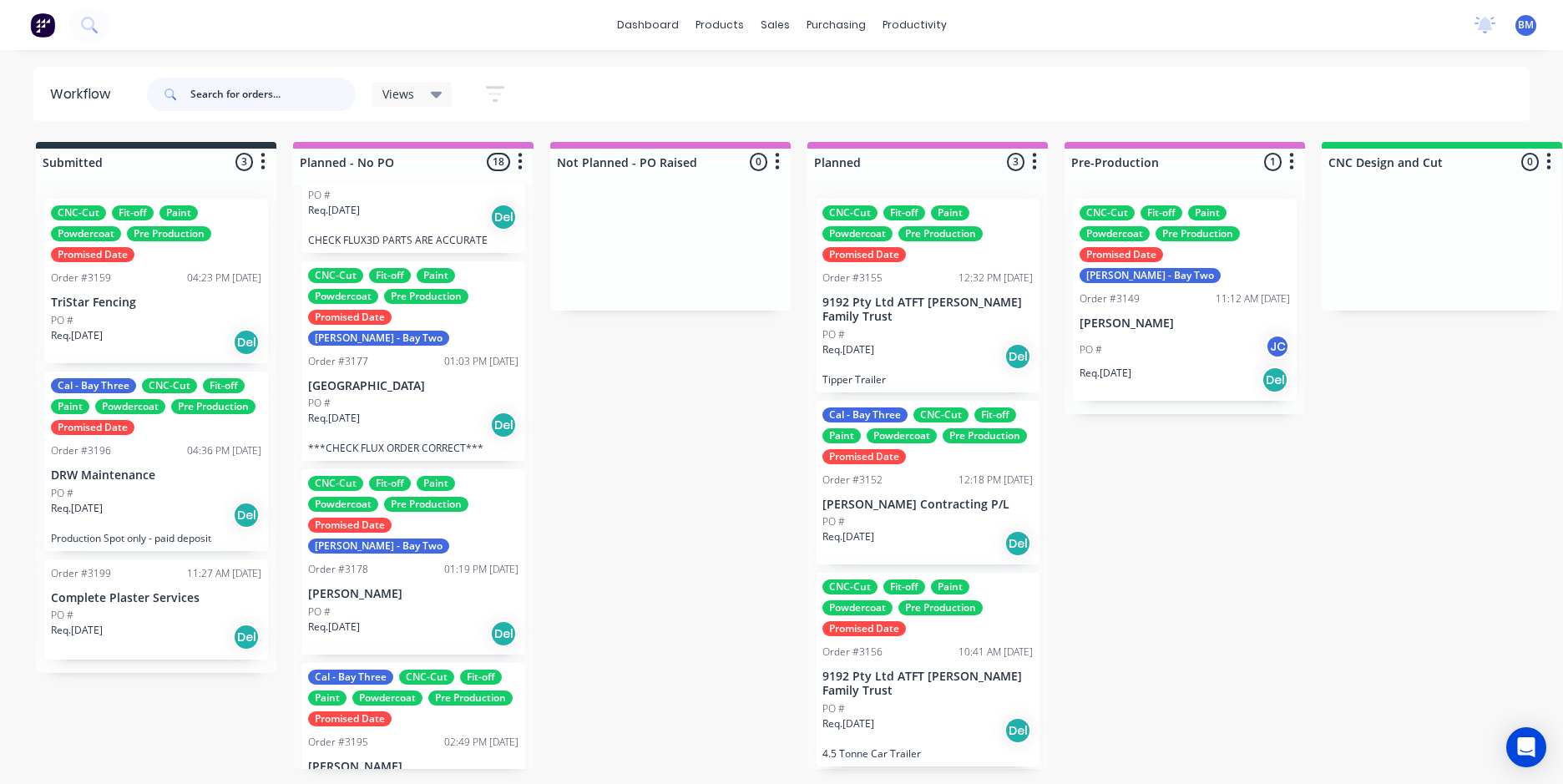
scroll to position [2475, 0]
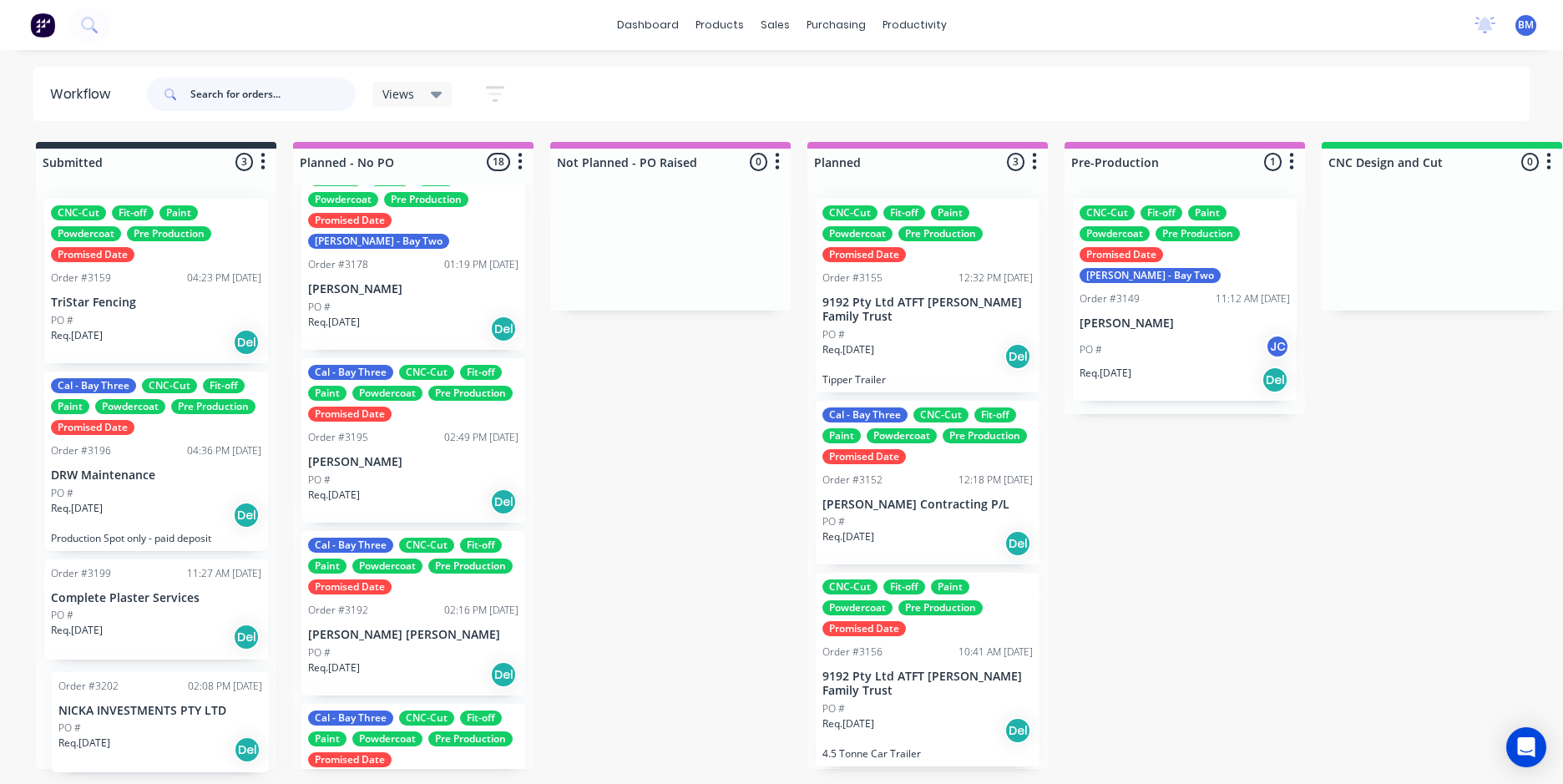
drag, startPoint x: 382, startPoint y: 722, endPoint x: 131, endPoint y: 724, distance: 251.0
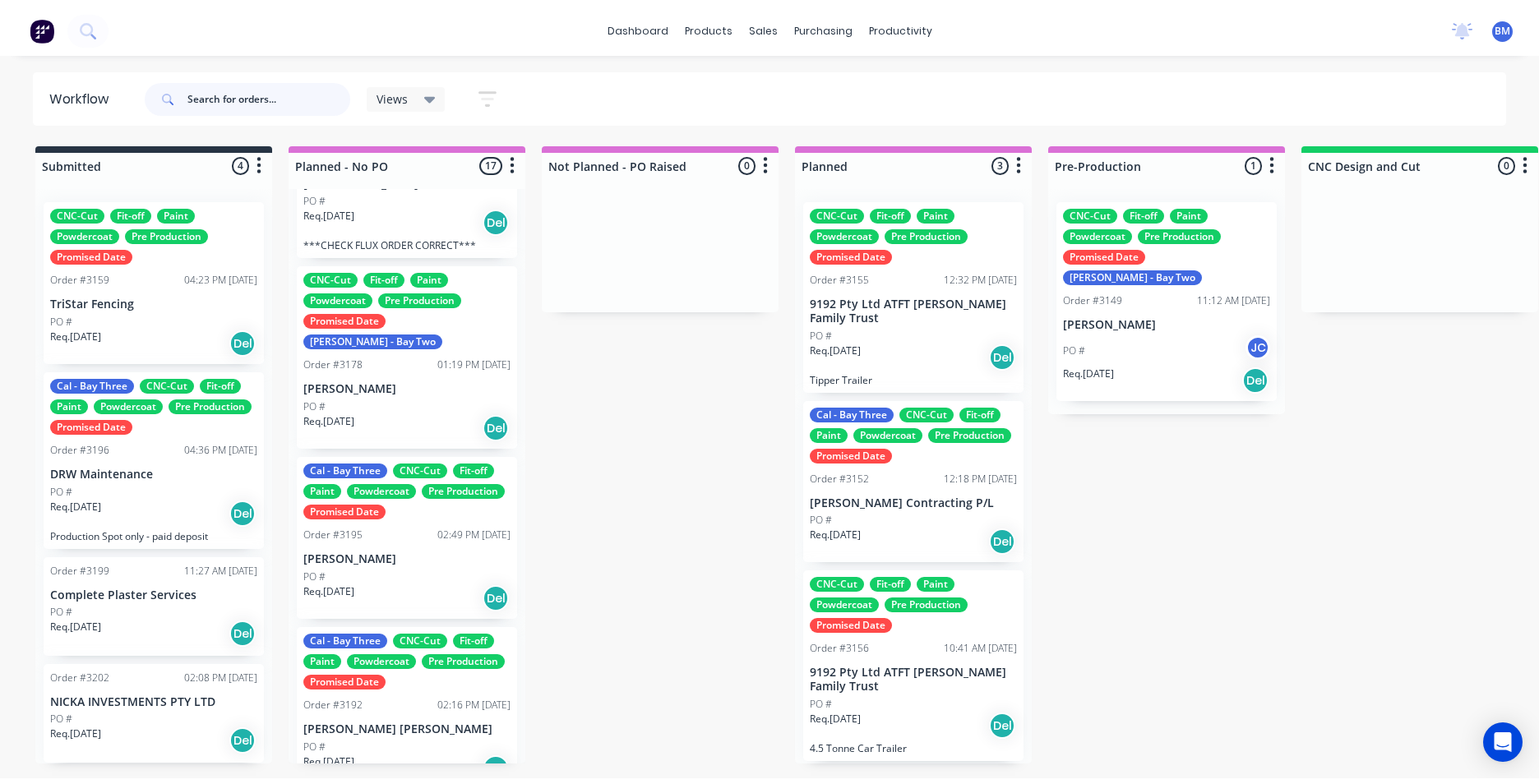
scroll to position [2330, 0]
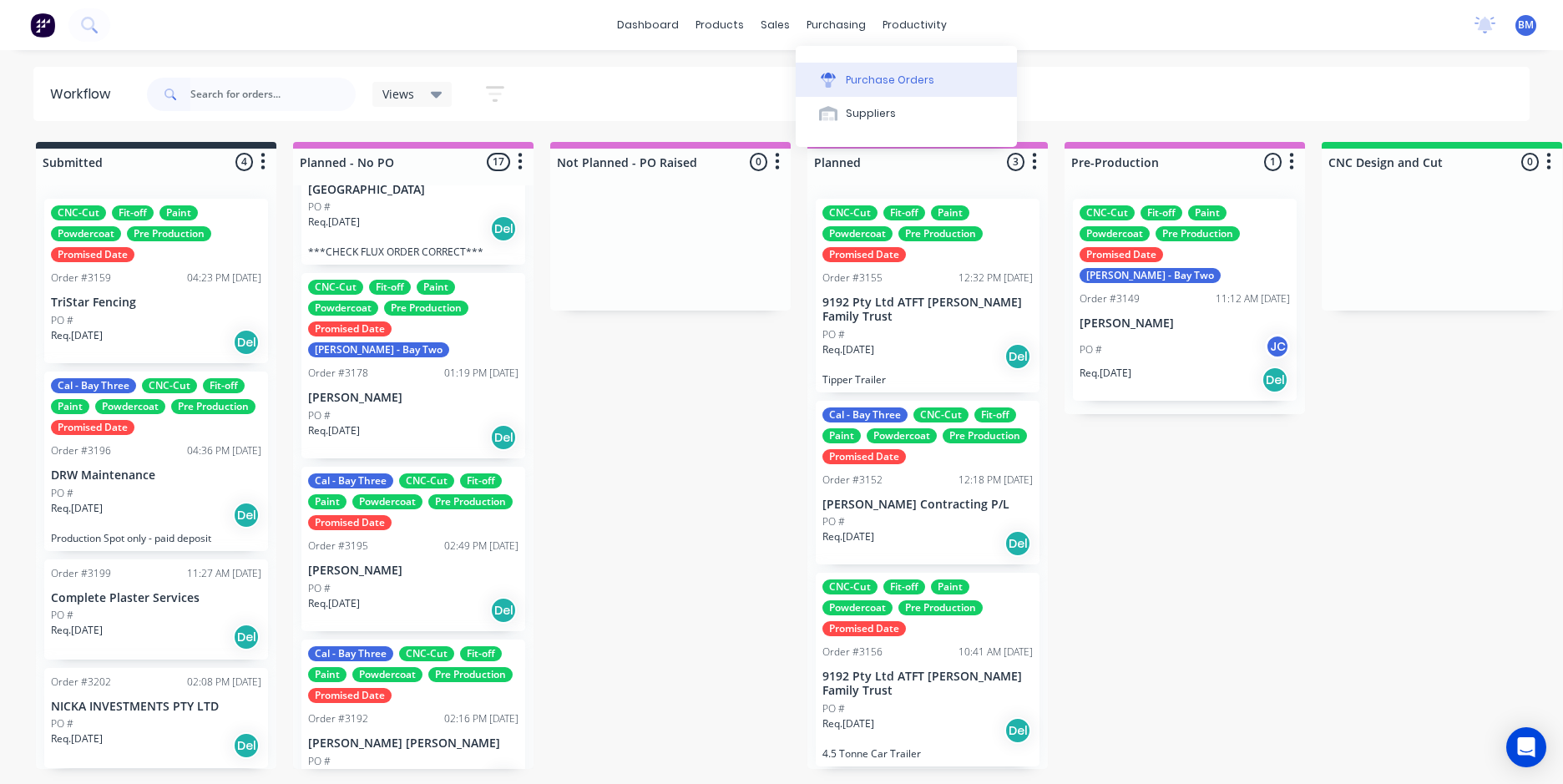
click at [829, 81] on icon at bounding box center [828, 80] width 15 height 15
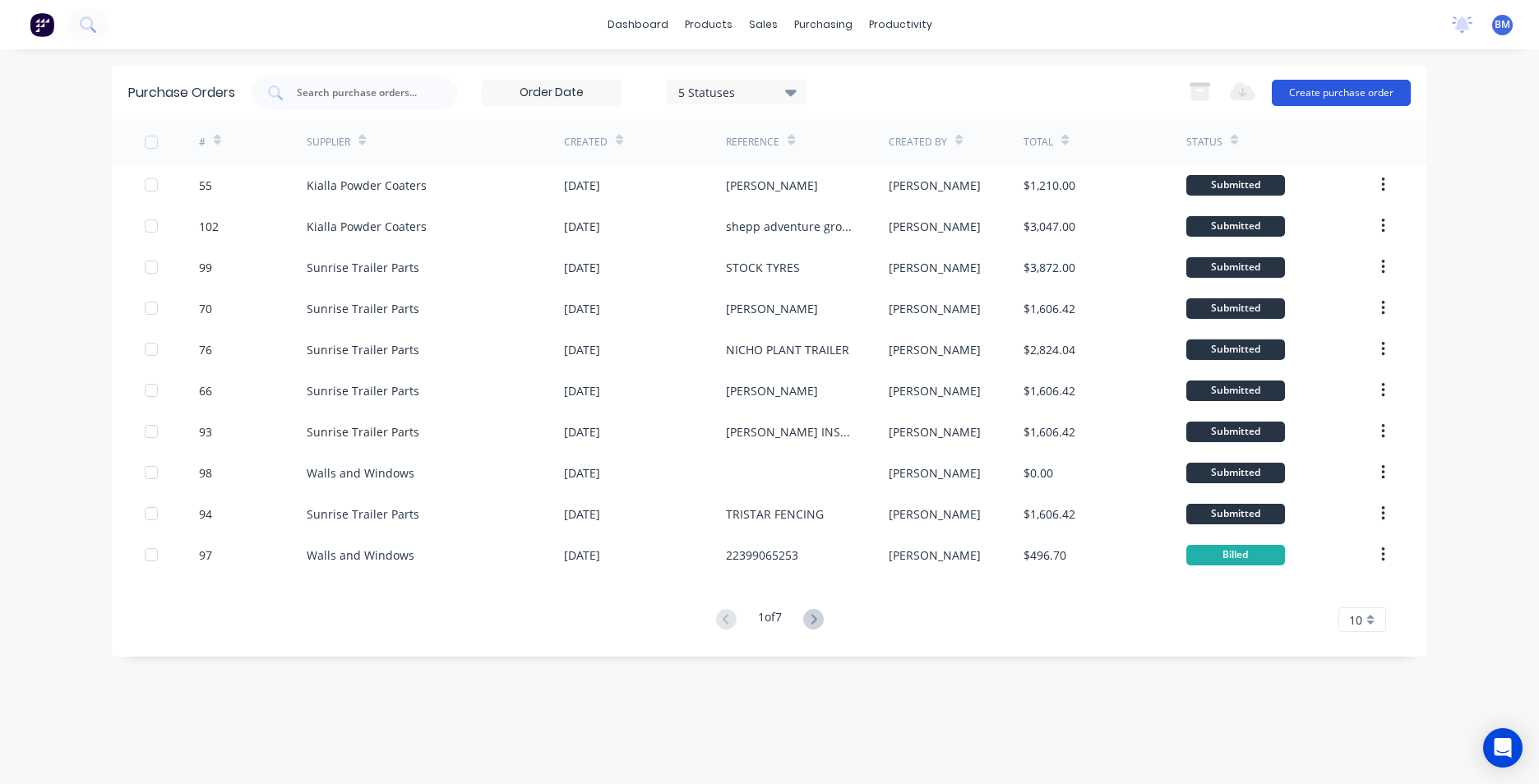
click at [1313, 96] on button "Create purchase order" at bounding box center [1341, 93] width 139 height 26
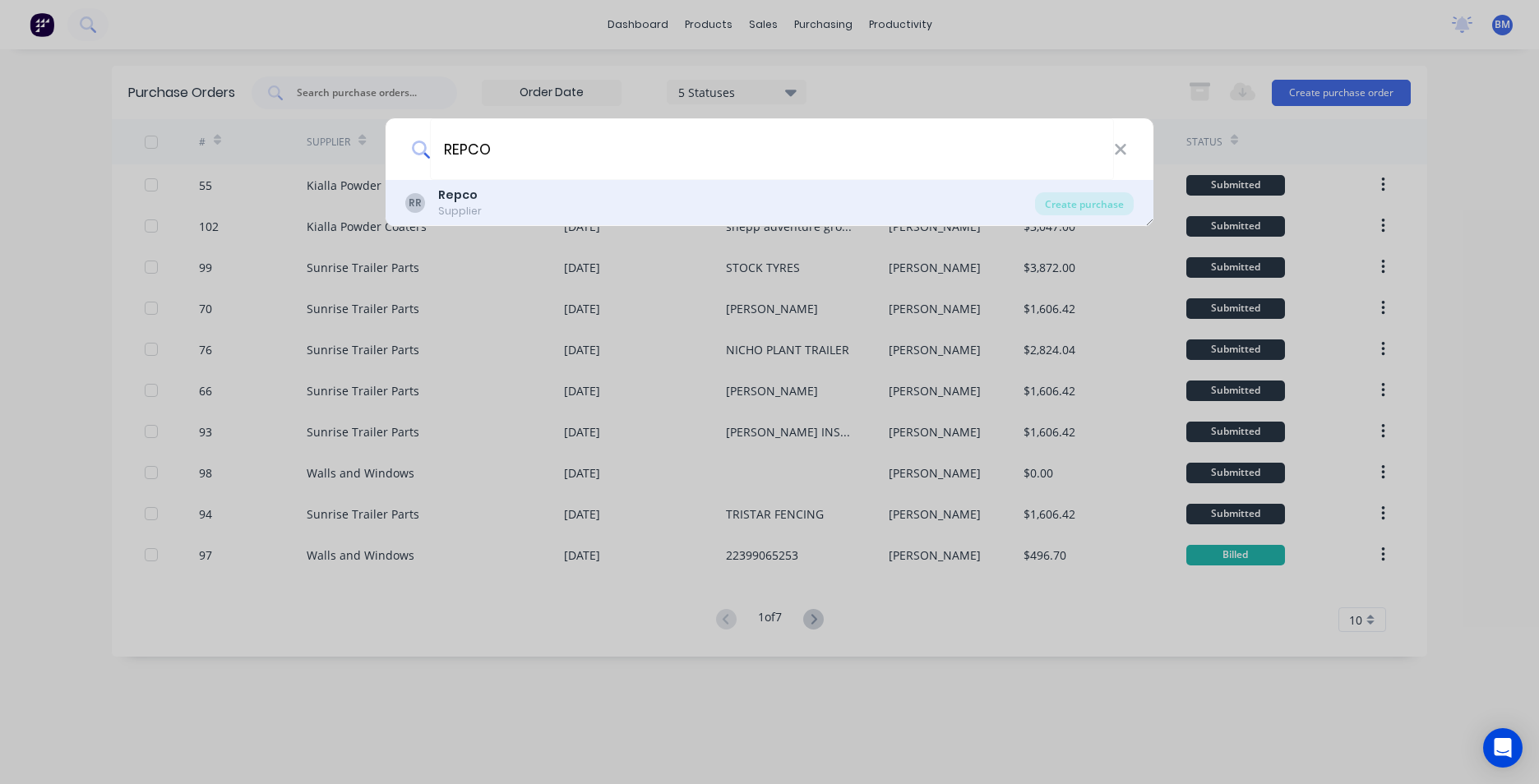
type input "REPCO"
click at [593, 206] on div "RR Repco Supplier" at bounding box center [720, 202] width 630 height 32
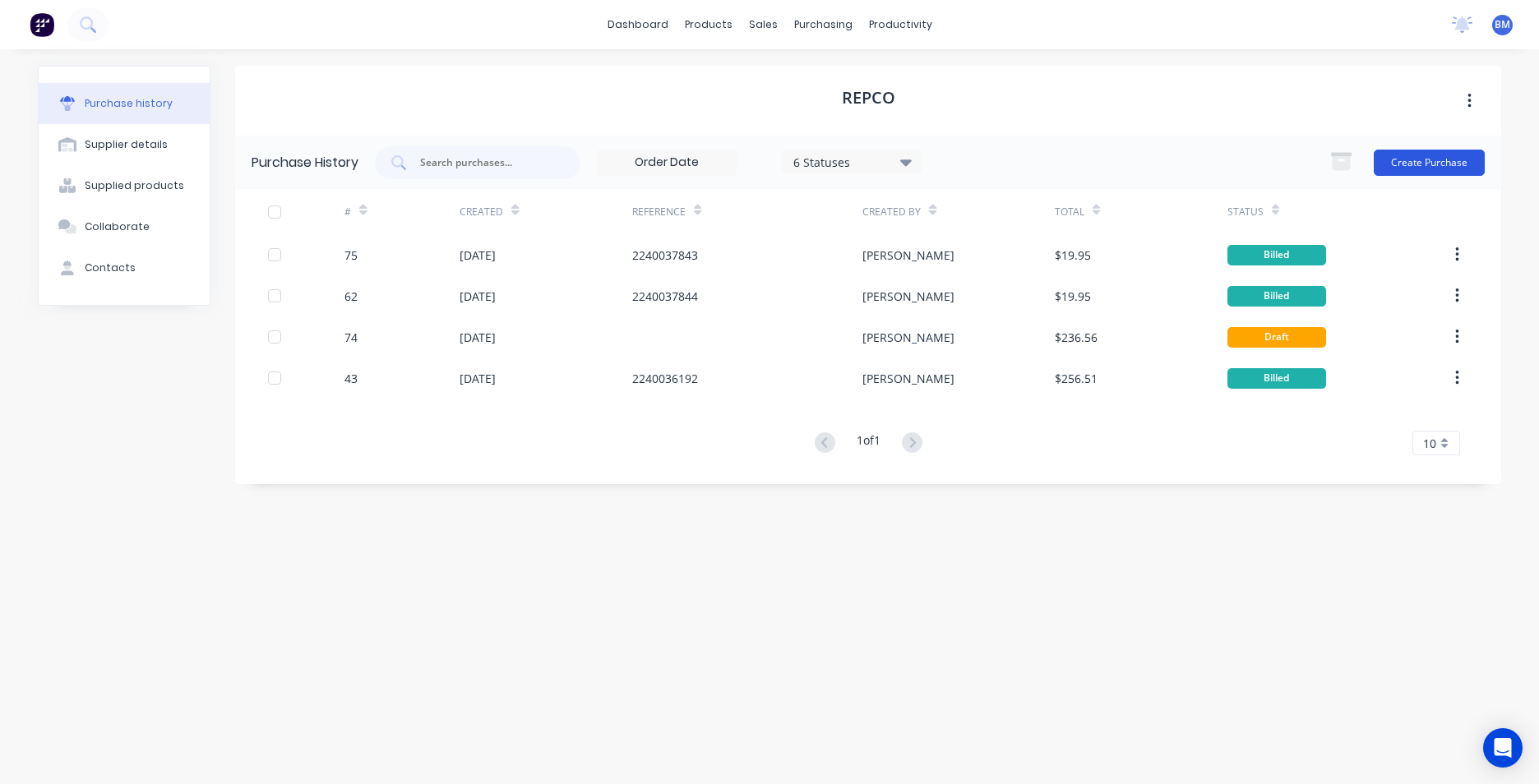
click at [1441, 162] on button "Create Purchase" at bounding box center [1429, 163] width 111 height 26
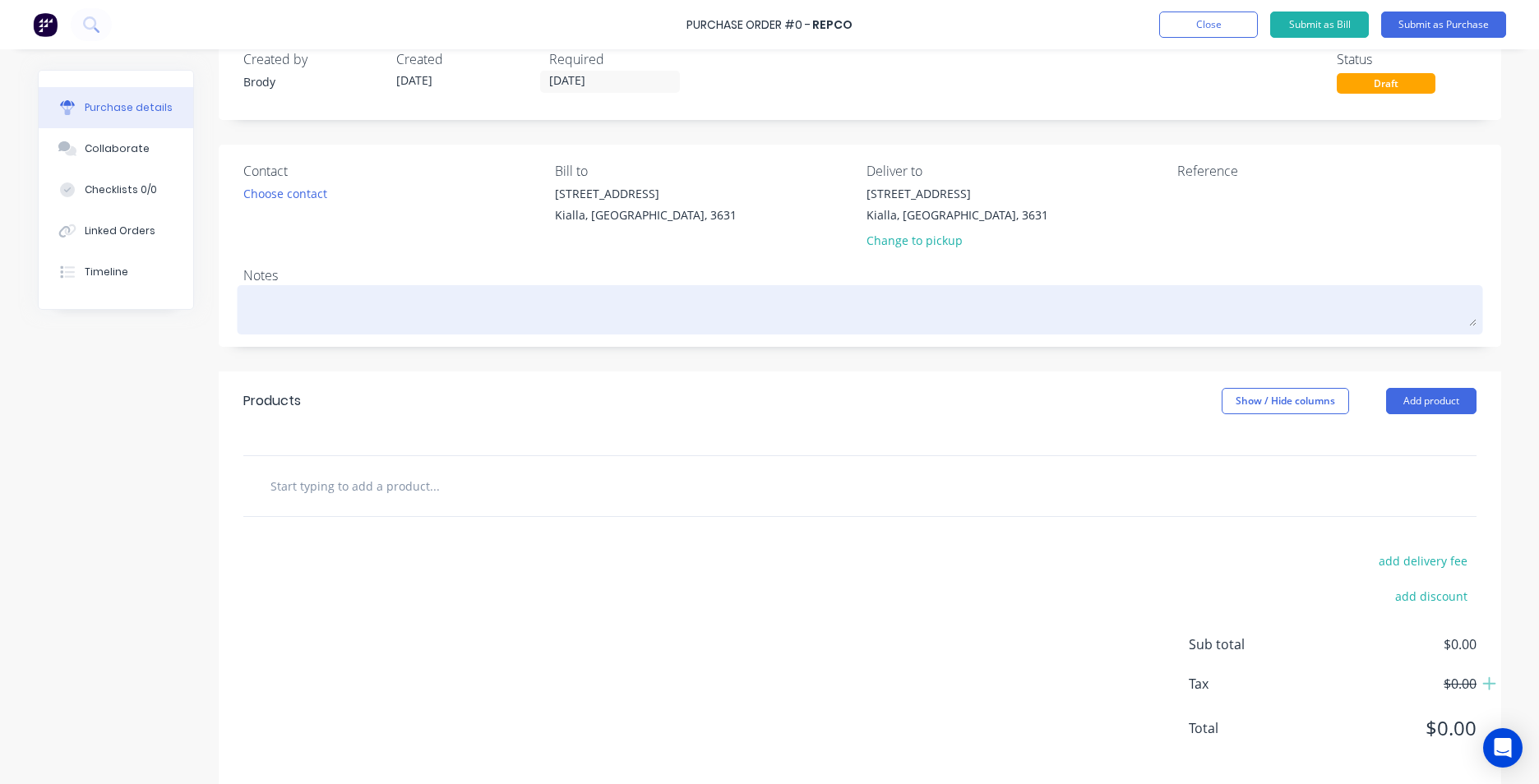
scroll to position [57, 0]
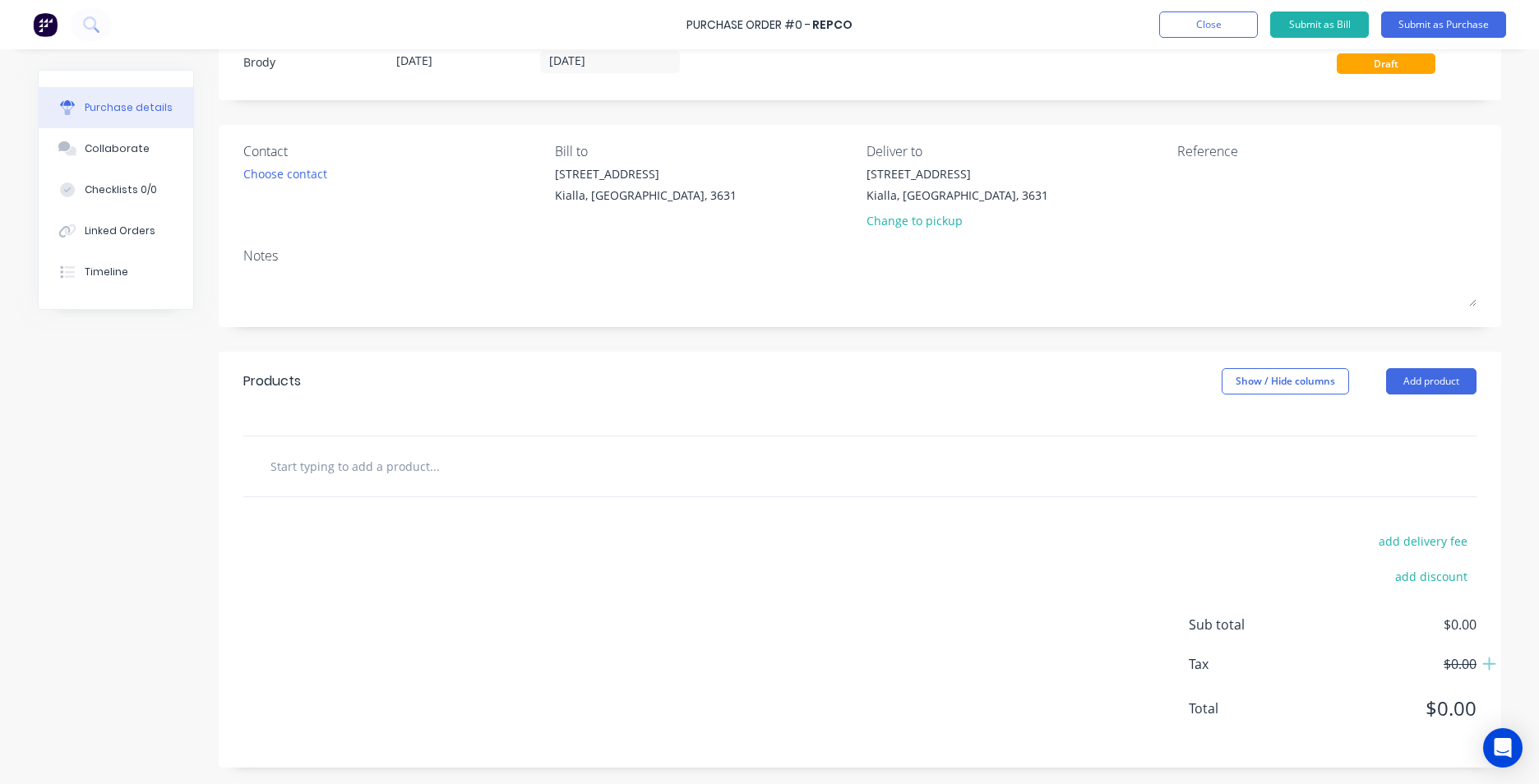
click at [387, 471] on input "text" at bounding box center [434, 466] width 329 height 33
paste input "48396BL2 $98.00 1 HPR05010 $130.40 1 RSK25C $112.27 1 TF400 $18.00 1 TF610 $20.…"
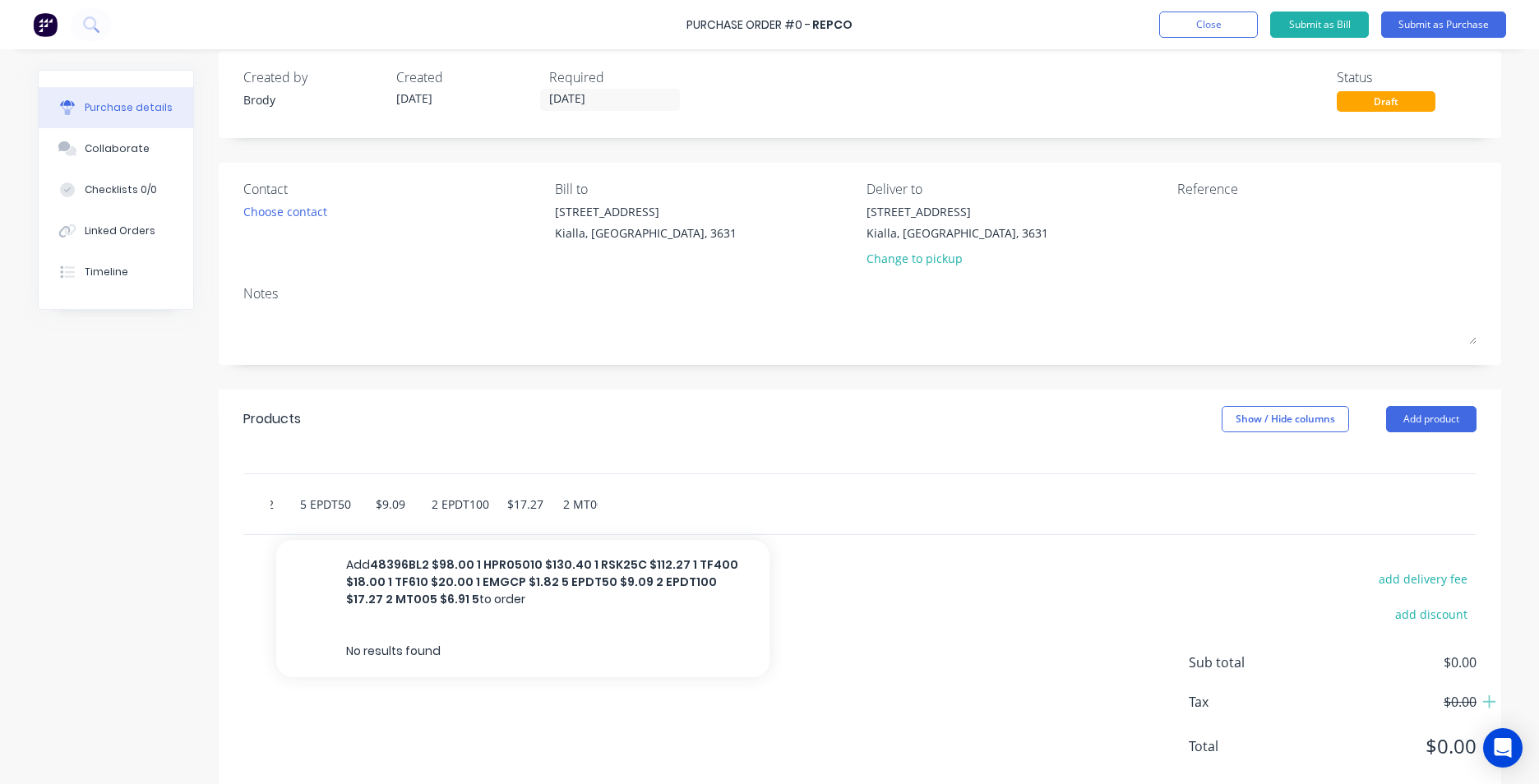
scroll to position [0, 0]
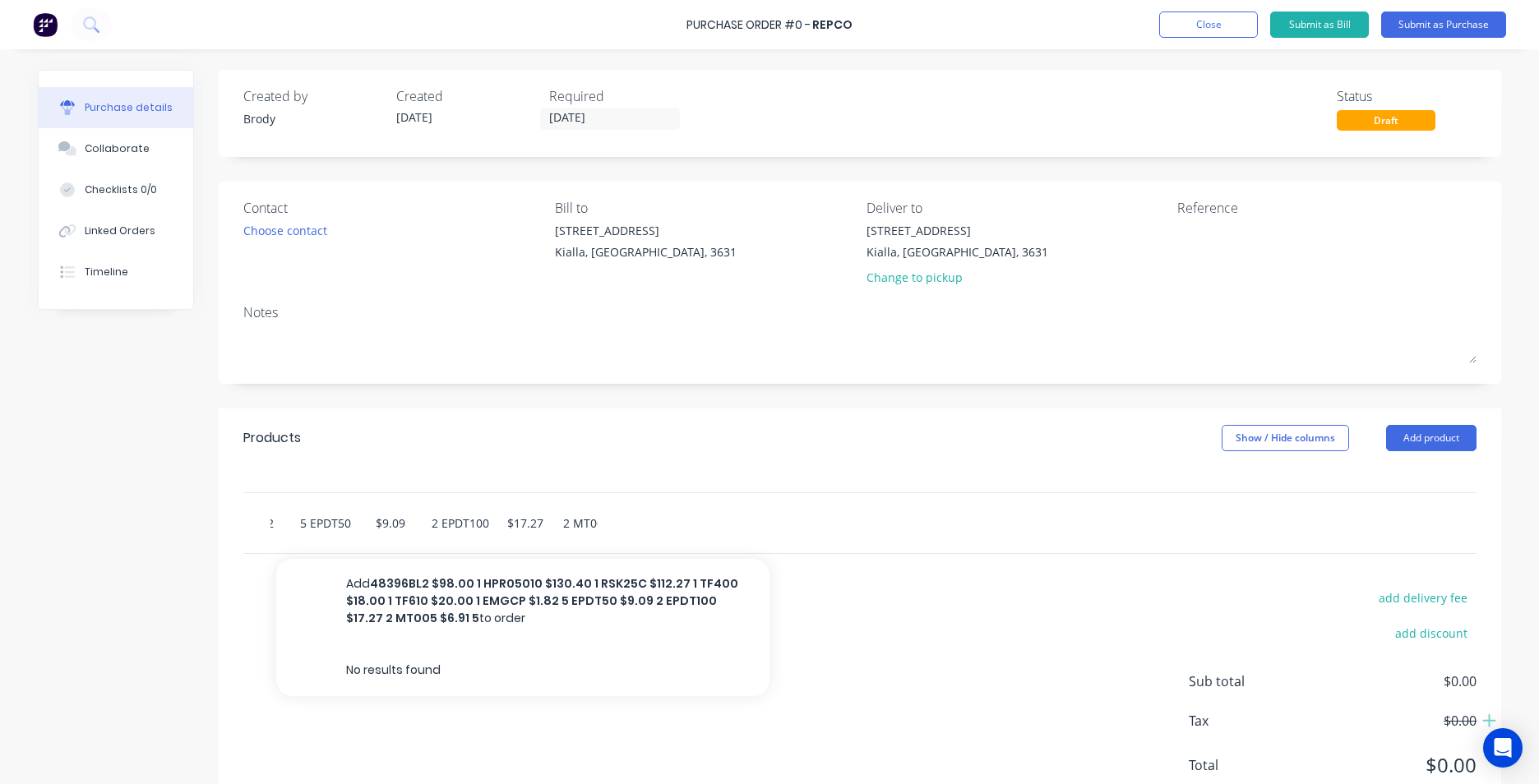
type input "48396BL2 $98.00 1 HPR05010 $130.40 1 RSK25C $112.27 1 TF400 $18.00 1 TF610 $20.…"
drag, startPoint x: 593, startPoint y: 523, endPoint x: 368, endPoint y: 535, distance: 225.3
click at [368, 535] on div "48396BL2 $98.00 1 HPR05010 $130.40 1 RSK25C $112.27 1 TF400 $18.00 1 TF610 $20.…" at bounding box center [503, 522] width 493 height 33
drag, startPoint x: 653, startPoint y: 526, endPoint x: 327, endPoint y: 526, distance: 326.0
click at [327, 526] on div "48396BL2 $98.00 1 HPR05010 $130.40 1 RSK25C $112.27 1 TF400 $18.00 1 TF610 $20.…" at bounding box center [503, 522] width 493 height 33
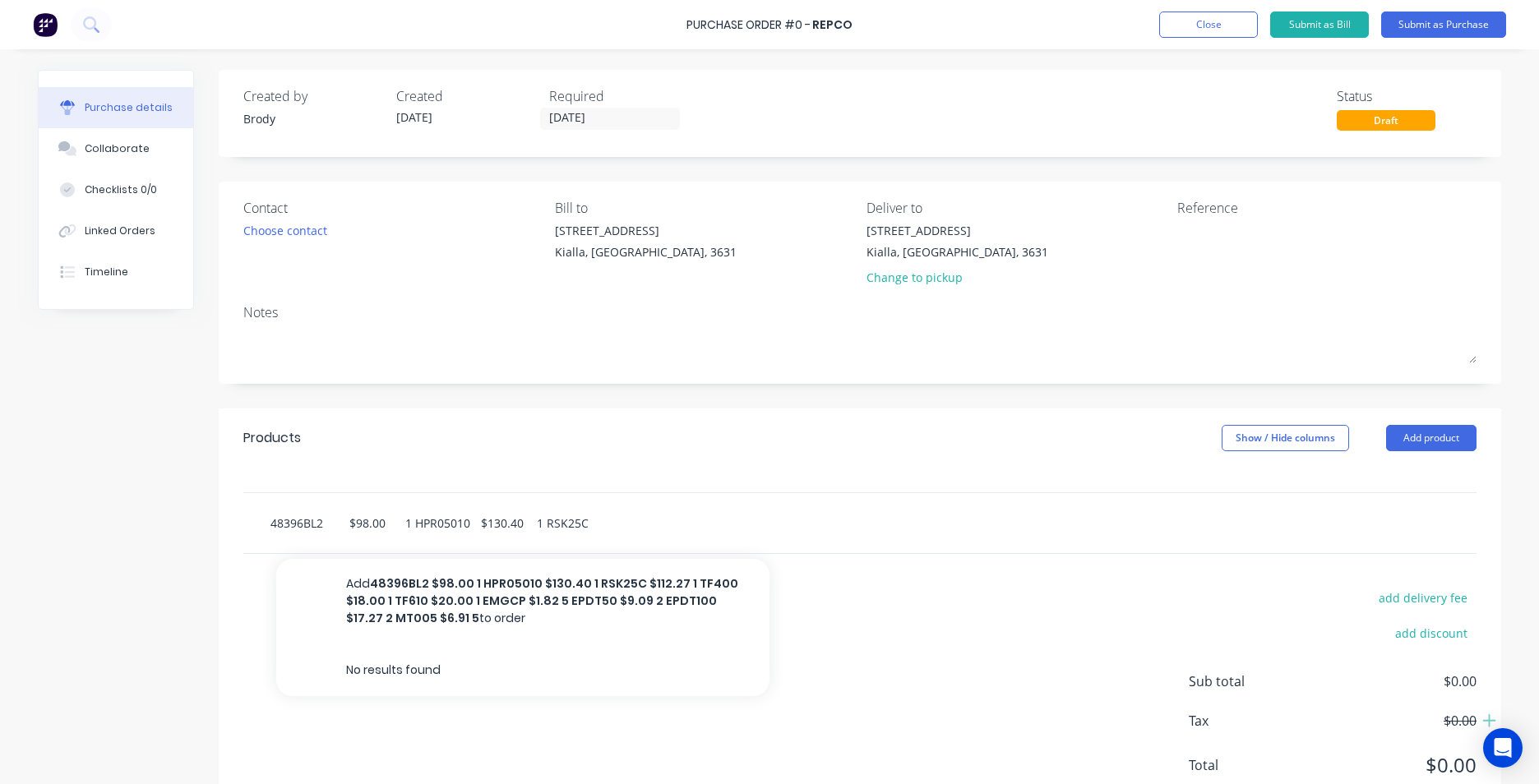
click at [288, 522] on input "48396BL2 $98.00 1 HPR05010 $130.40 1 RSK25C $112.27 1 TF400 $18.00 1 TF610 $20.…" at bounding box center [434, 522] width 329 height 33
drag, startPoint x: 264, startPoint y: 522, endPoint x: 631, endPoint y: 517, distance: 367.0
click at [639, 514] on div "48396BL2 $98.00 1 HPR05010 $130.40 1 RSK25C $112.27 1 TF400 $18.00 1 TF610 $20.…" at bounding box center [503, 522] width 493 height 33
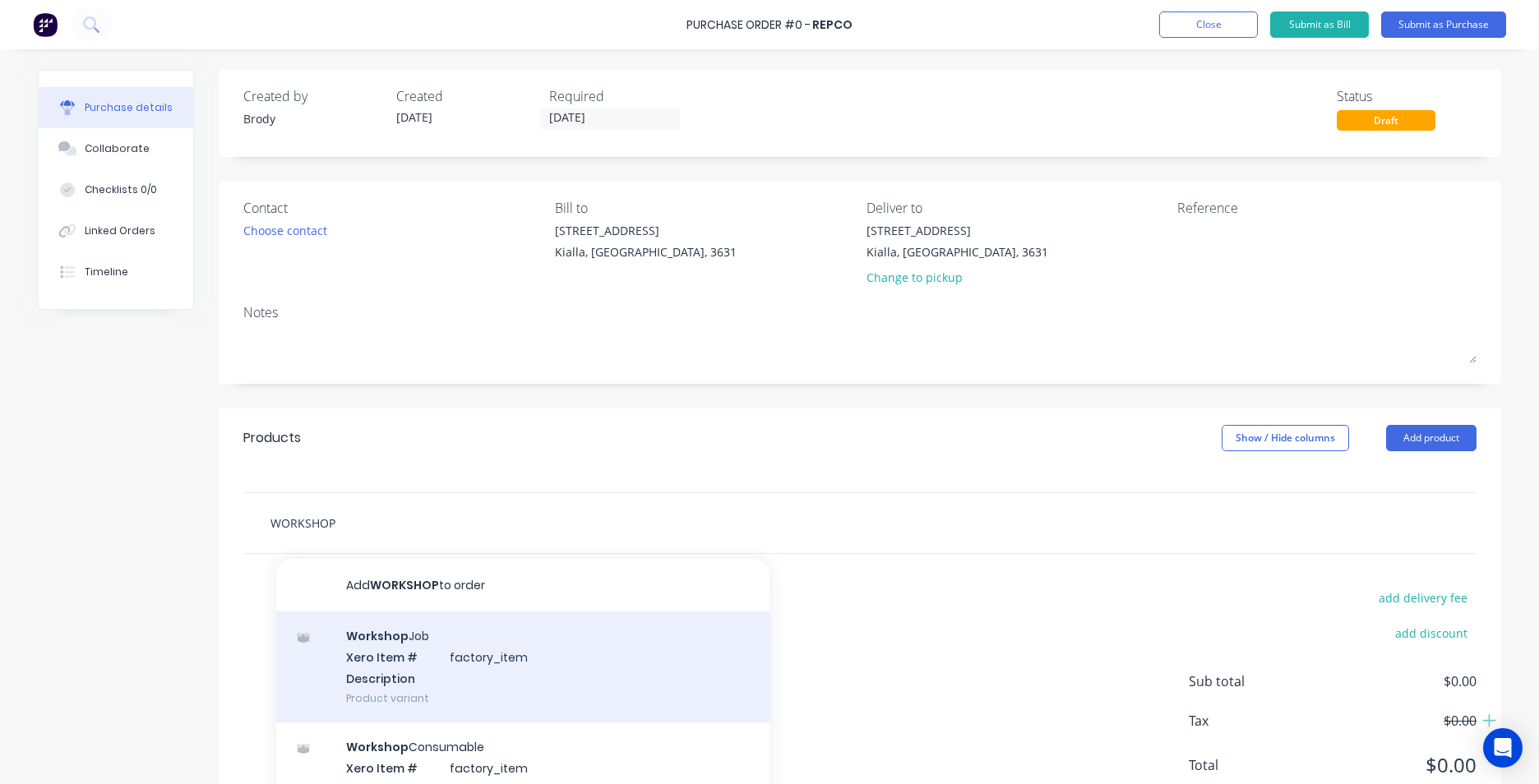
type input "WORKSHOP"
click at [554, 644] on div "Workshop Job Xero Item # factory_item Description Product variant" at bounding box center [523, 667] width 493 height 111
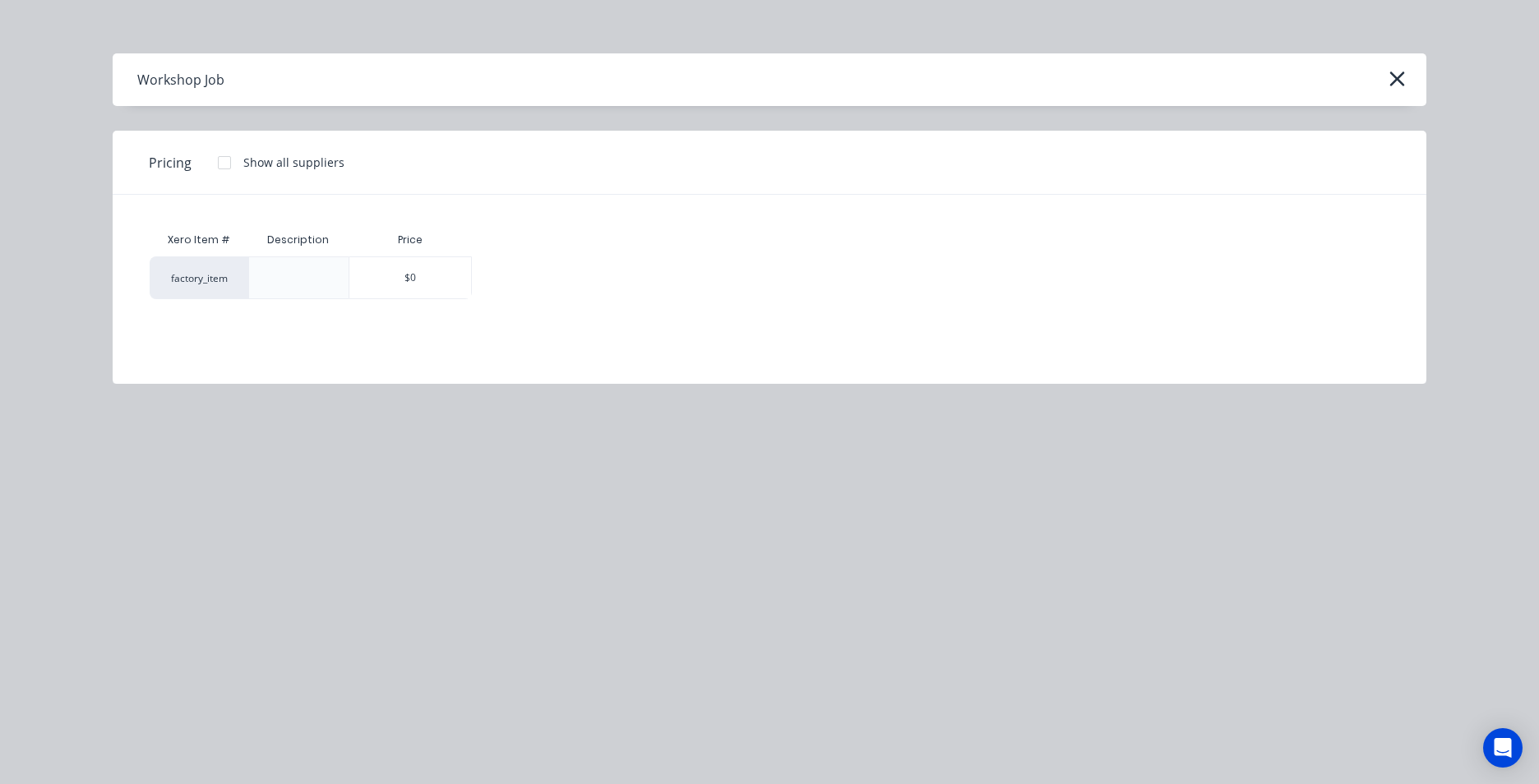
click at [418, 277] on div "$0" at bounding box center [411, 278] width 122 height 41
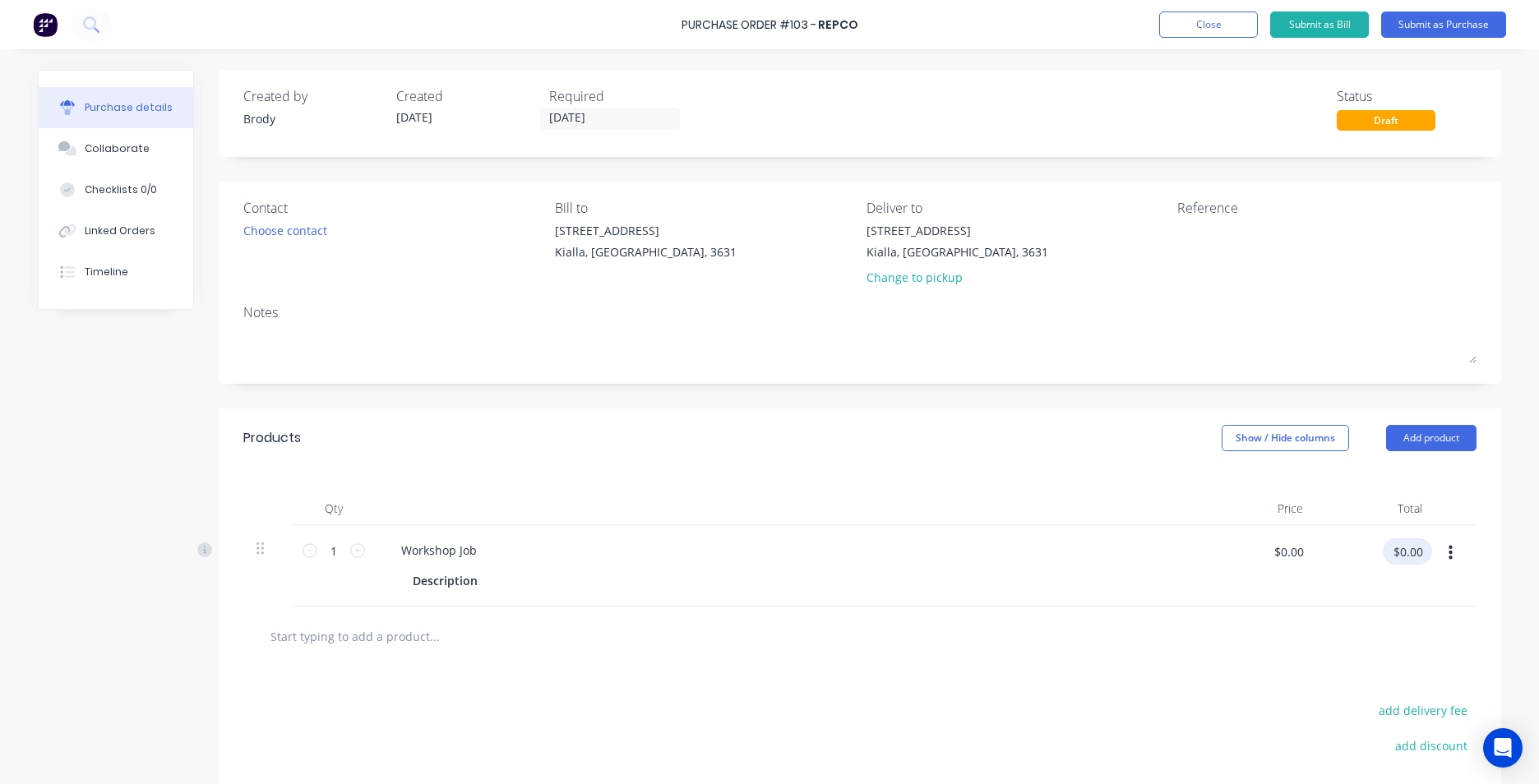
click at [1404, 541] on input "$0.00" at bounding box center [1407, 552] width 50 height 26
click at [1416, 547] on input "$0.00" at bounding box center [1407, 552] width 50 height 26
type input "512.54"
type input "$512.54"
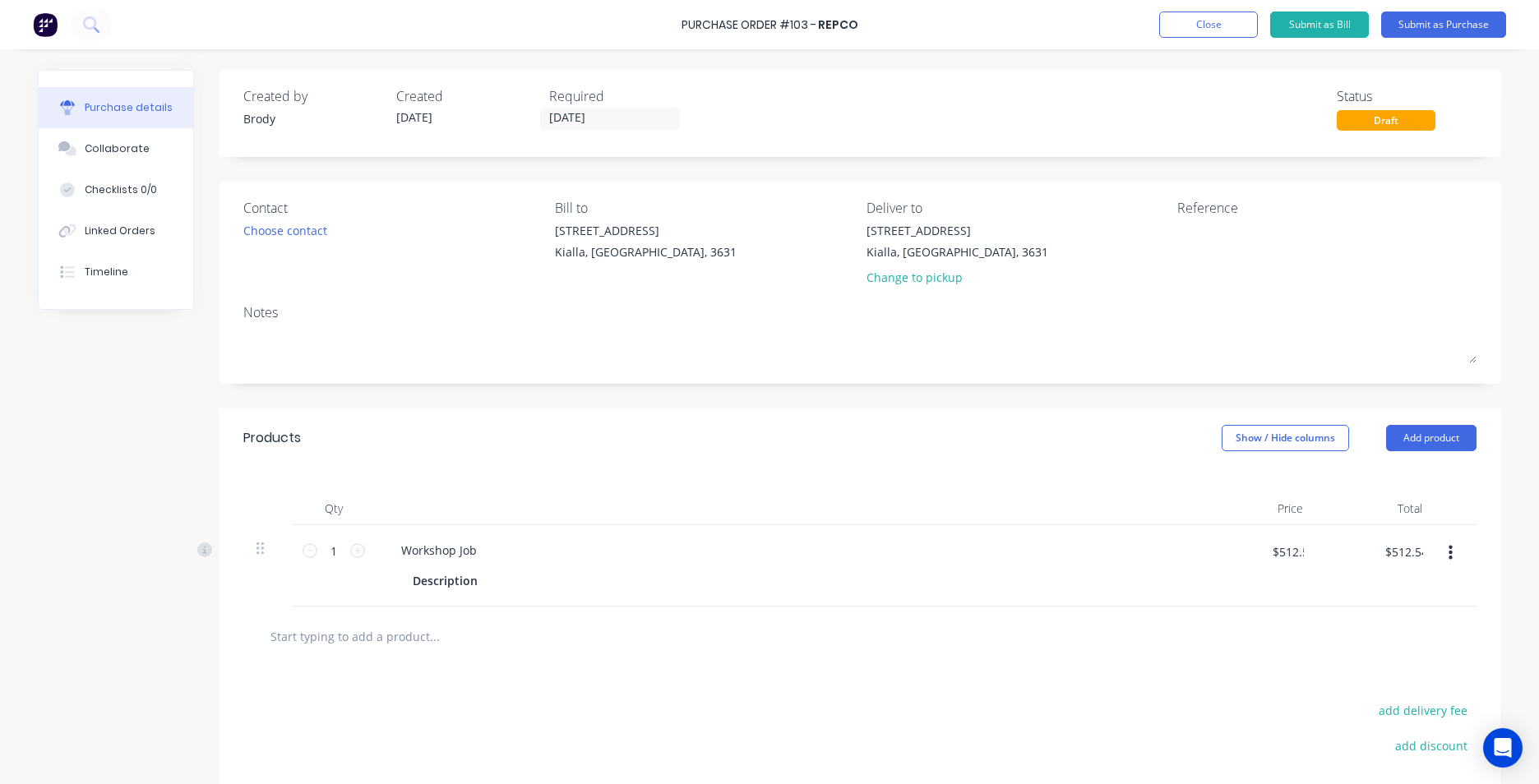
click at [1386, 626] on div at bounding box center [860, 635] width 1207 height 33
click at [1449, 22] on button "Submit as Purchase" at bounding box center [1443, 24] width 125 height 26
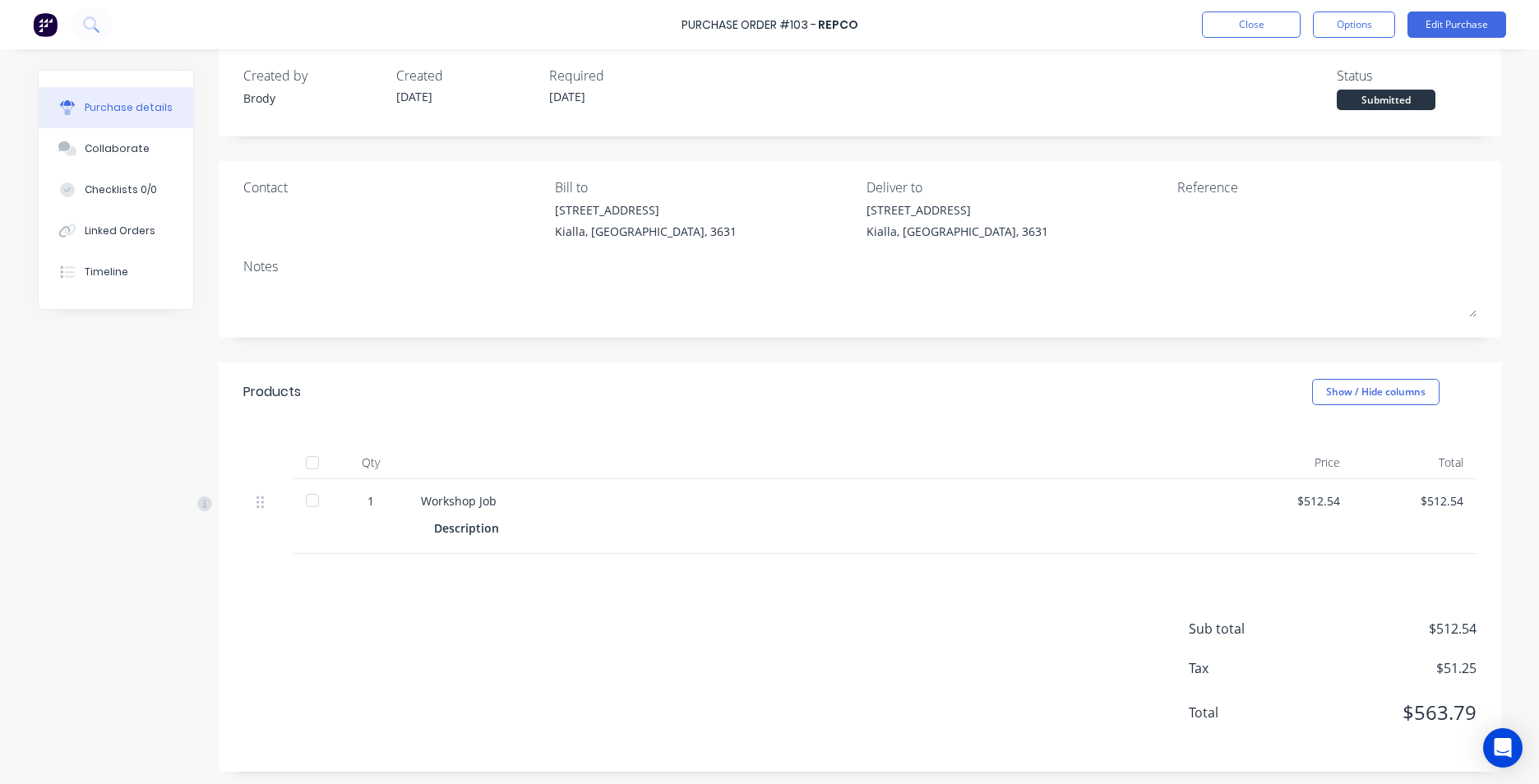
scroll to position [24, 0]
click at [501, 519] on div "Description" at bounding box center [472, 524] width 78 height 23
click at [473, 525] on div "Description" at bounding box center [472, 524] width 78 height 23
click at [1478, 14] on button "Edit Purchase" at bounding box center [1457, 24] width 98 height 26
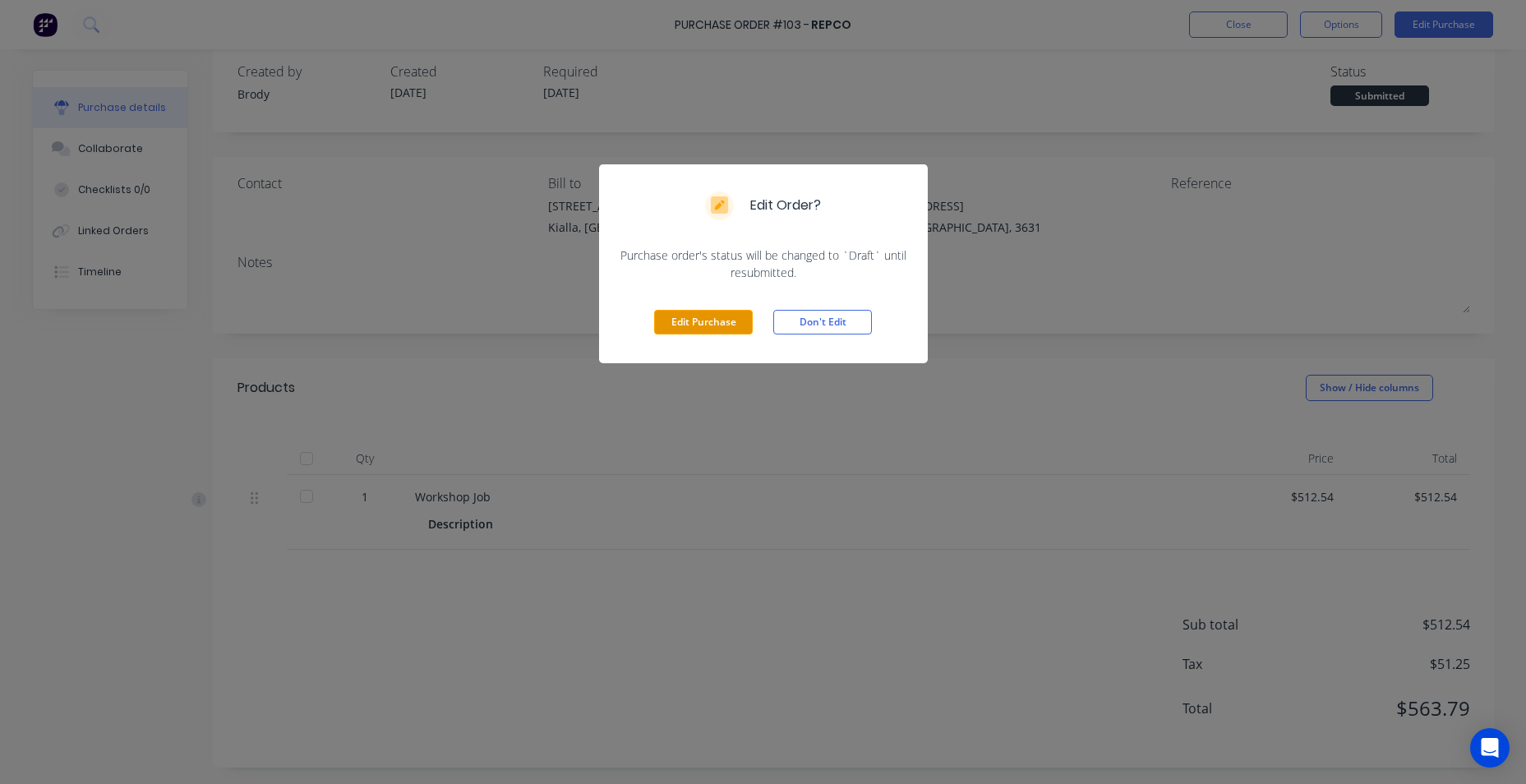
click at [690, 323] on button "Edit Purchase" at bounding box center [703, 322] width 98 height 24
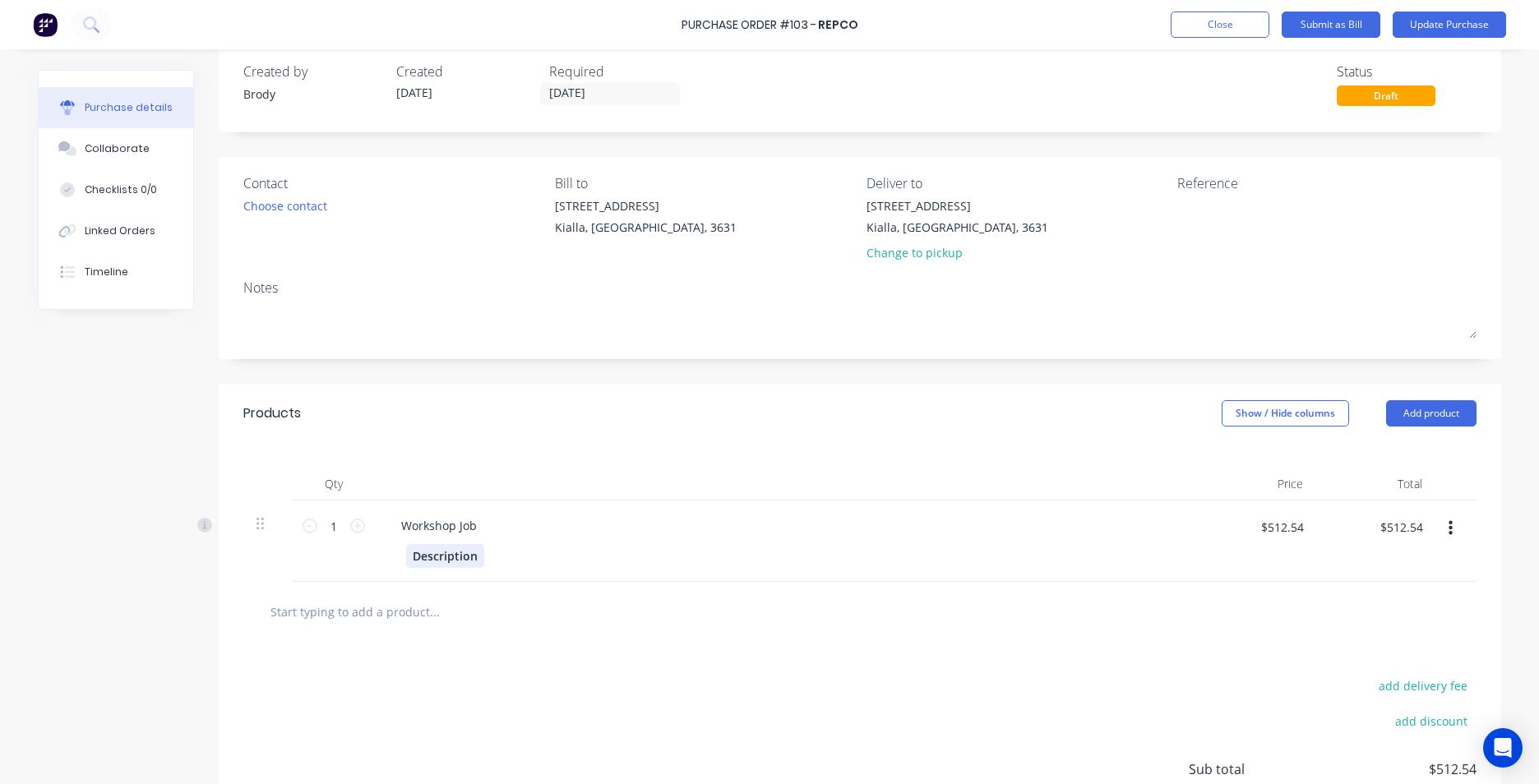
drag, startPoint x: 459, startPoint y: 570, endPoint x: 459, endPoint y: 557, distance: 13.0
click at [459, 567] on div "Workshop Job Description" at bounding box center [785, 540] width 822 height 81
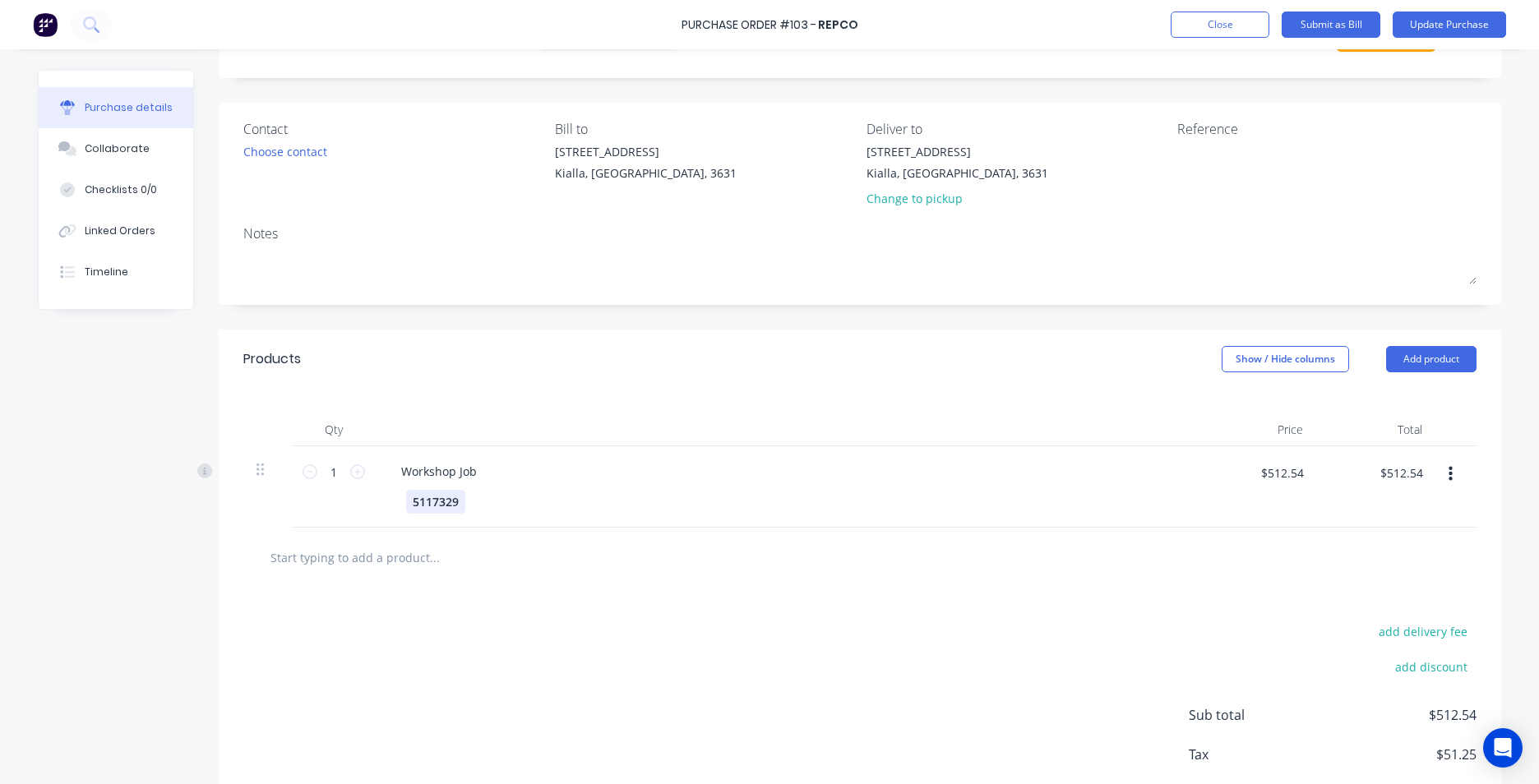
scroll to position [170, 0]
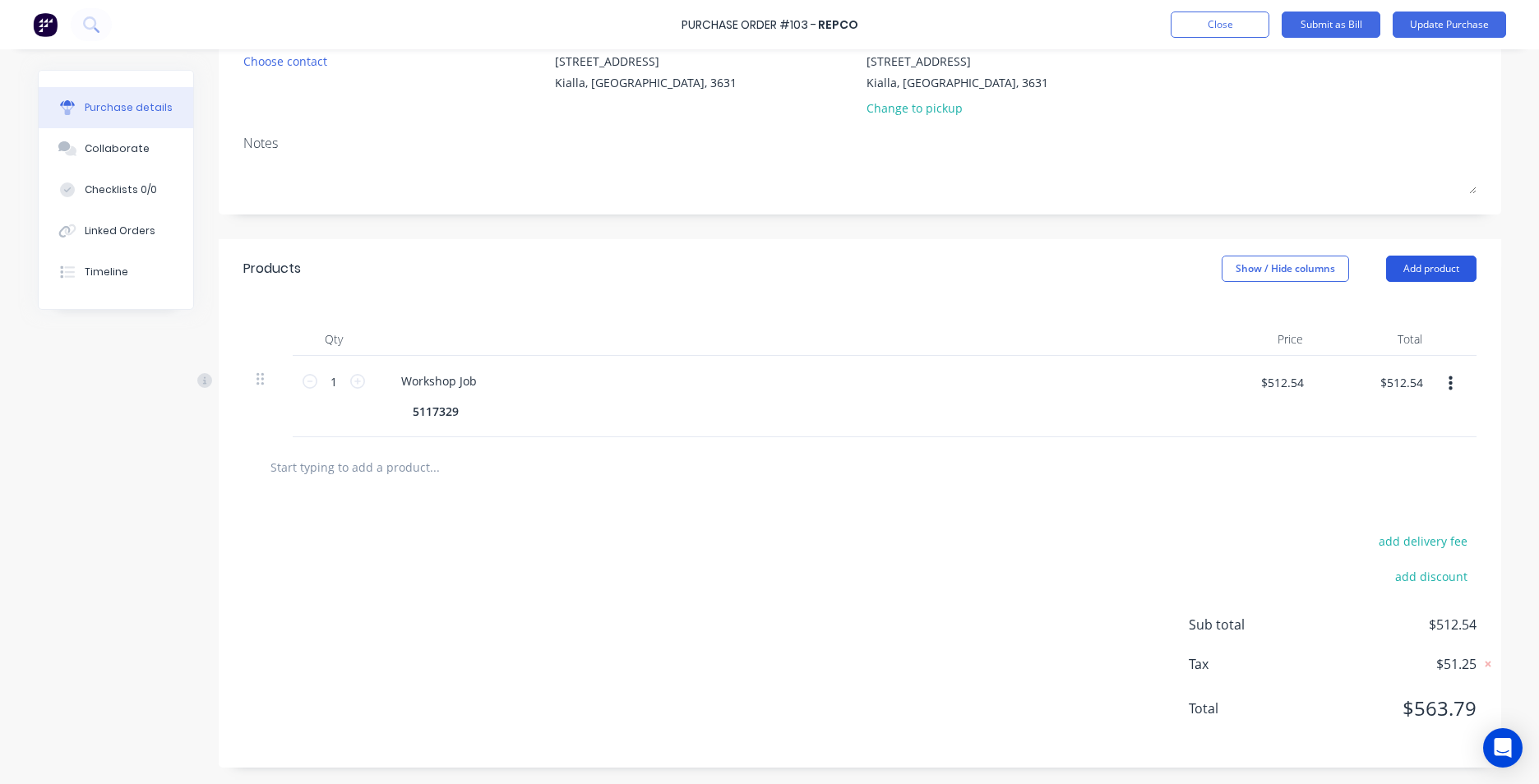
click at [1398, 267] on button "Add product" at bounding box center [1431, 269] width 90 height 26
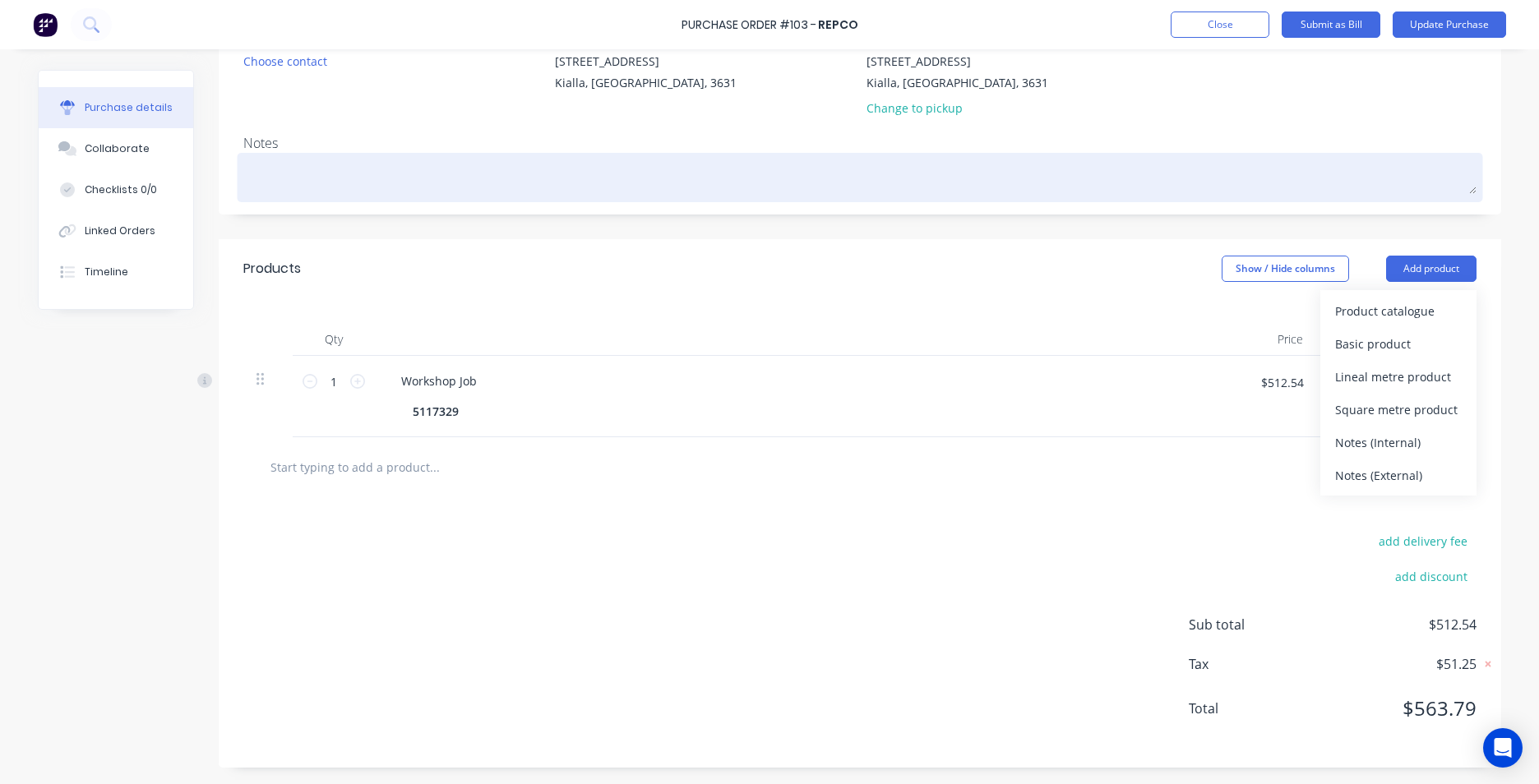
drag, startPoint x: 1339, startPoint y: 206, endPoint x: 1357, endPoint y: 201, distance: 18.7
click at [1339, 205] on div "Contact Choose contact Bill to 12b Kialla Lakes Drive Kialla, Victoria, 3631 De…" at bounding box center [859, 113] width 1282 height 202
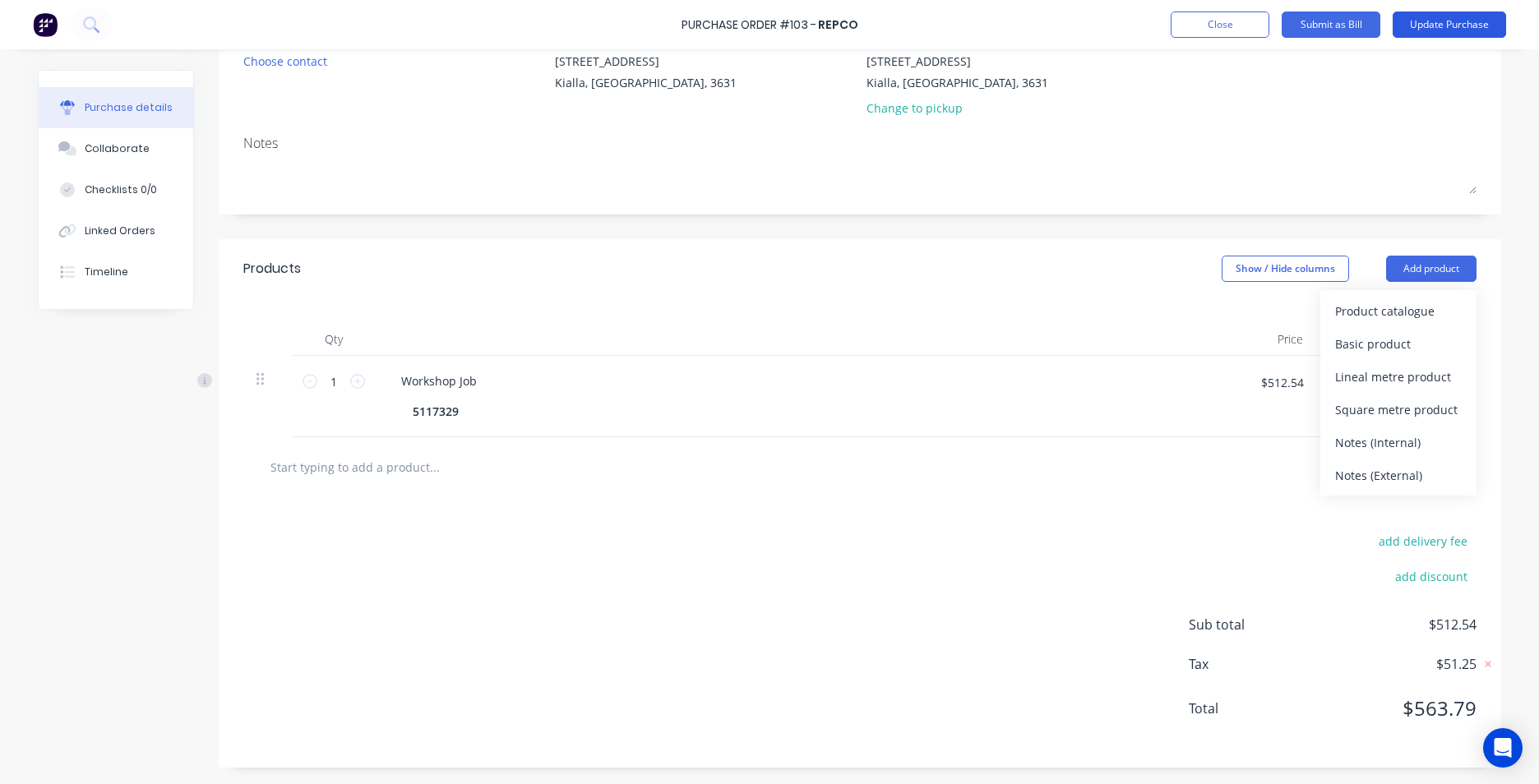
click at [1433, 30] on button "Update Purchase" at bounding box center [1449, 24] width 113 height 26
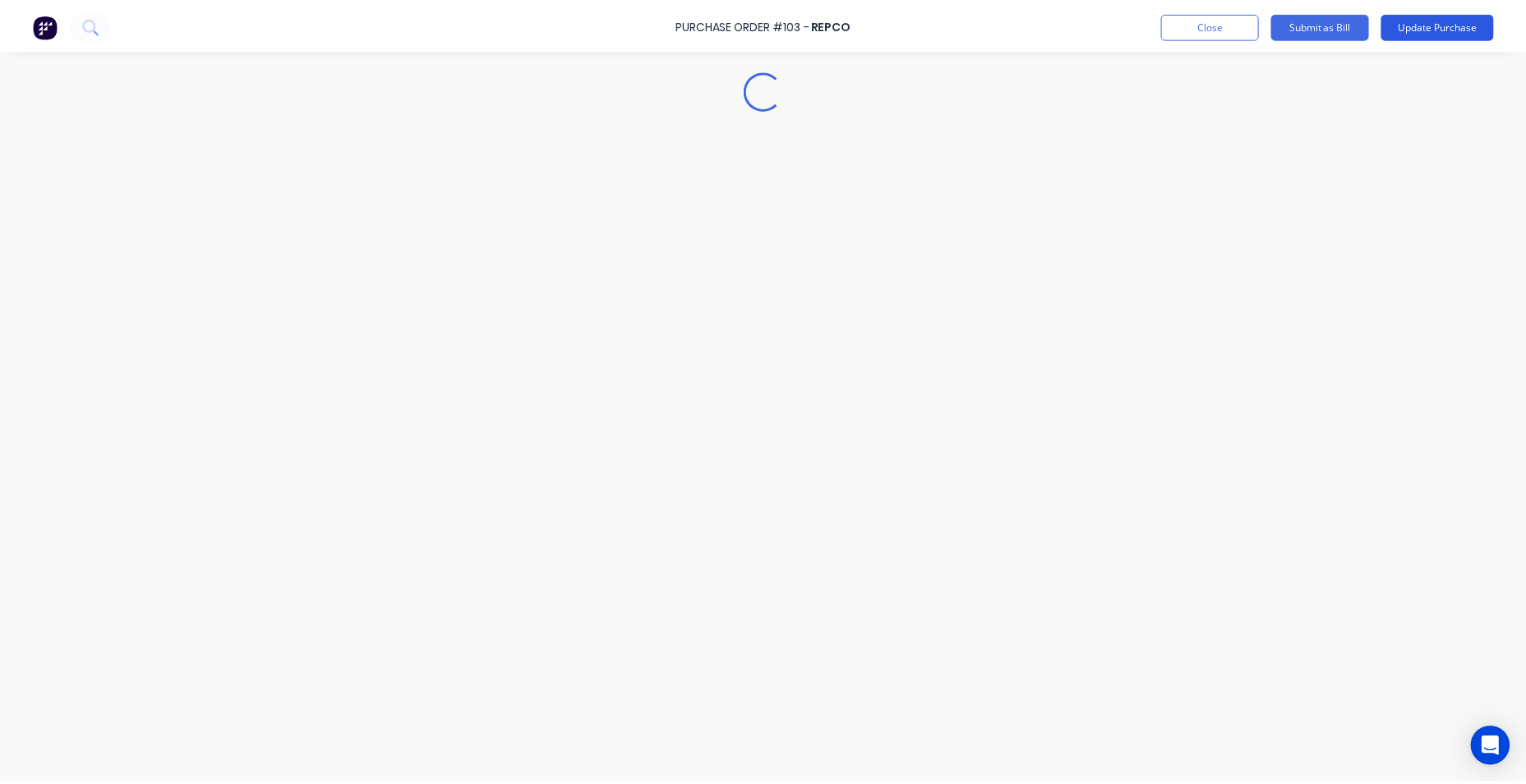
scroll to position [0, 0]
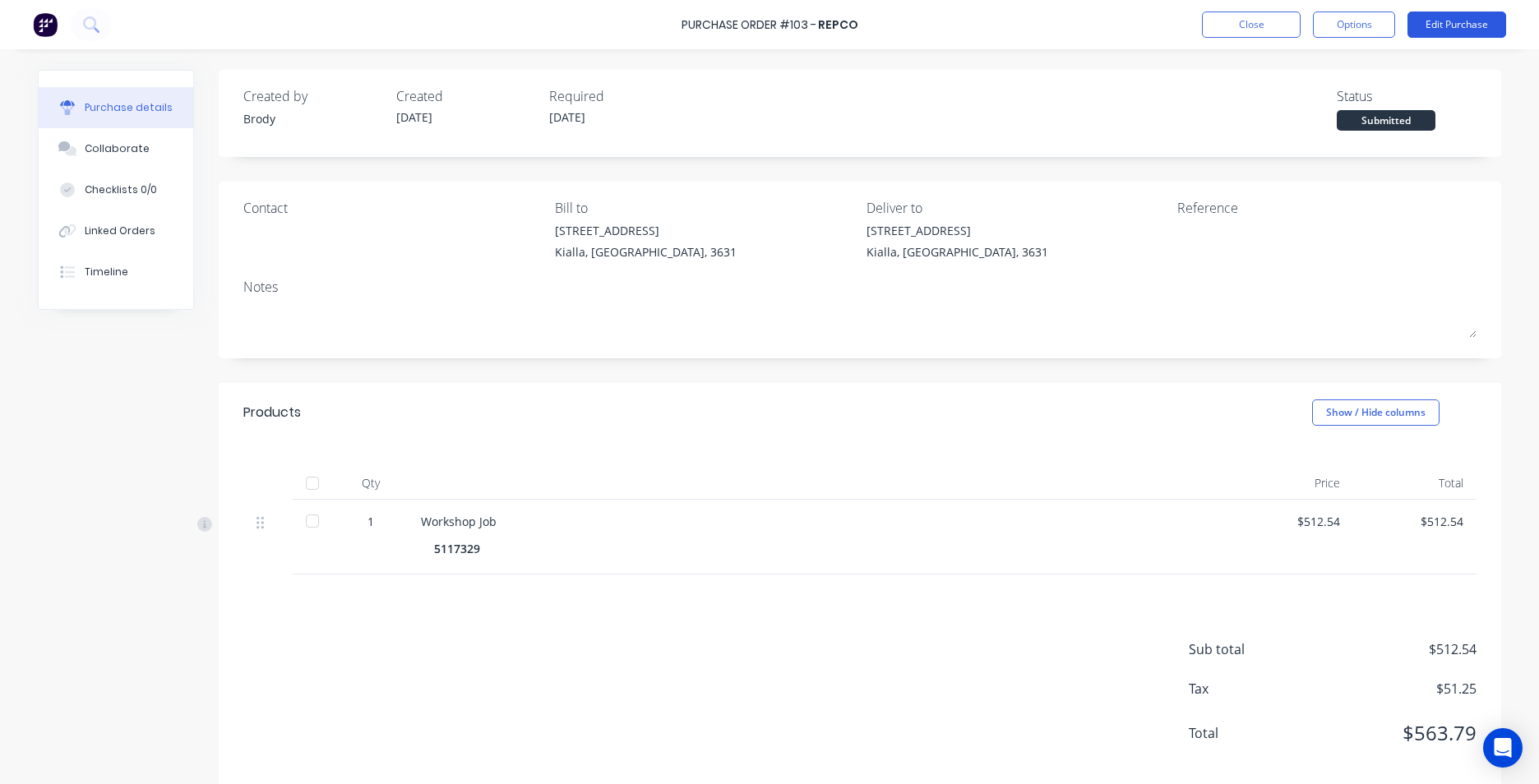
click at [1408, 11] on button "Edit Purchase" at bounding box center [1457, 24] width 98 height 26
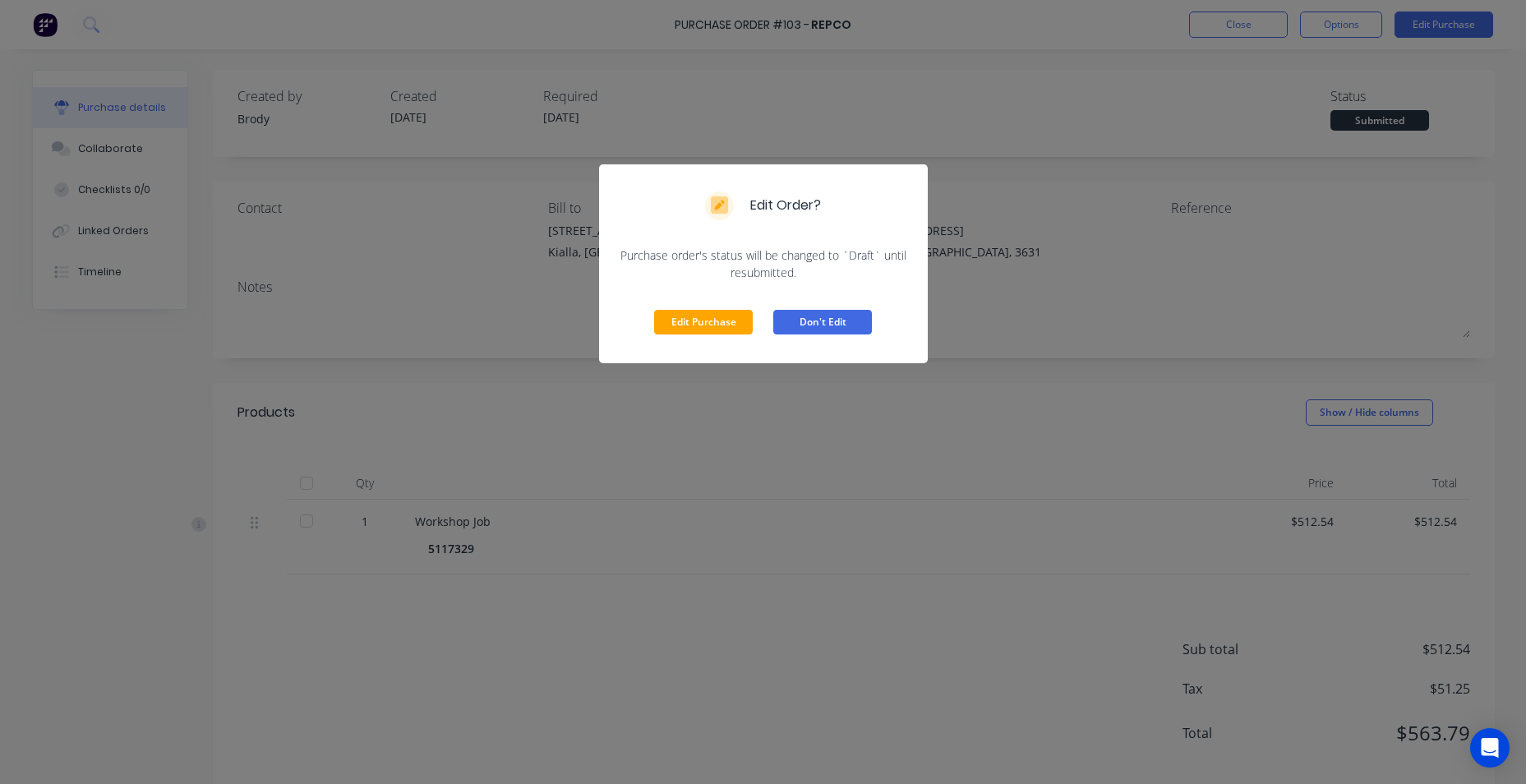
click at [813, 327] on button "Don't Edit" at bounding box center [822, 322] width 98 height 24
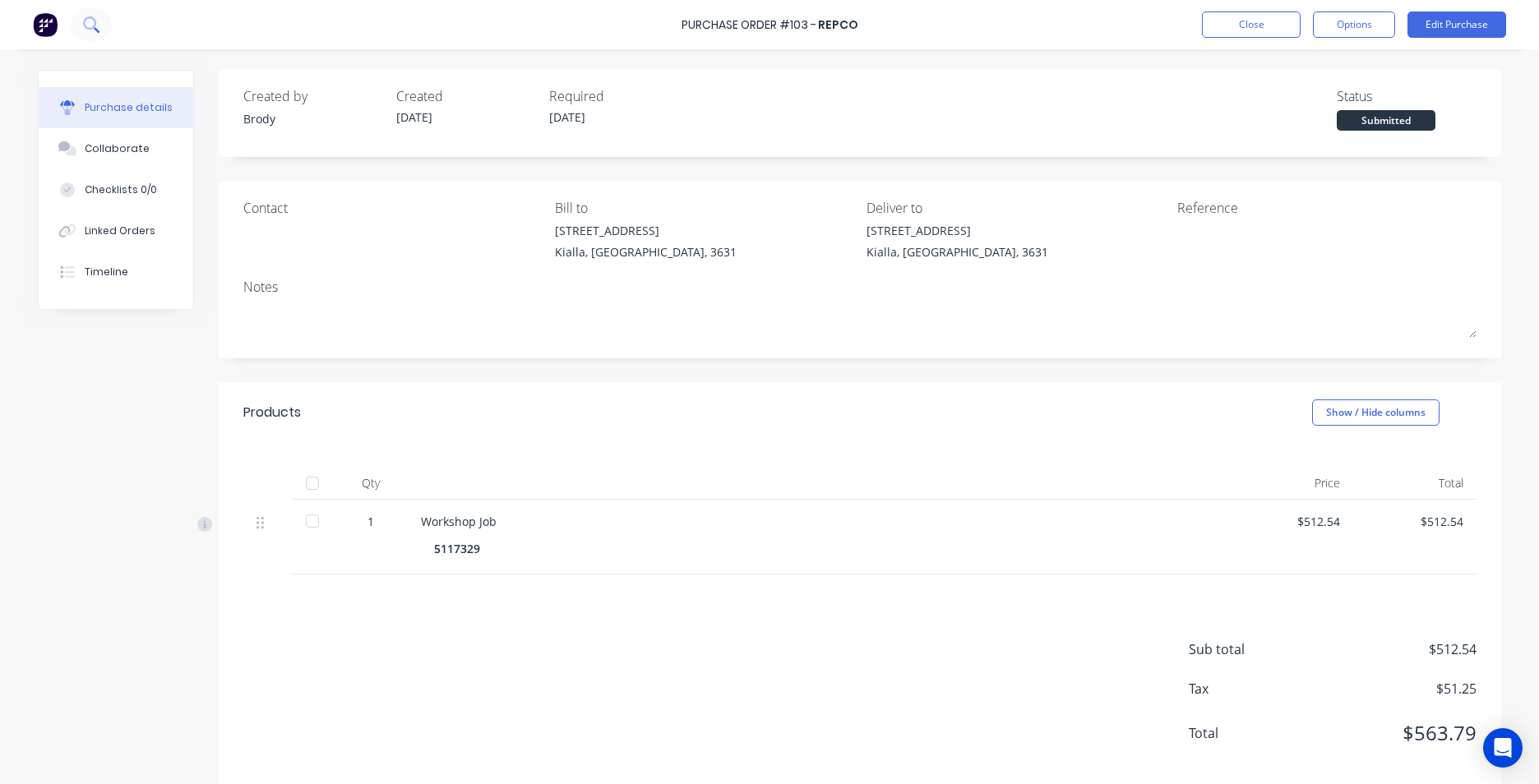
click at [103, 21] on button at bounding box center [91, 24] width 41 height 33
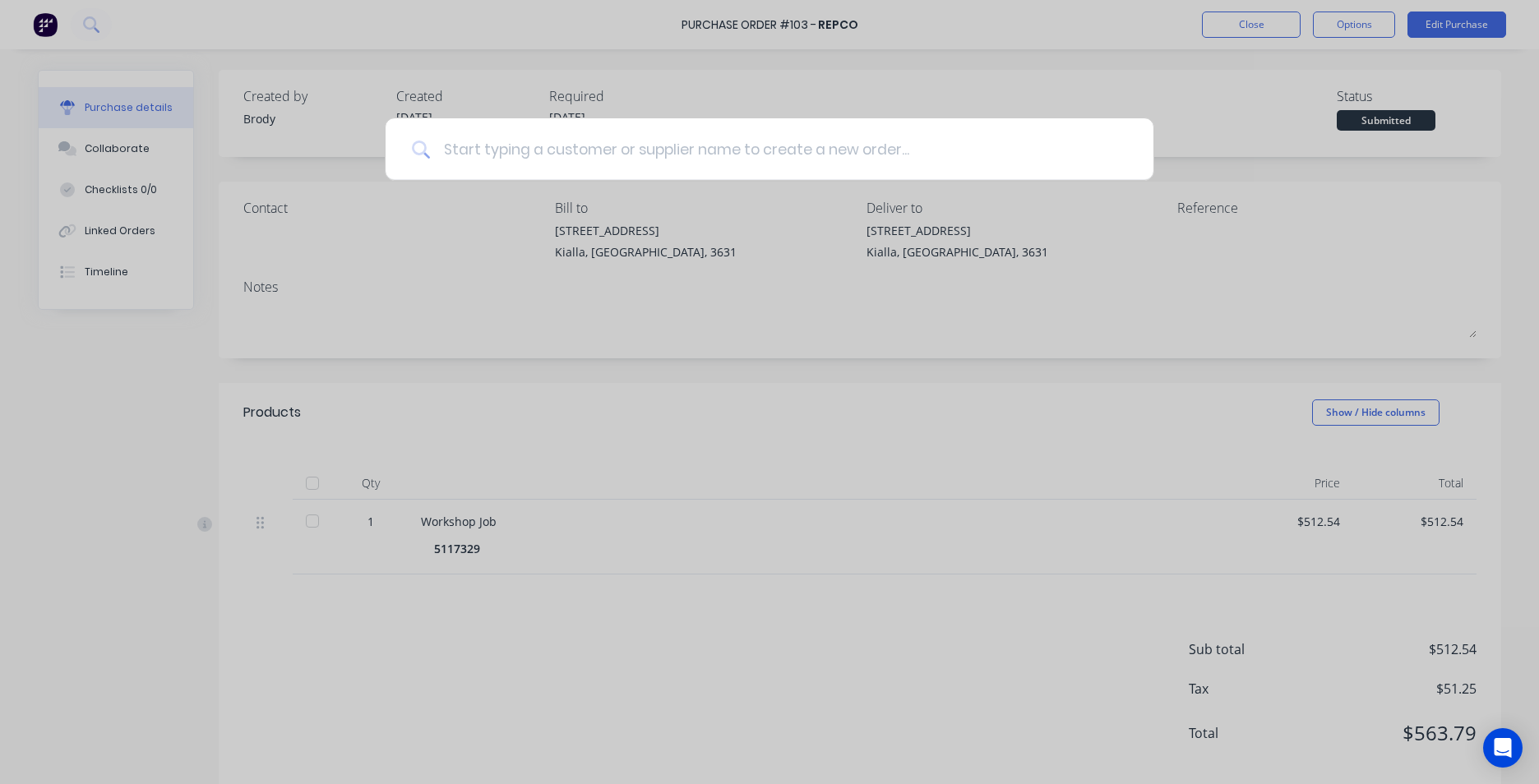
type input "J"
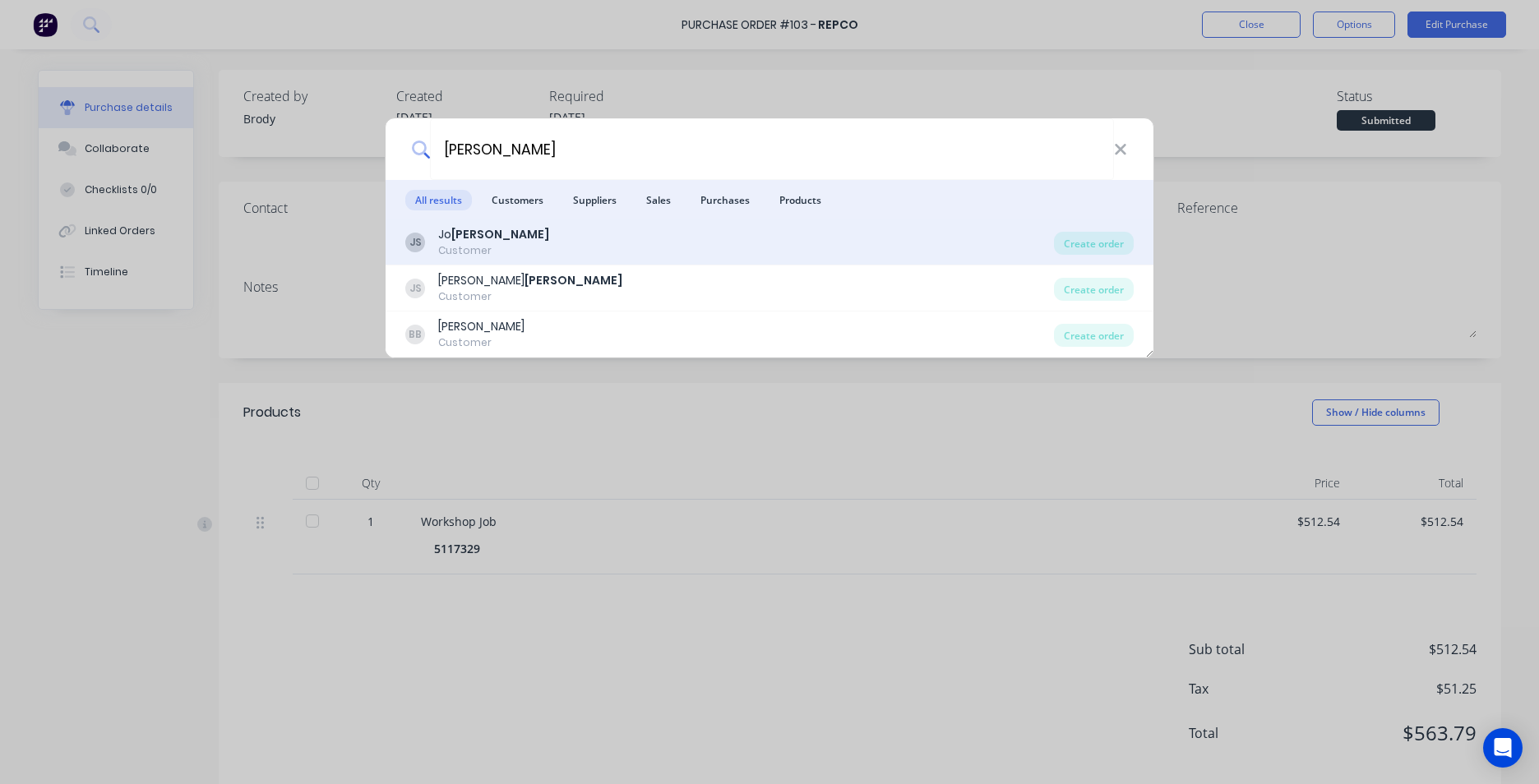
type input "SEITER"
click at [549, 229] on div "JS Jo Seiter Customer" at bounding box center [729, 242] width 649 height 32
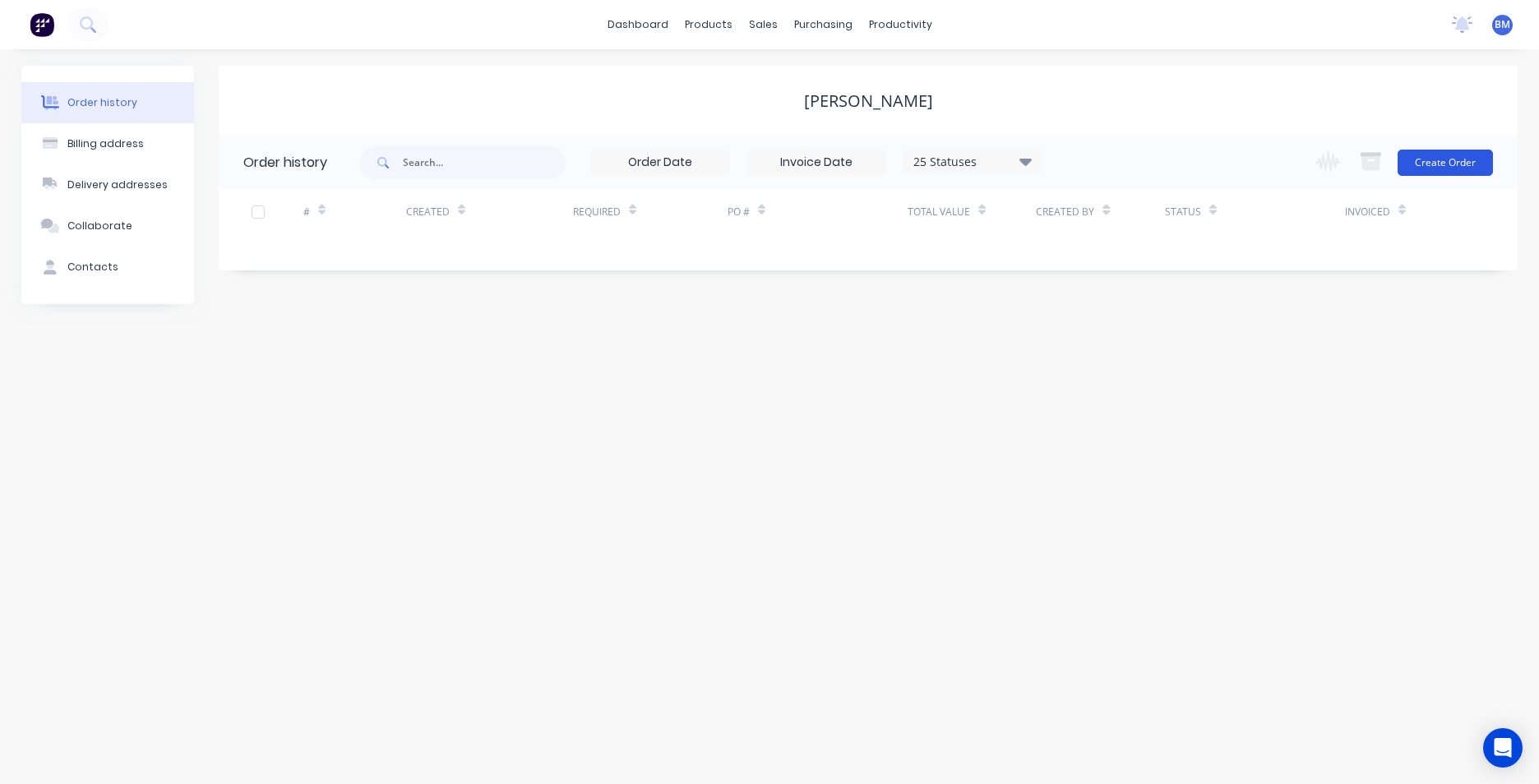
click at [1460, 164] on button "Create Order" at bounding box center [1445, 163] width 96 height 26
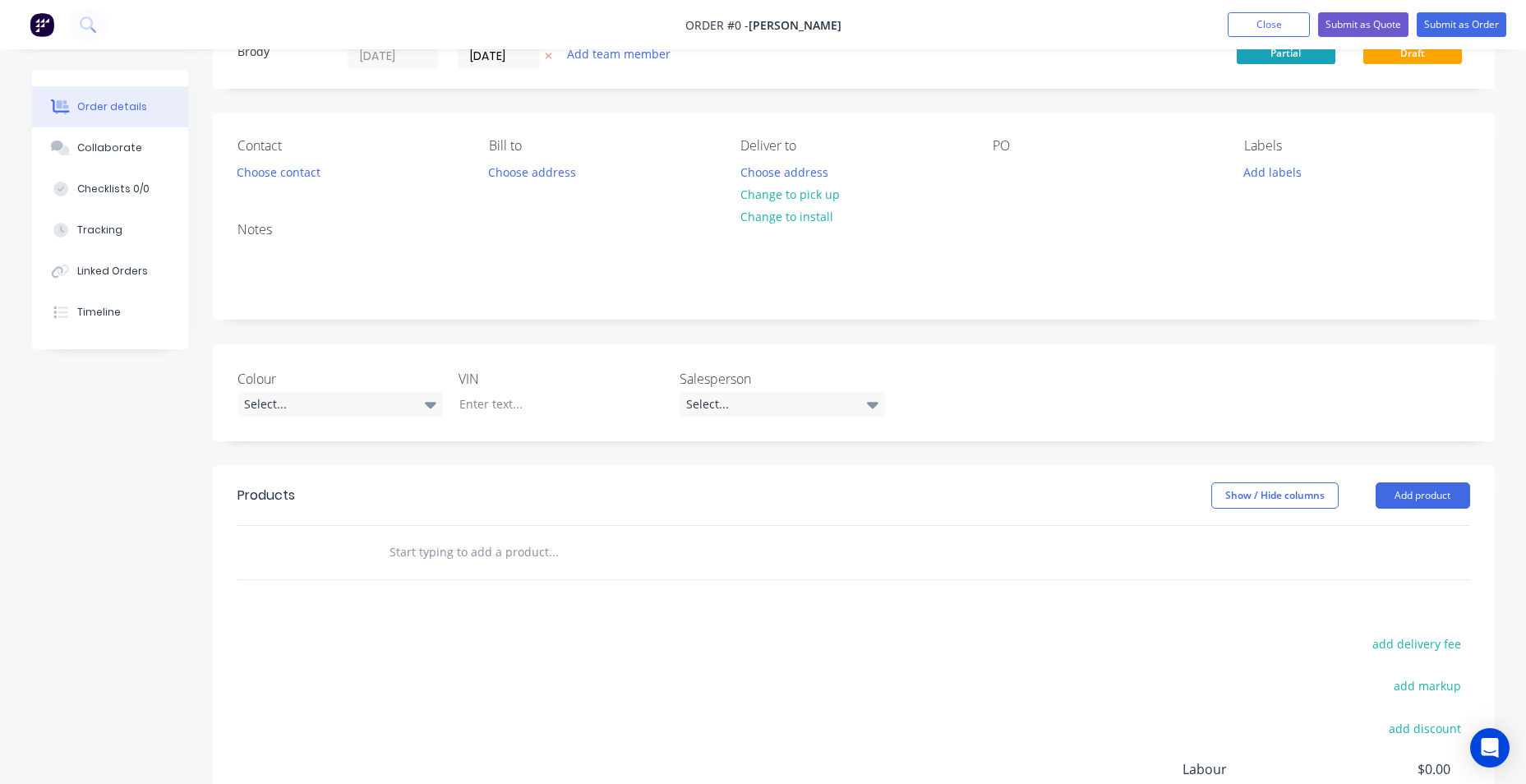
scroll to position [164, 0]
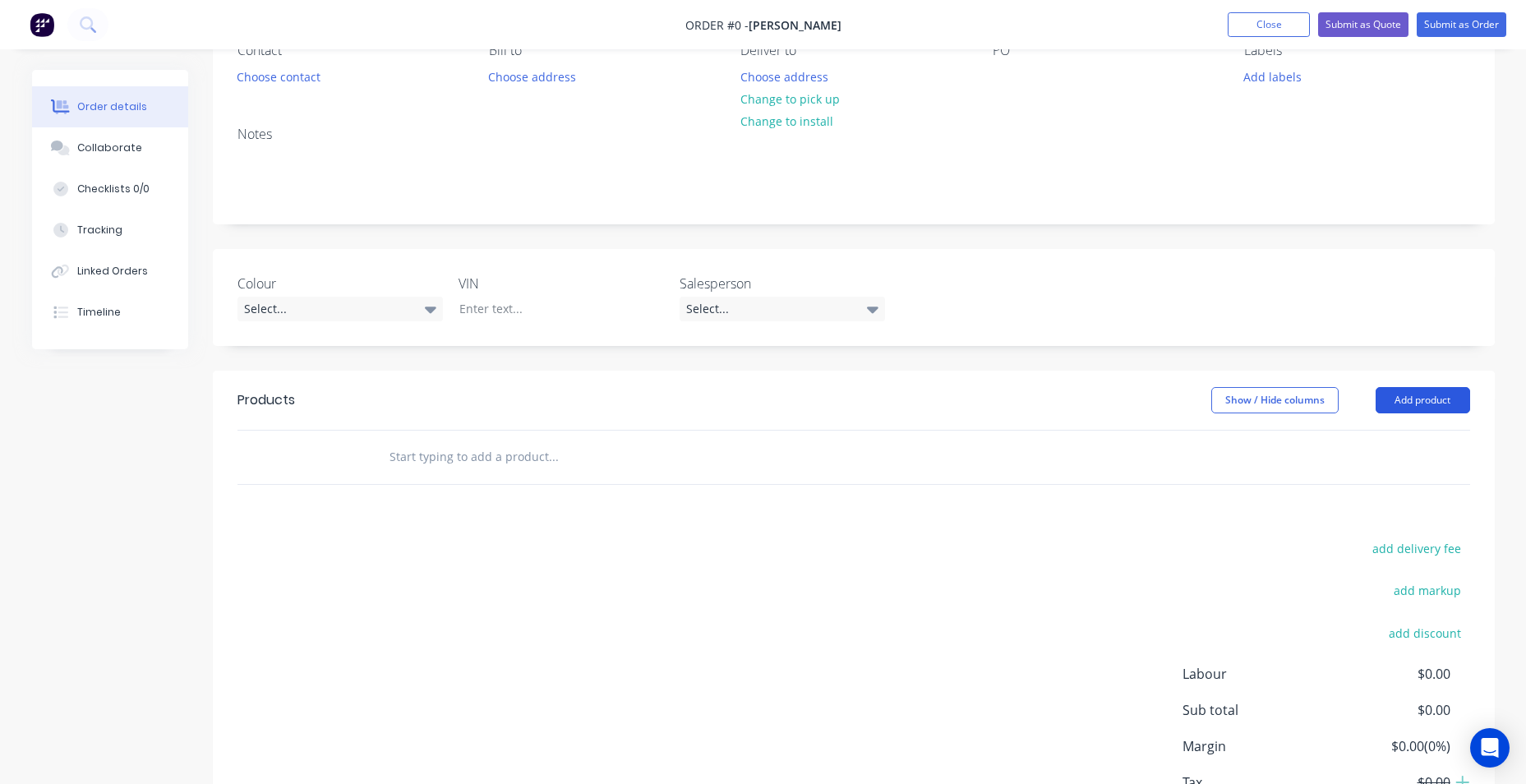
click at [1422, 399] on button "Add product" at bounding box center [1422, 400] width 95 height 26
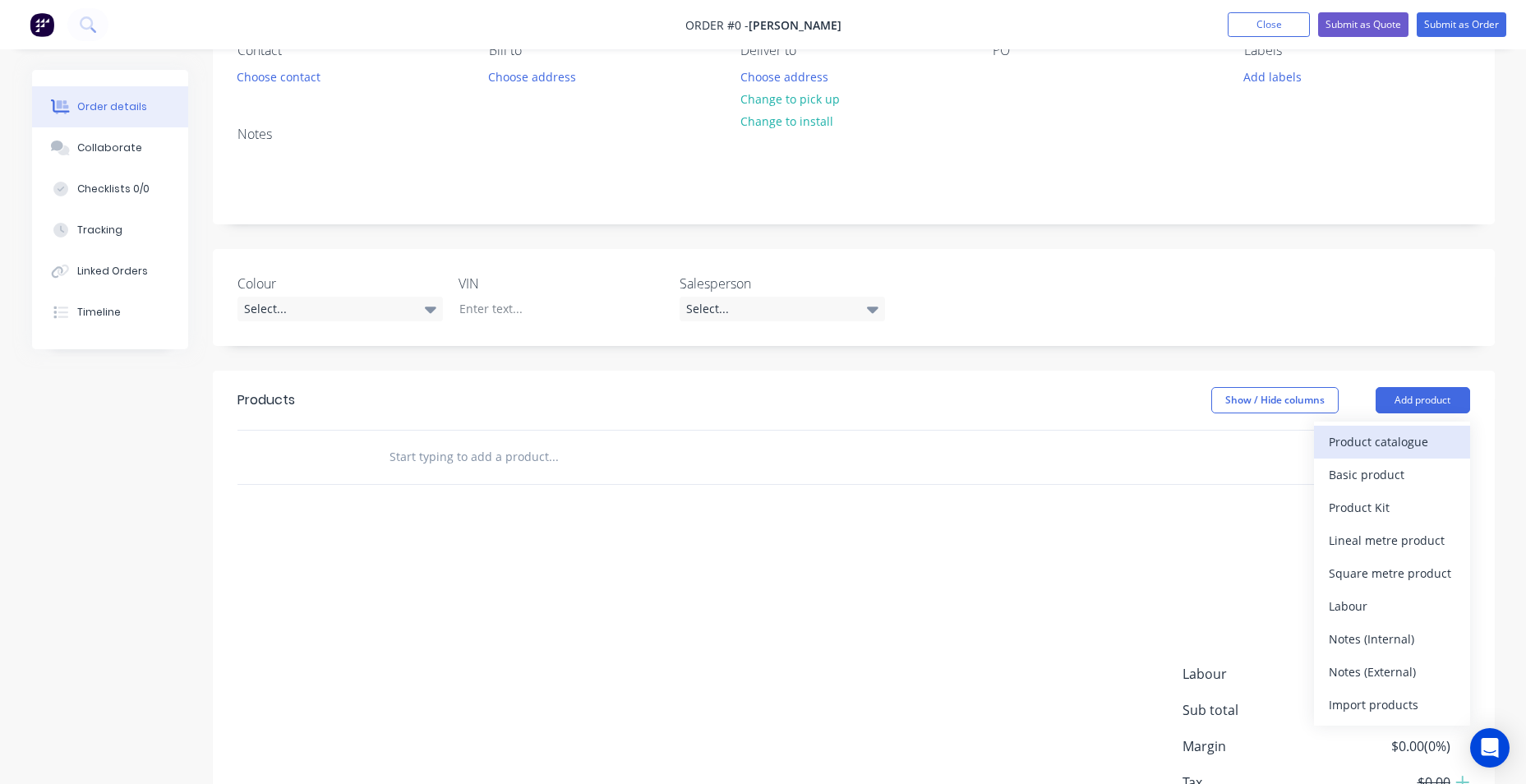
click at [1420, 437] on div "Product catalogue" at bounding box center [1391, 441] width 126 height 23
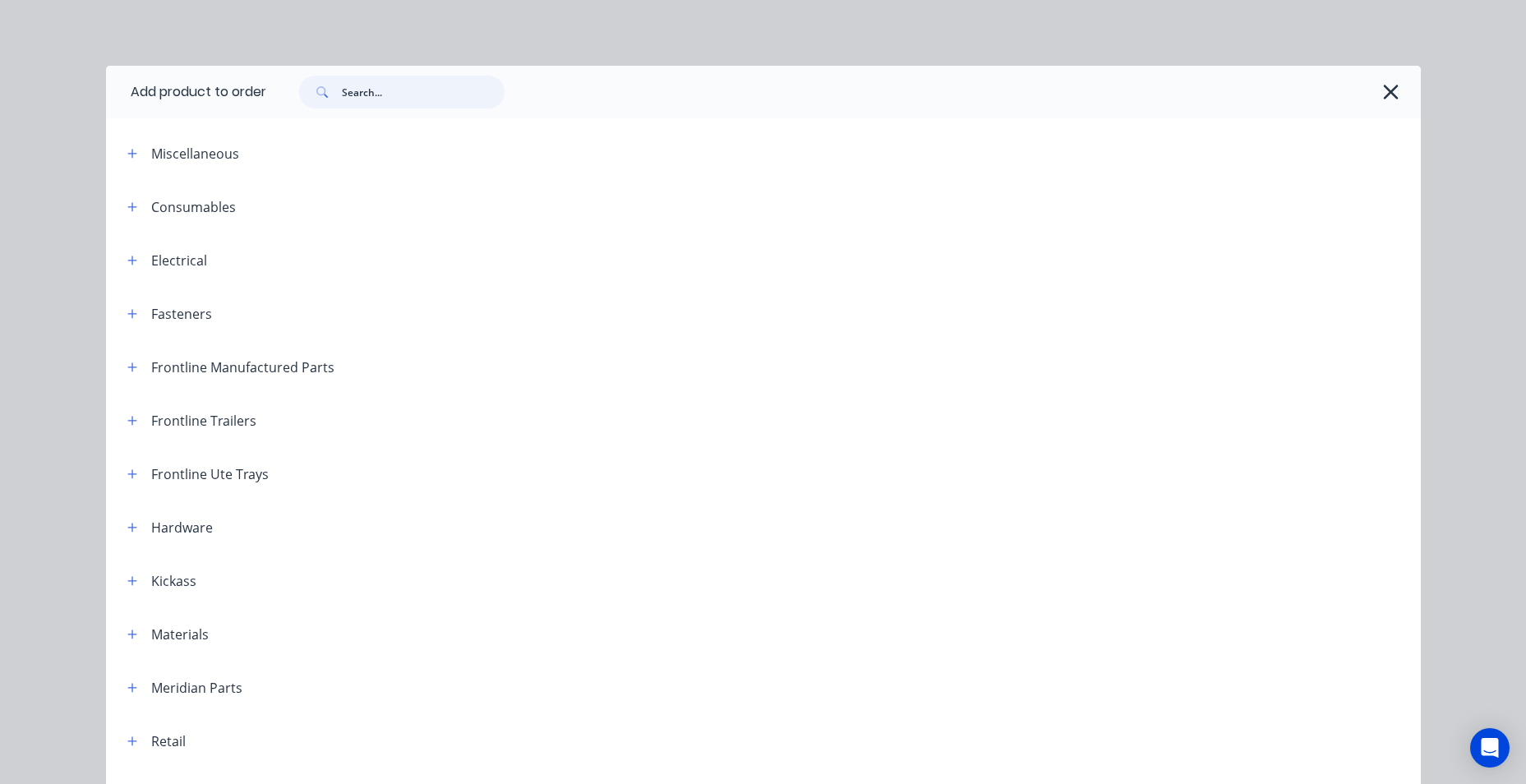
click at [367, 83] on input "text" at bounding box center [423, 92] width 163 height 33
type input "COAT"
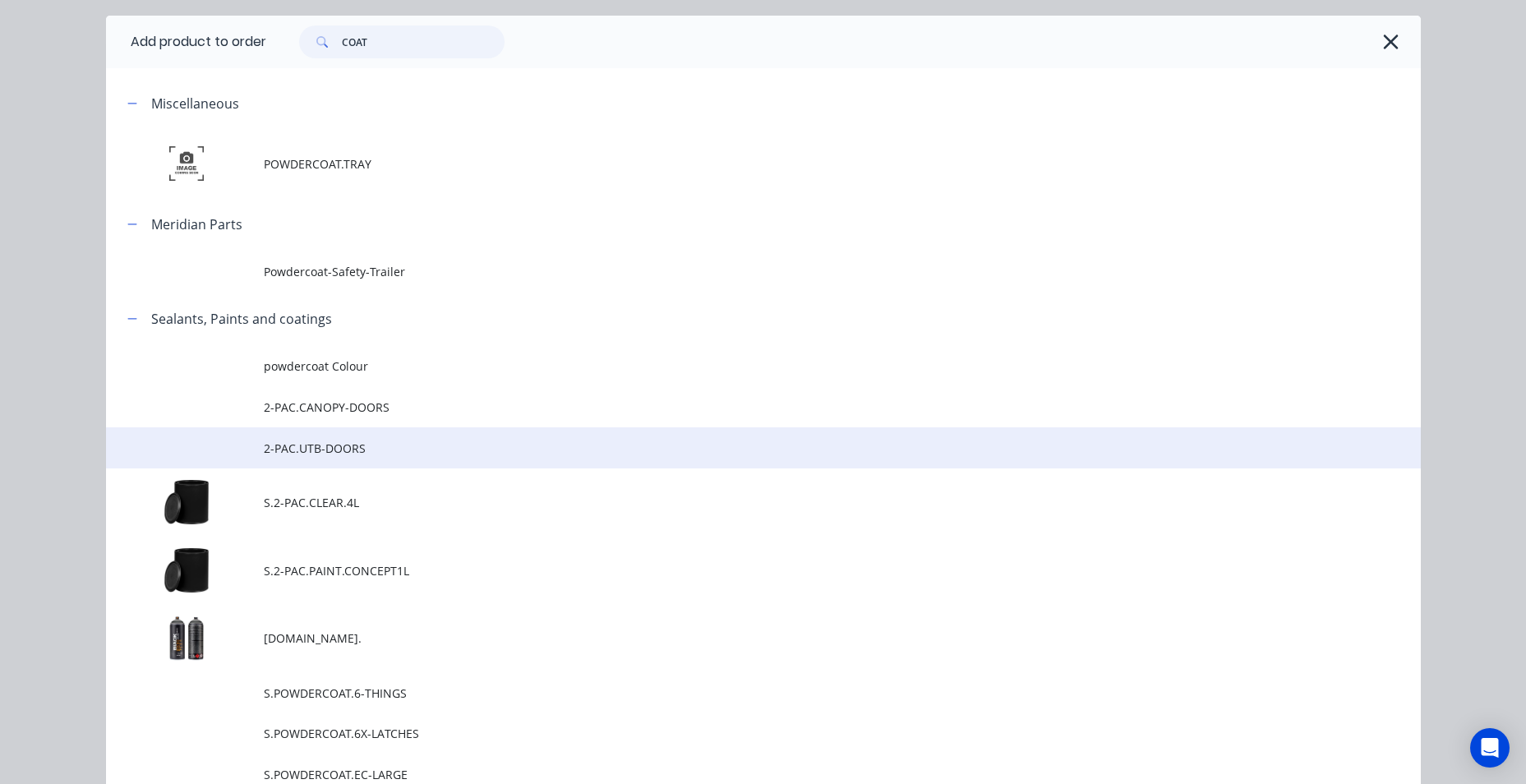
scroll to position [246, 0]
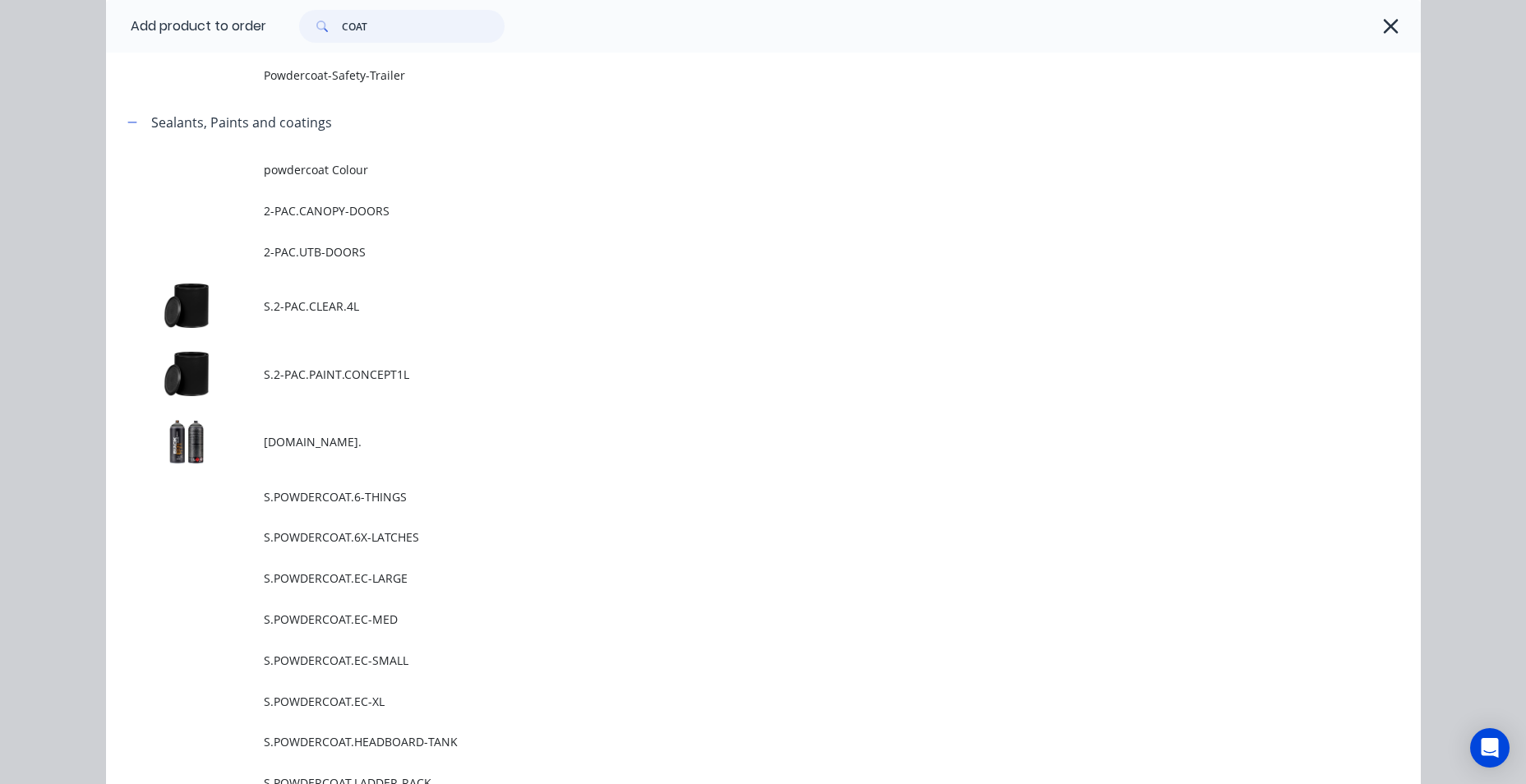
drag, startPoint x: 374, startPoint y: 28, endPoint x: 338, endPoint y: 34, distance: 36.5
click at [342, 34] on input "COAT" at bounding box center [423, 26] width 163 height 33
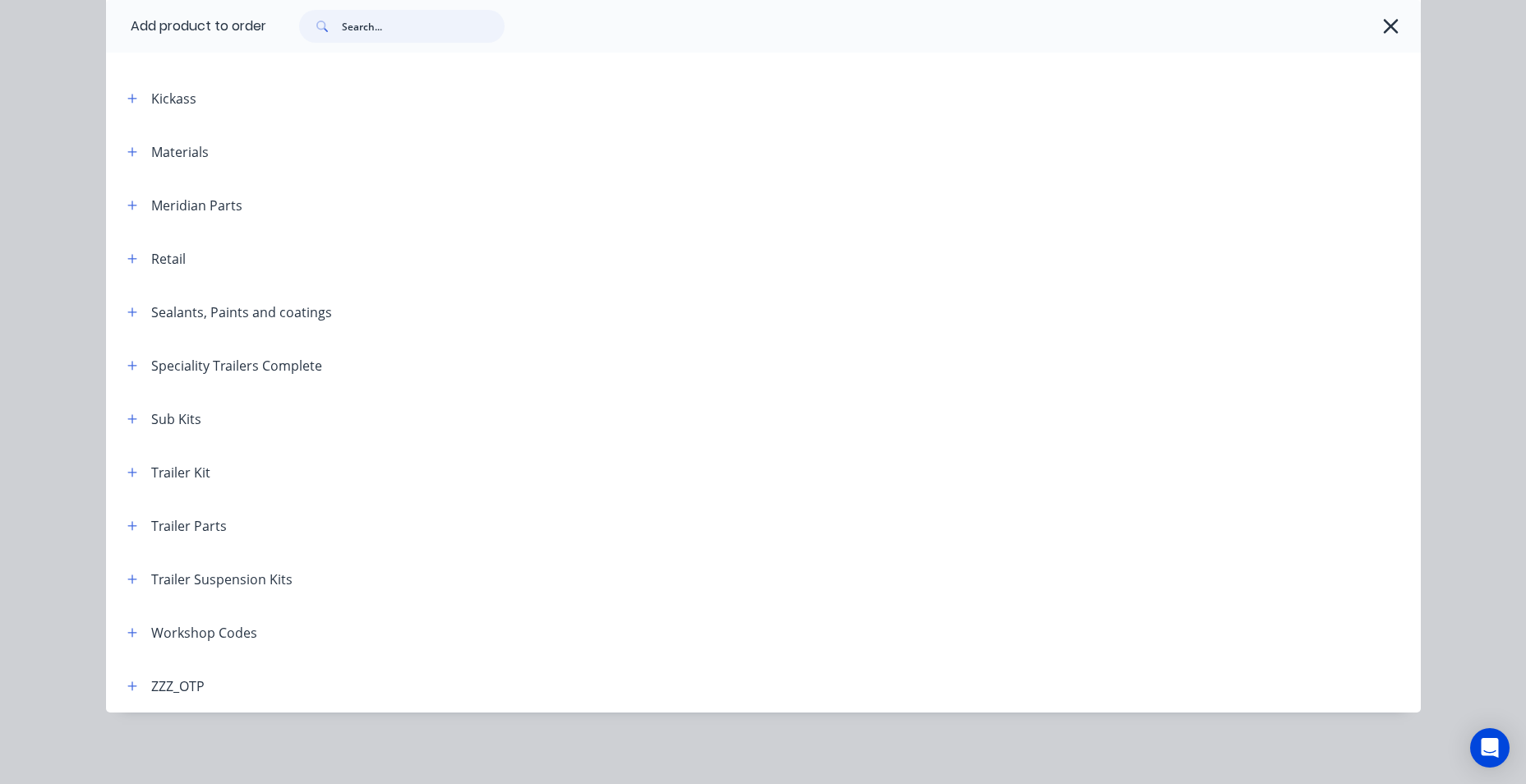
scroll to position [483, 0]
click at [127, 316] on icon "button" at bounding box center [132, 311] width 10 height 11
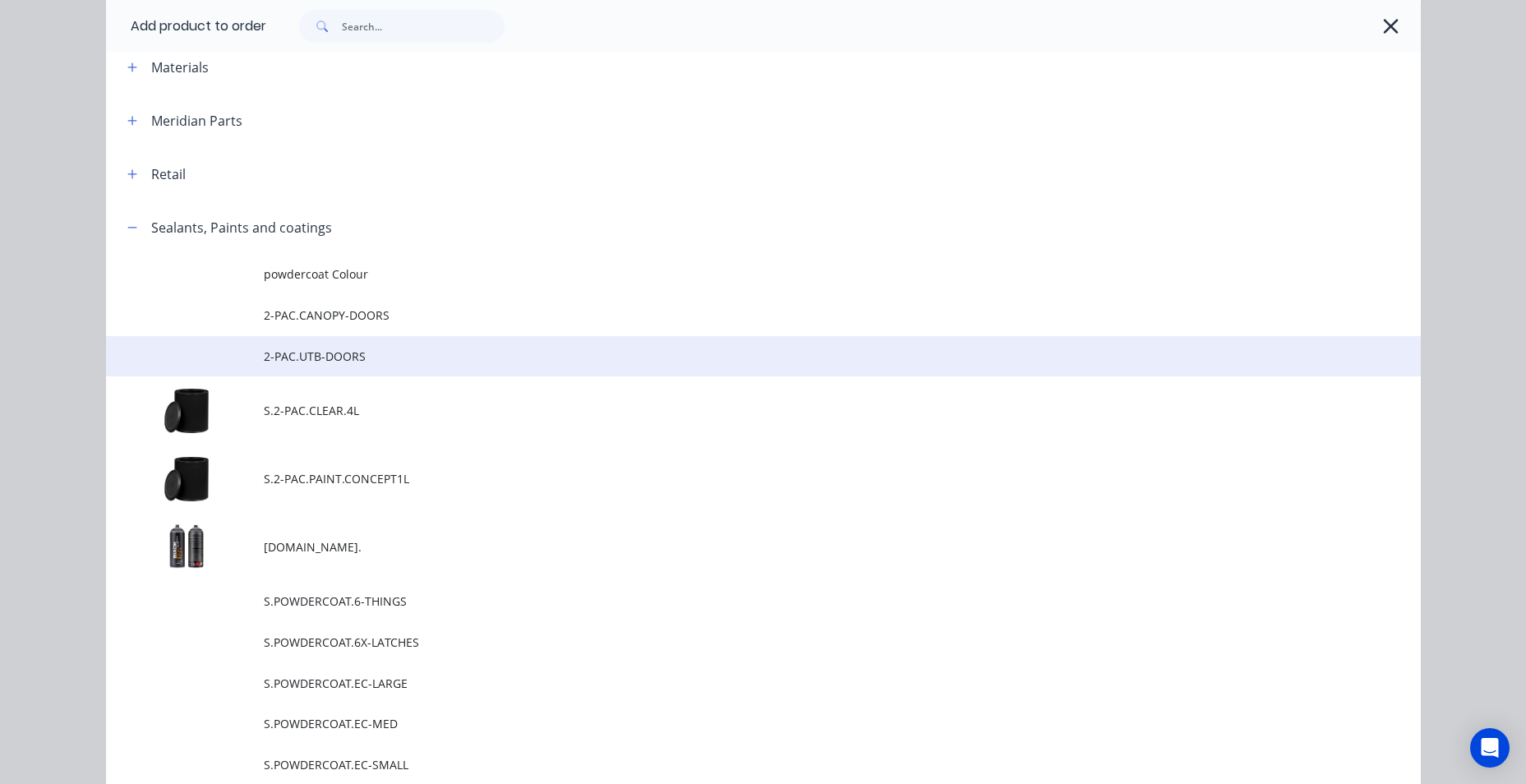
scroll to position [566, 0]
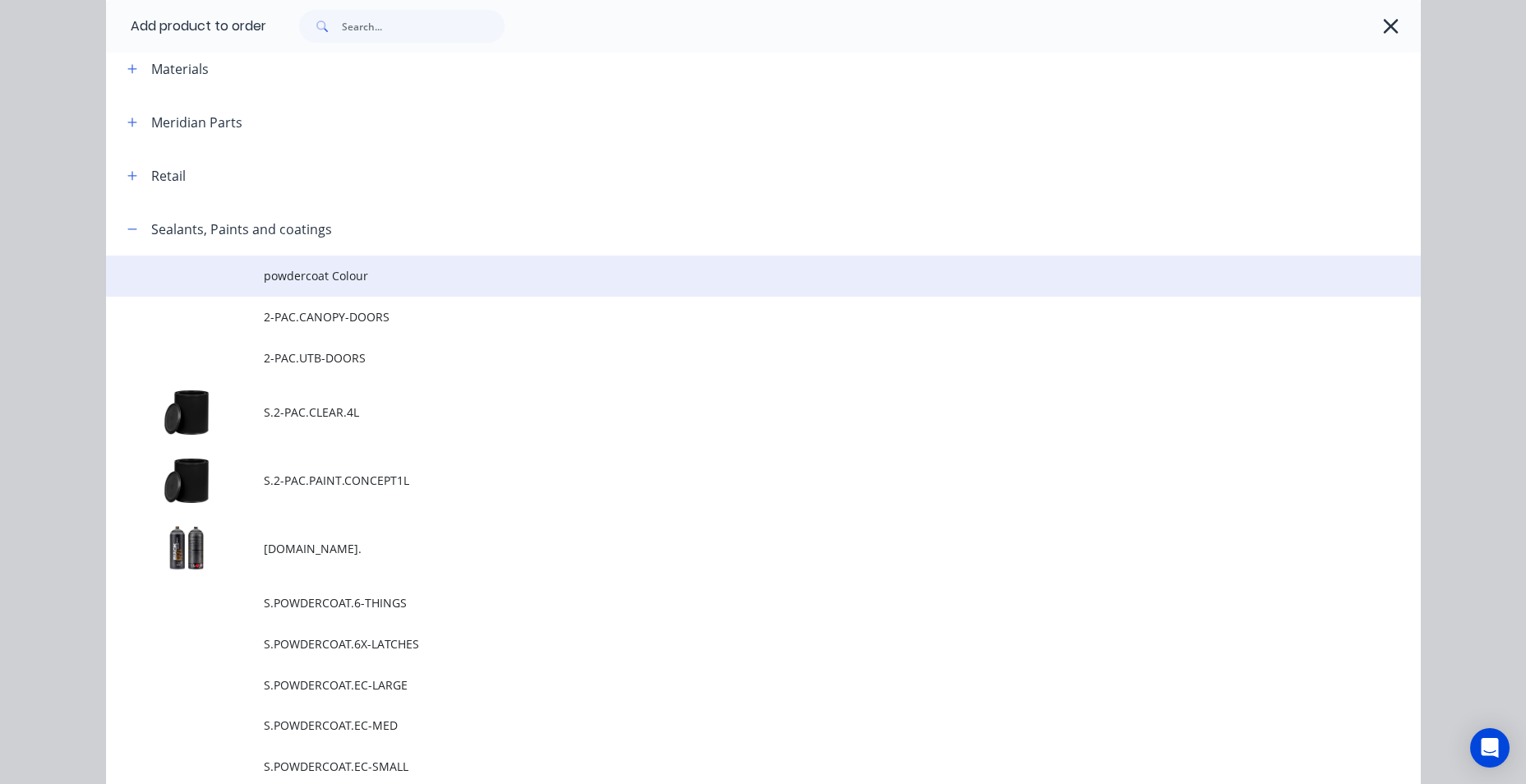
click at [379, 272] on span "powdercoat Colour" at bounding box center [727, 275] width 926 height 17
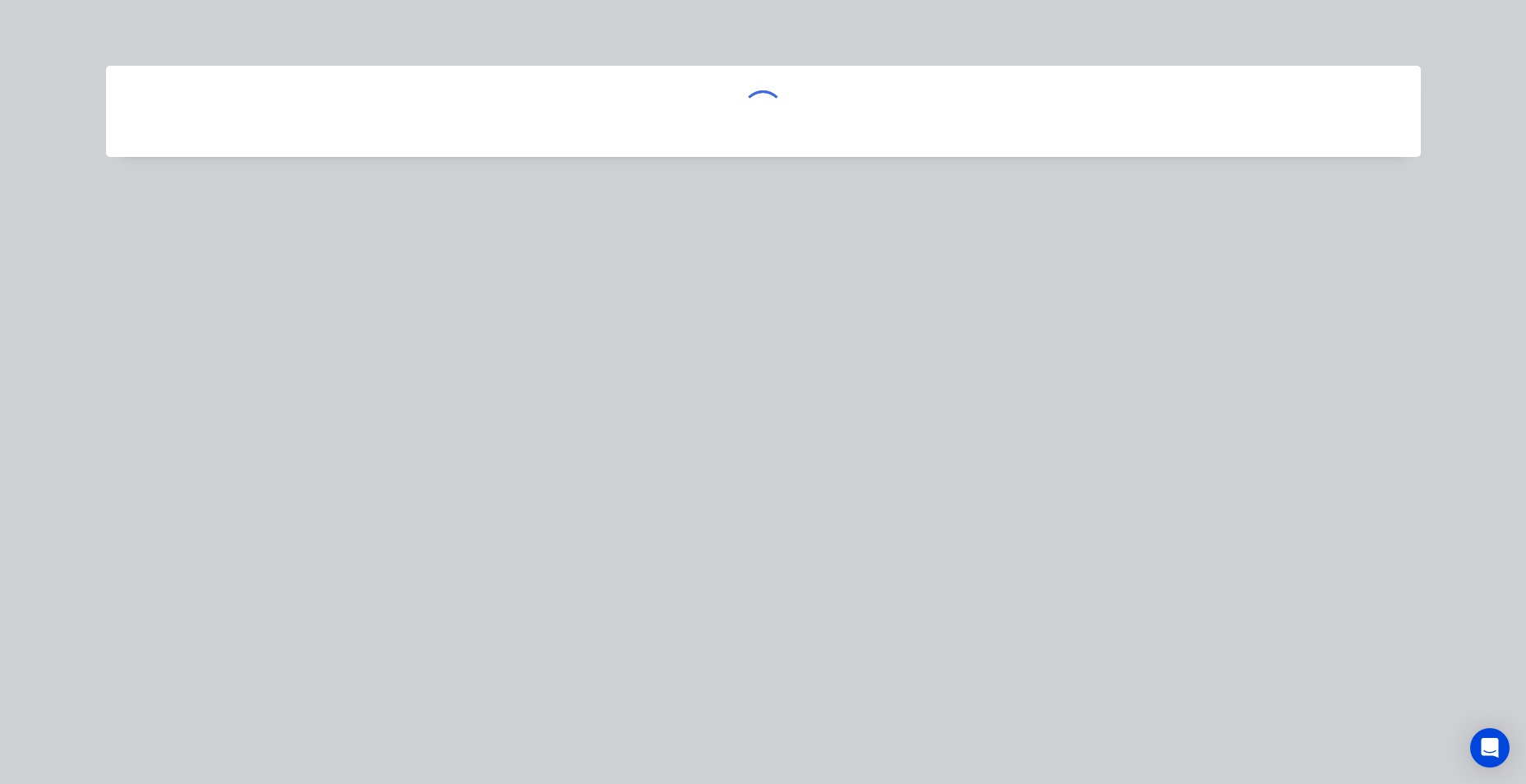
scroll to position [0, 0]
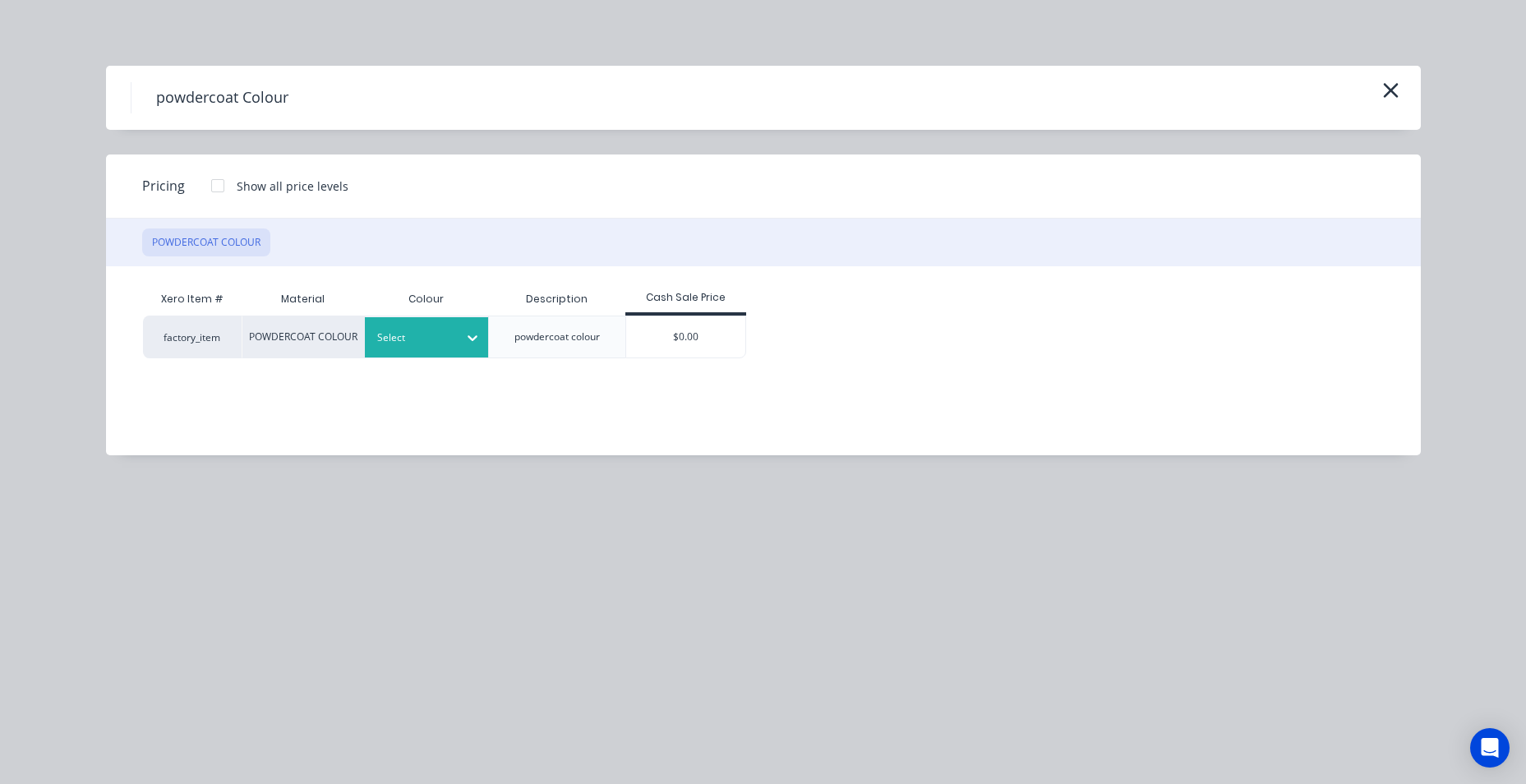
click at [479, 346] on icon at bounding box center [473, 338] width 17 height 17
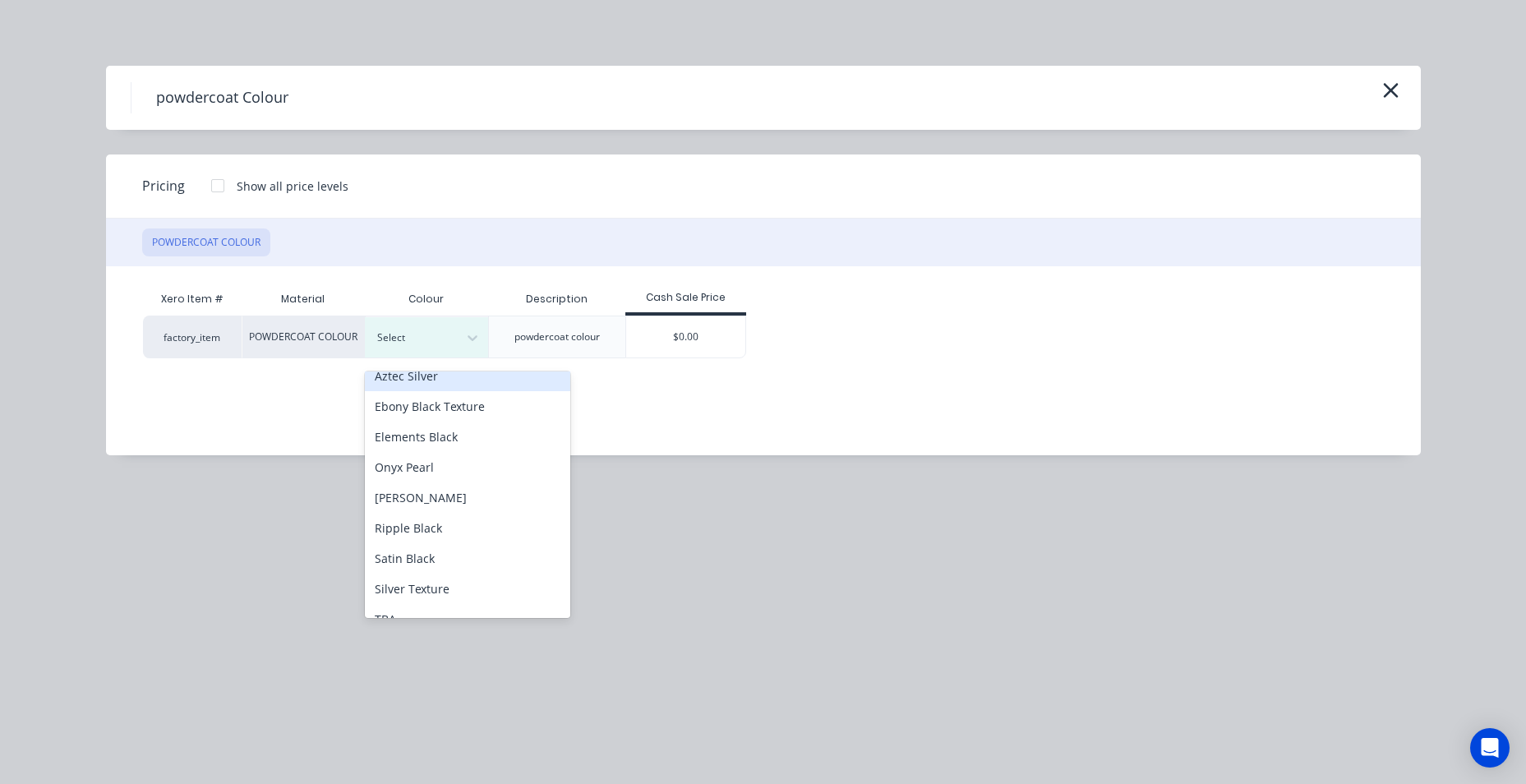
scroll to position [95, 0]
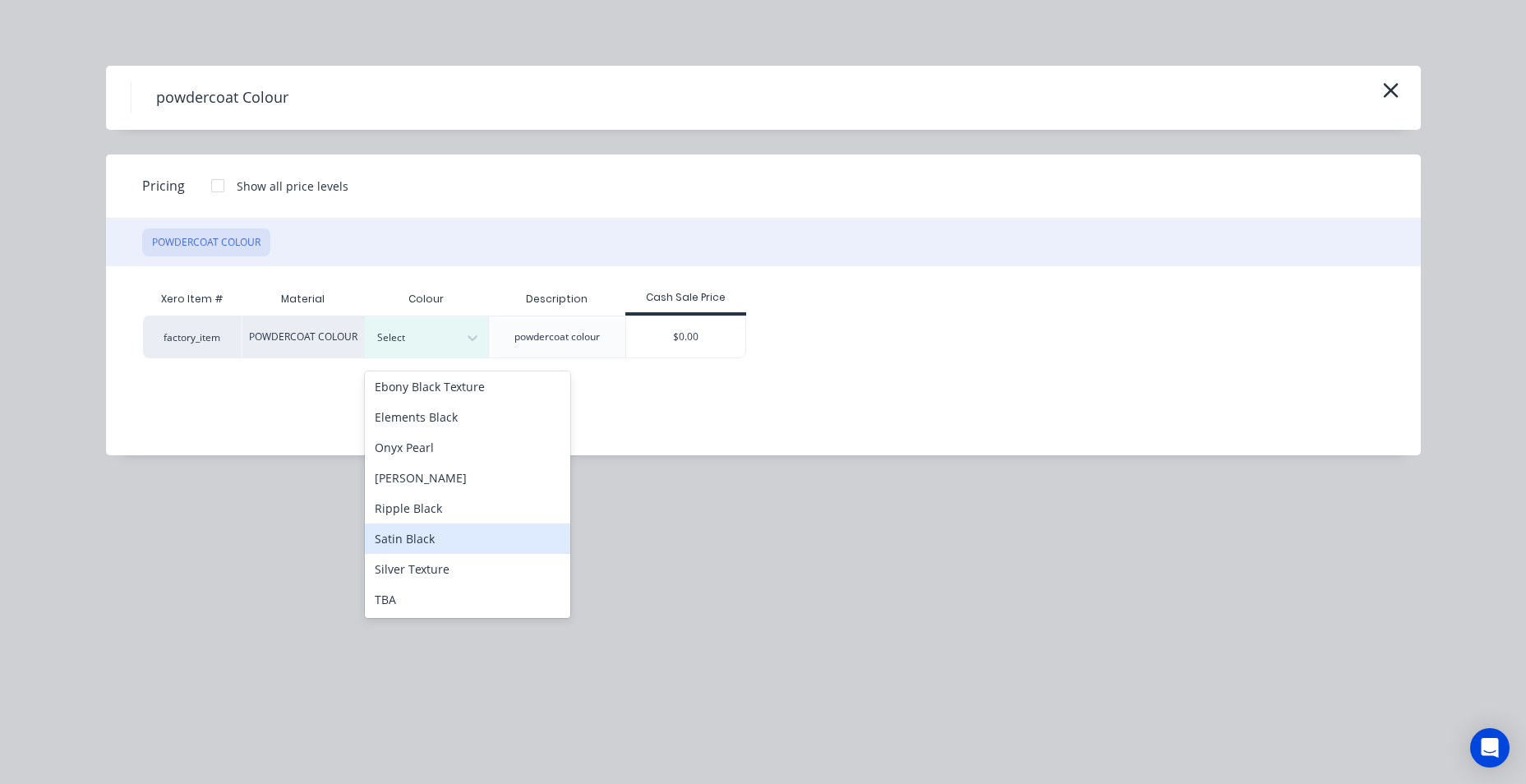
click at [445, 539] on div "Satin Black" at bounding box center [467, 539] width 205 height 30
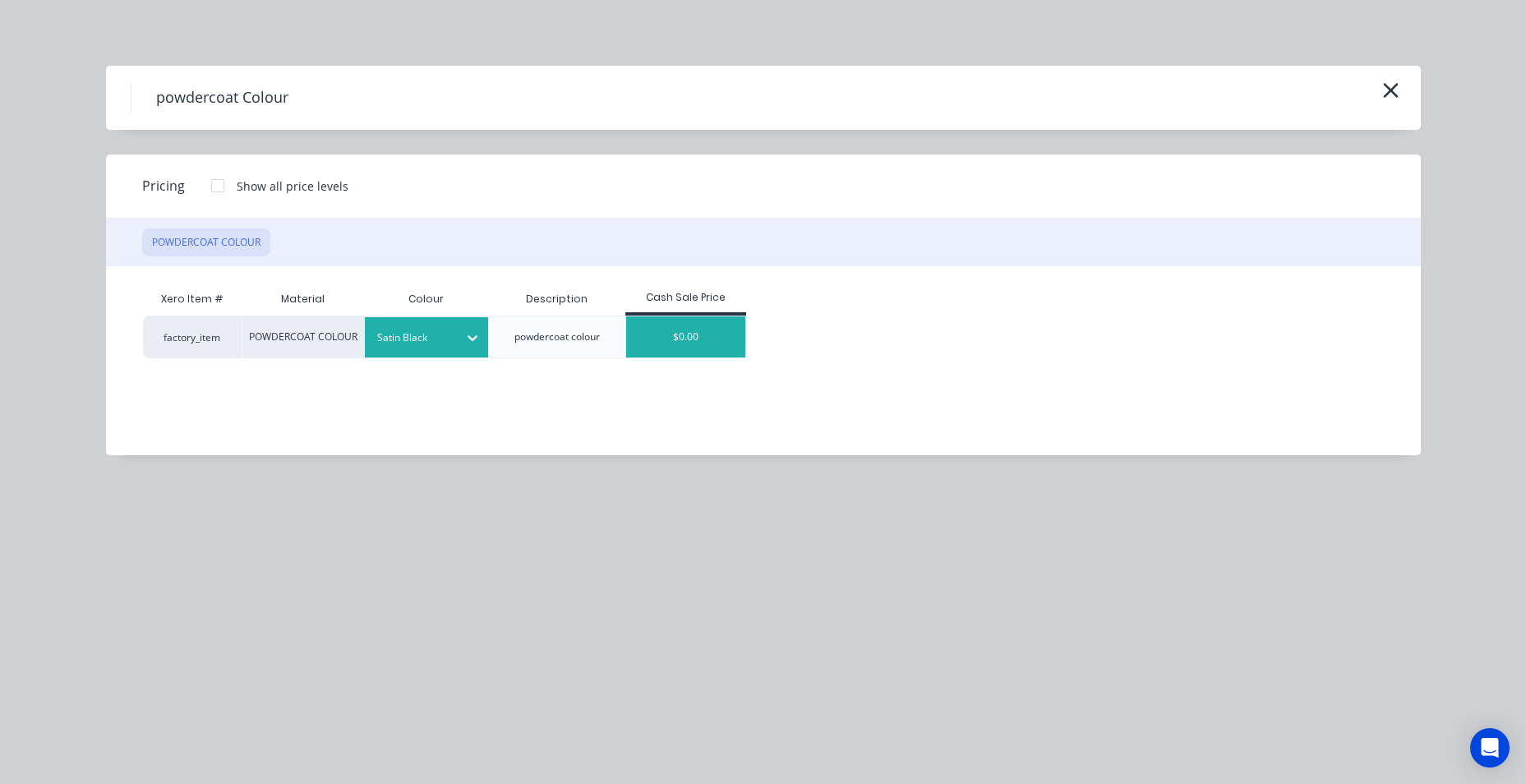
click at [696, 341] on div "$0.00" at bounding box center [686, 337] width 120 height 41
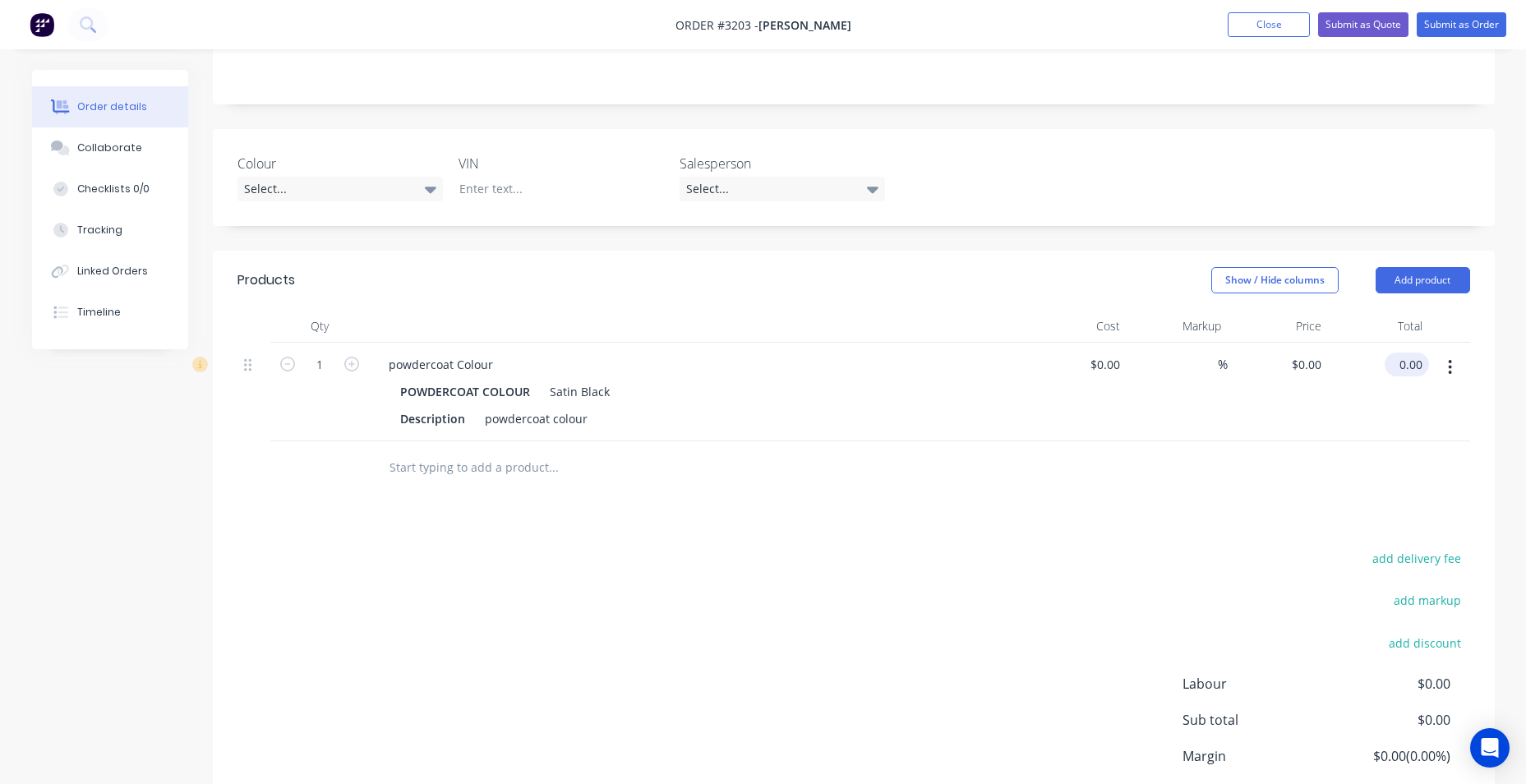
click at [1416, 370] on input "0.00" at bounding box center [1410, 363] width 37 height 23
type input "50"
type input "$50.00"
drag, startPoint x: 659, startPoint y: 525, endPoint x: 599, endPoint y: 436, distance: 107.3
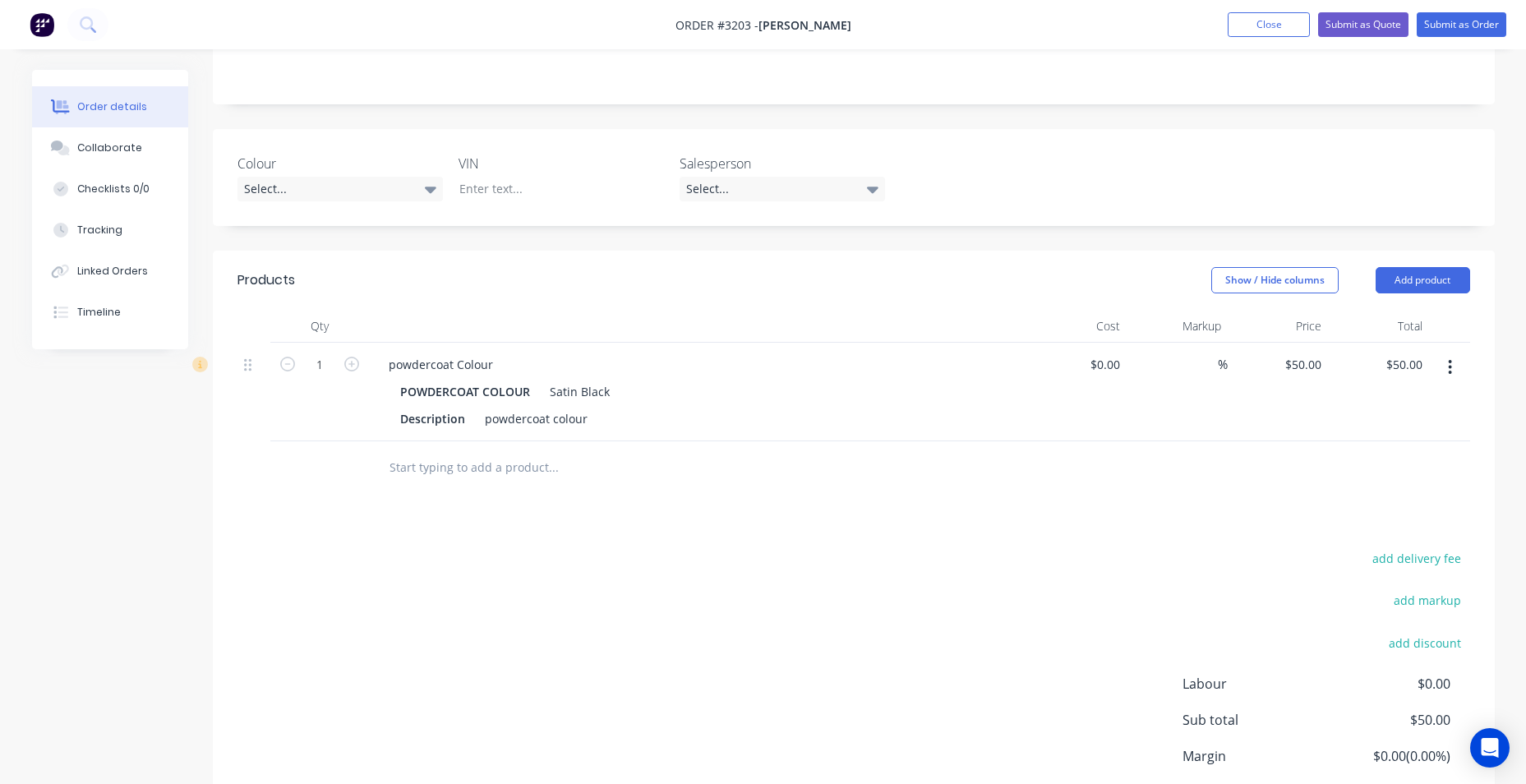
click at [658, 495] on div at bounding box center [665, 467] width 592 height 53
click at [533, 431] on div "powdercoat colour" at bounding box center [537, 418] width 116 height 23
click at [469, 431] on div "Description" at bounding box center [432, 418] width 78 height 23
click at [510, 430] on div "powdercoat colour" at bounding box center [537, 418] width 116 height 23
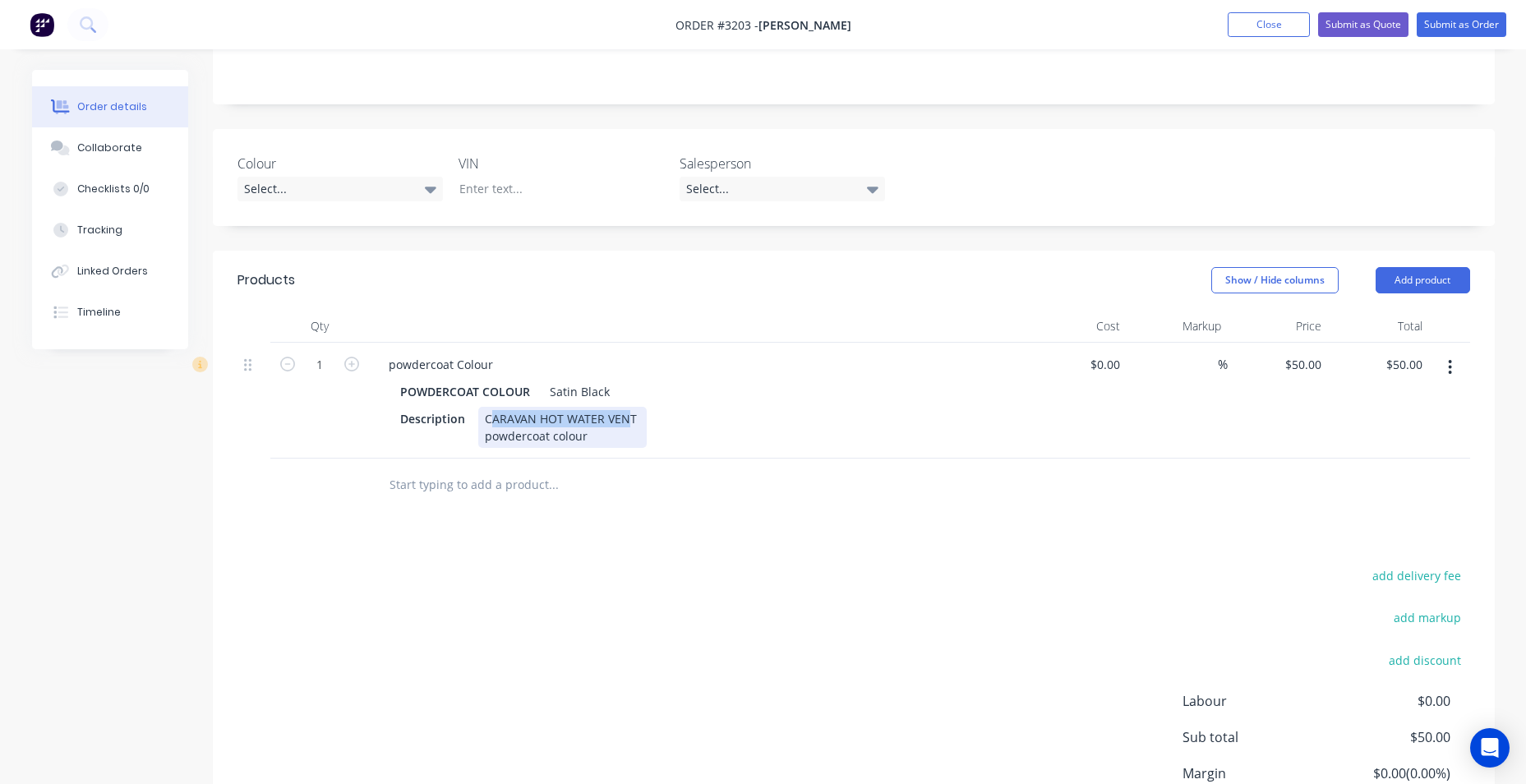
drag, startPoint x: 627, startPoint y: 436, endPoint x: 504, endPoint y: 441, distance: 123.1
click at [494, 440] on div "CARAVAN HOT WATER VENT powdercoat colour" at bounding box center [563, 427] width 169 height 41
drag, startPoint x: 566, startPoint y: 458, endPoint x: 662, endPoint y: 438, distance: 98.1
click at [660, 438] on div "Description Caravan hot water vent Powdercoat colour" at bounding box center [694, 427] width 601 height 41
click at [1414, 285] on button "Add product" at bounding box center [1422, 280] width 95 height 26
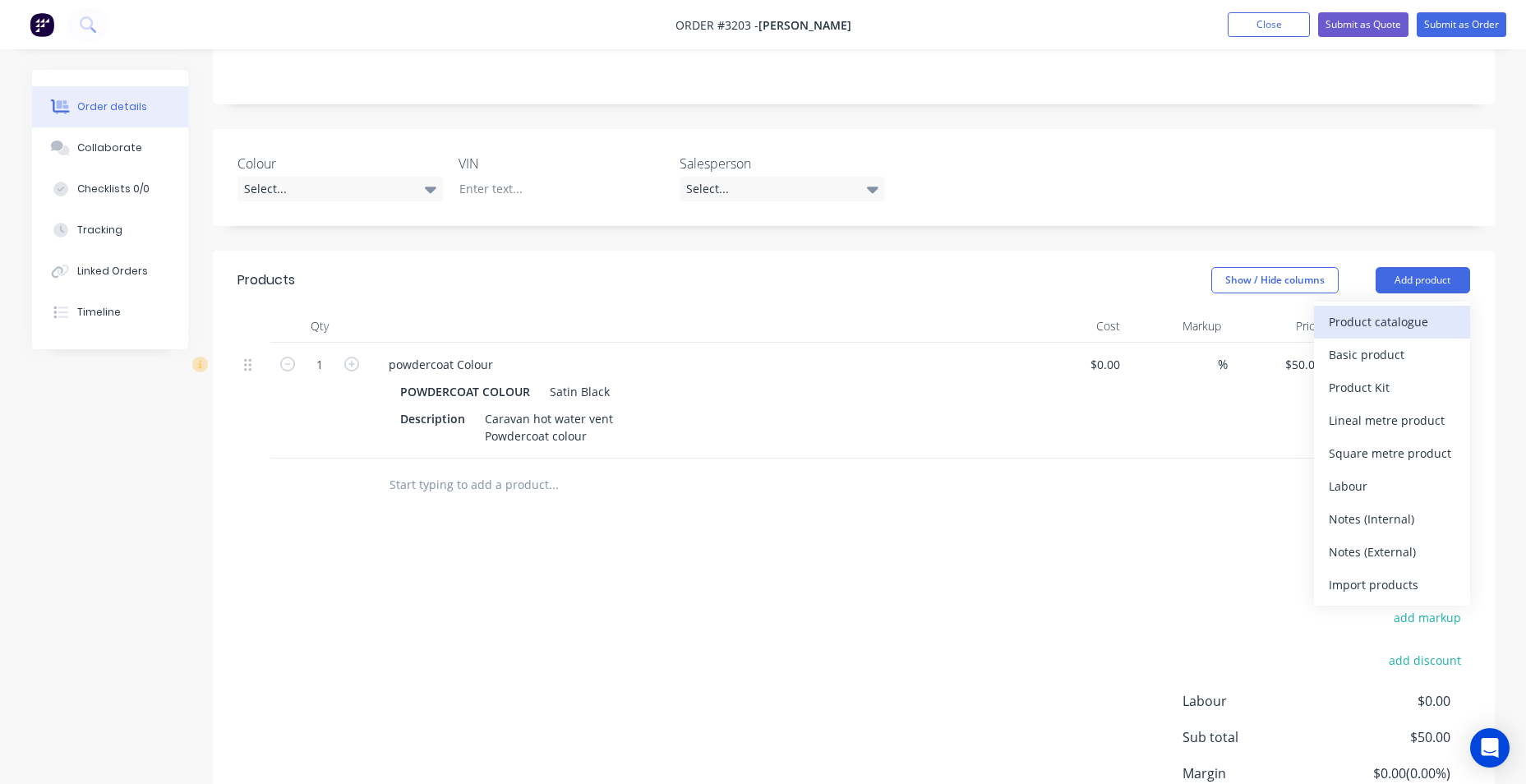
click at [1344, 317] on div "Product catalogue" at bounding box center [1391, 321] width 126 height 23
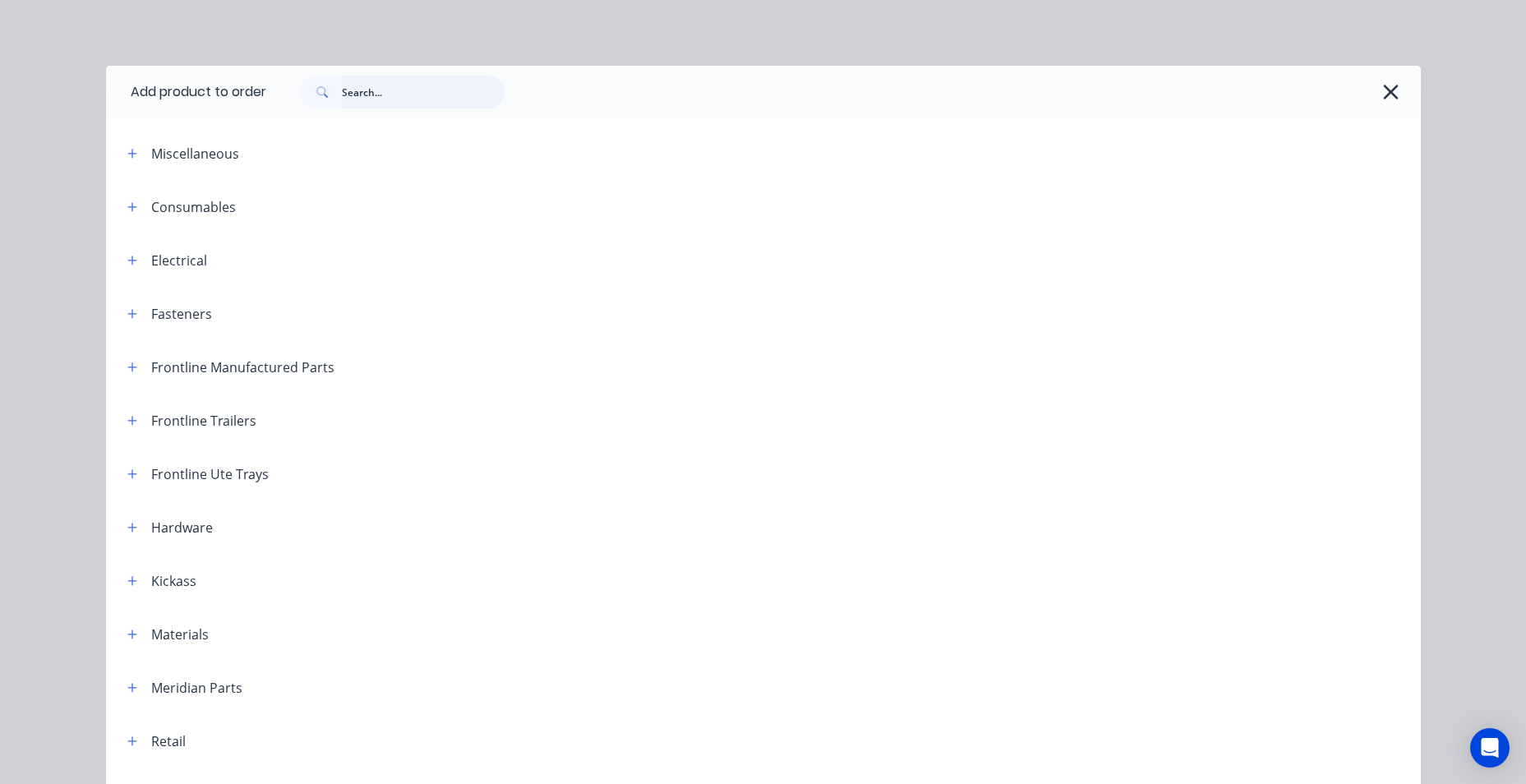
click at [362, 93] on input "text" at bounding box center [423, 92] width 163 height 33
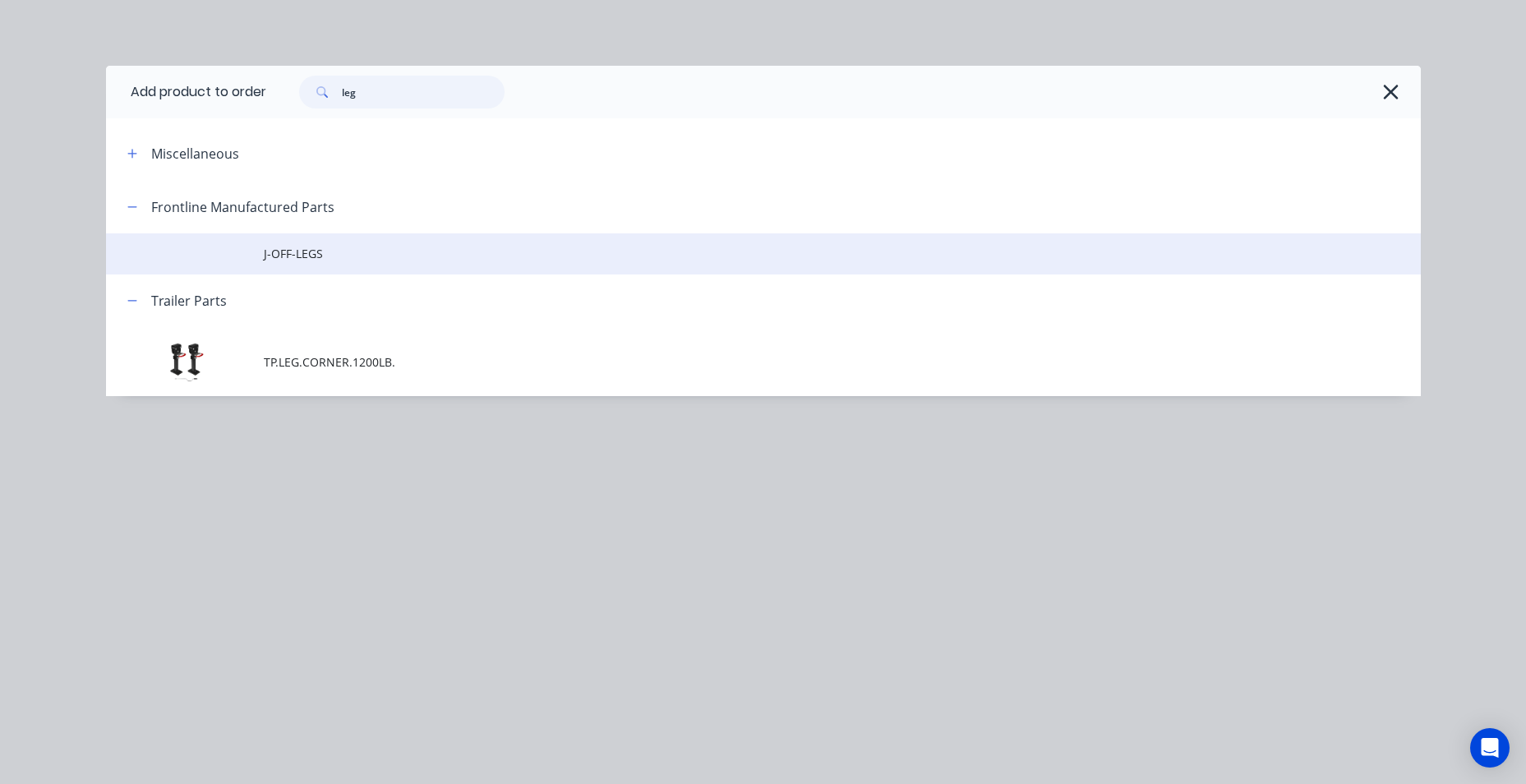
type input "leg"
click at [357, 260] on span "J-OFF-LEGS" at bounding box center [727, 253] width 926 height 17
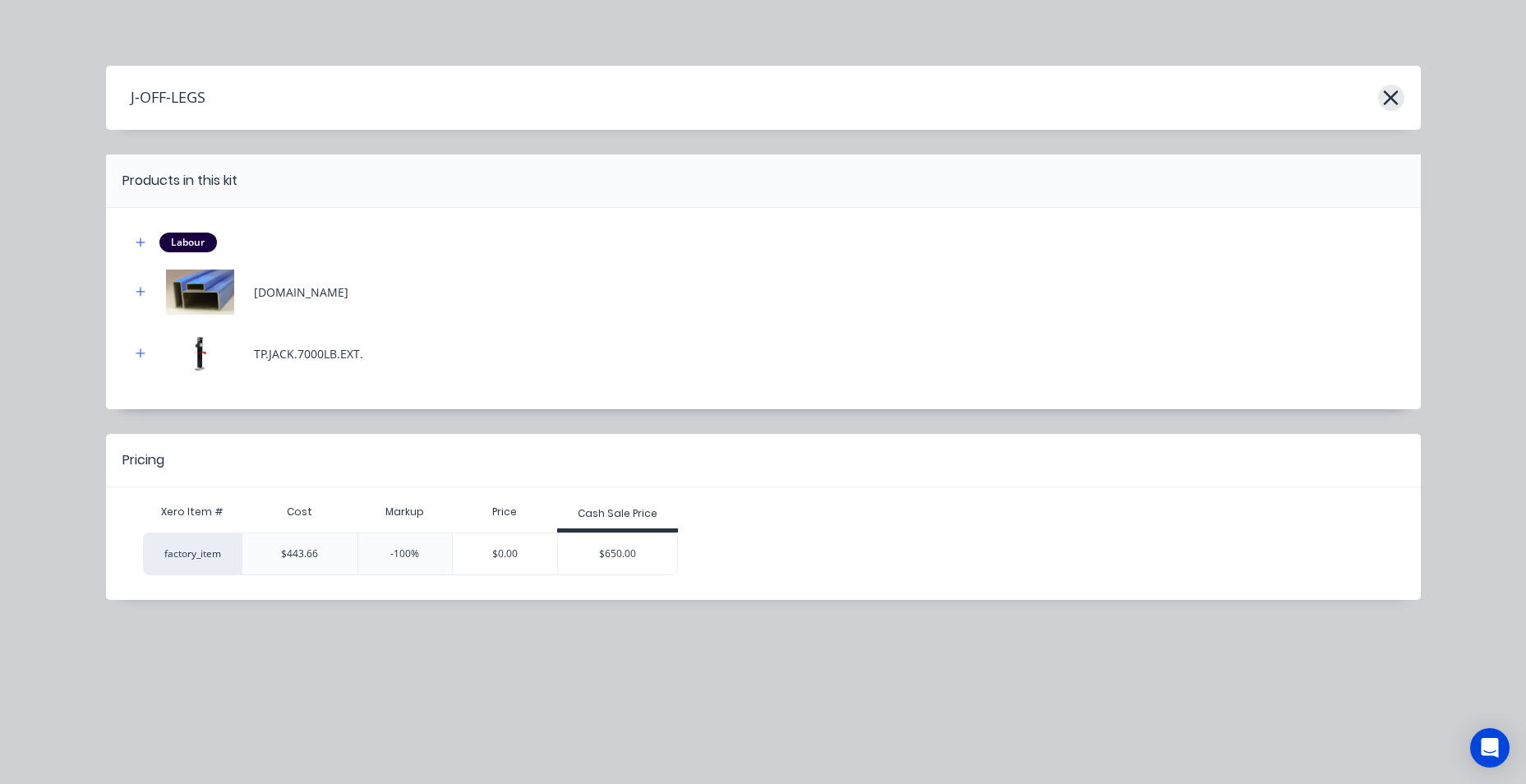
click at [1388, 97] on icon "button" at bounding box center [1391, 97] width 15 height 15
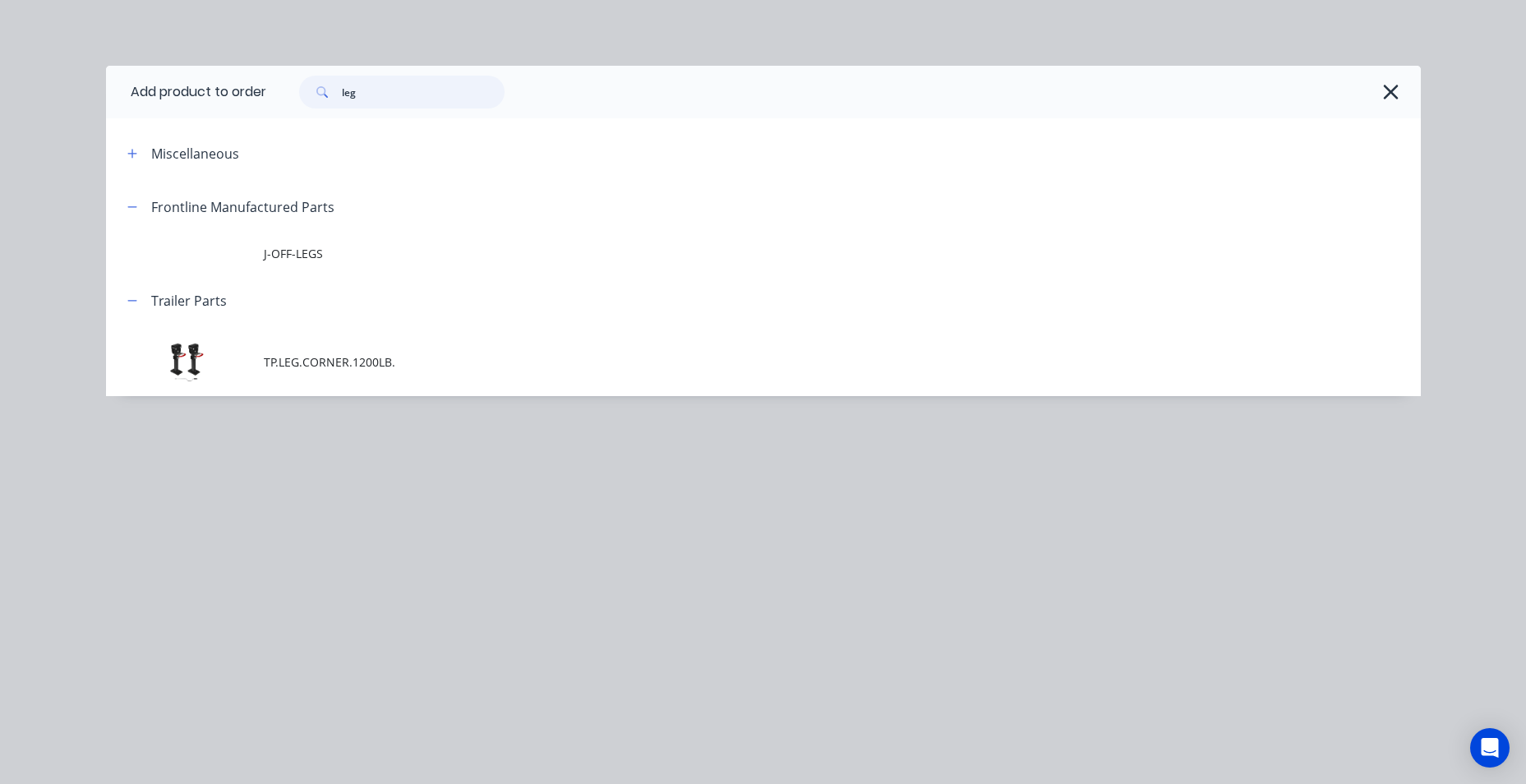
drag, startPoint x: 375, startPoint y: 98, endPoint x: 320, endPoint y: 106, distance: 55.6
click at [320, 106] on div "leg" at bounding box center [401, 92] width 205 height 33
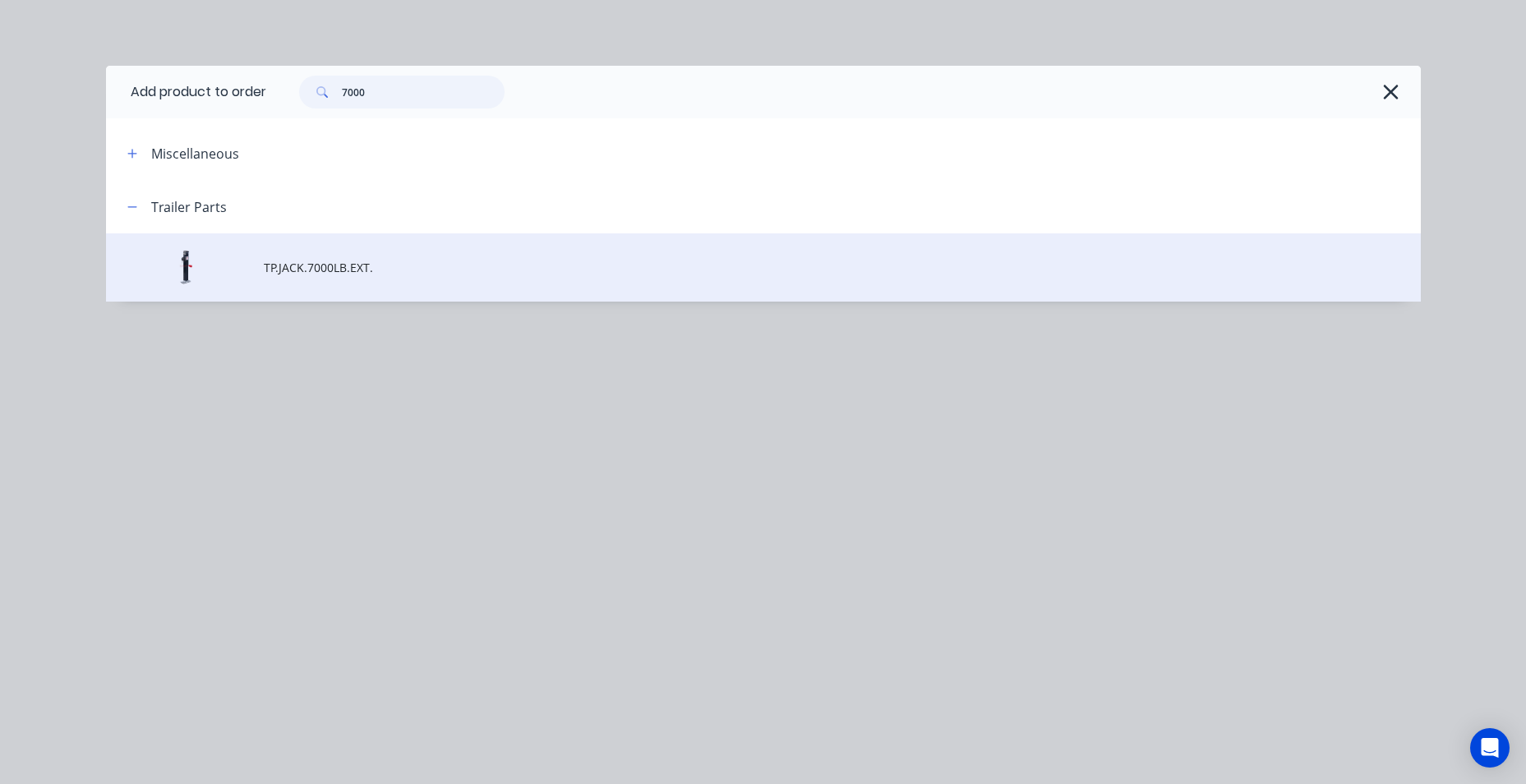
type input "7000"
click at [316, 274] on span "TP.JACK.7000LB.EXT." at bounding box center [727, 267] width 926 height 17
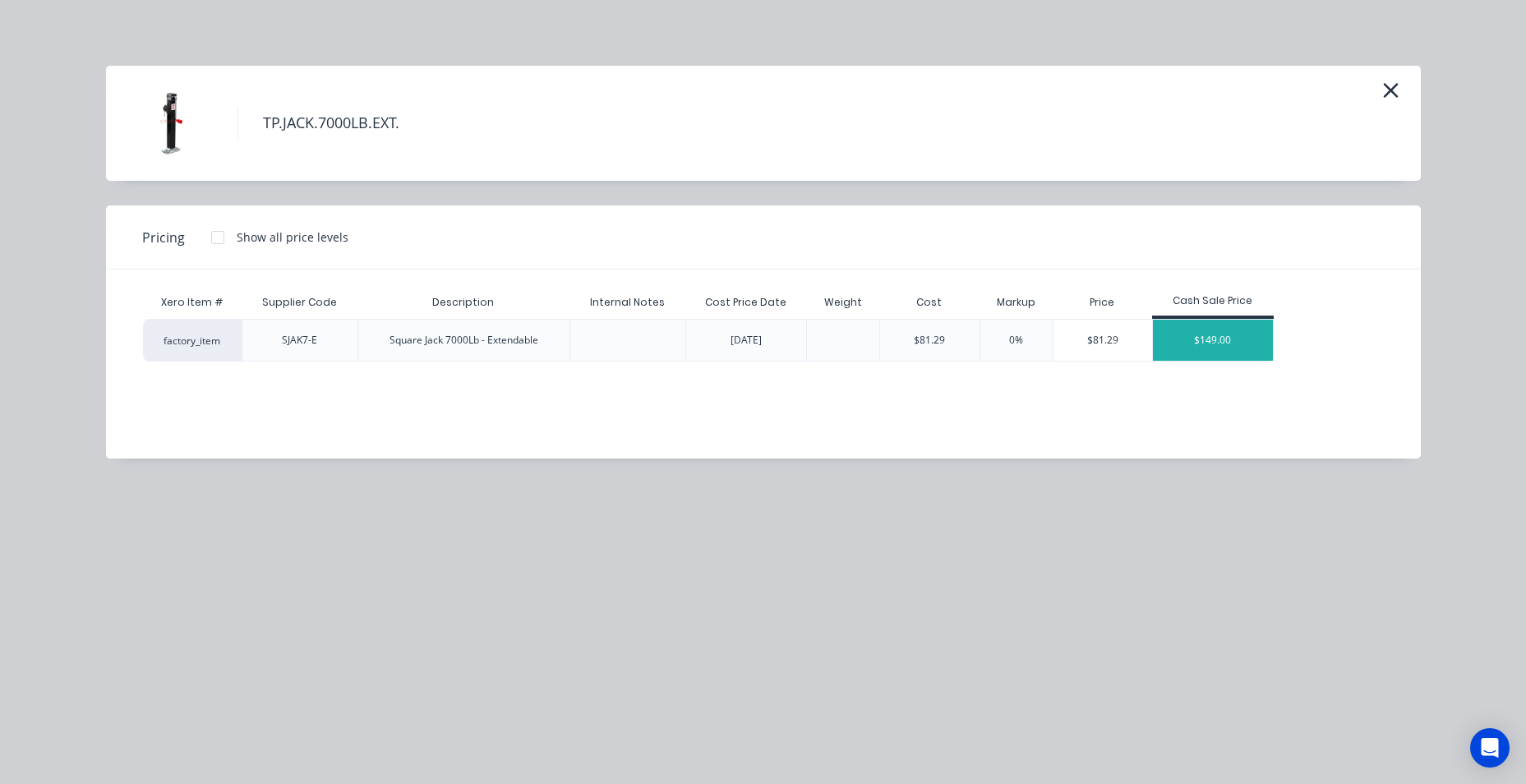
click at [1222, 345] on div "$149.00" at bounding box center [1213, 340] width 120 height 41
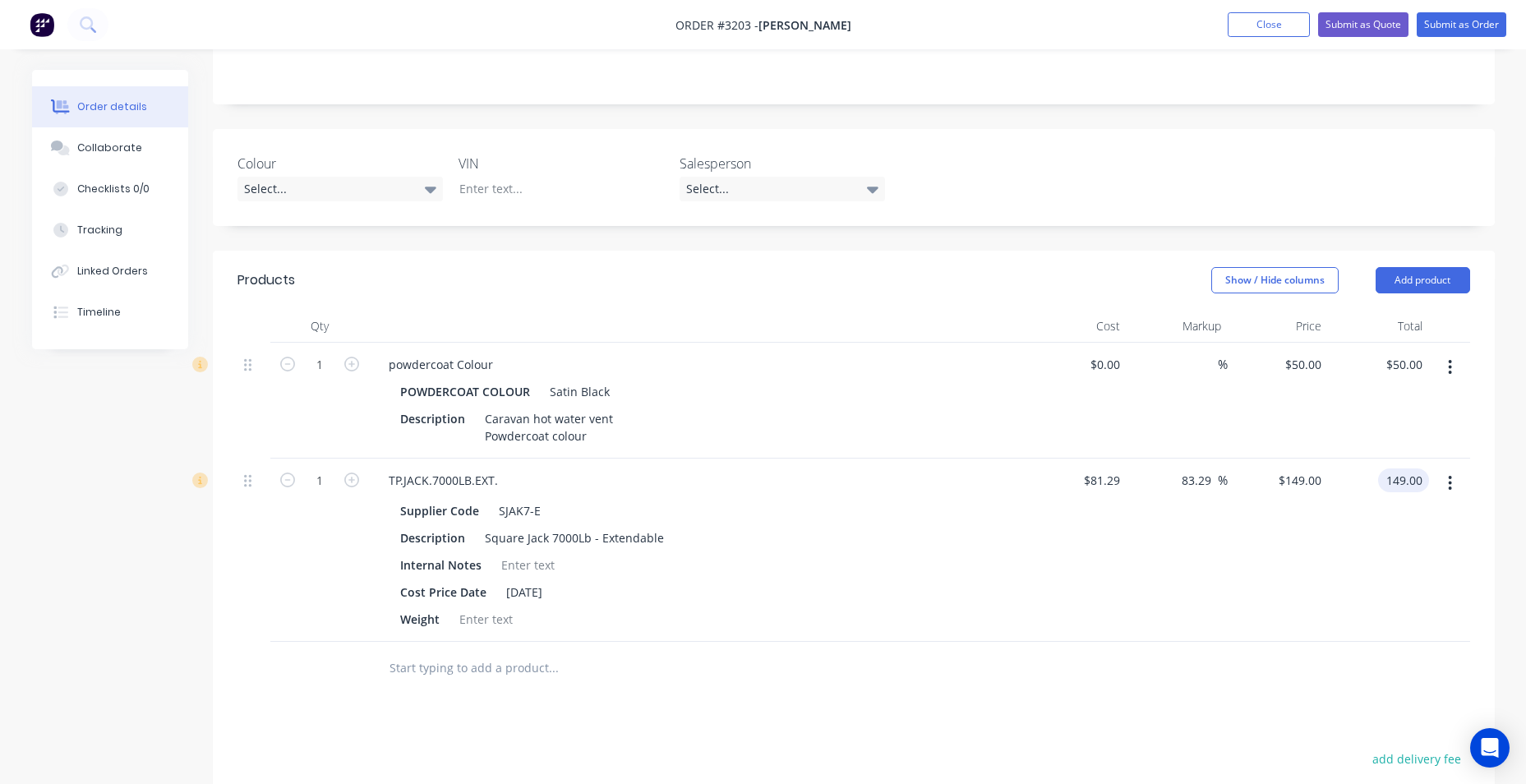
click at [1390, 492] on input "149.00" at bounding box center [1406, 480] width 44 height 23
type input "0"
type input "-100"
type input "$0.00"
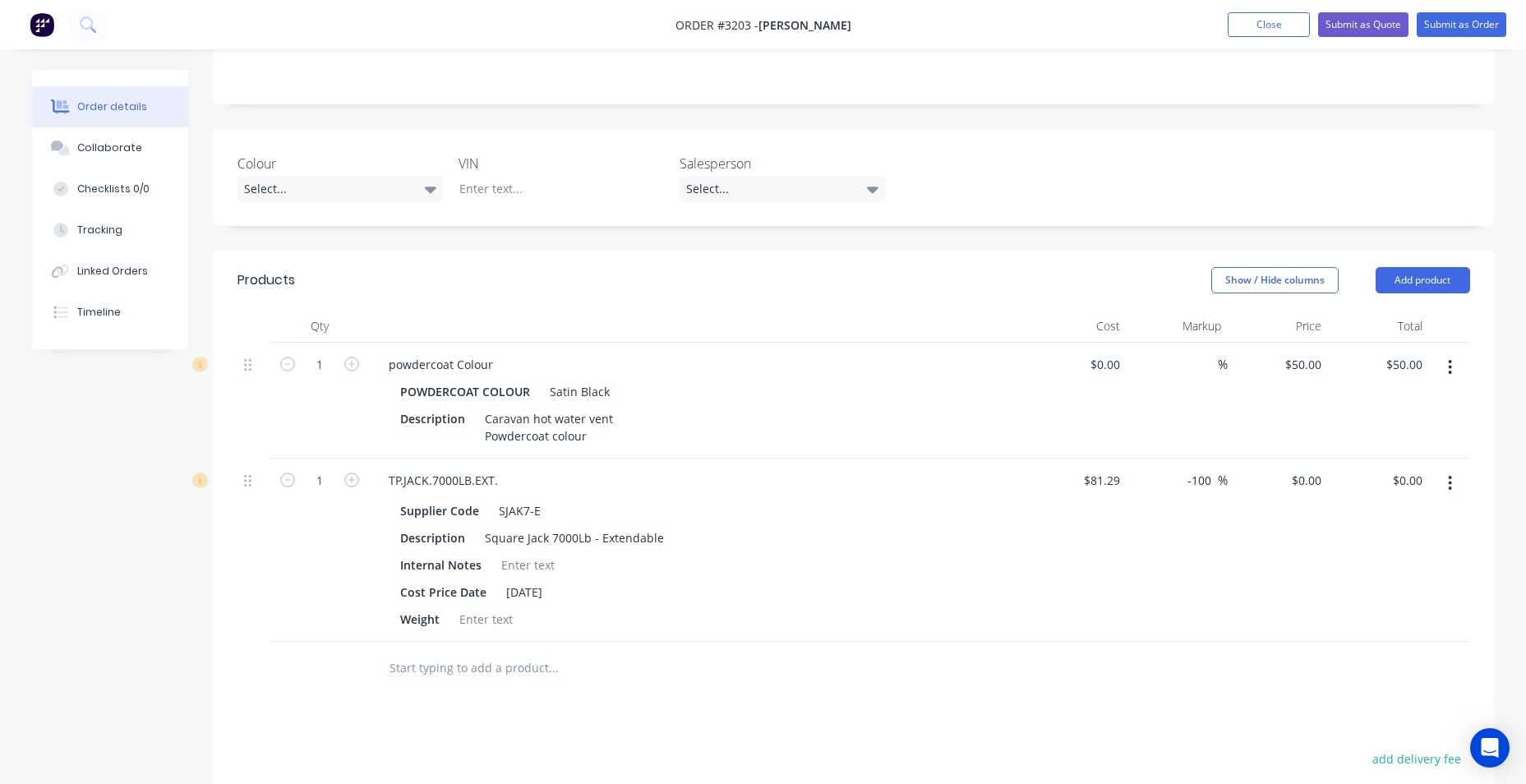
click at [948, 314] on div at bounding box center [698, 326] width 658 height 33
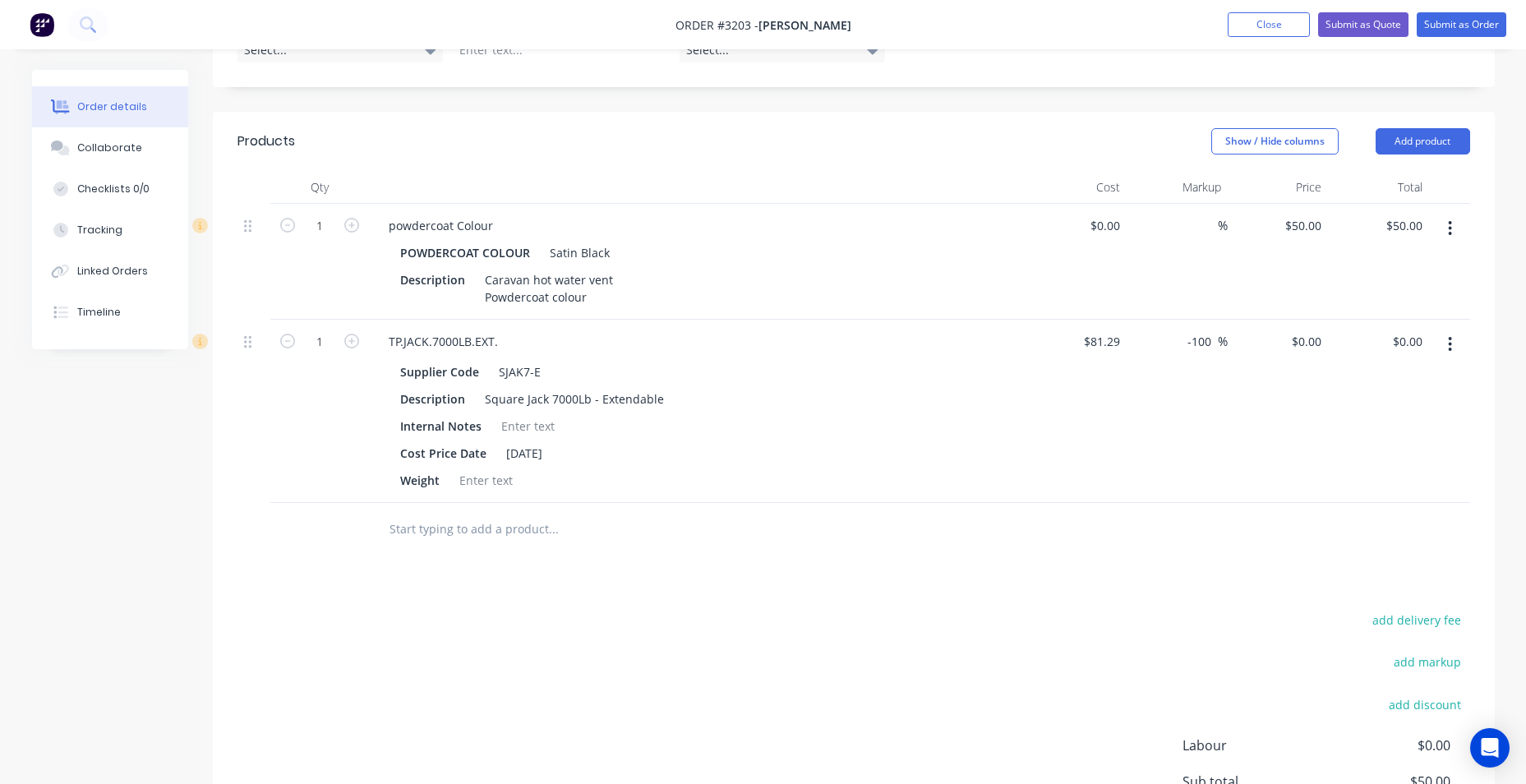
scroll to position [385, 0]
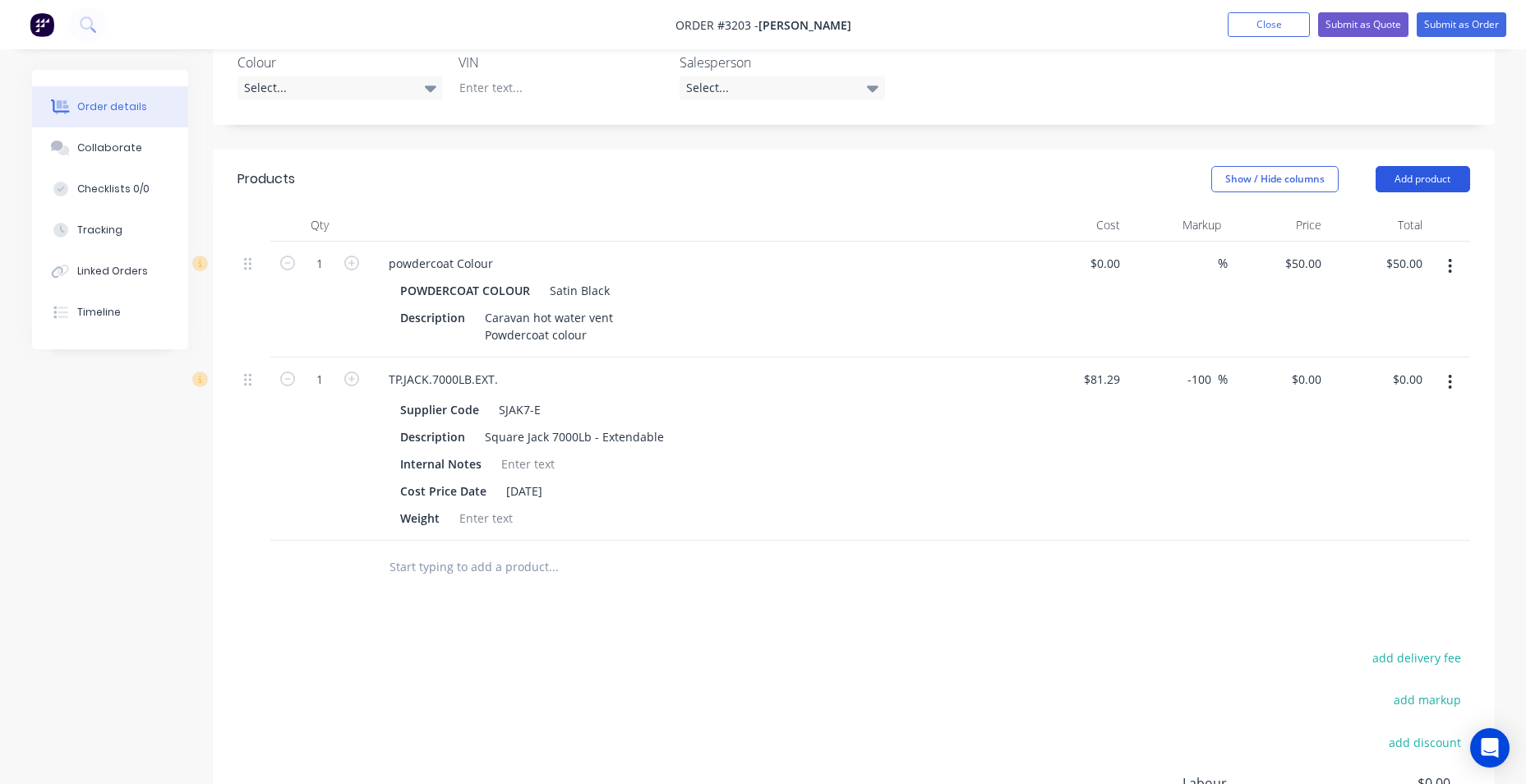
click at [1401, 183] on button "Add product" at bounding box center [1422, 179] width 95 height 26
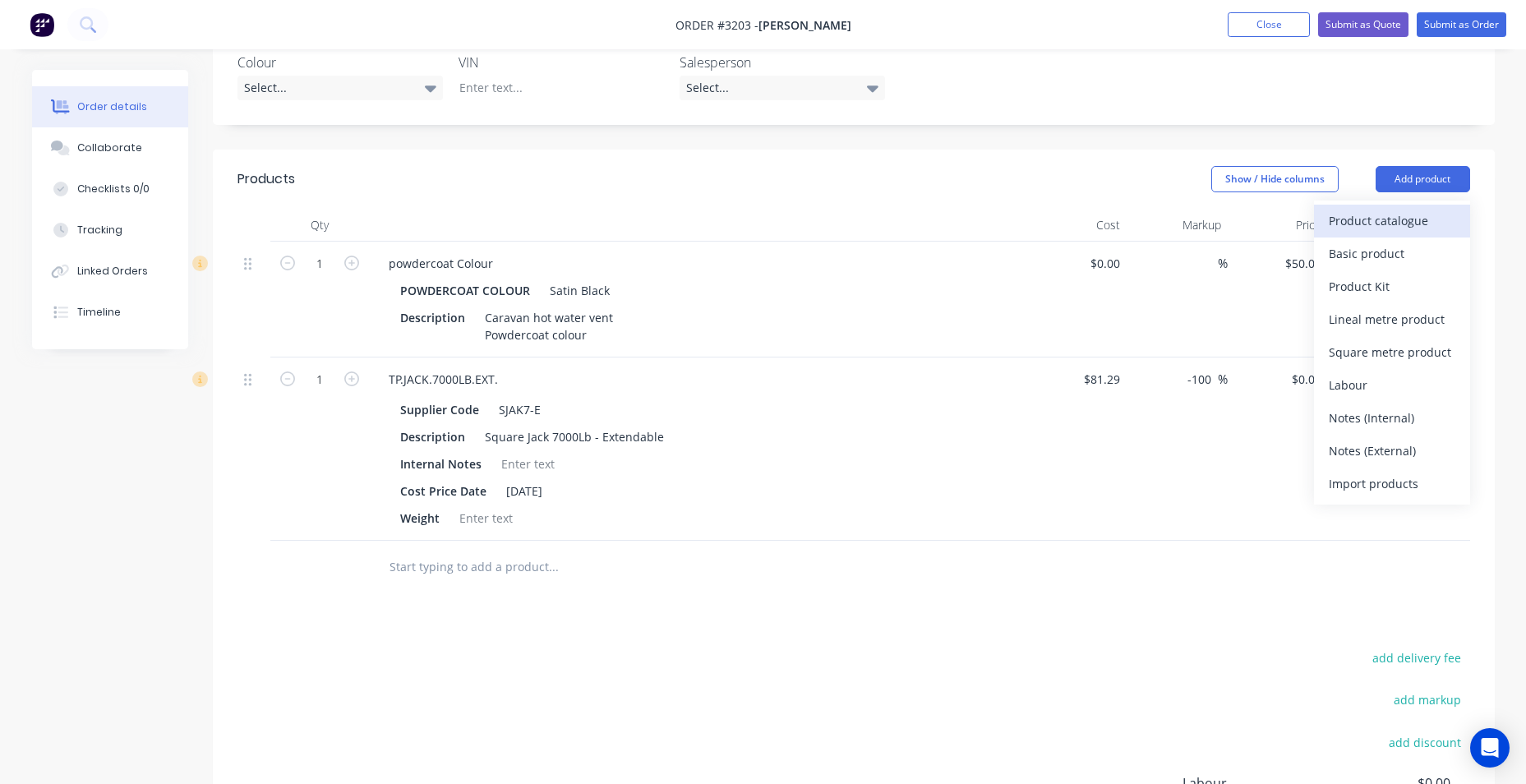
click at [1351, 229] on div "Product catalogue" at bounding box center [1391, 220] width 126 height 23
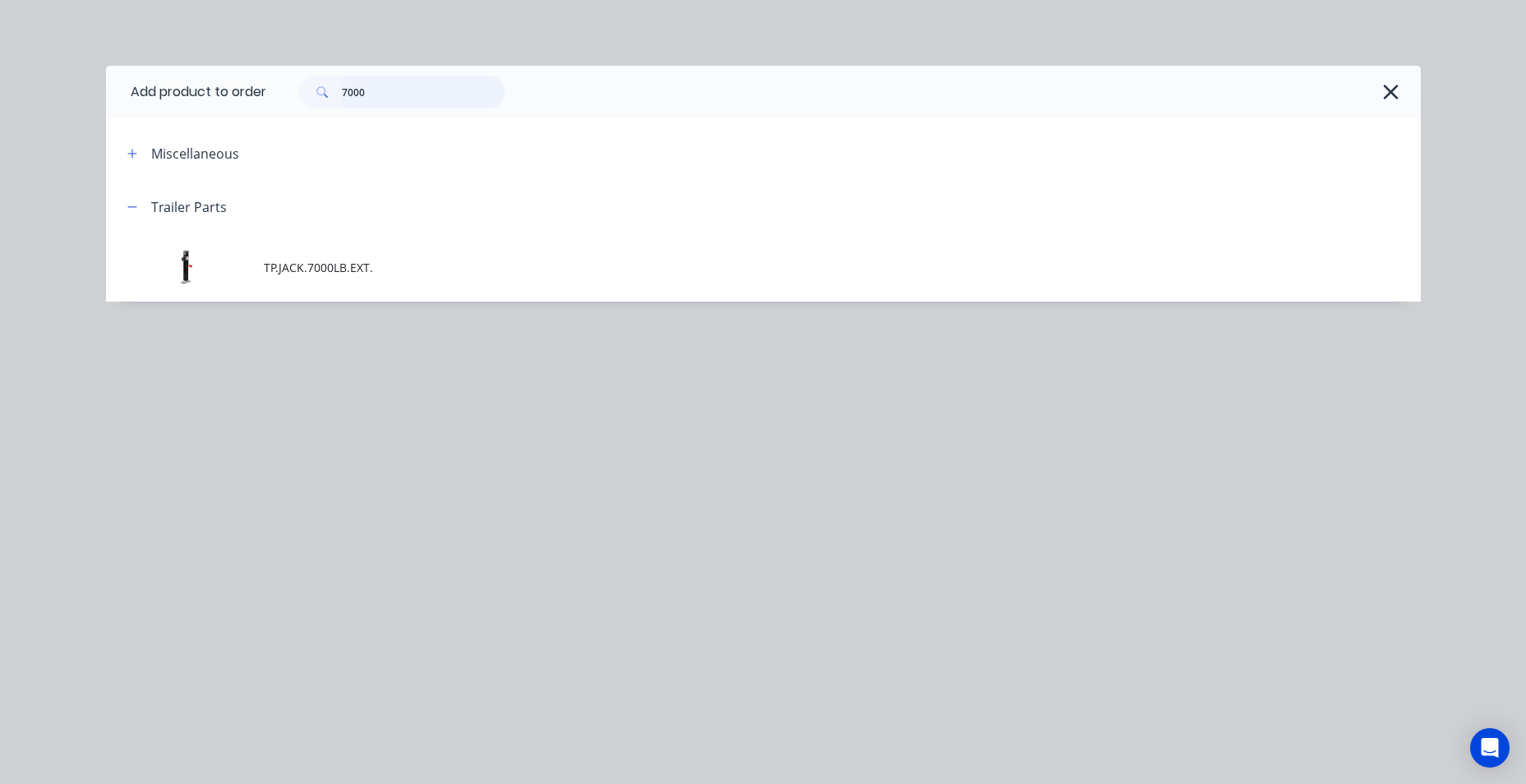
click at [275, 99] on div "7000" at bounding box center [835, 92] width 1138 height 33
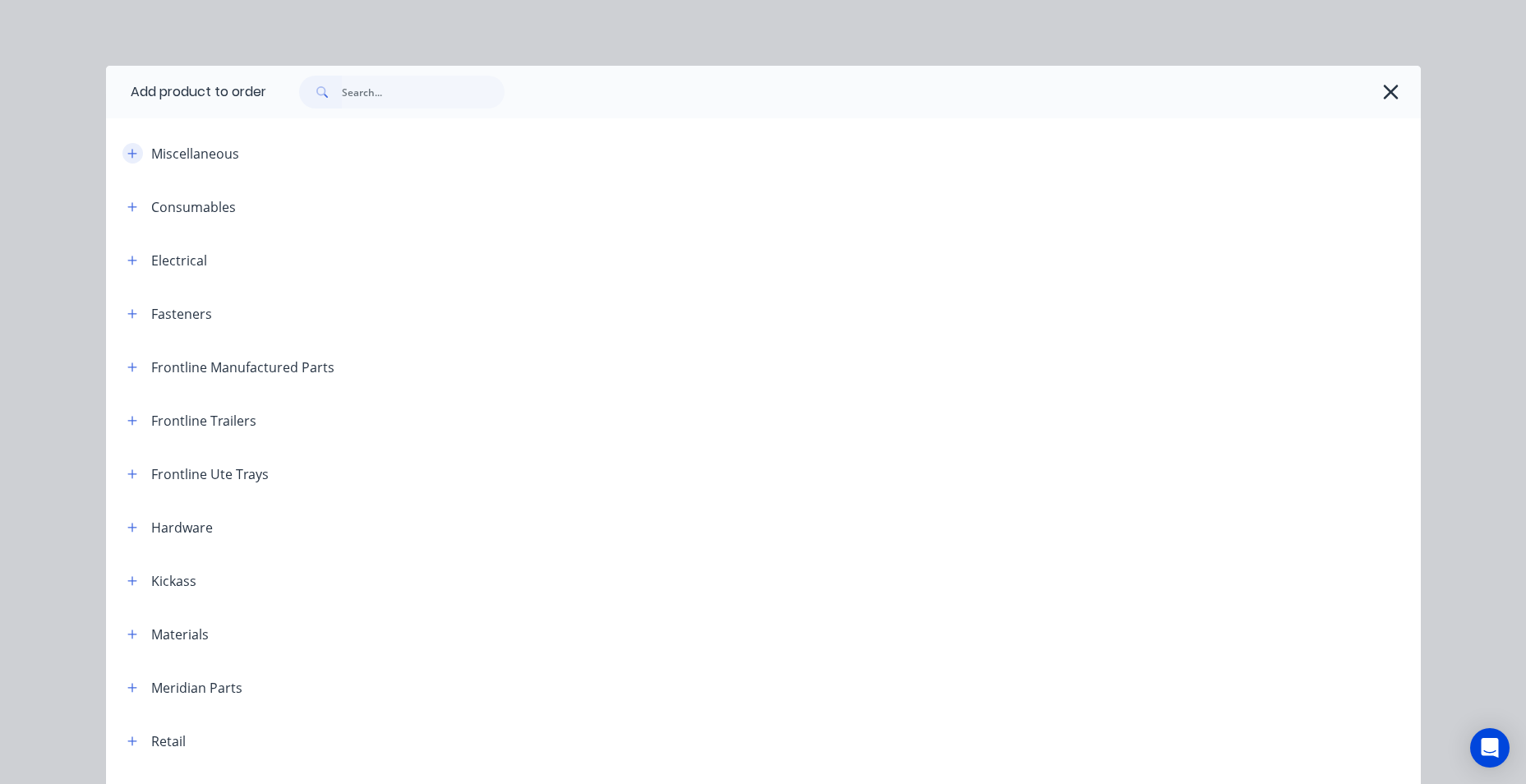
click at [130, 161] on button "button" at bounding box center [133, 154] width 21 height 21
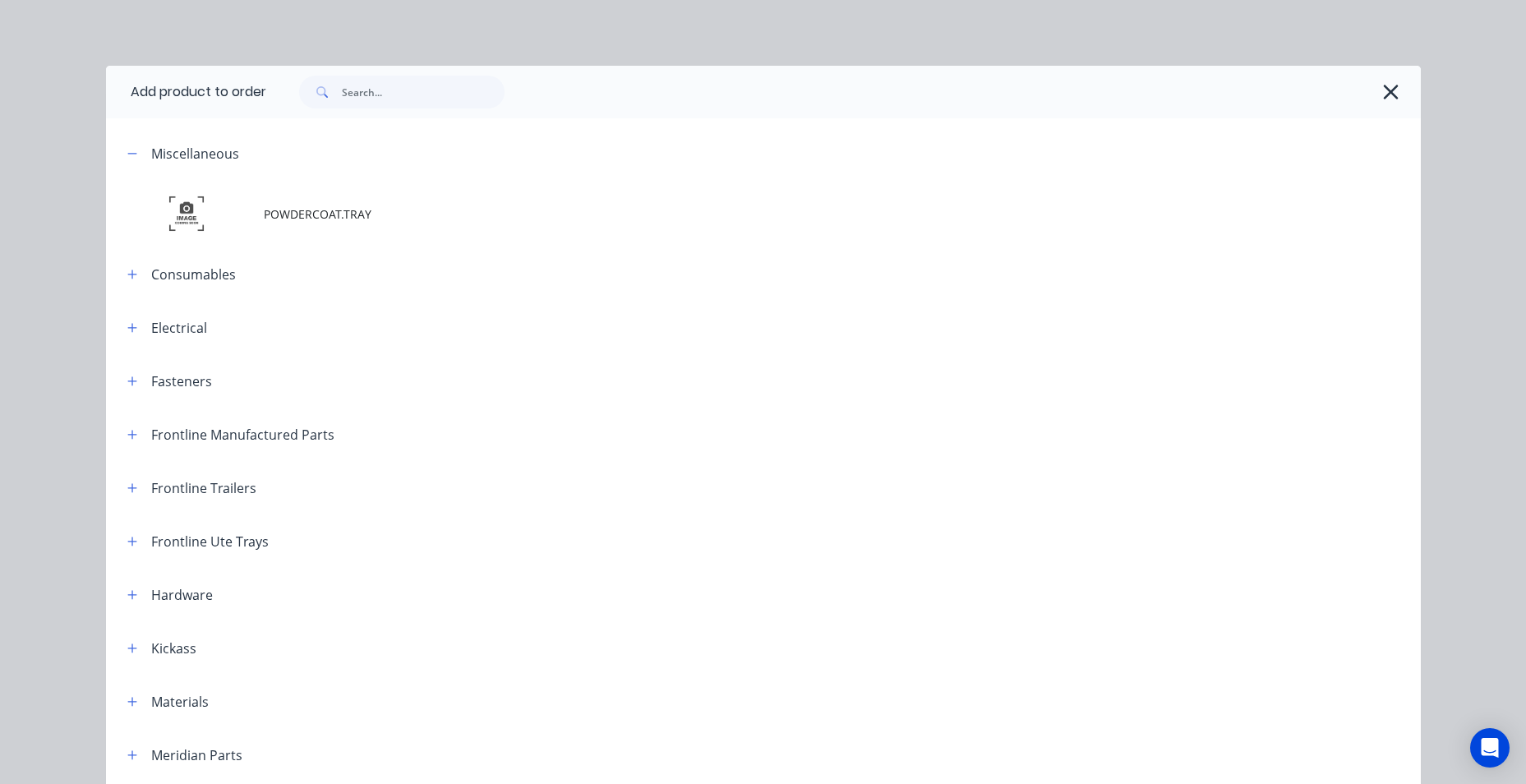
click at [137, 156] on div "Miscellaneous" at bounding box center [254, 154] width 279 height 21
click at [127, 156] on icon "button" at bounding box center [132, 154] width 10 height 11
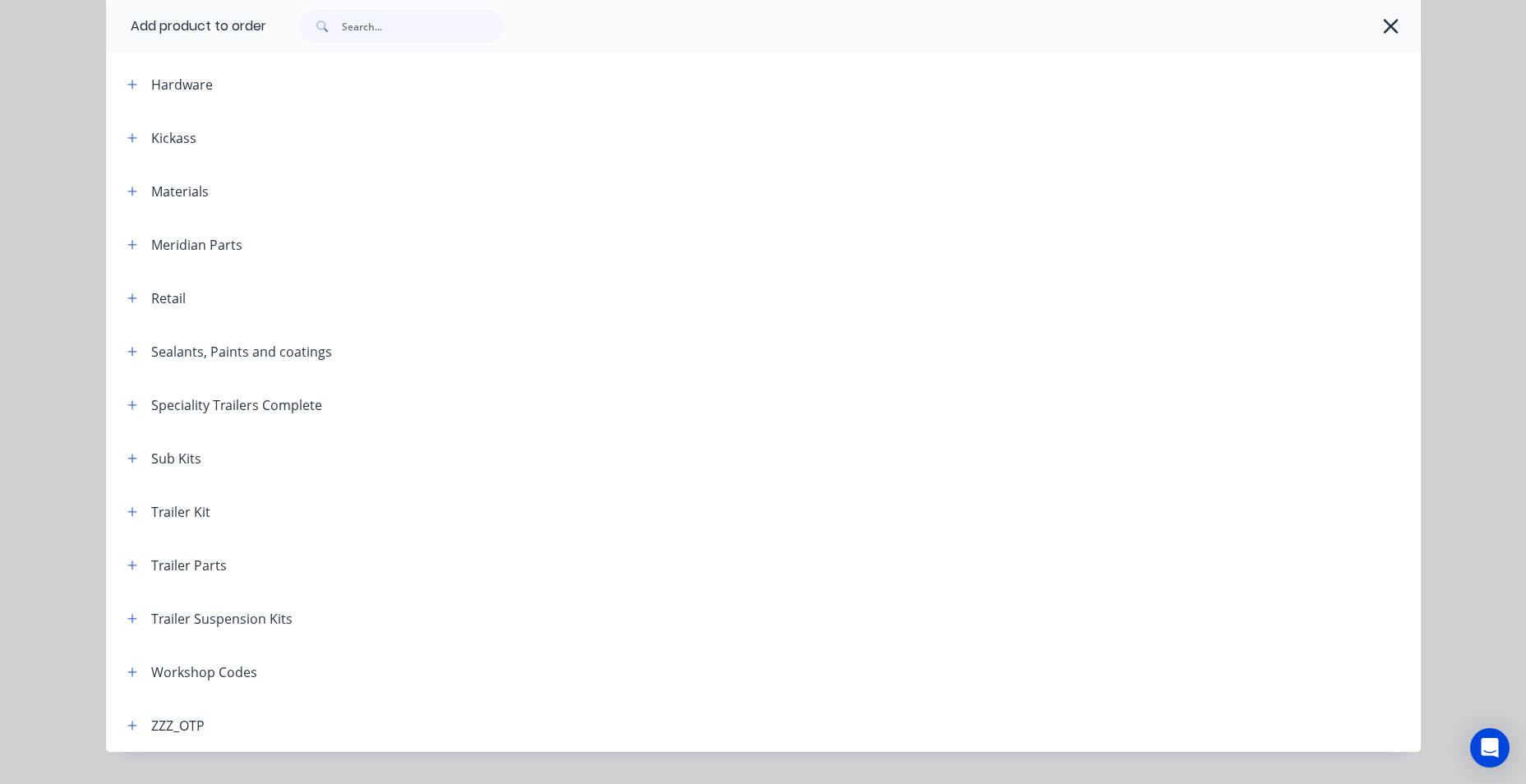
scroll to position [483, 0]
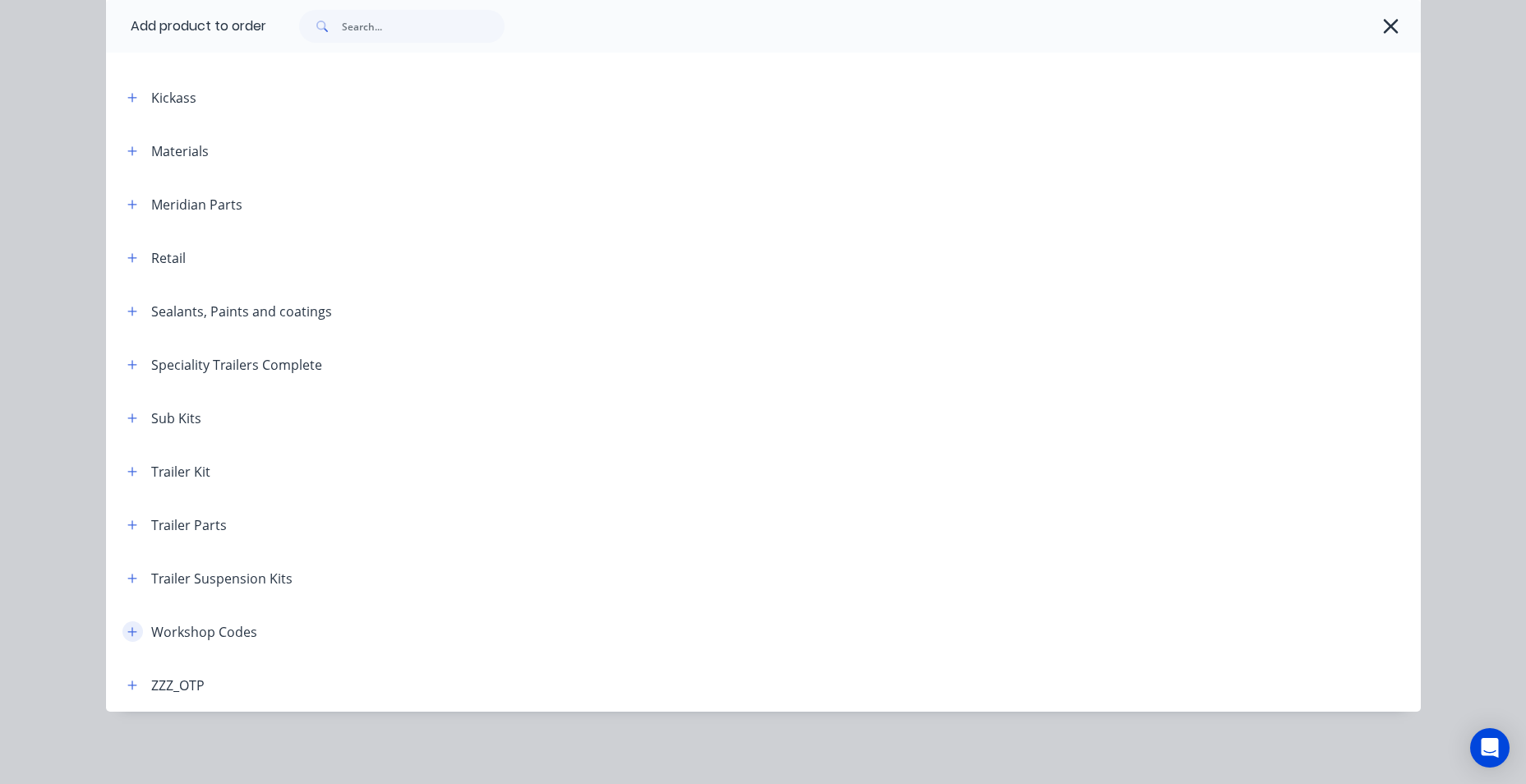
click at [129, 629] on icon "button" at bounding box center [132, 631] width 10 height 11
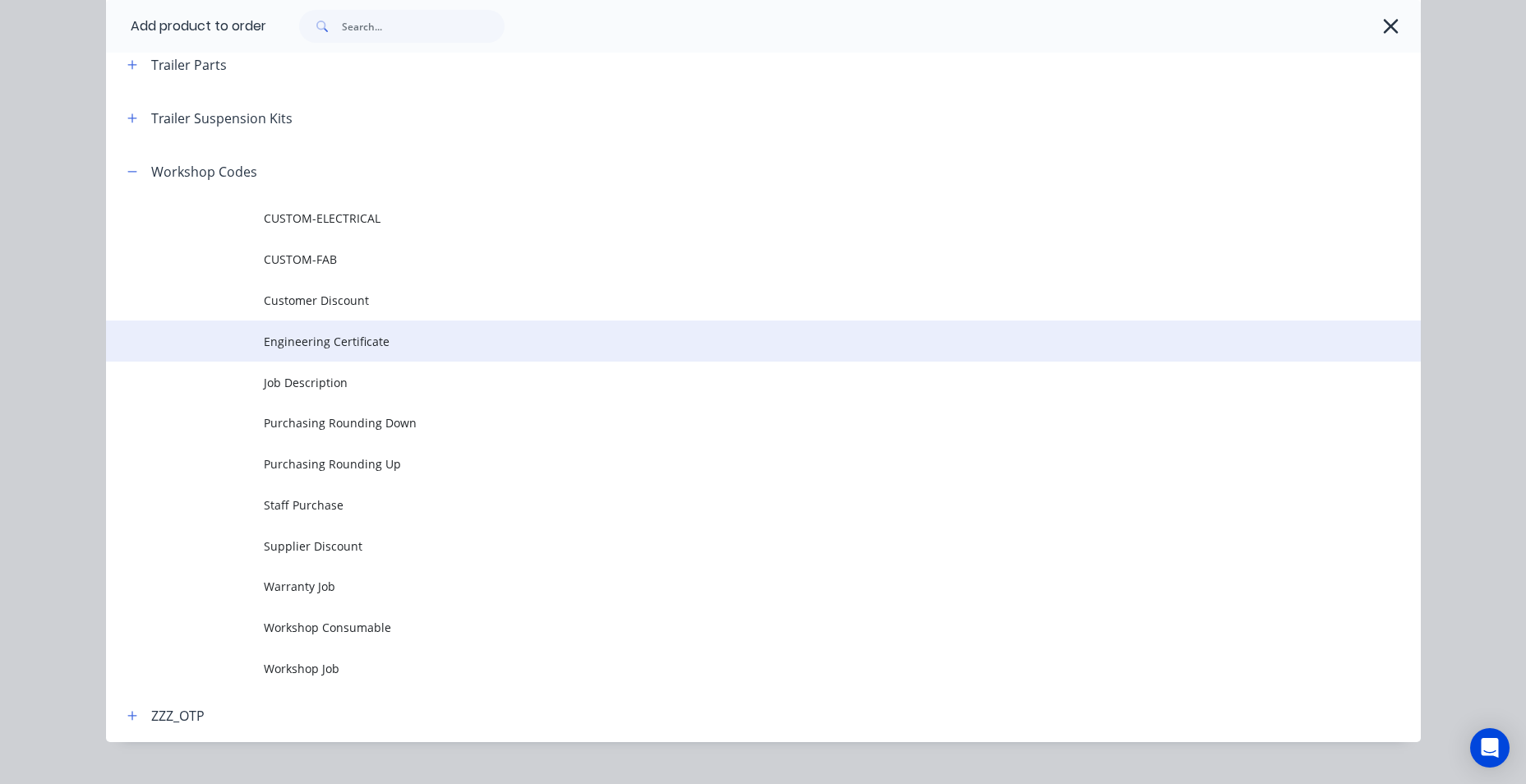
scroll to position [974, 0]
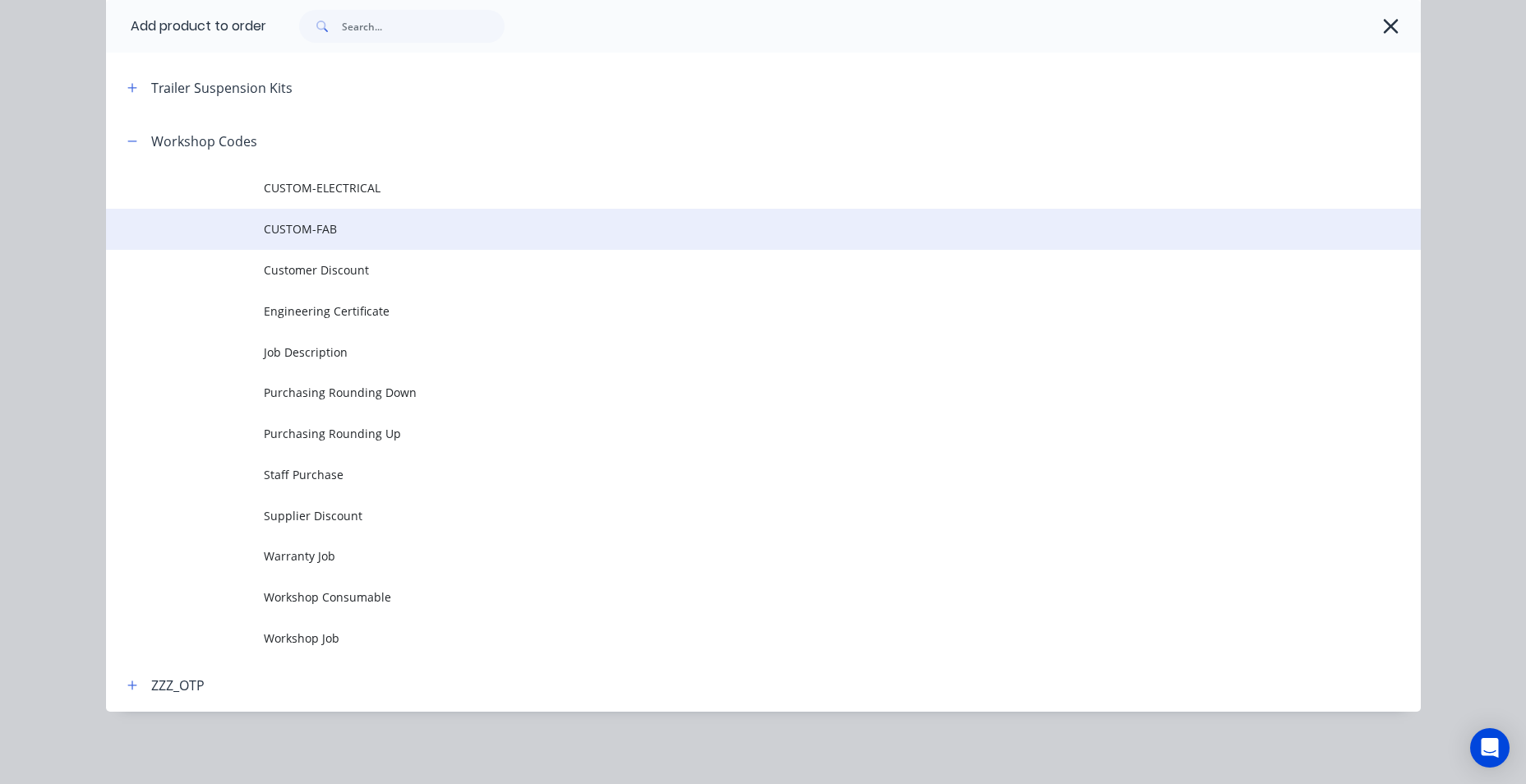
click at [332, 244] on td "CUSTOM-FAB" at bounding box center [842, 229] width 1157 height 41
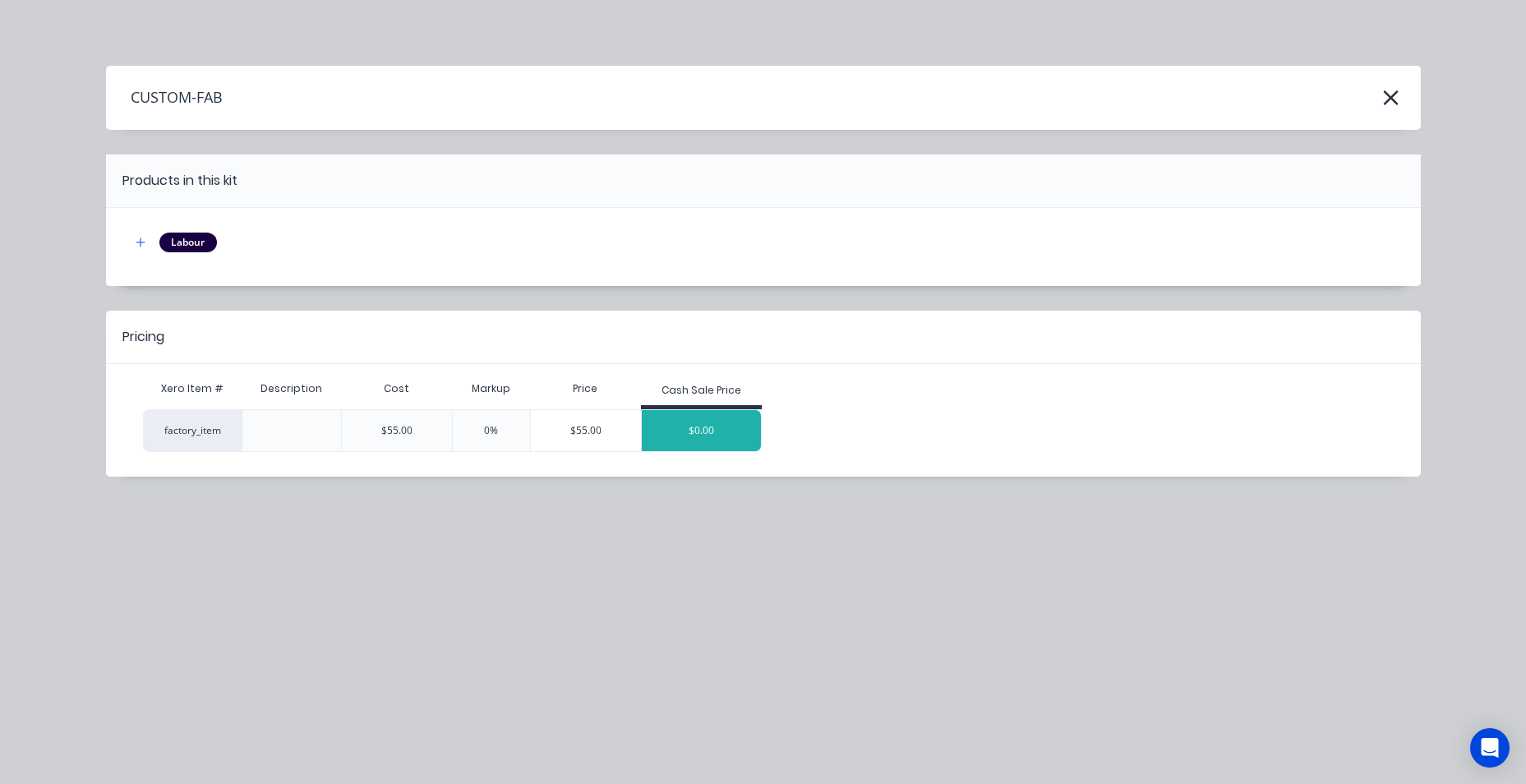
click at [706, 425] on div "$0.00" at bounding box center [702, 431] width 120 height 41
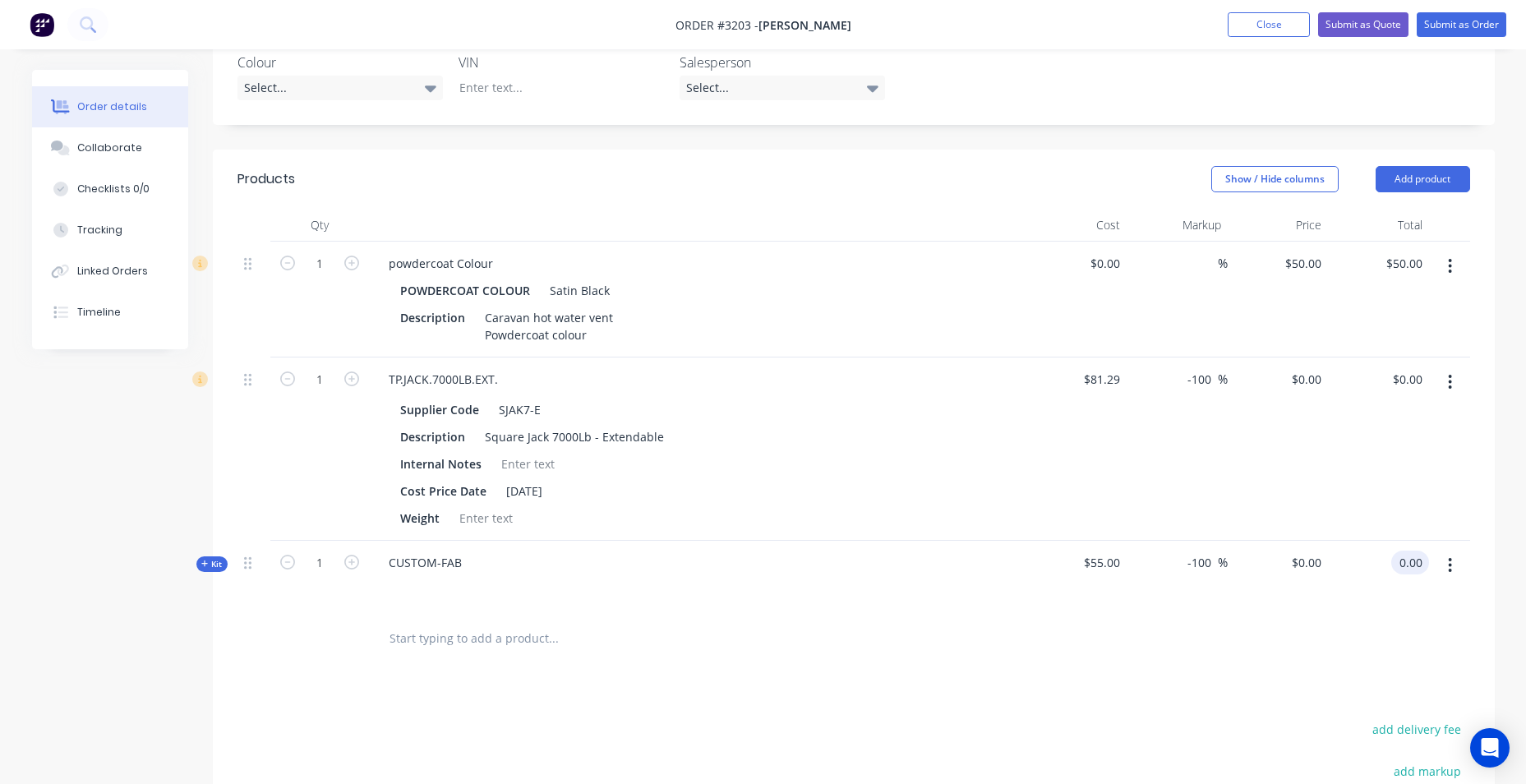
click at [1402, 574] on input "0.00" at bounding box center [1413, 562] width 31 height 23
type input "88"
type input "60"
type input "$88.00"
click at [1432, 494] on div at bounding box center [1449, 450] width 41 height 184
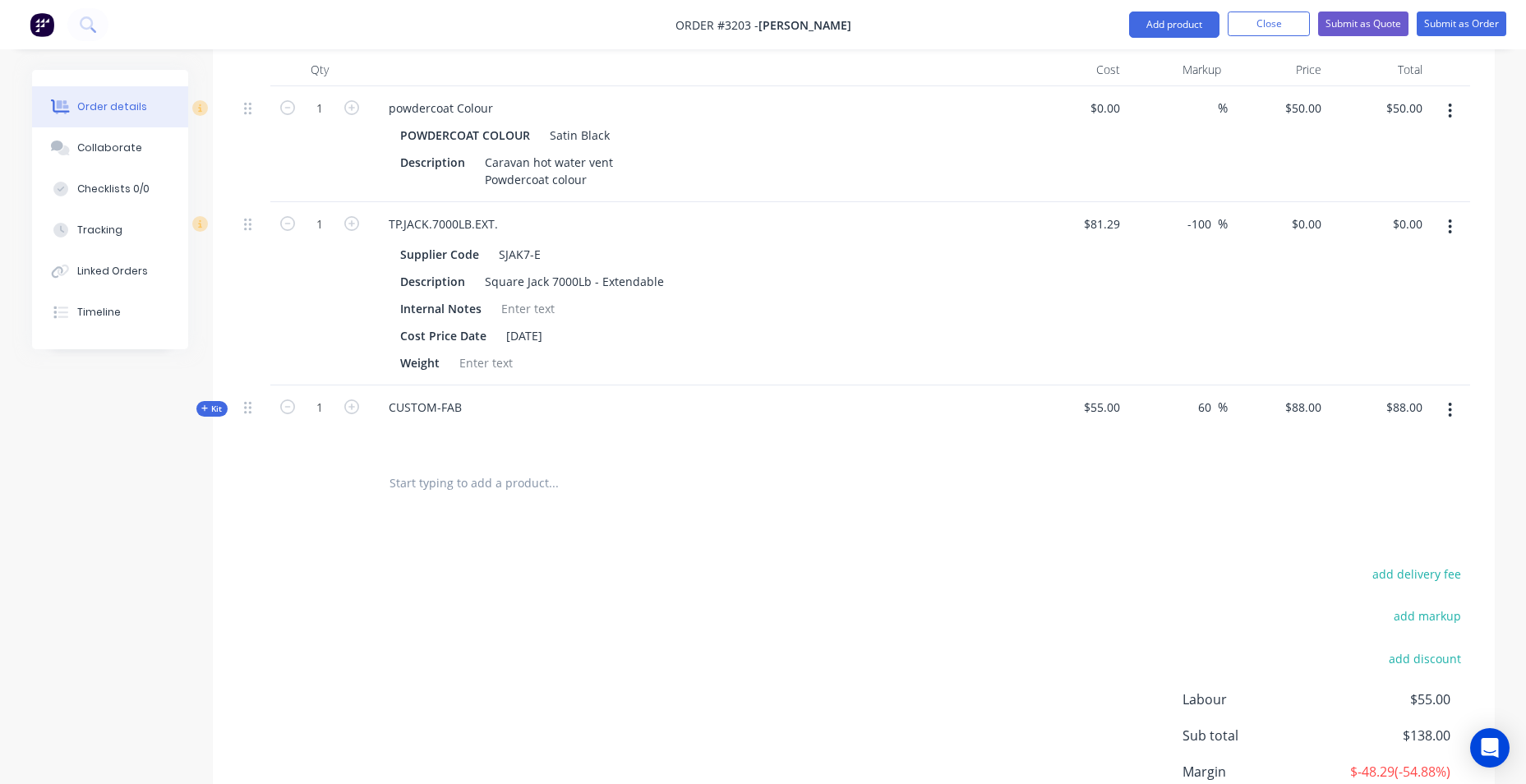
scroll to position [539, 0]
click at [1412, 421] on input "88.00" at bounding box center [1406, 408] width 44 height 23
type input "110"
type input "100"
type input "$110.00"
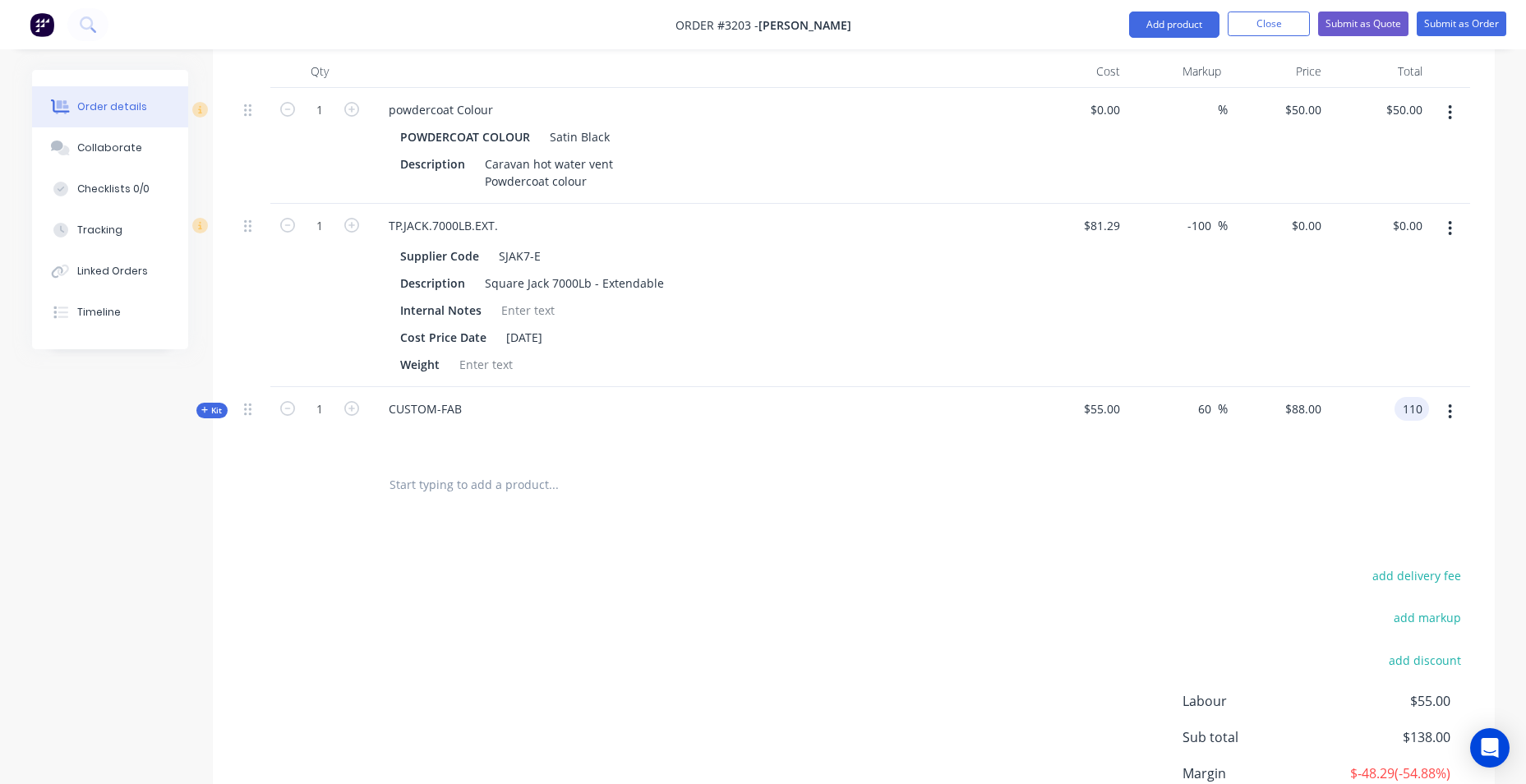
type input "$110.00"
click at [927, 458] on div "CUSTOM-FAB" at bounding box center [698, 422] width 658 height 71
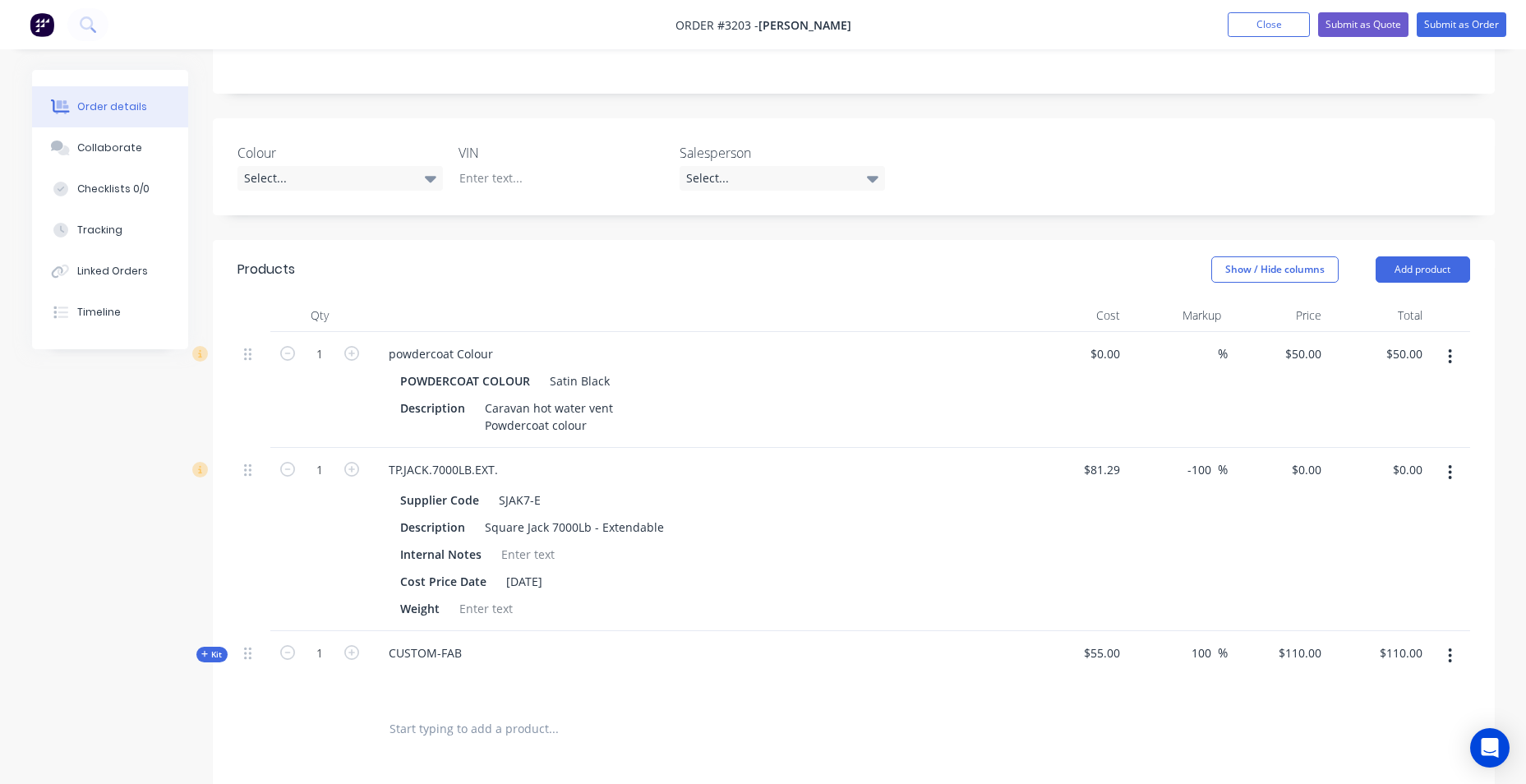
scroll to position [457, 0]
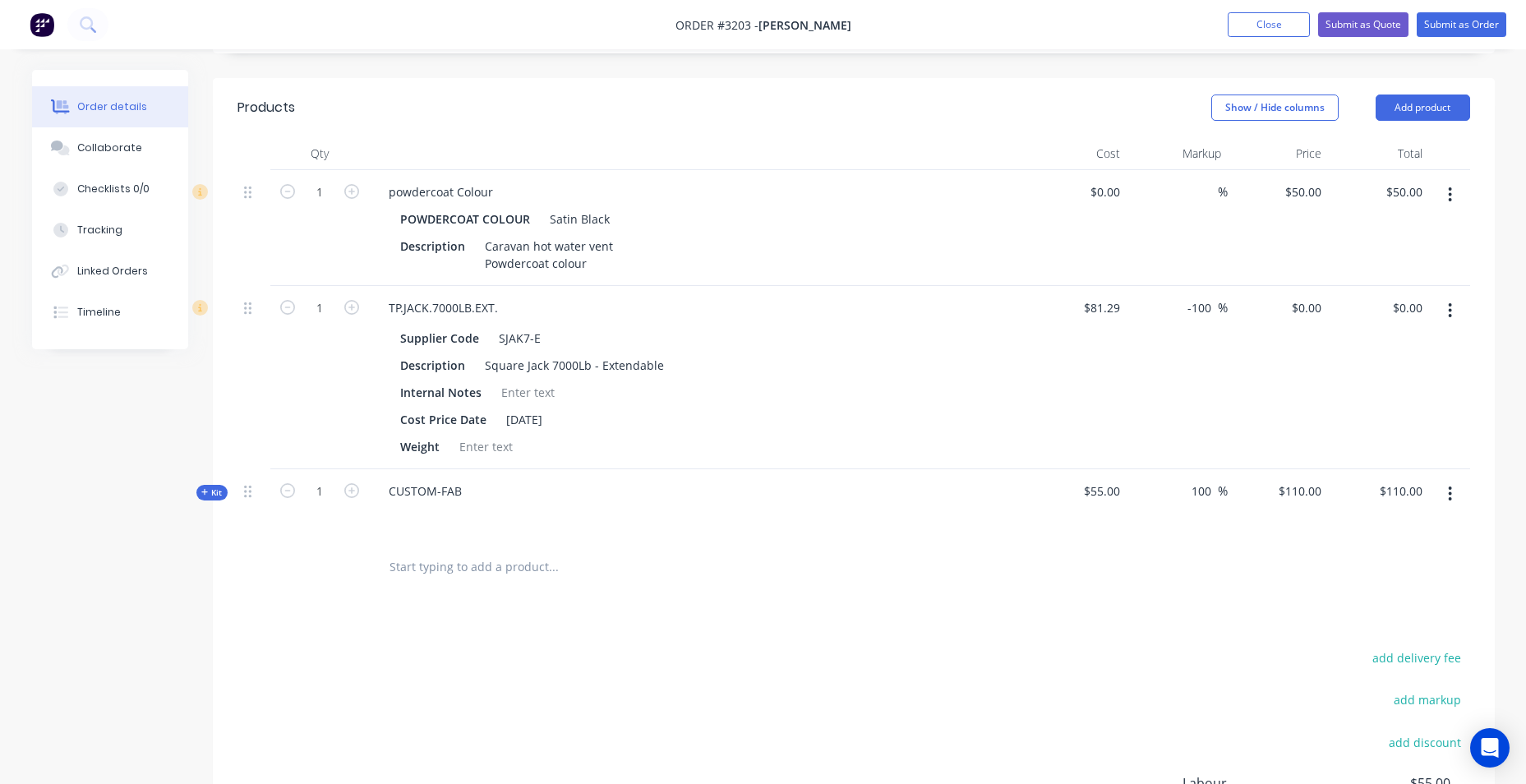
click at [511, 577] on input "text" at bounding box center [553, 567] width 329 height 33
type input "f"
type input "Fab rear"
drag, startPoint x: 441, startPoint y: 586, endPoint x: 378, endPoint y: 585, distance: 63.0
click at [380, 584] on div "Fab rear Add Fab rear to order No results found" at bounding box center [622, 567] width 493 height 33
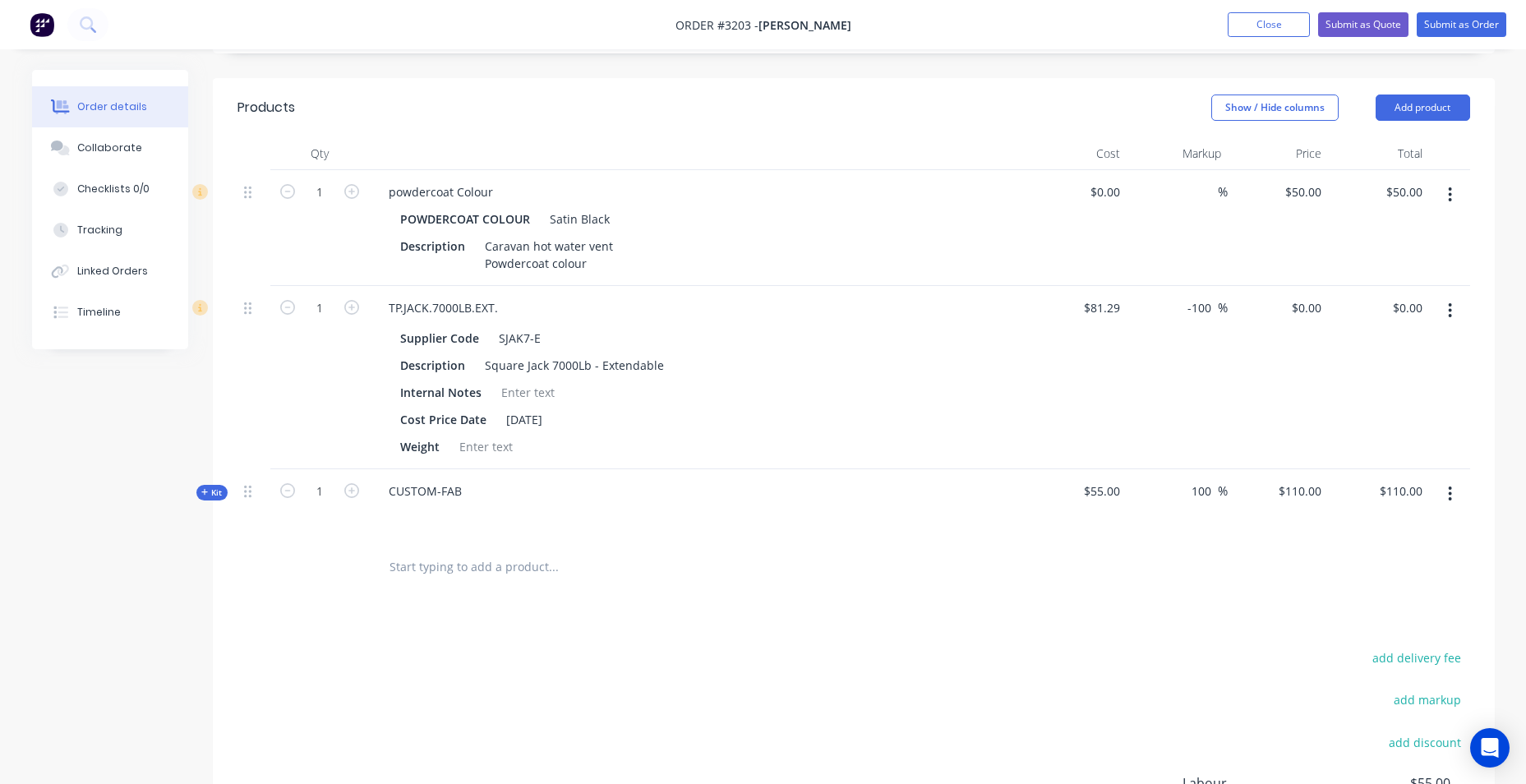
click at [479, 510] on div "CUSTOM-FAB" at bounding box center [698, 505] width 658 height 71
click at [458, 584] on input "text" at bounding box center [553, 567] width 329 height 33
click at [487, 498] on div "CUSTOM-FAB" at bounding box center [698, 505] width 658 height 71
click at [442, 503] on div "CUSTOM-FAB" at bounding box center [425, 490] width 99 height 23
click at [472, 503] on div "CUSTOM-FAB" at bounding box center [425, 490] width 99 height 23
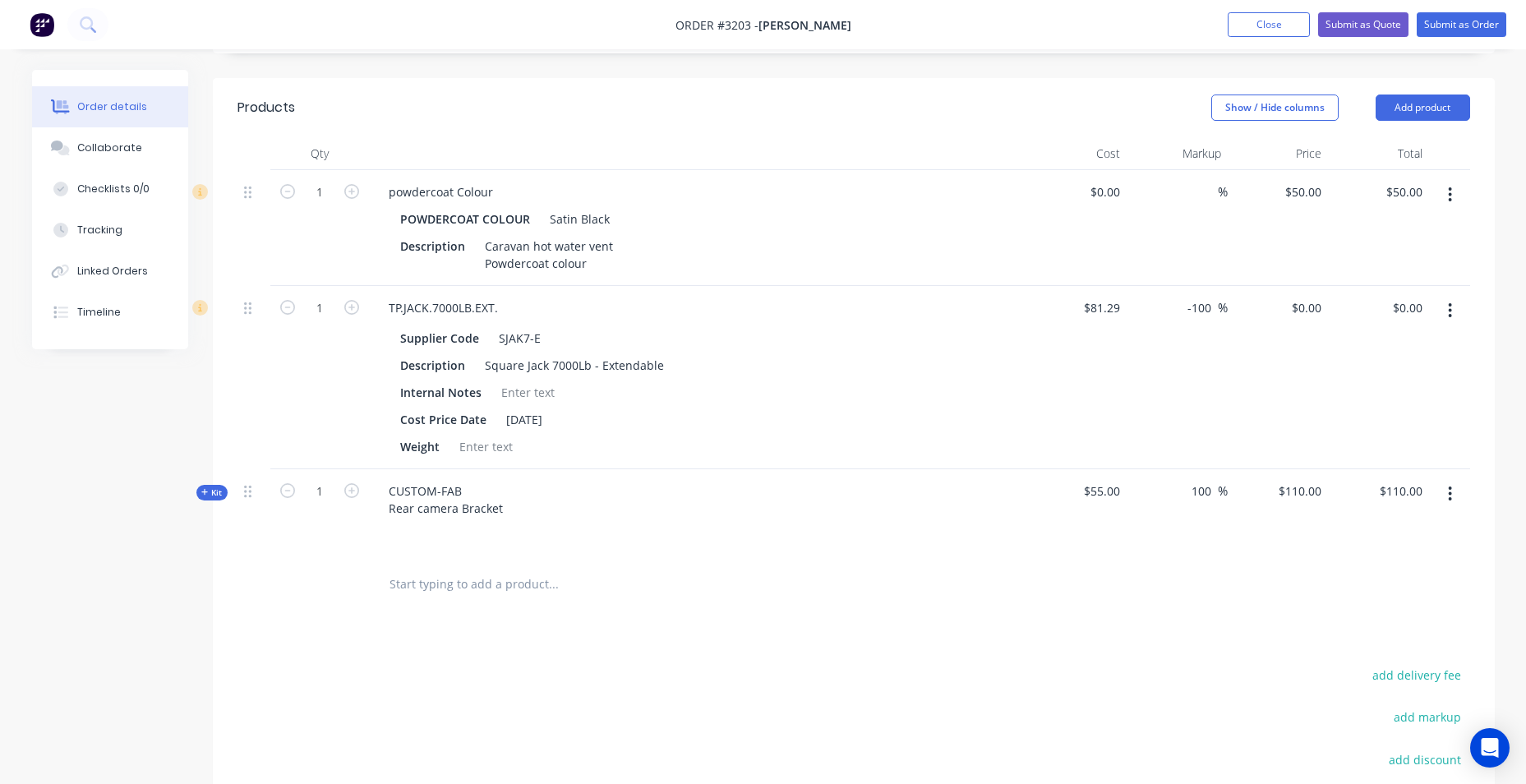
click at [536, 536] on div "CUSTOM-FAB Rear camera Bracket" at bounding box center [698, 513] width 658 height 89
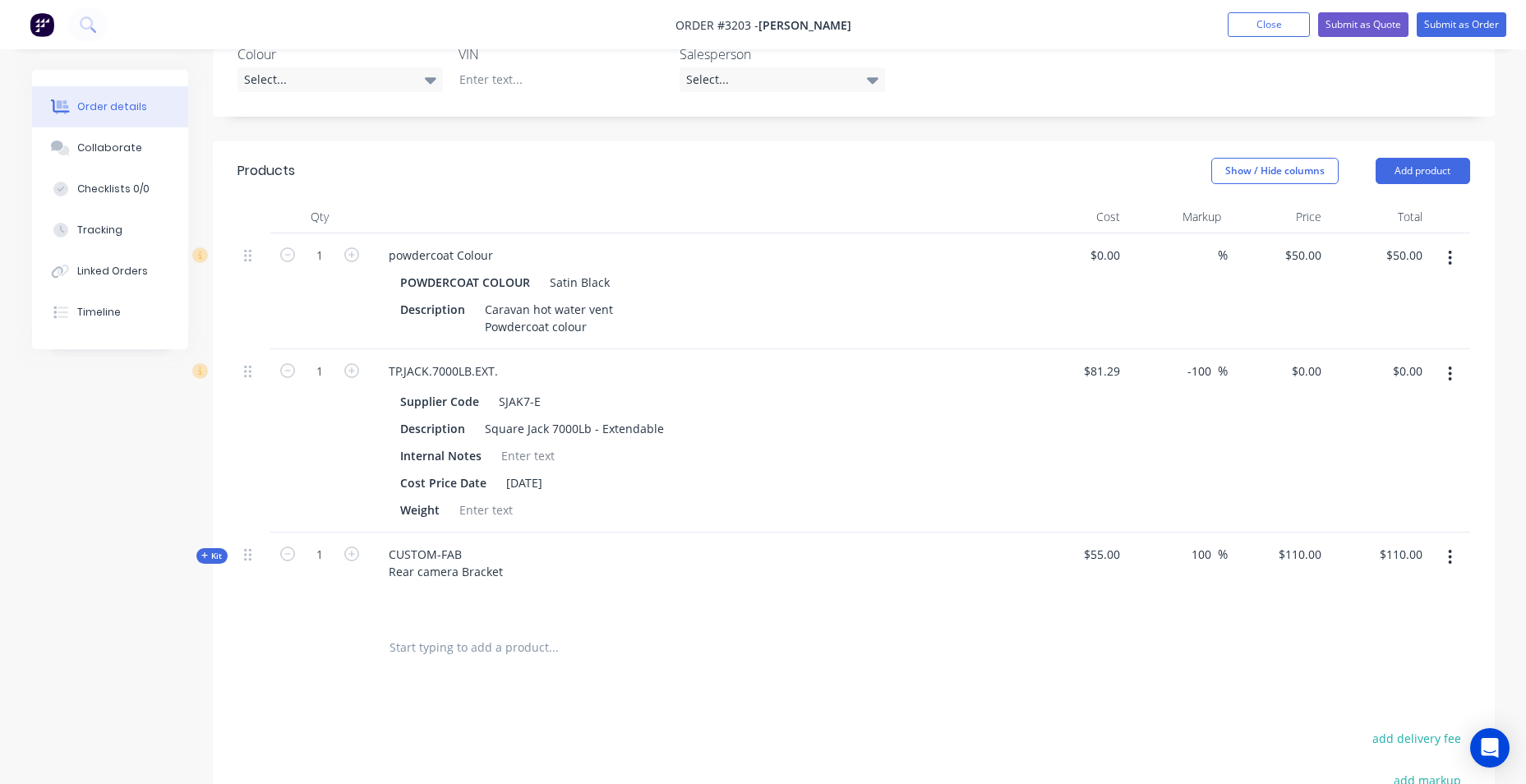
scroll to position [392, 0]
click at [490, 332] on div "Caravan hot water vent Powdercoat colour" at bounding box center [553, 319] width 148 height 41
click at [480, 330] on div "Caravan hot water vent Powdercoat colour" at bounding box center [553, 319] width 148 height 41
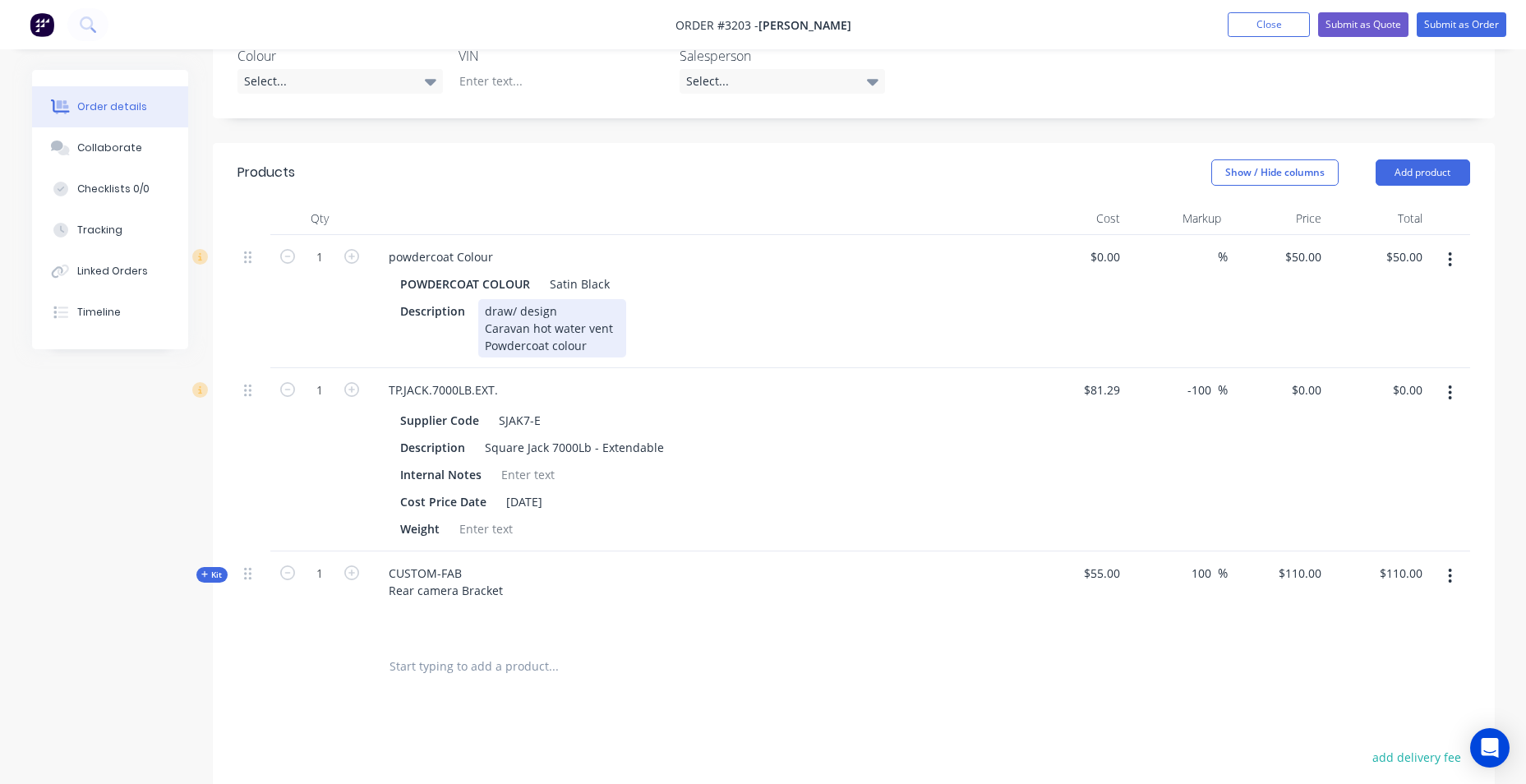
click at [556, 333] on div "draw/ design Caravan hot water vent Powdercoat colour" at bounding box center [553, 328] width 148 height 58
click at [584, 333] on div "draw/ design. Caravan hot water vent Powdercoat colour" at bounding box center [553, 328] width 148 height 58
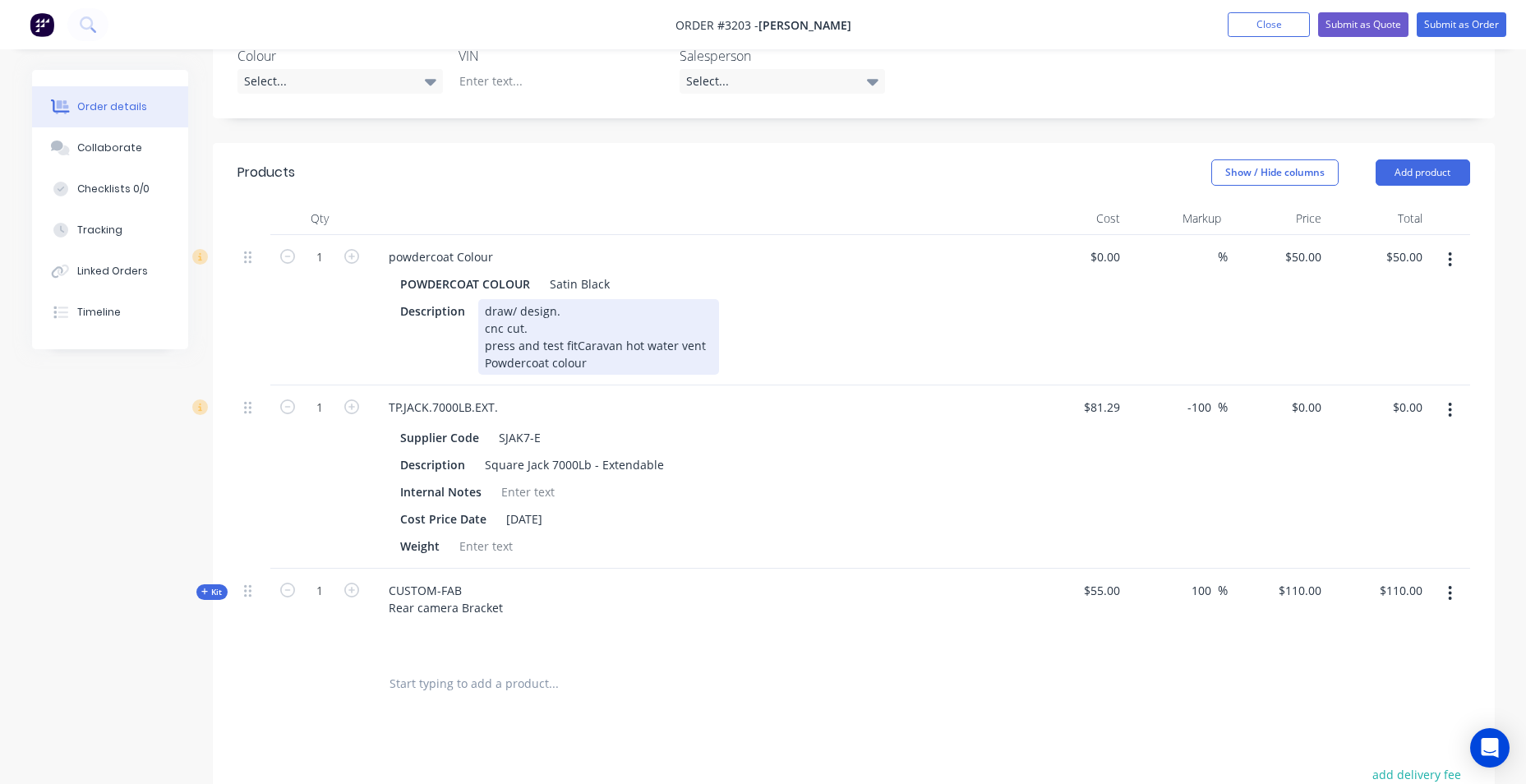
drag, startPoint x: 494, startPoint y: 348, endPoint x: 556, endPoint y: 338, distance: 62.8
click at [554, 338] on div "draw/ design. cnc cut. press and test fit Caravan hot water vent Powdercoat col…" at bounding box center [599, 336] width 241 height 76
click at [483, 333] on div "draw/ design. cnc cut. press and test fit Caravan hot water vent Powdercoat col…" at bounding box center [599, 336] width 241 height 76
click at [482, 360] on div "-draw/ design. -cnc cut. press and test fit Caravan hot water vent Powdercoat c…" at bounding box center [599, 336] width 241 height 76
click at [480, 375] on div "-draw/ design. -cnc cut. -press and test fit Caravan hot water vent Powdercoat …" at bounding box center [600, 336] width 244 height 76
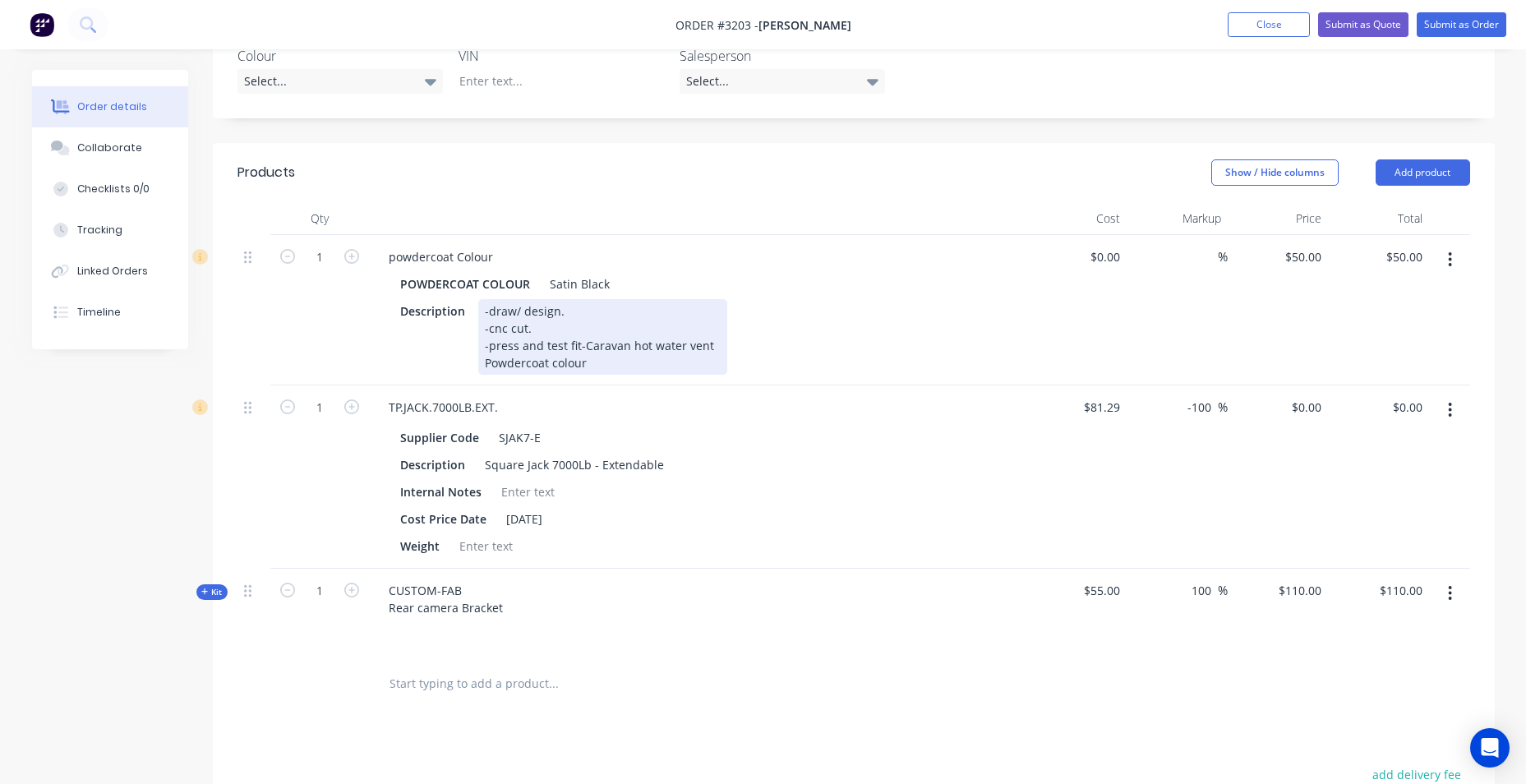
click at [490, 375] on div "-draw/ design. -cnc cut. -press and test fit -Caravan hot water vent Powdercoat…" at bounding box center [603, 336] width 249 height 76
click at [594, 375] on div "-draw/ design. -cnc cut. -press and test fit -Caravan hot water vent -Powdercoa…" at bounding box center [603, 336] width 249 height 76
drag, startPoint x: 556, startPoint y: 398, endPoint x: 606, endPoint y: 384, distance: 51.9
click at [596, 375] on div "-draw/ design. -cnc cut. -press and test fit -Caravan hot water vent -Powdercoa…" at bounding box center [603, 336] width 249 height 76
click at [613, 375] on div "-draw/ design. -cnc cut. -press and test fit -Caravan hot water vent -Powdercoa…" at bounding box center [603, 336] width 249 height 76
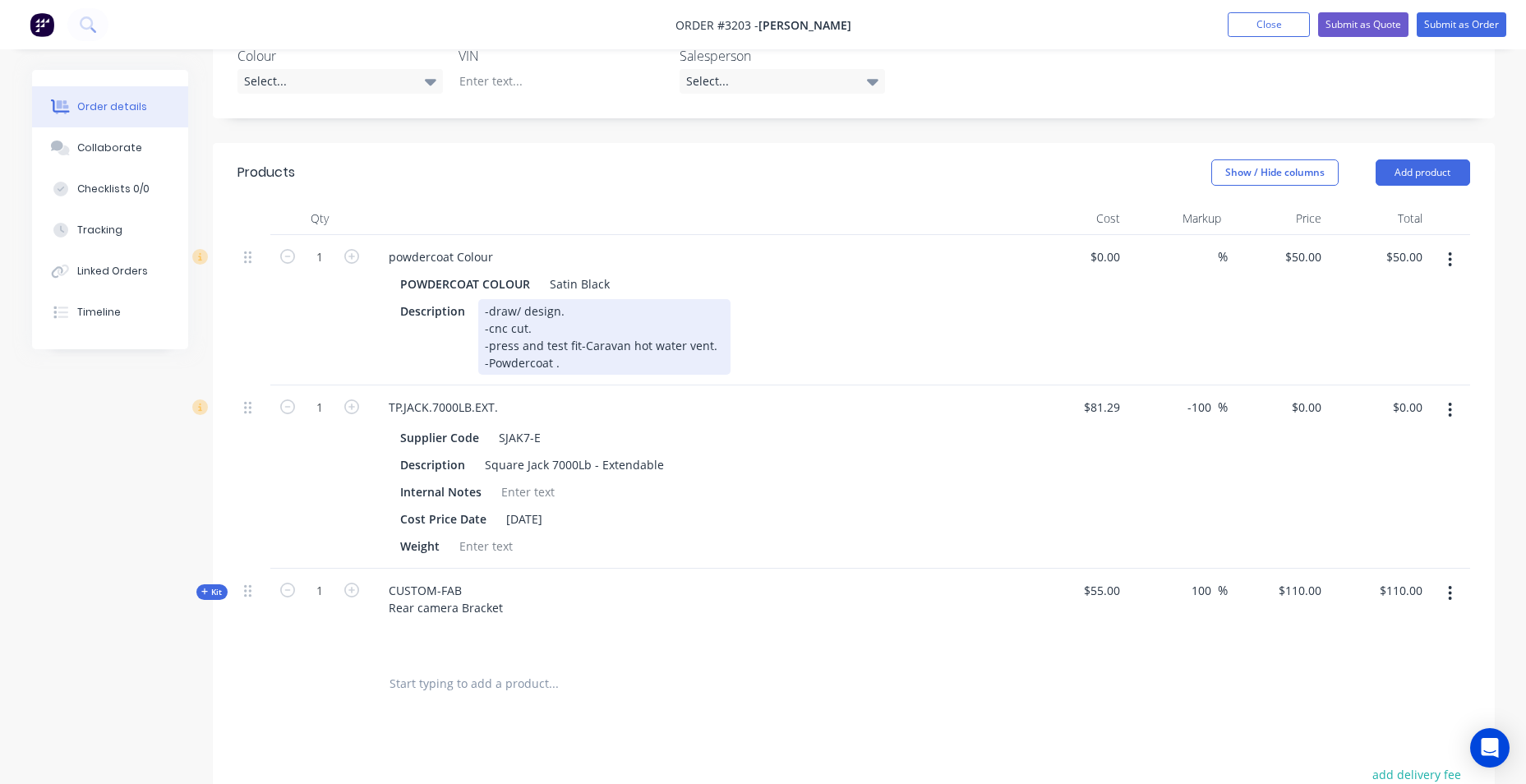
click at [579, 364] on div "-draw/ design. -cnc cut. -press and test fit -Caravan hot water vent. -Powderco…" at bounding box center [604, 336] width 252 height 76
click at [578, 332] on div "-draw/ design. -cnc cut. -press and test fit. -Caravan hot water vent. -Powderc…" at bounding box center [606, 336] width 256 height 76
click at [596, 363] on div "-draw/ design. -cnc cut. -press and test fit. -Caravan hot water vent. -Powderc…" at bounding box center [606, 336] width 256 height 76
click at [686, 343] on div "Description -draw/ design. -cnc cut. -press and test fit. -Caravan hot water ve…" at bounding box center [694, 336] width 601 height 76
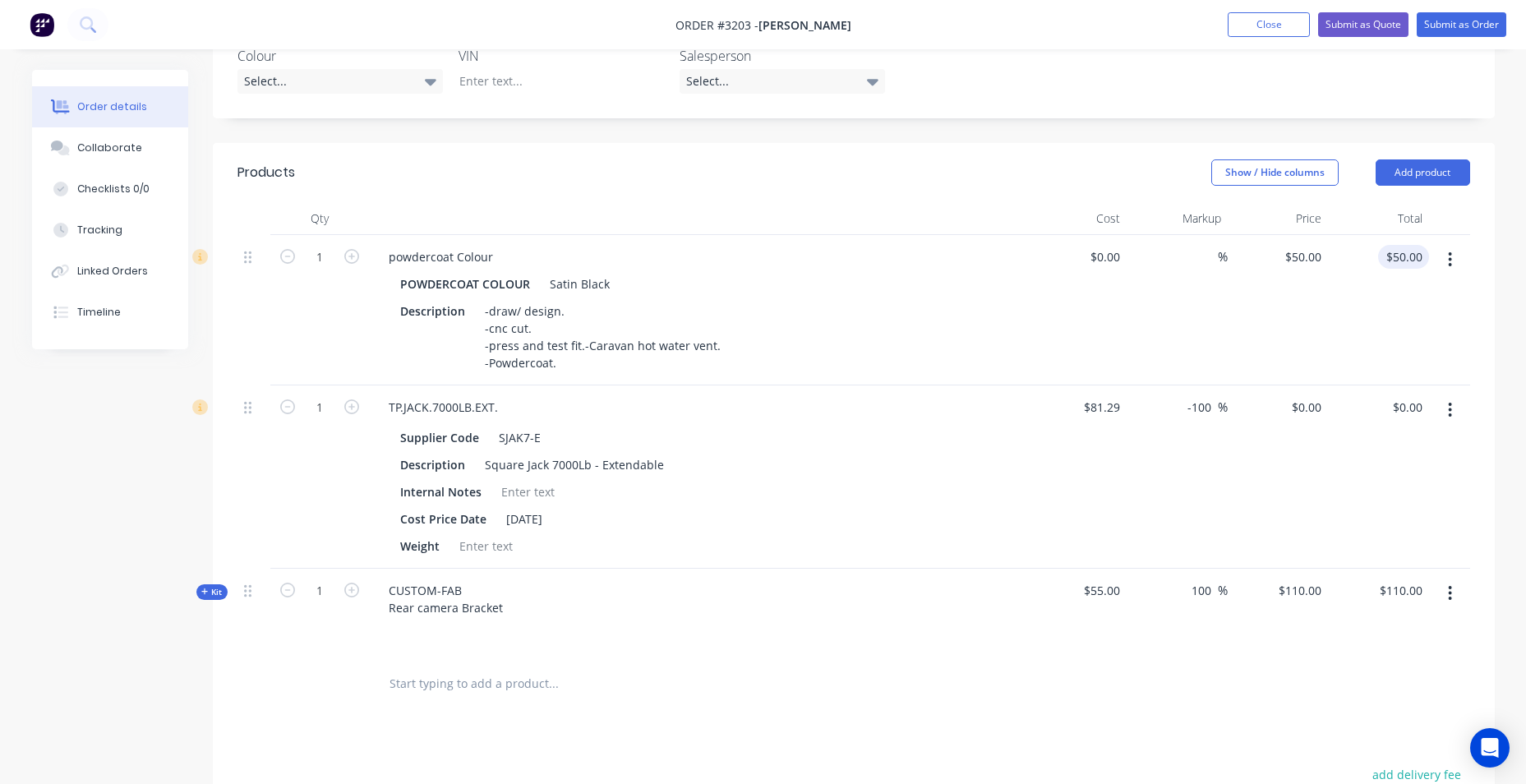
type input "50.00"
click at [1395, 256] on input "50.00" at bounding box center [1410, 256] width 37 height 23
type input "$50.00"
click at [1101, 260] on div "$0.00" at bounding box center [1104, 256] width 44 height 23
type input "$55.00"
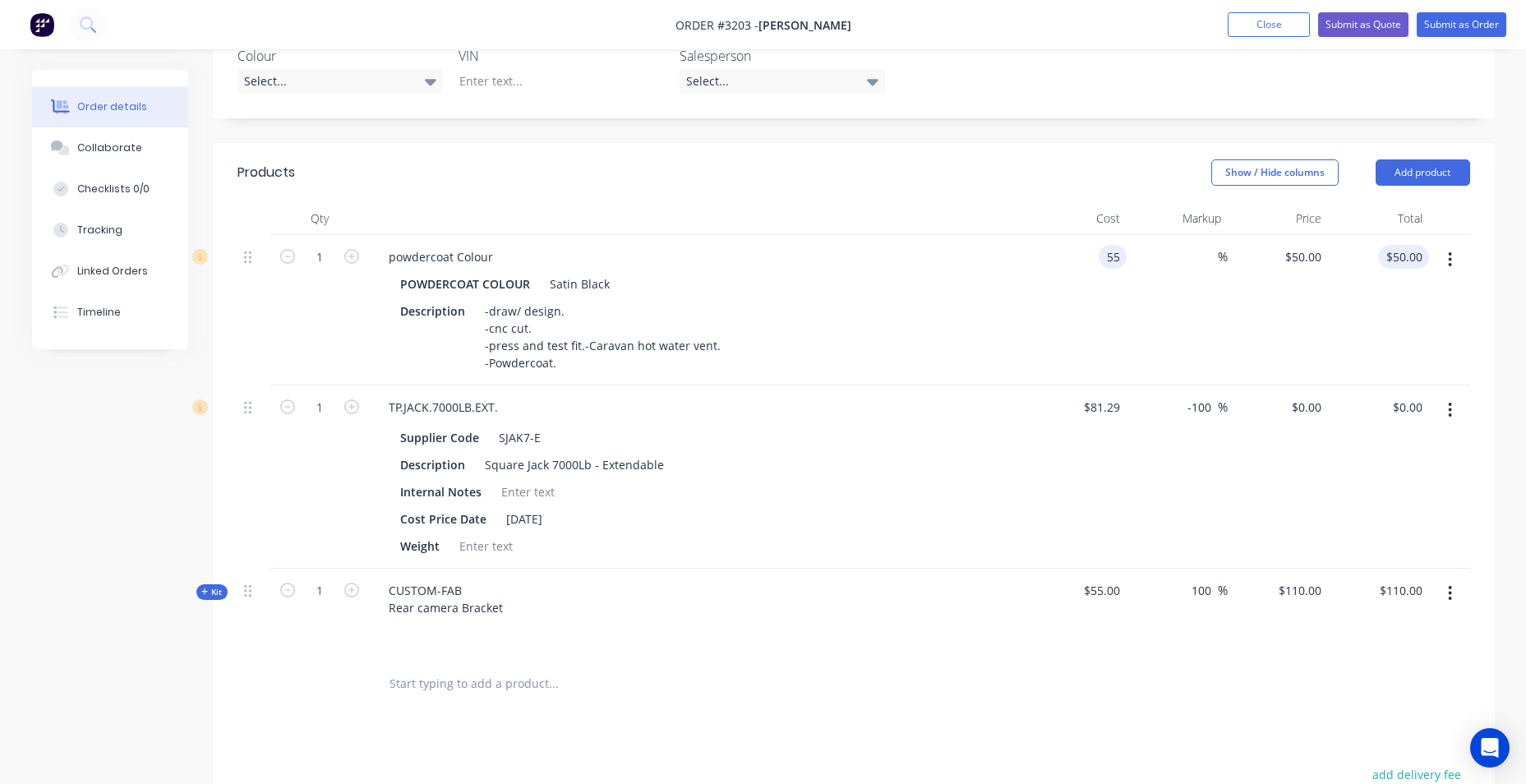
type input "$55.00"
click at [1425, 257] on input "55.00" at bounding box center [1406, 256] width 44 height 23
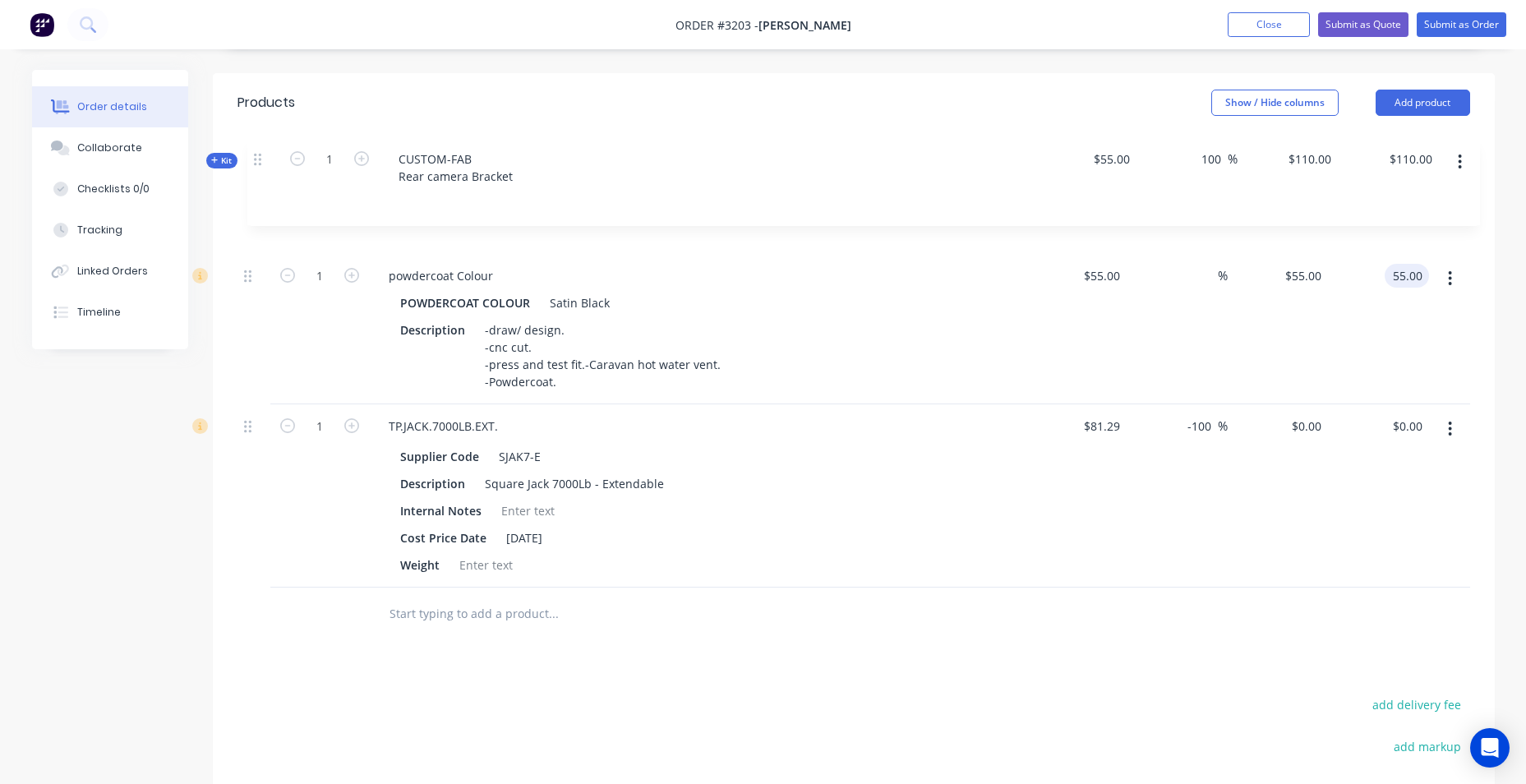
scroll to position [456, 0]
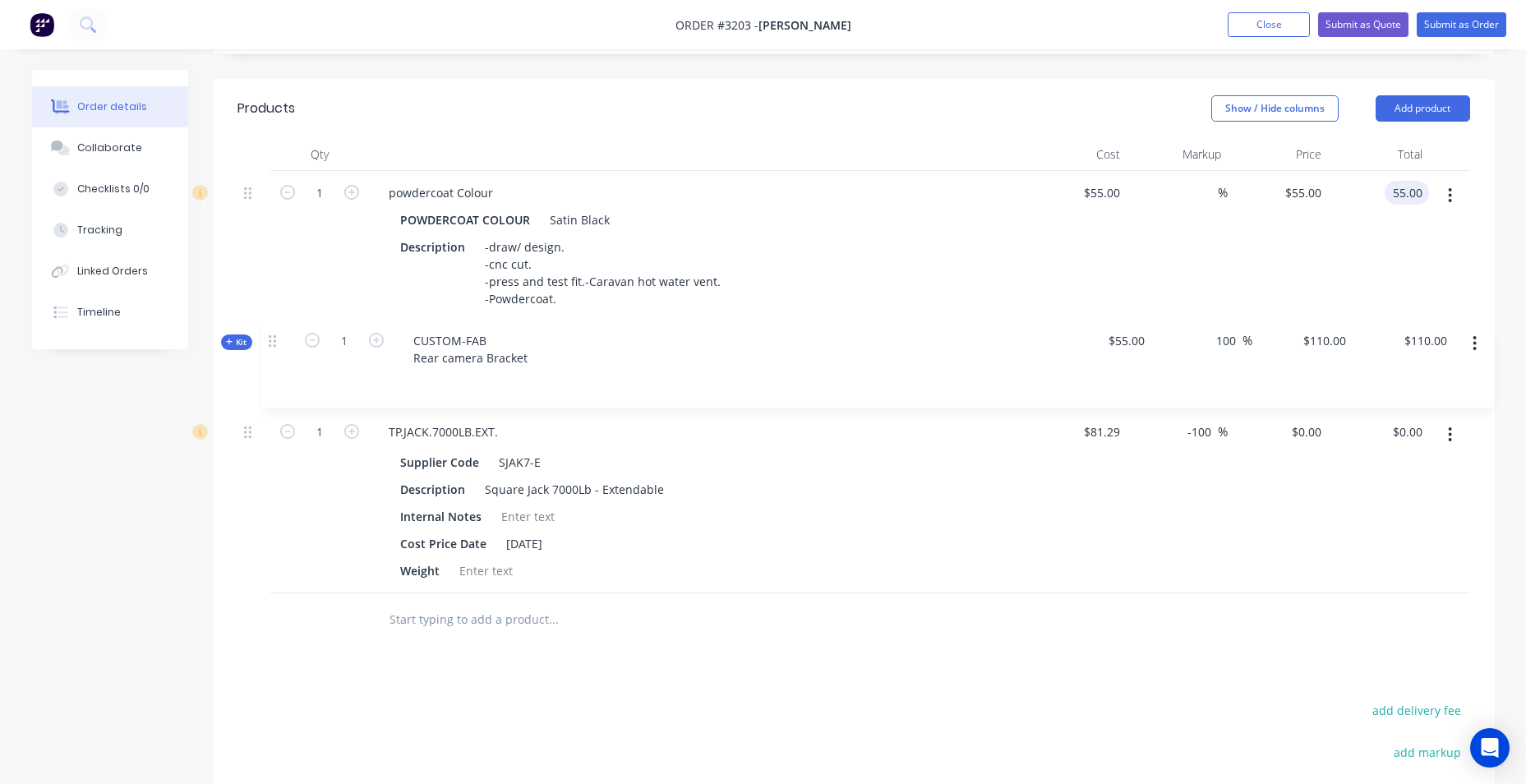
drag, startPoint x: 252, startPoint y: 304, endPoint x: 274, endPoint y: 339, distance: 41.3
click at [277, 339] on div "1 powdercoat Colour POWDERCOAT COLOUR Satin Black Description -draw/ design. -c…" at bounding box center [854, 381] width 1233 height 422
type input "$55.00"
click at [1398, 355] on input "110.00" at bounding box center [1403, 343] width 51 height 23
type input "80"
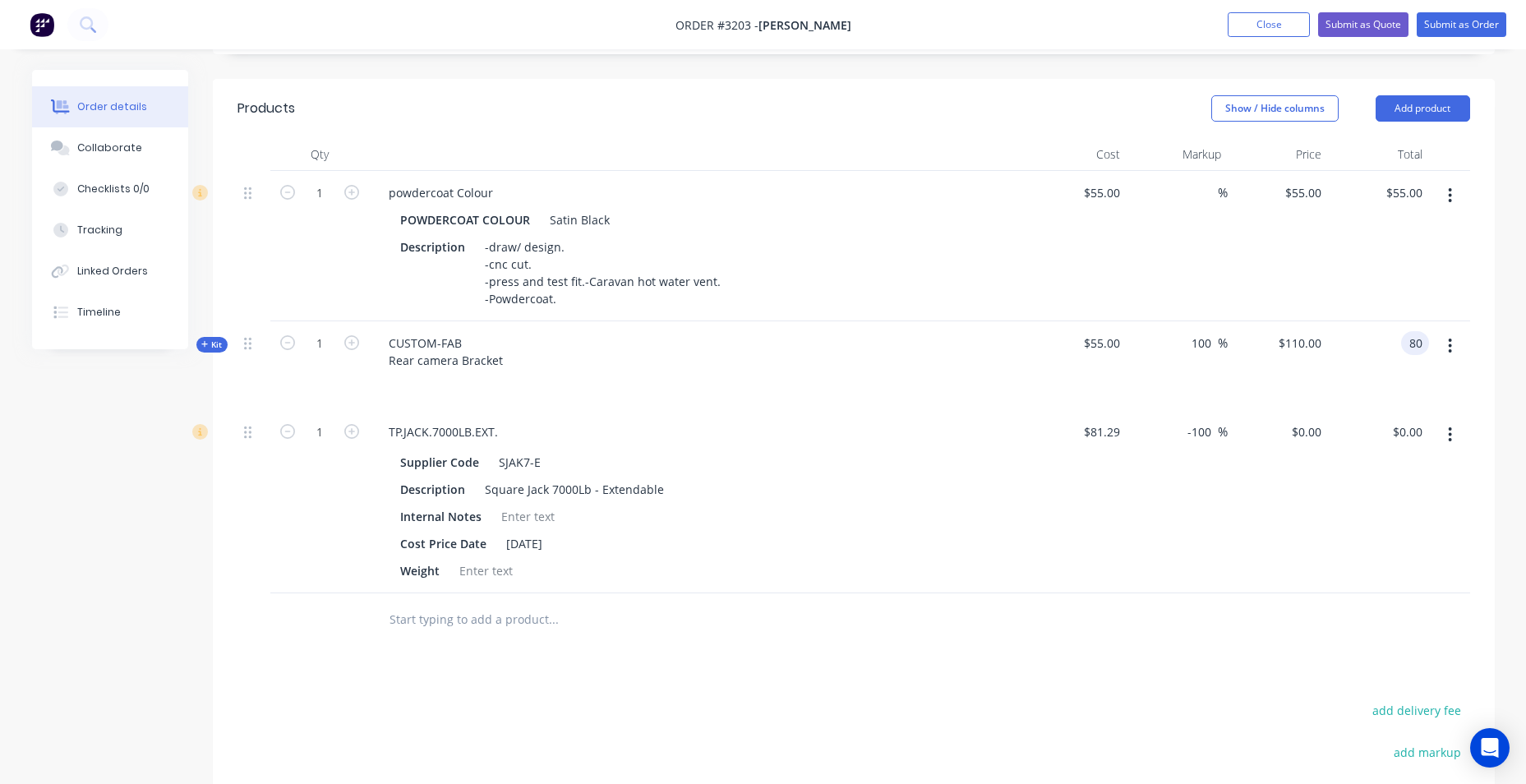
type input "45.45"
type input "$80.00"
click at [1297, 315] on div "$55.00 $55.00" at bounding box center [1279, 245] width 101 height 151
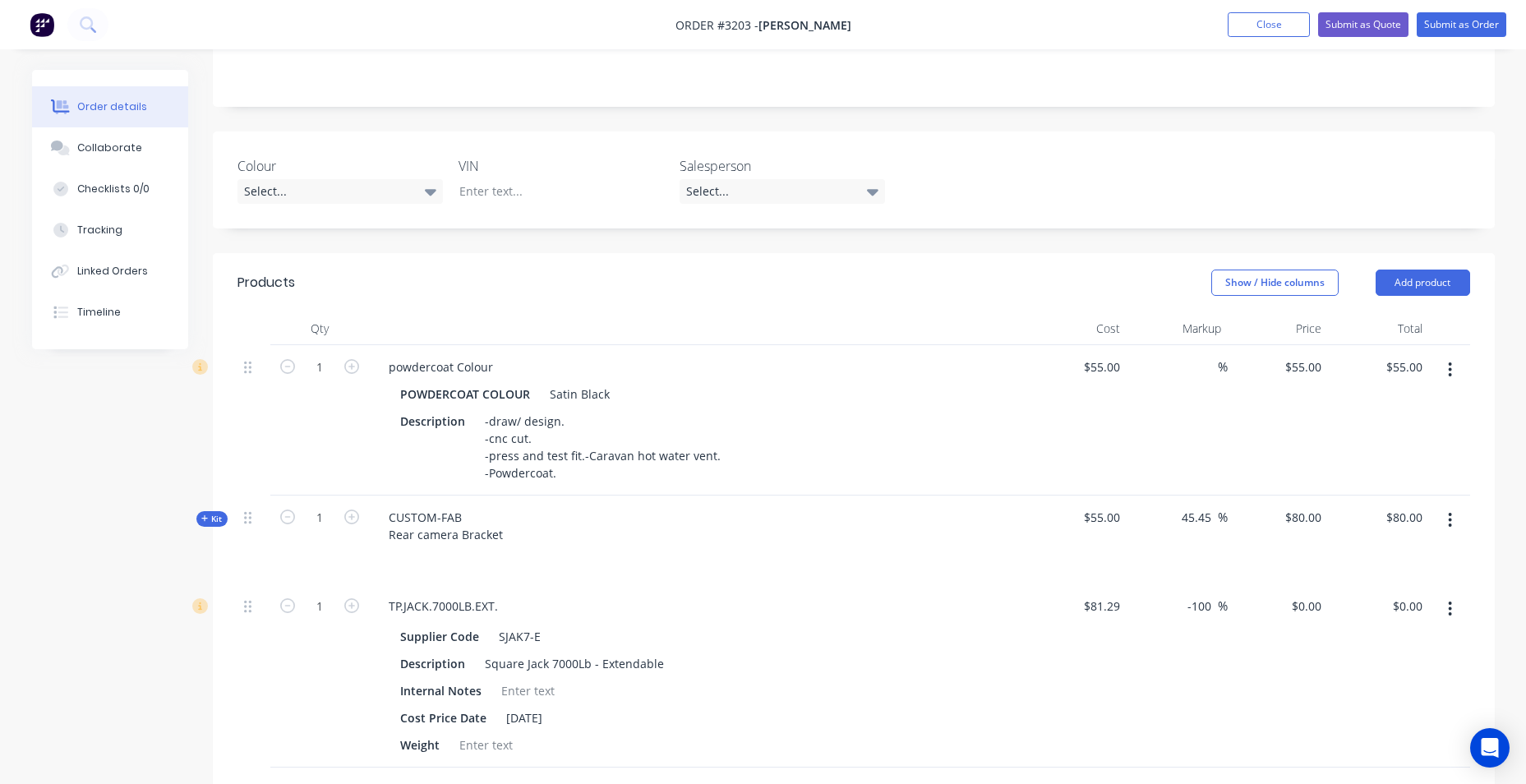
scroll to position [279, 0]
click at [1398, 375] on input "55.00" at bounding box center [1410, 369] width 37 height 23
type input "1"
type input "140"
type input "154.55"
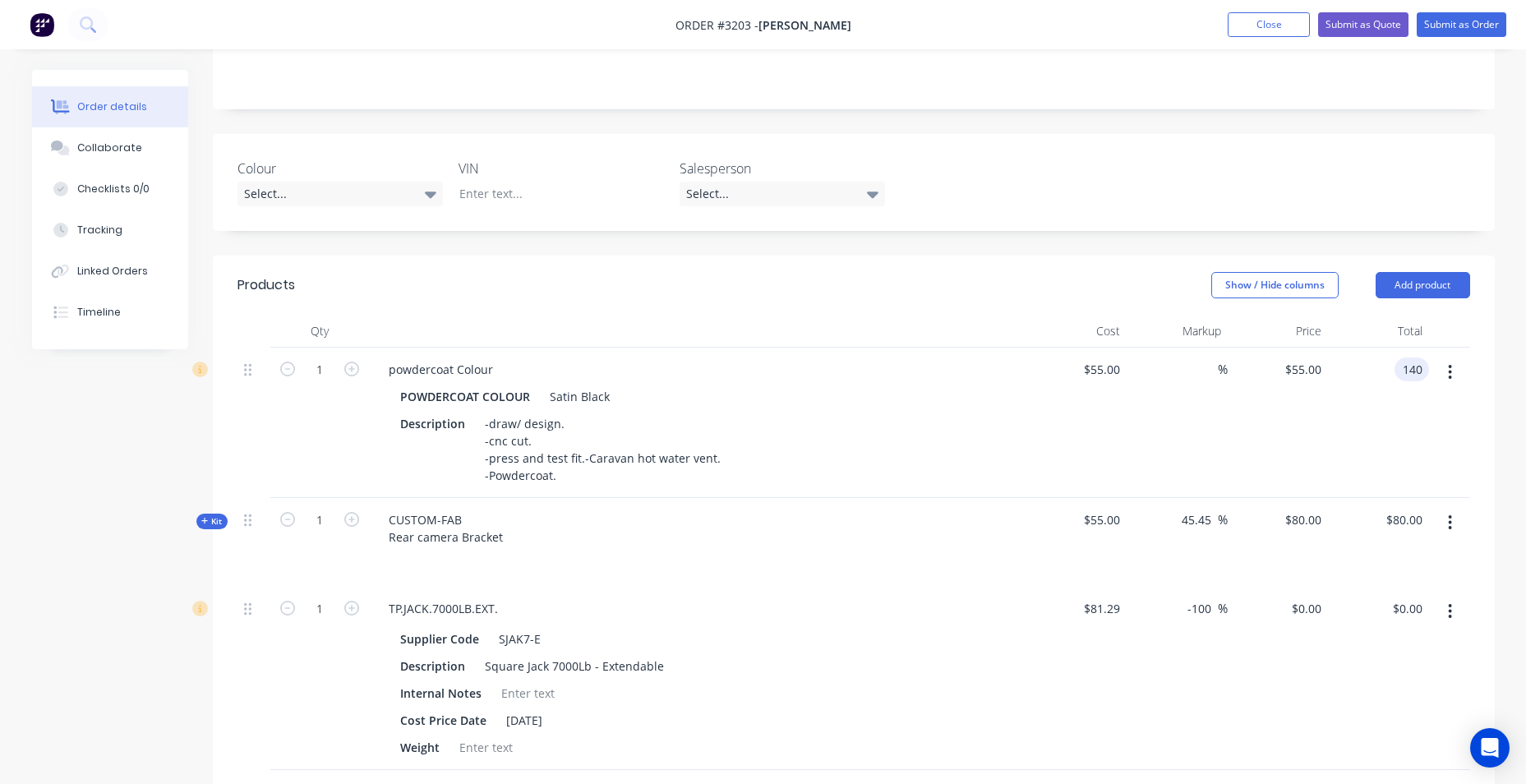
type input "$140.00"
drag, startPoint x: 1271, startPoint y: 163, endPoint x: 1282, endPoint y: 174, distance: 15.6
click at [1276, 164] on div "Colour Select... VIN Salesperson Select..." at bounding box center [853, 183] width 1282 height 97
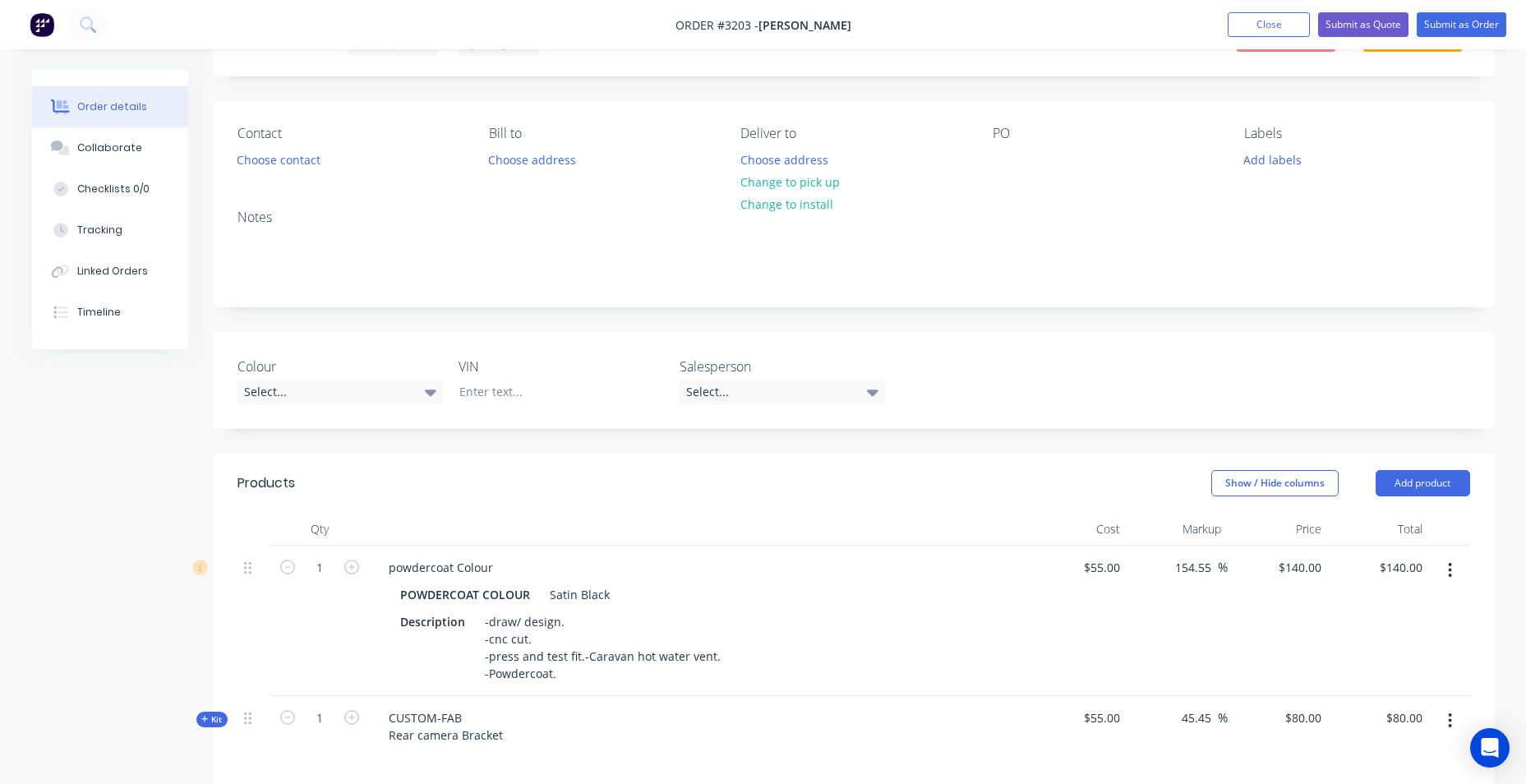
scroll to position [0, 0]
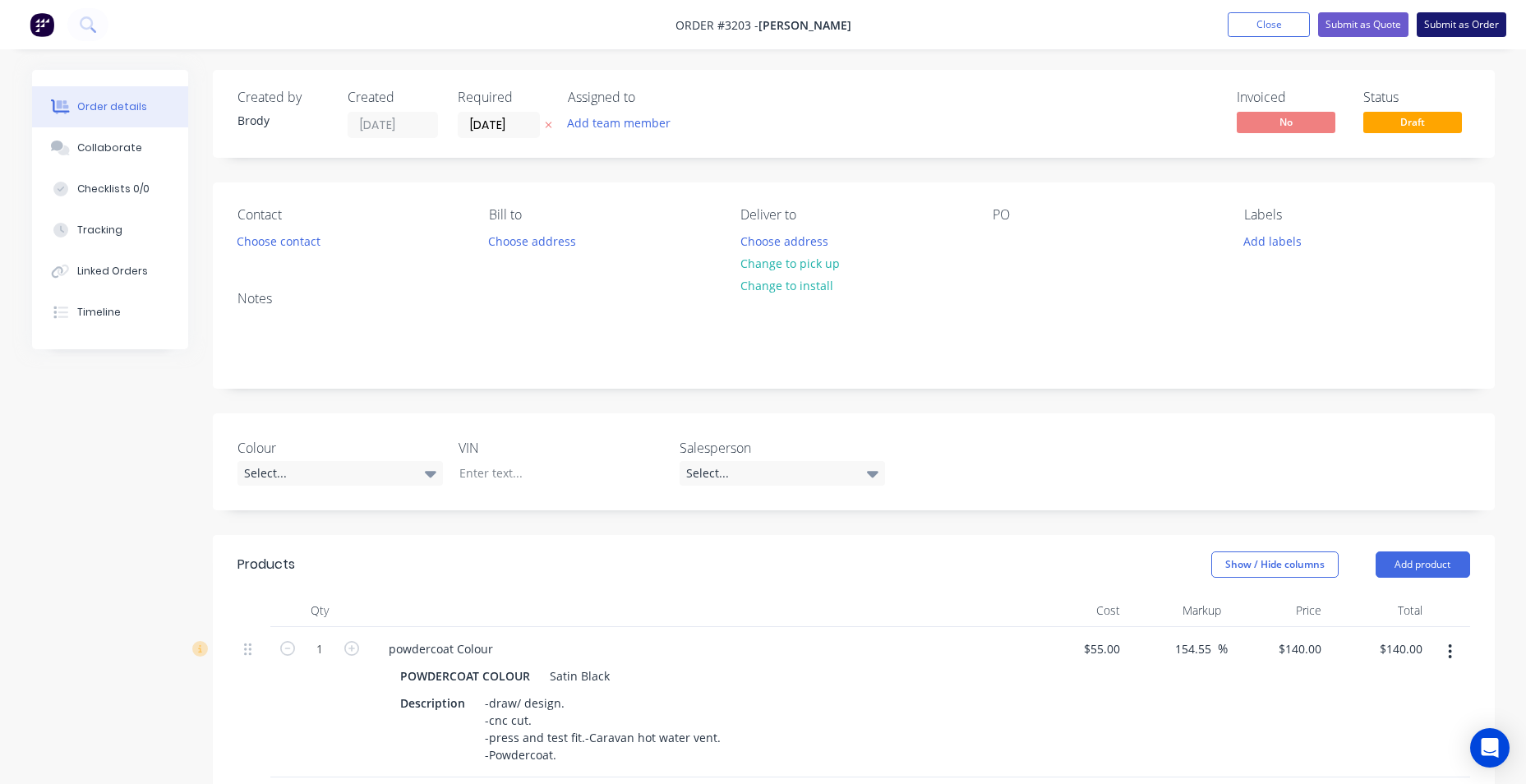
click at [1445, 27] on button "Submit as Order" at bounding box center [1461, 24] width 90 height 24
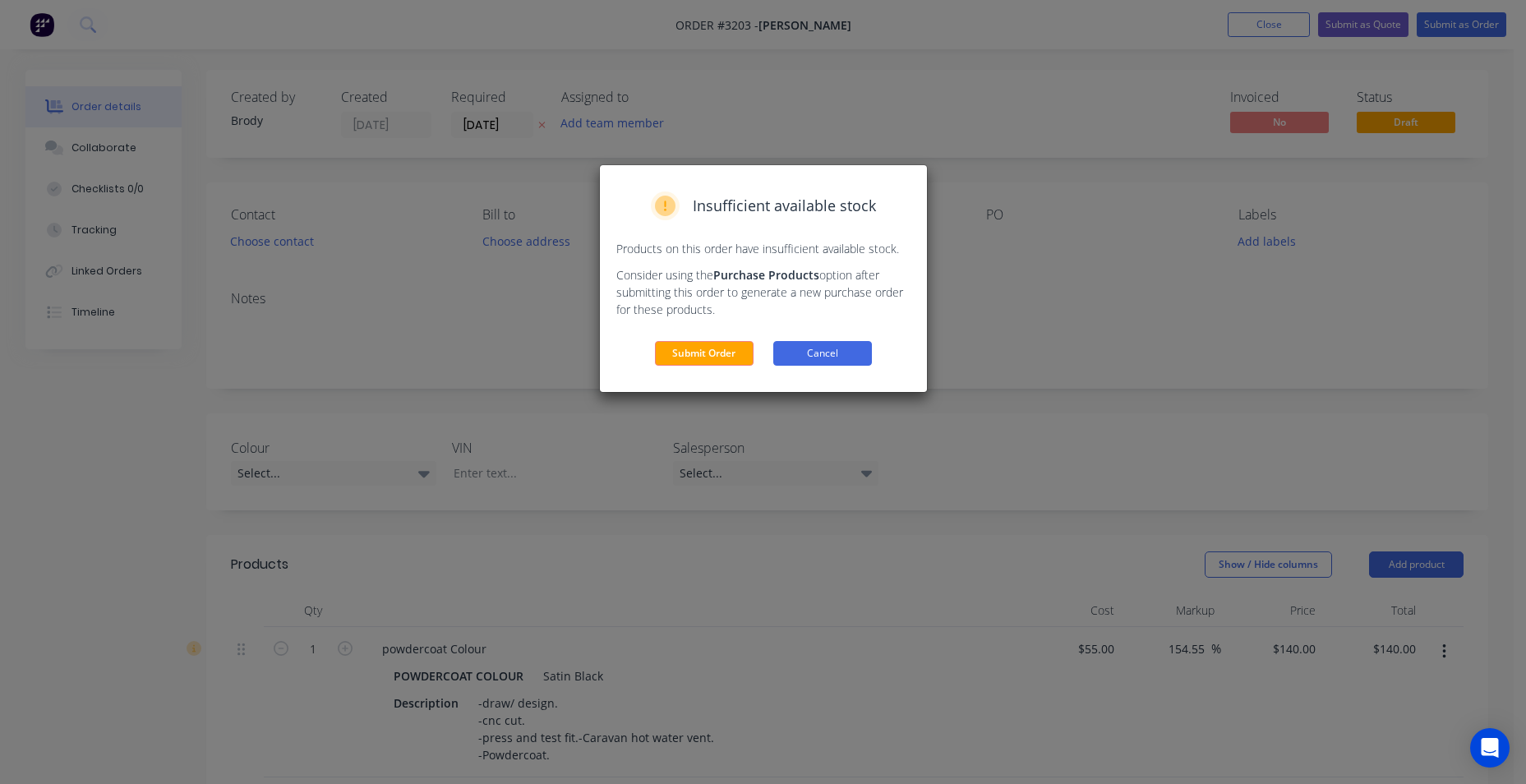
click at [822, 350] on button "Cancel" at bounding box center [822, 353] width 98 height 24
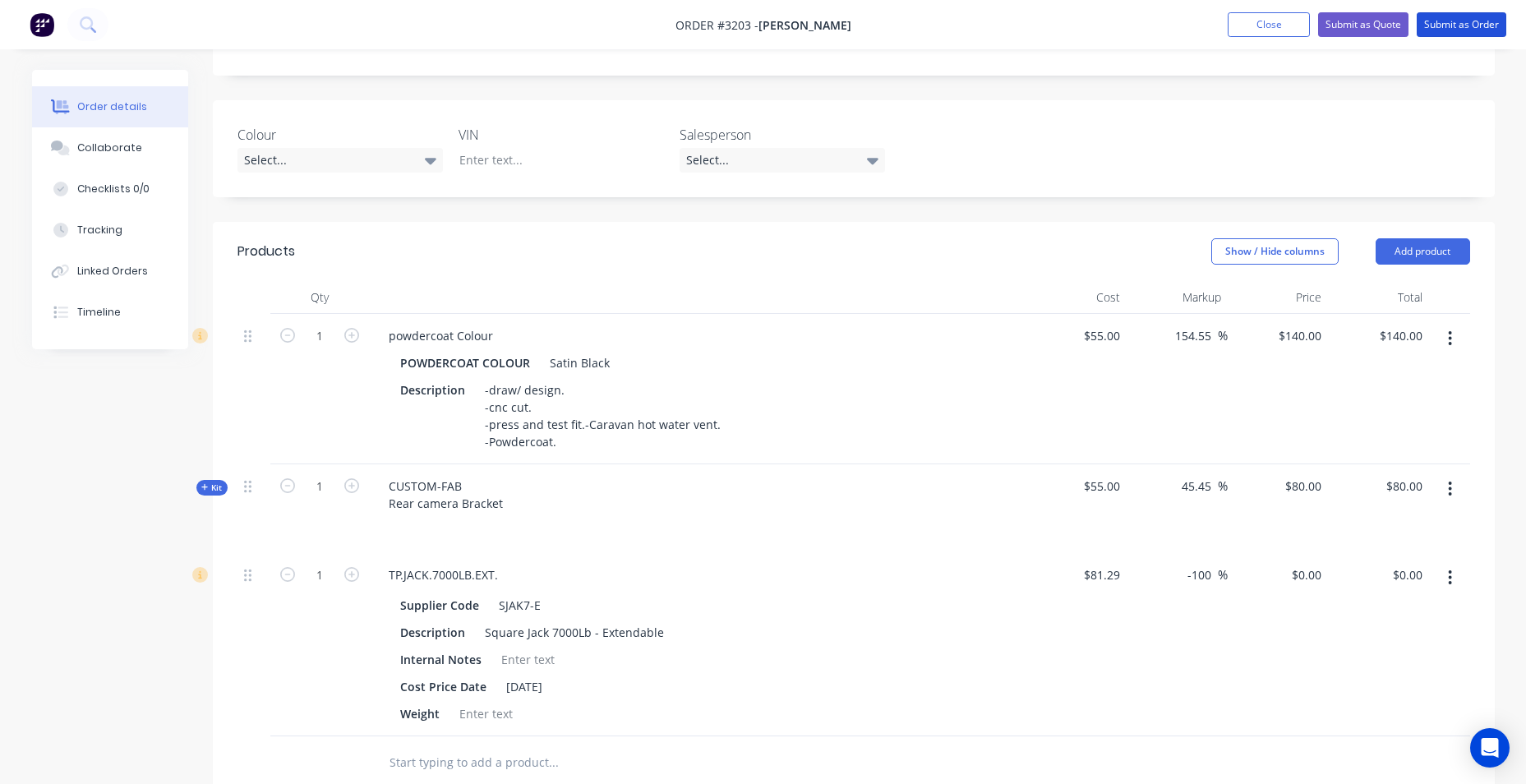
scroll to position [164, 0]
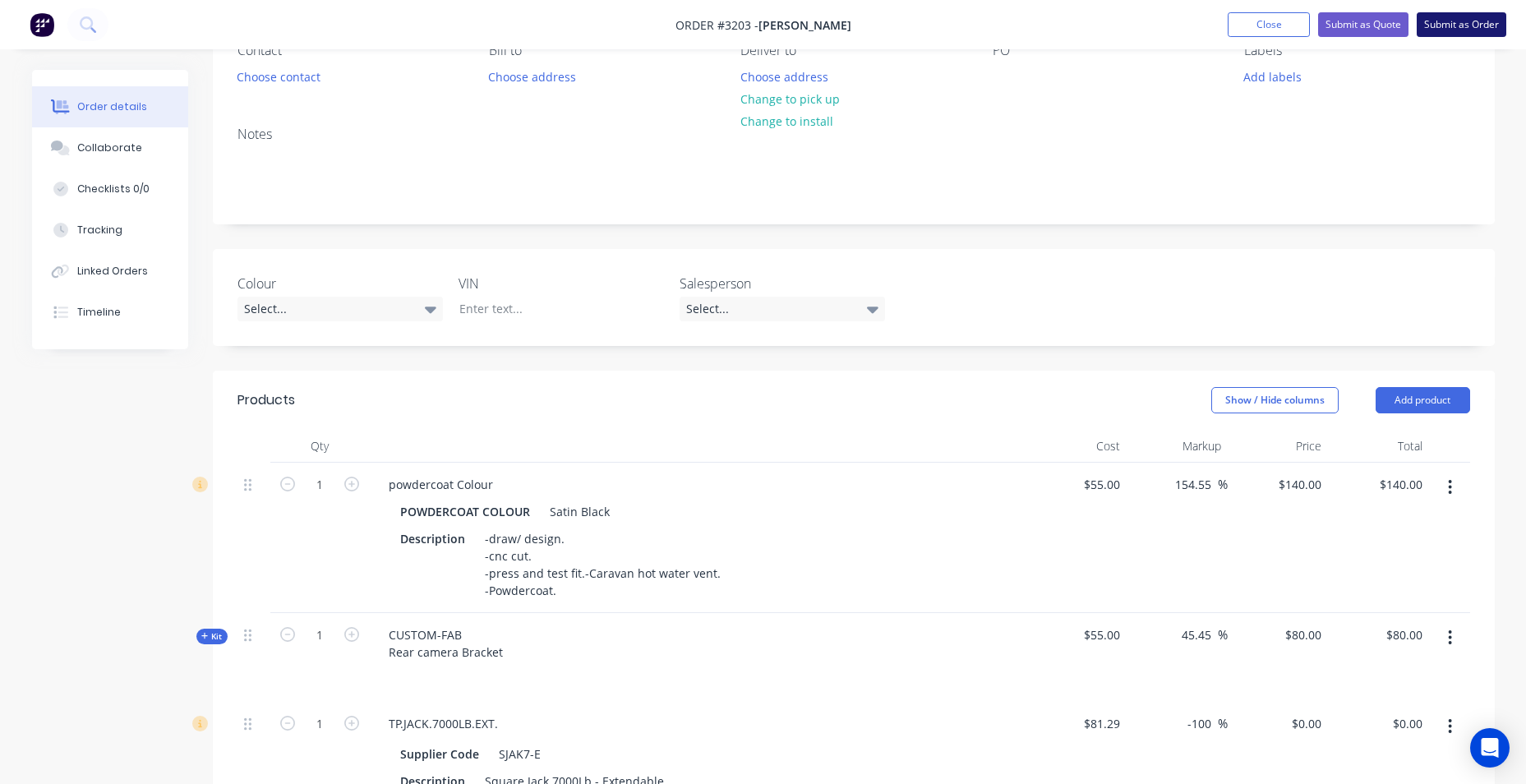
click at [1446, 18] on button "Submit as Order" at bounding box center [1461, 24] width 90 height 24
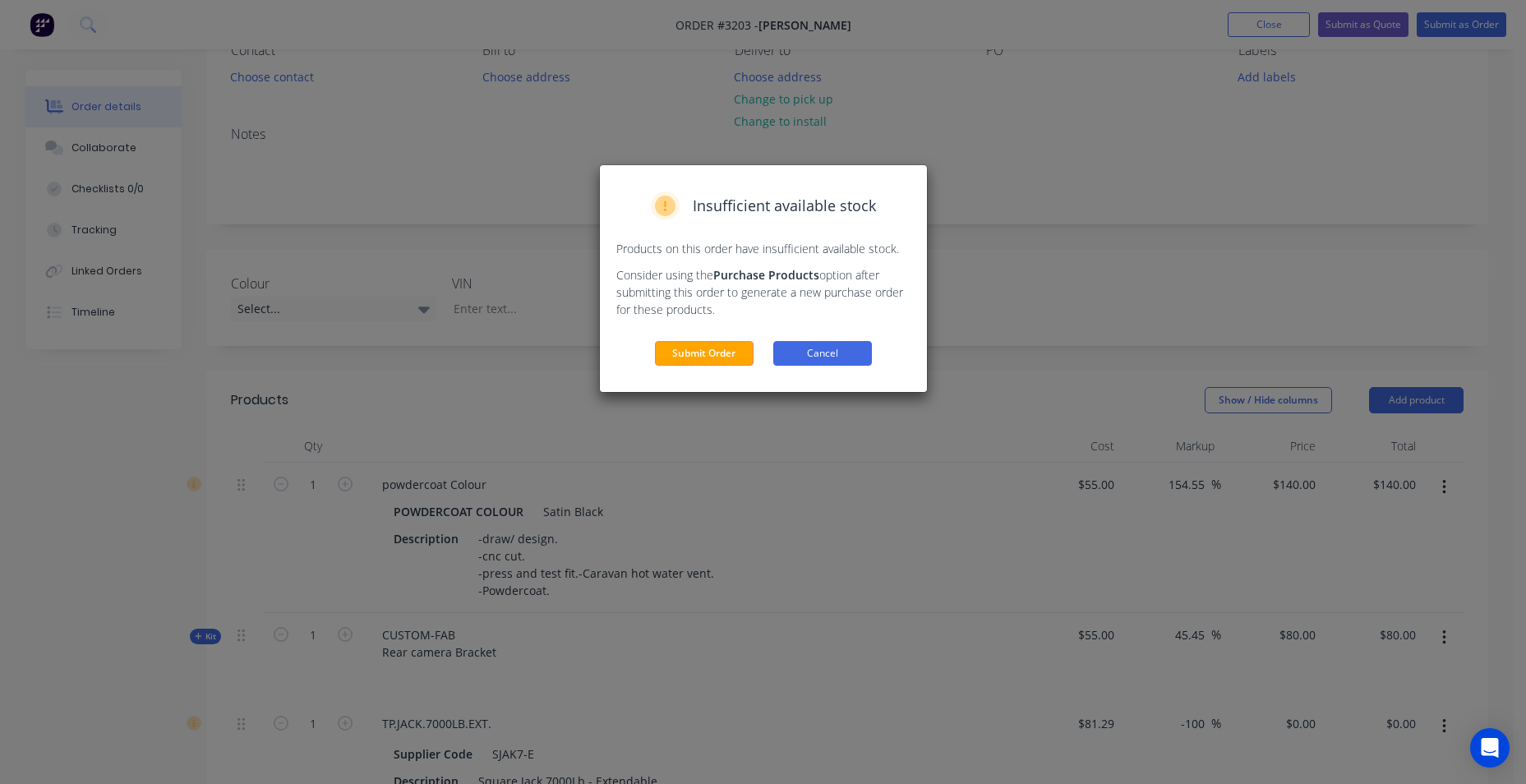
click at [853, 351] on button "Cancel" at bounding box center [822, 353] width 98 height 24
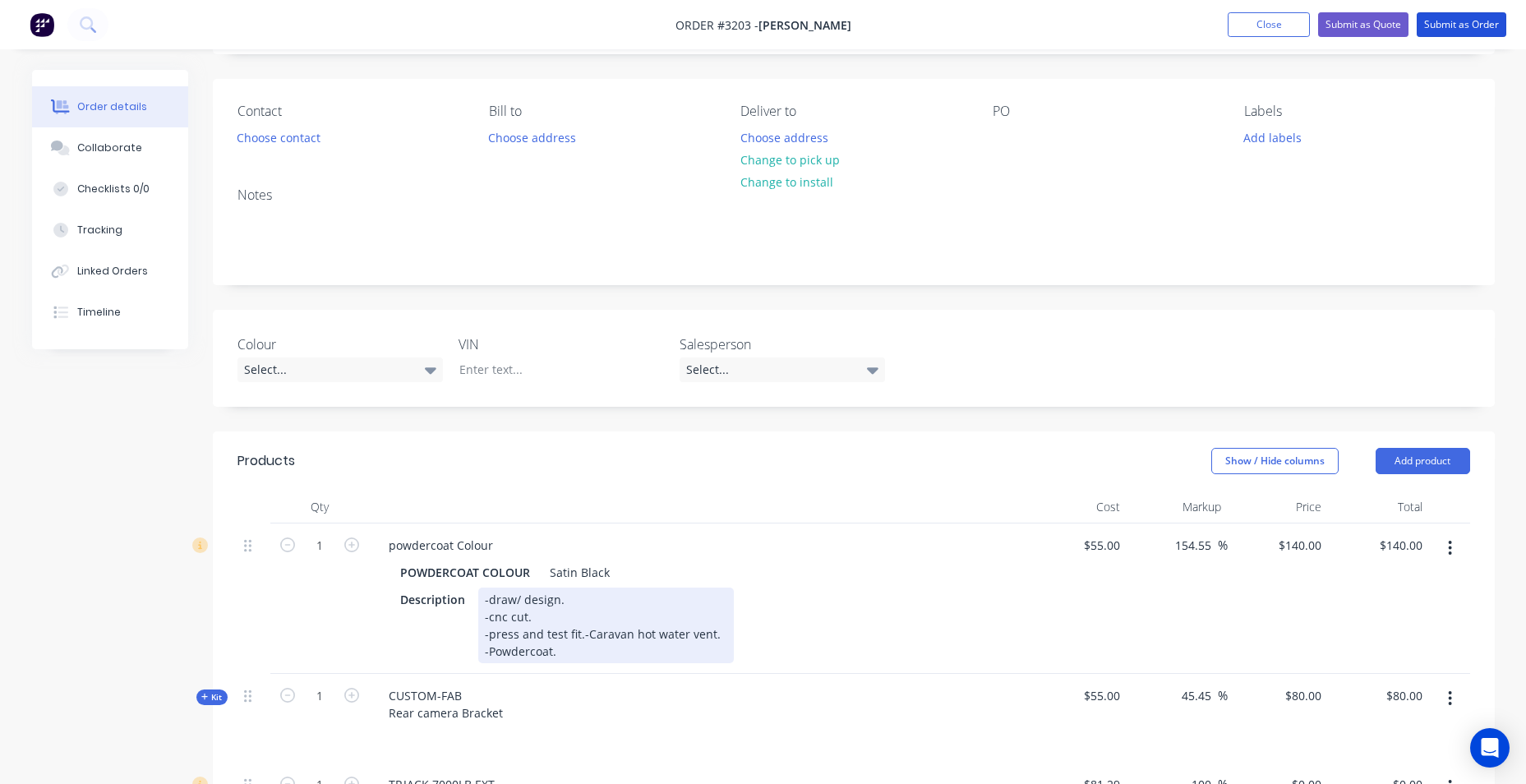
scroll to position [329, 0]
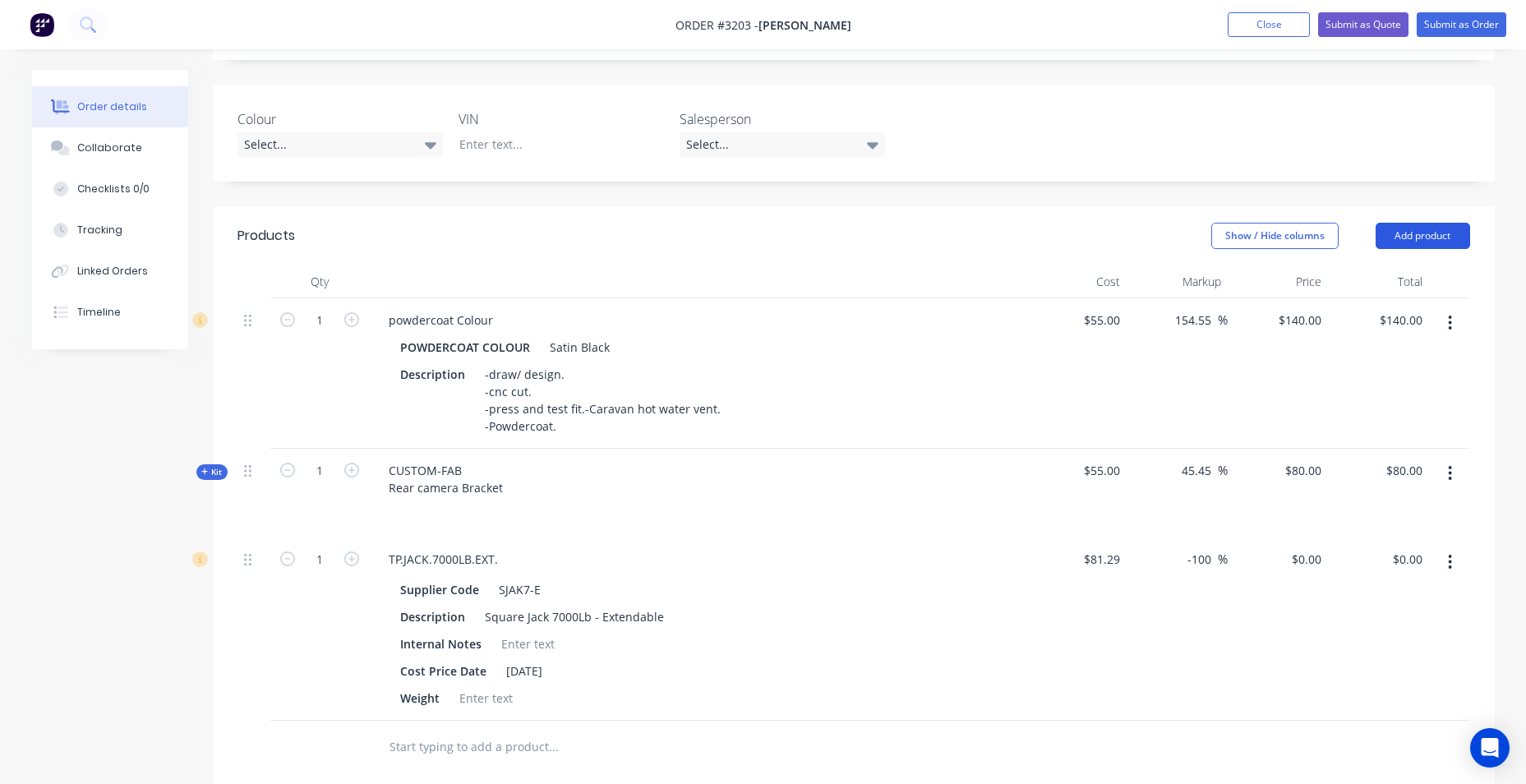
click at [1415, 239] on button "Add product" at bounding box center [1422, 236] width 95 height 26
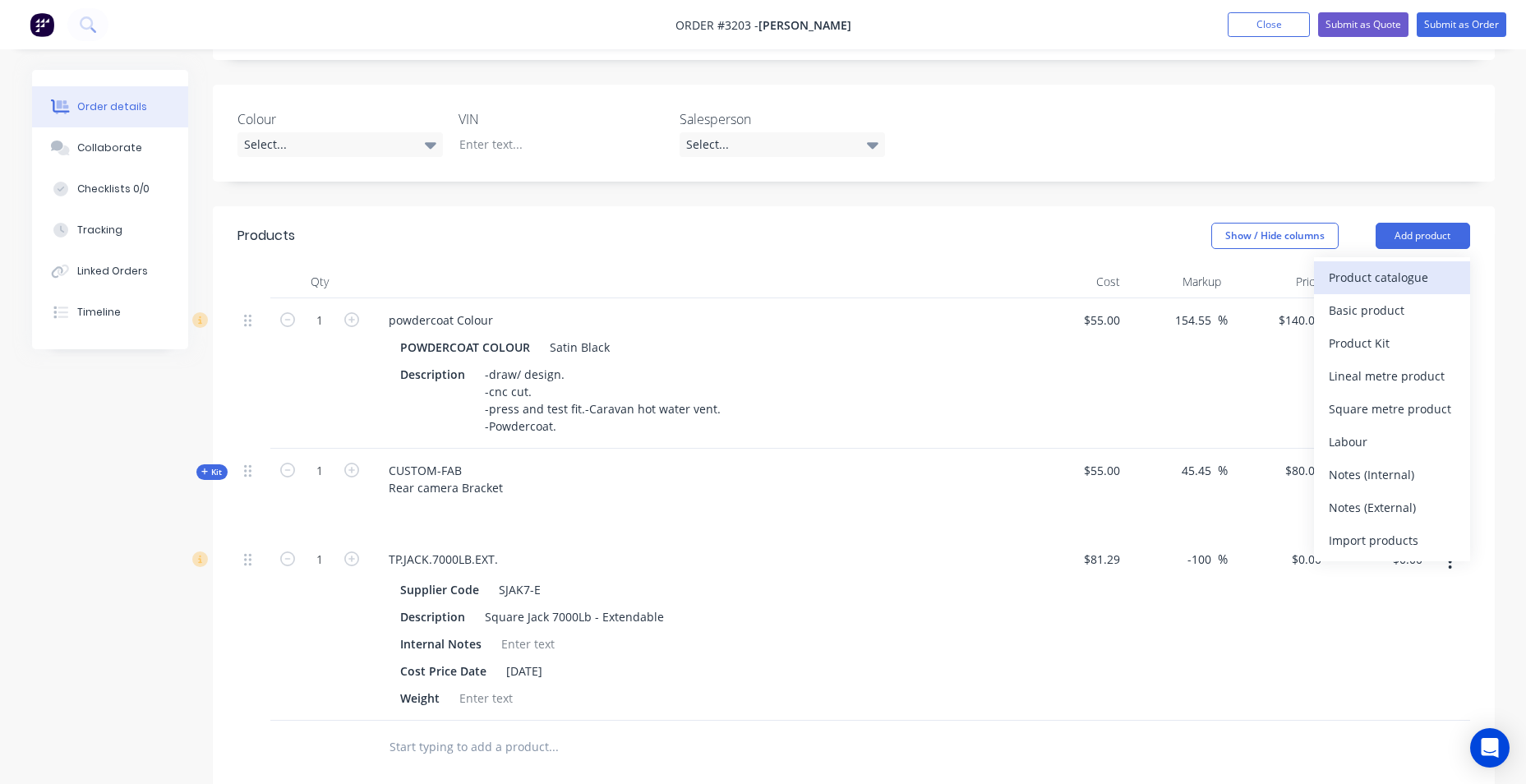
click at [1371, 275] on div "Product catalogue" at bounding box center [1391, 276] width 126 height 23
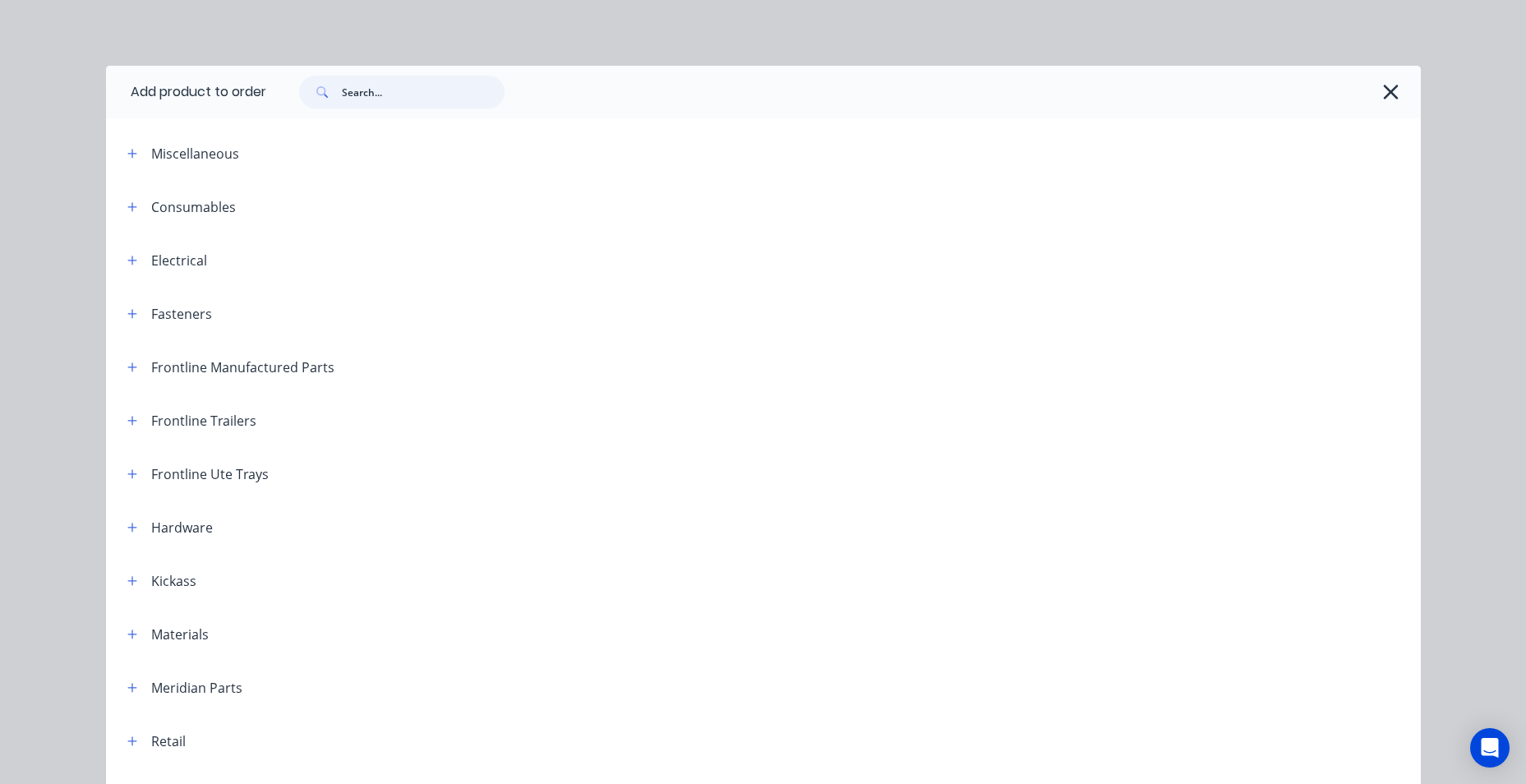
click at [446, 103] on input "text" at bounding box center [423, 92] width 163 height 33
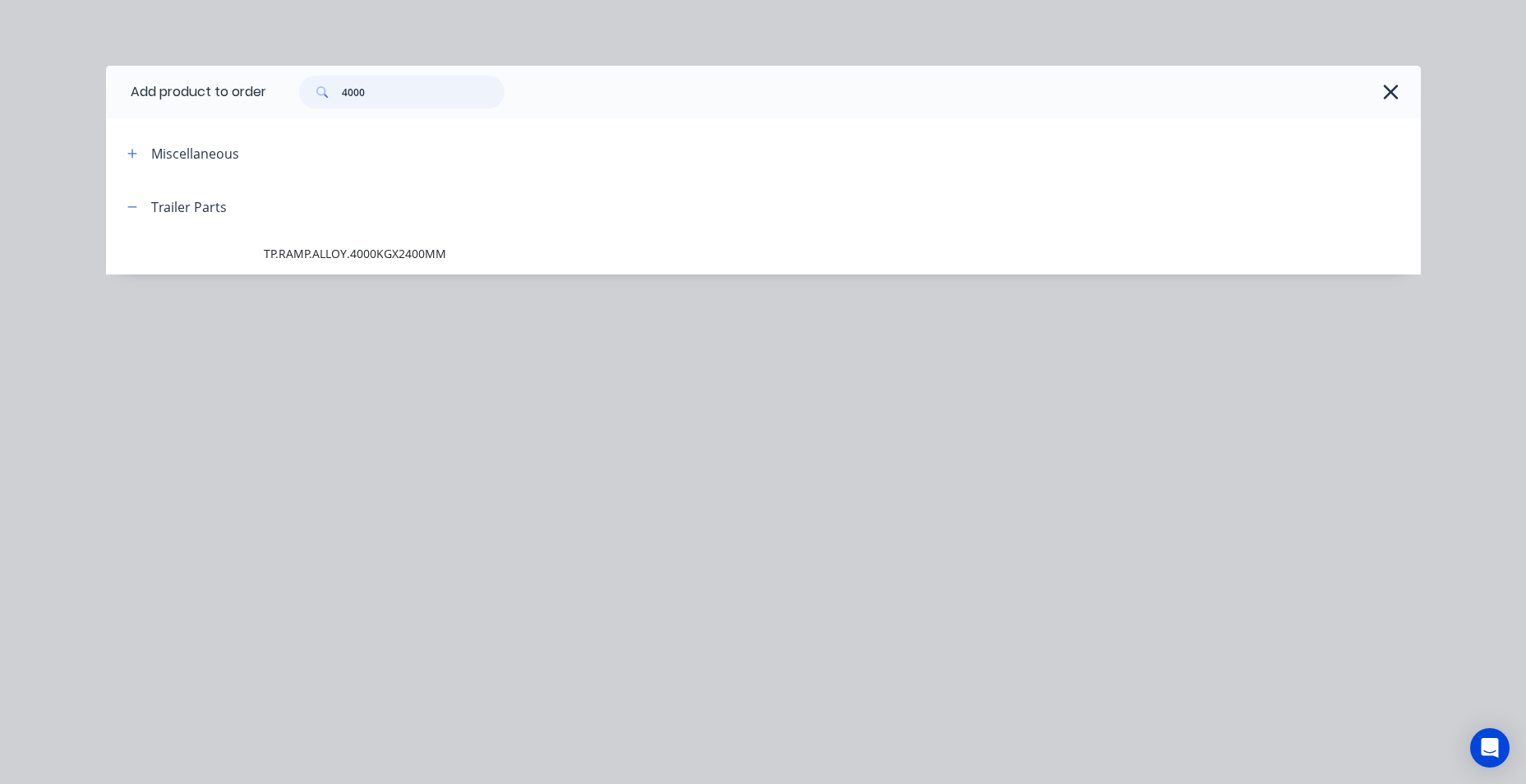
drag, startPoint x: 378, startPoint y: 91, endPoint x: 280, endPoint y: 102, distance: 98.6
click at [281, 102] on div "4000" at bounding box center [835, 92] width 1138 height 33
click at [130, 155] on icon "button" at bounding box center [132, 154] width 10 height 11
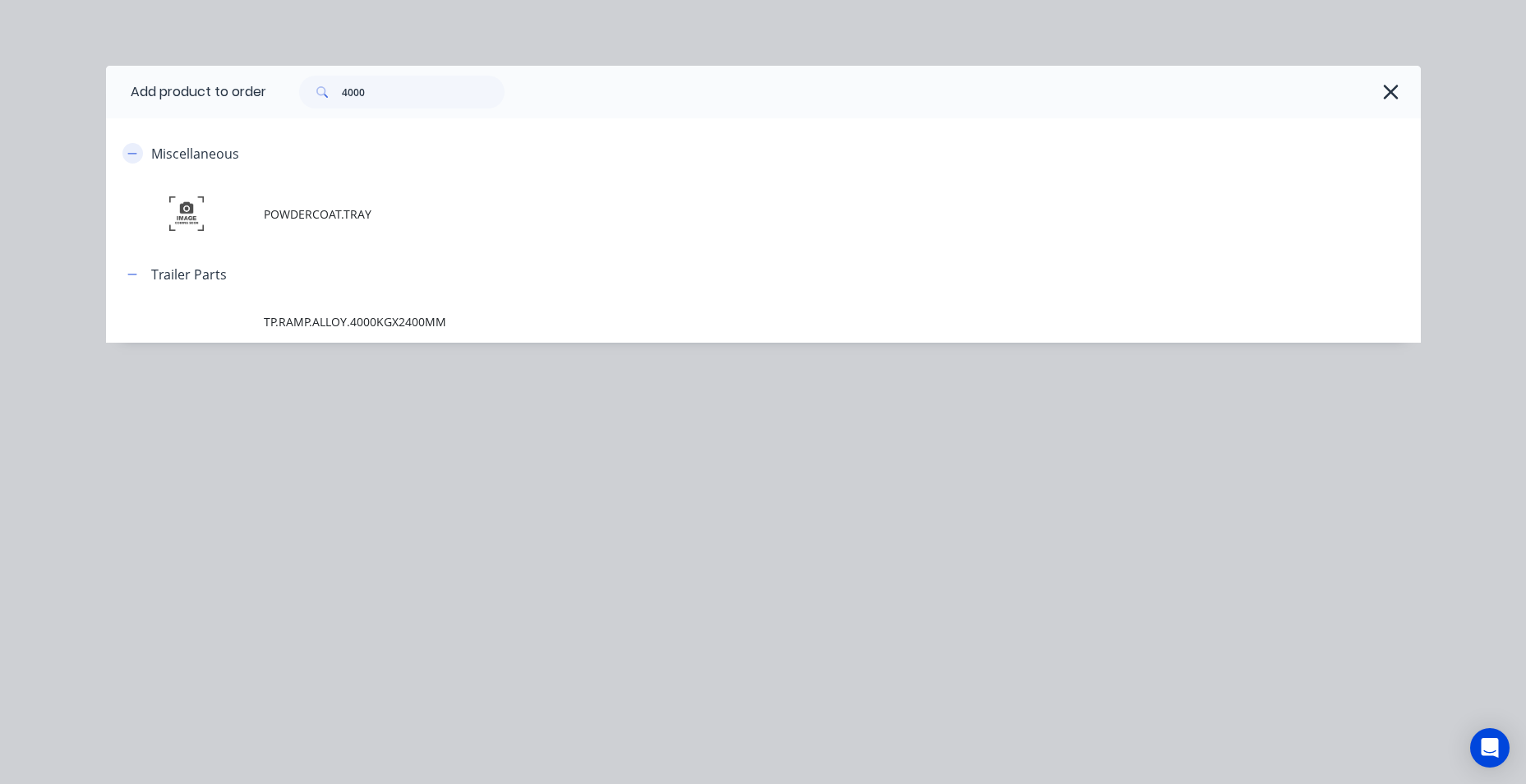
click at [135, 157] on icon "button" at bounding box center [132, 154] width 10 height 11
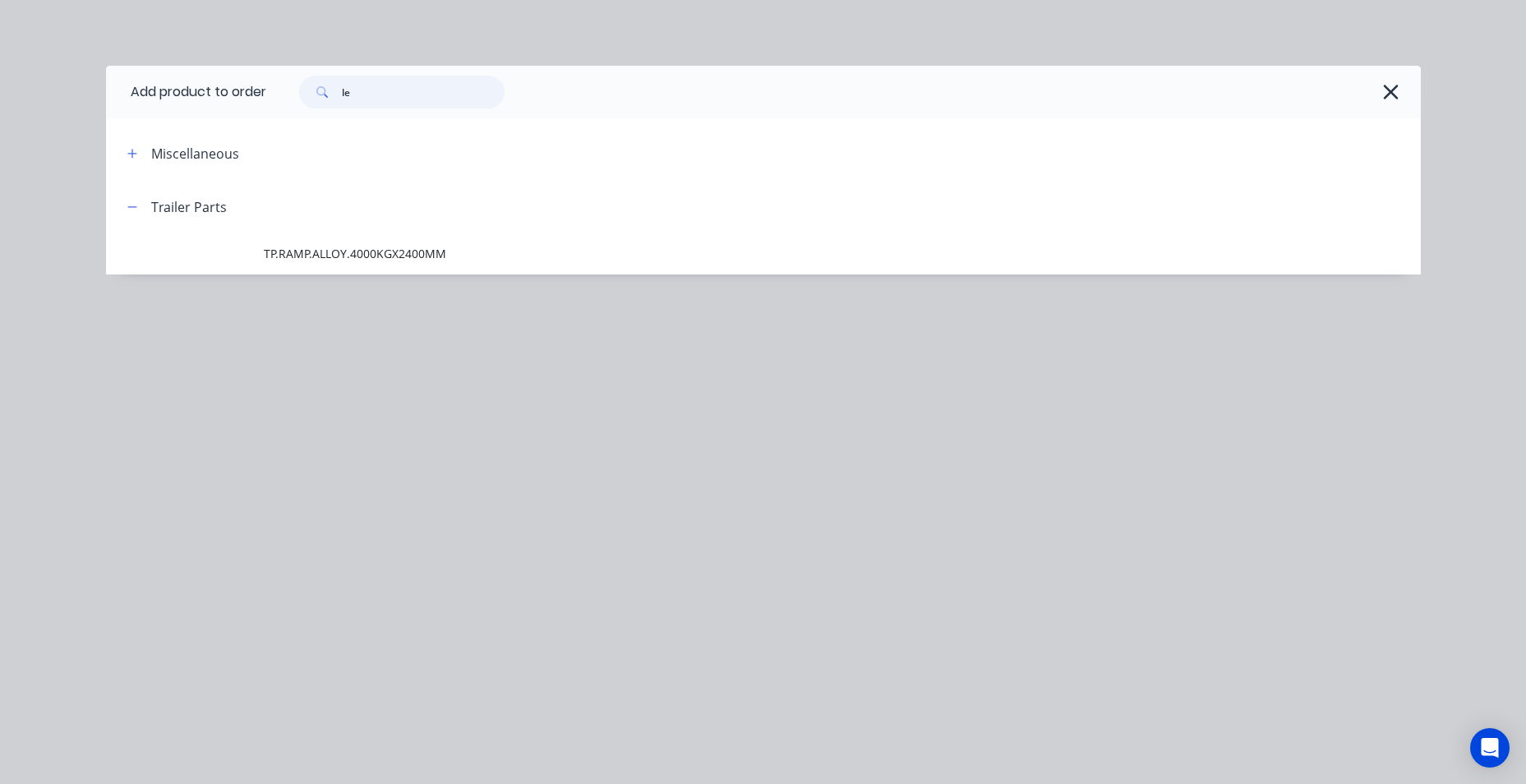
type input "leg"
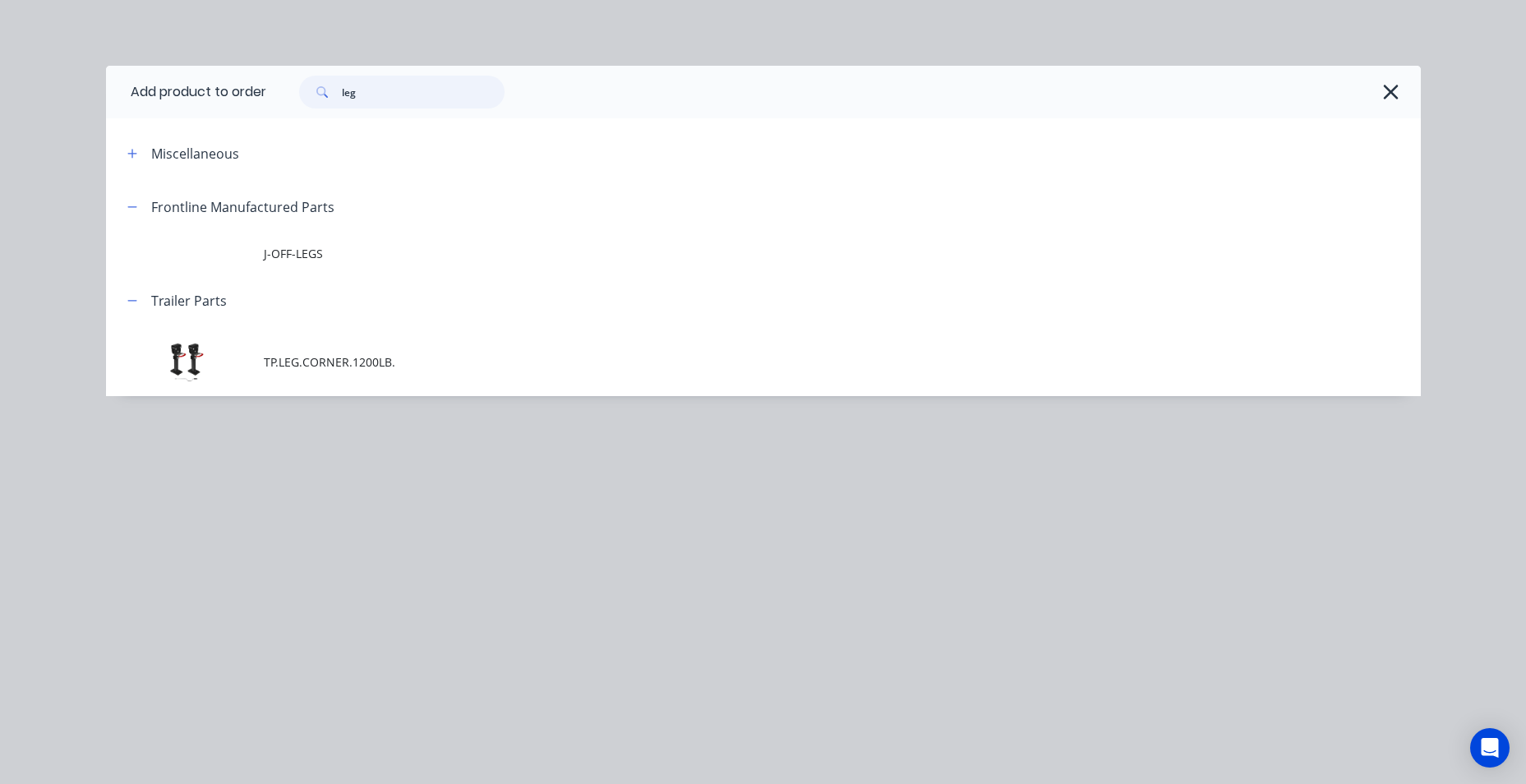
drag, startPoint x: 325, startPoint y: 94, endPoint x: 315, endPoint y: 93, distance: 10.0
click at [316, 94] on div "leg" at bounding box center [401, 92] width 205 height 33
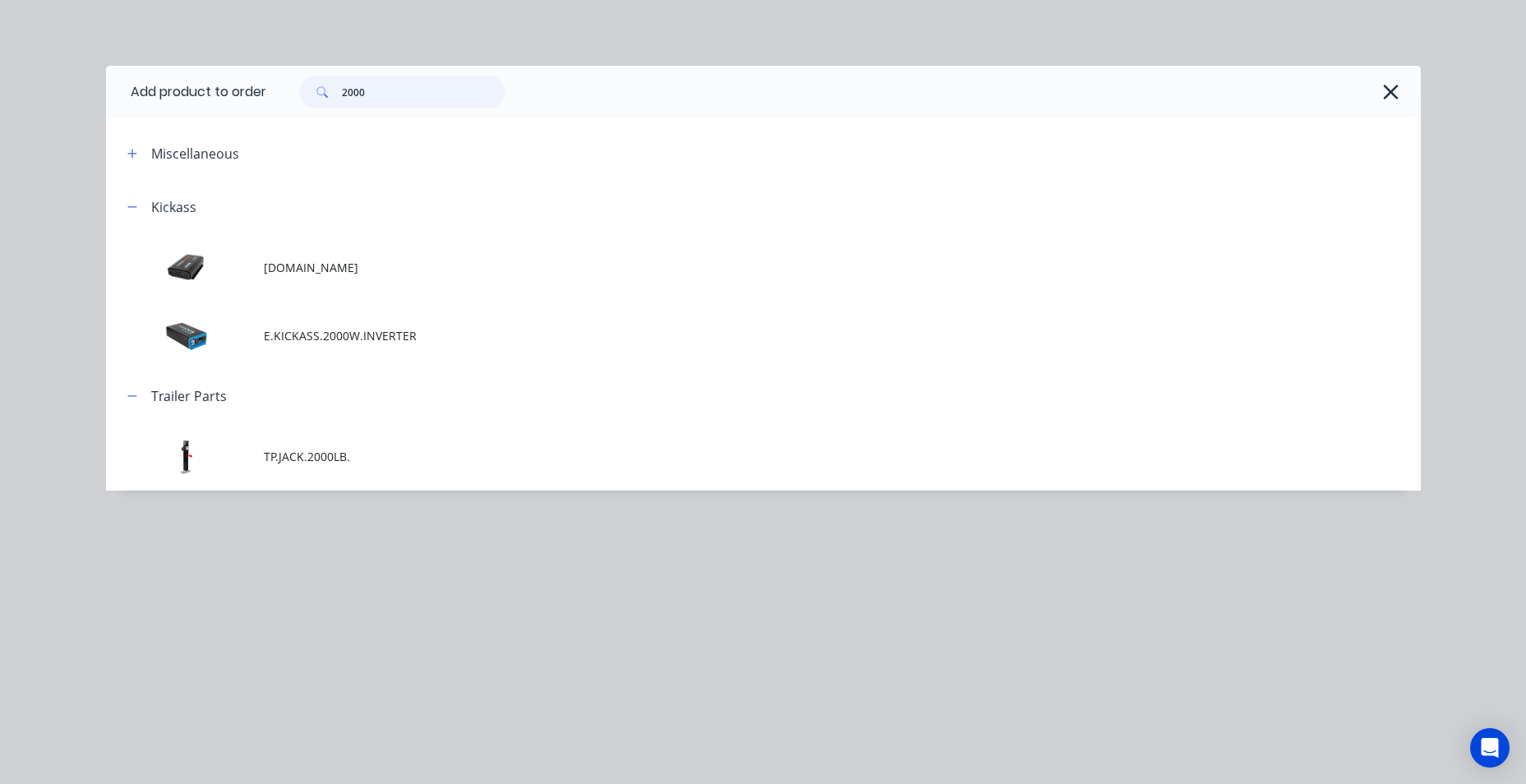
type input "2000"
click at [343, 444] on td "TP.JACK.2000LB." at bounding box center [842, 457] width 1157 height 68
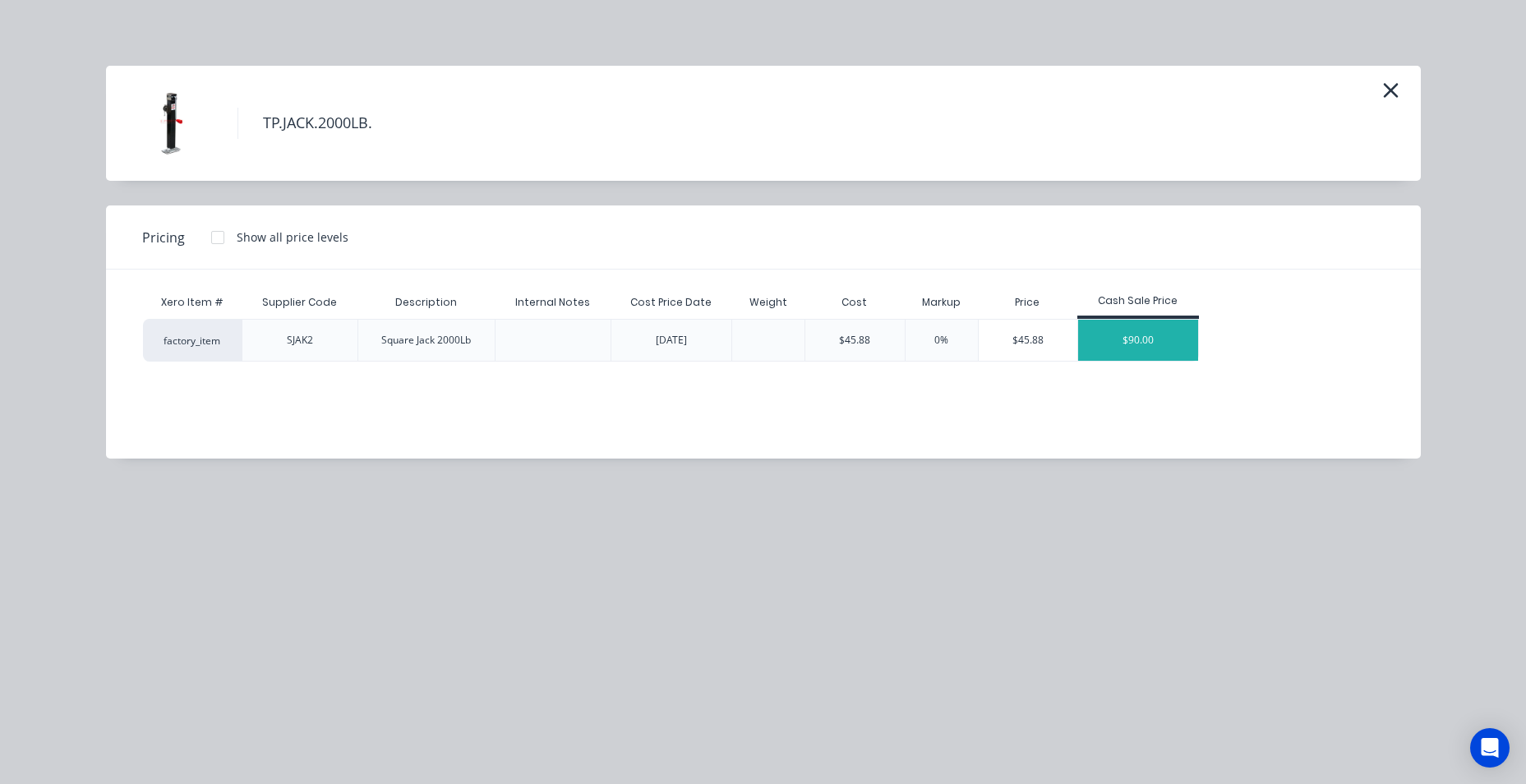
click at [1147, 342] on div "$90.00" at bounding box center [1138, 340] width 120 height 41
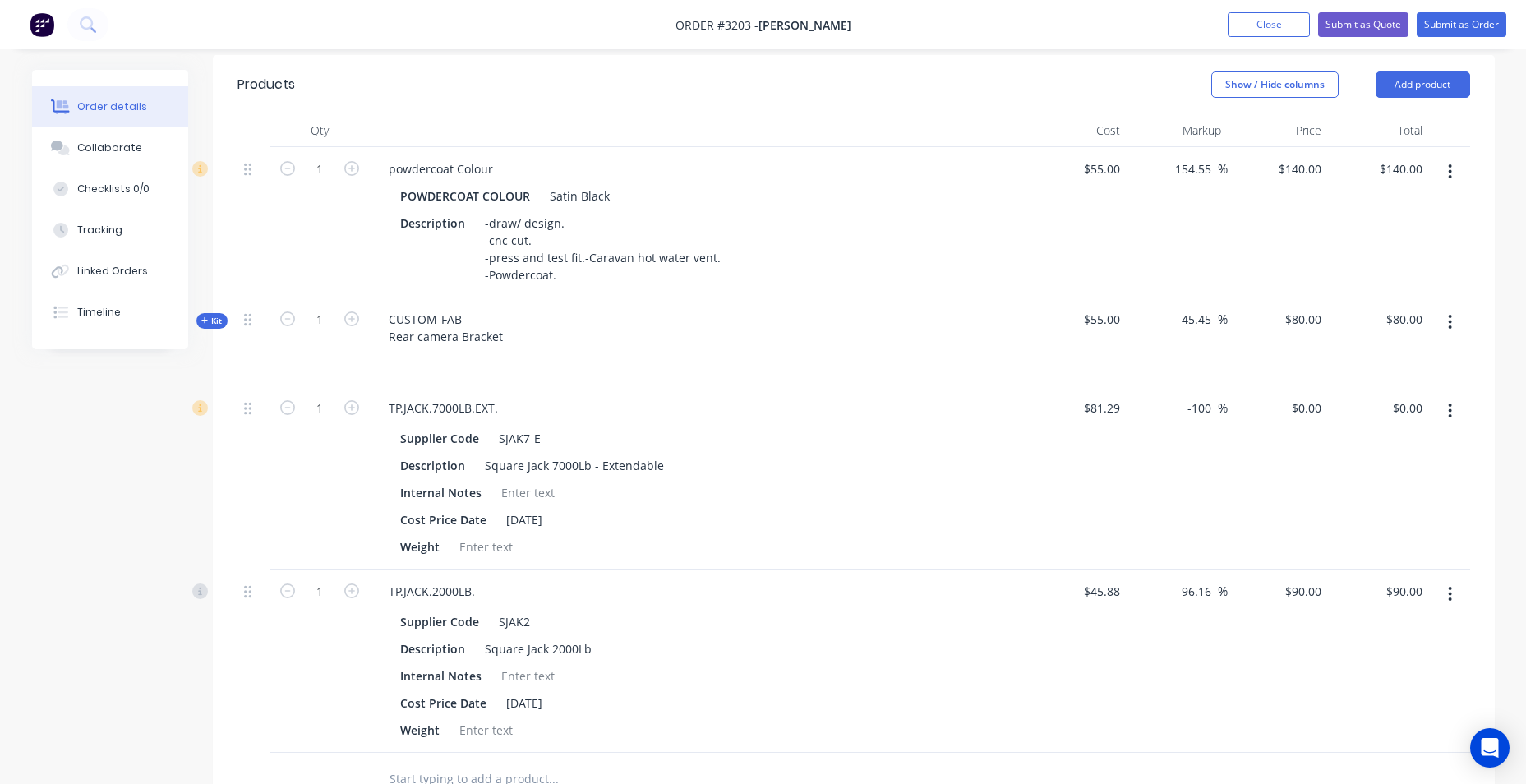
scroll to position [493, 0]
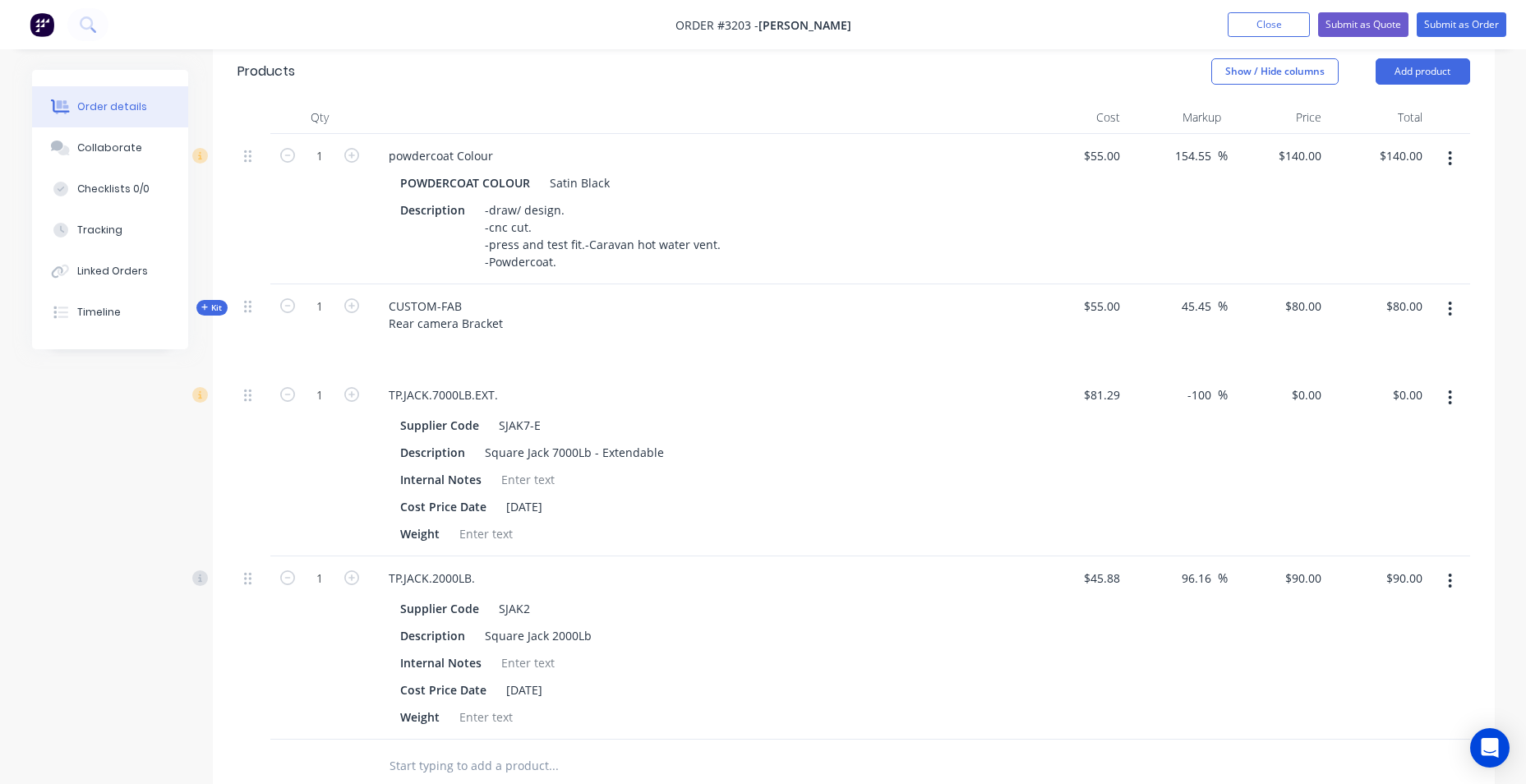
click at [1453, 166] on button "button" at bounding box center [1449, 159] width 38 height 30
click at [1399, 298] on div "Delete" at bounding box center [1391, 300] width 126 height 23
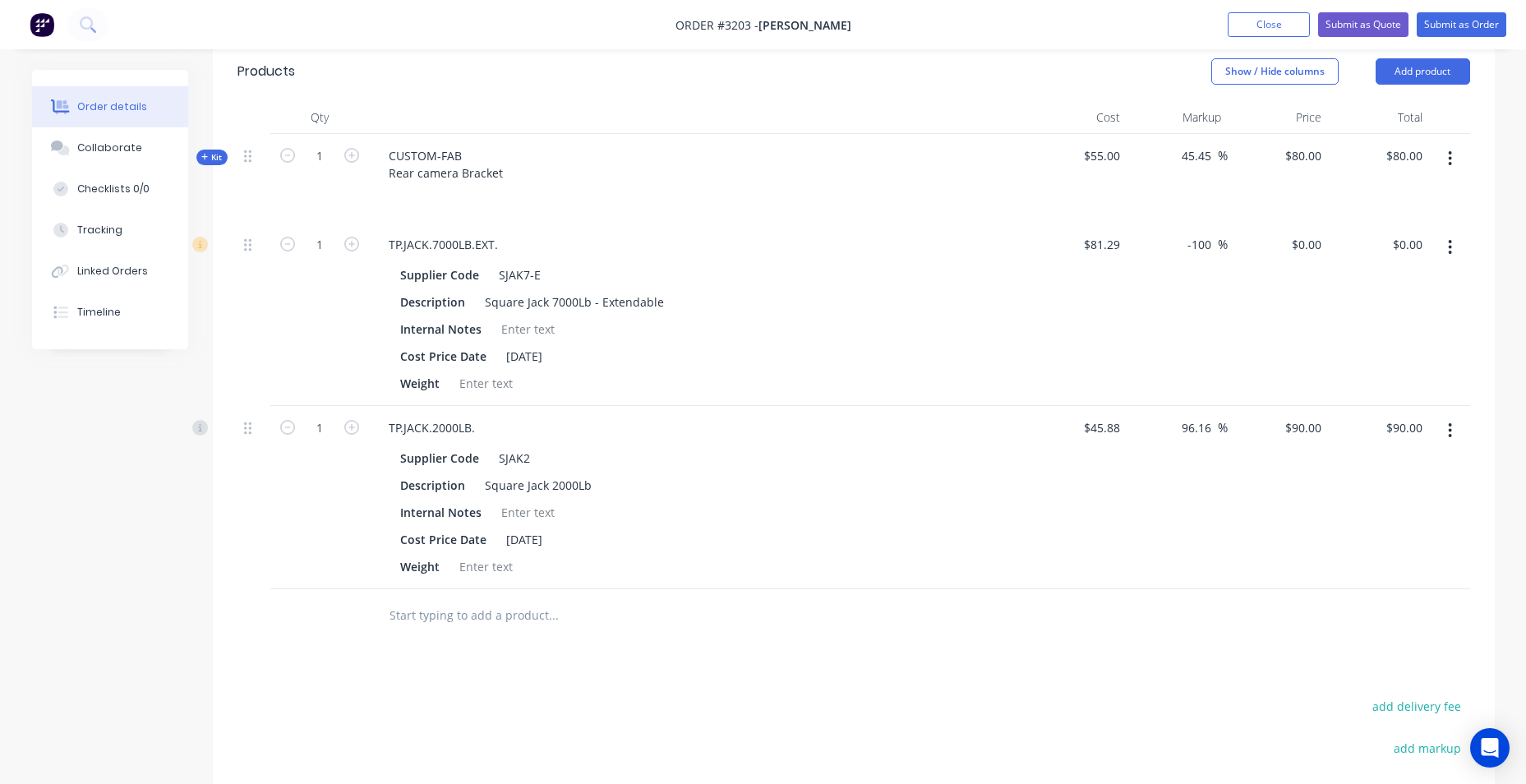
click at [1449, 249] on icon "button" at bounding box center [1450, 246] width 4 height 18
click at [1394, 377] on div "Delete" at bounding box center [1391, 389] width 126 height 23
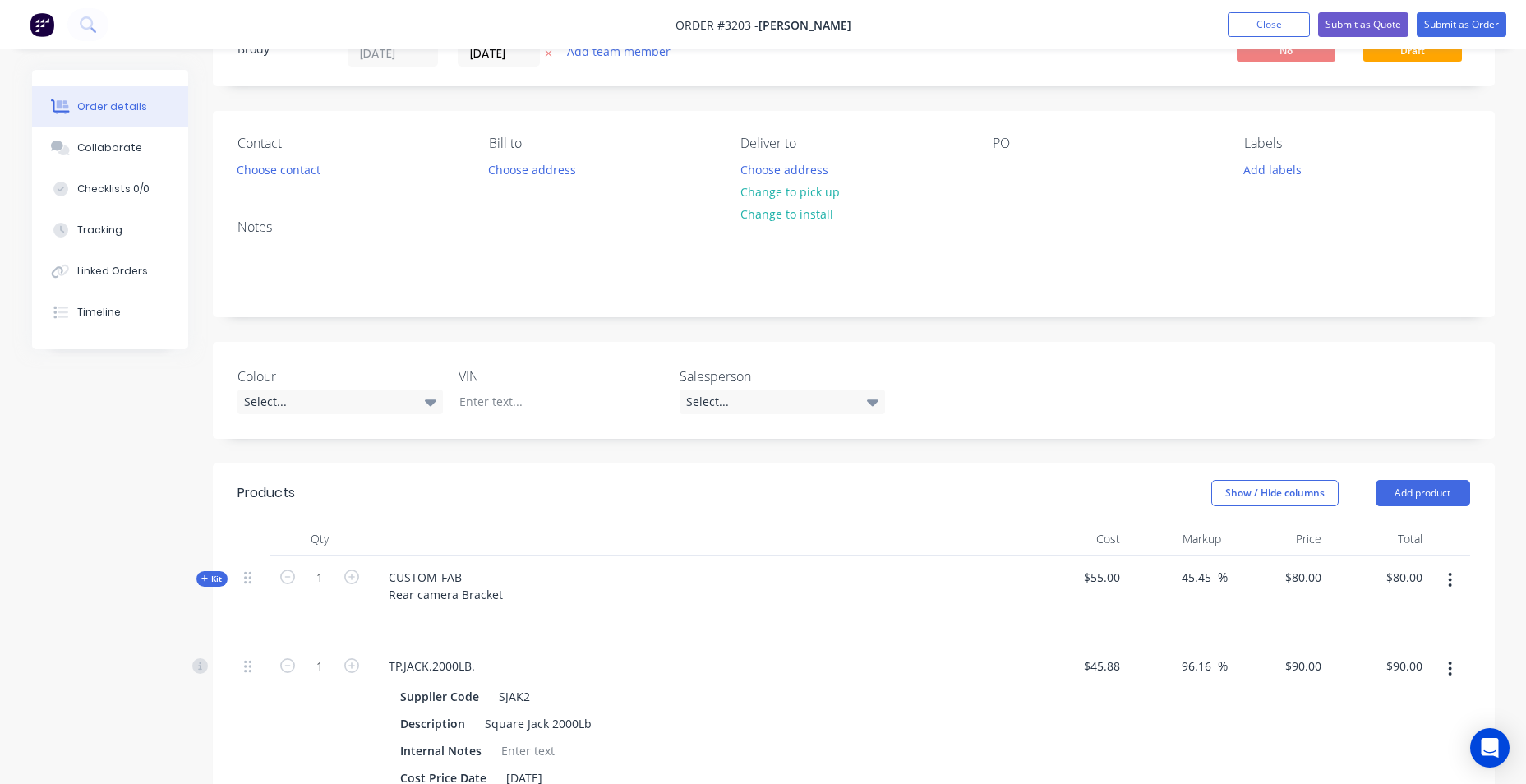
scroll to position [0, 0]
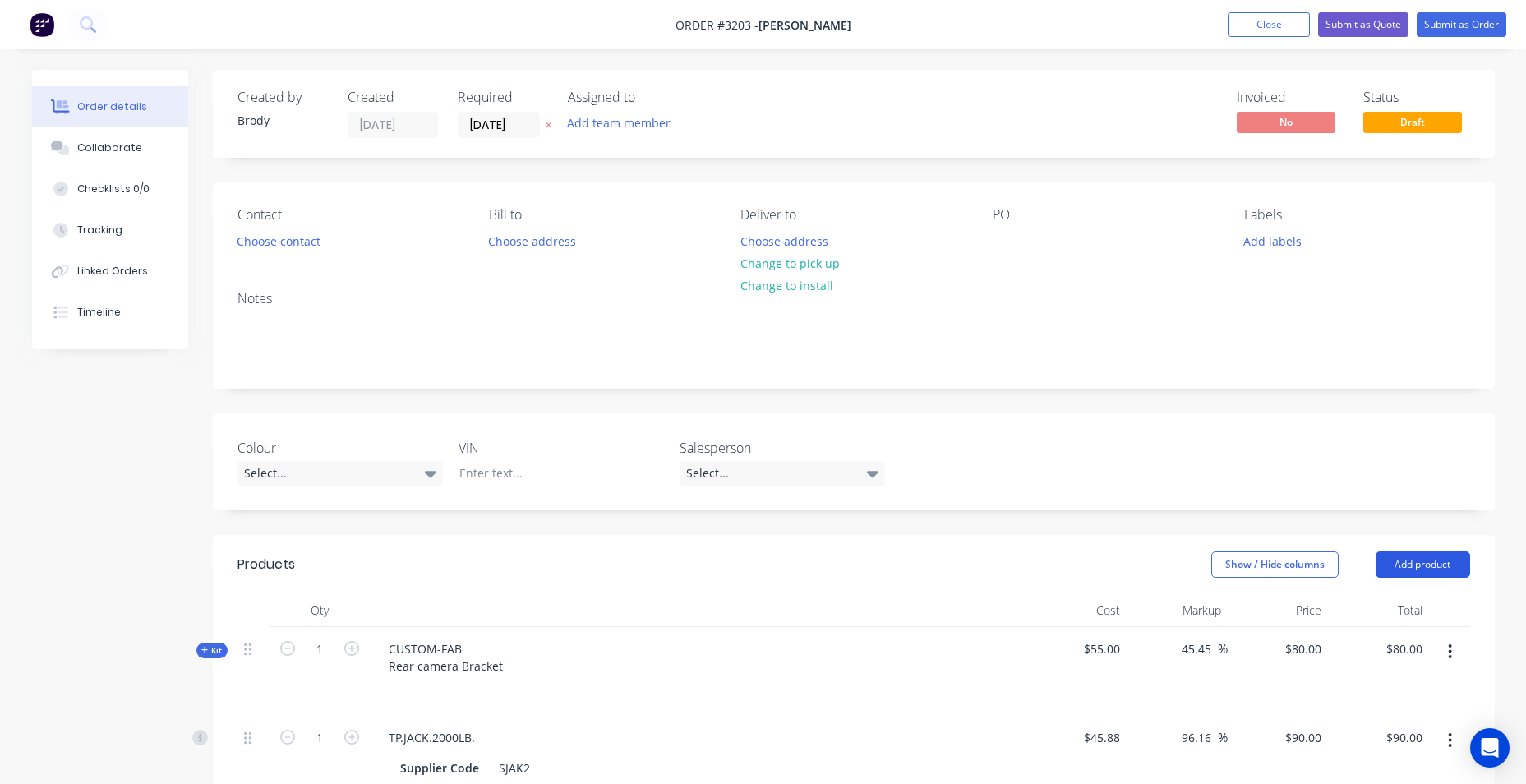
click at [1434, 568] on button "Add product" at bounding box center [1422, 565] width 95 height 26
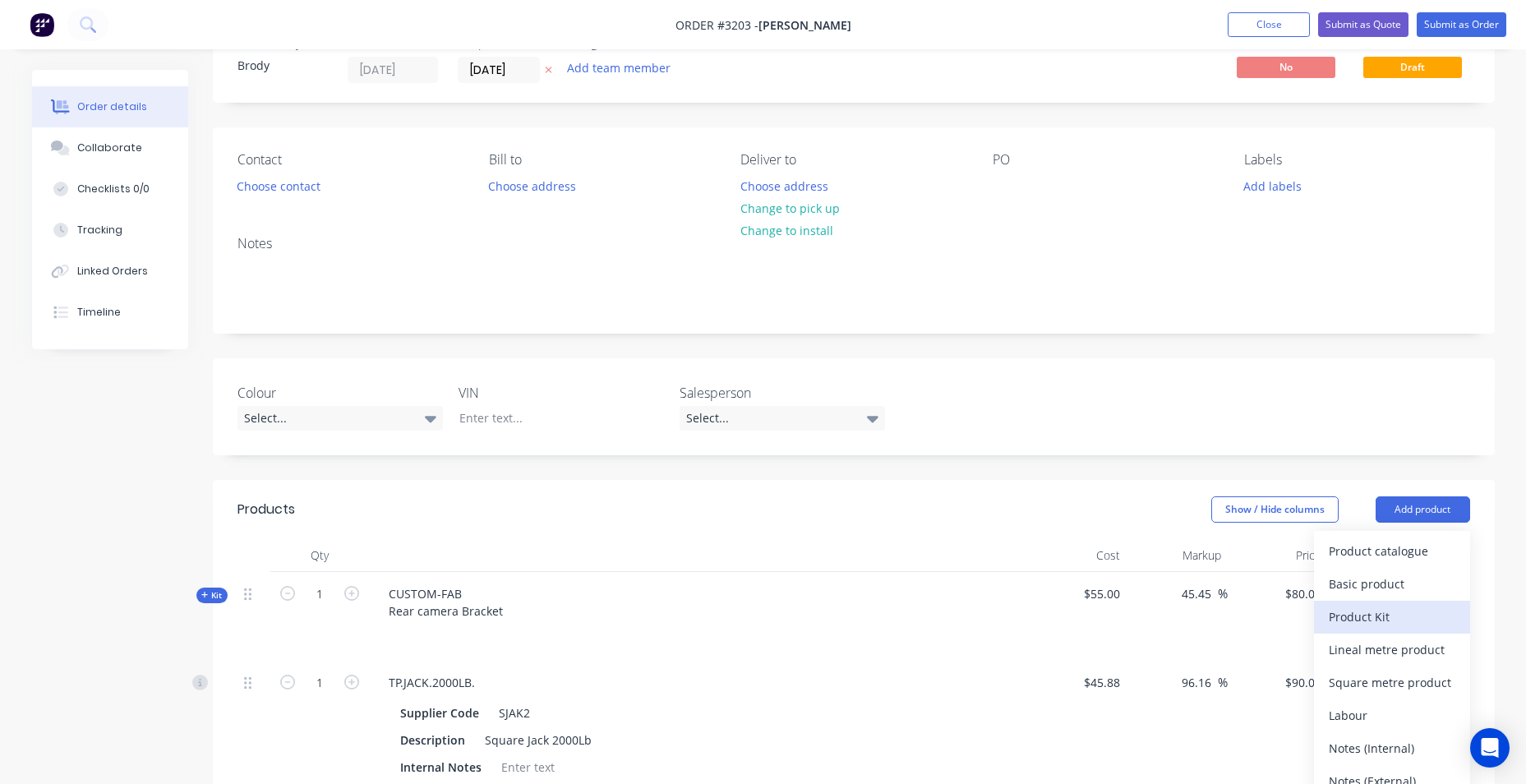
scroll to position [82, 0]
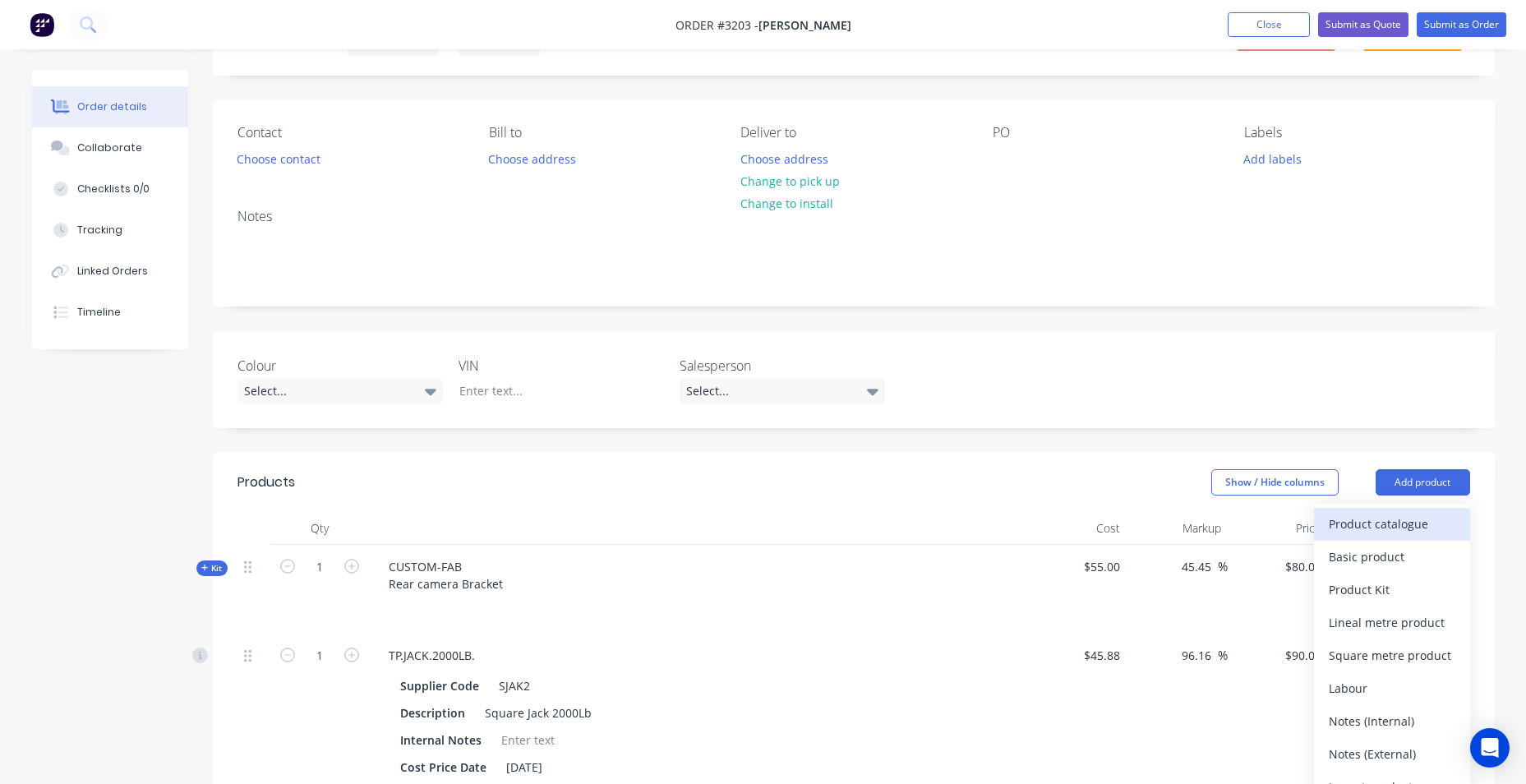
click at [1429, 525] on div "Product catalogue" at bounding box center [1391, 524] width 126 height 23
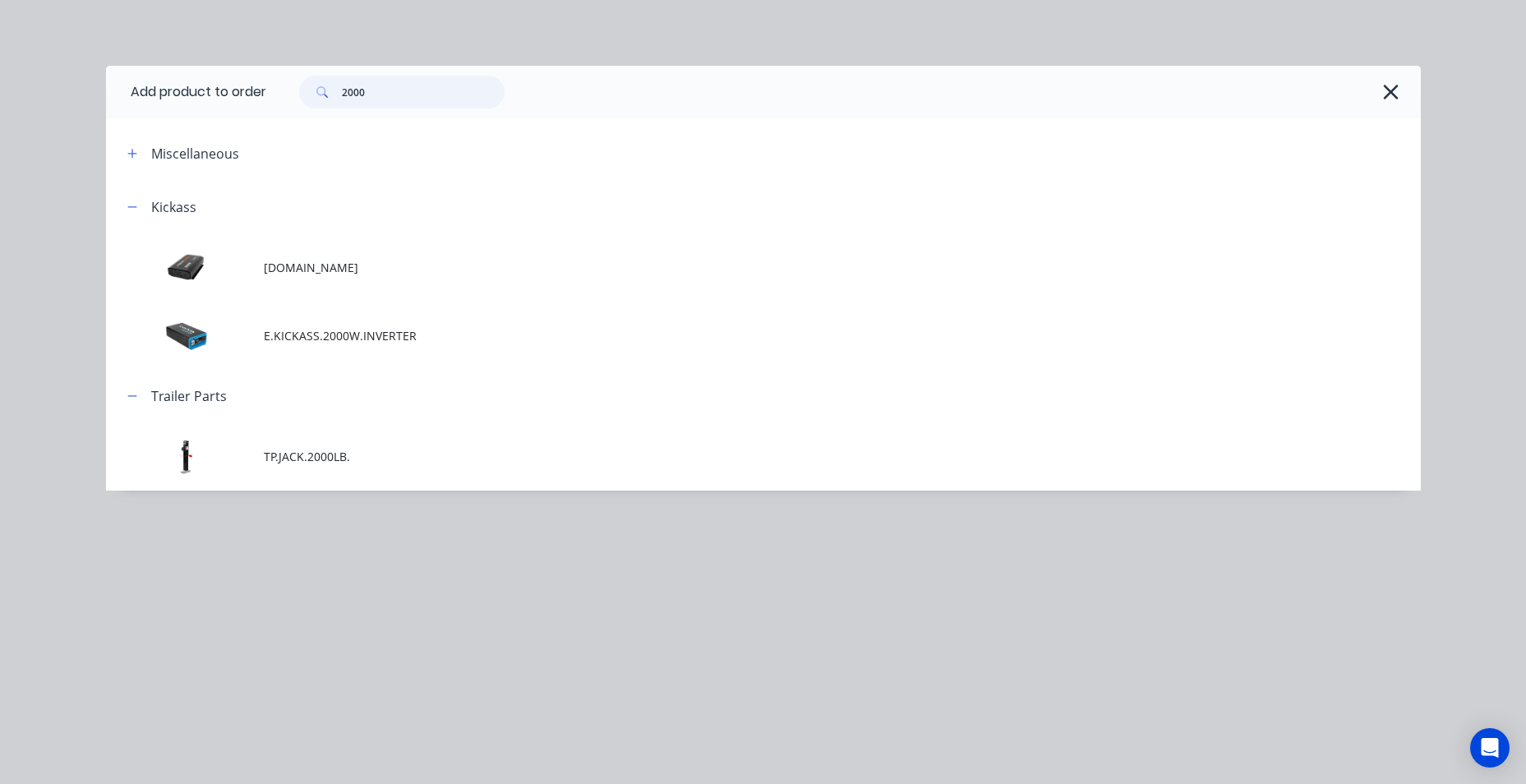
drag, startPoint x: 373, startPoint y: 97, endPoint x: 285, endPoint y: 100, distance: 88.1
click at [285, 101] on div "2000" at bounding box center [393, 92] width 222 height 33
click at [135, 155] on icon "button" at bounding box center [132, 154] width 10 height 11
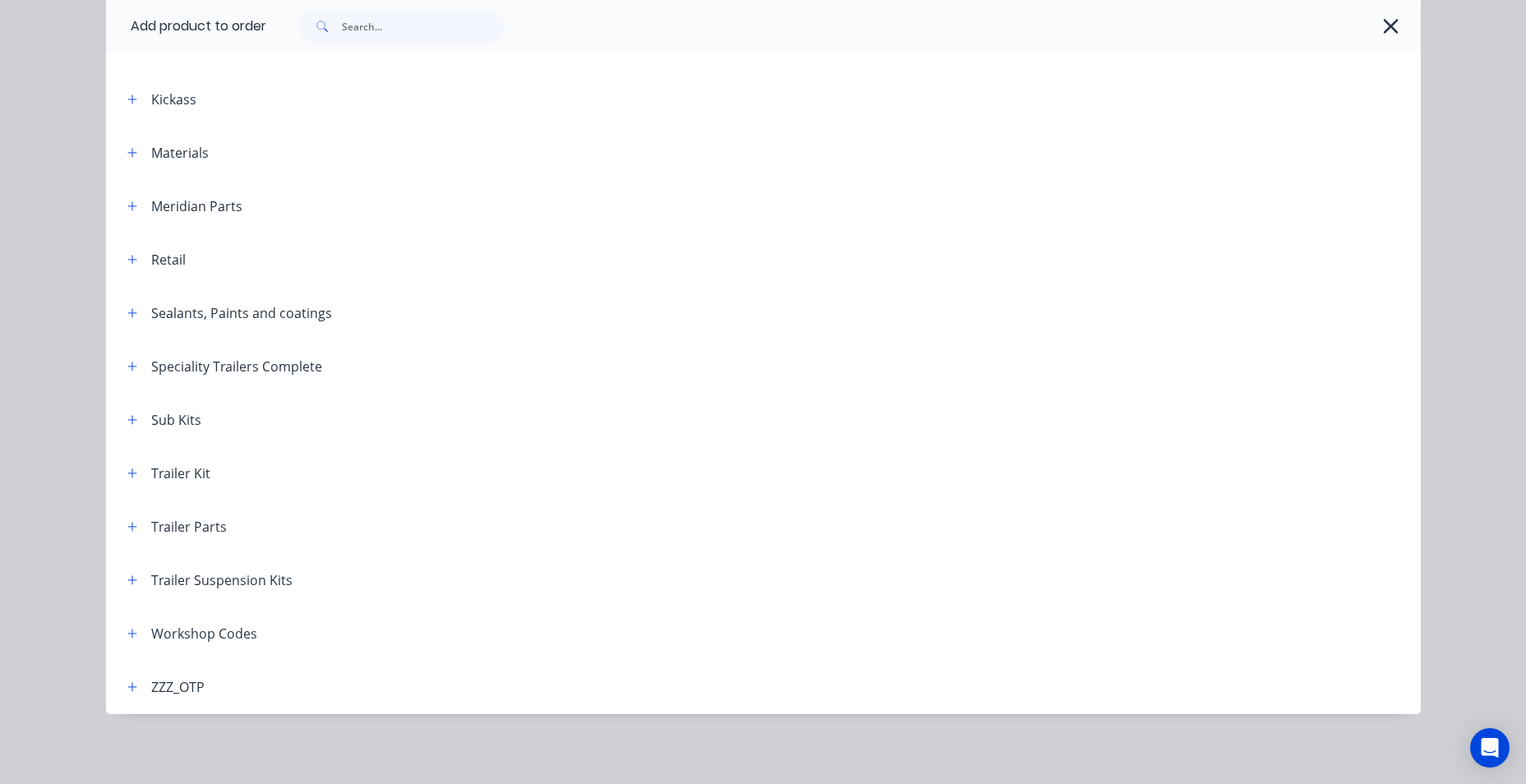
scroll to position [552, 0]
click at [133, 313] on button "button" at bounding box center [133, 311] width 21 height 21
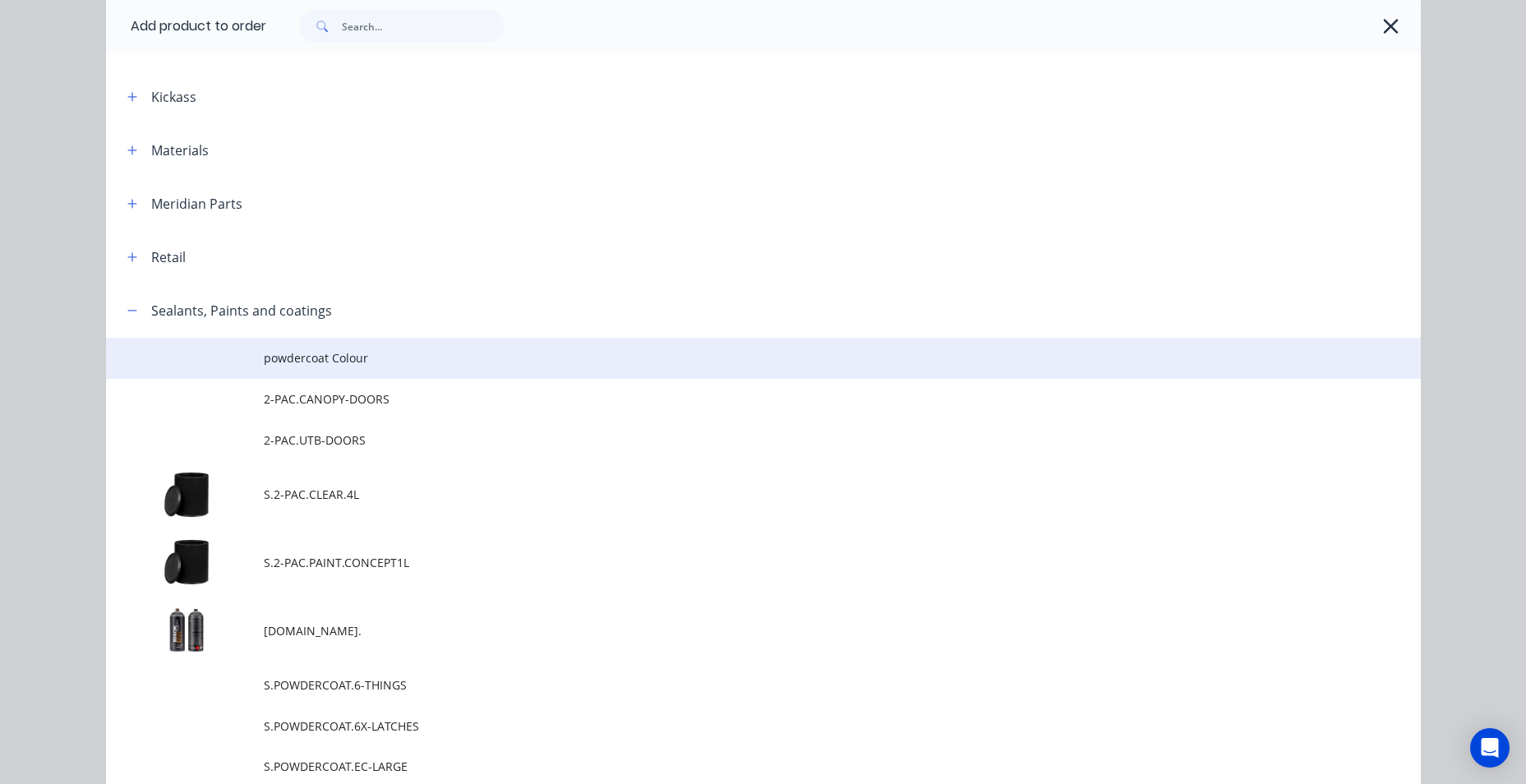
click at [247, 358] on td at bounding box center [185, 359] width 157 height 41
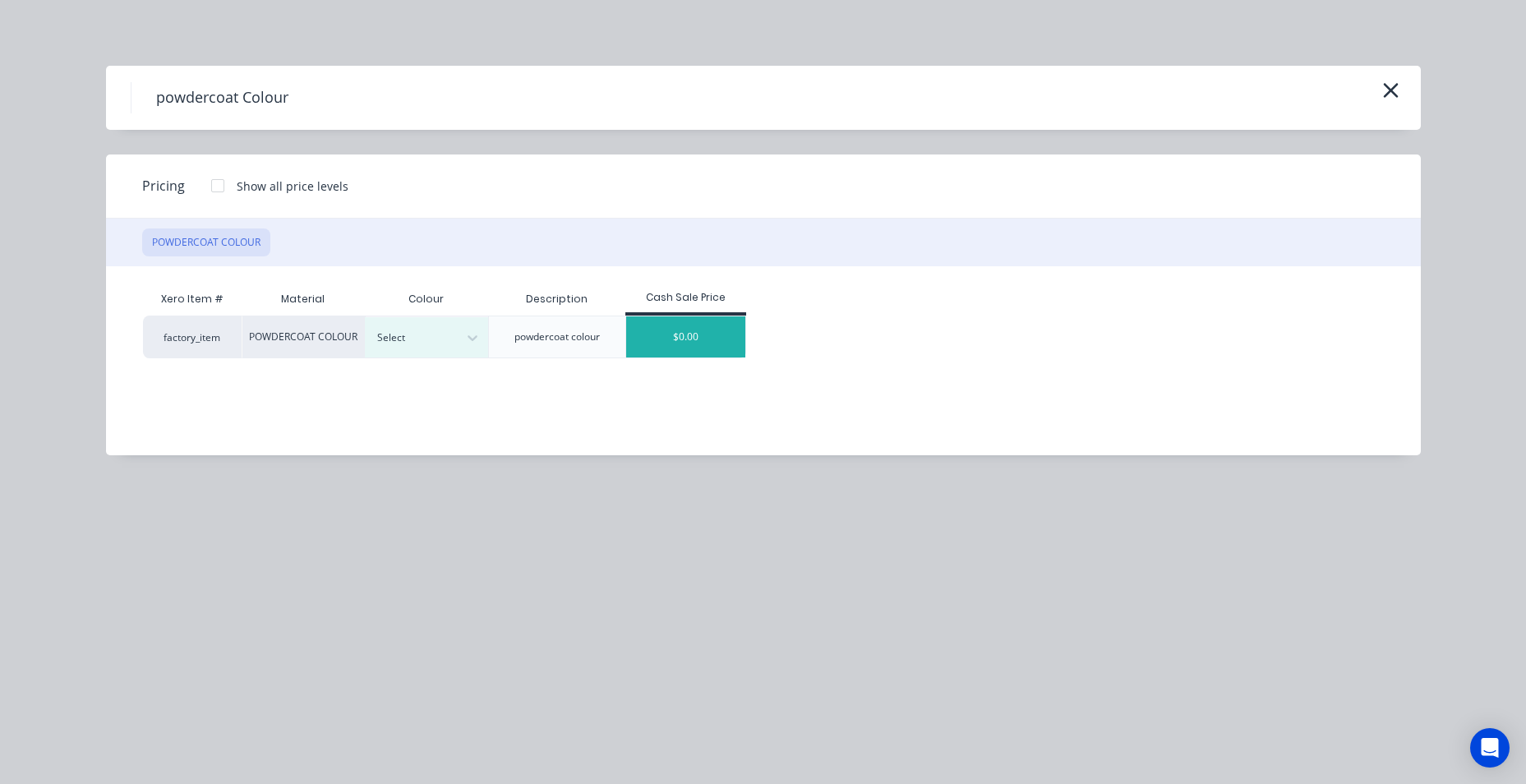
click at [663, 333] on div "$0.00" at bounding box center [686, 337] width 120 height 41
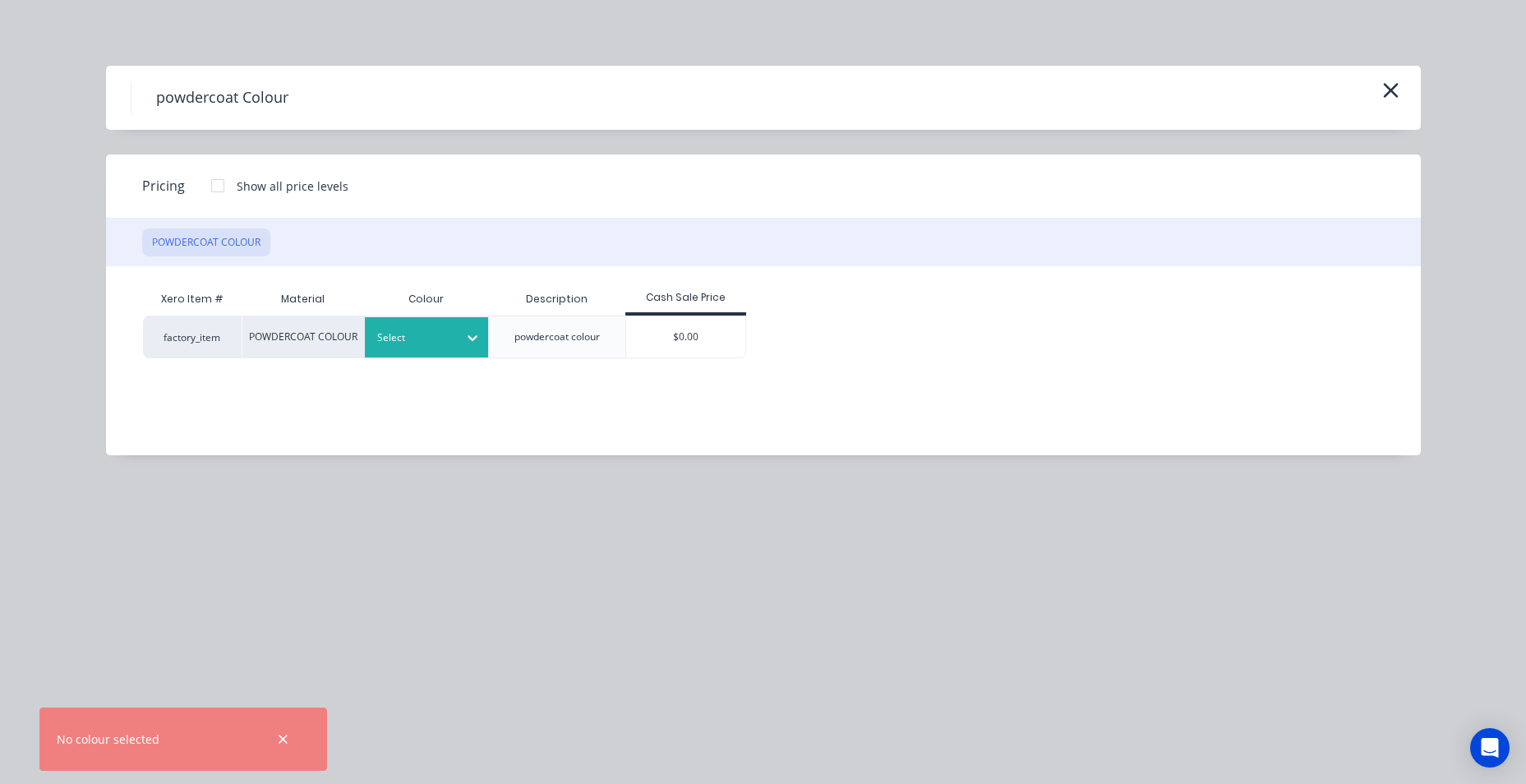
click at [412, 347] on div at bounding box center [414, 337] width 74 height 18
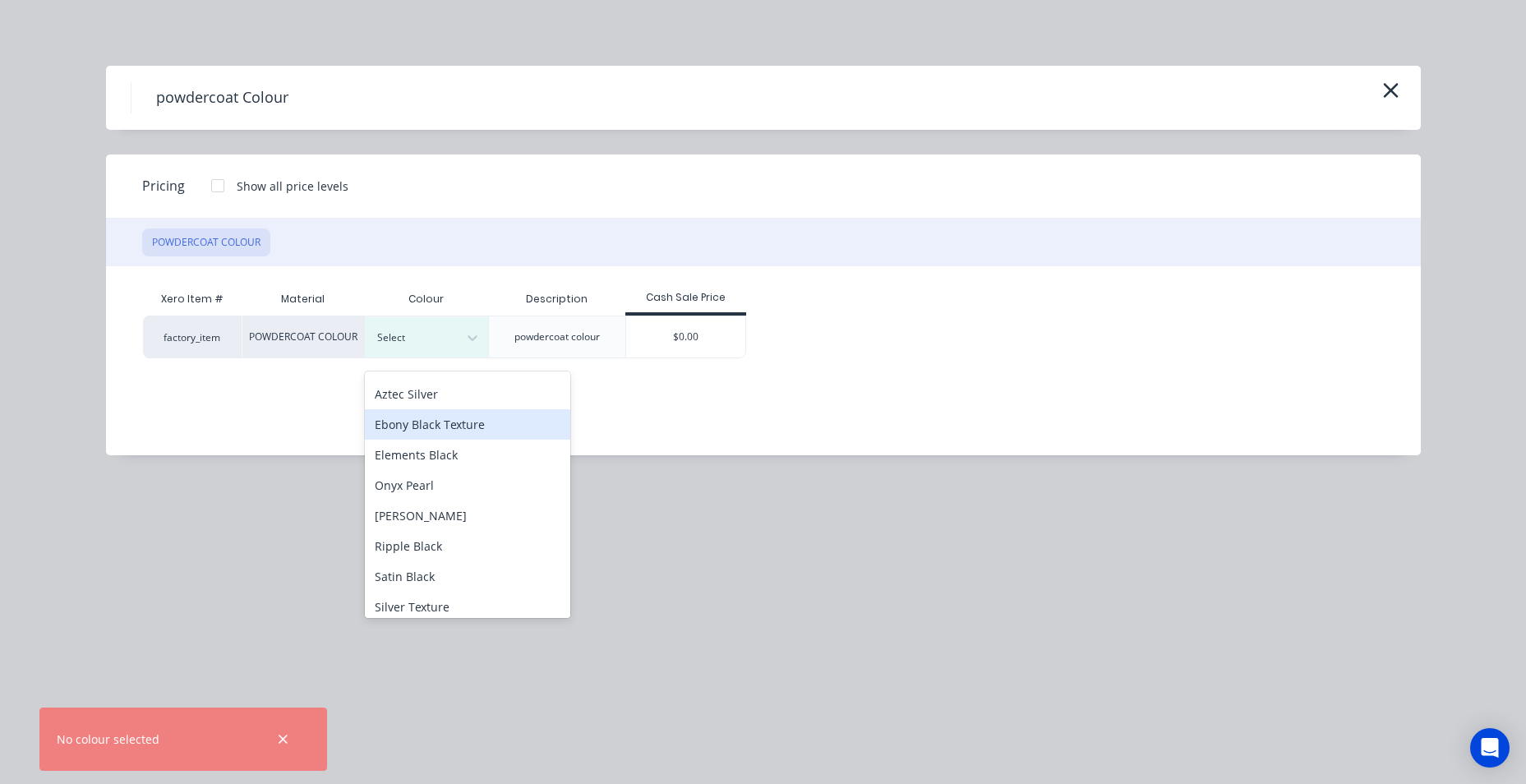
scroll to position [82, 0]
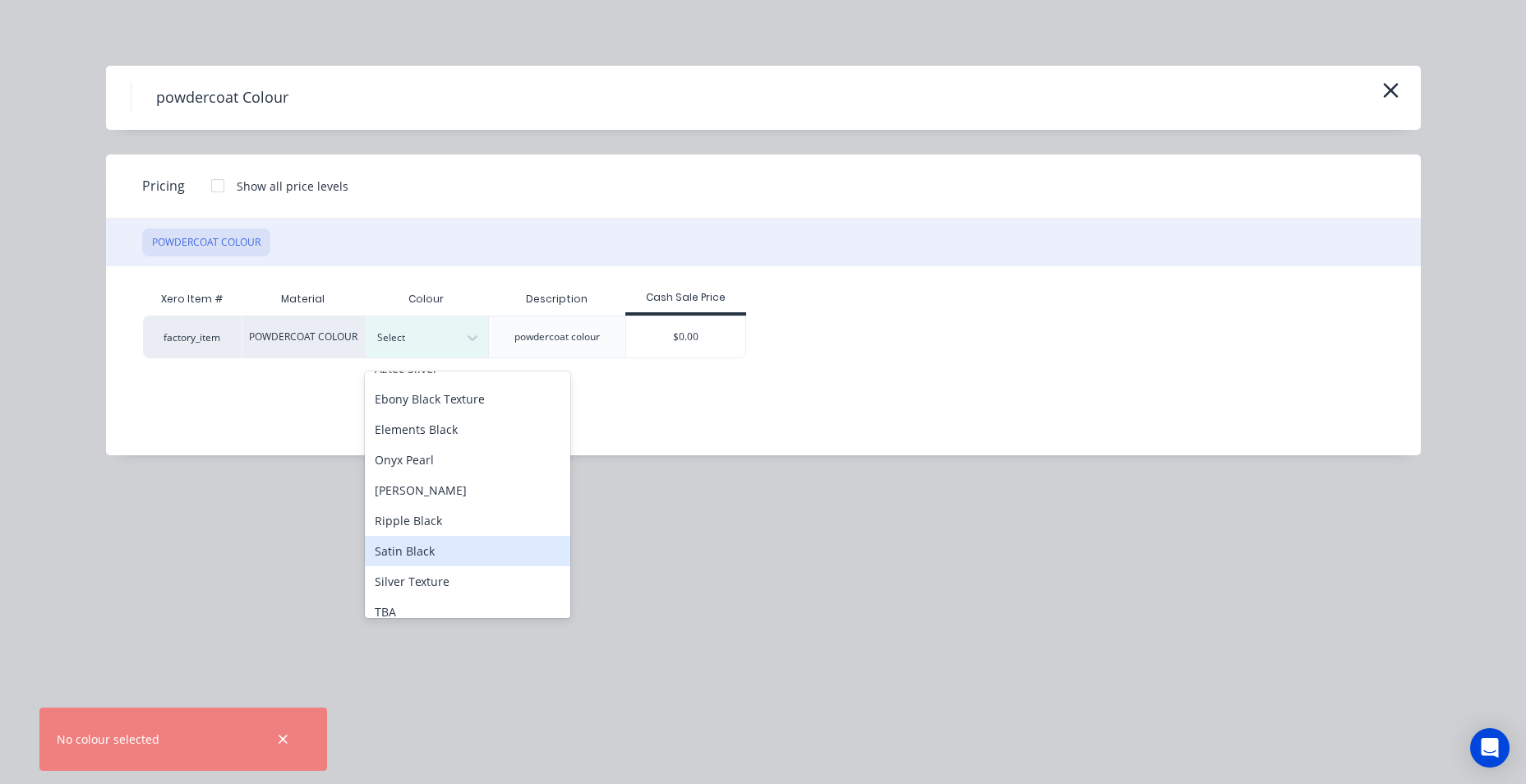
click at [429, 556] on div "Satin Black" at bounding box center [467, 551] width 205 height 30
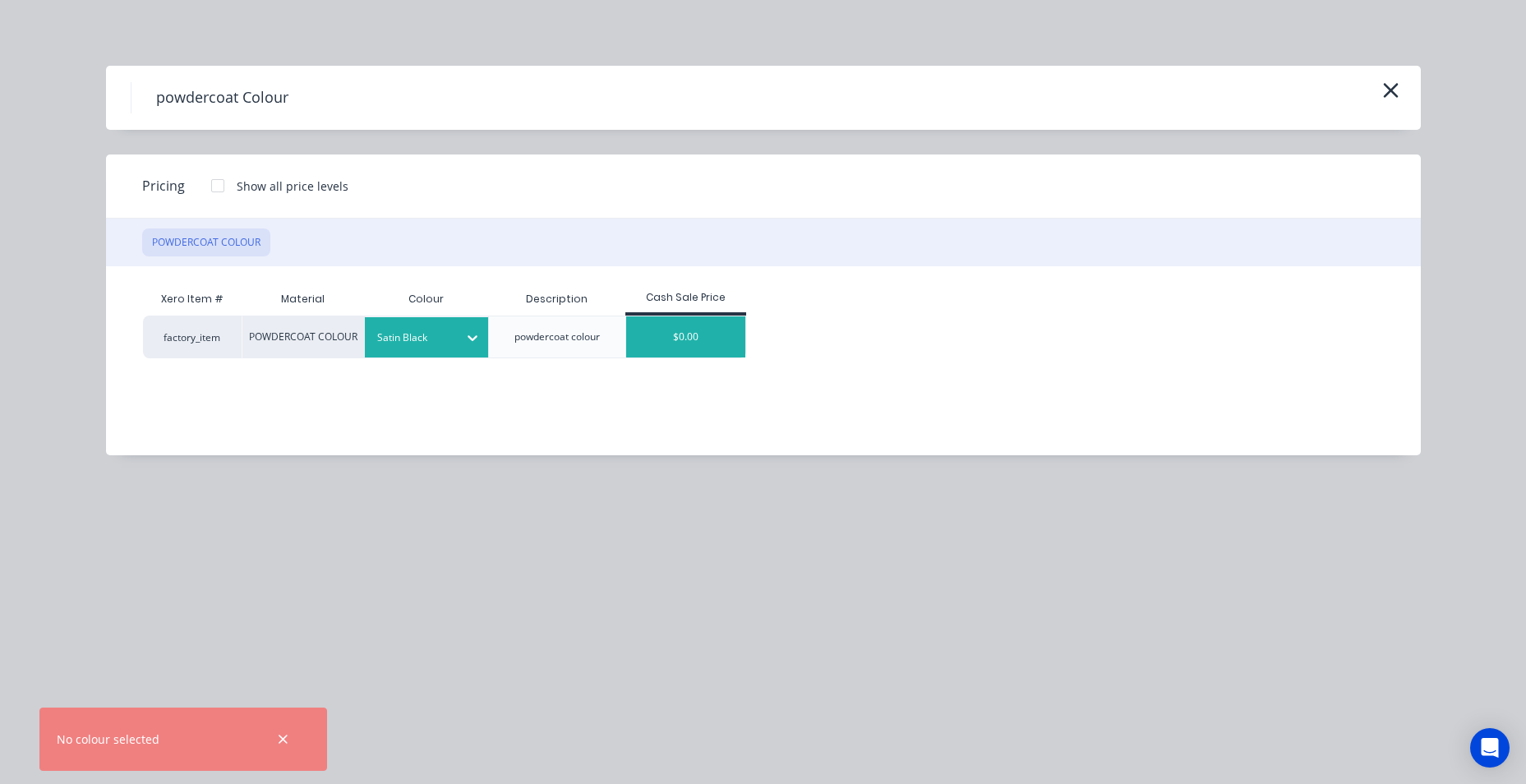
click at [700, 358] on div "$0.00" at bounding box center [686, 337] width 120 height 41
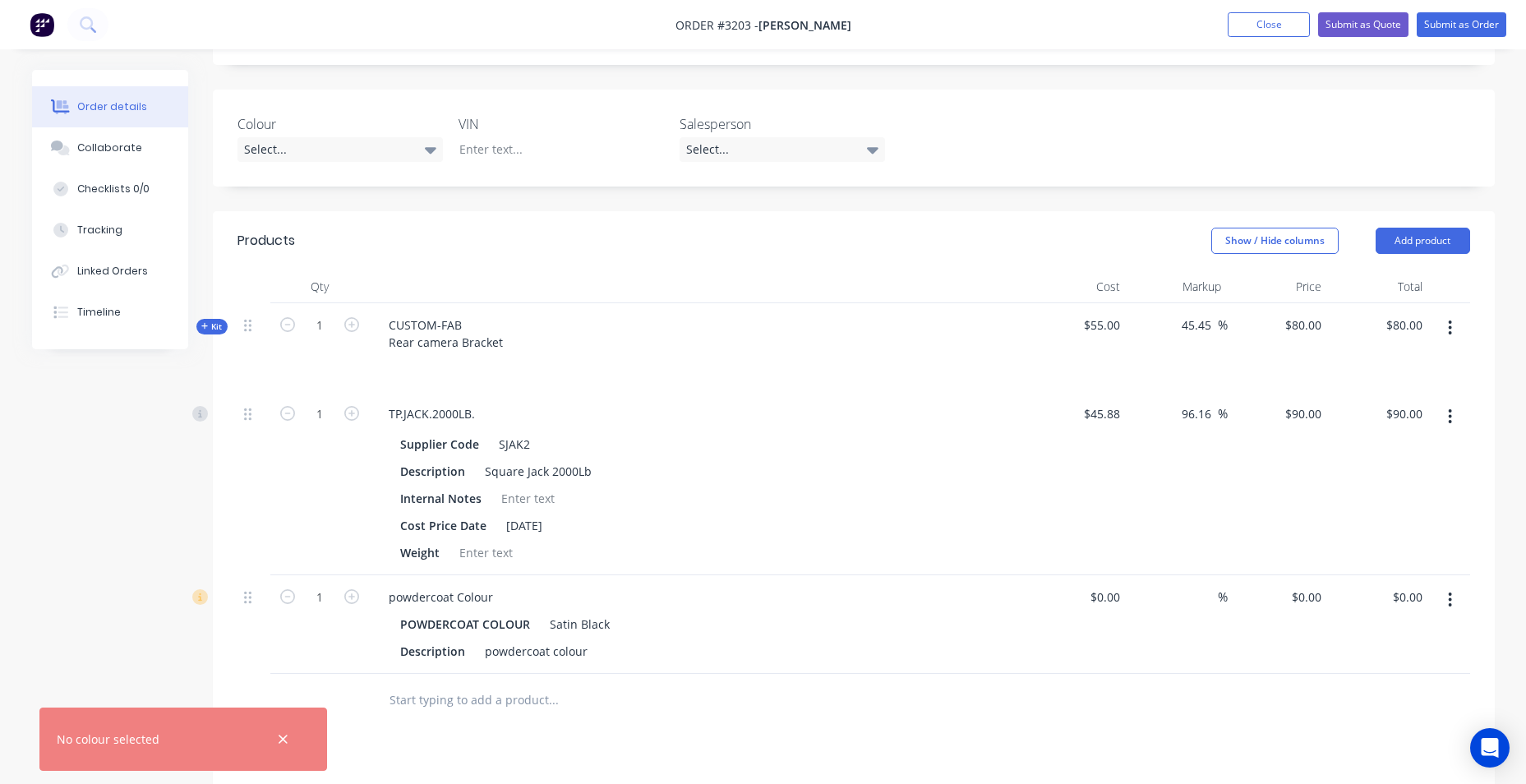
scroll to position [329, 0]
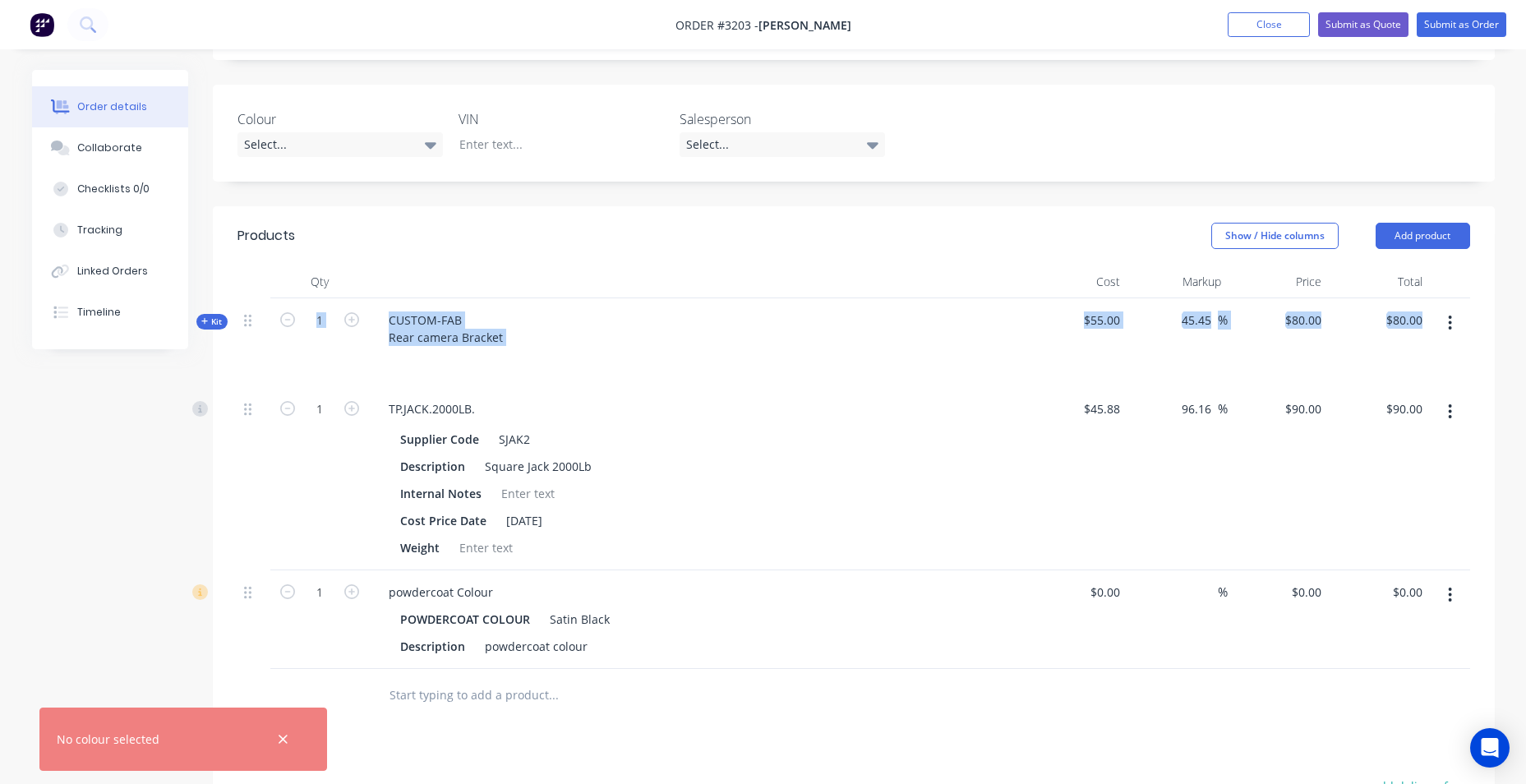
drag, startPoint x: 243, startPoint y: 322, endPoint x: 251, endPoint y: 385, distance: 63.5
click at [249, 388] on div "Kit 1 CUSTOM-FAB Rear camera Bracket $55.00 45.45 45.45 % $80.00 $80.00 $80.00 …" at bounding box center [854, 483] width 1233 height 371
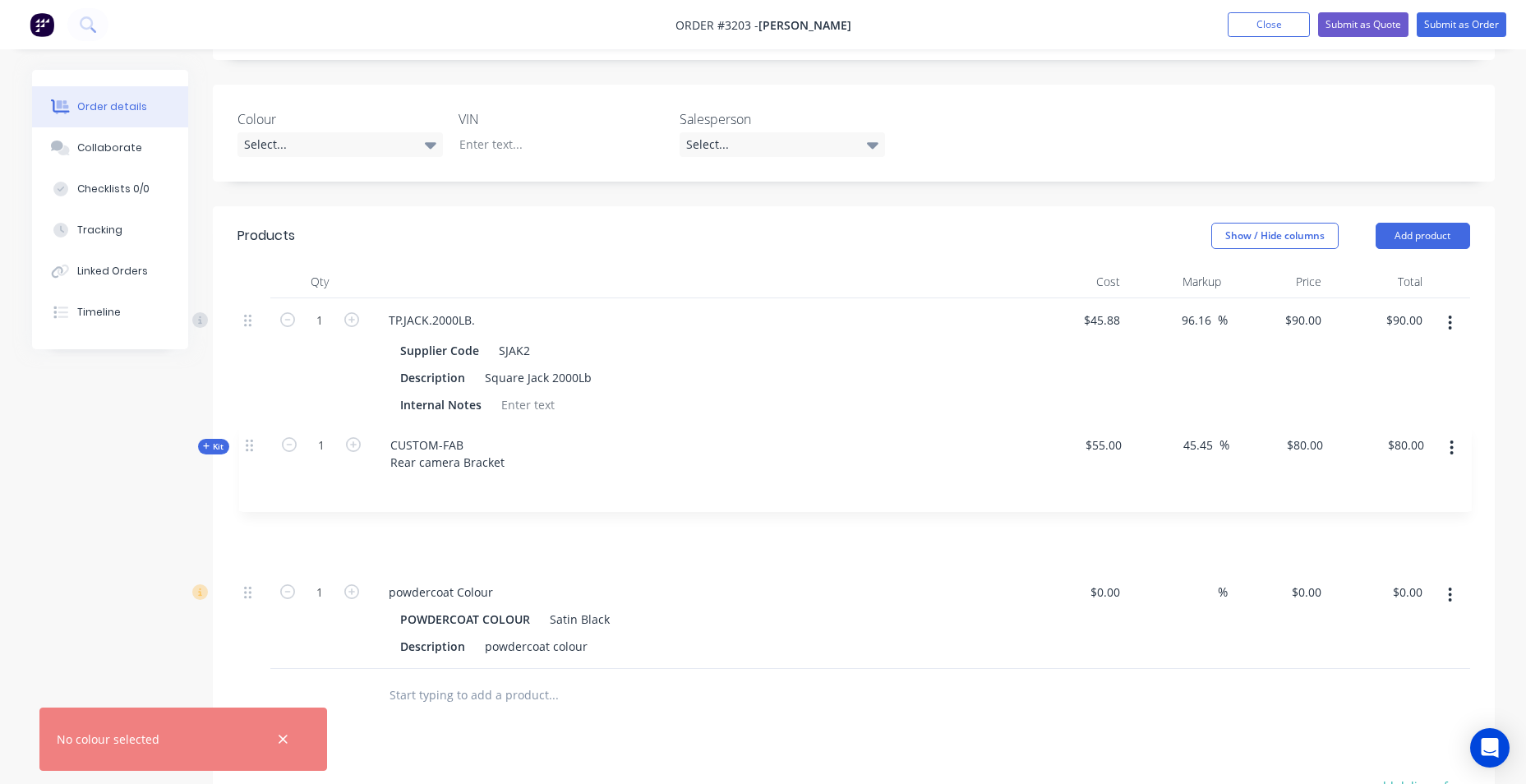
drag, startPoint x: 251, startPoint y: 385, endPoint x: 251, endPoint y: 448, distance: 63.0
click at [250, 448] on div "Kit 1 CUSTOM-FAB Rear camera Bracket $55.00 45.45 45.45 % $80.00 $80.00 $80.00 …" at bounding box center [854, 483] width 1233 height 371
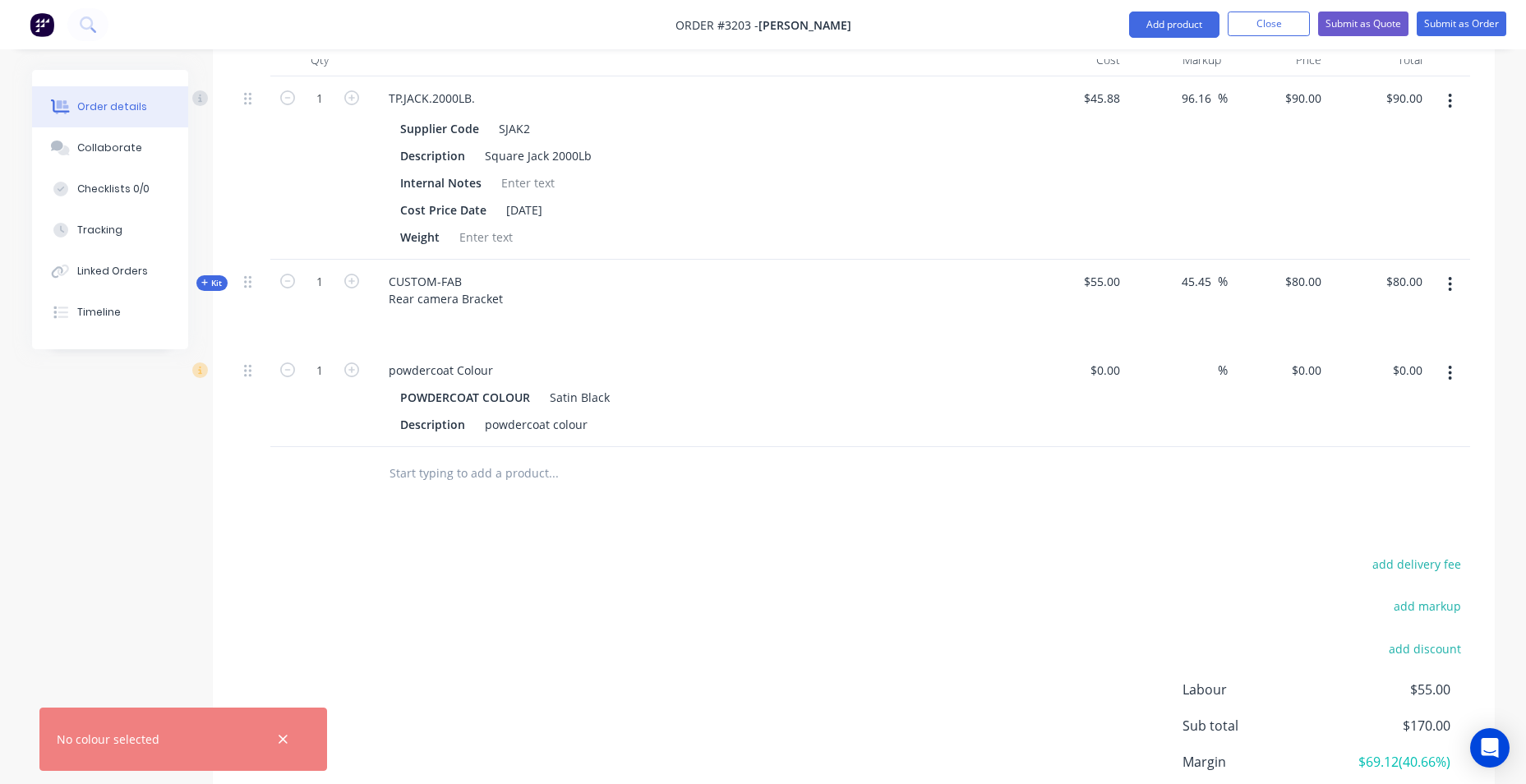
scroll to position [575, 0]
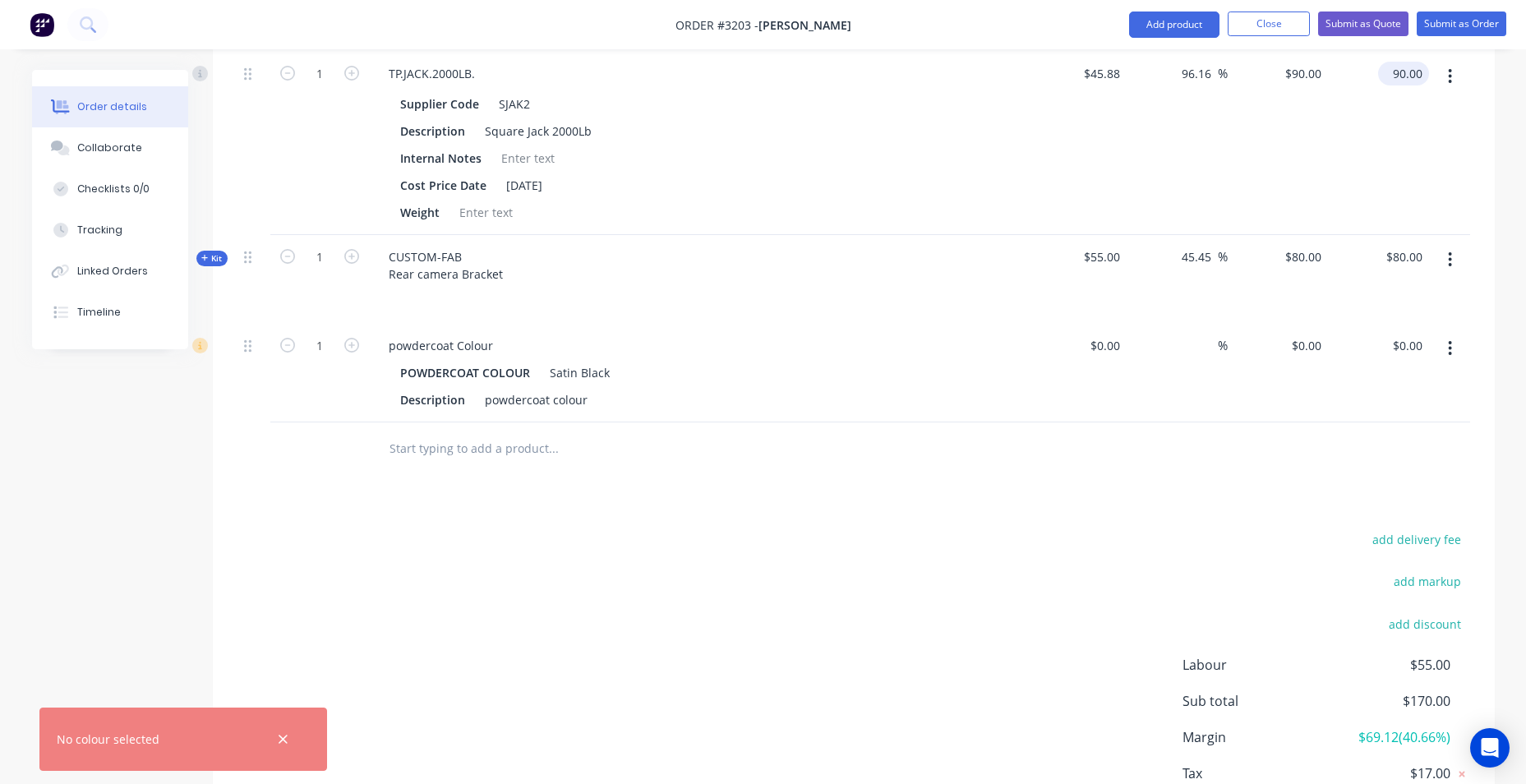
click at [1417, 77] on input "90.00" at bounding box center [1406, 73] width 44 height 23
type input "0"
type input "-100"
type input "$0.00"
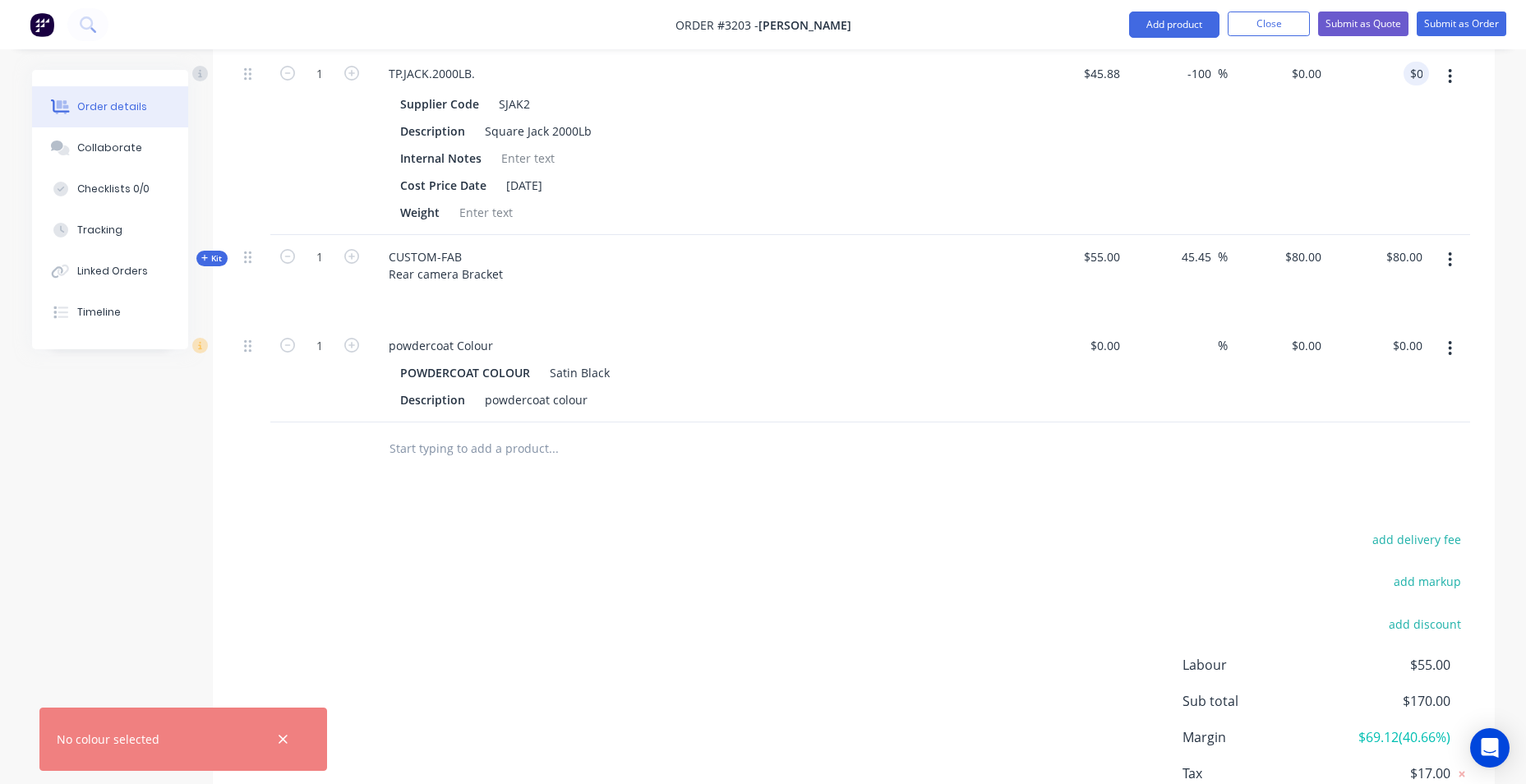
drag, startPoint x: 635, startPoint y: 354, endPoint x: 658, endPoint y: 348, distance: 23.8
click at [646, 352] on div "powdercoat Colour" at bounding box center [698, 345] width 644 height 23
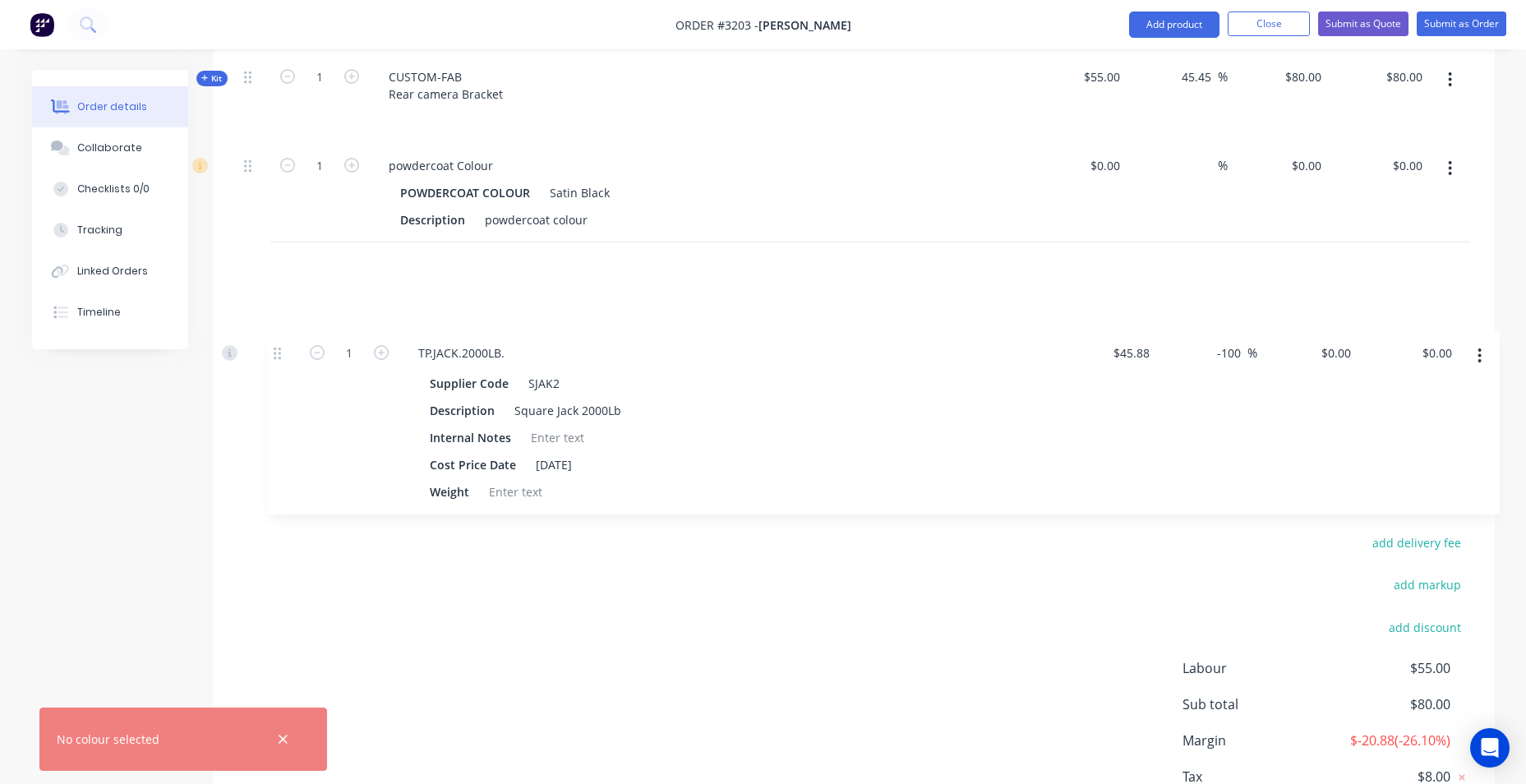
drag, startPoint x: 250, startPoint y: 80, endPoint x: 283, endPoint y: 355, distance: 277.0
click at [279, 357] on div "1 TP.JACK.2000LB. Supplier Code SJAK2 Description Square Jack 2000Lb Internal N…" at bounding box center [854, 241] width 1233 height 371
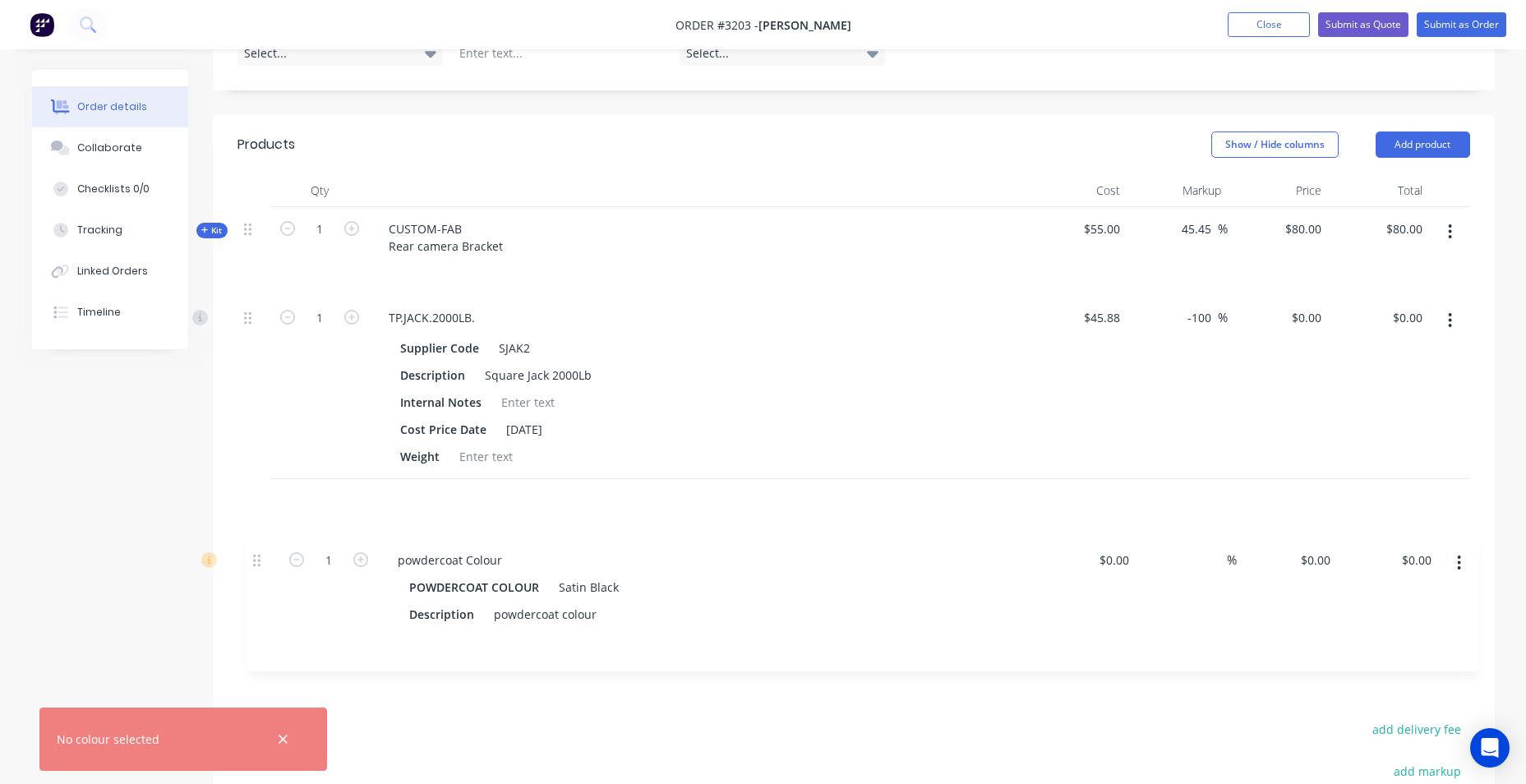
scroll to position [427, 0]
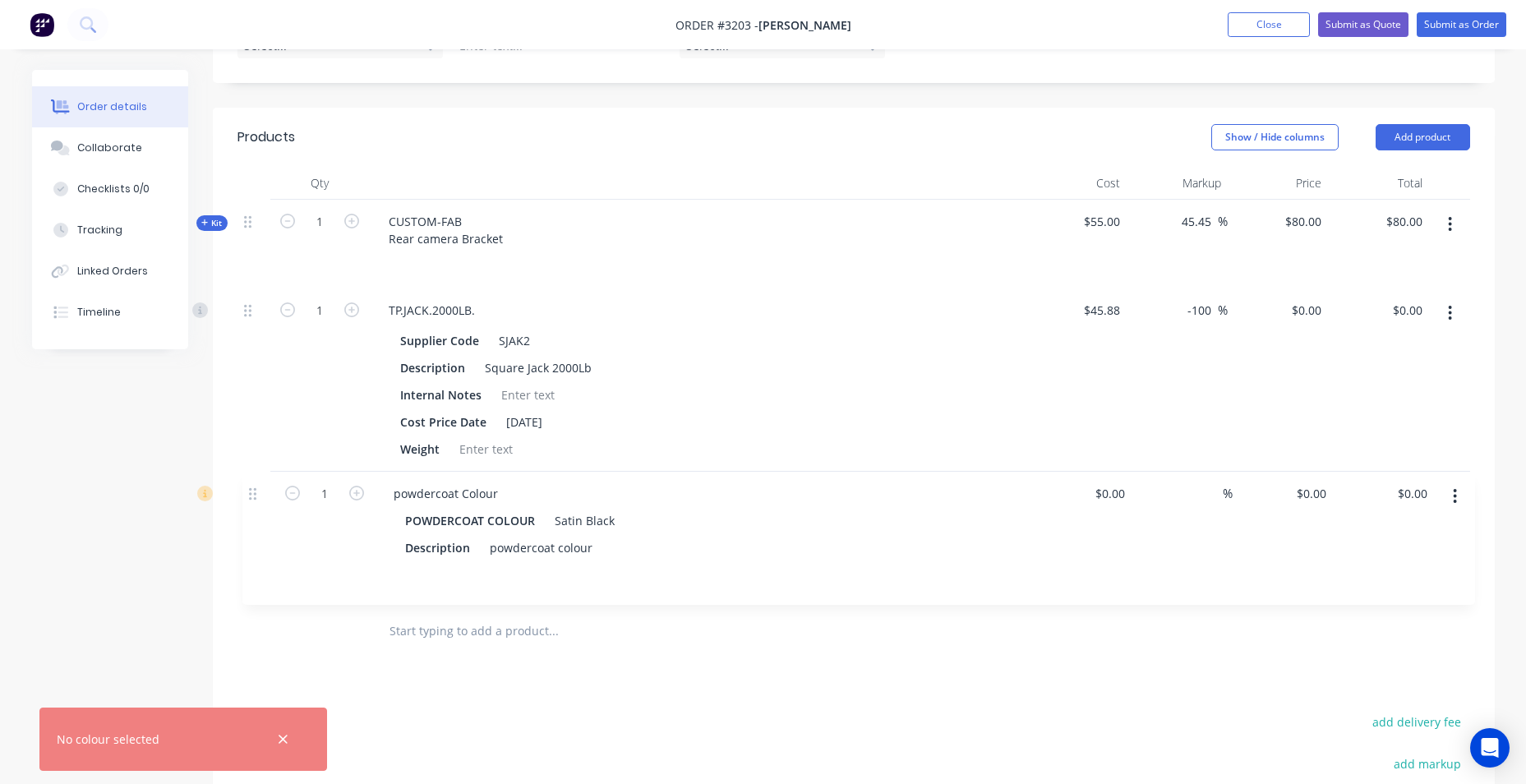
drag, startPoint x: 248, startPoint y: 332, endPoint x: 253, endPoint y: 498, distance: 166.1
click at [253, 498] on div "Kit 1 CUSTOM-FAB Rear camera Bracket $55.00 45.45 45.45 % $80.00 $80.00 $80.00 …" at bounding box center [854, 402] width 1233 height 405
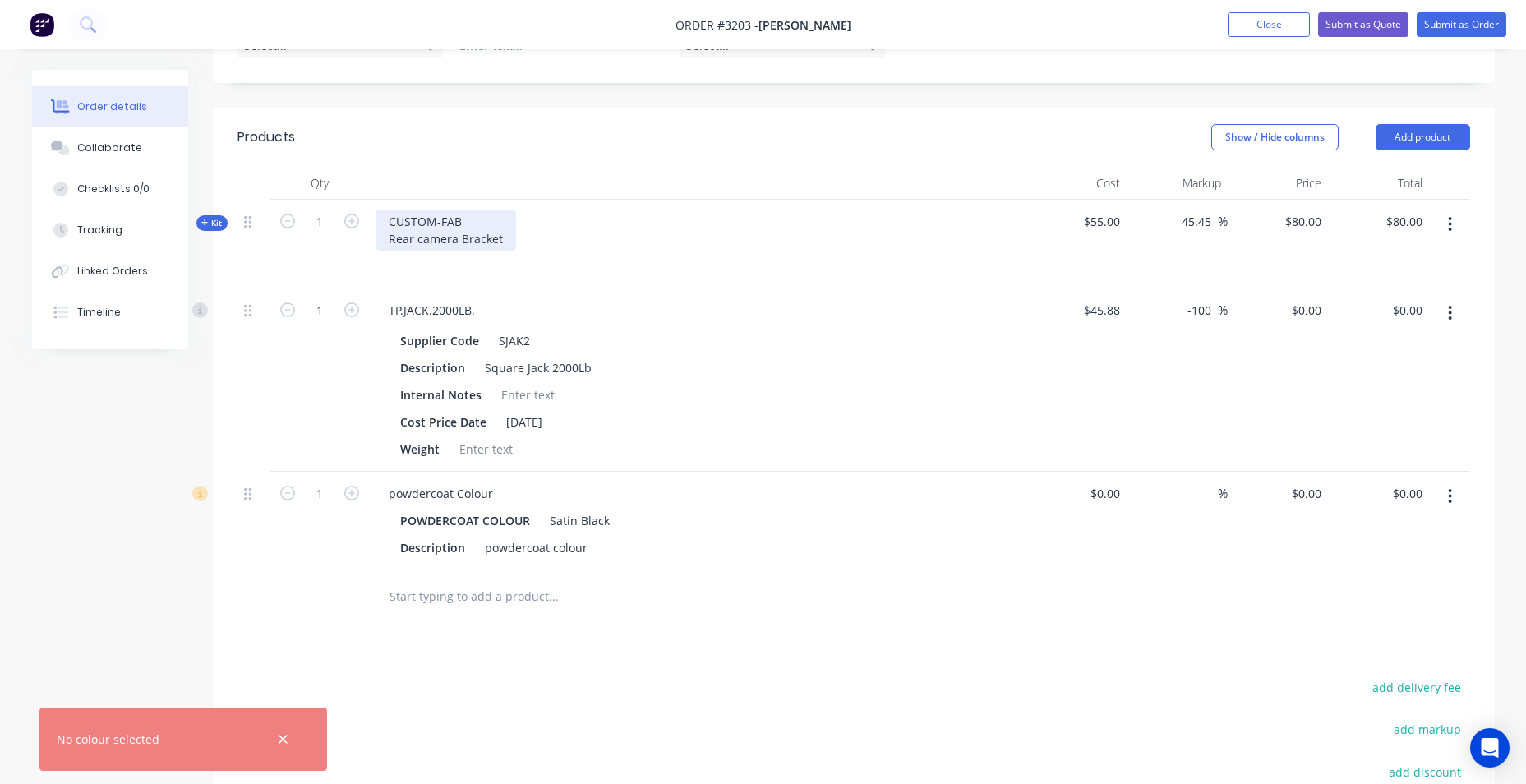
click at [509, 238] on div "CUSTOM-FAB Rear camera Bracket" at bounding box center [446, 230] width 141 height 41
click at [1409, 227] on input "80.00" at bounding box center [1406, 221] width 44 height 23
type input "140"
type input "154.55"
type input "$140.00"
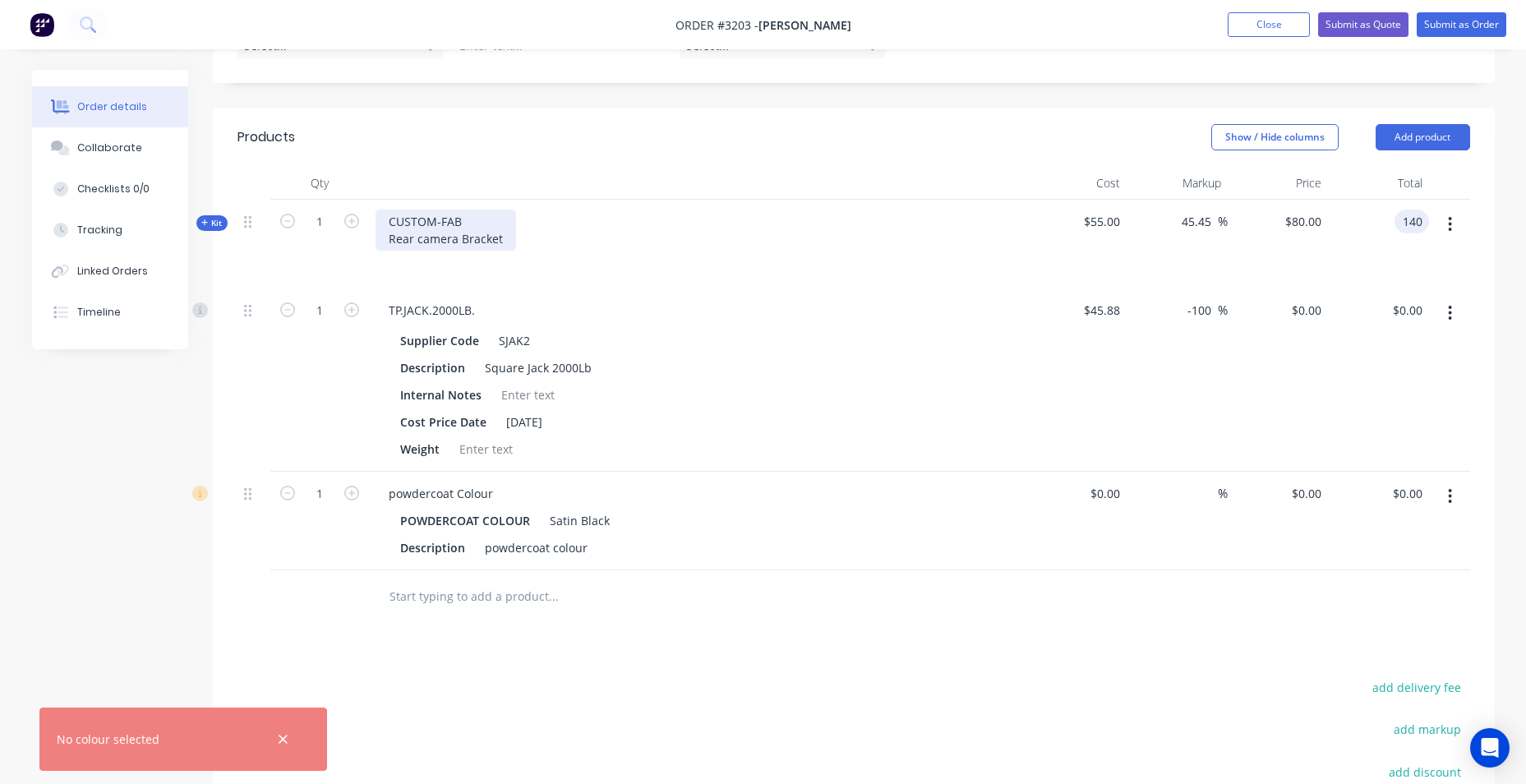
type input "$140.00"
click at [507, 243] on div "CUSTOM-FAB Rear camera Bracket" at bounding box center [446, 230] width 141 height 41
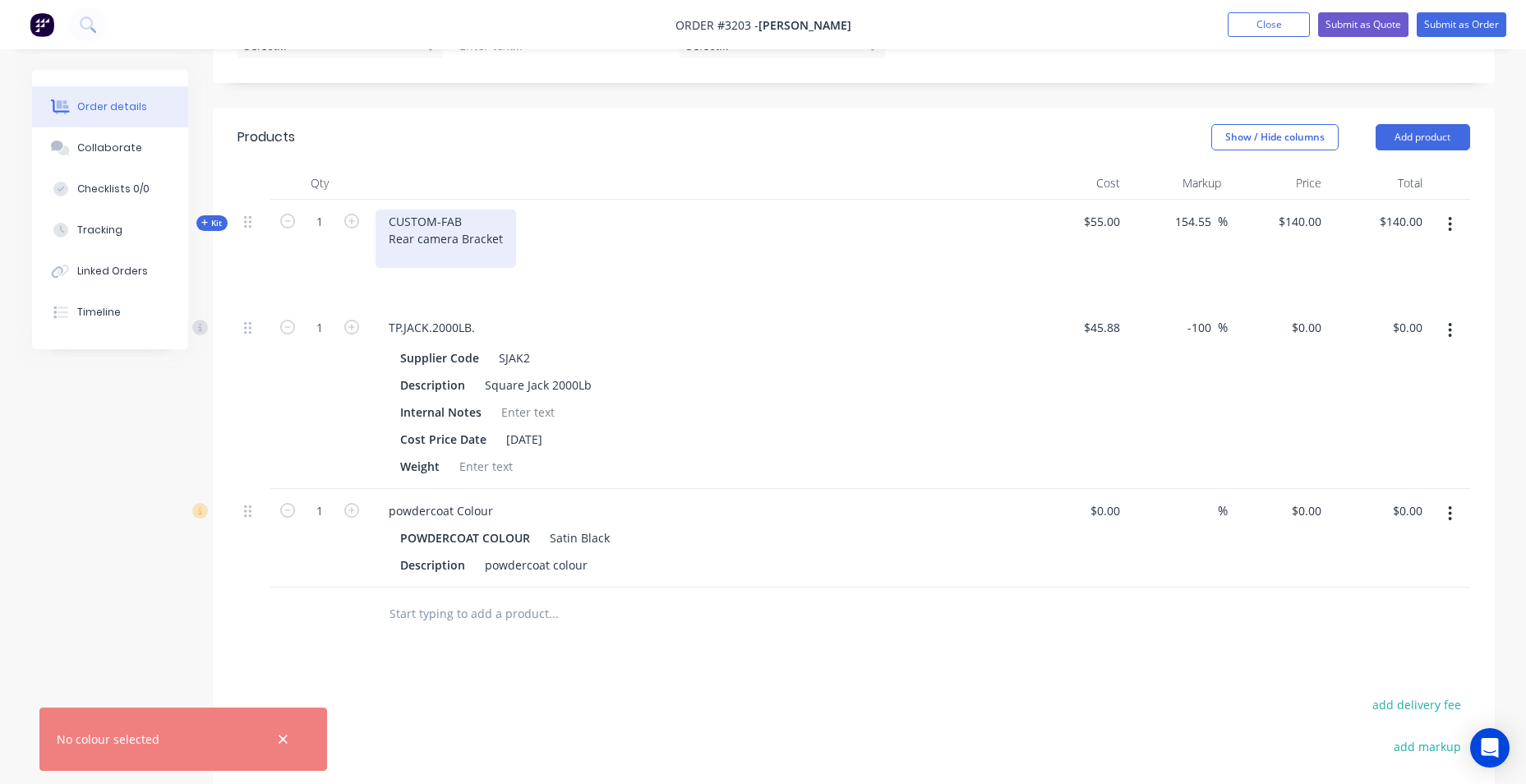
click at [387, 244] on div "CUSTOM-FAB Rear camera Bracket" at bounding box center [446, 239] width 141 height 58
click at [420, 244] on div "CUSTOM-FAB -Rear camera Bracket" at bounding box center [448, 239] width 144 height 58
click at [510, 238] on div "CUSTOM-FAB -Rear camera Bracket" at bounding box center [448, 239] width 144 height 58
click at [390, 259] on div "CUSTOM-FAB -Rear camera Bracket. design/draw" at bounding box center [450, 239] width 148 height 58
click at [472, 258] on div "CUSTOM-FAB -Rear camera Bracket. -design/draw" at bounding box center [450, 239] width 148 height 58
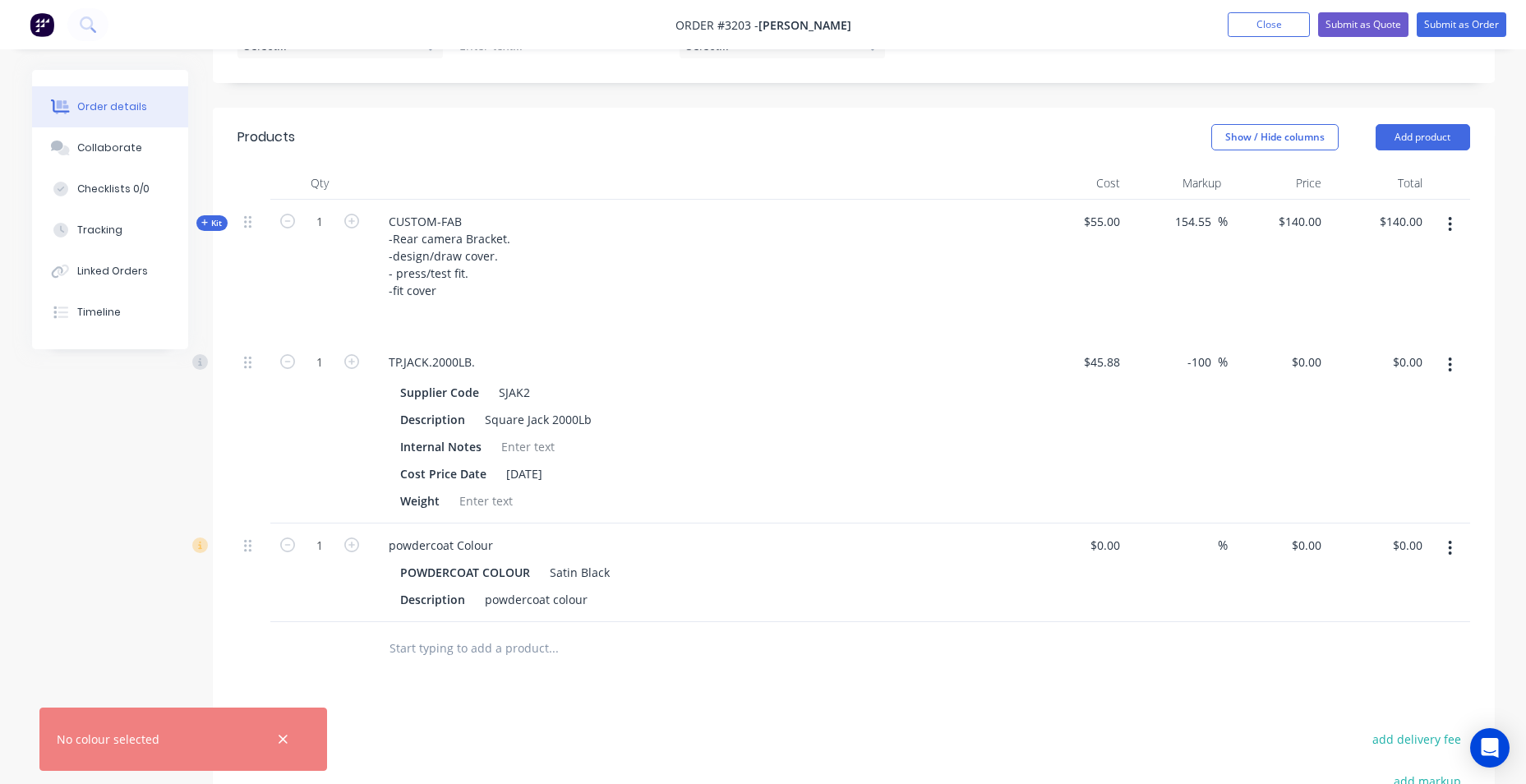
click at [1062, 159] on header "Products Show / Hide columns Add product" at bounding box center [853, 137] width 1282 height 59
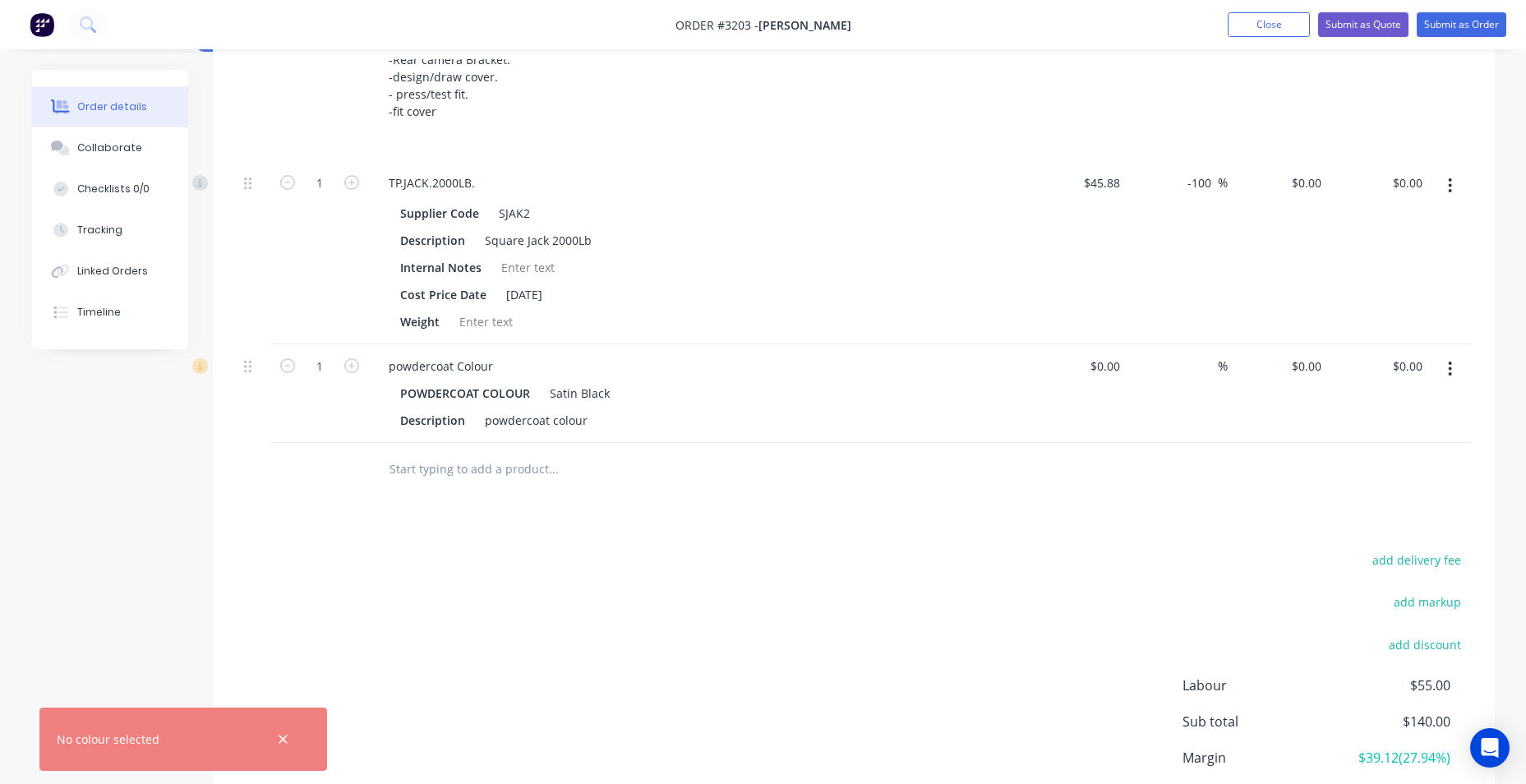
scroll to position [608, 0]
click at [1415, 363] on input "0.00" at bounding box center [1413, 363] width 31 height 23
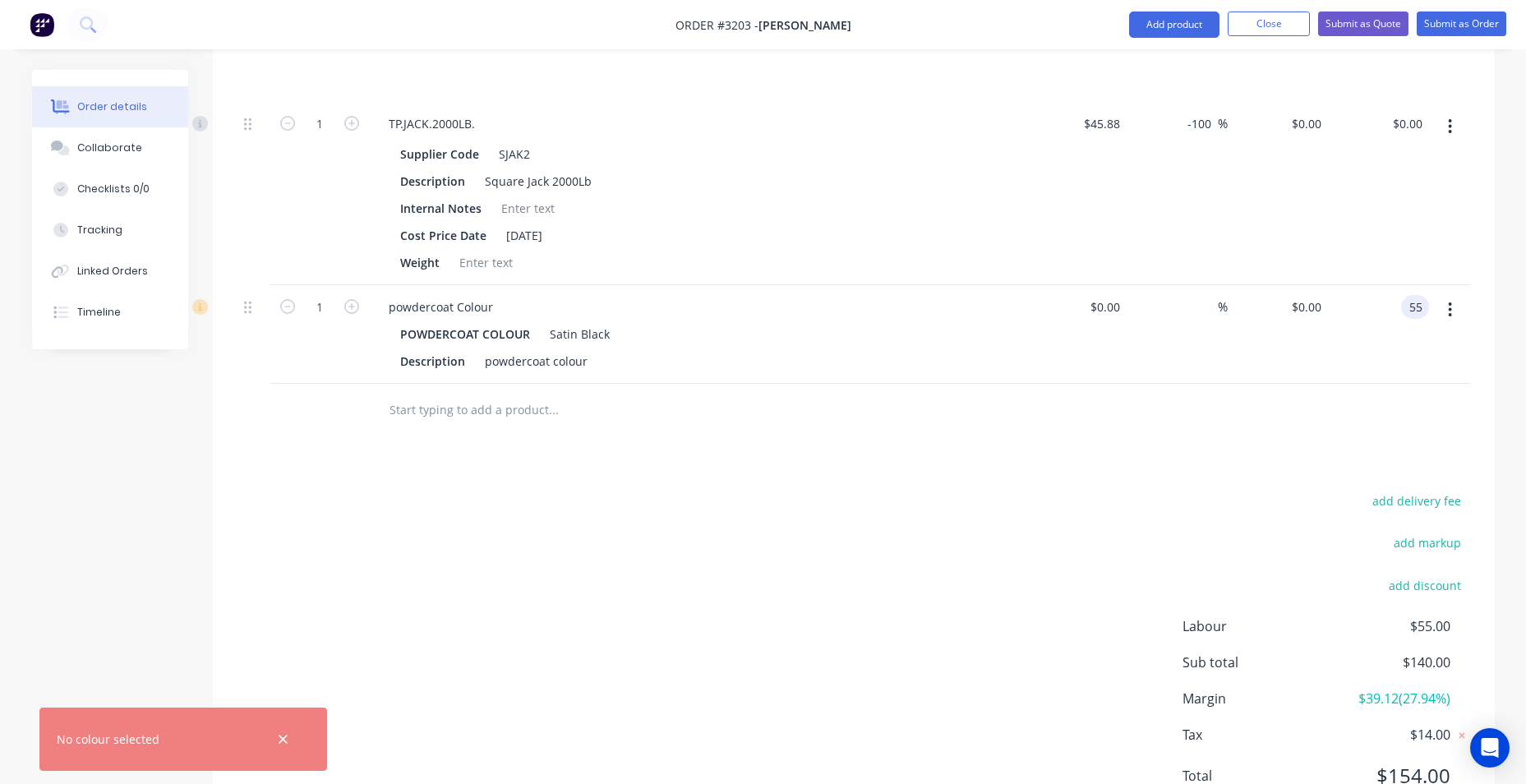
scroll to position [690, 0]
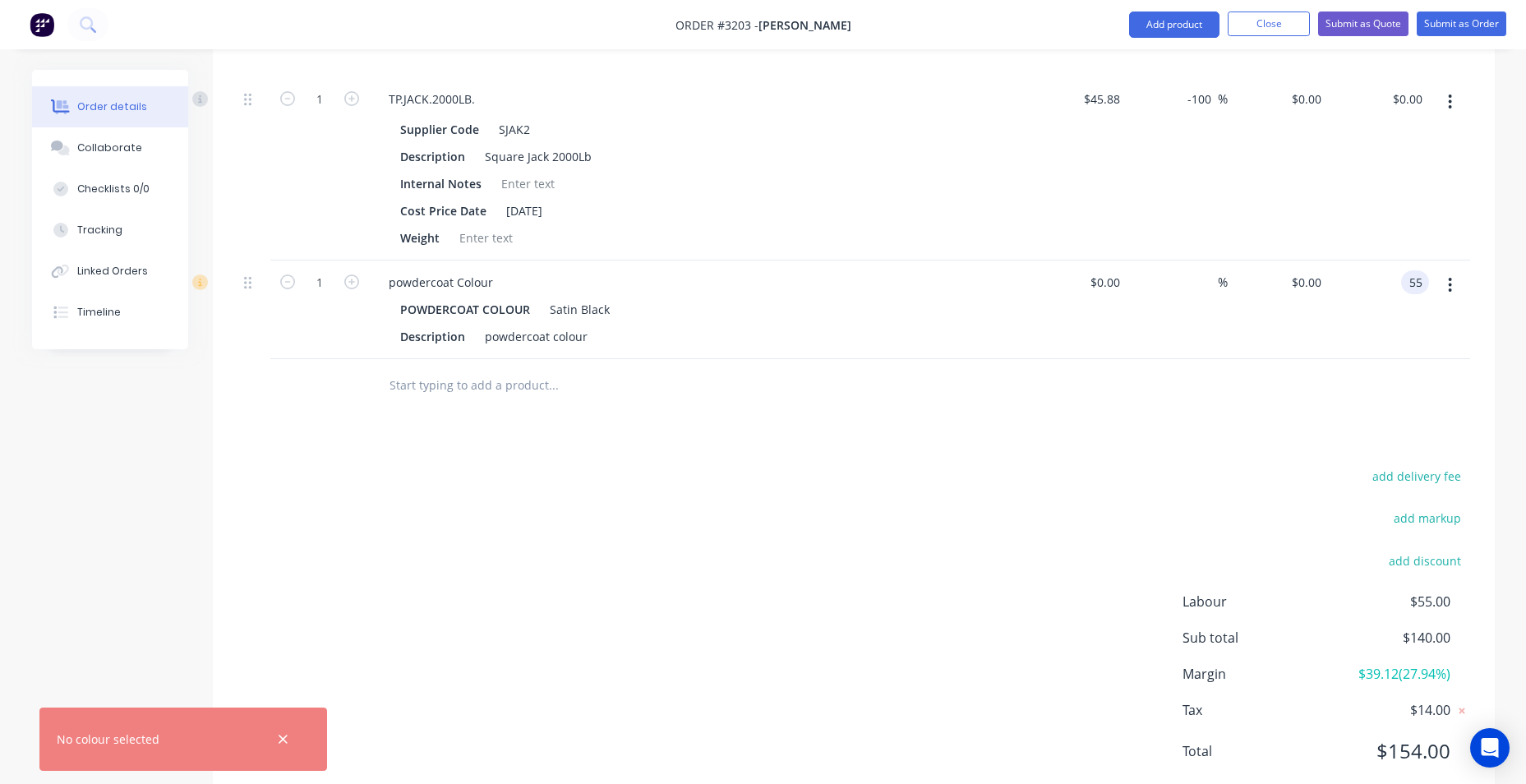
type input "55"
type input "$55.00"
click at [1017, 529] on div "add delivery fee add markup add discount Labour $55.00 Sub total $140.00 Margin…" at bounding box center [854, 624] width 1233 height 318
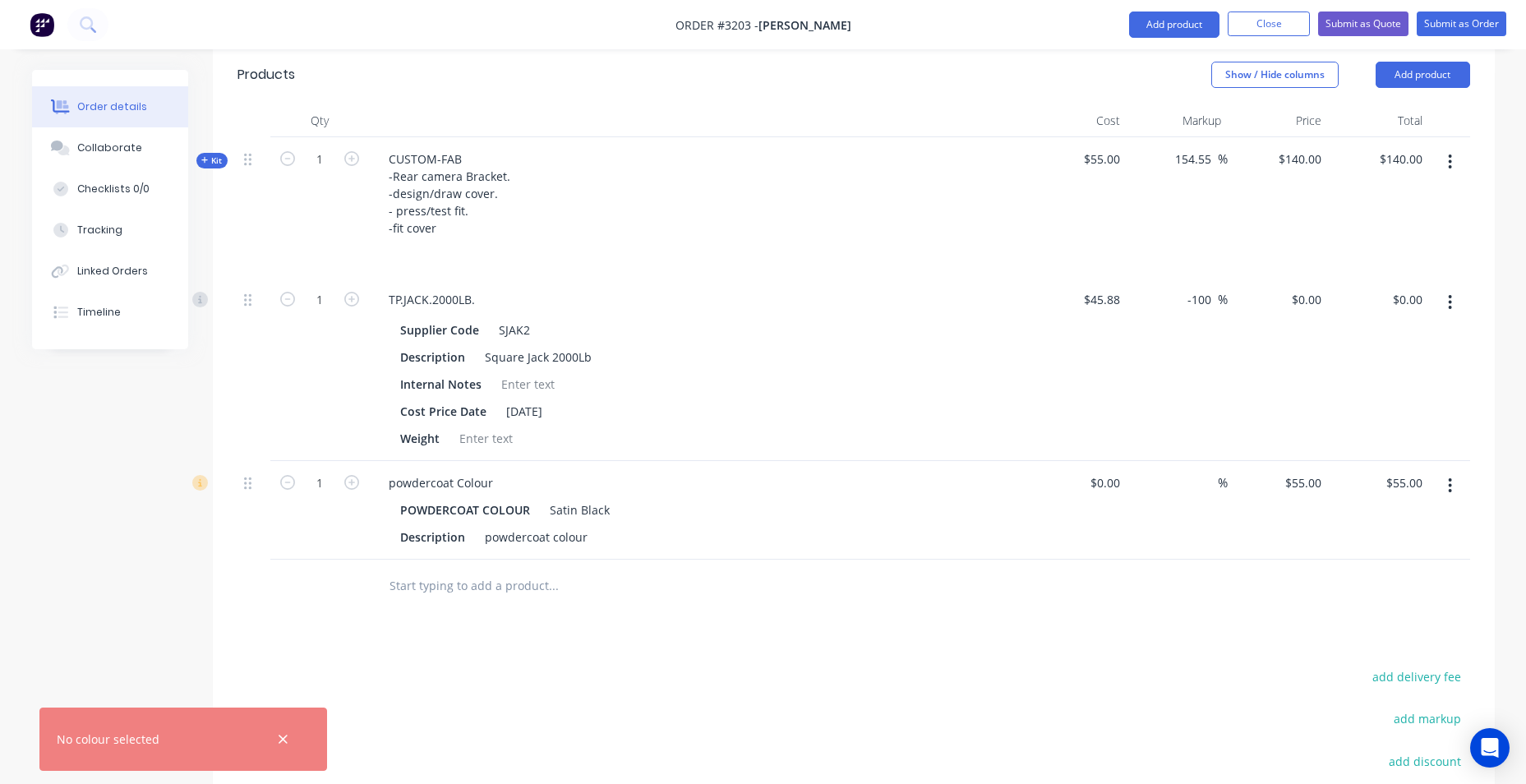
scroll to position [198, 0]
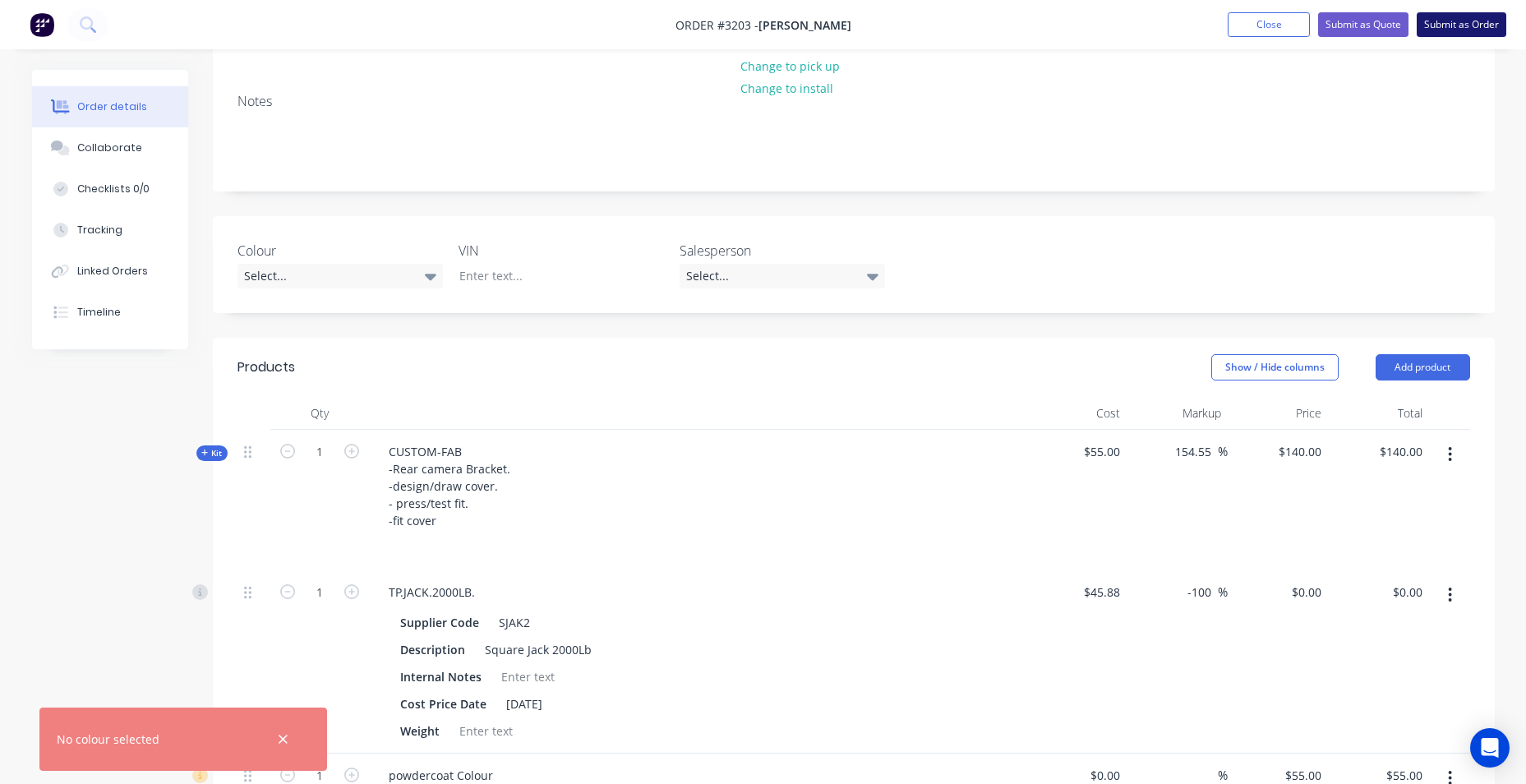
click at [1454, 20] on button "Submit as Order" at bounding box center [1461, 24] width 90 height 24
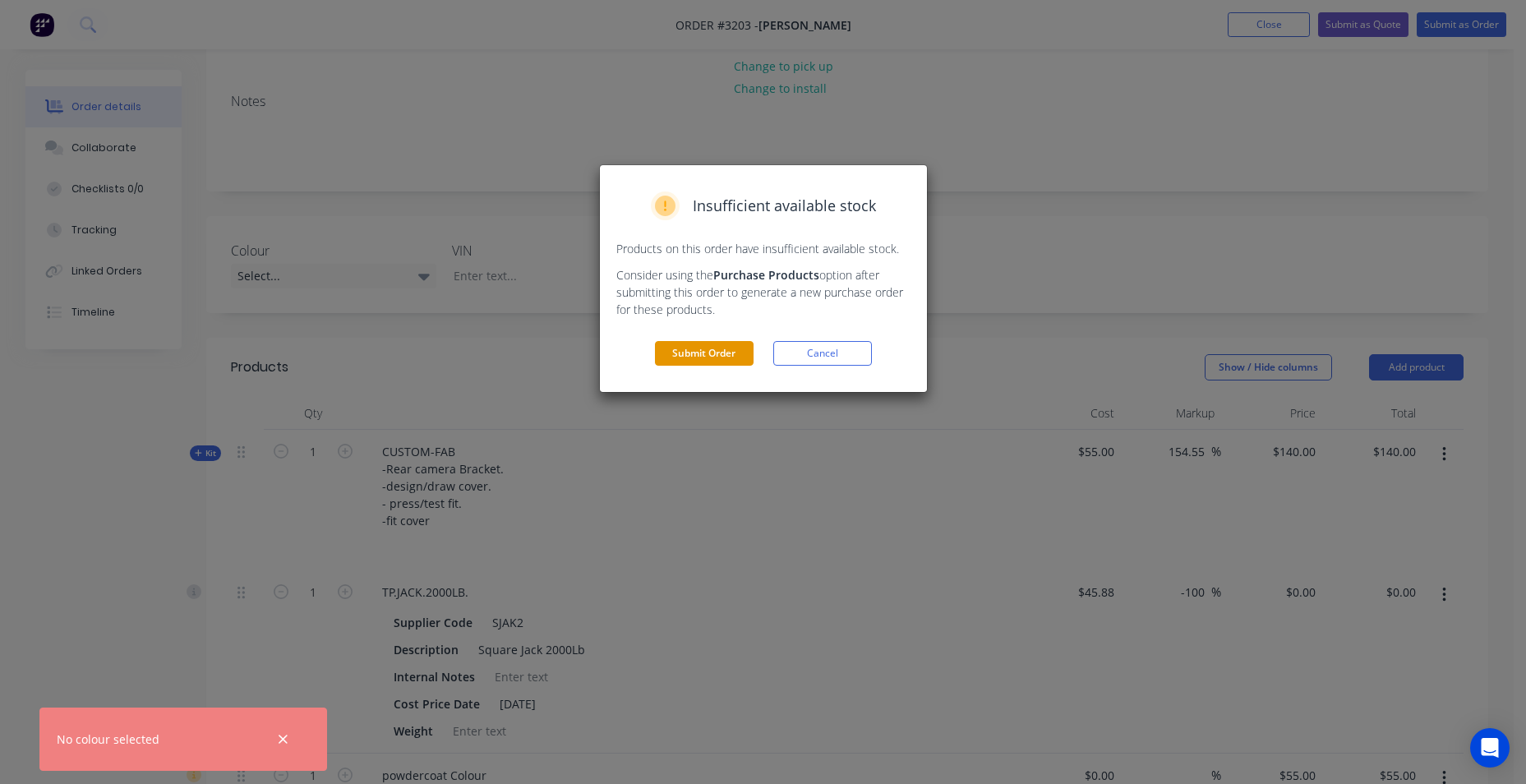
click at [726, 361] on button "Submit Order" at bounding box center [704, 353] width 98 height 24
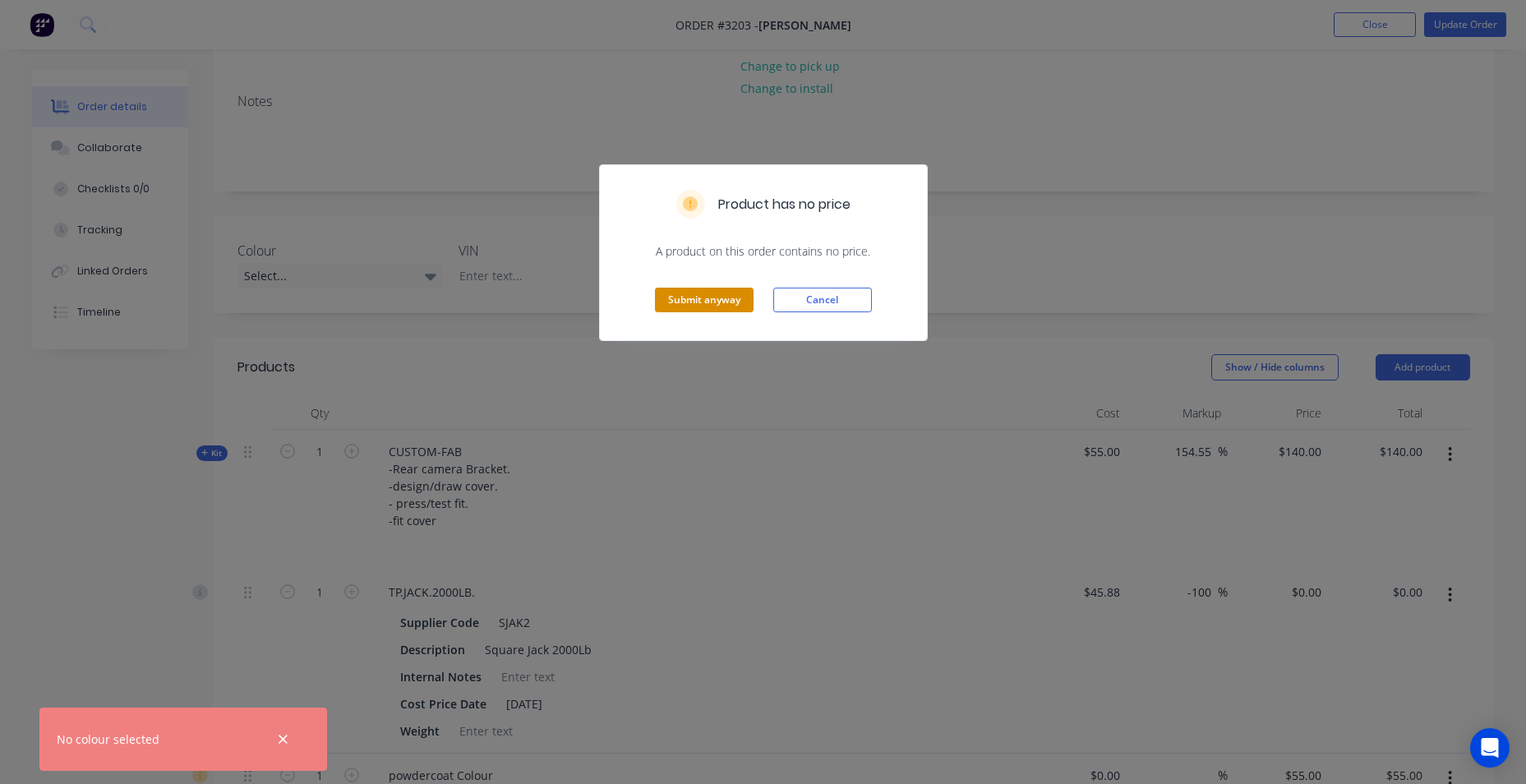
click at [739, 297] on button "Submit anyway" at bounding box center [704, 300] width 98 height 24
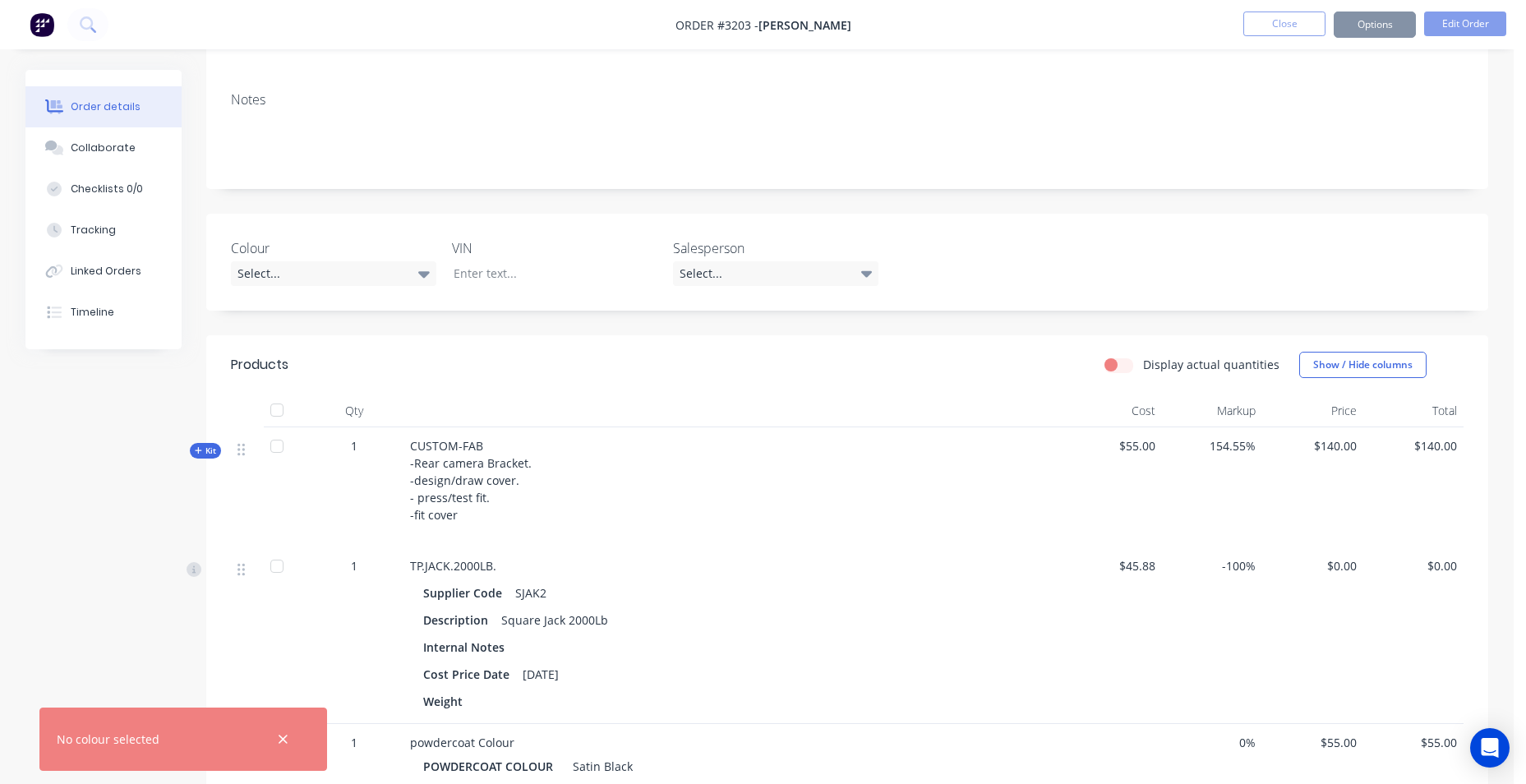
scroll to position [197, 0]
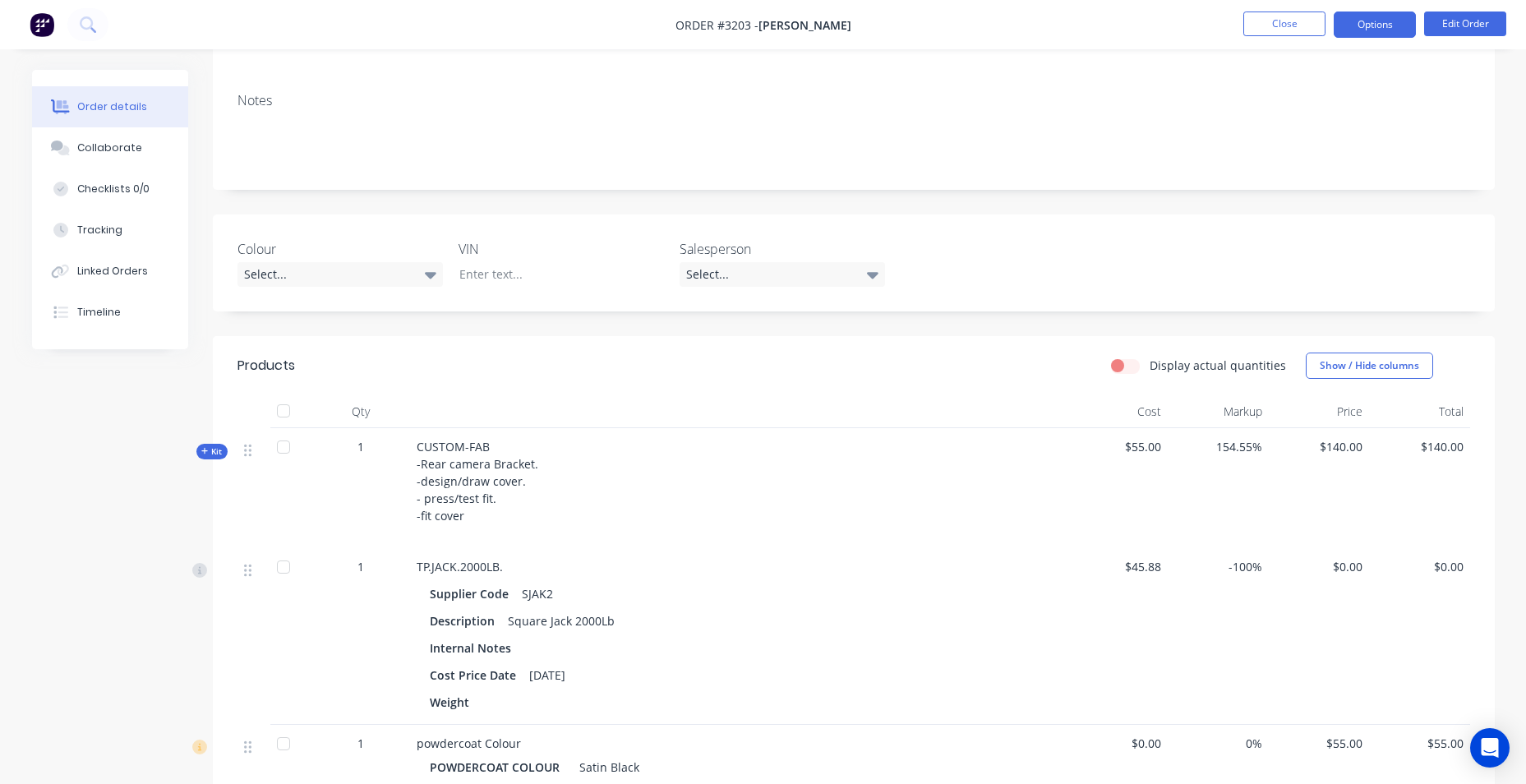
click at [1370, 35] on button "Options" at bounding box center [1375, 24] width 82 height 26
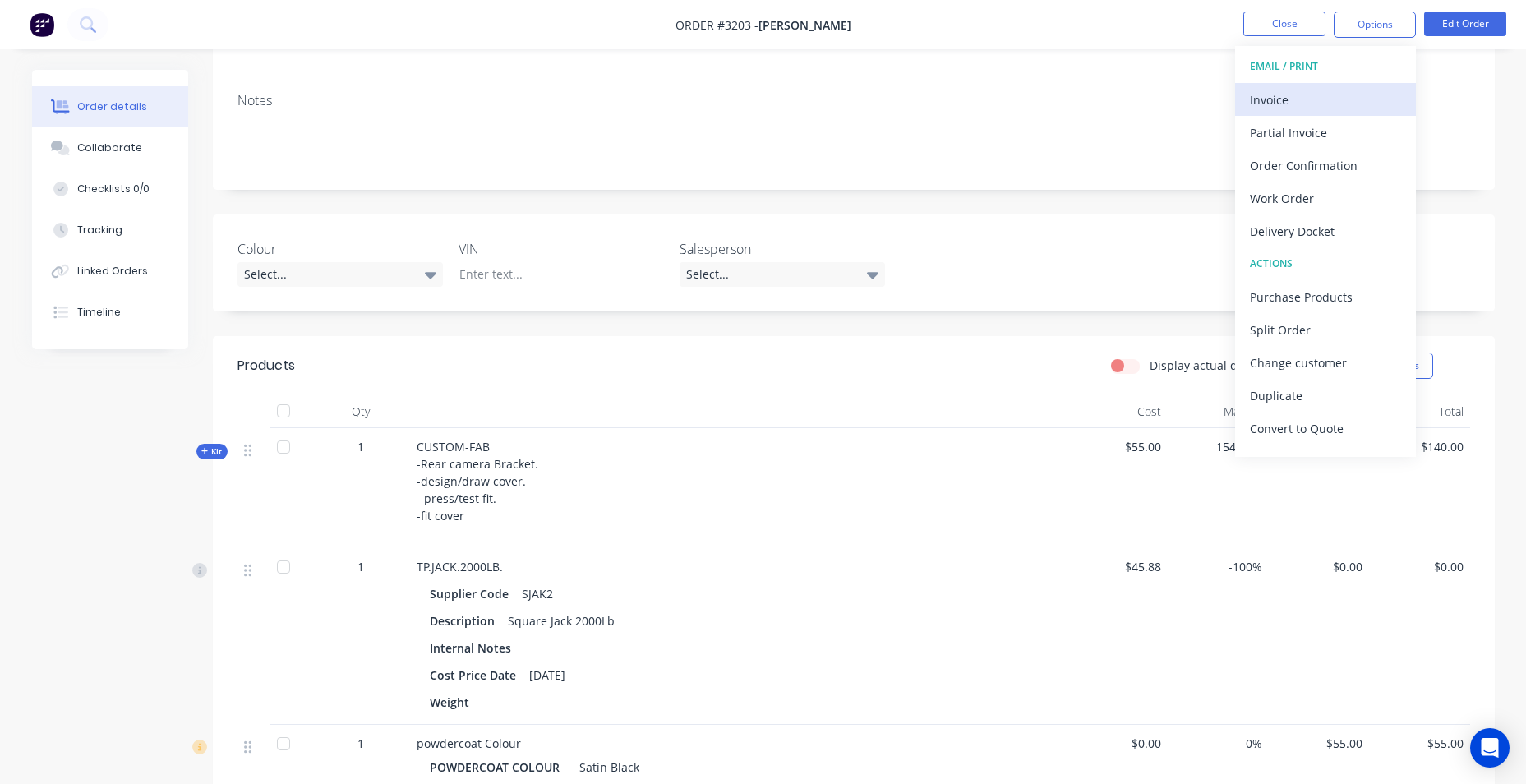
click at [1341, 88] on div "Invoice" at bounding box center [1325, 99] width 151 height 23
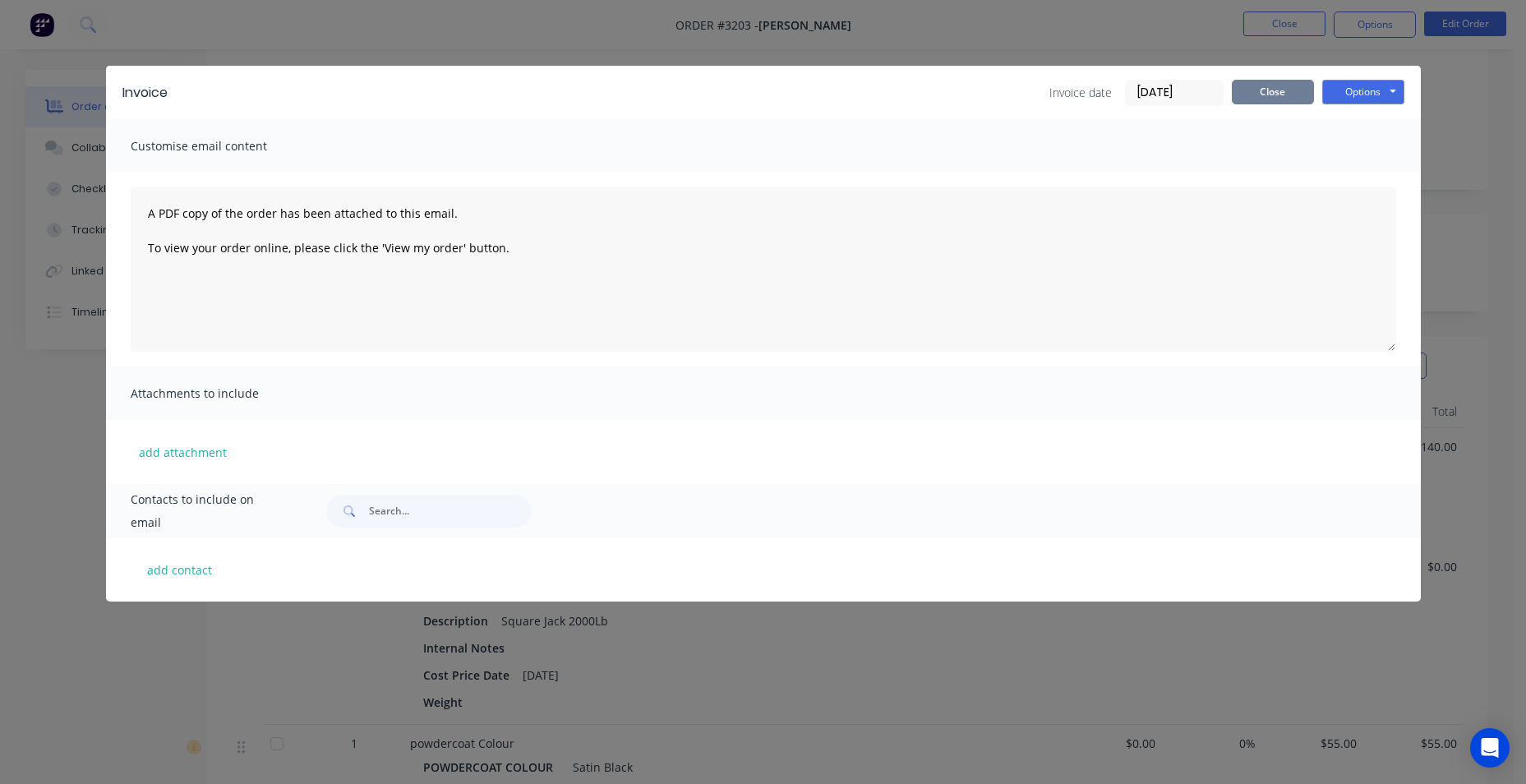
click at [1306, 91] on button "Close" at bounding box center [1273, 92] width 82 height 24
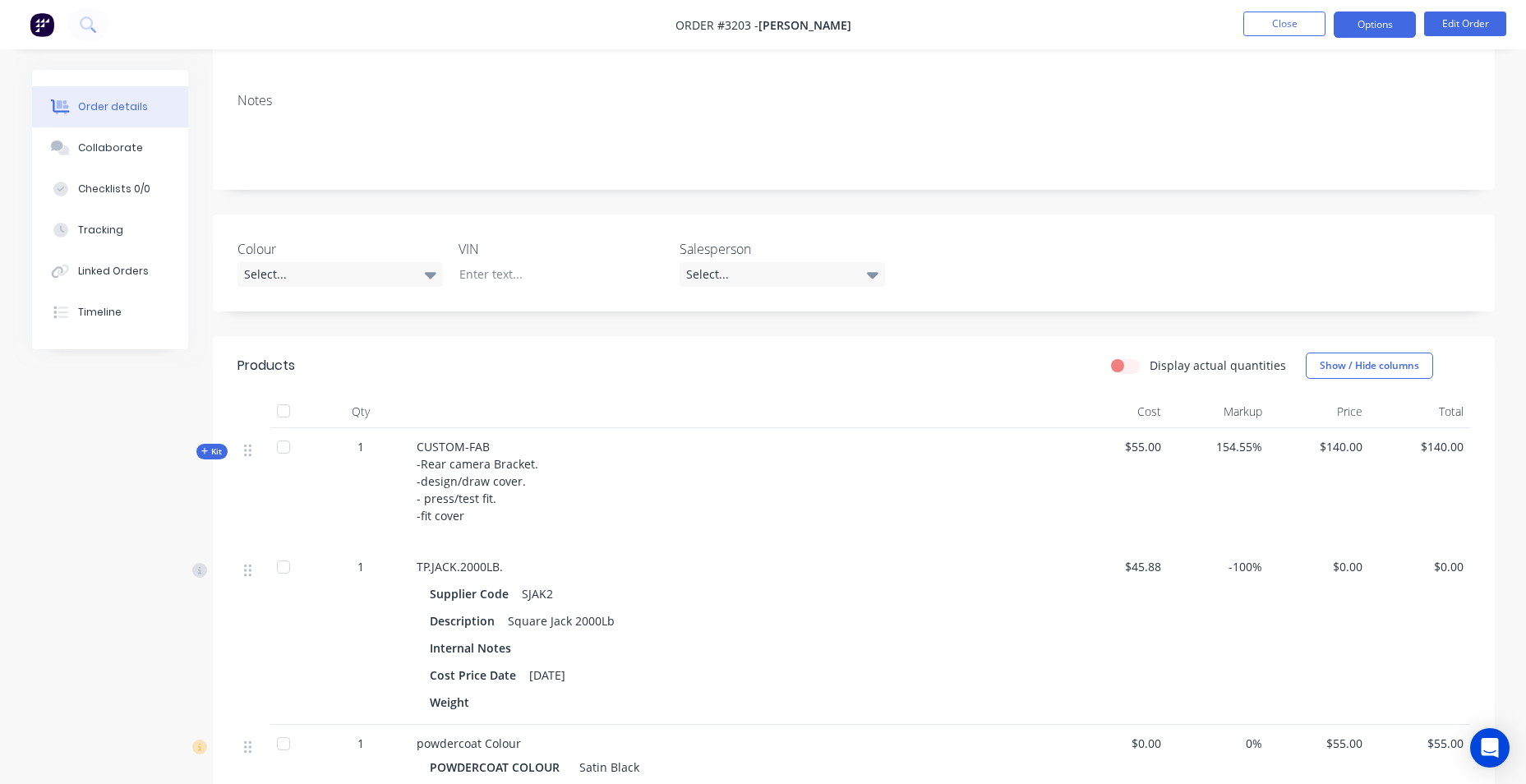
click at [1375, 28] on button "Options" at bounding box center [1375, 24] width 82 height 26
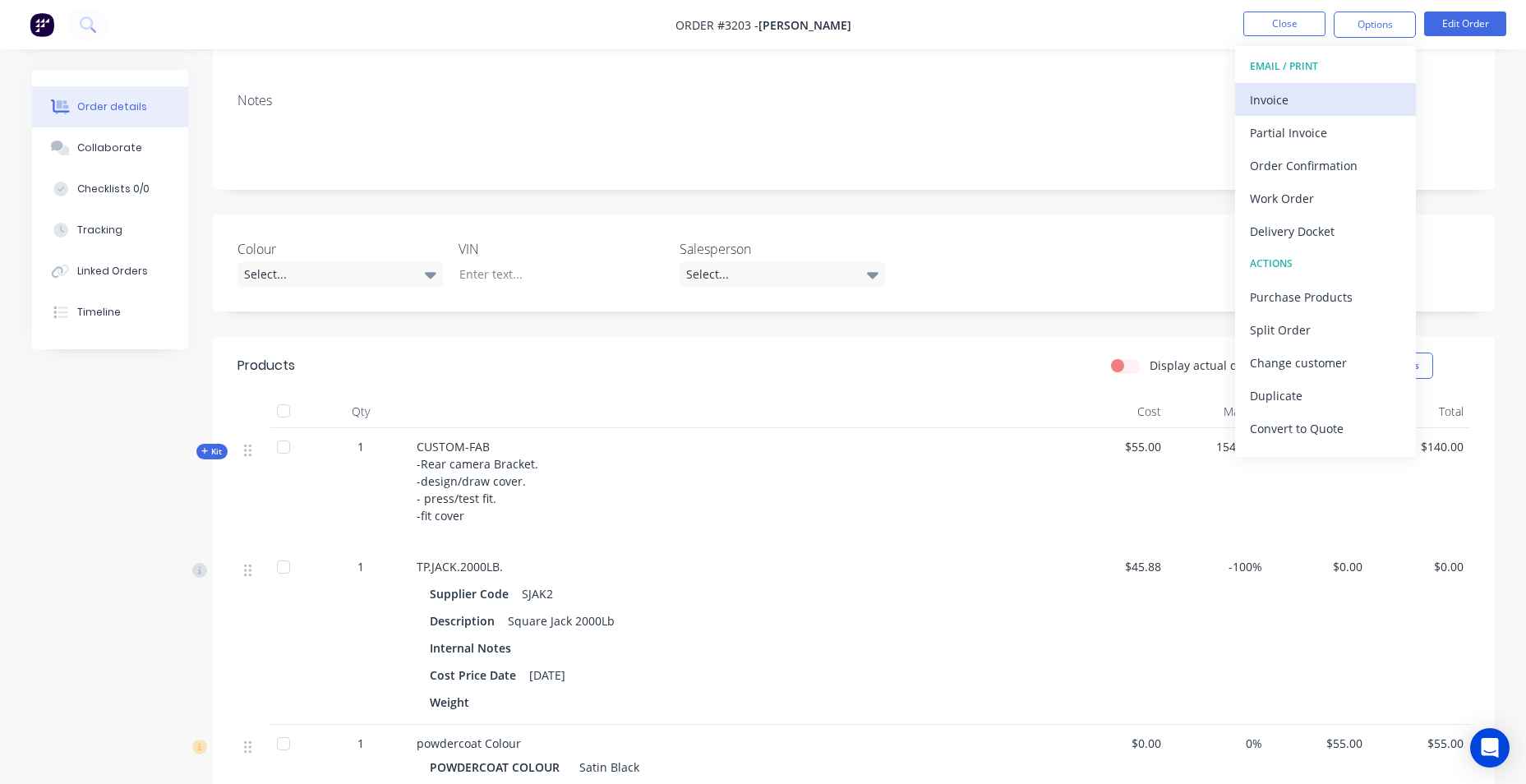
click at [1298, 97] on div "Invoice" at bounding box center [1325, 99] width 151 height 23
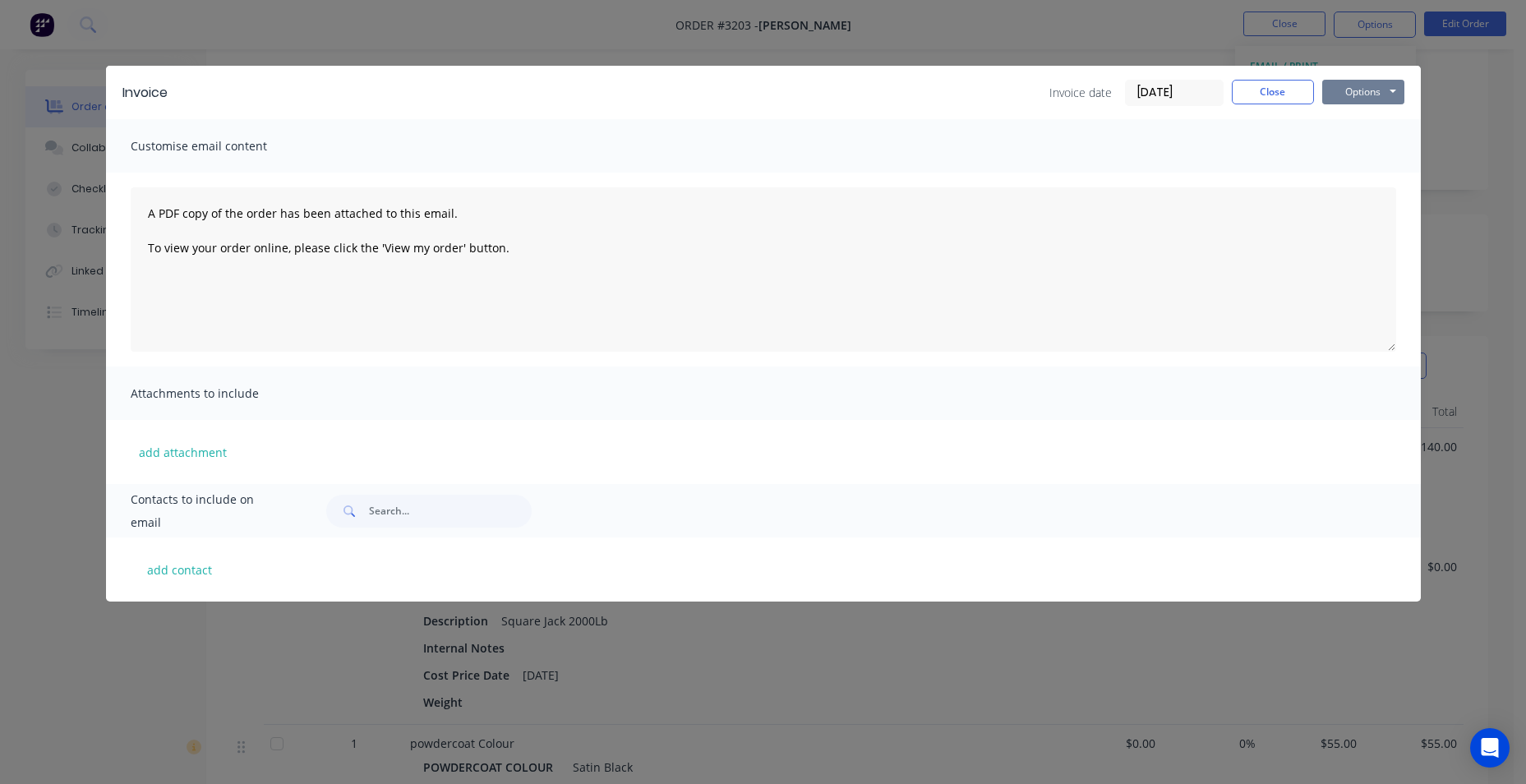
click at [1337, 91] on button "Options" at bounding box center [1363, 92] width 82 height 24
click at [1361, 127] on button "Preview" at bounding box center [1374, 121] width 105 height 27
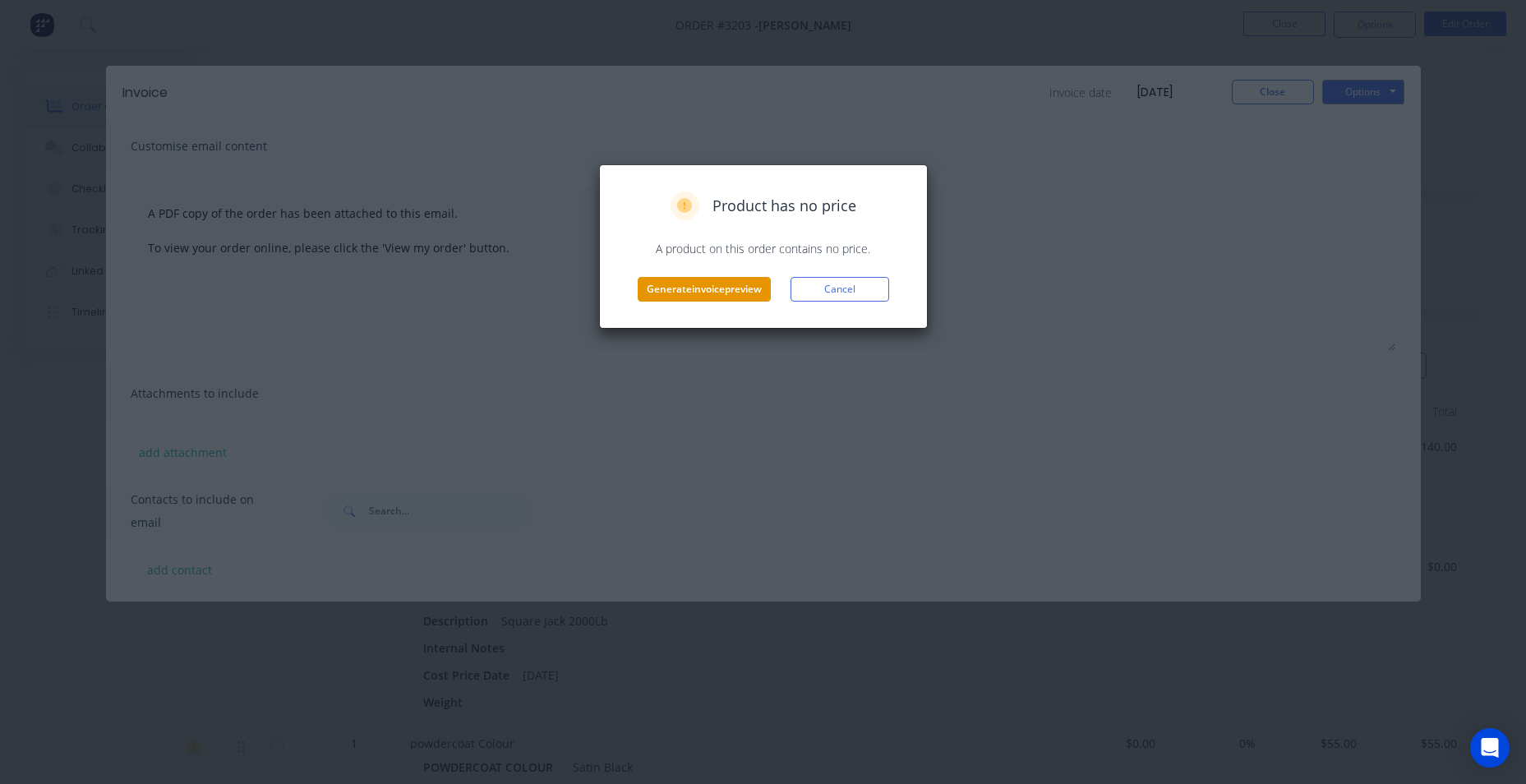
click at [748, 293] on button "Generate invoice preview" at bounding box center [704, 289] width 133 height 24
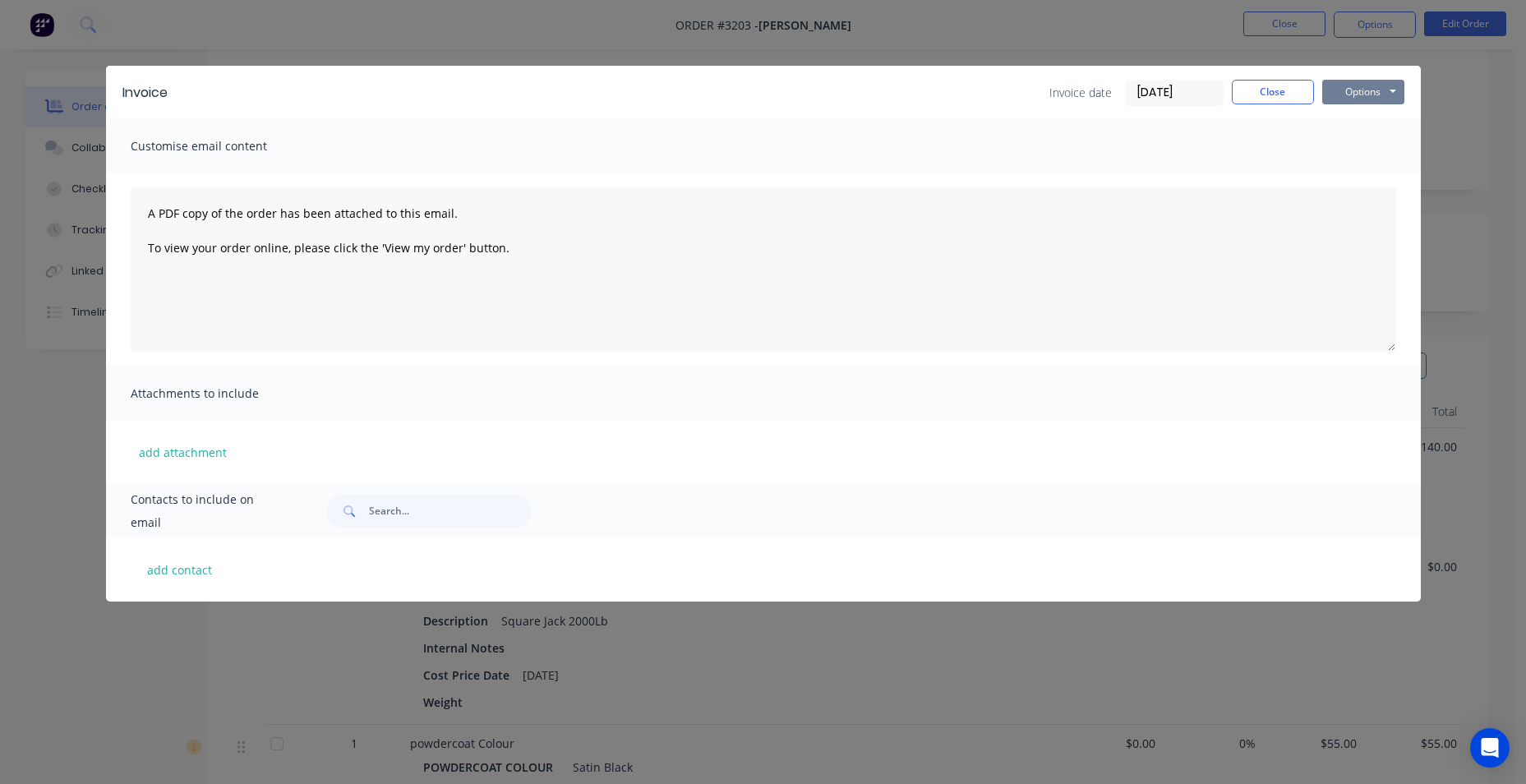
click at [1356, 90] on button "Options" at bounding box center [1363, 92] width 82 height 24
click at [1356, 179] on button "Email" at bounding box center [1374, 175] width 105 height 27
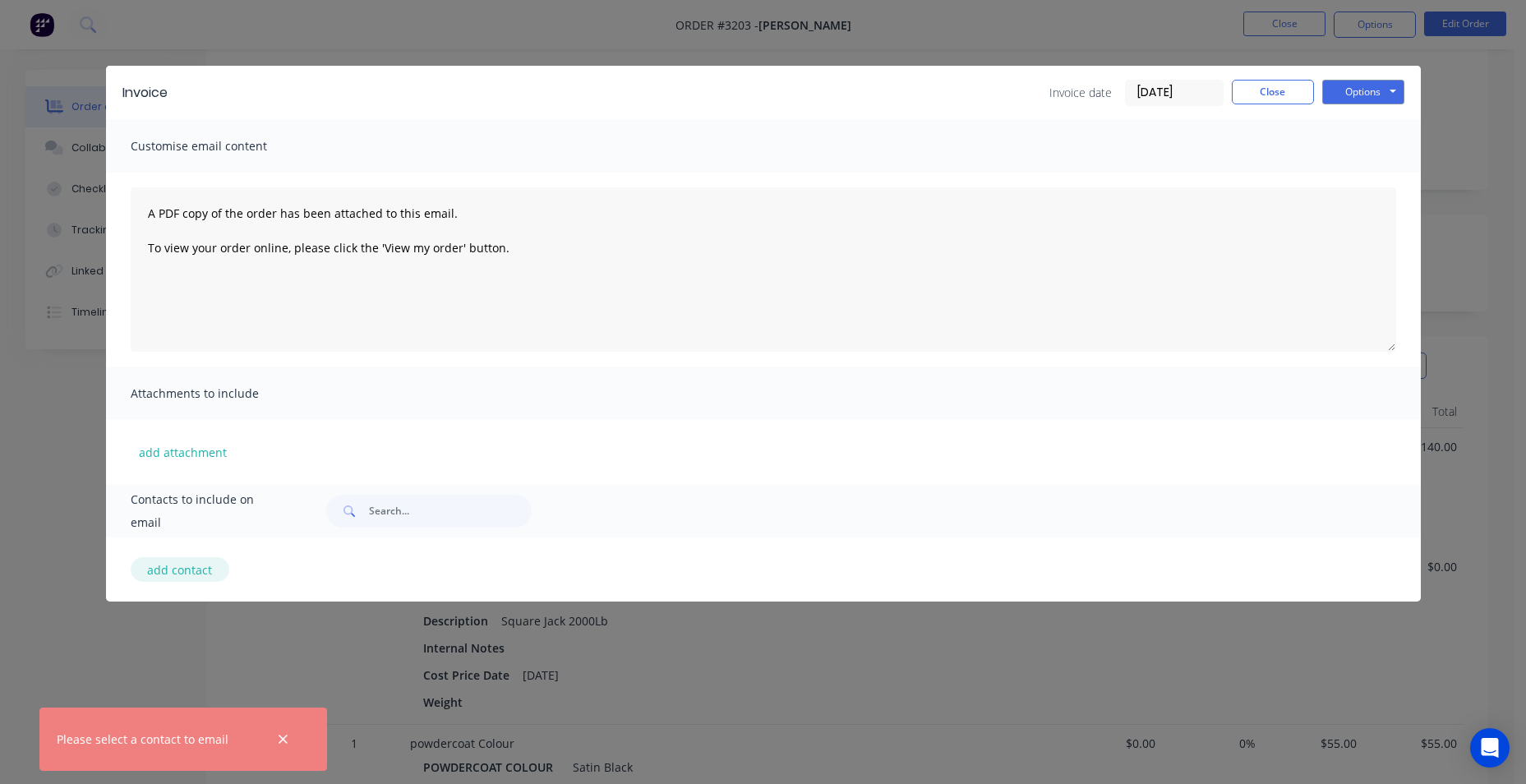
click at [178, 574] on button "add contact" at bounding box center [179, 570] width 98 height 24
select select "AU"
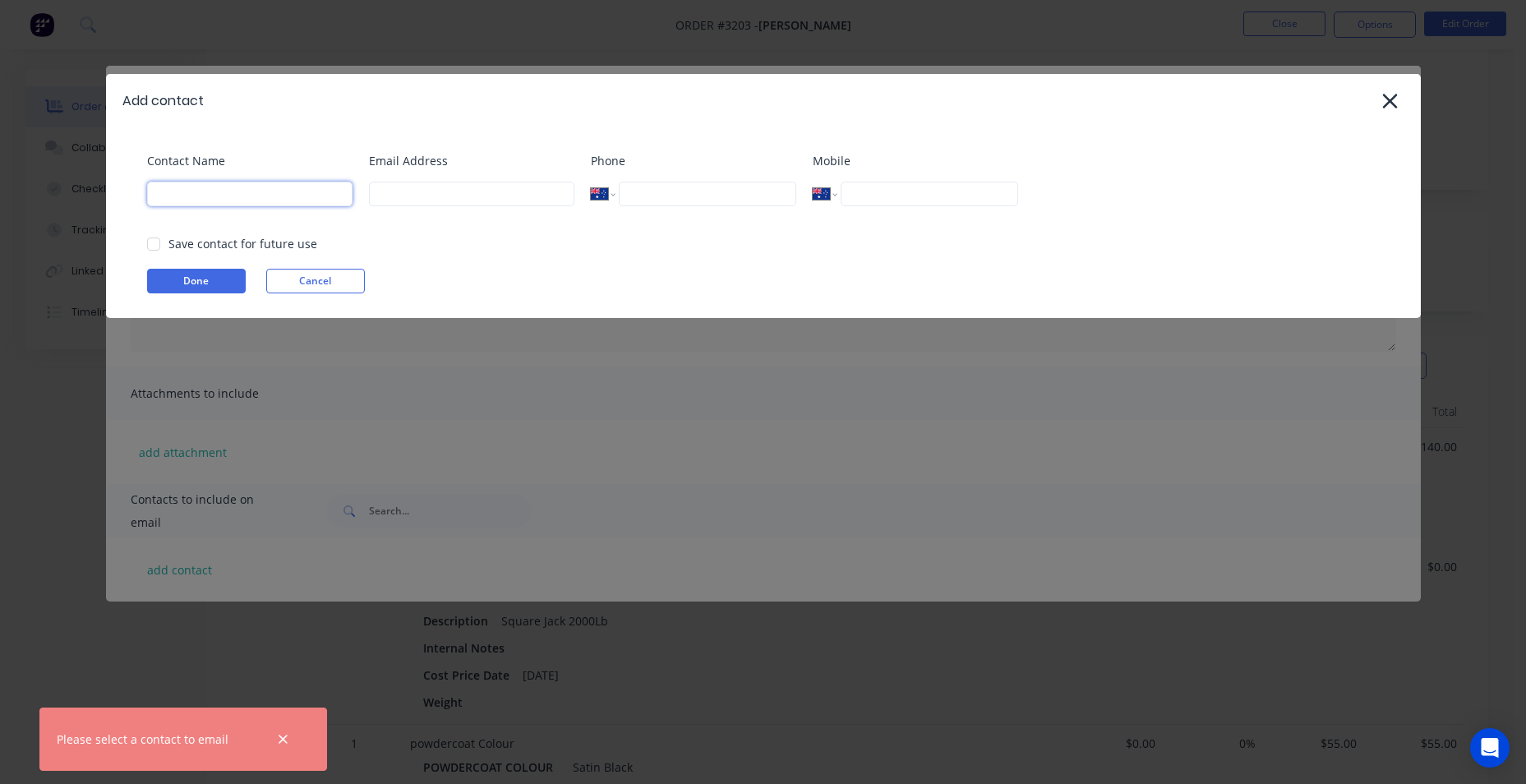
click at [280, 200] on input at bounding box center [249, 194] width 205 height 24
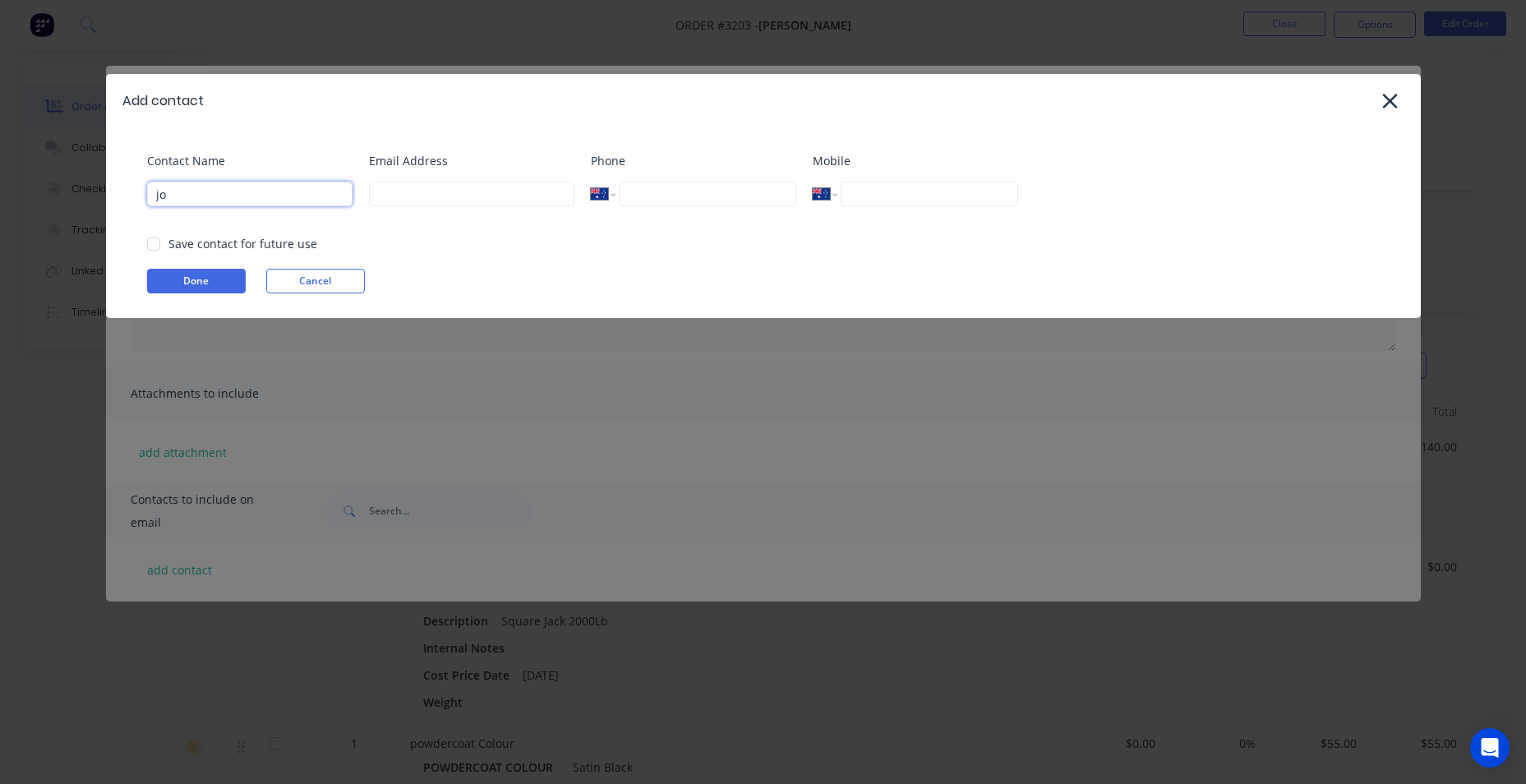
type input "jo"
click at [529, 203] on input at bounding box center [471, 194] width 205 height 24
paste input "jo.seiter@bowens.com.au"
type input "jo.seiter@bowens.com.au"
click at [655, 201] on input "tel" at bounding box center [707, 194] width 177 height 24
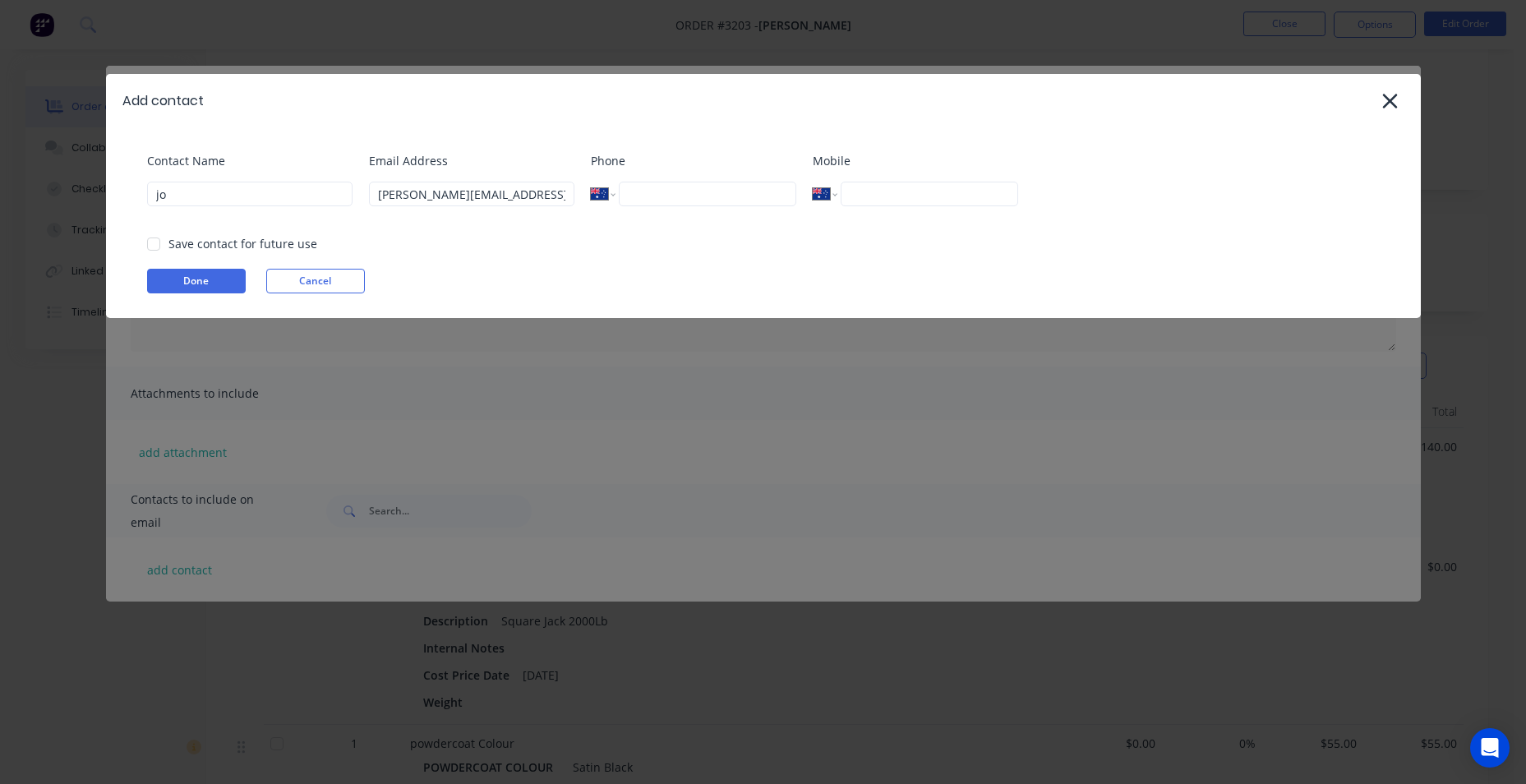
click at [863, 185] on input "tel" at bounding box center [928, 194] width 177 height 24
type input "0418 355 758"
click at [872, 181] on div "Mobile International Afghanistan Åland Islands Albania Algeria American Samoa A…" at bounding box center [915, 185] width 205 height 67
click at [164, 247] on div at bounding box center [153, 244] width 33 height 33
click at [169, 278] on button "Done" at bounding box center [196, 281] width 98 height 24
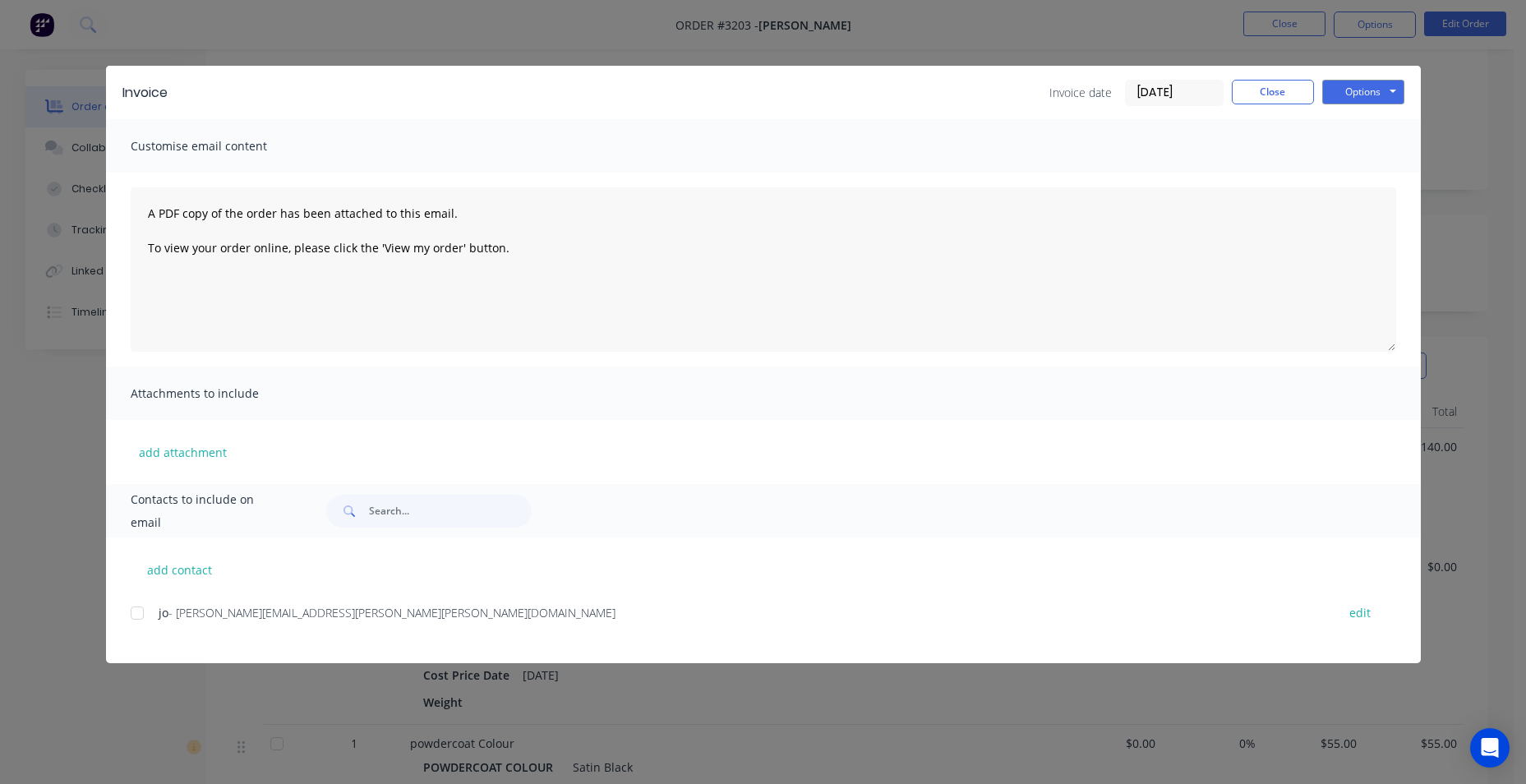
click at [138, 612] on div at bounding box center [137, 613] width 33 height 33
click at [1382, 97] on button "Options" at bounding box center [1363, 92] width 82 height 24
click at [1373, 169] on button "Email" at bounding box center [1374, 175] width 105 height 27
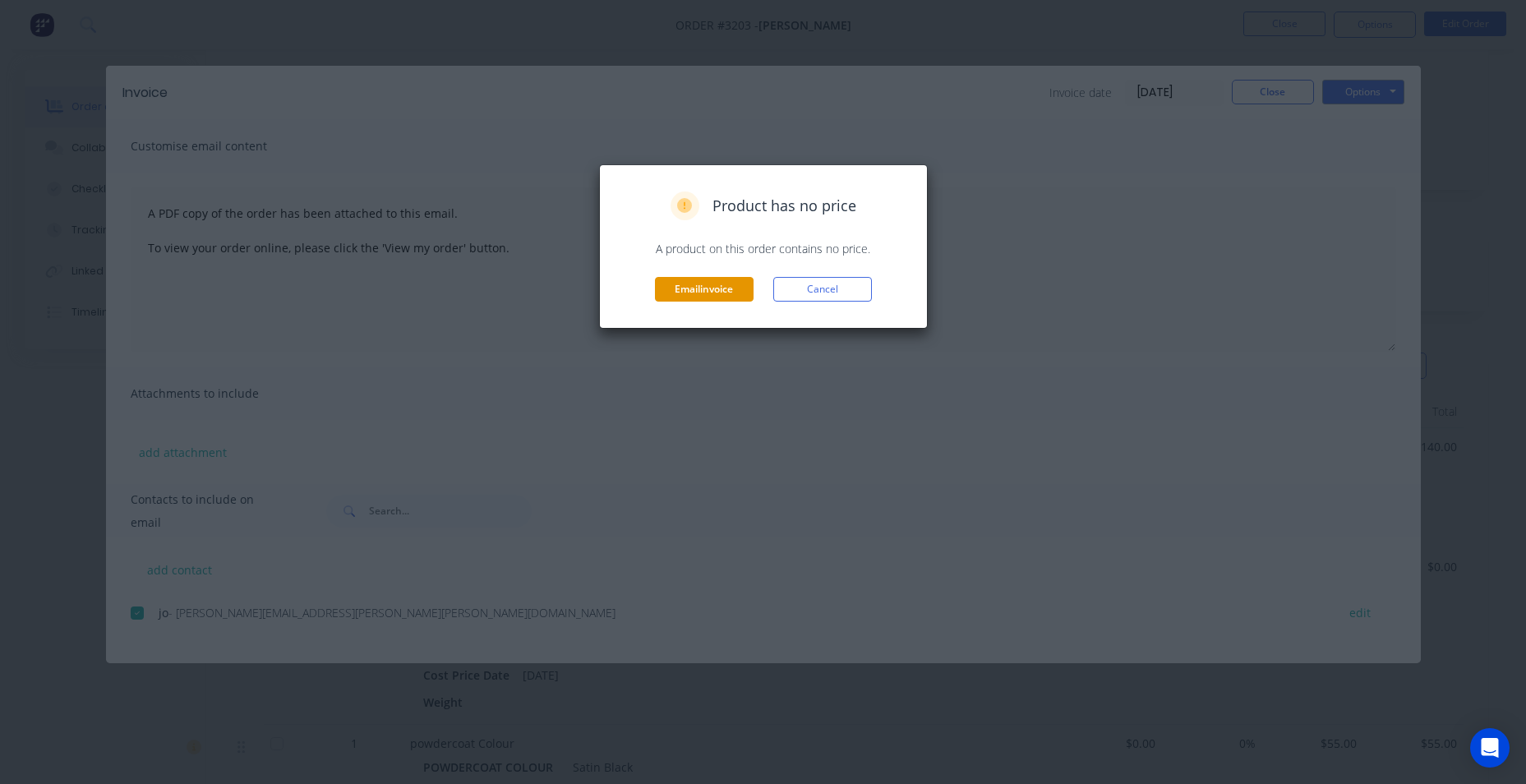
click at [713, 293] on button "Email invoice" at bounding box center [704, 289] width 98 height 24
